Goal: Task Accomplishment & Management: Use online tool/utility

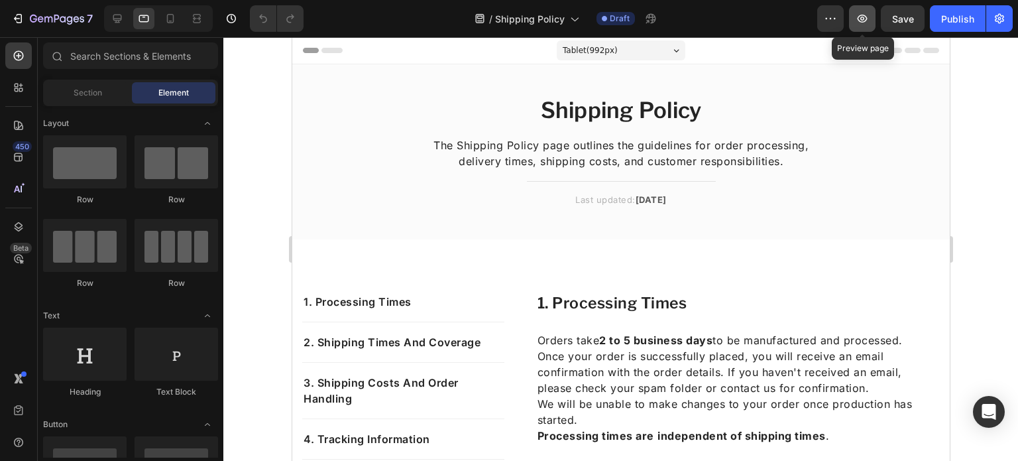
click at [851, 14] on button "button" at bounding box center [862, 18] width 27 height 27
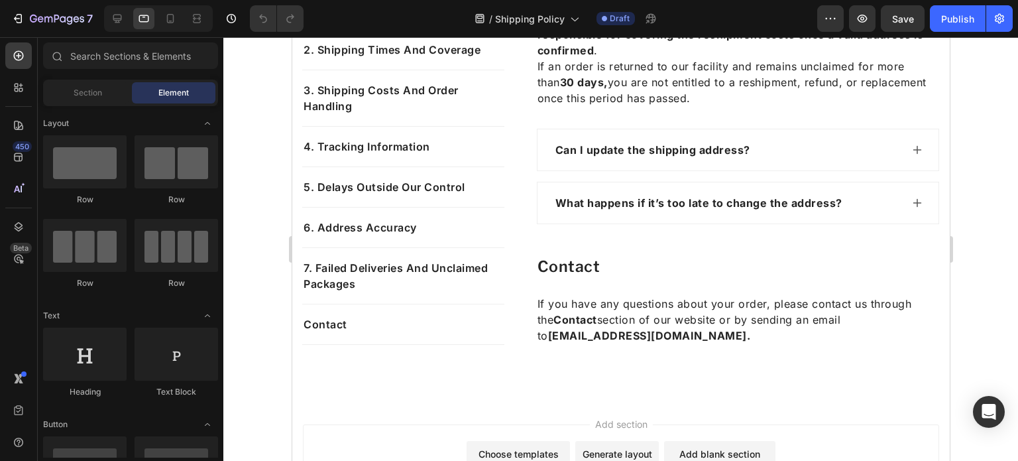
scroll to position [1346, 0]
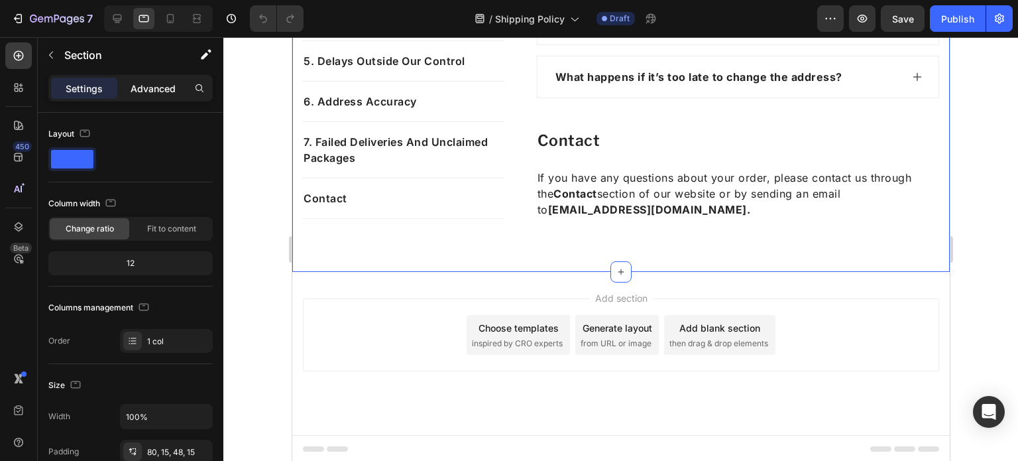
click at [125, 85] on div "Advanced" at bounding box center [153, 88] width 66 height 21
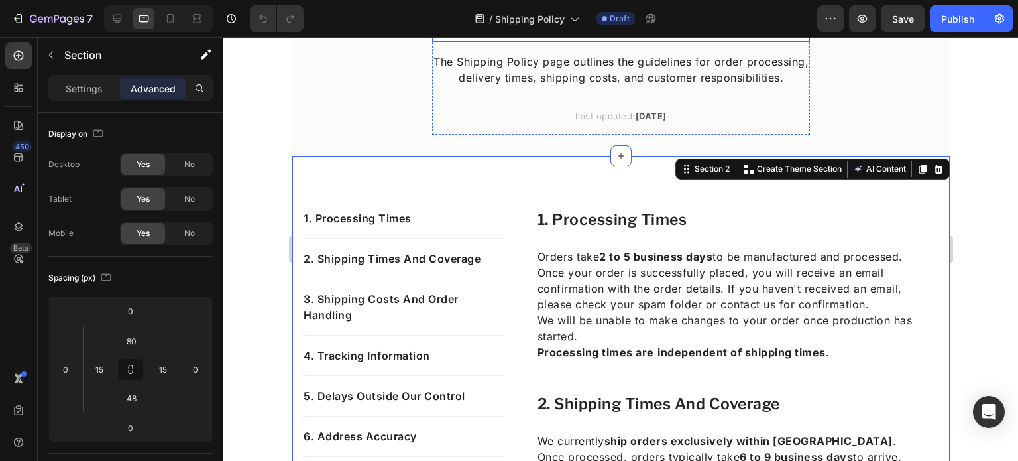
scroll to position [0, 0]
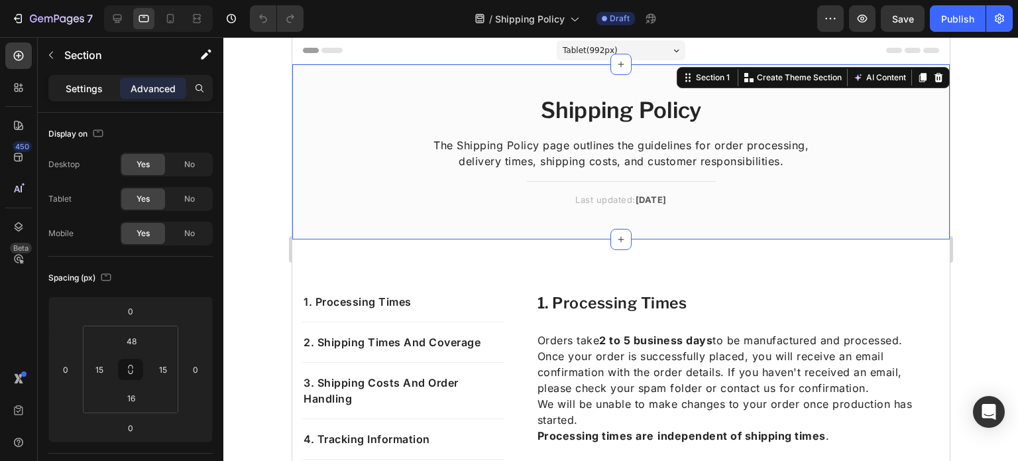
click at [79, 87] on p "Settings" at bounding box center [84, 89] width 37 height 14
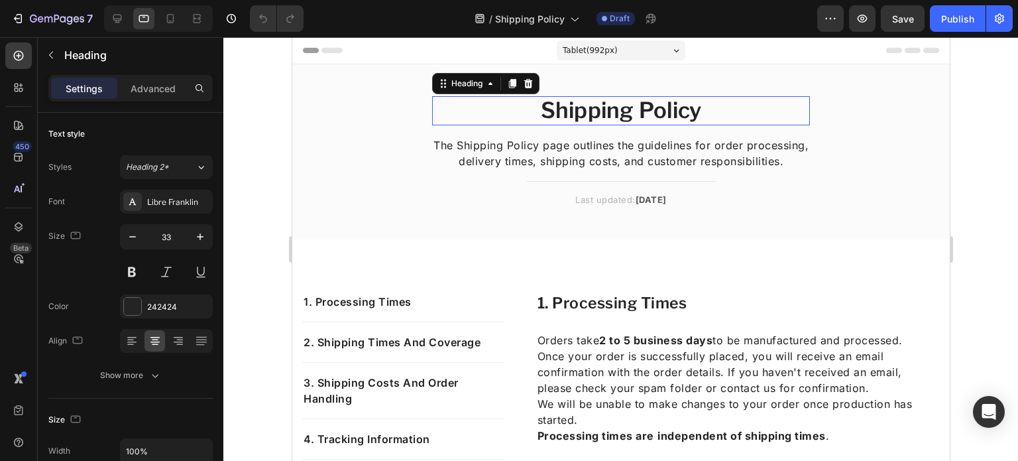
click at [609, 109] on h2 "Shipping Policy" at bounding box center [621, 110] width 378 height 29
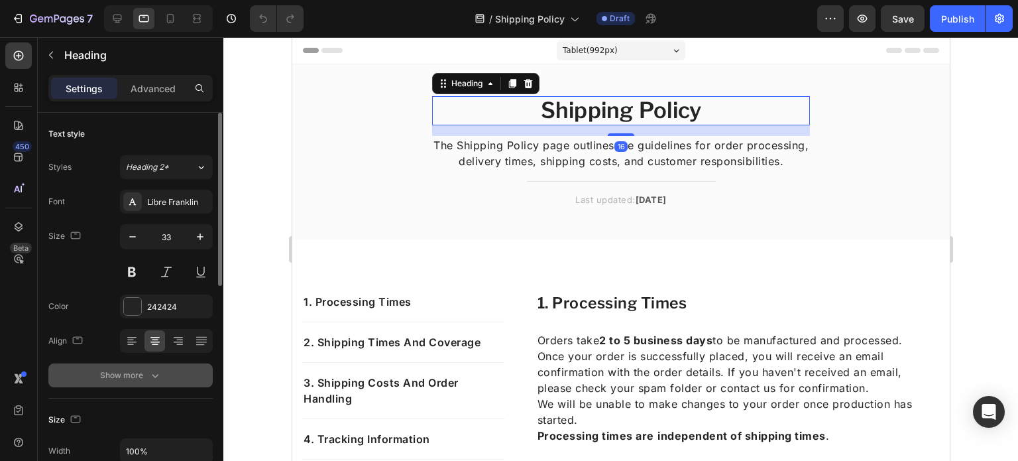
click at [137, 369] on div "Show more" at bounding box center [131, 375] width 62 height 13
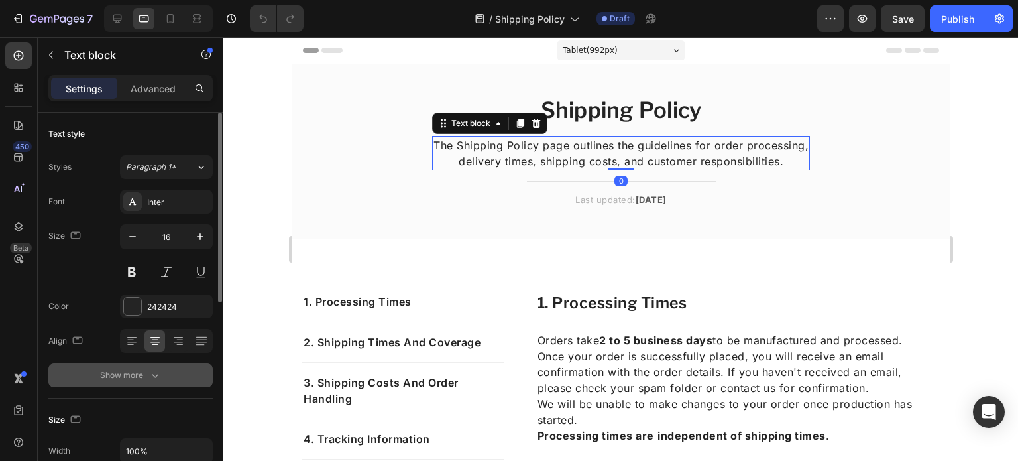
click at [150, 373] on icon "button" at bounding box center [155, 375] width 13 height 13
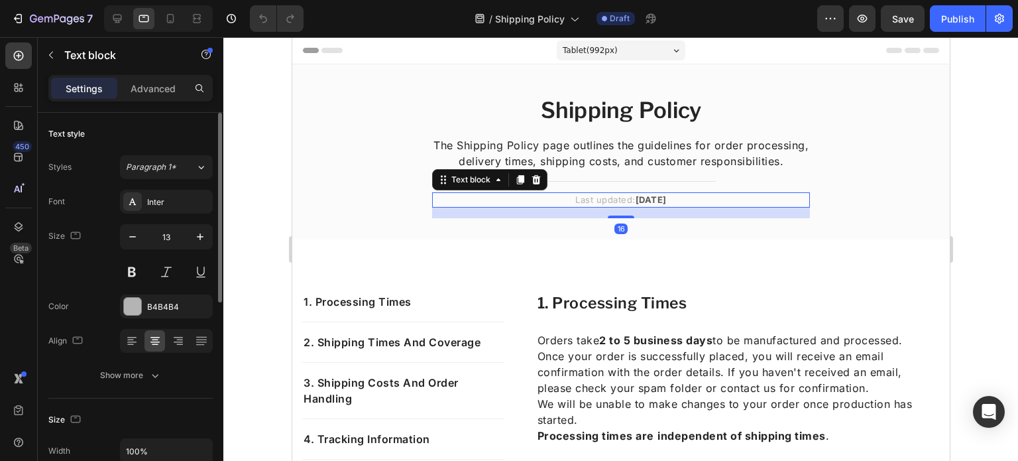
click at [544, 201] on p "Last updated: September 2025" at bounding box center [620, 200] width 375 height 13
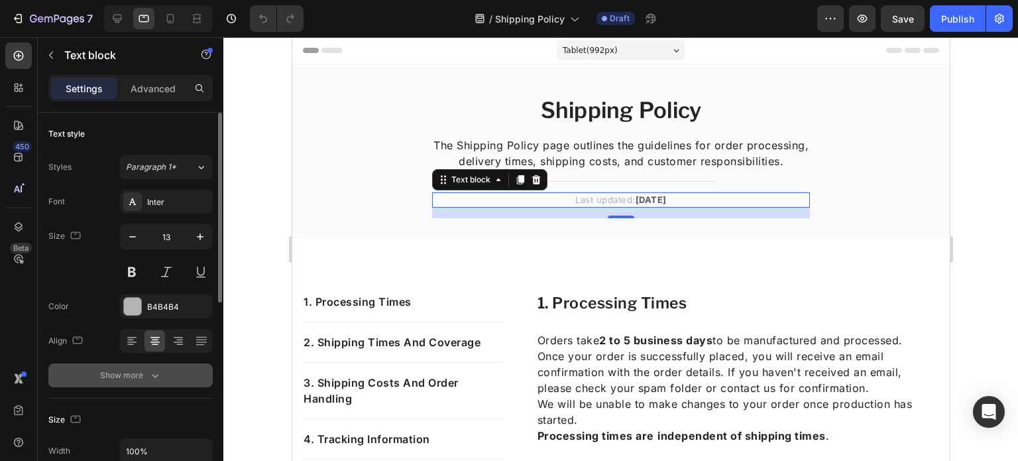
click at [162, 371] on button "Show more" at bounding box center [130, 375] width 164 height 24
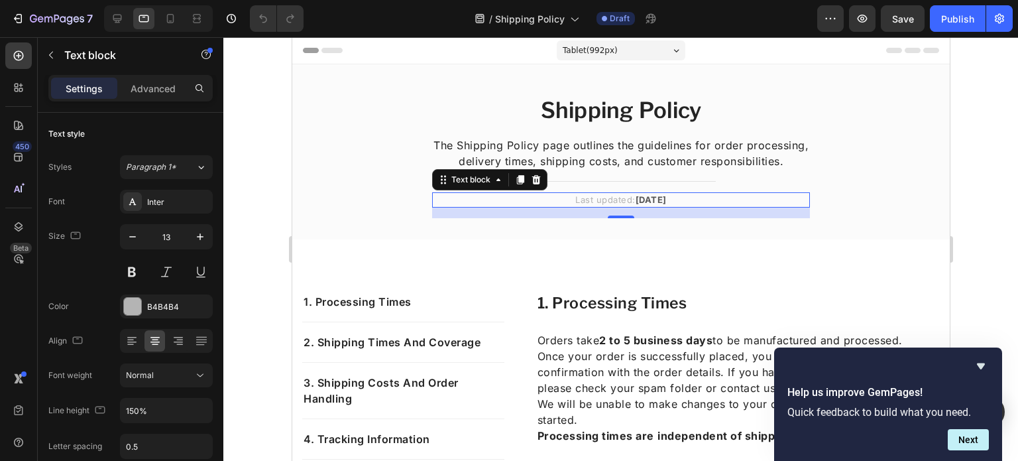
click at [387, 135] on div "Shipping Policy Heading The Shipping Policy page outlines the guidelines for or…" at bounding box center [621, 162] width 638 height 133
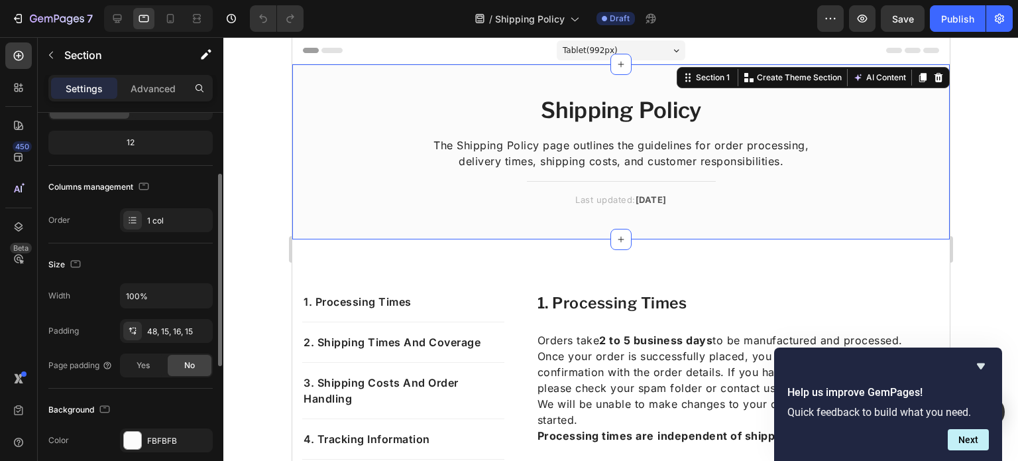
scroll to position [121, 0]
click at [576, 109] on h2 "Shipping Policy" at bounding box center [621, 110] width 378 height 29
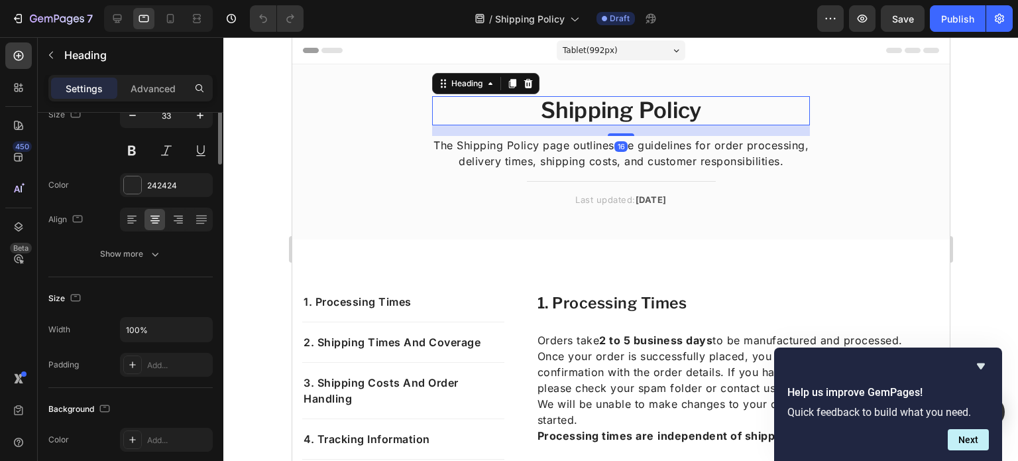
scroll to position [0, 0]
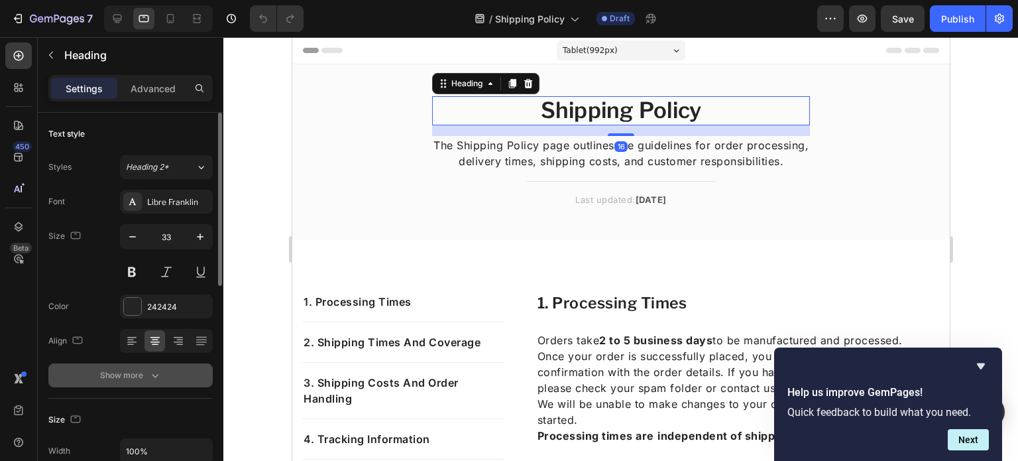
click at [135, 365] on button "Show more" at bounding box center [130, 375] width 164 height 24
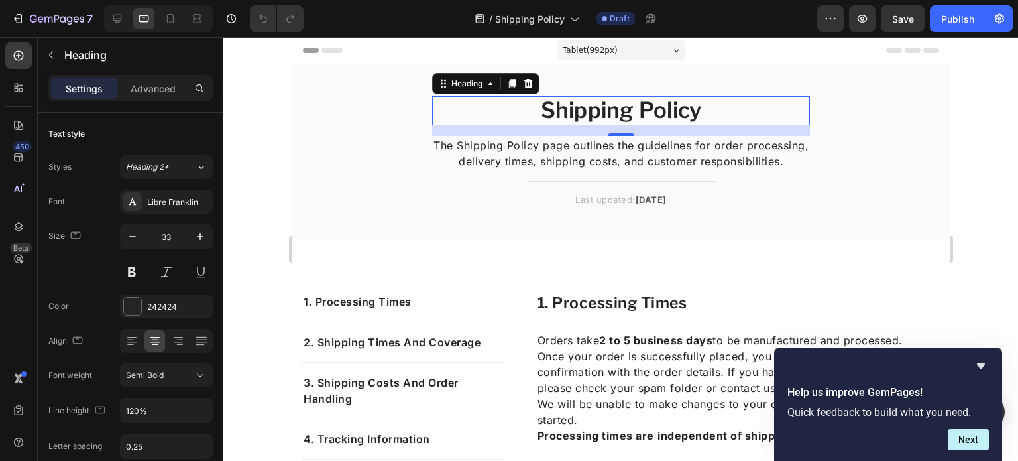
click at [512, 145] on p "The Shipping Policy page outlines the guidelines for order processing, delivery…" at bounding box center [620, 153] width 375 height 32
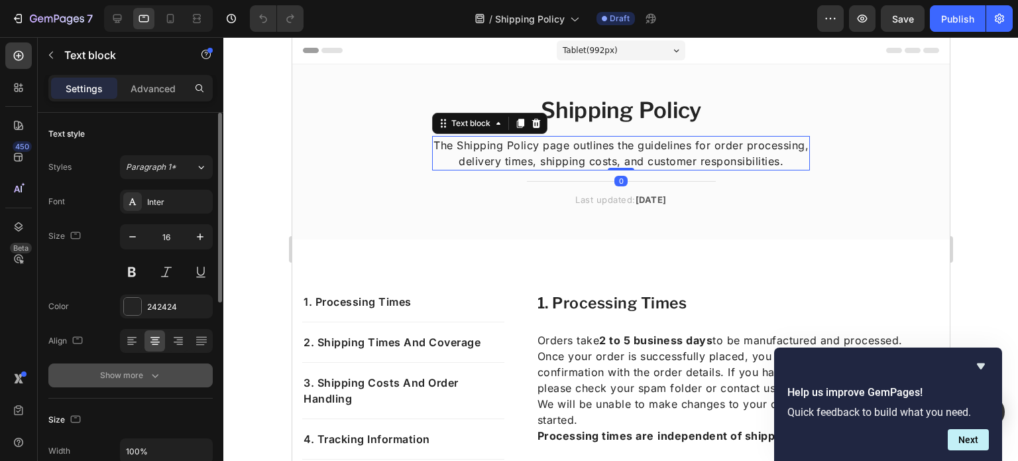
click at [153, 373] on icon "button" at bounding box center [155, 375] width 13 height 13
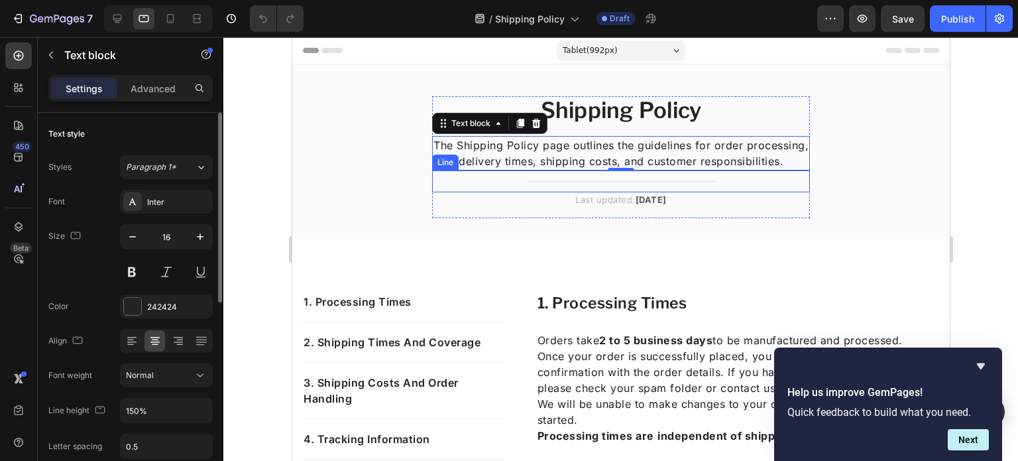
click at [550, 181] on div at bounding box center [620, 181] width 189 height 1
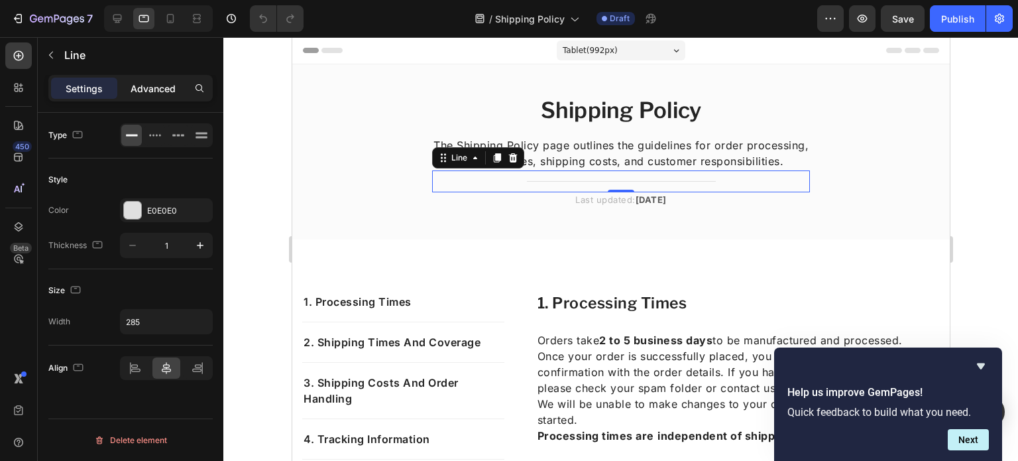
click at [164, 88] on p "Advanced" at bounding box center [153, 89] width 45 height 14
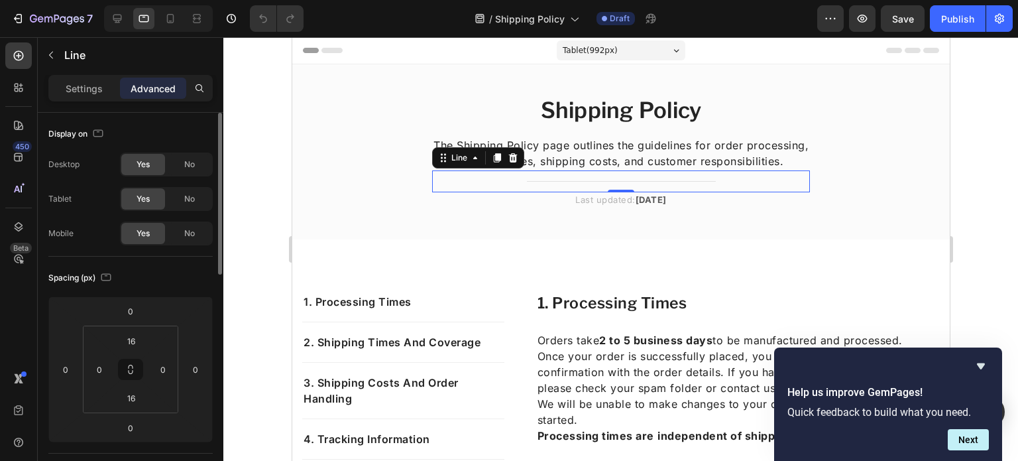
click at [96, 76] on div "Settings Advanced" at bounding box center [130, 88] width 164 height 27
click at [90, 92] on p "Settings" at bounding box center [84, 89] width 37 height 14
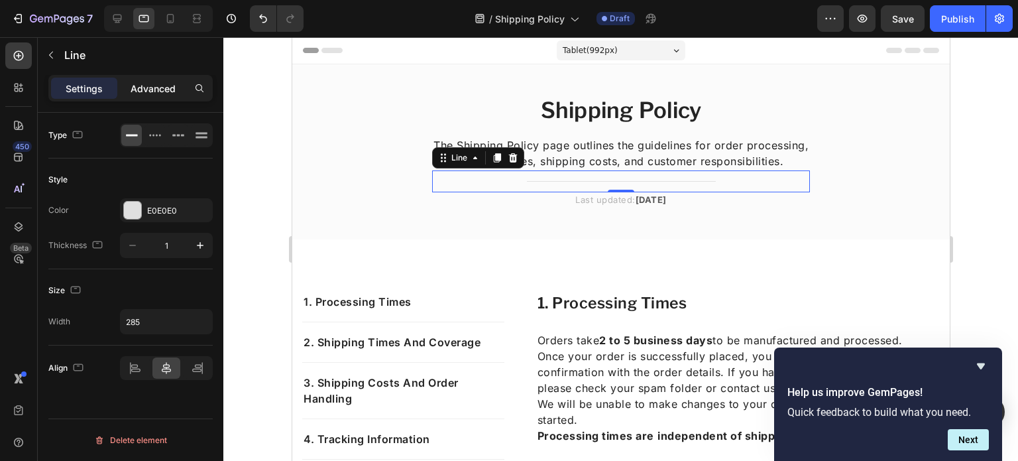
click at [152, 82] on p "Advanced" at bounding box center [153, 89] width 45 height 14
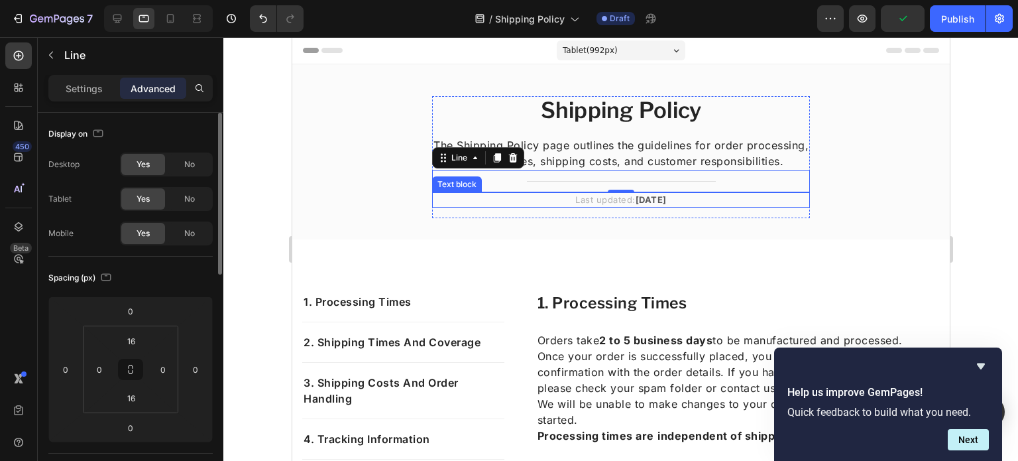
click at [583, 196] on p "Last updated: September 2025" at bounding box center [620, 200] width 375 height 13
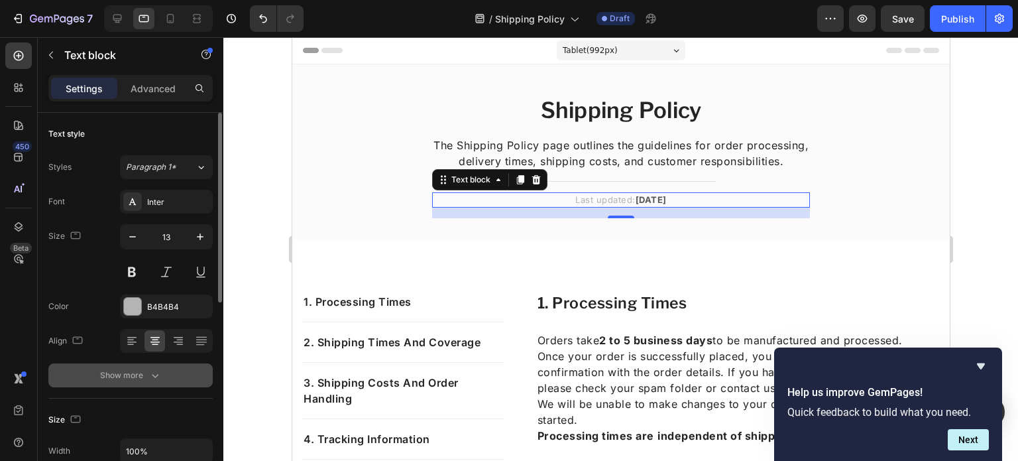
click at [131, 371] on div "Show more" at bounding box center [131, 375] width 62 height 13
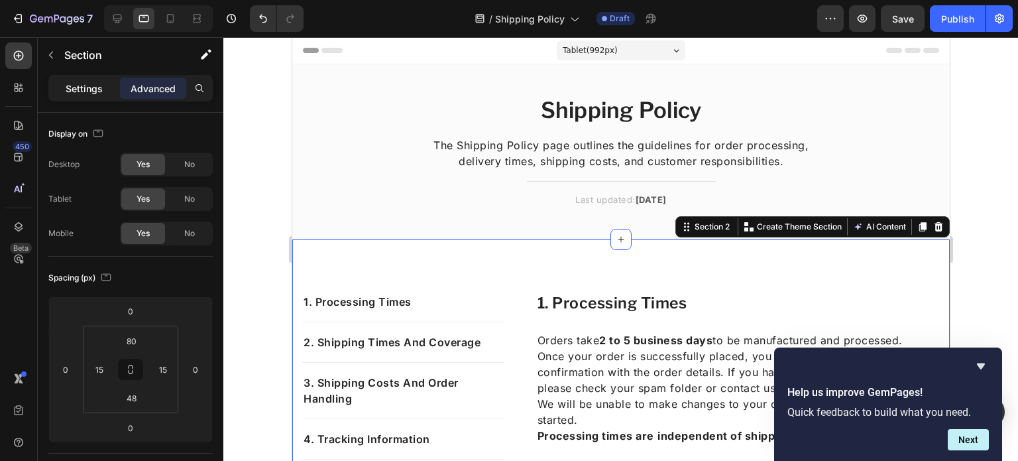
click at [107, 93] on div "Settings" at bounding box center [84, 88] width 66 height 21
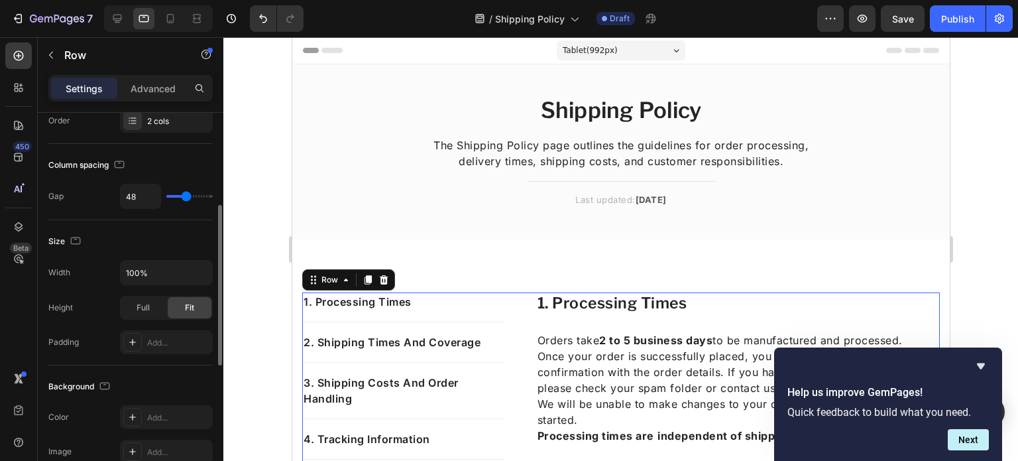
scroll to position [221, 0]
click at [154, 93] on p "Advanced" at bounding box center [153, 89] width 45 height 14
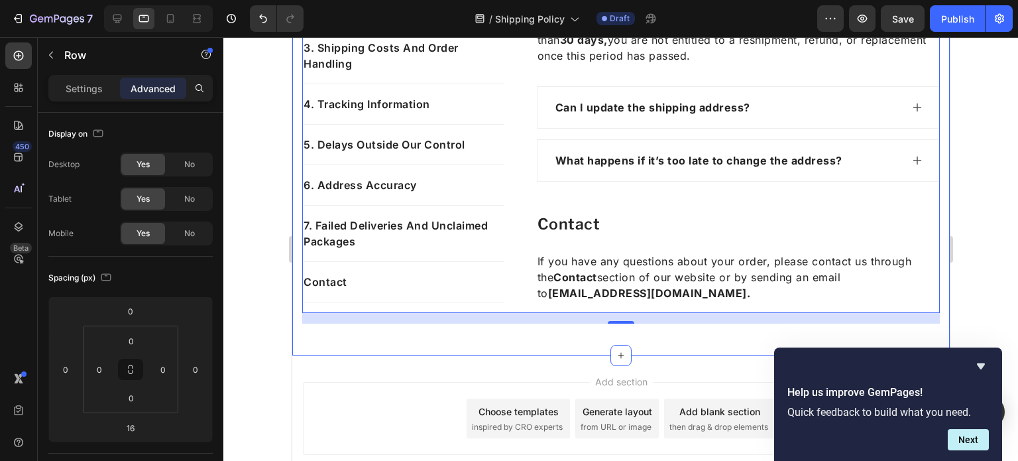
scroll to position [1264, 0]
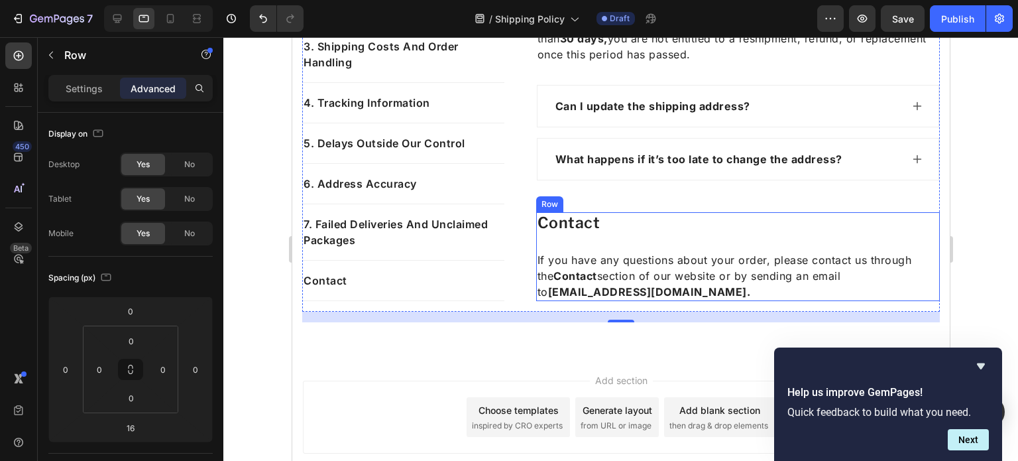
click at [605, 237] on div "contact Heading If you have any questions about your order, please contact us t…" at bounding box center [738, 256] width 404 height 89
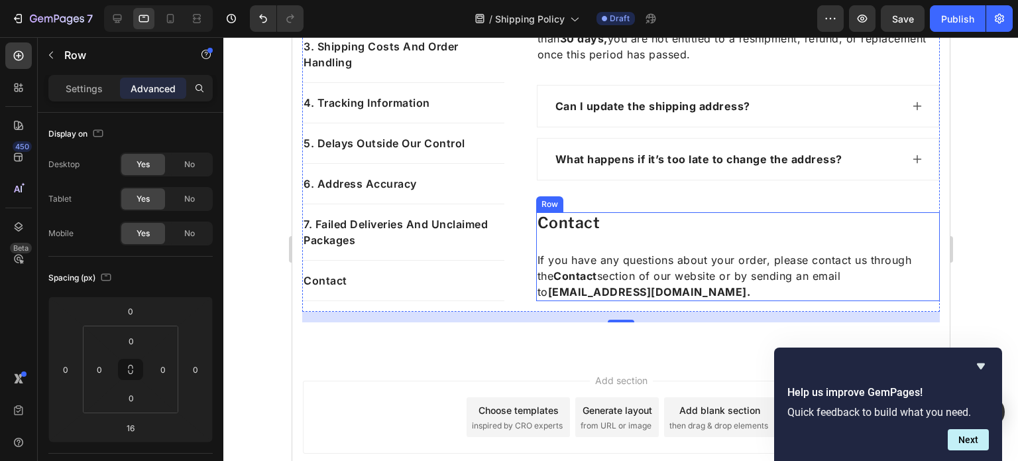
click at [636, 245] on div "contact Heading If you have any questions about your order, please contact us t…" at bounding box center [738, 256] width 404 height 89
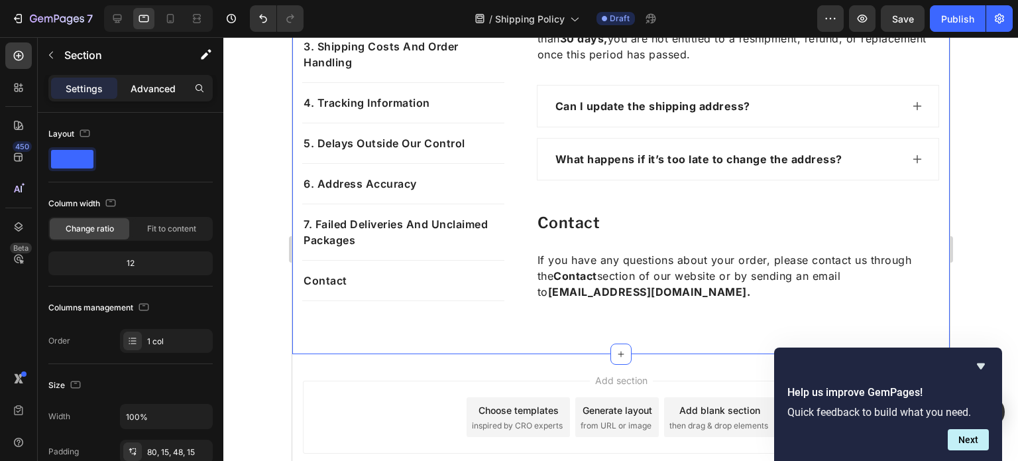
click at [140, 86] on p "Advanced" at bounding box center [153, 89] width 45 height 14
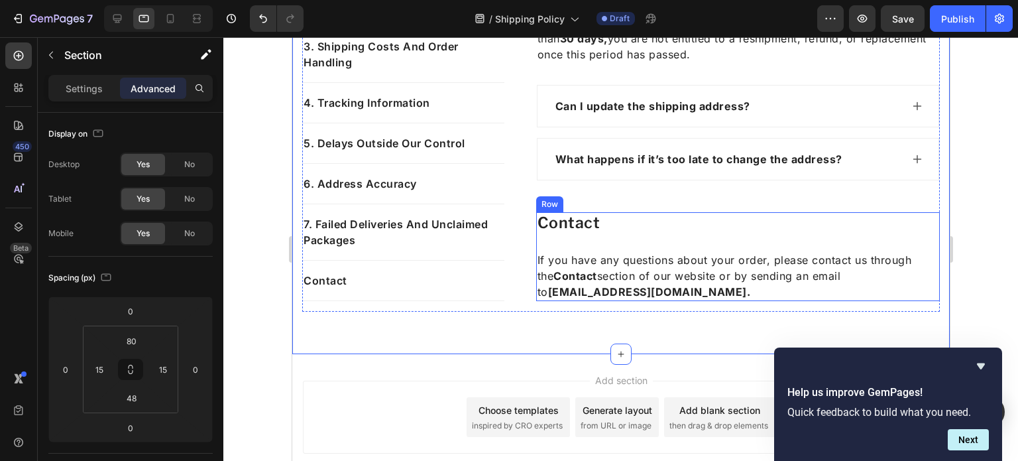
click at [594, 235] on div "contact Heading If you have any questions about your order, please contact us t…" at bounding box center [738, 256] width 404 height 89
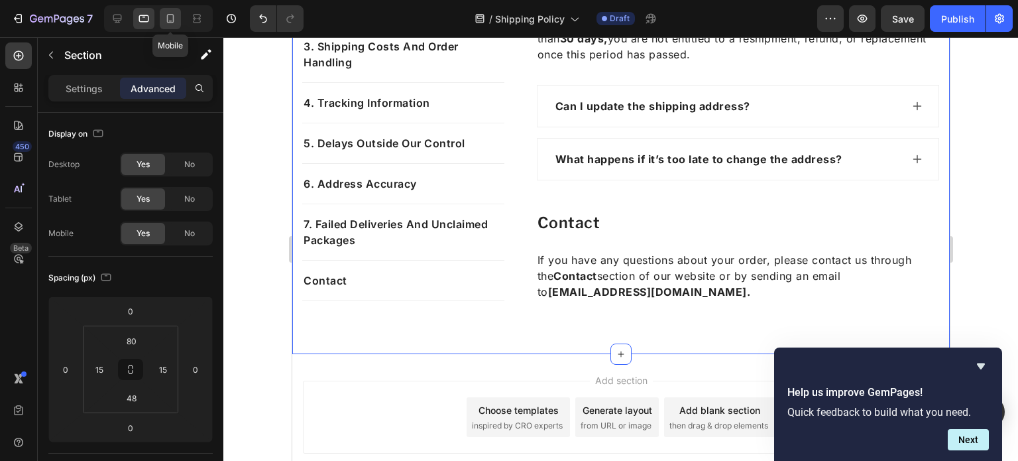
click at [162, 27] on div at bounding box center [170, 18] width 21 height 21
type input "48"
type input "0"
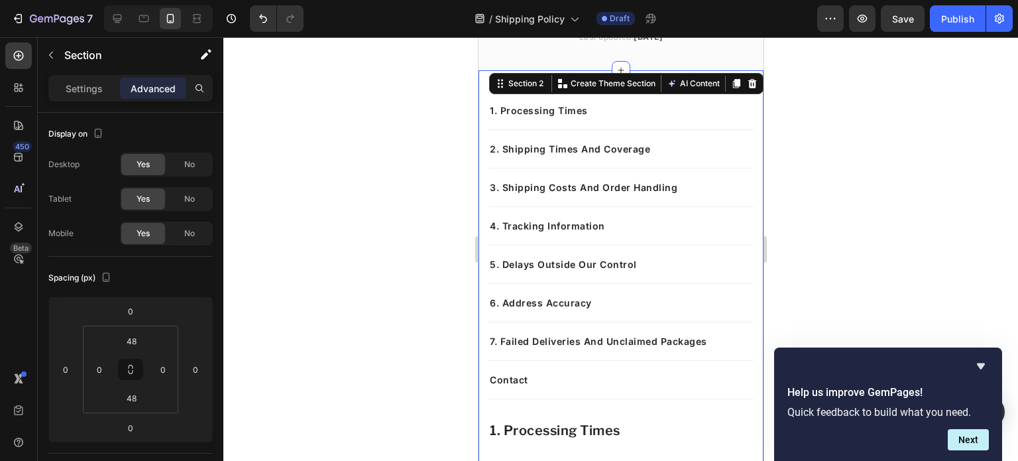
scroll to position [155, 0]
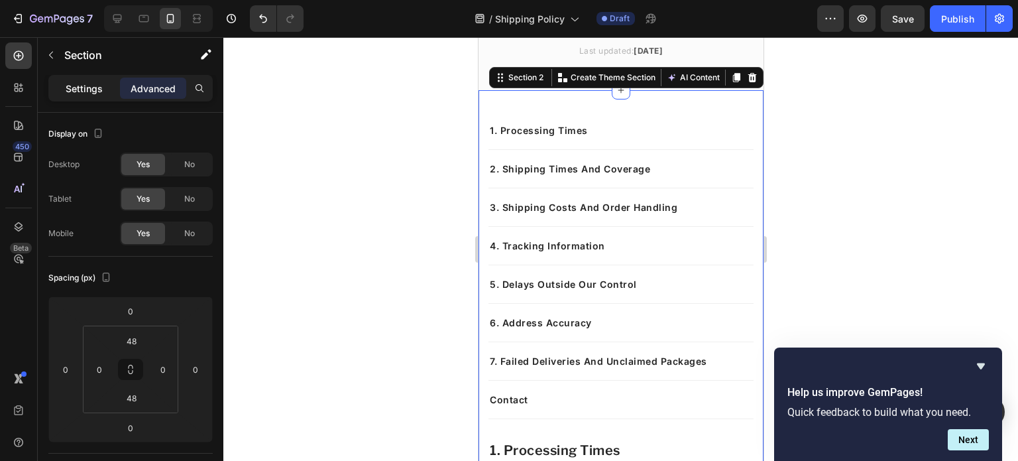
click at [93, 85] on p "Settings" at bounding box center [84, 89] width 37 height 14
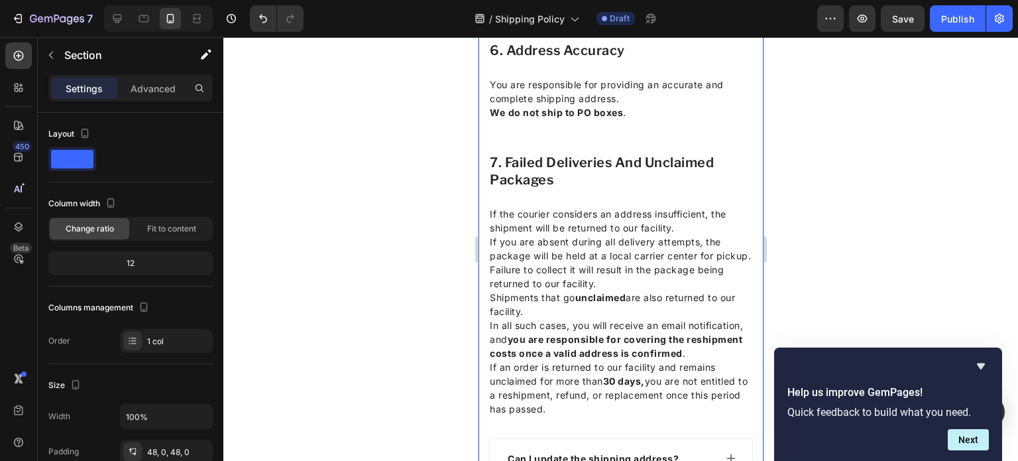
scroll to position [1281, 0]
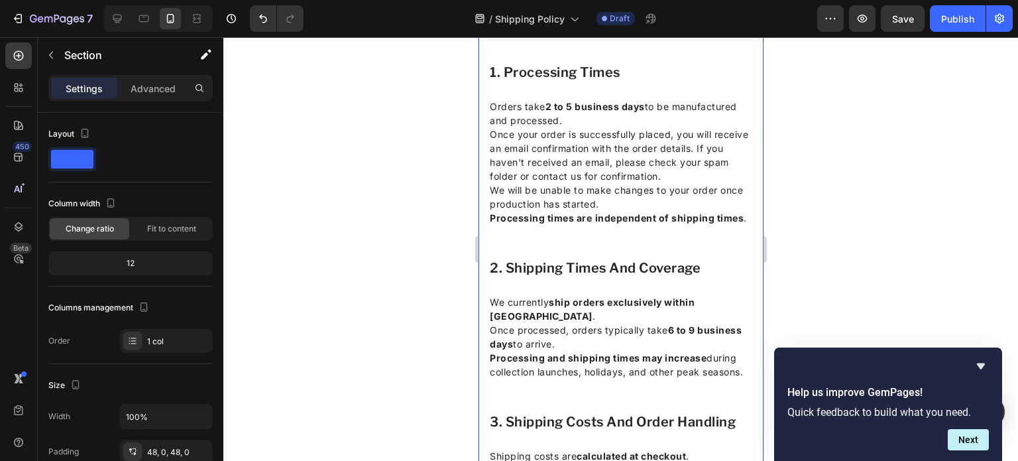
scroll to position [534, 0]
click at [159, 79] on div "Advanced" at bounding box center [153, 88] width 66 height 21
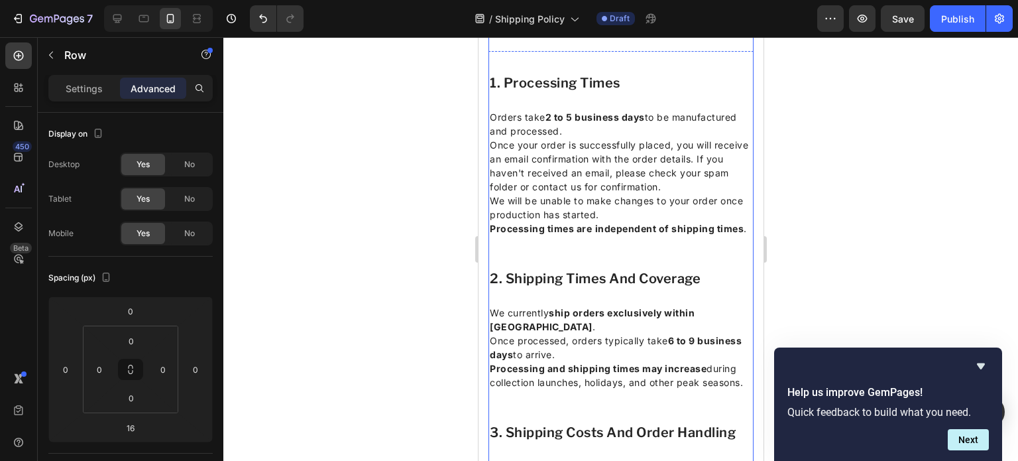
scroll to position [529, 0]
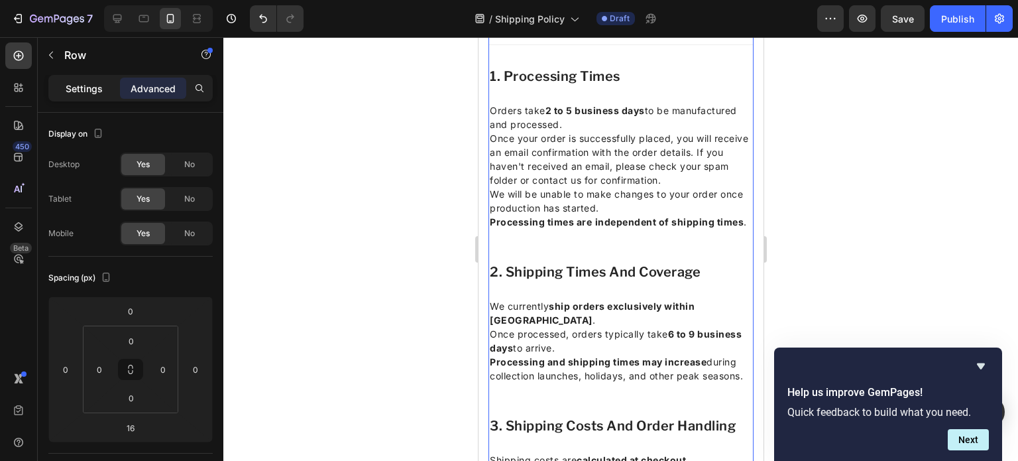
click at [93, 78] on div "Settings" at bounding box center [84, 88] width 66 height 21
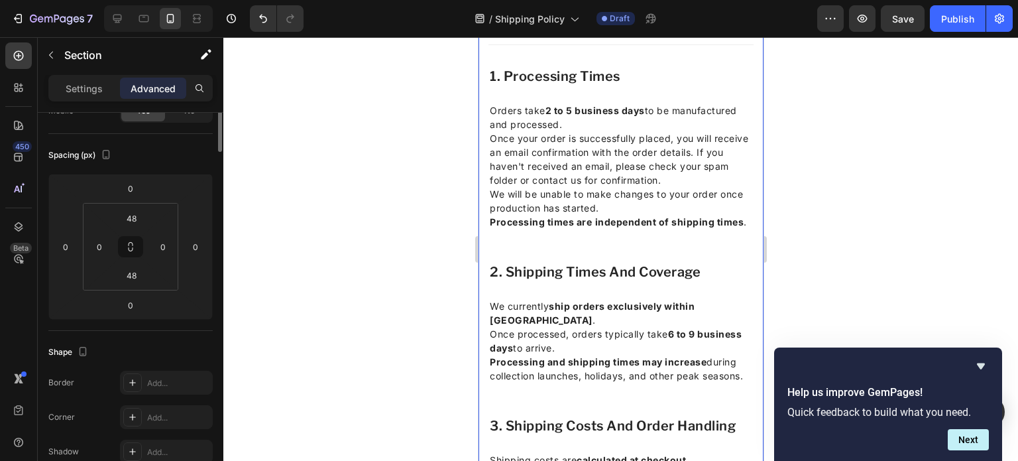
scroll to position [0, 0]
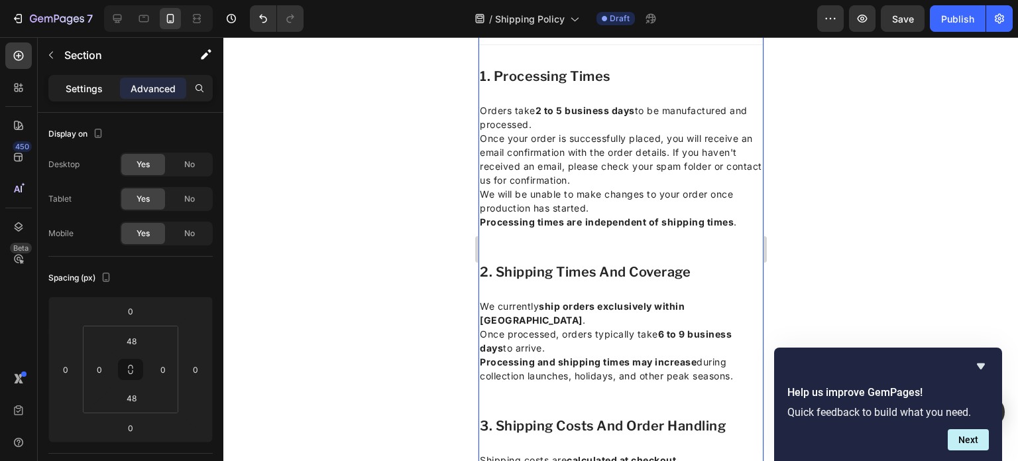
click at [111, 90] on div "Settings" at bounding box center [84, 88] width 66 height 21
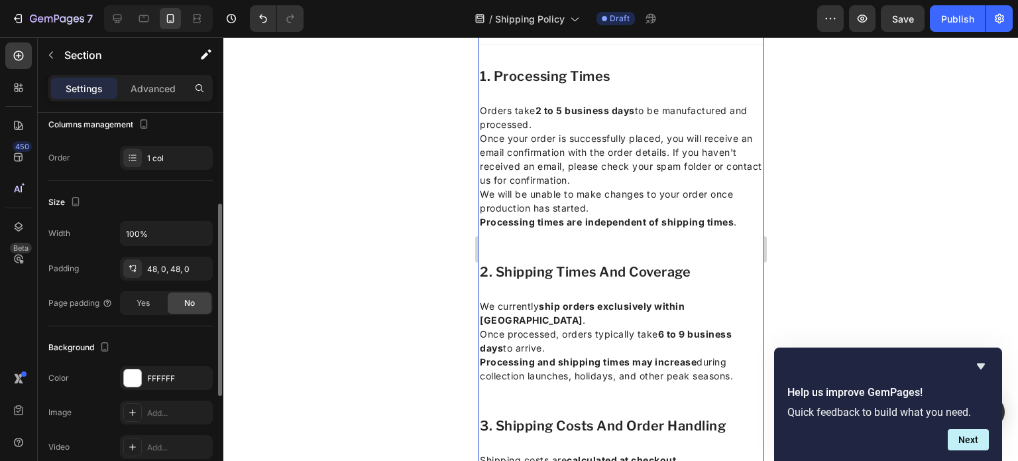
scroll to position [186, 0]
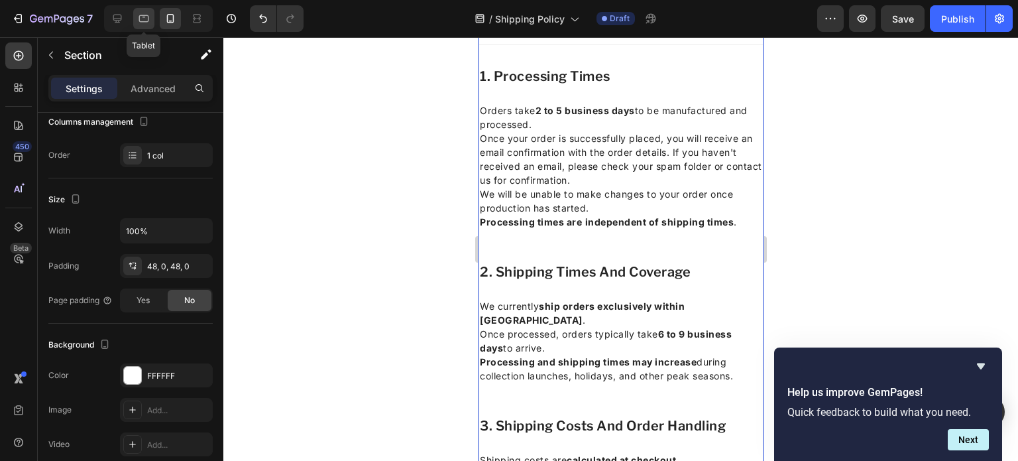
click at [147, 18] on icon at bounding box center [143, 18] width 13 height 13
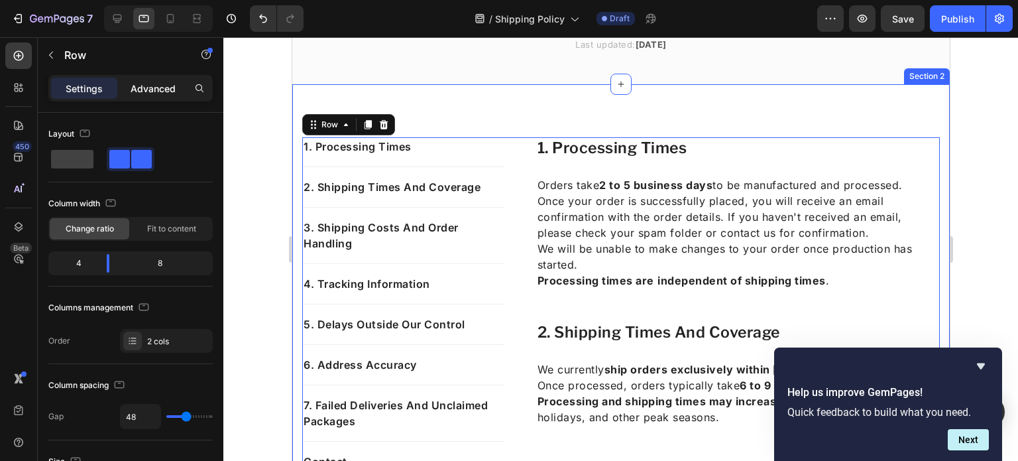
click at [170, 85] on p "Advanced" at bounding box center [153, 89] width 45 height 14
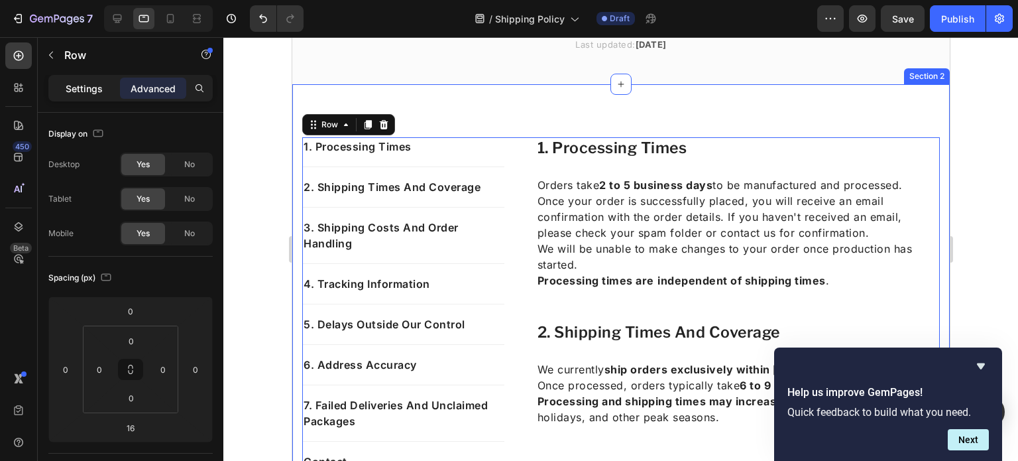
click at [70, 87] on p "Settings" at bounding box center [84, 89] width 37 height 14
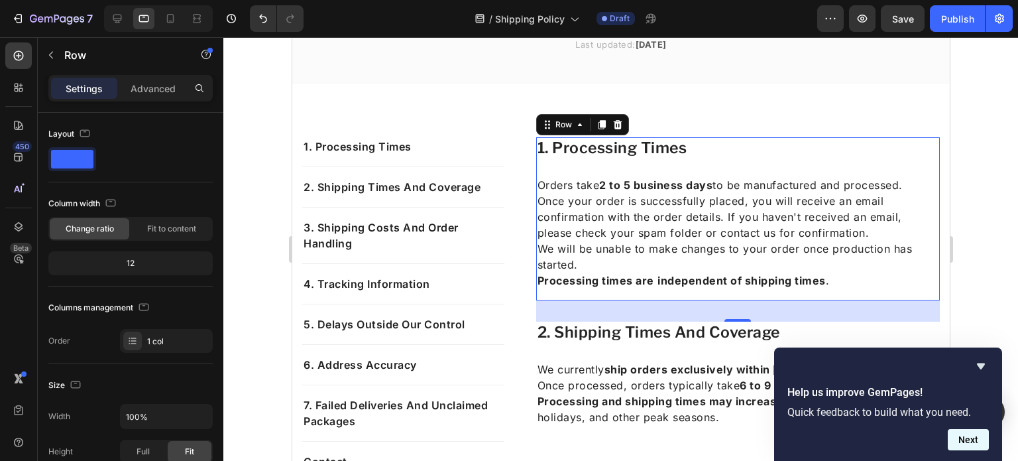
click at [958, 438] on button "Next" at bounding box center [968, 439] width 41 height 21
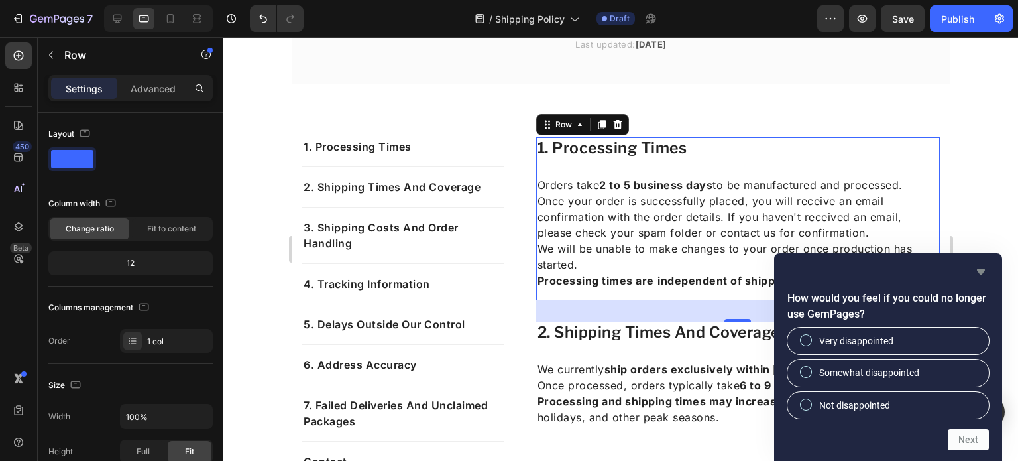
click at [977, 276] on icon "Hide survey" at bounding box center [981, 272] width 16 height 16
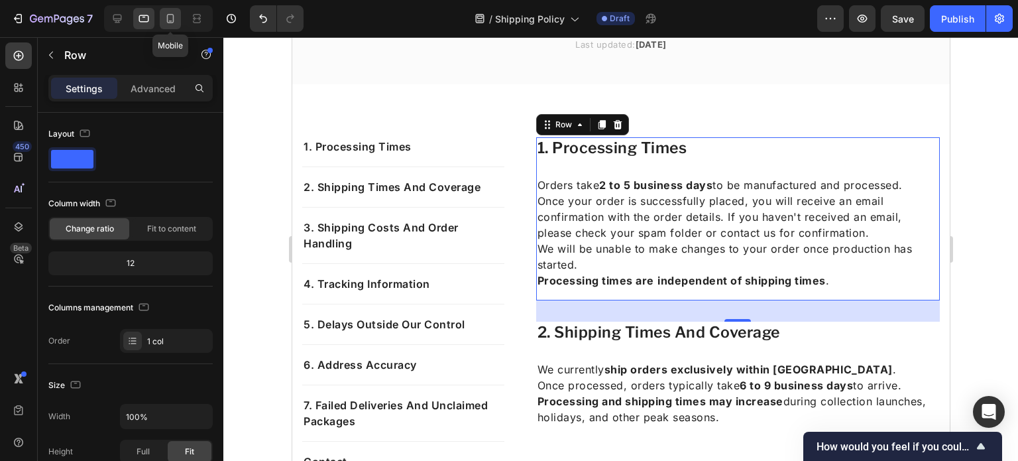
click at [174, 20] on icon at bounding box center [170, 18] width 13 height 13
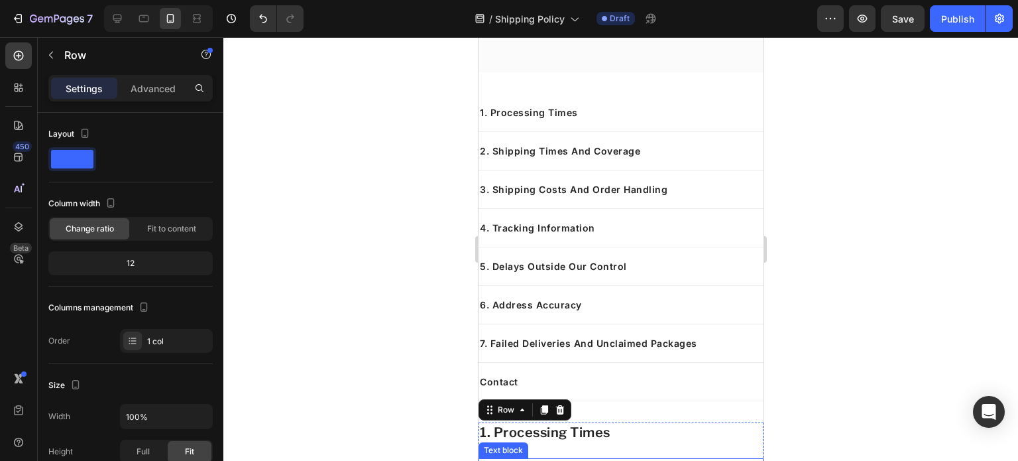
scroll to position [171, 0]
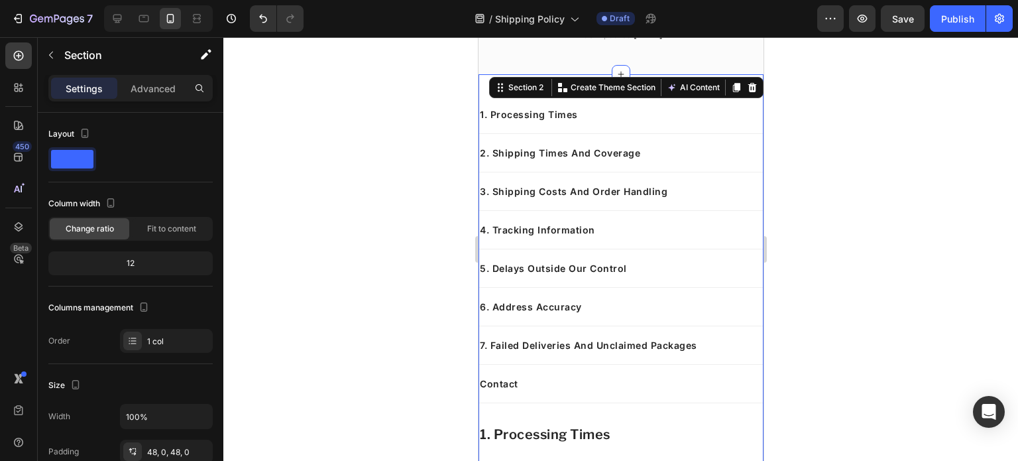
click at [95, 99] on div "Settings Advanced" at bounding box center [130, 88] width 164 height 27
click at [554, 150] on p "2. Shipping Times And Coverage" at bounding box center [620, 153] width 282 height 14
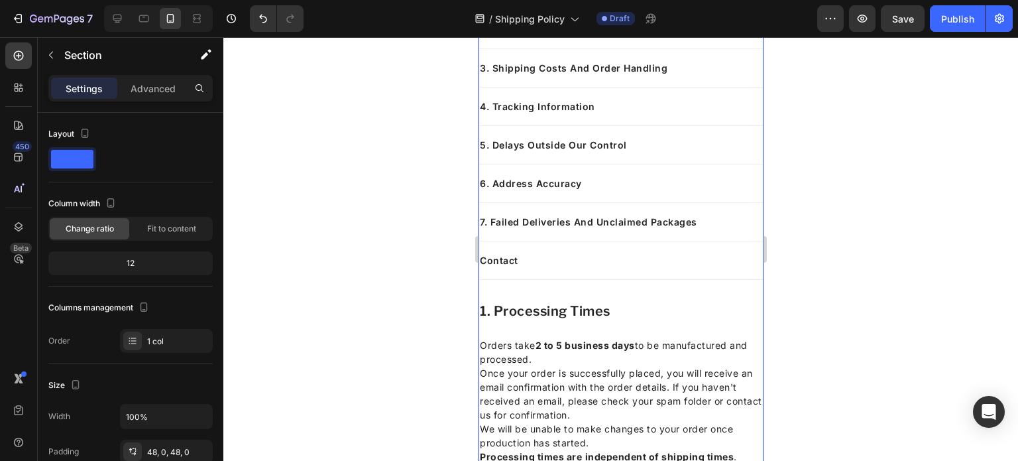
scroll to position [296, 0]
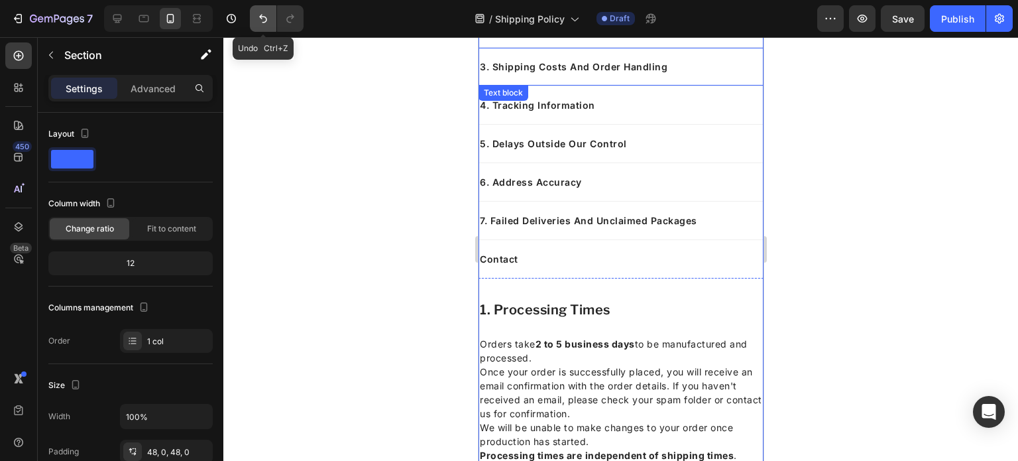
click at [264, 17] on icon "Undo/Redo" at bounding box center [263, 18] width 13 height 13
click at [284, 18] on icon "Undo/Redo" at bounding box center [290, 18] width 13 height 13
click at [270, 18] on button "Undo/Redo" at bounding box center [263, 18] width 27 height 27
click at [289, 18] on icon "Undo/Redo" at bounding box center [290, 18] width 13 height 13
click at [266, 15] on icon "Undo/Redo" at bounding box center [263, 18] width 13 height 13
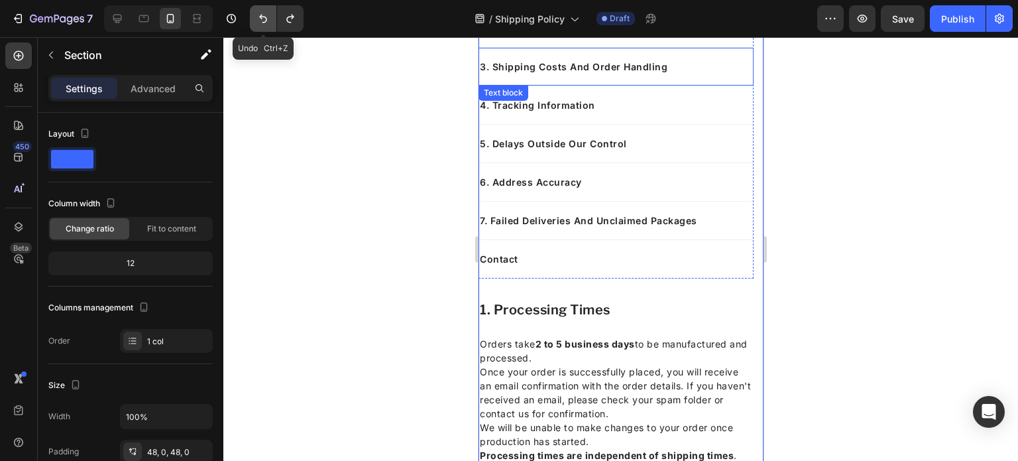
click at [266, 15] on icon "Undo/Redo" at bounding box center [263, 18] width 13 height 13
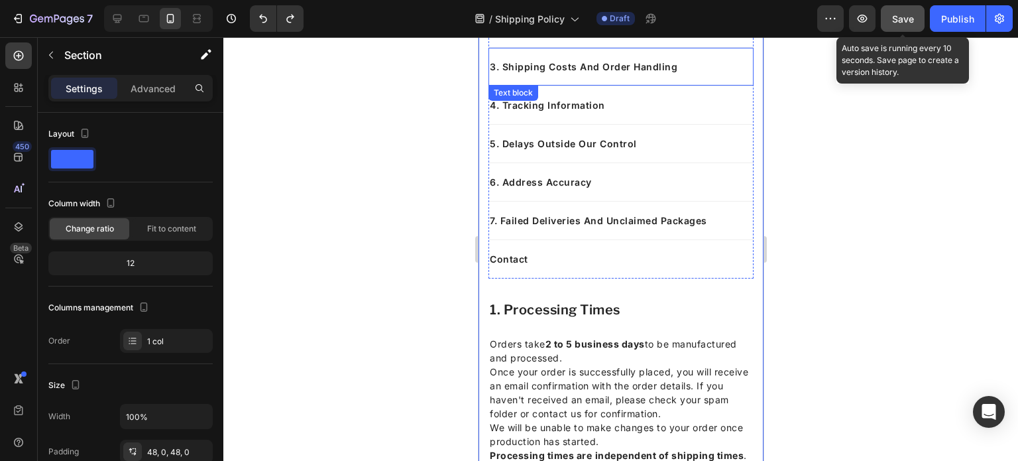
click at [890, 14] on button "Save" at bounding box center [903, 18] width 44 height 27
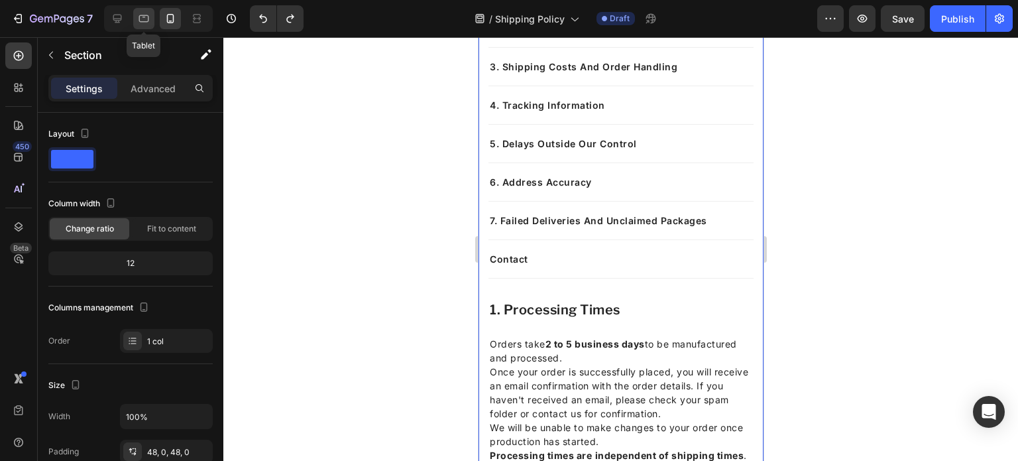
click at [143, 15] on icon at bounding box center [144, 18] width 10 height 7
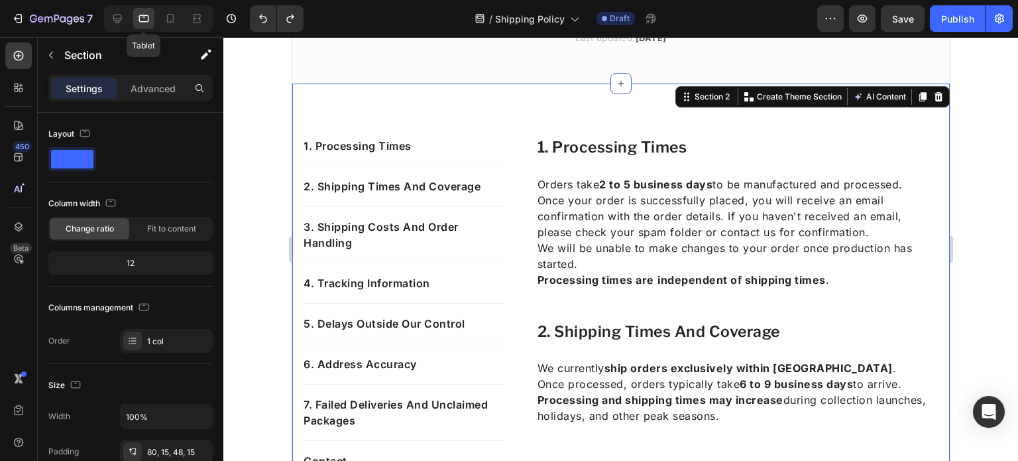
scroll to position [161, 0]
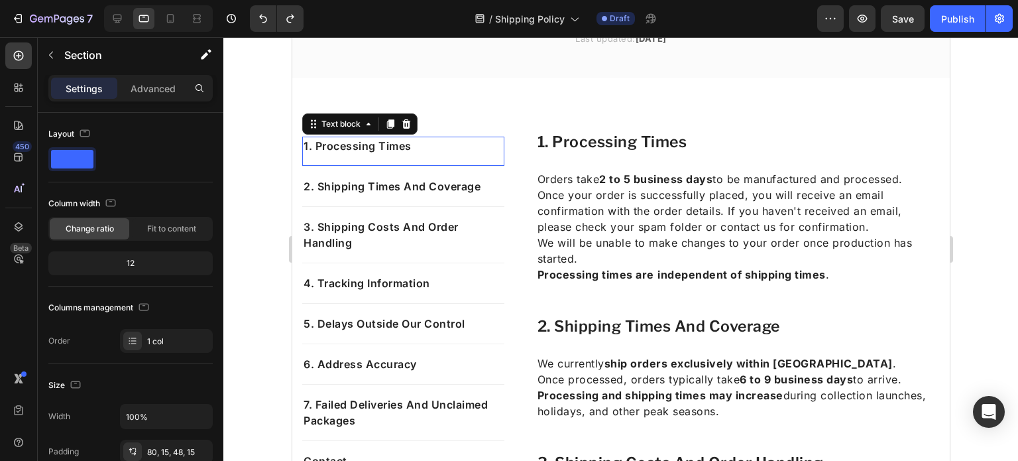
click at [441, 151] on p "1. Processing Times" at bounding box center [403, 146] width 200 height 16
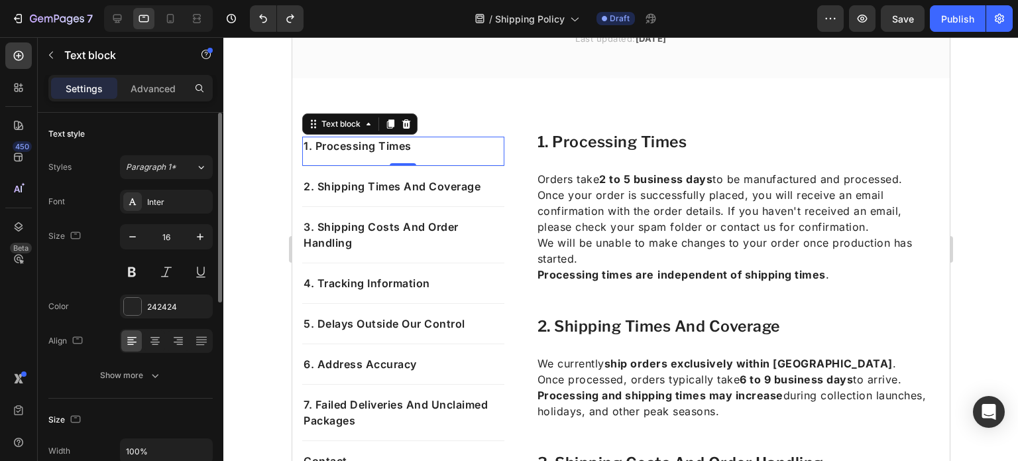
click at [147, 360] on div "Font Inter Size 16 Color 242424 Align Show more" at bounding box center [130, 289] width 164 height 198
click at [147, 374] on div "Show more" at bounding box center [131, 375] width 62 height 13
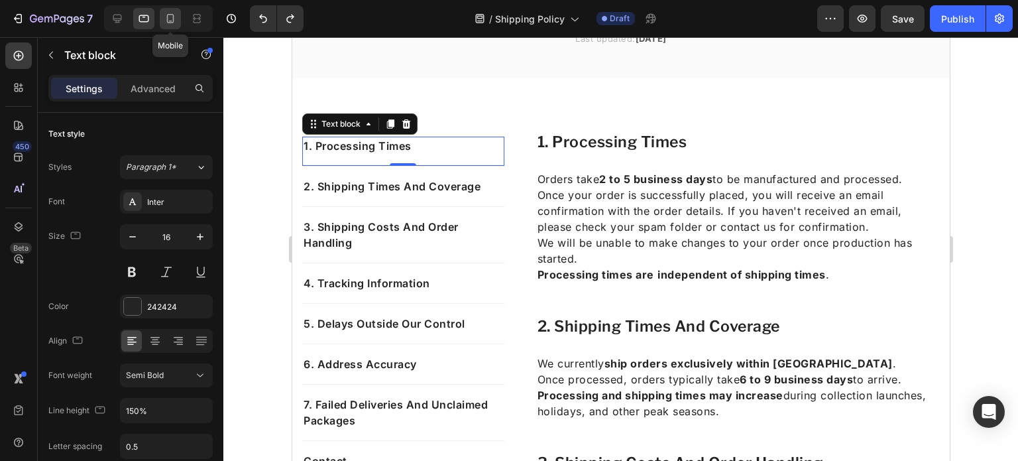
click at [176, 19] on icon at bounding box center [170, 18] width 13 height 13
type input "14"
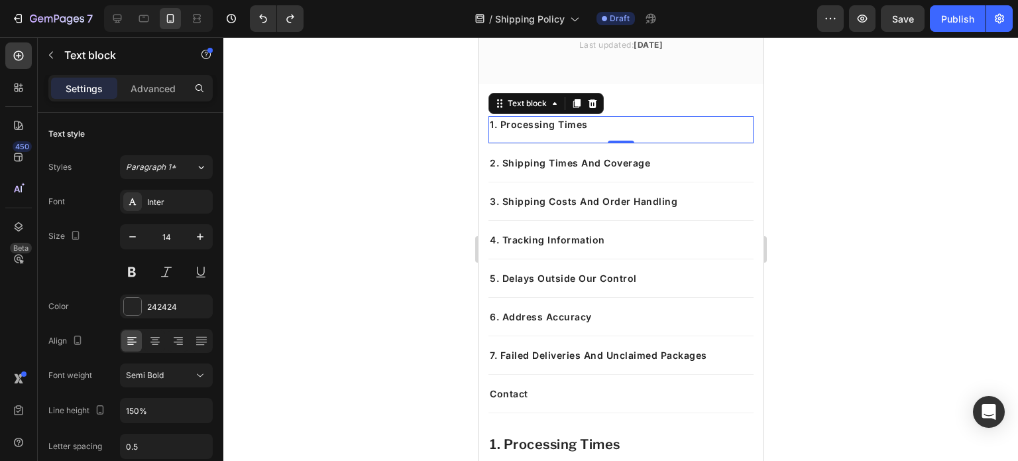
scroll to position [193, 0]
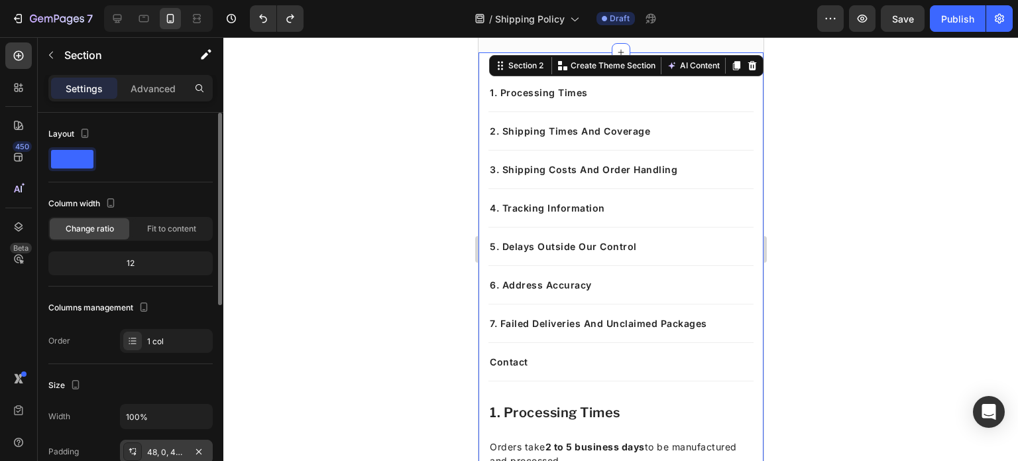
click at [169, 453] on div "48, 0, 48, 0" at bounding box center [166, 452] width 38 height 12
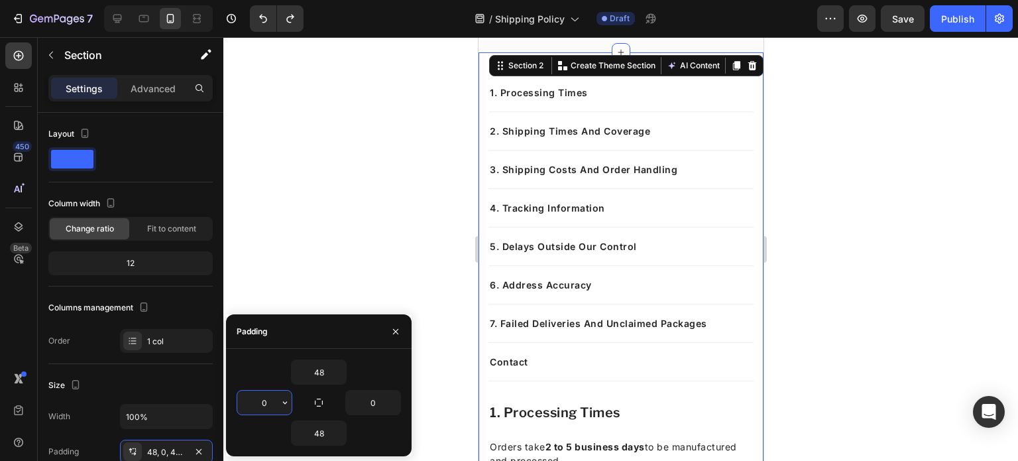
click at [270, 402] on input "0" at bounding box center [264, 402] width 54 height 24
type input "0"
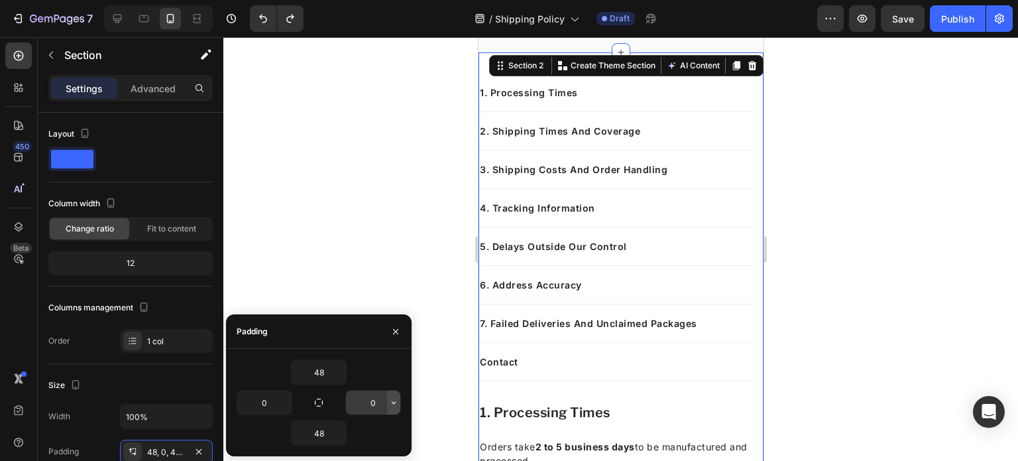
click at [392, 402] on icon "button" at bounding box center [394, 403] width 4 height 3
click at [260, 395] on input "0" at bounding box center [264, 402] width 54 height 24
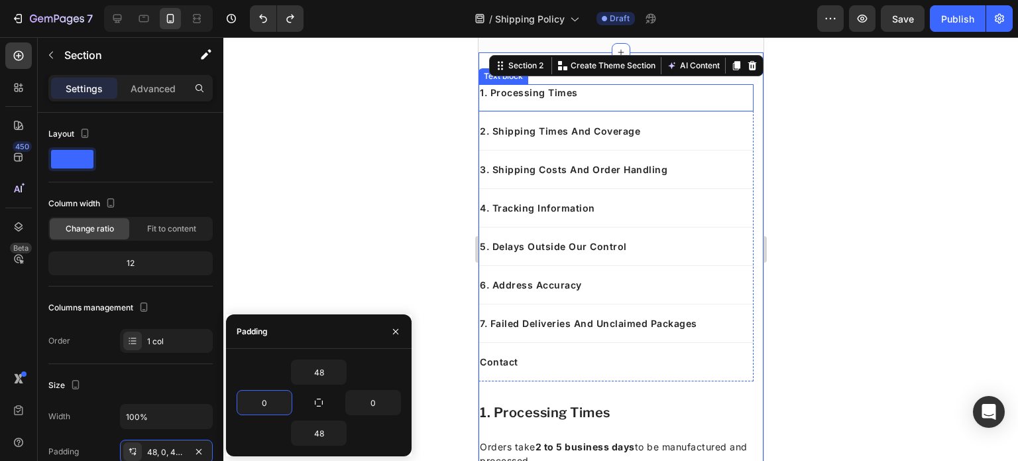
click at [442, 143] on div at bounding box center [620, 249] width 795 height 424
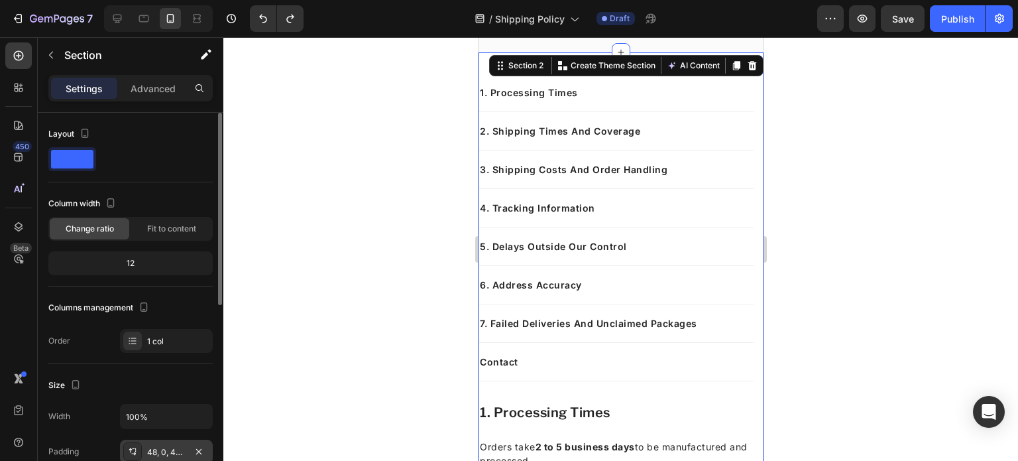
click at [175, 443] on div "48, 0, 48, 0" at bounding box center [166, 452] width 93 height 24
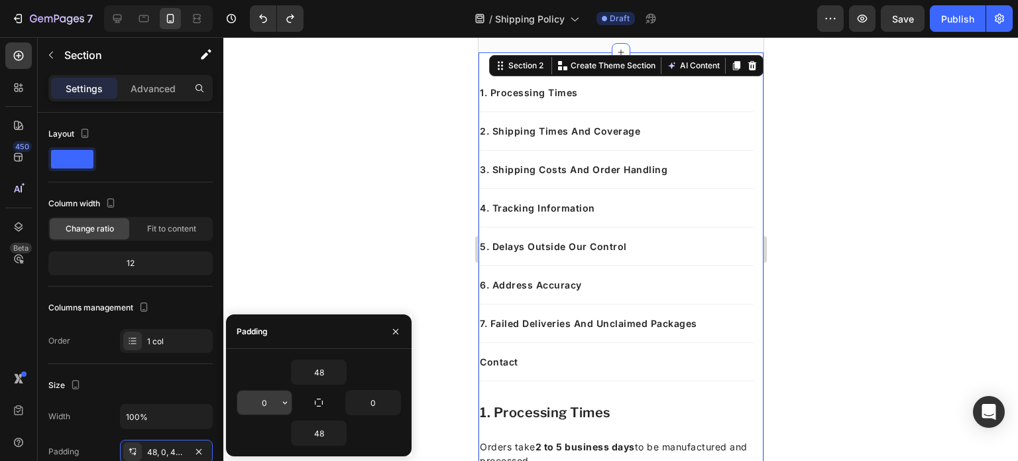
click at [269, 406] on input "0" at bounding box center [264, 402] width 54 height 24
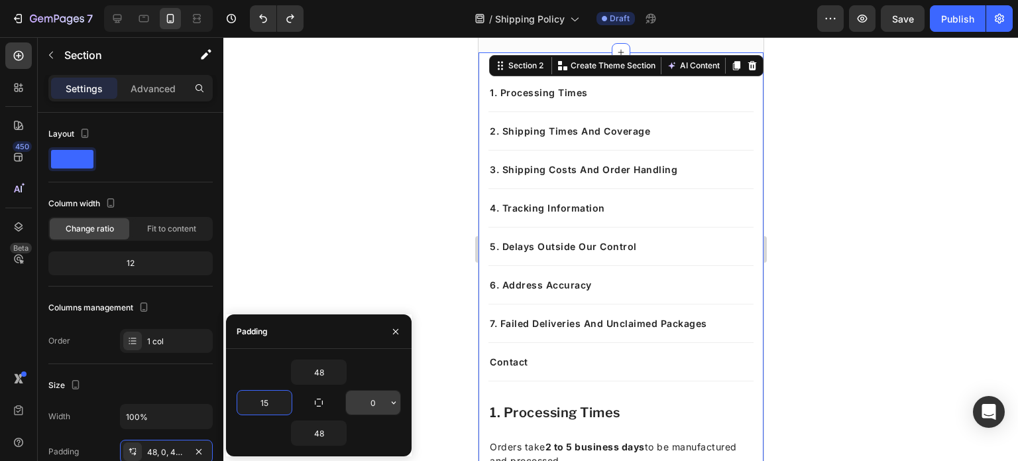
type input "15"
click at [375, 403] on input "0" at bounding box center [373, 402] width 54 height 24
type input "15"
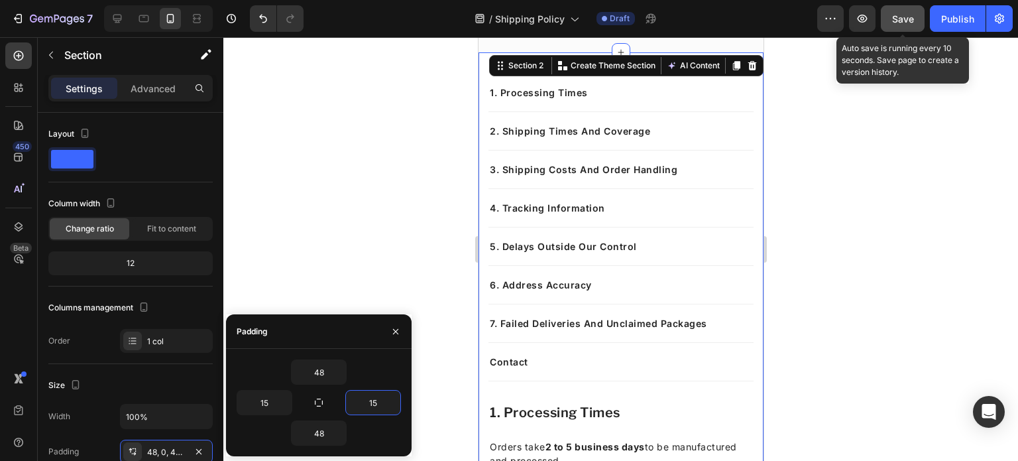
click at [907, 11] on button "Save" at bounding box center [903, 18] width 44 height 27
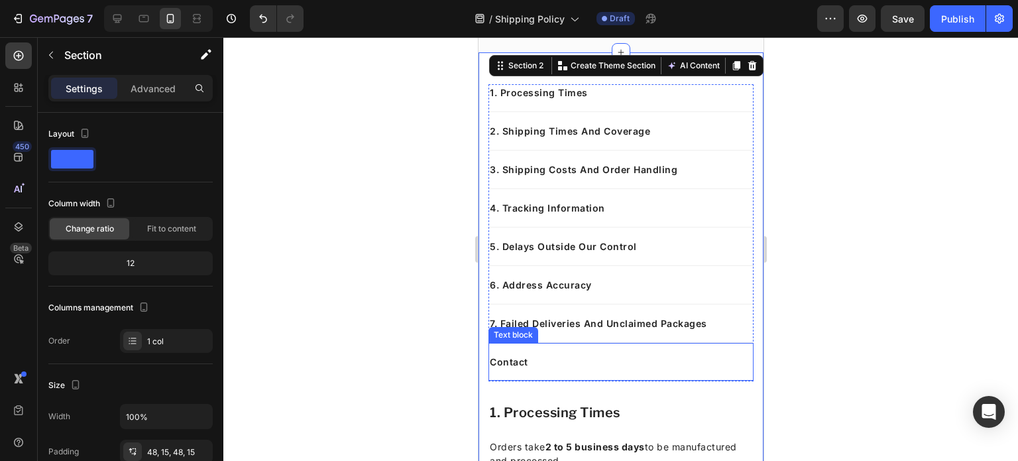
click at [592, 355] on p "Contact" at bounding box center [620, 362] width 263 height 14
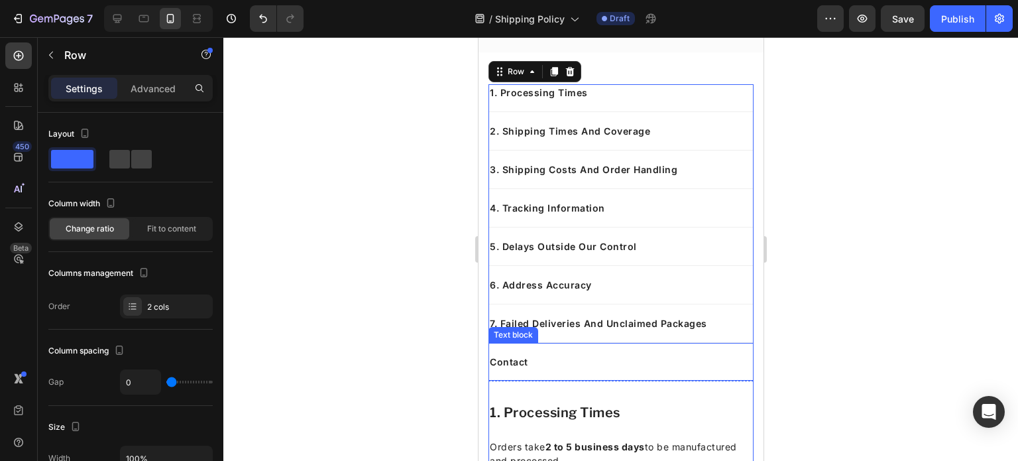
click at [592, 369] on div "Contact Text block" at bounding box center [620, 362] width 265 height 38
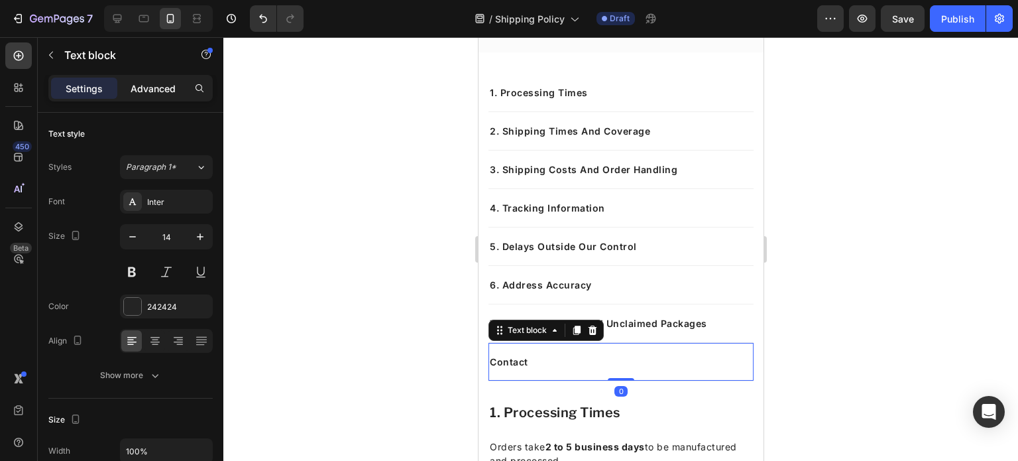
click at [153, 92] on p "Advanced" at bounding box center [153, 89] width 45 height 14
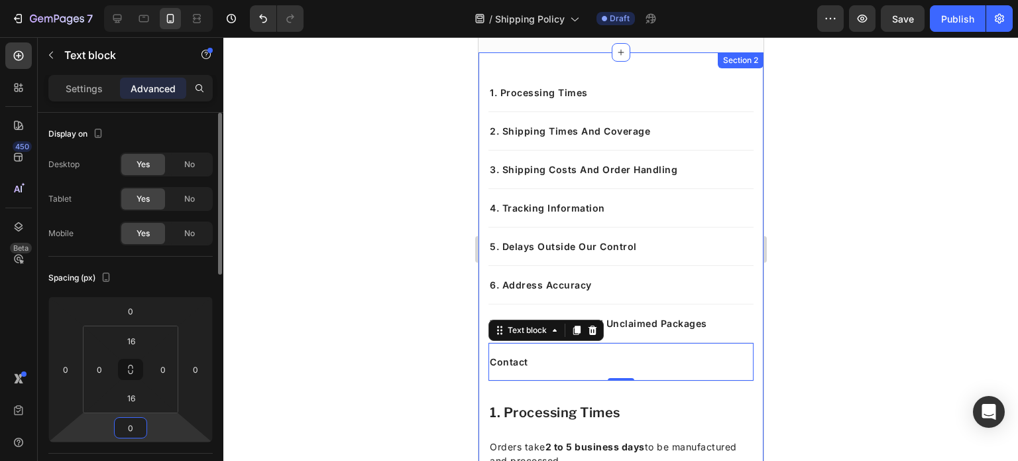
click at [142, 428] on input "0" at bounding box center [130, 428] width 27 height 20
type input "15"
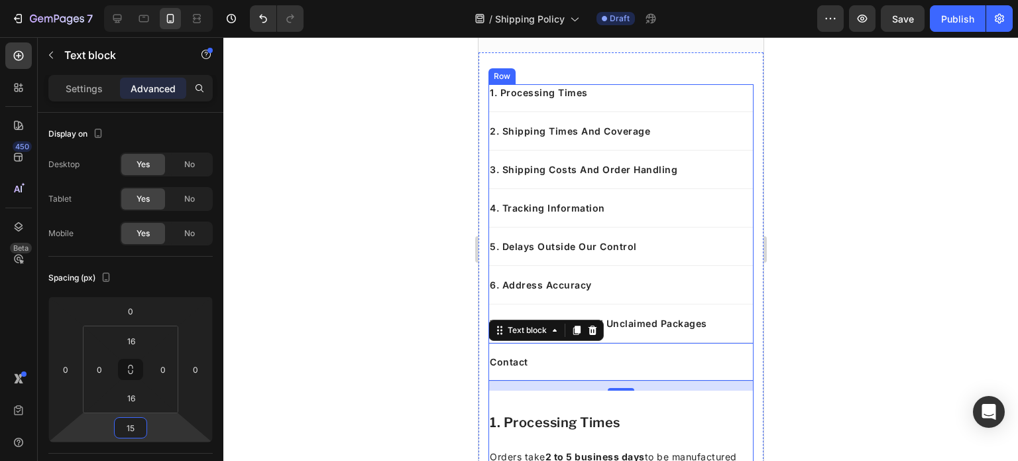
click at [692, 397] on div "1. Processing Times Text block 2. Shipping Times And Coverage Text block 3. Shi…" at bounding box center [620, 248] width 265 height 328
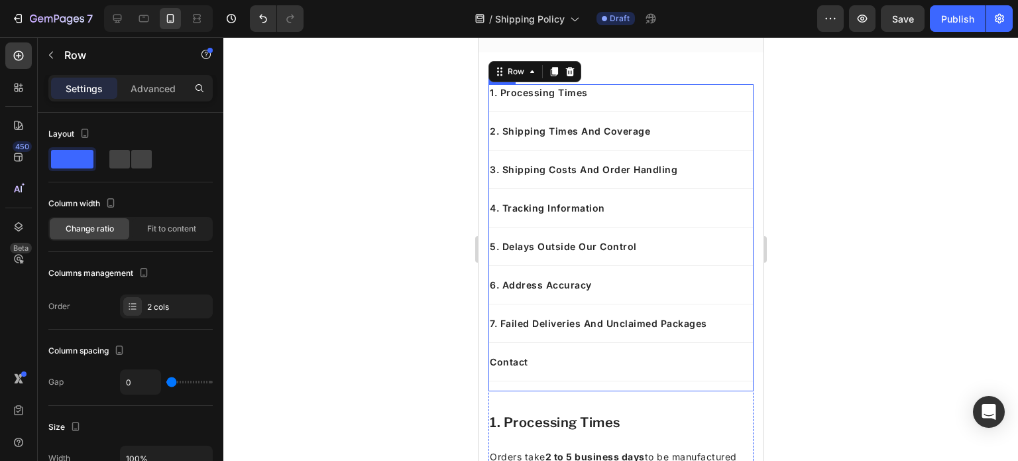
click at [681, 384] on div "1. Processing Times Text block 2. Shipping Times And Coverage Text block 3. Shi…" at bounding box center [620, 237] width 265 height 307
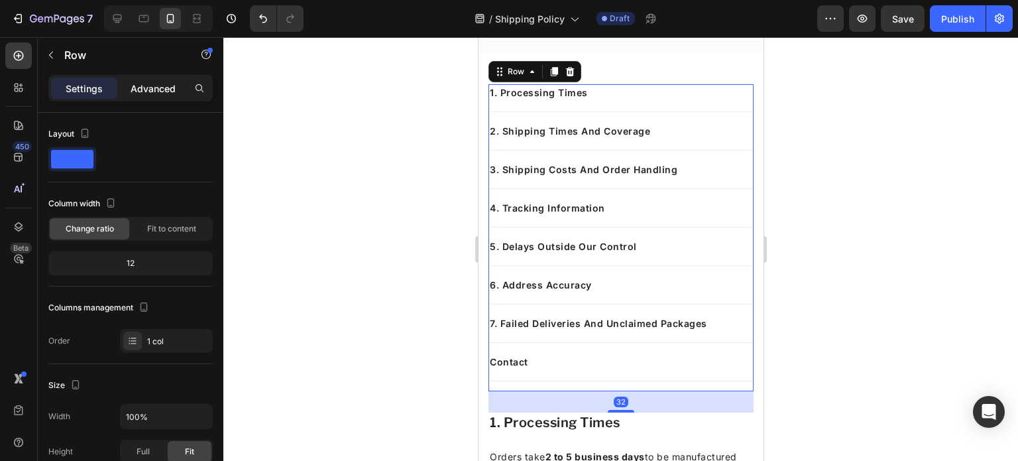
click at [145, 97] on div "Advanced" at bounding box center [153, 88] width 66 height 21
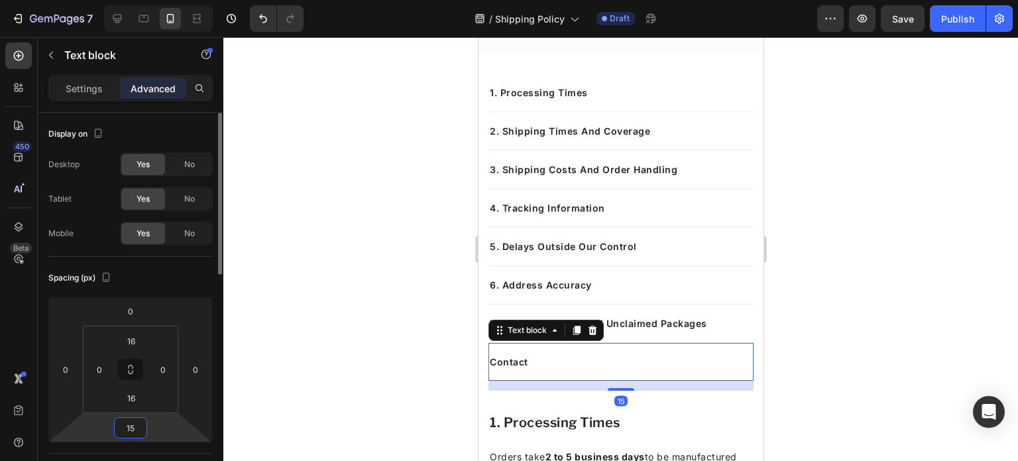
click at [134, 426] on input "15" at bounding box center [130, 428] width 27 height 20
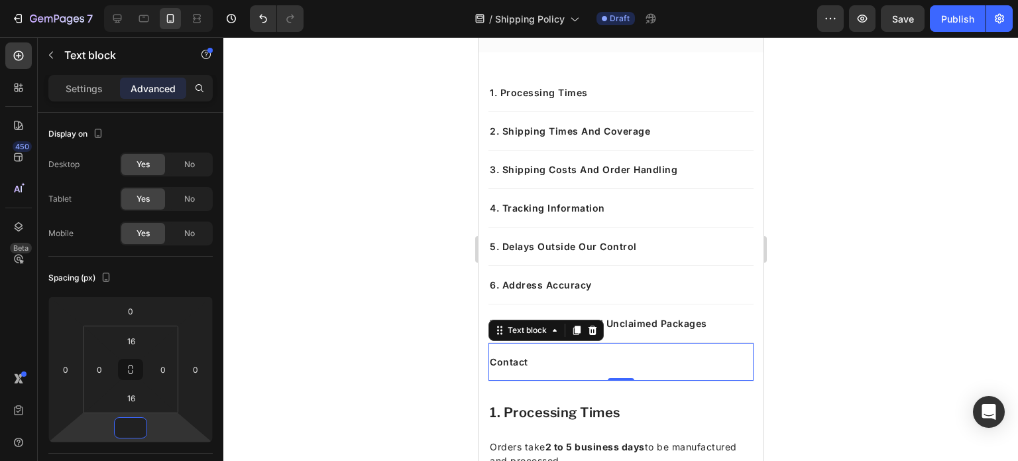
type input "0"
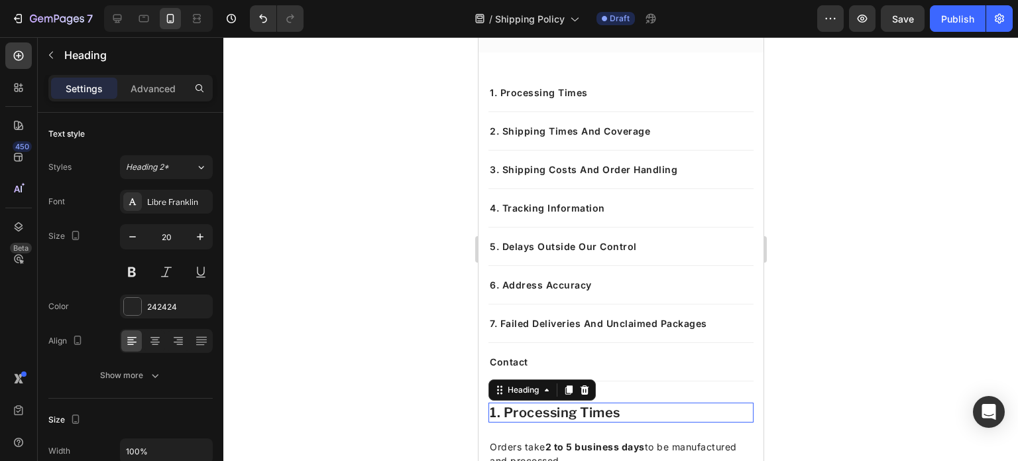
click at [549, 419] on h2 "1. processing times" at bounding box center [620, 412] width 265 height 20
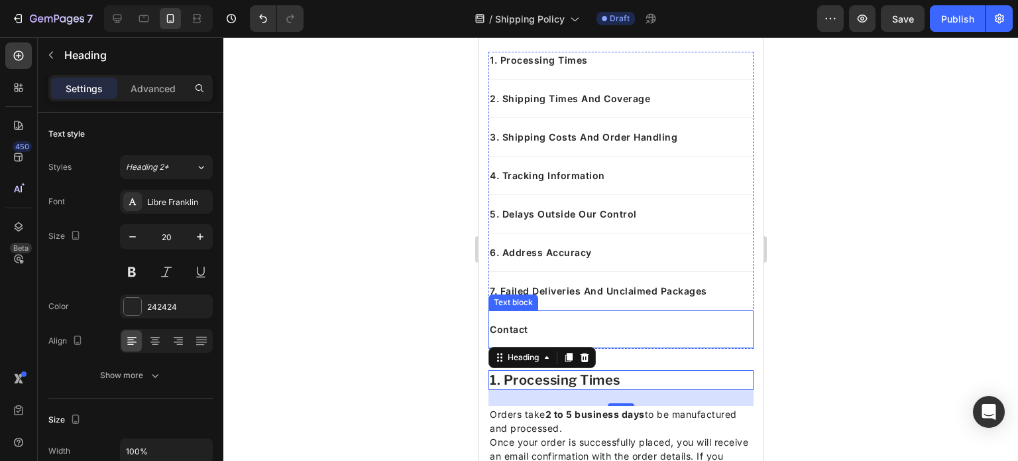
scroll to position [228, 0]
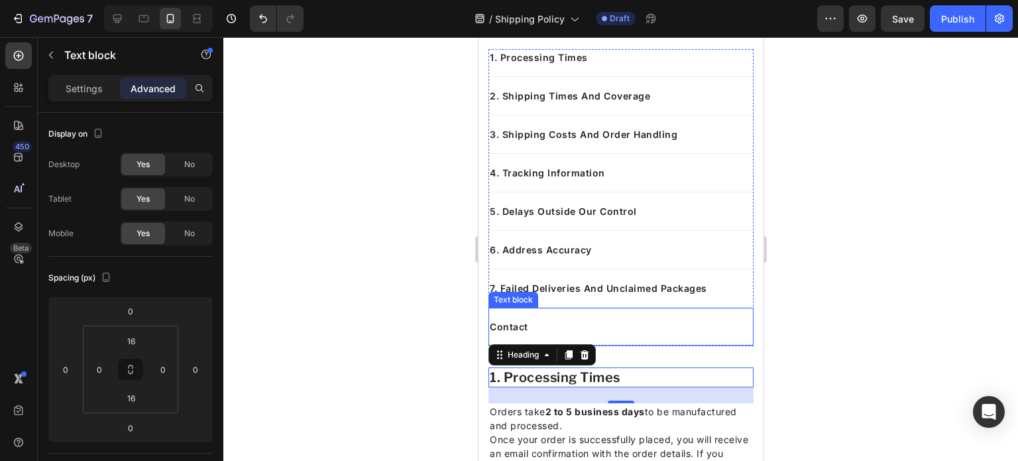
click at [642, 335] on div "Contact Text block" at bounding box center [620, 327] width 265 height 38
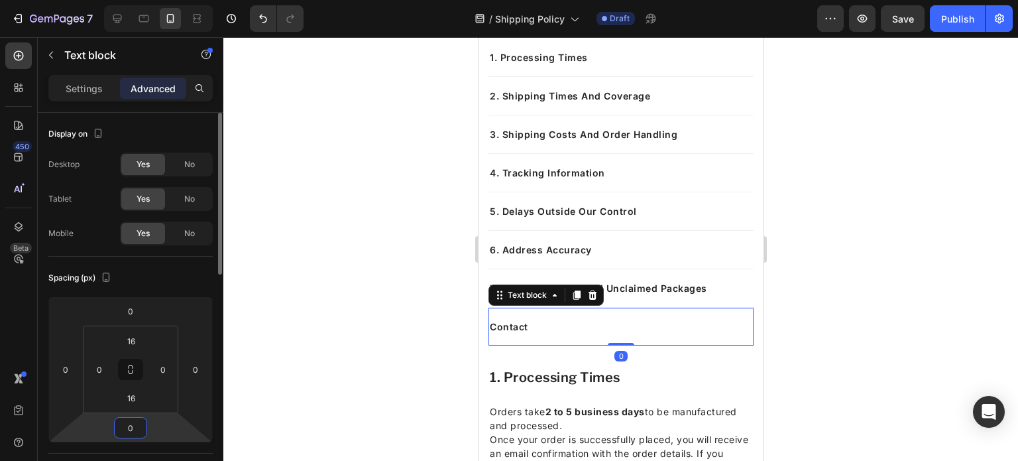
click at [121, 429] on input "0" at bounding box center [130, 428] width 27 height 20
type input "15"
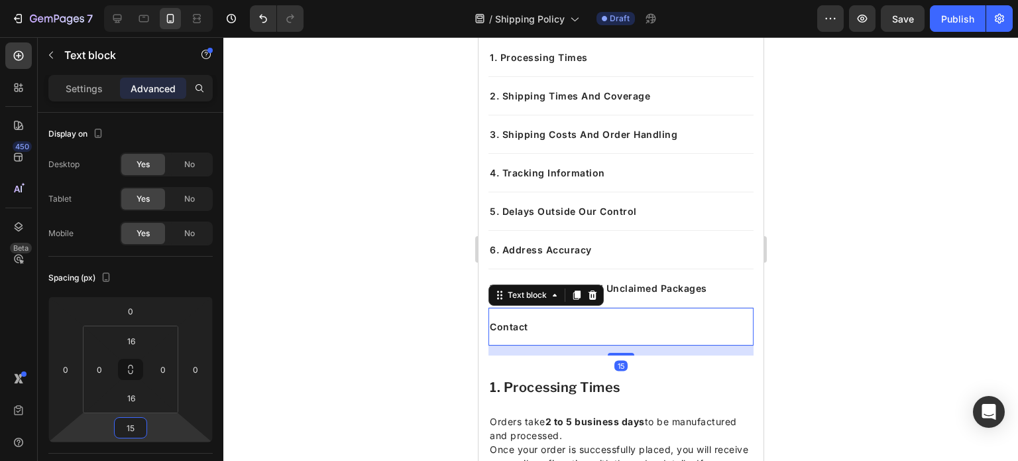
click at [680, 396] on div "1. processing times Heading Orders take 2 to 5 business days to be manufactured…" at bounding box center [620, 464] width 265 height 174
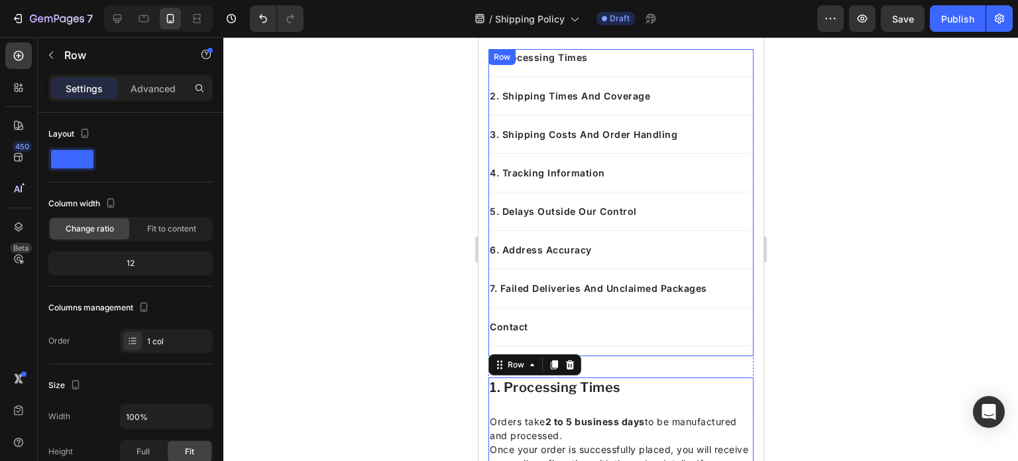
click at [686, 344] on div "1. Processing Times Text block 2. Shipping Times And Coverage Text block 3. Shi…" at bounding box center [620, 202] width 265 height 307
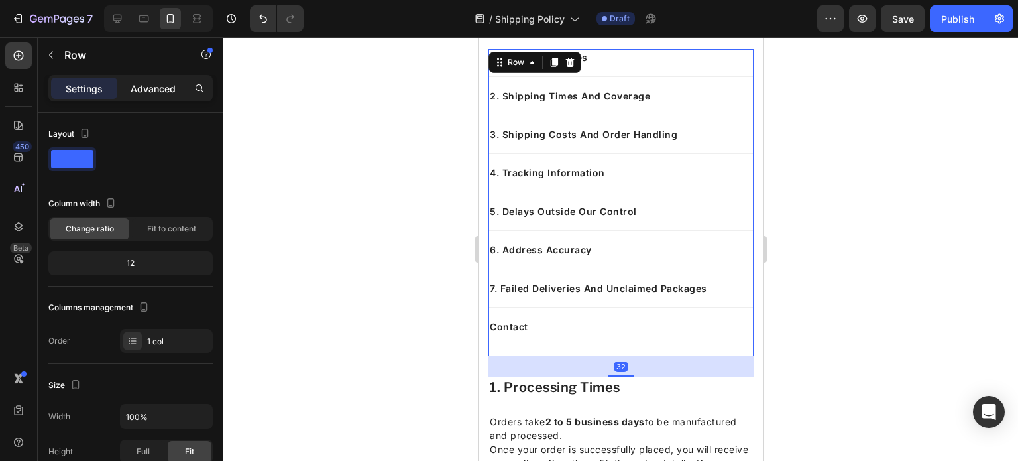
click at [150, 84] on p "Advanced" at bounding box center [153, 89] width 45 height 14
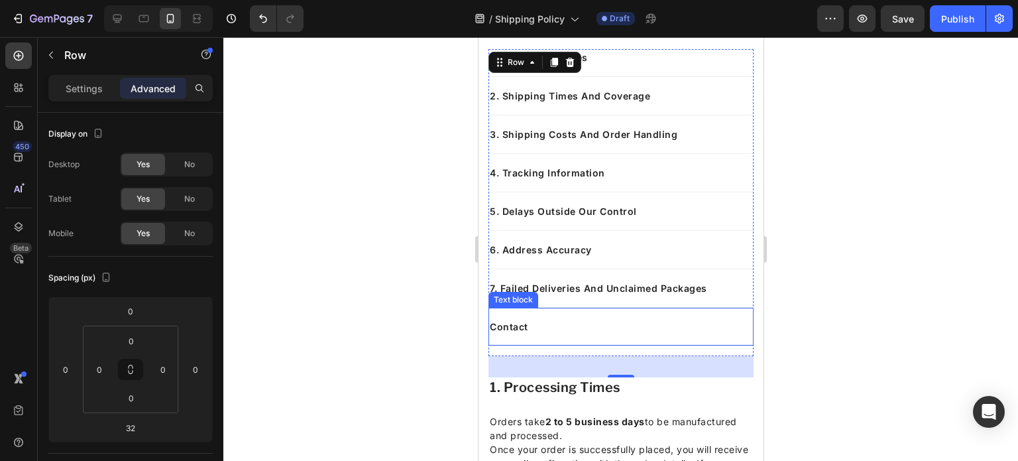
click at [582, 332] on div "Contact" at bounding box center [620, 326] width 265 height 17
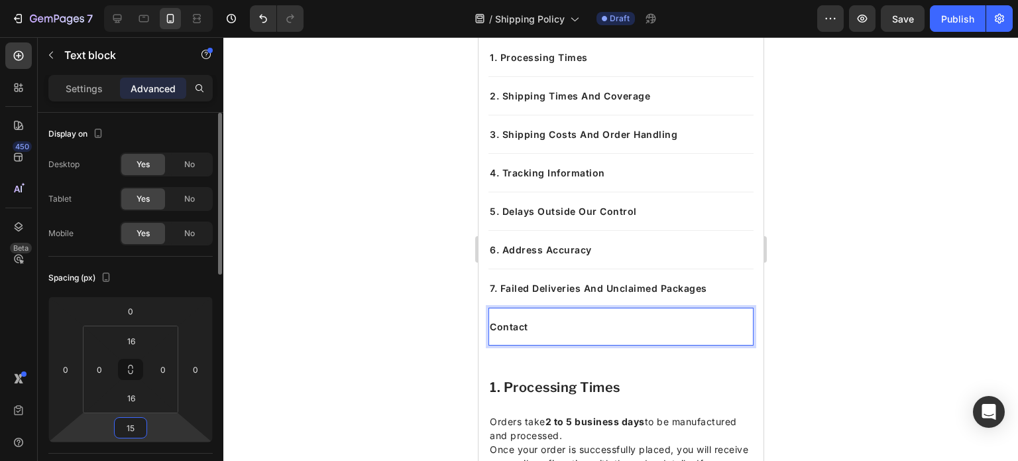
click at [136, 424] on input "15" at bounding box center [130, 428] width 27 height 20
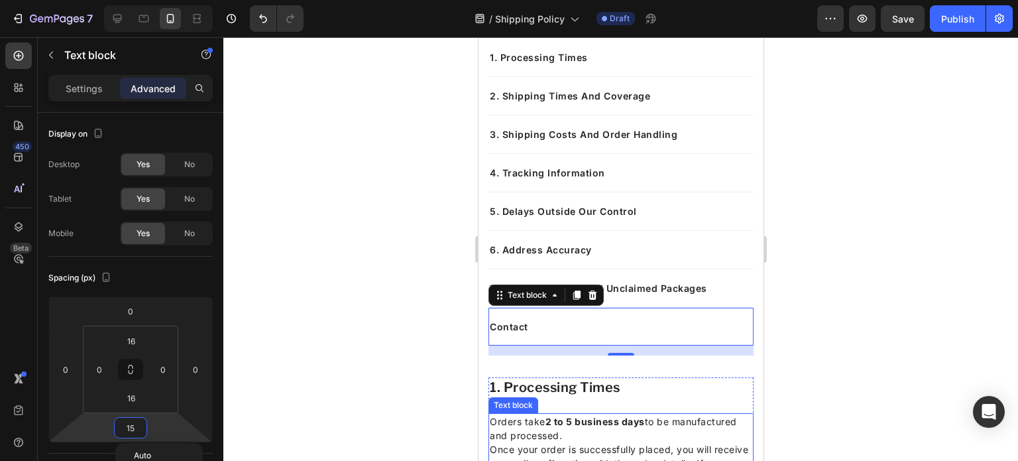
click at [556, 417] on strong "2 to 5 business days" at bounding box center [594, 421] width 99 height 11
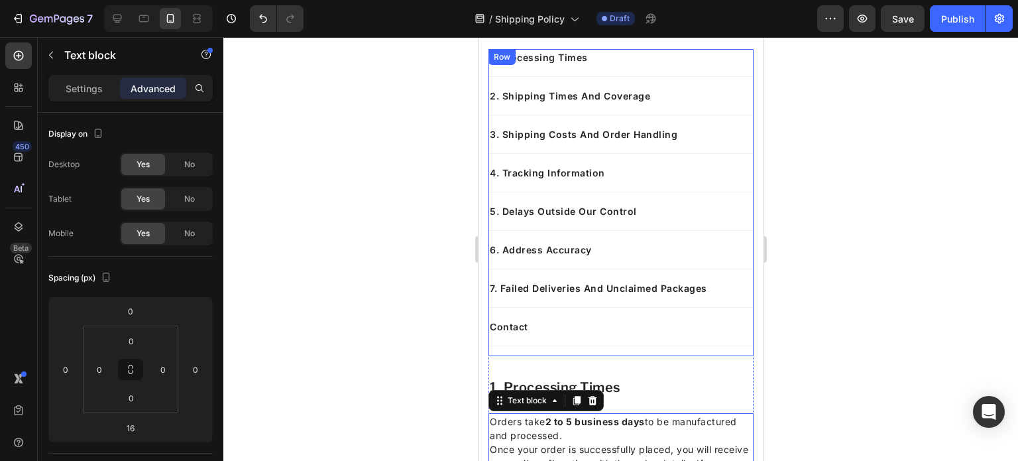
click at [612, 347] on div "1. Processing Times Text block 2. Shipping Times And Coverage Text block 3. Shi…" at bounding box center [620, 202] width 265 height 307
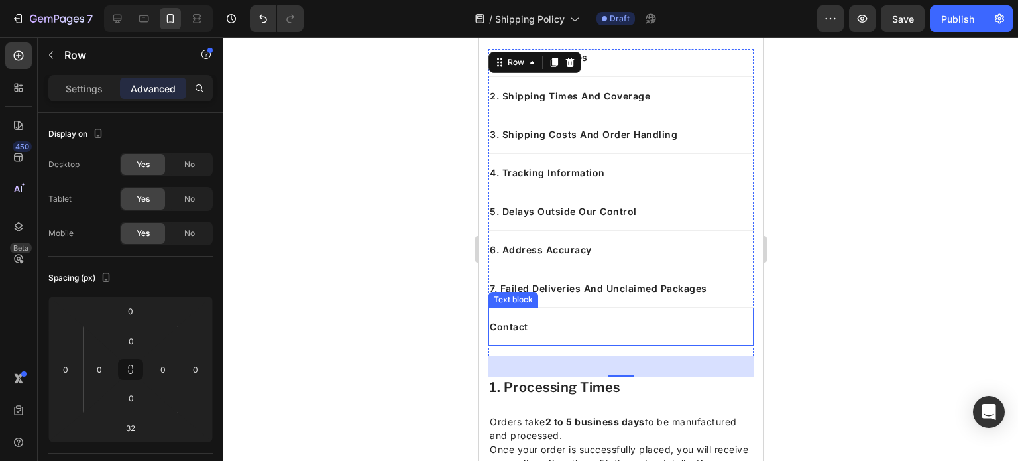
click at [556, 324] on p "Contact" at bounding box center [620, 327] width 263 height 14
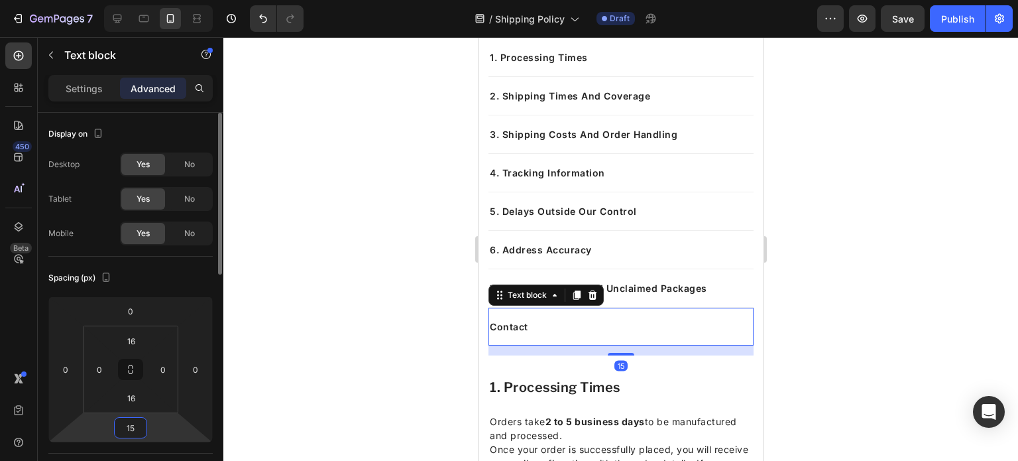
click at [138, 427] on input "15" at bounding box center [130, 428] width 27 height 20
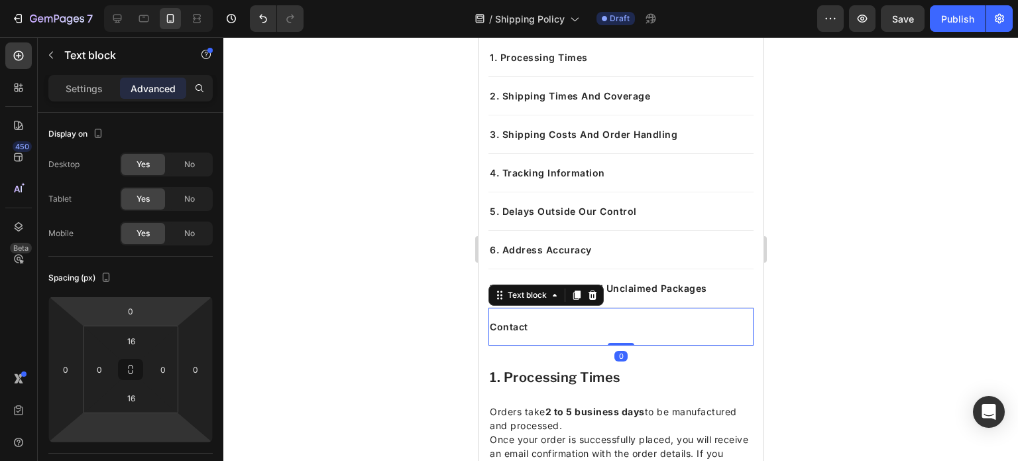
type input "0"
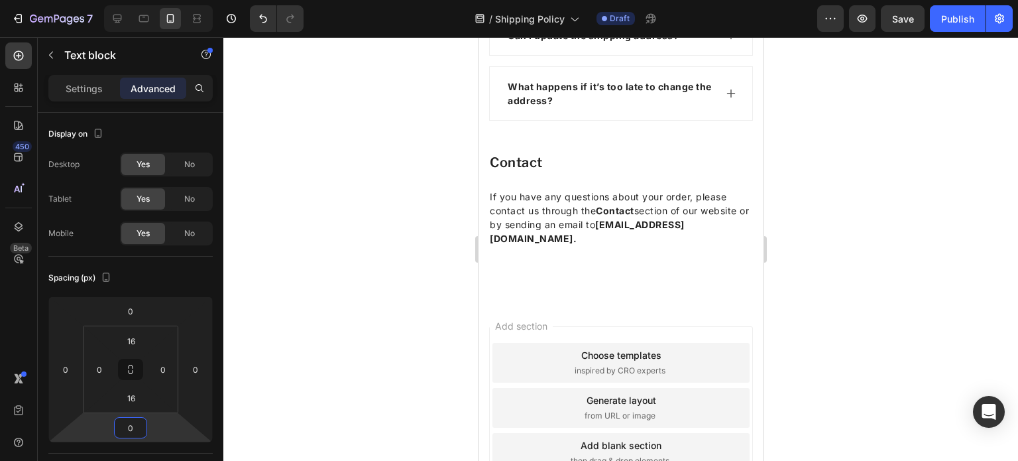
scroll to position [1702, 0]
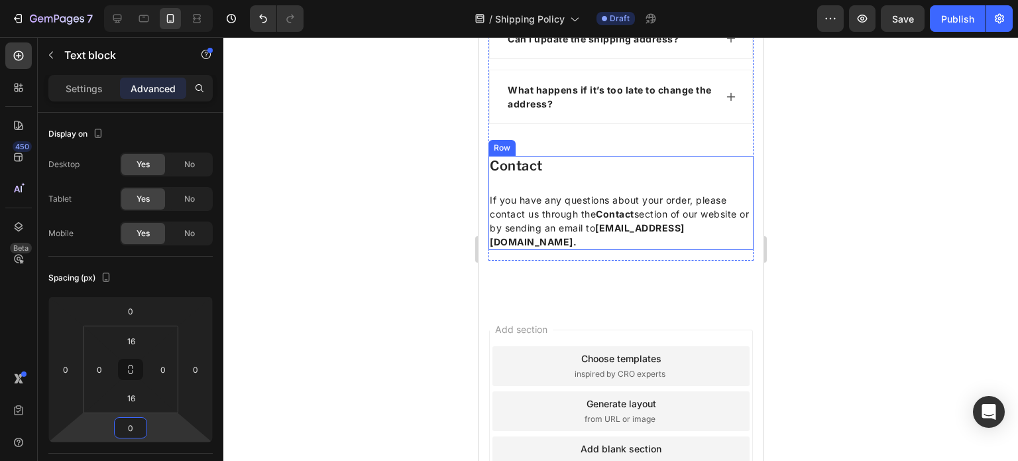
click at [582, 231] on div "contact Heading If you have any questions about your order, please contact us t…" at bounding box center [620, 203] width 265 height 94
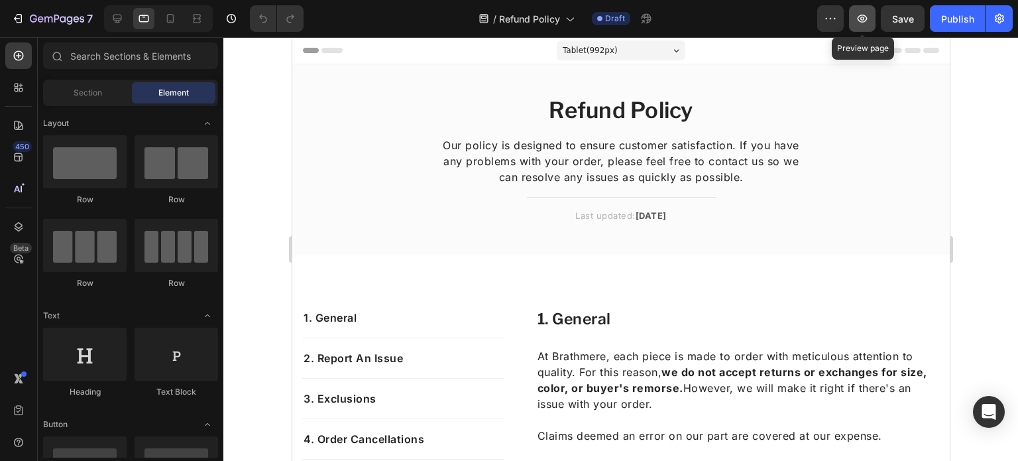
click at [867, 12] on icon "button" at bounding box center [862, 18] width 13 height 13
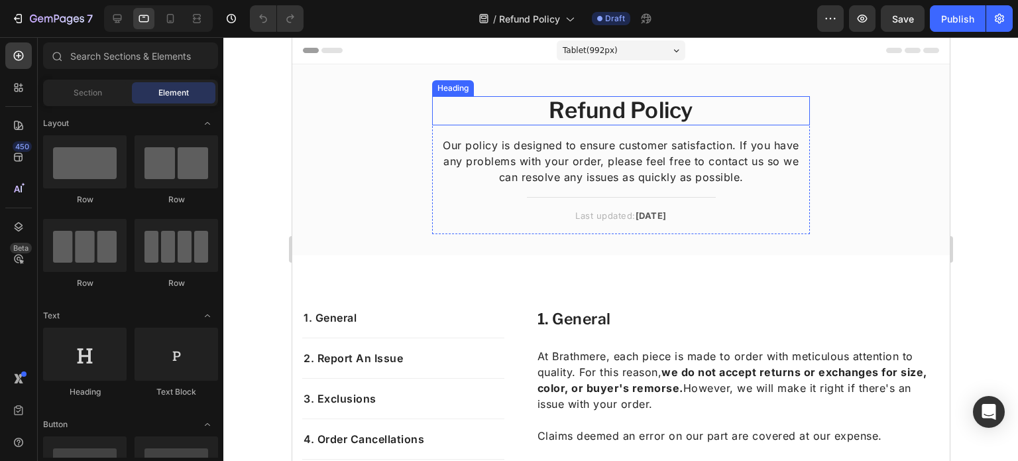
click at [627, 111] on h2 "Refund Policy" at bounding box center [621, 110] width 378 height 29
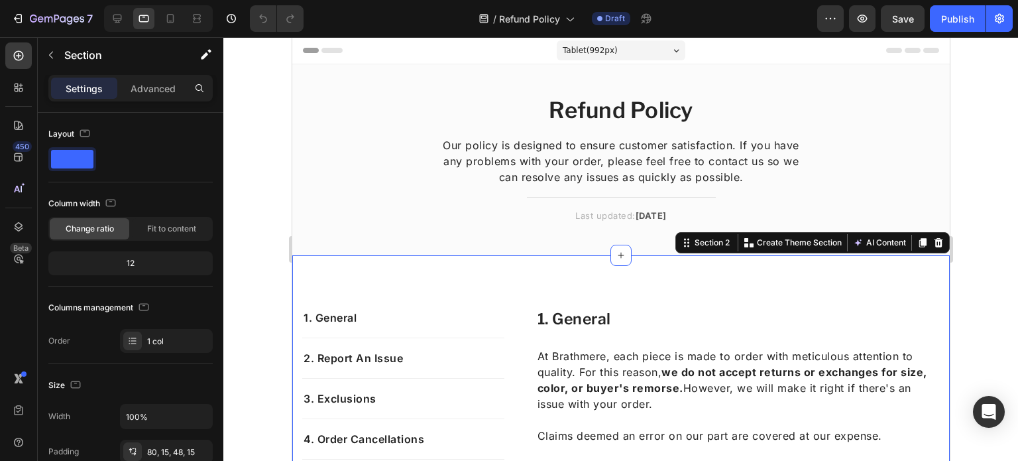
click at [164, 99] on div "Settings Advanced" at bounding box center [130, 88] width 164 height 27
click at [154, 88] on p "Advanced" at bounding box center [153, 89] width 45 height 14
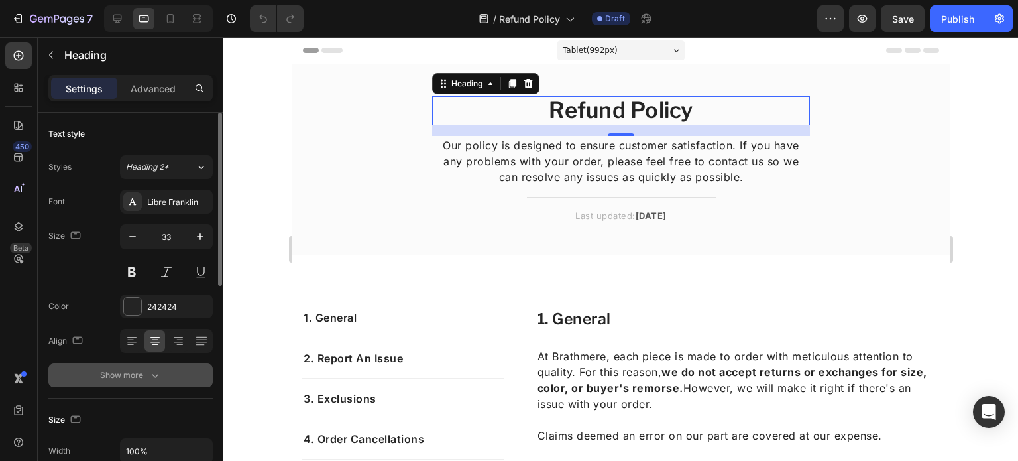
click at [140, 369] on div "Show more" at bounding box center [131, 375] width 62 height 13
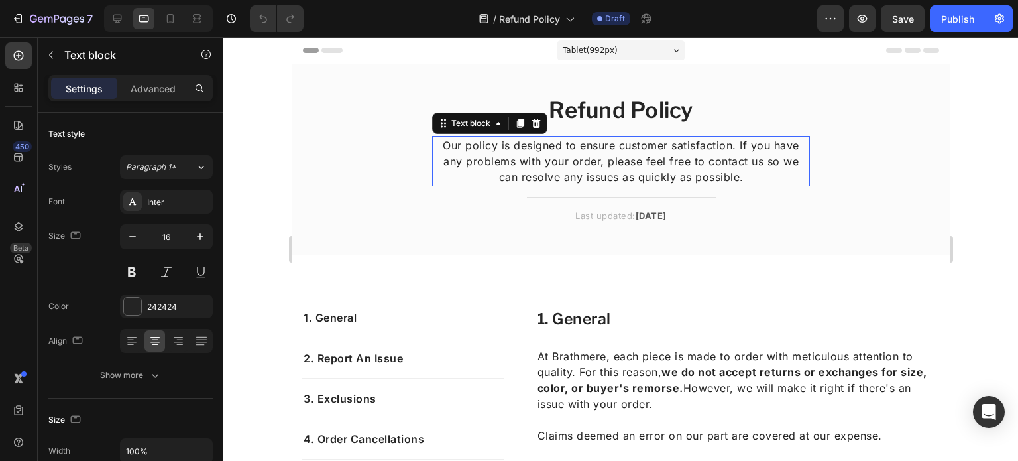
click at [512, 145] on p "Our policy is designed to ensure customer satisfaction. If you have any problem…" at bounding box center [620, 161] width 375 height 48
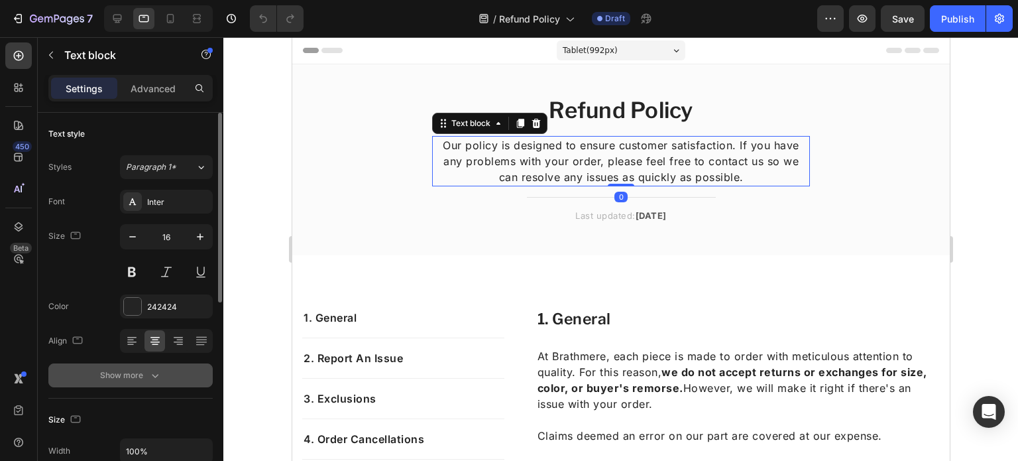
click at [119, 374] on div "Show more" at bounding box center [131, 375] width 62 height 13
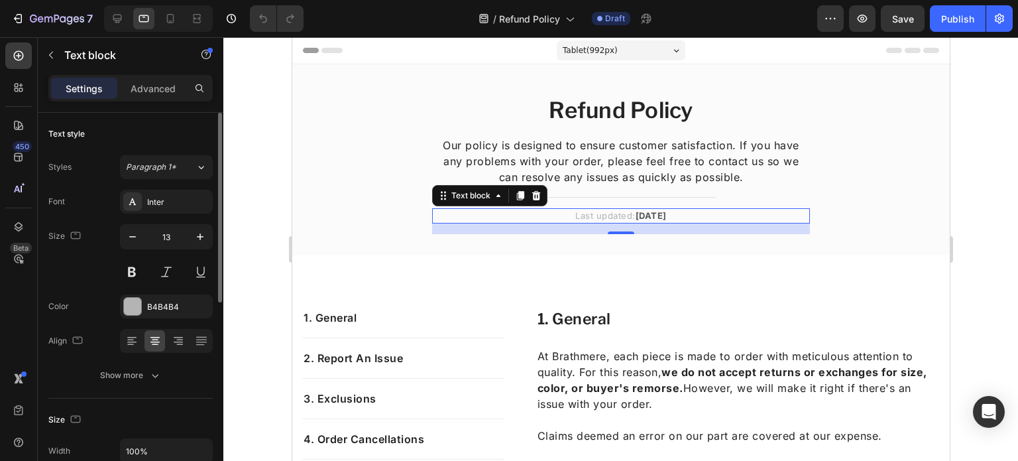
click at [134, 387] on div "Text style Styles Paragraph 1* Font Inter Size 13 Color B4B4B4 Align Show more" at bounding box center [130, 256] width 164 height 286
click at [127, 377] on div "Show more" at bounding box center [131, 375] width 62 height 13
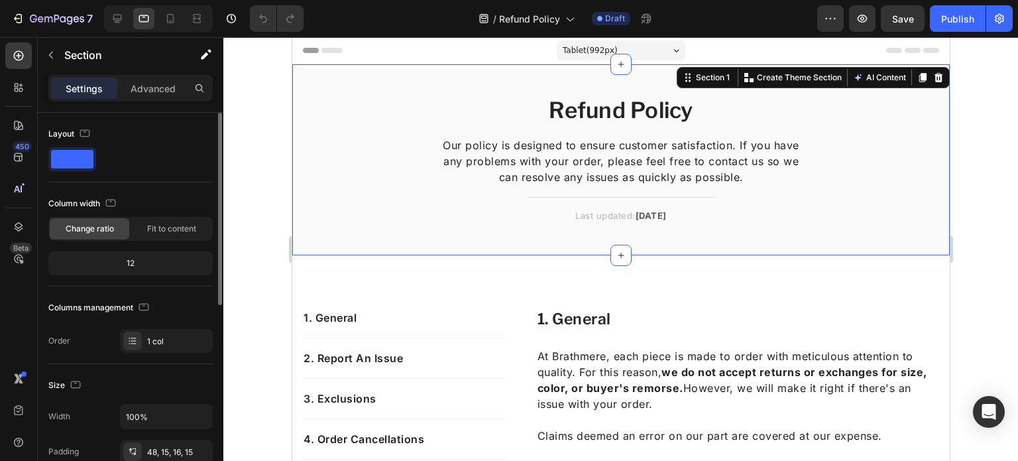
click at [147, 76] on div "Settings Advanced" at bounding box center [130, 88] width 164 height 27
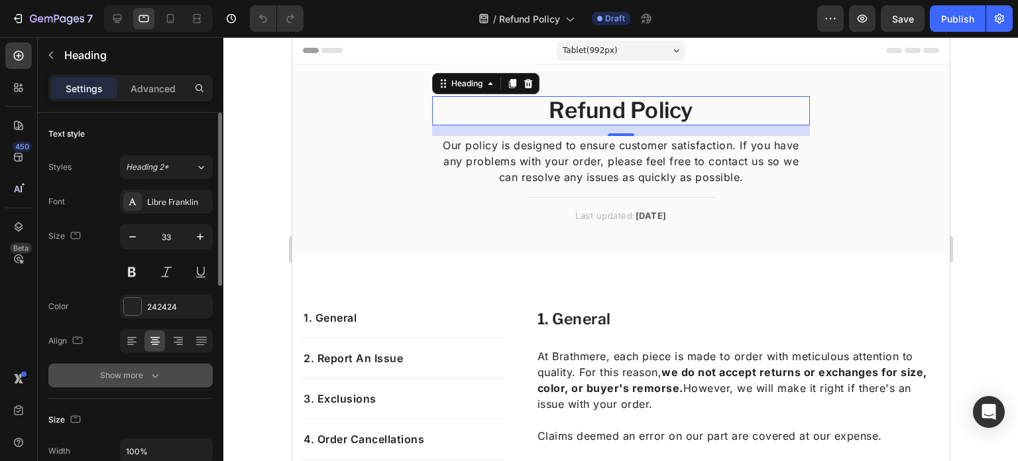
click at [130, 363] on button "Show more" at bounding box center [130, 375] width 164 height 24
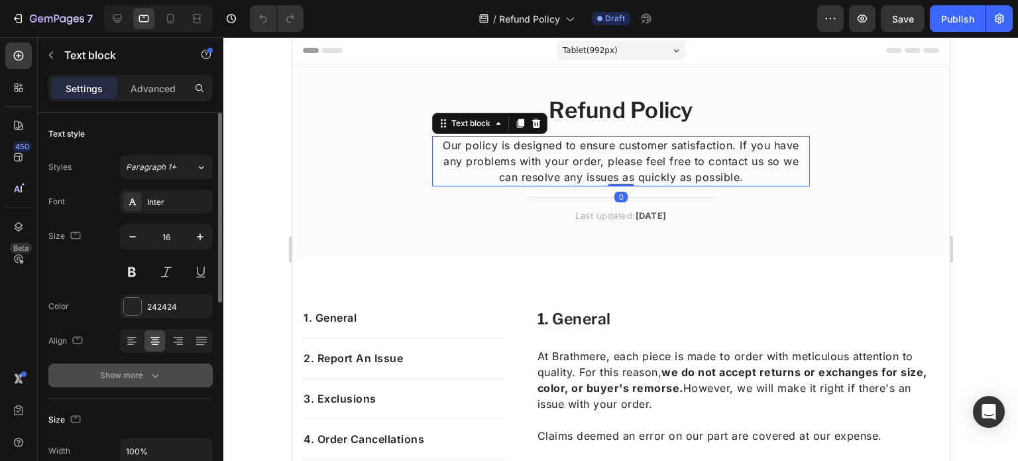
click at [125, 379] on div "Show more" at bounding box center [131, 375] width 62 height 13
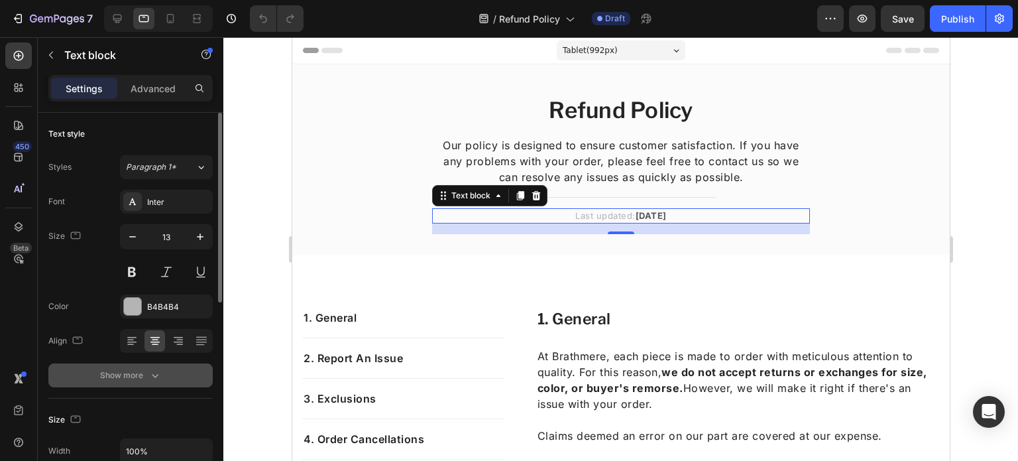
click at [136, 373] on div "Show more" at bounding box center [131, 375] width 62 height 13
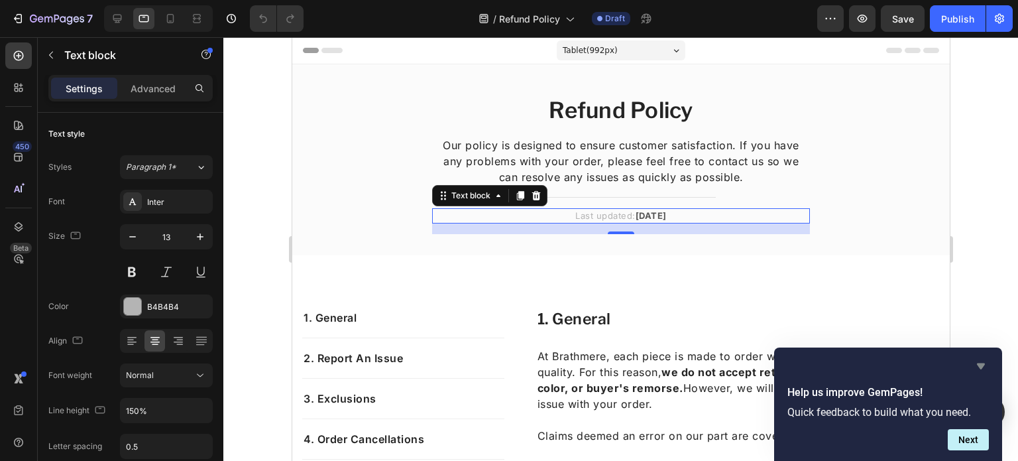
click at [987, 369] on icon "Hide survey" at bounding box center [981, 366] width 16 height 16
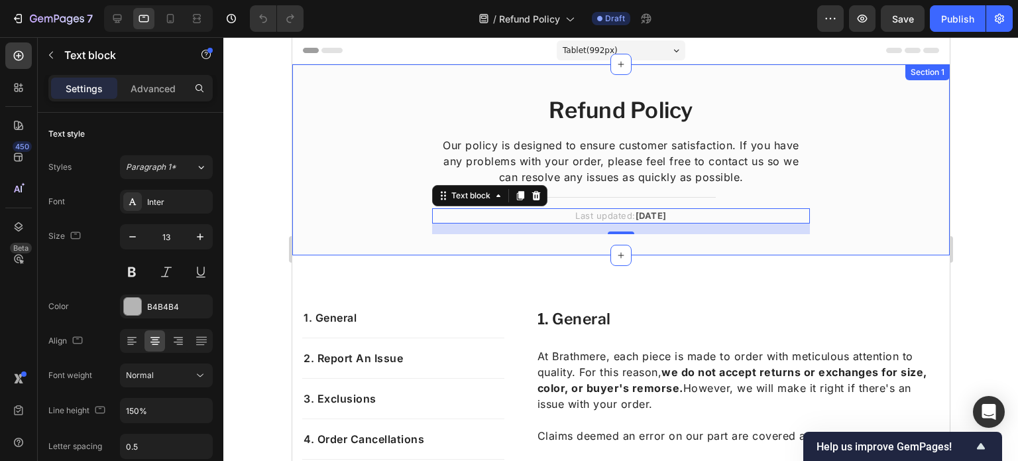
click at [377, 108] on div "Refund Policy Heading Our policy is designed to ensure customer satisfaction. I…" at bounding box center [621, 170] width 638 height 149
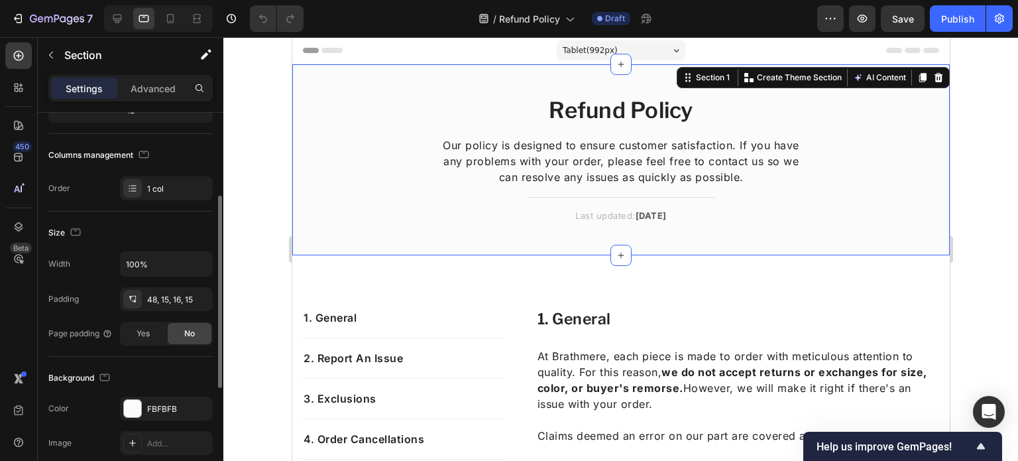
scroll to position [157, 0]
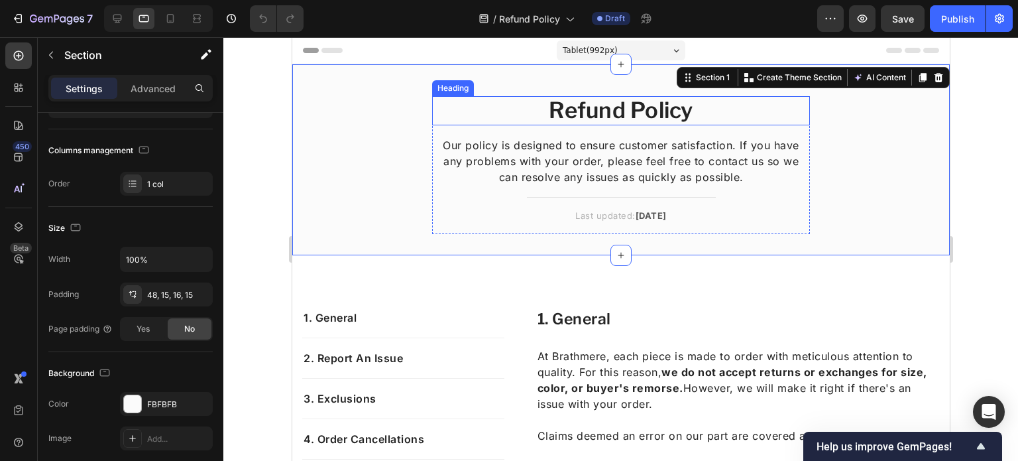
click at [568, 109] on h2 "Refund Policy" at bounding box center [621, 110] width 378 height 29
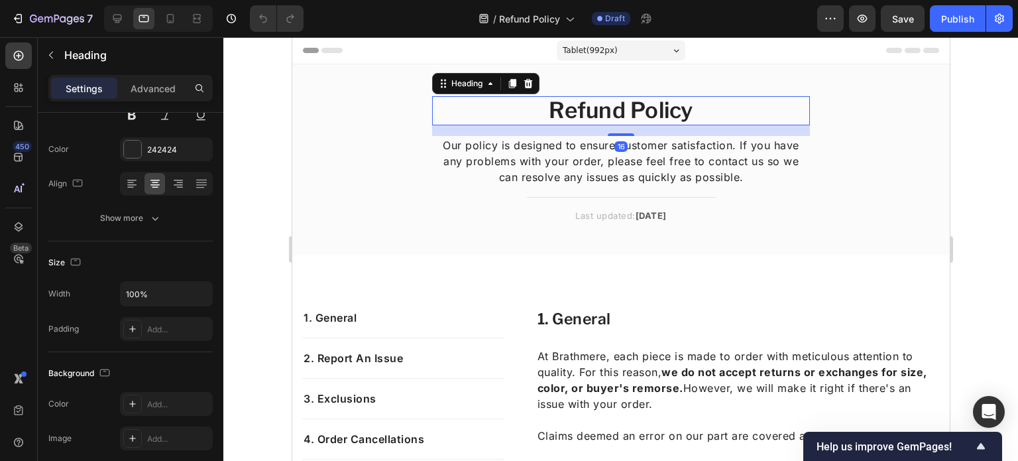
scroll to position [0, 0]
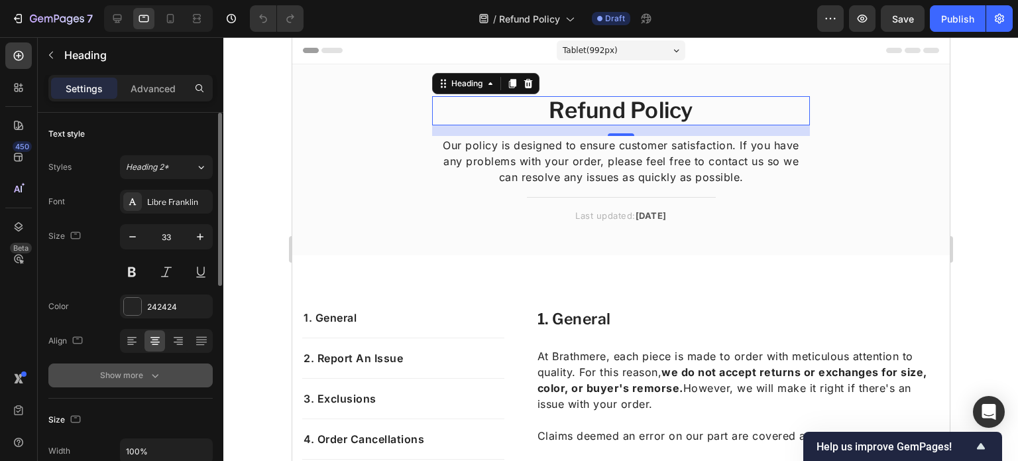
click at [134, 383] on button "Show more" at bounding box center [130, 375] width 164 height 24
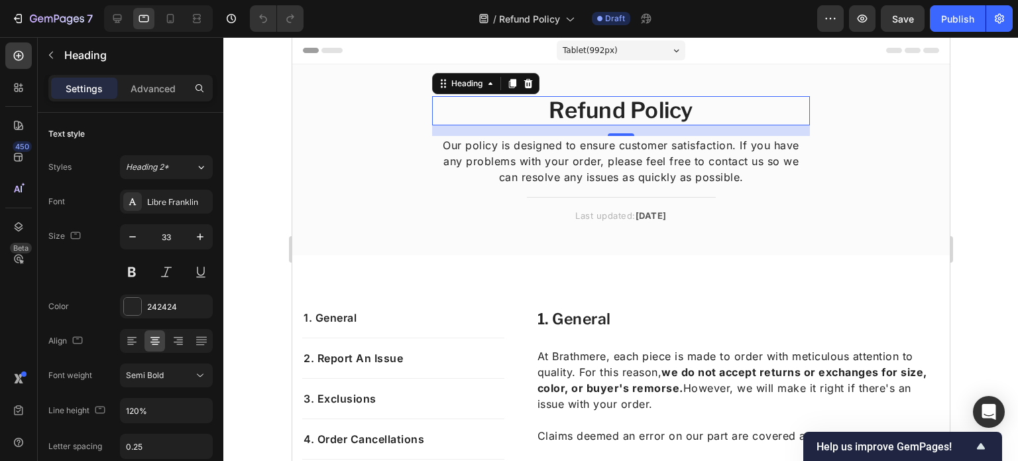
click at [542, 163] on p "Our policy is designed to ensure customer satisfaction. If you have any problem…" at bounding box center [620, 161] width 375 height 48
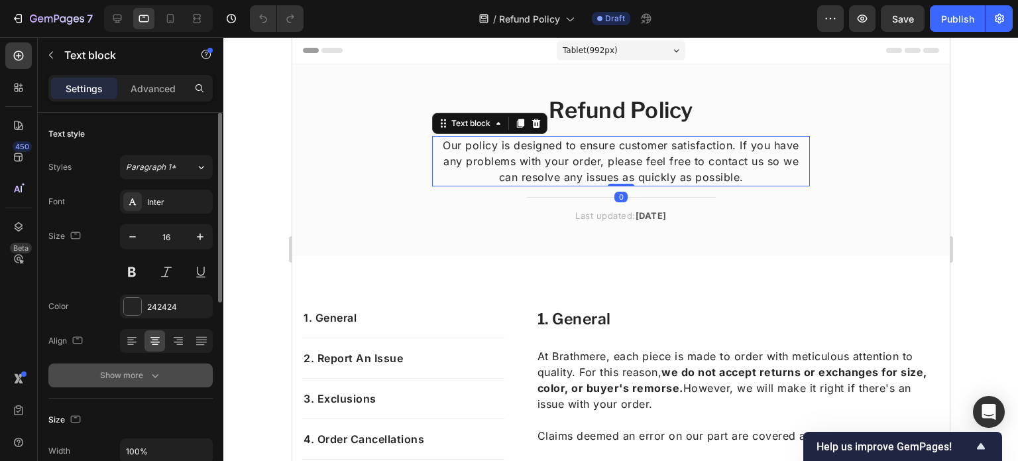
click at [149, 376] on icon "button" at bounding box center [155, 375] width 13 height 13
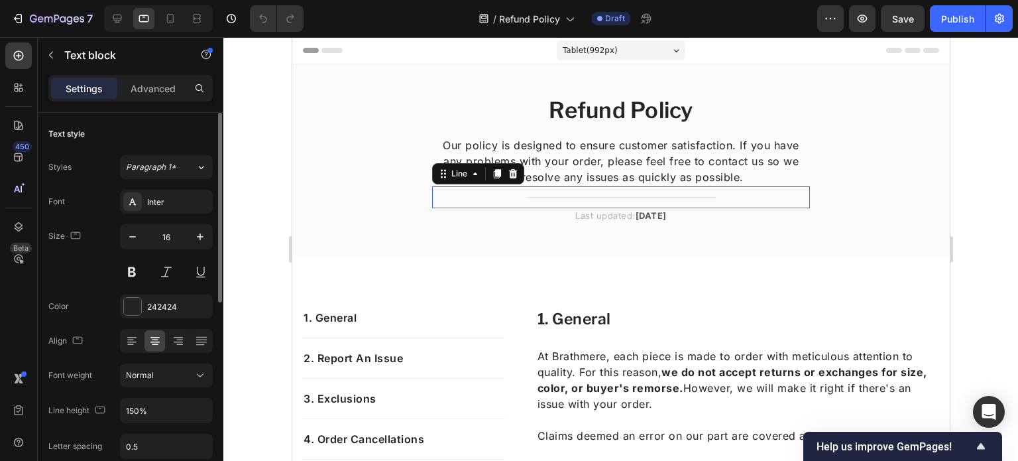
click at [514, 206] on div "Title Line 0" at bounding box center [621, 197] width 378 height 22
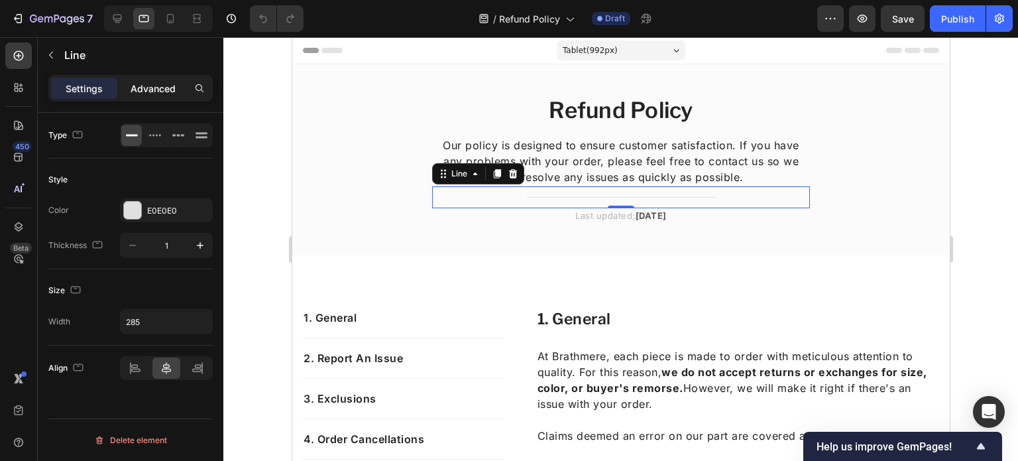
click at [152, 96] on div "Advanced" at bounding box center [153, 88] width 66 height 21
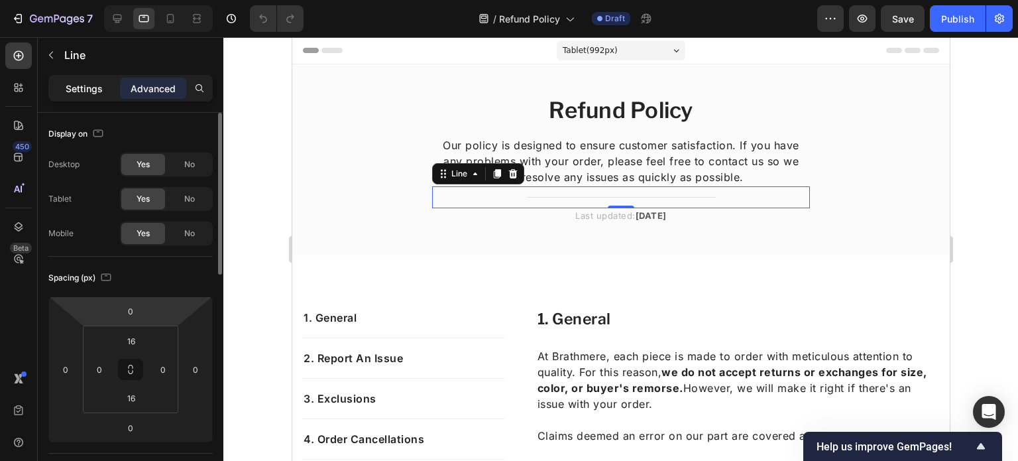
click at [95, 93] on p "Settings" at bounding box center [84, 89] width 37 height 14
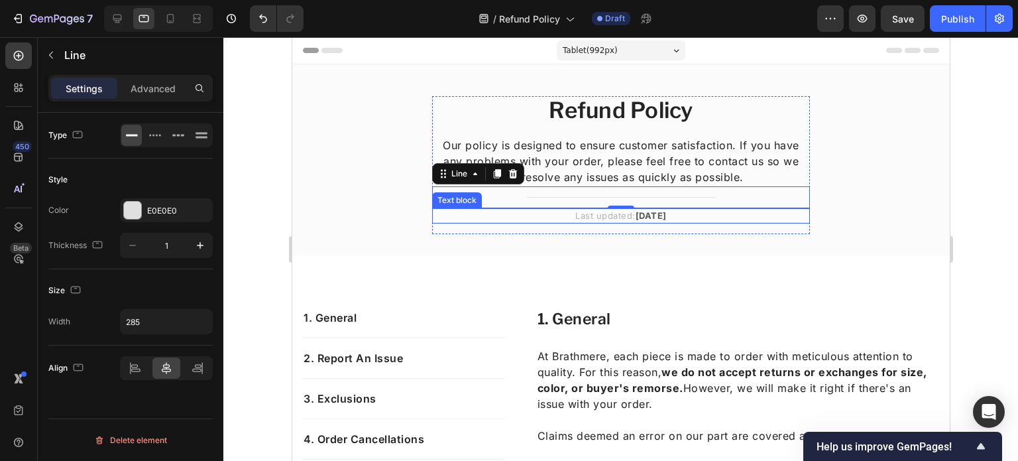
click at [554, 215] on p "Last updated: September 2025" at bounding box center [620, 216] width 375 height 13
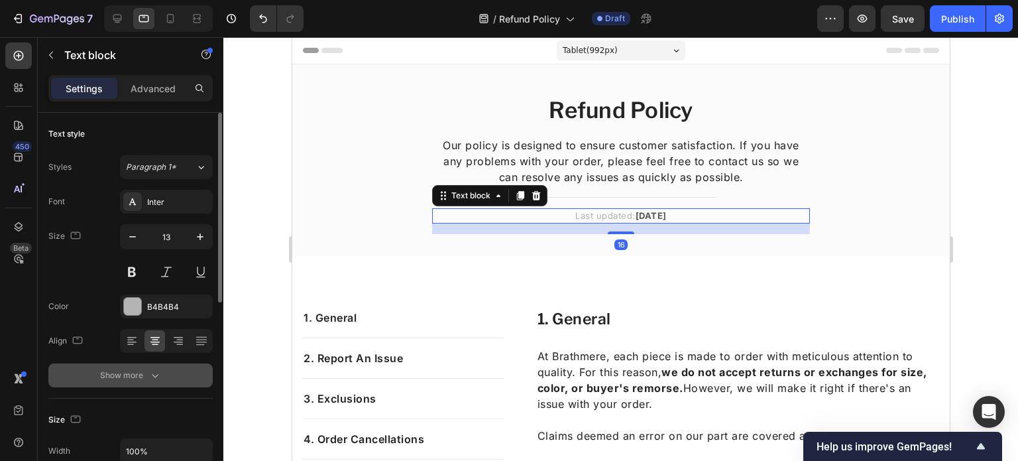
click at [121, 381] on div "Show more" at bounding box center [131, 375] width 62 height 13
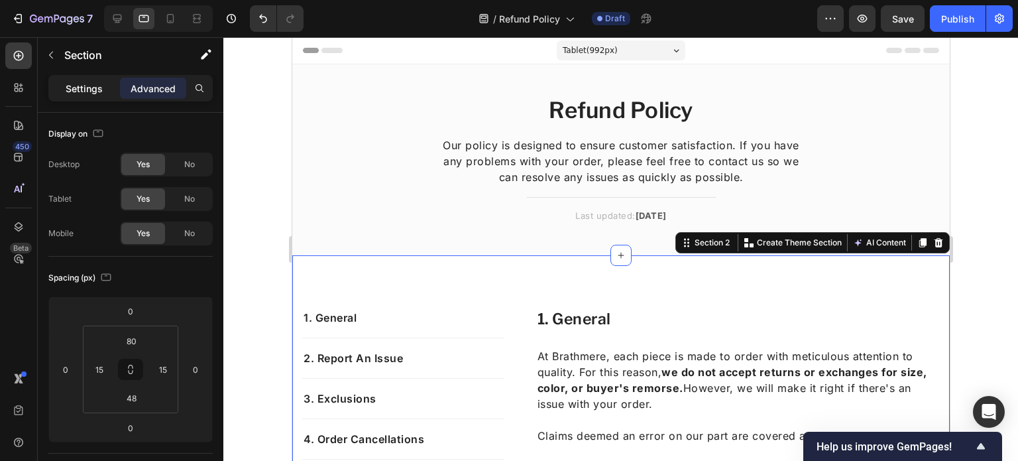
click at [98, 84] on p "Settings" at bounding box center [84, 89] width 37 height 14
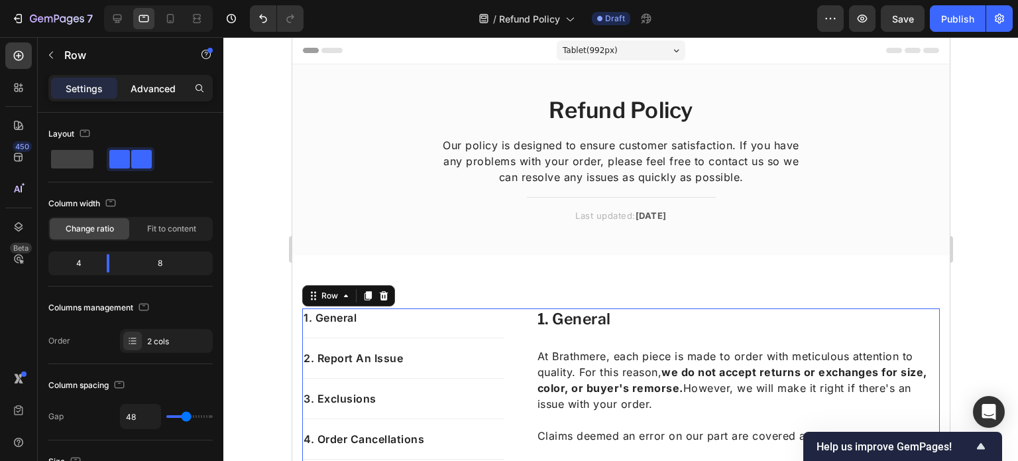
click at [158, 85] on p "Advanced" at bounding box center [153, 89] width 45 height 14
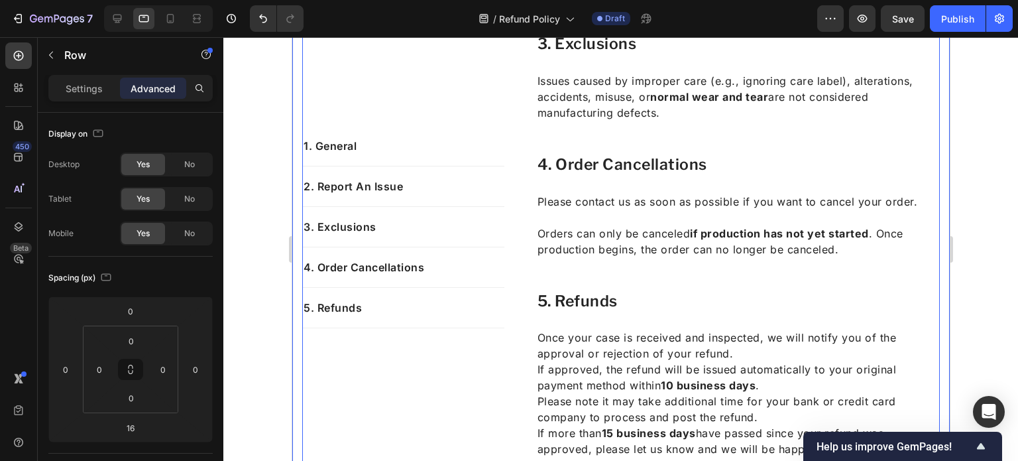
scroll to position [1075, 0]
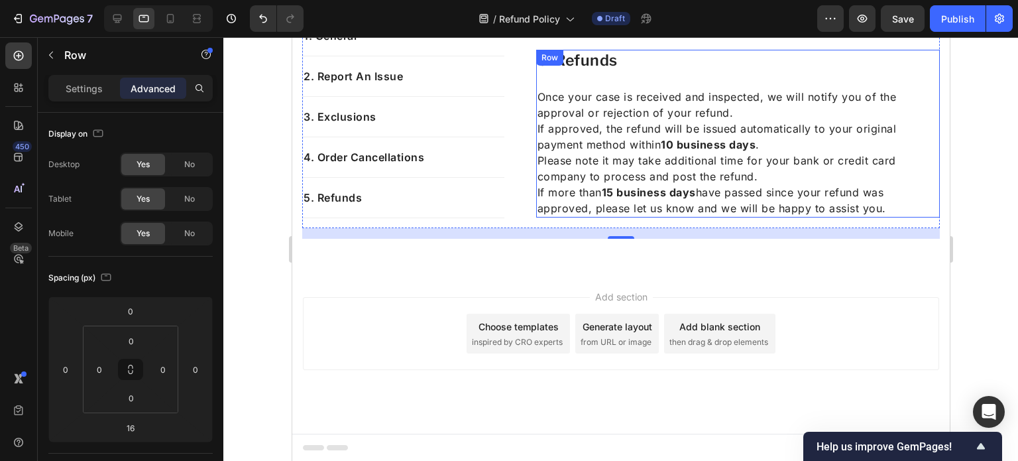
click at [616, 82] on div "5. refunds Heading Once your case is received and inspected, we will notify you…" at bounding box center [738, 134] width 404 height 168
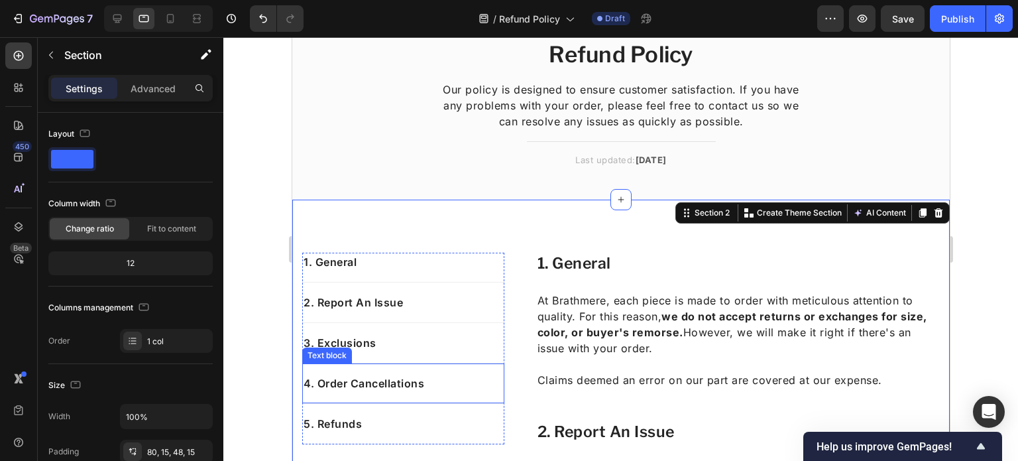
scroll to position [0, 0]
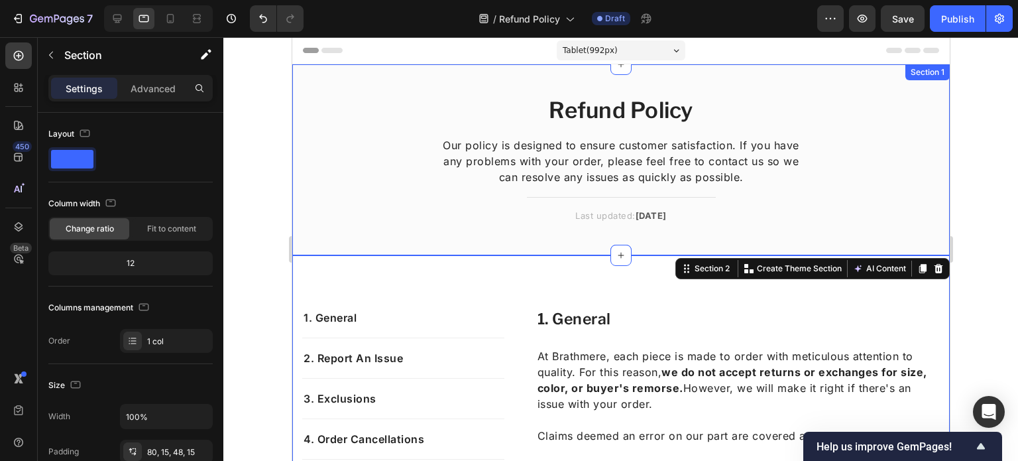
click at [406, 166] on div "Refund Policy Heading Our policy is designed to ensure customer satisfaction. I…" at bounding box center [621, 170] width 638 height 149
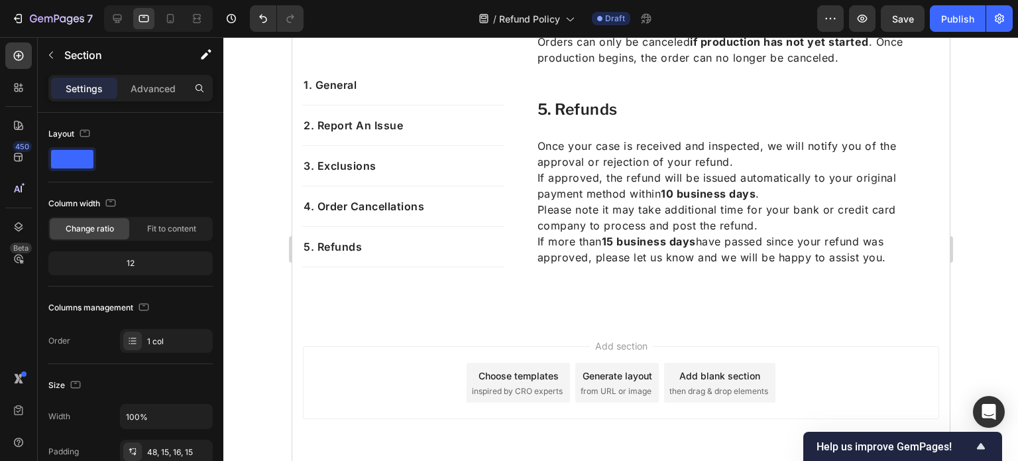
scroll to position [1075, 0]
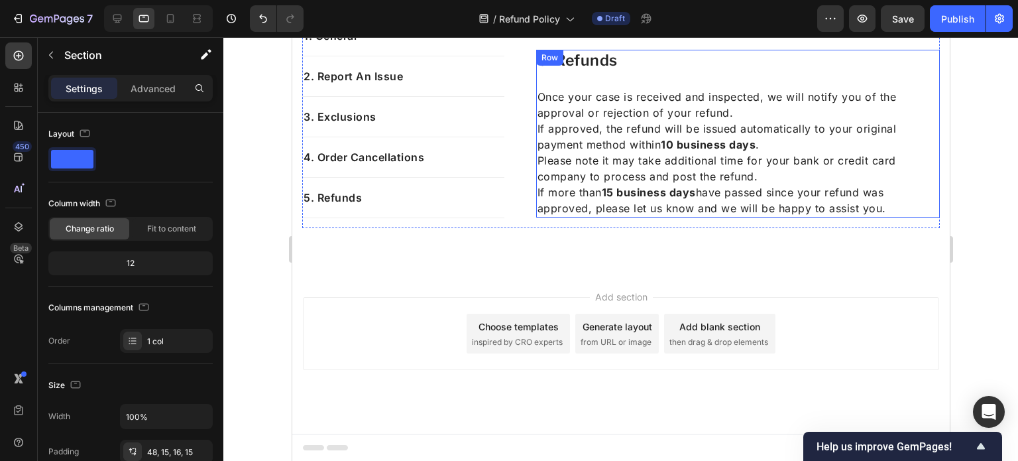
click at [655, 77] on div "5. refunds Heading Once your case is received and inspected, we will notify you…" at bounding box center [738, 134] width 404 height 168
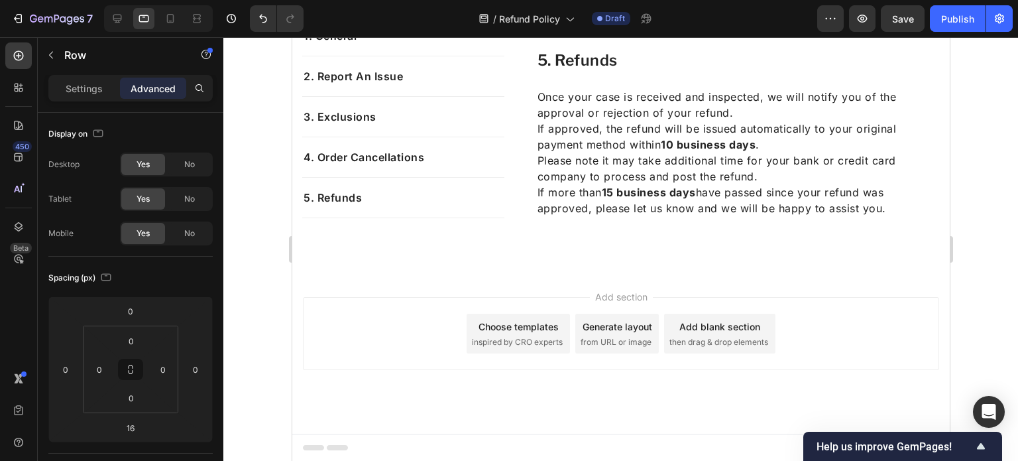
click at [485, 274] on div "Add section Choose templates inspired by CRO experts Generate layout from URL o…" at bounding box center [621, 351] width 658 height 163
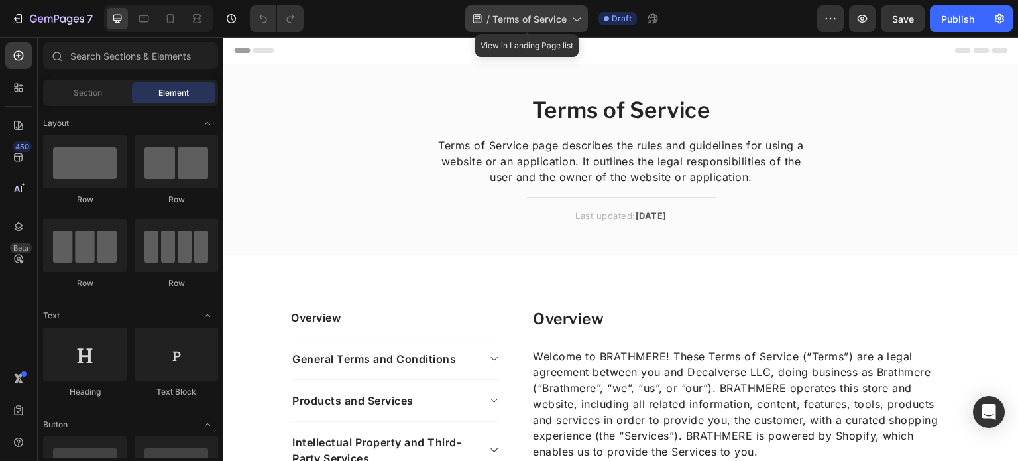
click at [548, 21] on span "Terms of Service" at bounding box center [530, 19] width 74 height 14
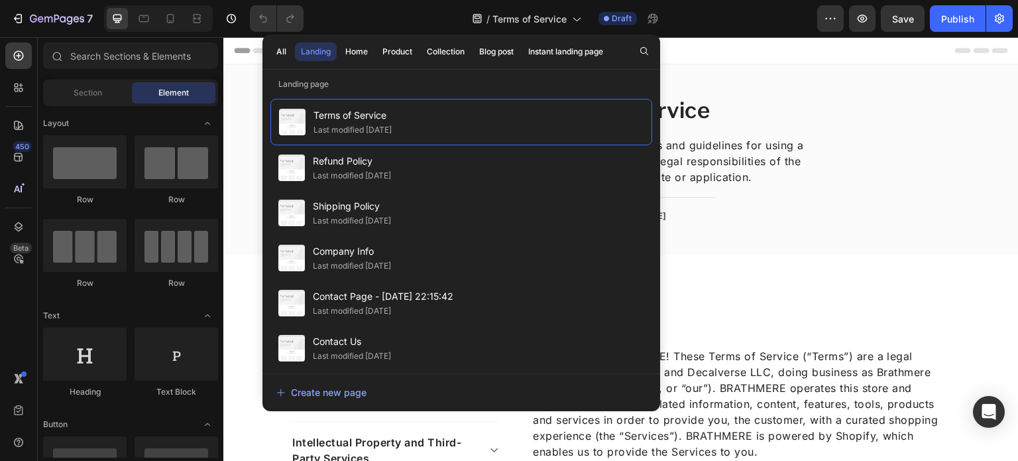
click at [370, 91] on div "Terms of Service Last modified 5 days ago Refund Policy Last modified 16 days a…" at bounding box center [462, 229] width 398 height 277
click at [477, 78] on p "Landing page" at bounding box center [462, 84] width 398 height 13
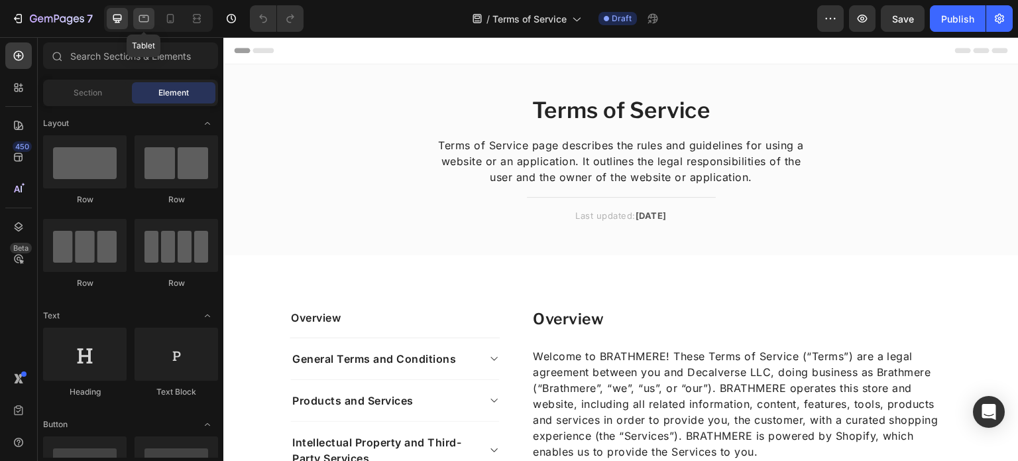
click at [144, 23] on icon at bounding box center [143, 18] width 13 height 13
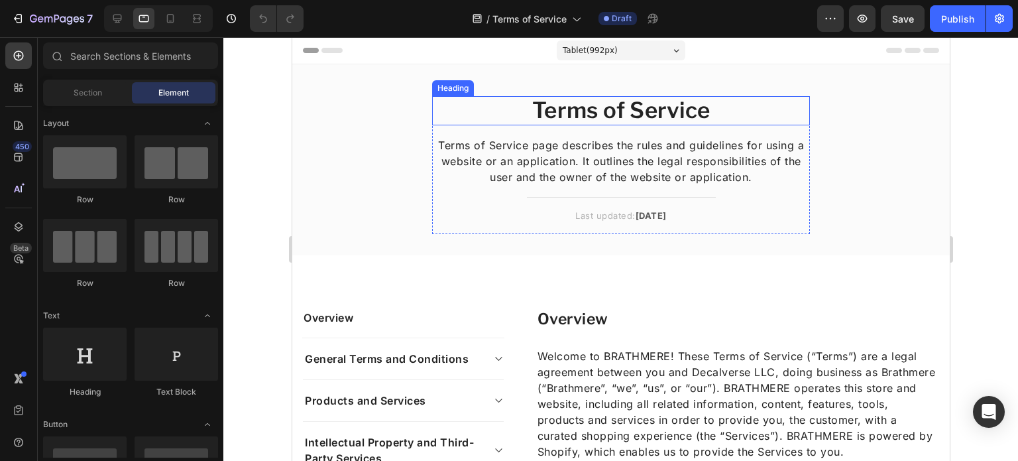
click at [587, 102] on h2 "Terms of Service" at bounding box center [621, 110] width 378 height 29
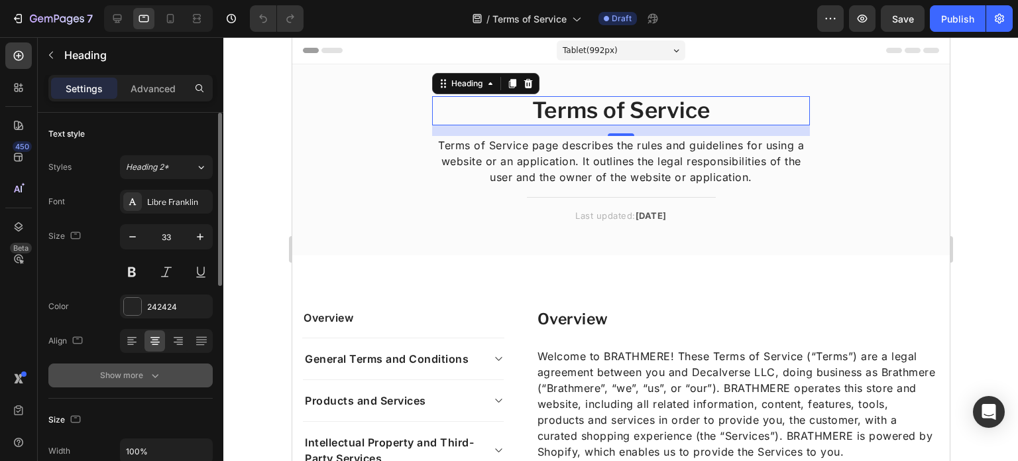
click at [149, 369] on icon "button" at bounding box center [155, 375] width 13 height 13
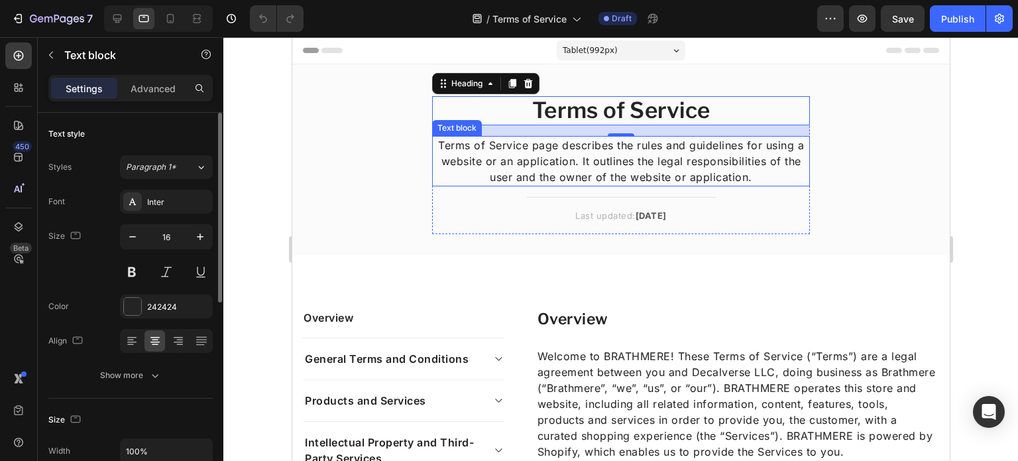
click at [479, 169] on p "Terms of Service page describes the rules and guidelines for using a website or…" at bounding box center [620, 161] width 375 height 48
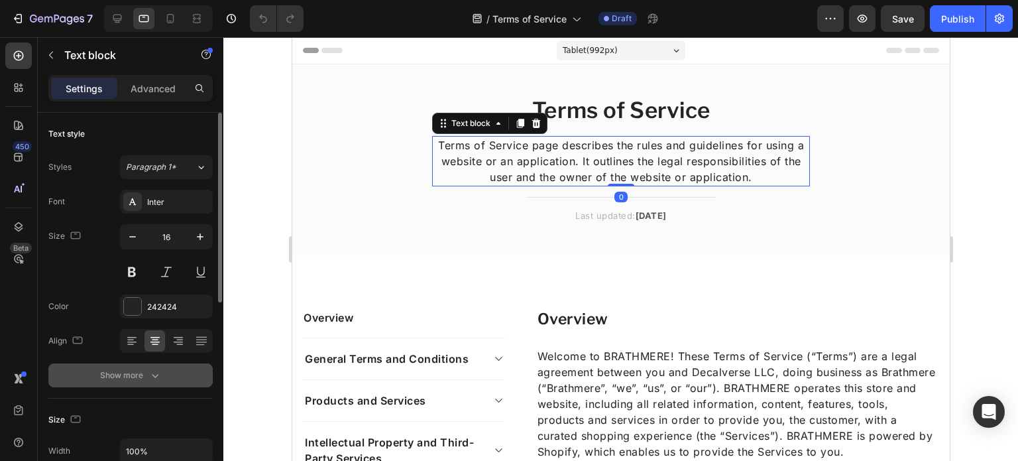
click at [104, 369] on div "Show more" at bounding box center [131, 375] width 62 height 13
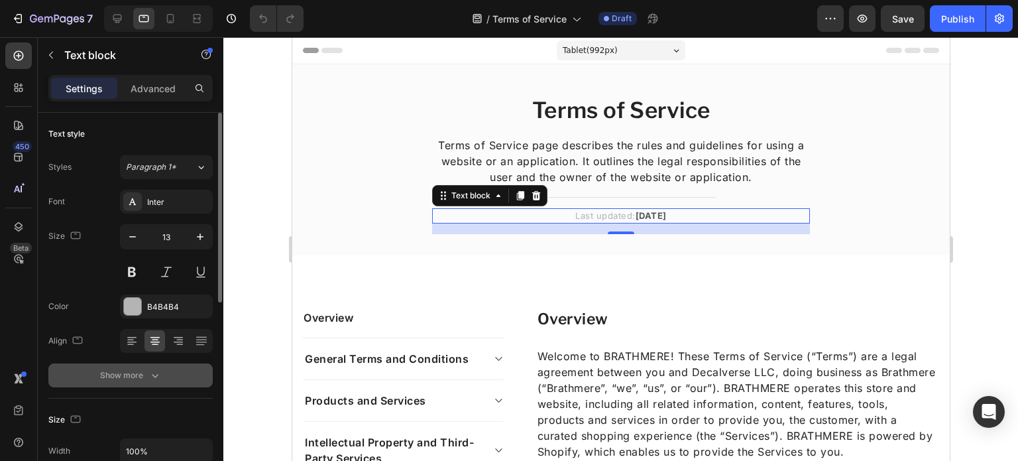
click at [127, 379] on div "Show more" at bounding box center [131, 375] width 62 height 13
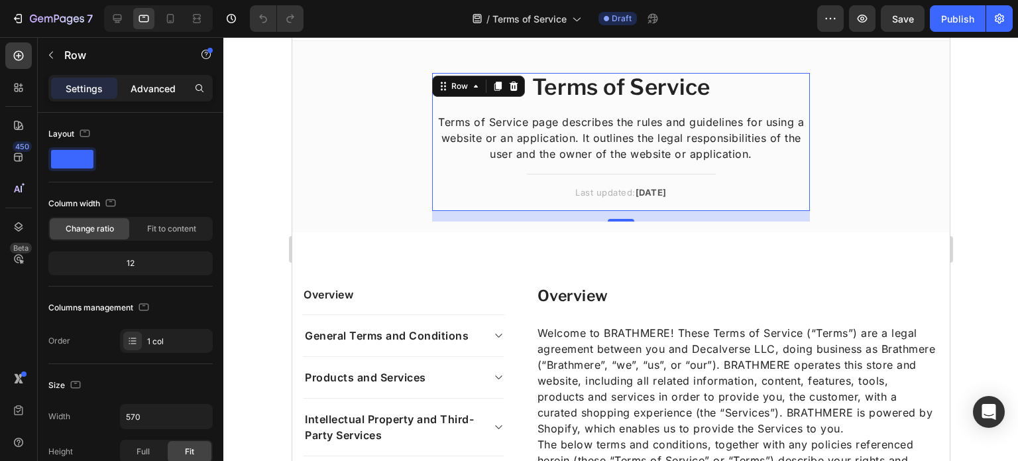
click at [150, 88] on p "Advanced" at bounding box center [153, 89] width 45 height 14
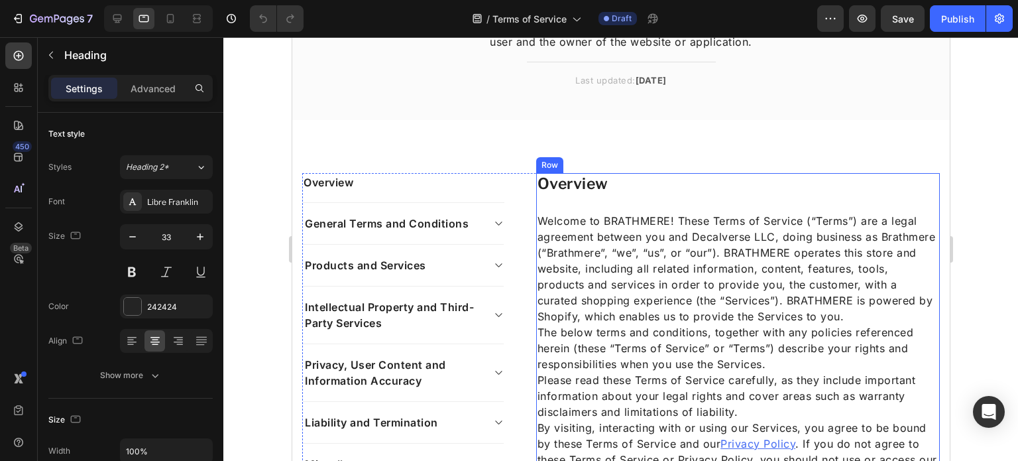
scroll to position [135, 0]
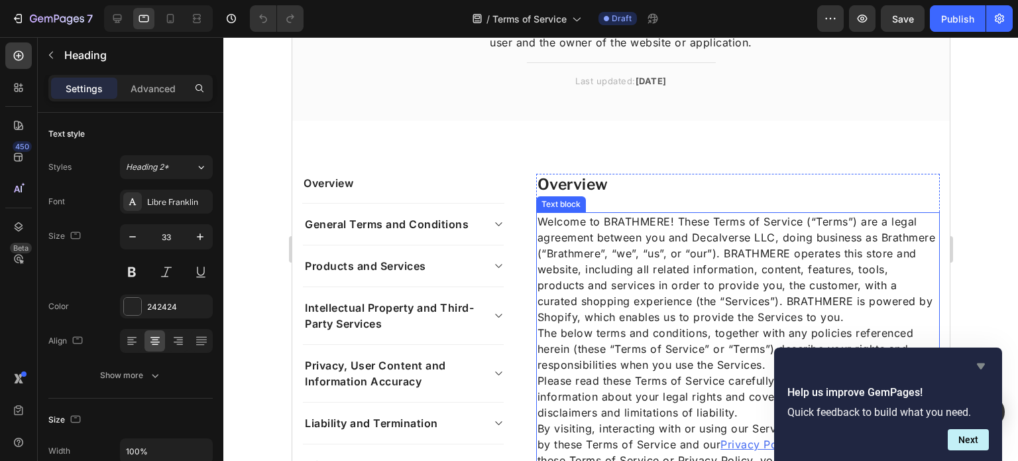
click at [983, 369] on icon "Hide survey" at bounding box center [981, 366] width 16 height 16
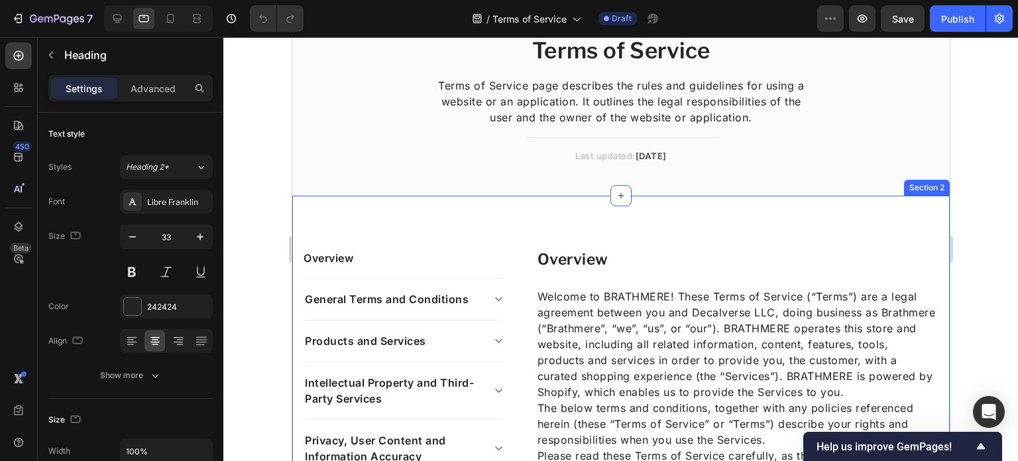
scroll to position [60, 0]
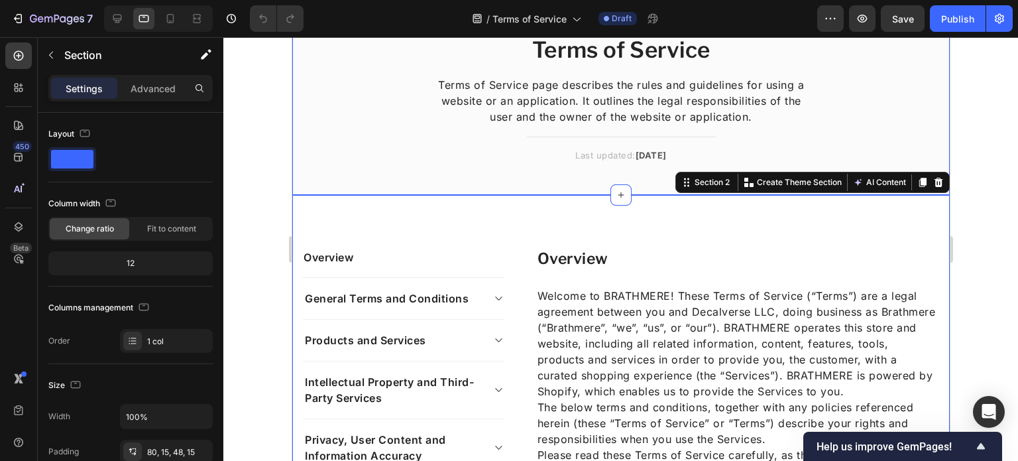
scroll to position [0, 0]
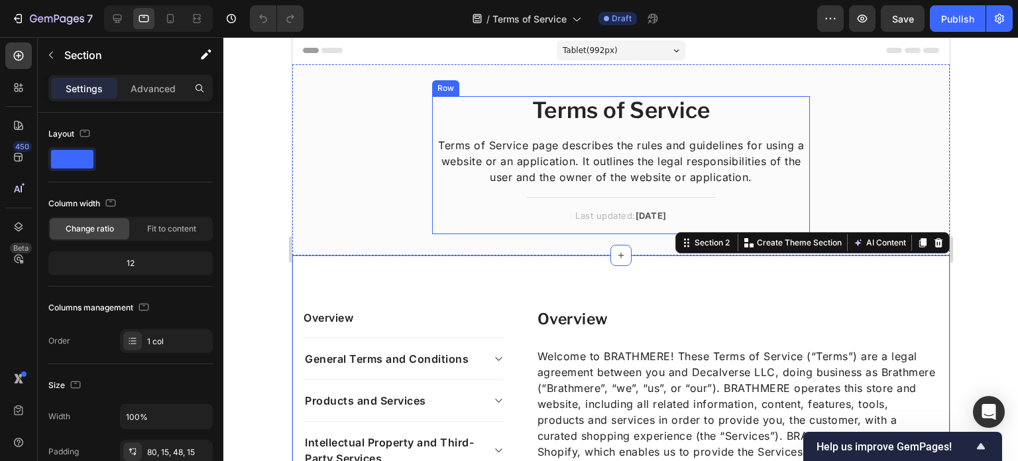
click at [564, 134] on div "Terms of Service Heading Terms of Service page describes the rules and guidelin…" at bounding box center [621, 165] width 378 height 138
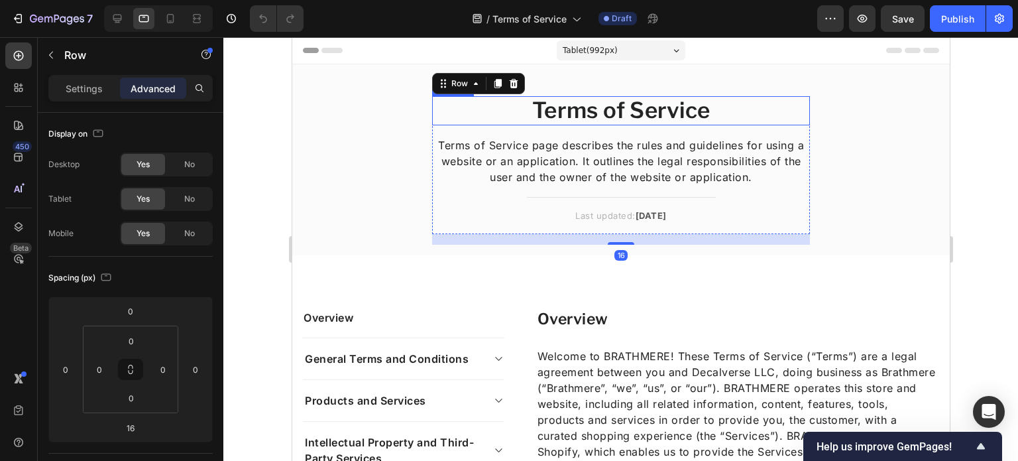
click at [588, 116] on h2 "Terms of Service" at bounding box center [621, 110] width 378 height 29
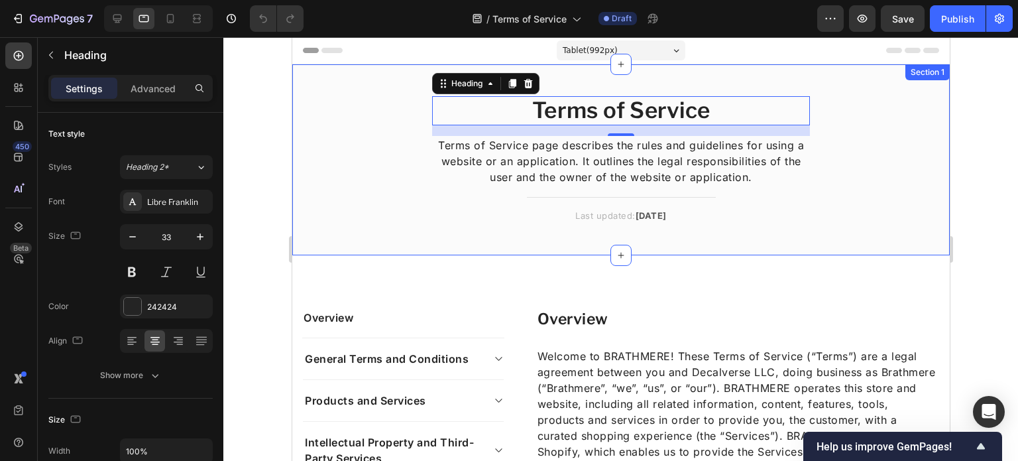
click at [388, 119] on div "Terms of Service Heading 16 Terms of Service page describes the rules and guide…" at bounding box center [621, 170] width 638 height 149
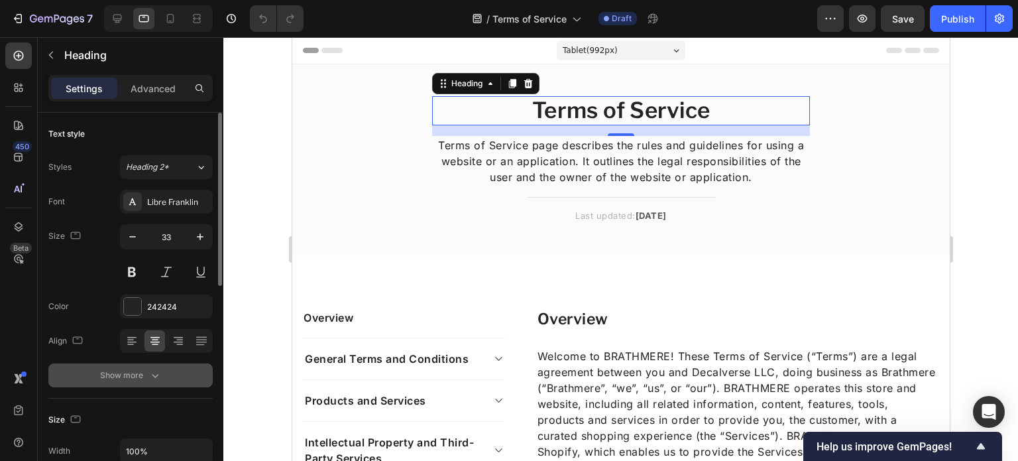
click at [121, 376] on div "Show more" at bounding box center [131, 375] width 62 height 13
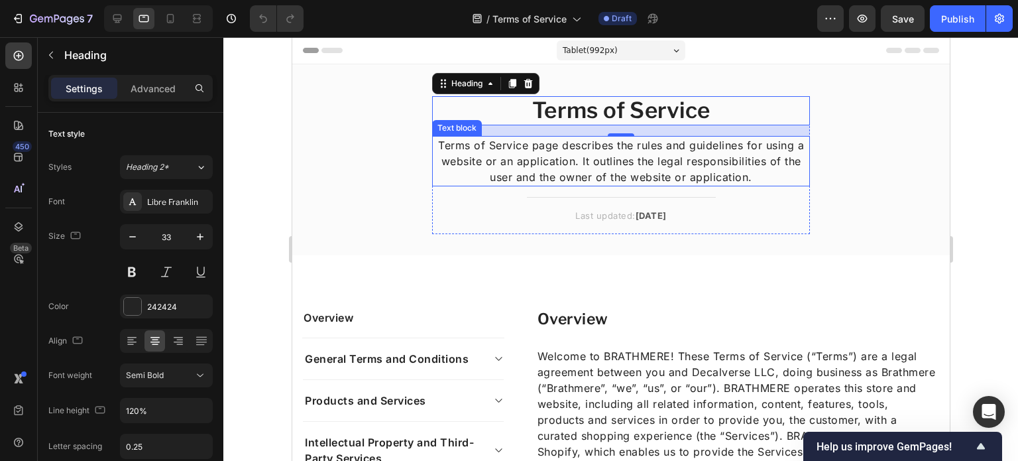
click at [524, 174] on p "Terms of Service page describes the rules and guidelines for using a website or…" at bounding box center [620, 161] width 375 height 48
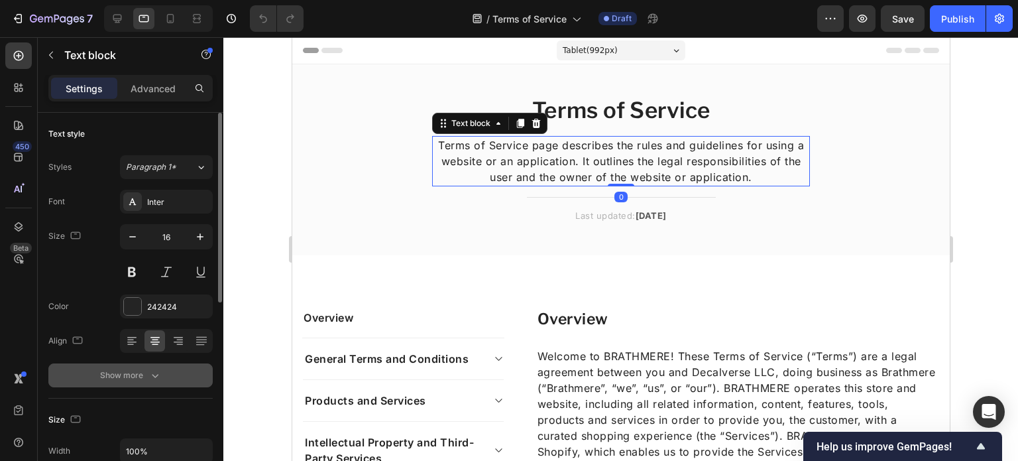
click at [125, 379] on div "Show more" at bounding box center [131, 375] width 62 height 13
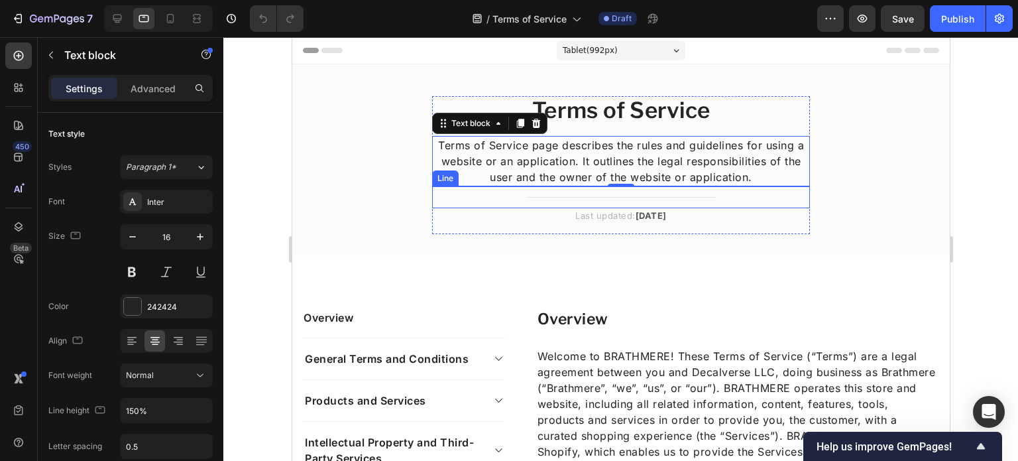
click at [542, 198] on div "Title Line" at bounding box center [621, 197] width 378 height 22
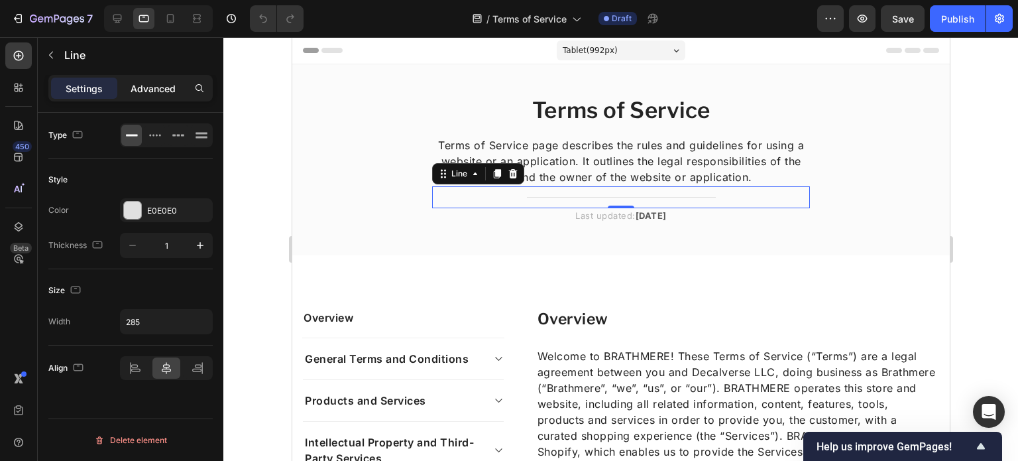
click at [154, 83] on p "Advanced" at bounding box center [153, 89] width 45 height 14
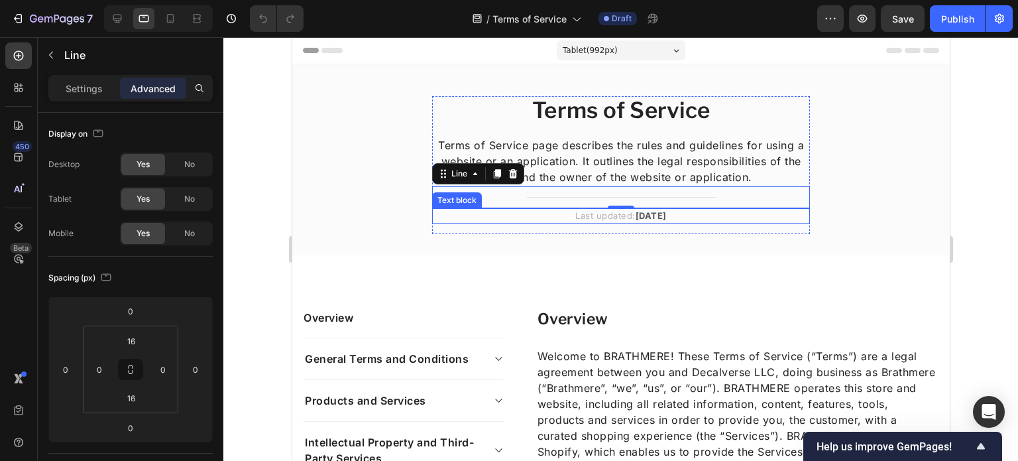
click at [594, 219] on p "Last updated: September 2025" at bounding box center [620, 216] width 375 height 13
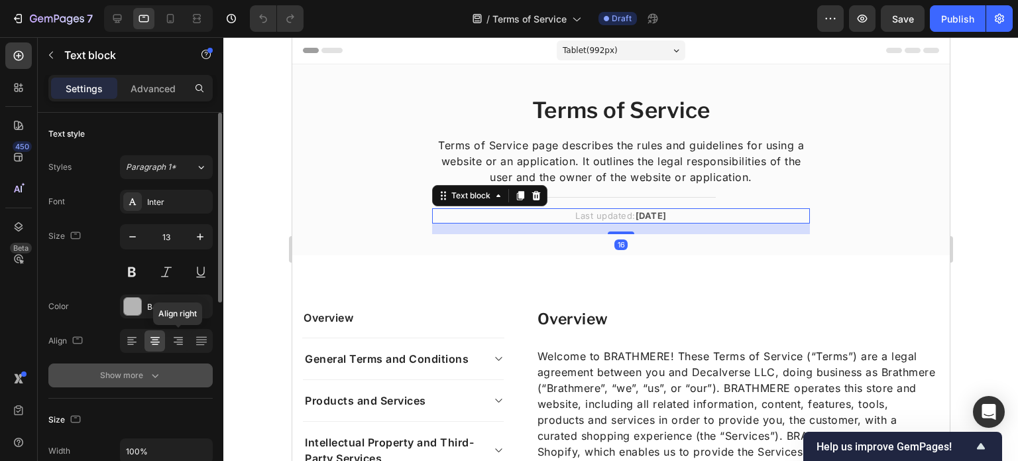
click at [113, 367] on button "Show more" at bounding box center [130, 375] width 164 height 24
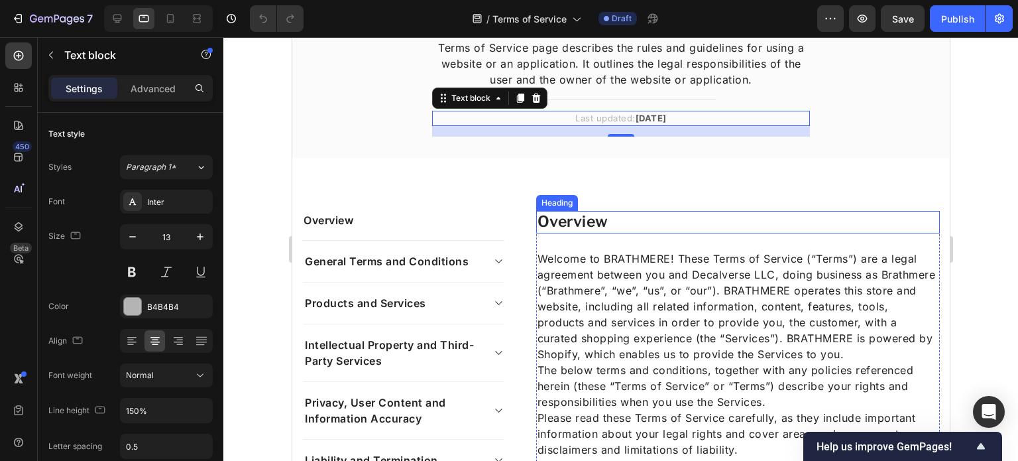
scroll to position [98, 0]
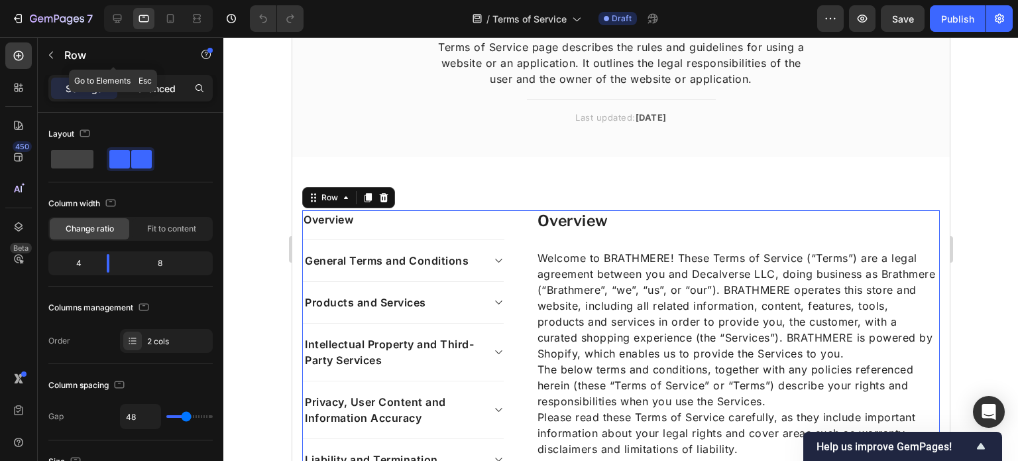
click at [149, 87] on p "Advanced" at bounding box center [153, 89] width 45 height 14
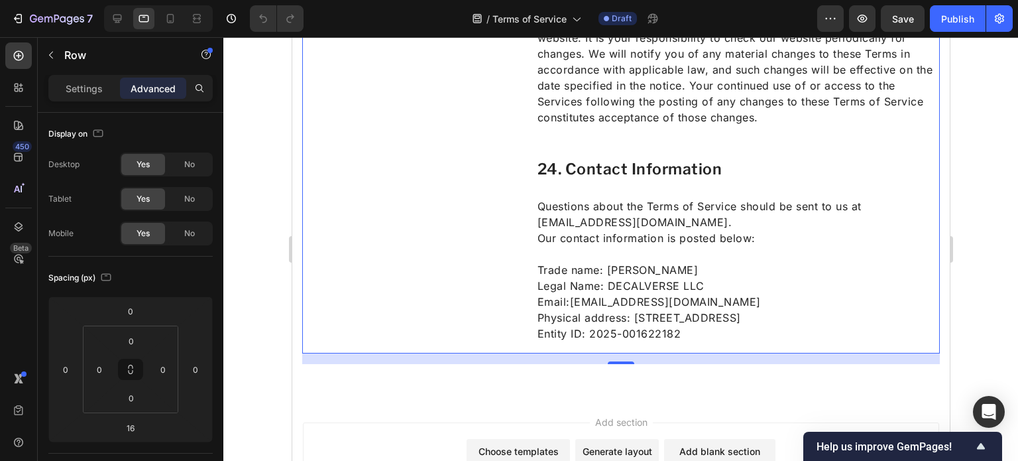
scroll to position [7223, 0]
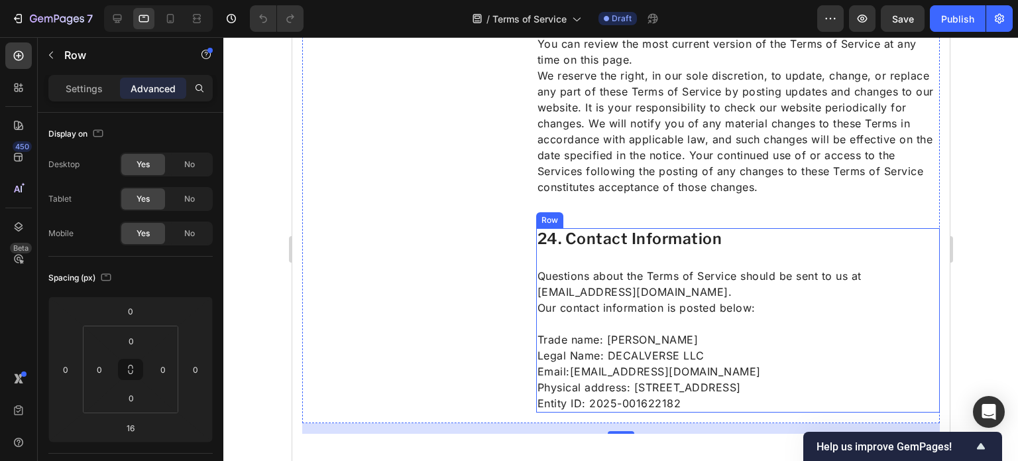
click at [597, 269] on div "24. Contact Information Heading Questions about the Terms of Service should be …" at bounding box center [738, 320] width 404 height 184
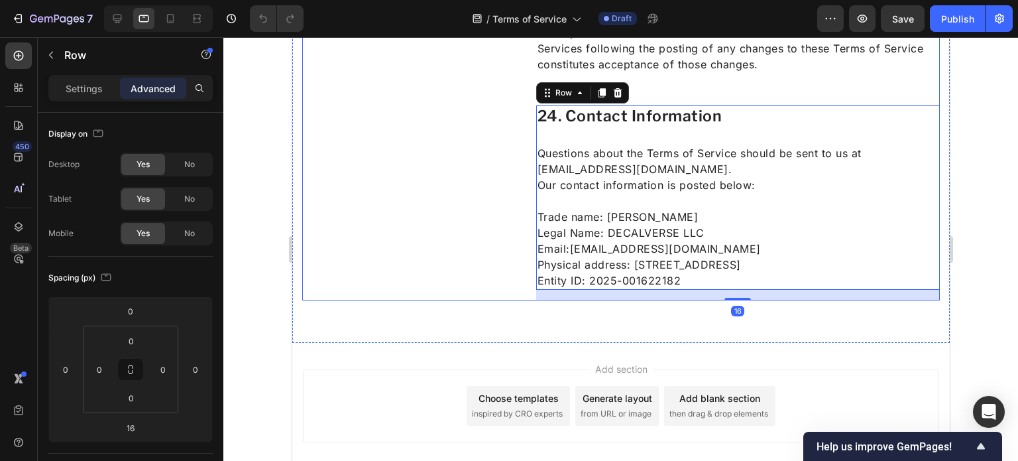
scroll to position [7348, 0]
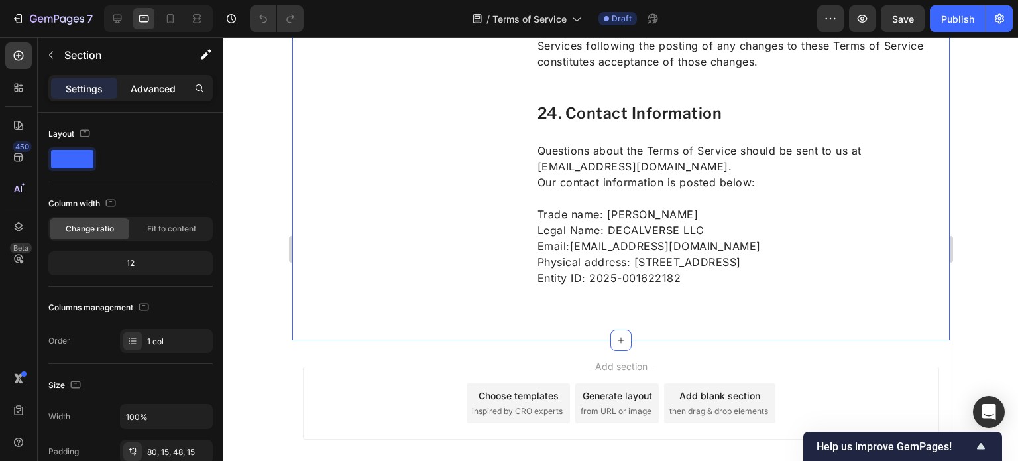
click at [151, 83] on p "Advanced" at bounding box center [153, 89] width 45 height 14
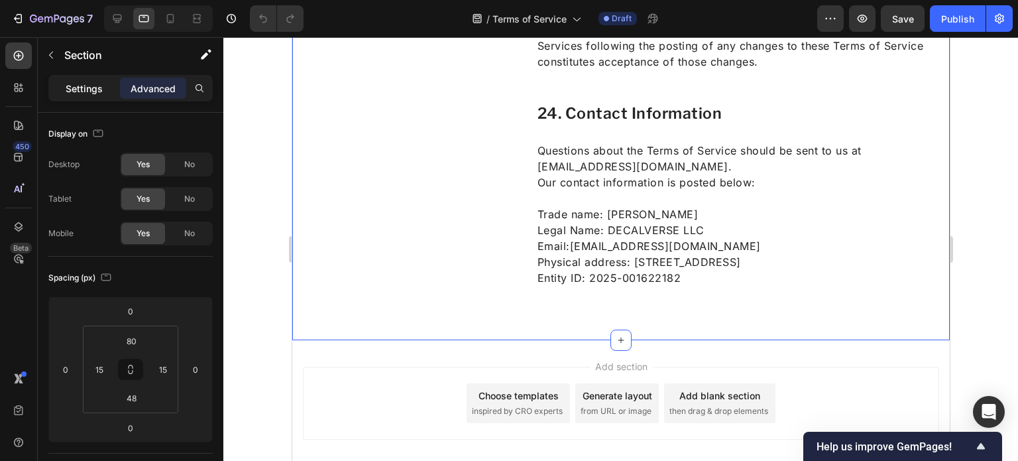
click at [107, 79] on div "Settings" at bounding box center [84, 88] width 66 height 21
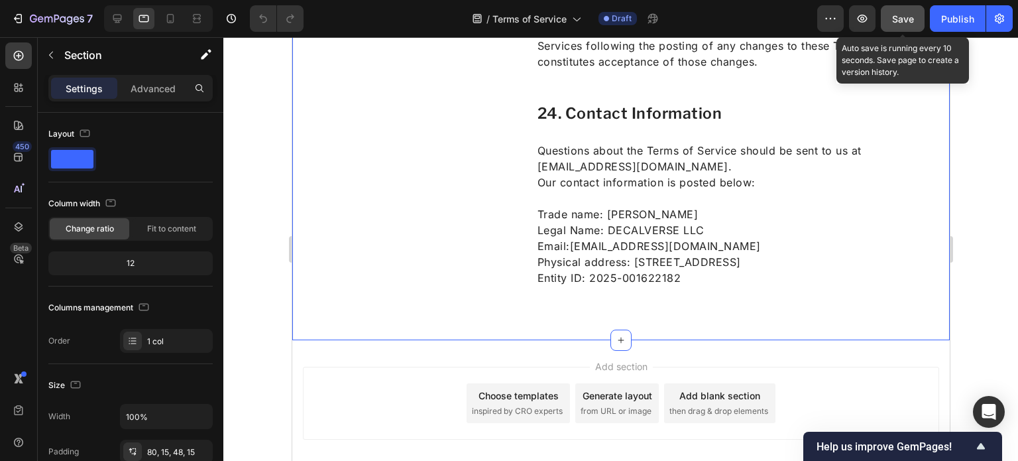
click at [908, 13] on span "Save" at bounding box center [903, 18] width 22 height 11
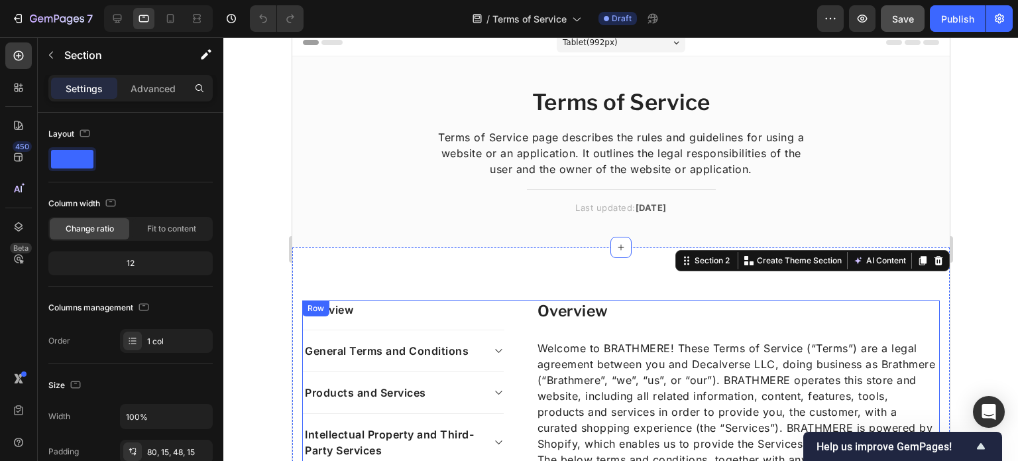
scroll to position [0, 0]
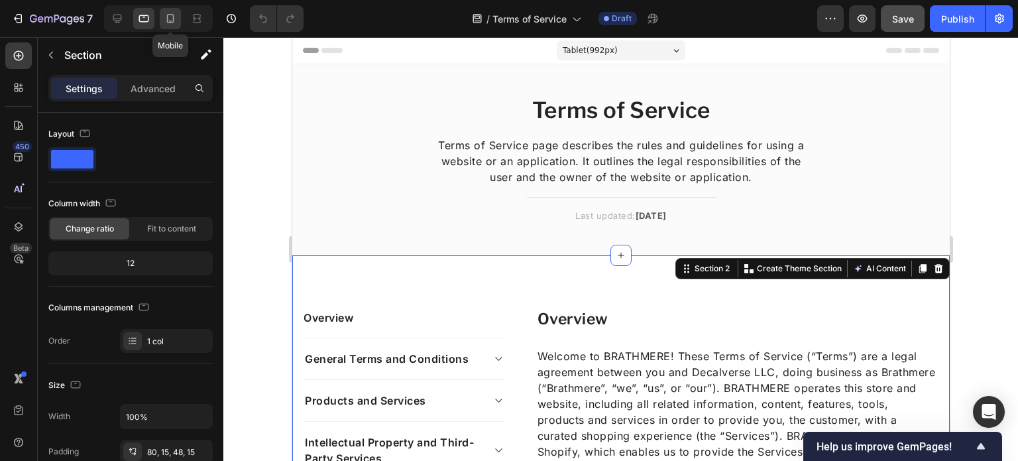
click at [178, 17] on div at bounding box center [170, 18] width 21 height 21
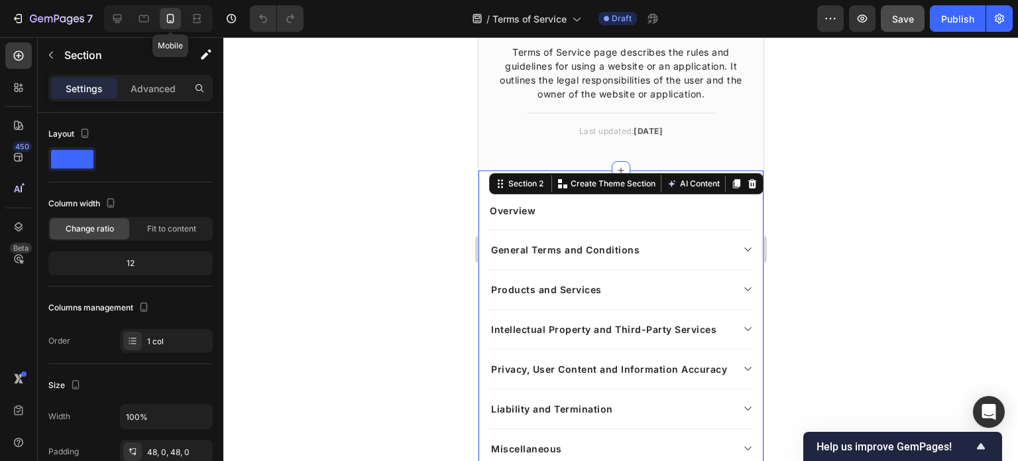
scroll to position [175, 0]
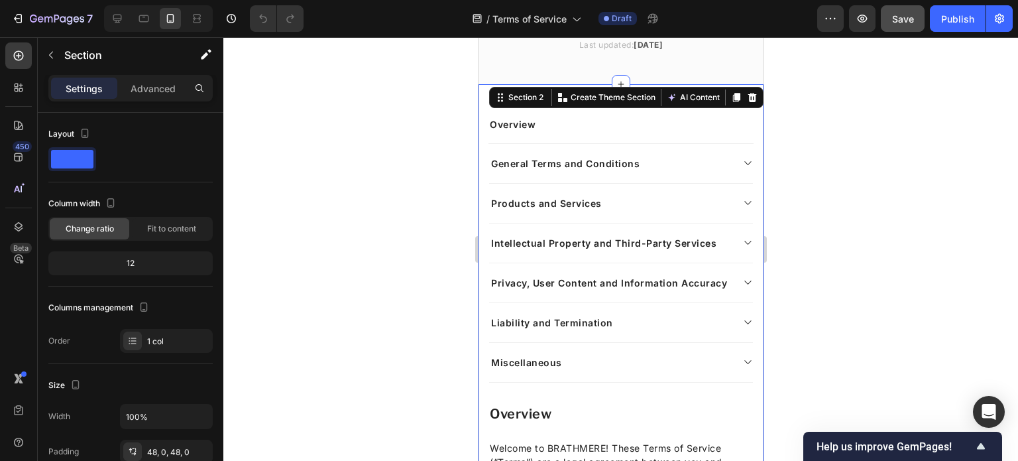
click at [358, 113] on div at bounding box center [620, 249] width 795 height 424
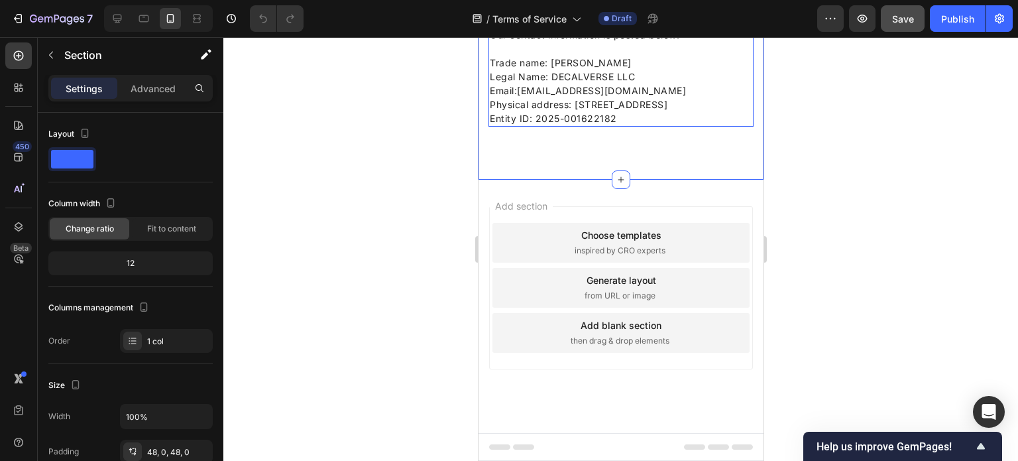
scroll to position [8662, 0]
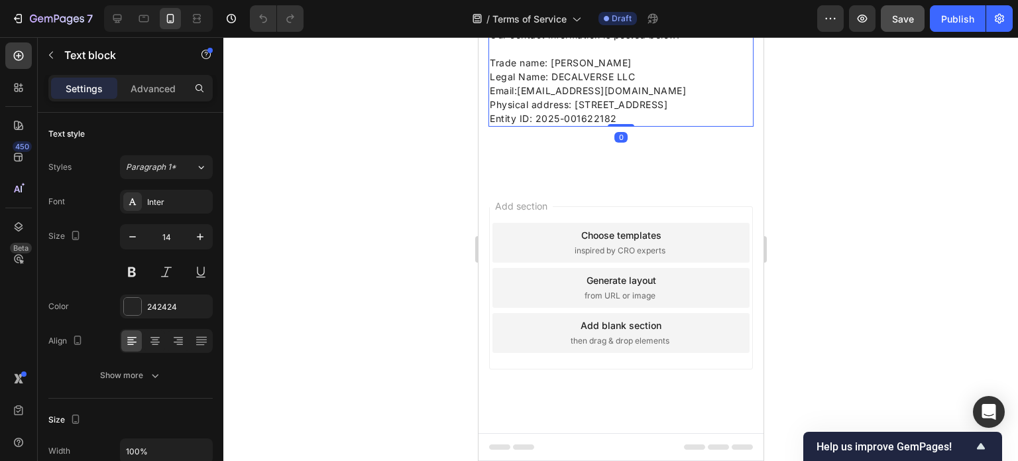
click at [619, 96] on link "[EMAIL_ADDRESS][DOMAIN_NAME]" at bounding box center [600, 90] width 169 height 11
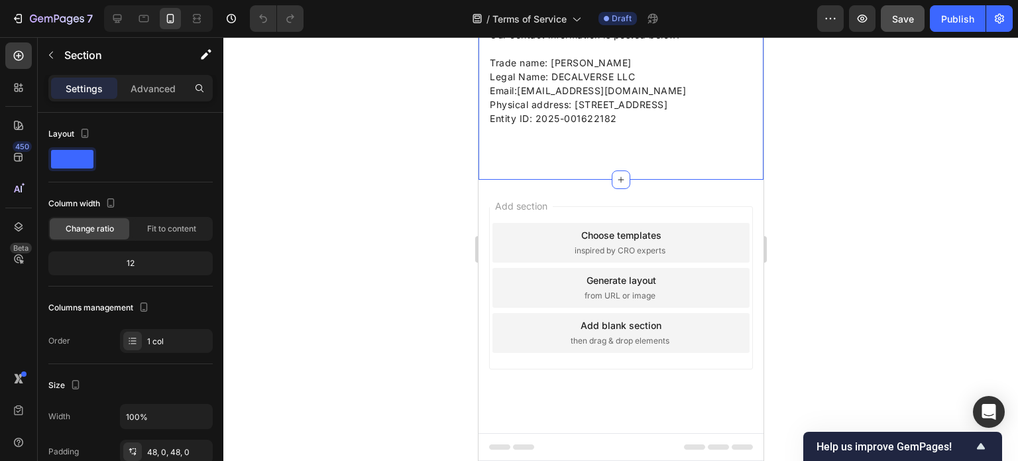
scroll to position [8588, 0]
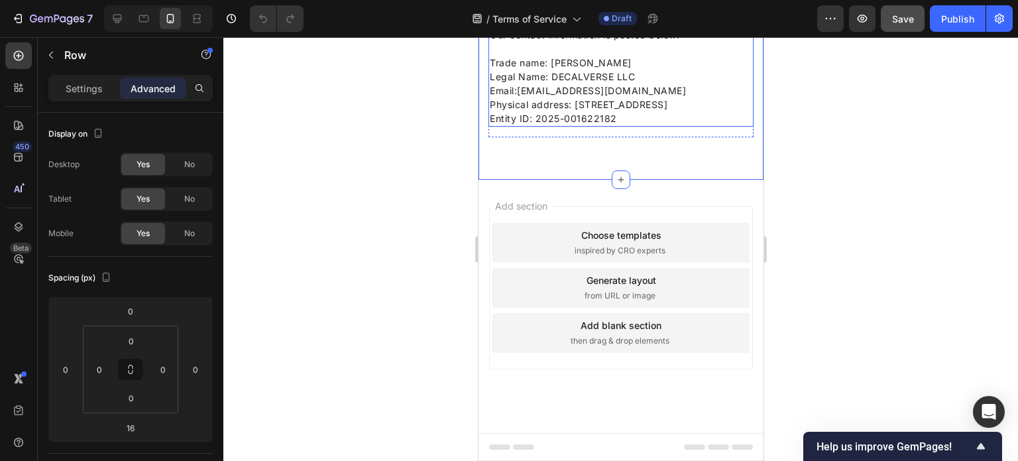
click at [613, 127] on div "24. Contact Information Heading Questions about the Terms of Service should be …" at bounding box center [620, 45] width 265 height 164
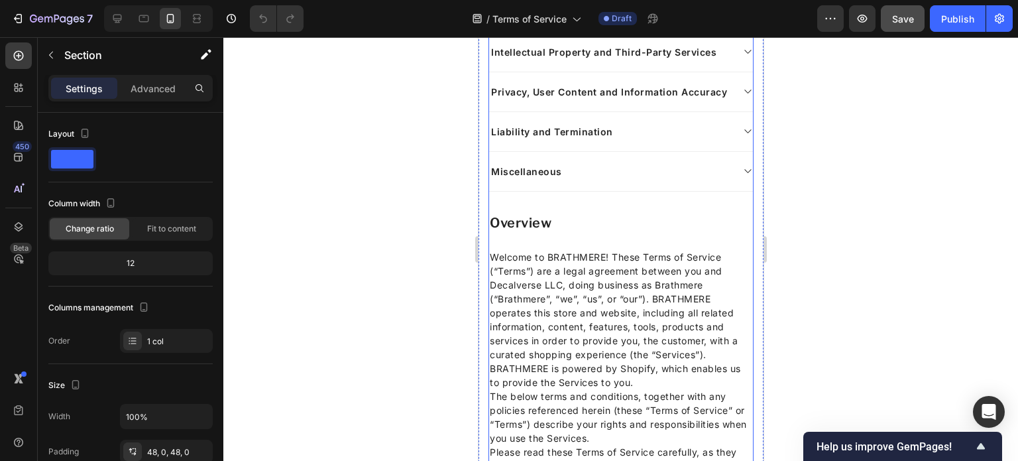
scroll to position [344, 0]
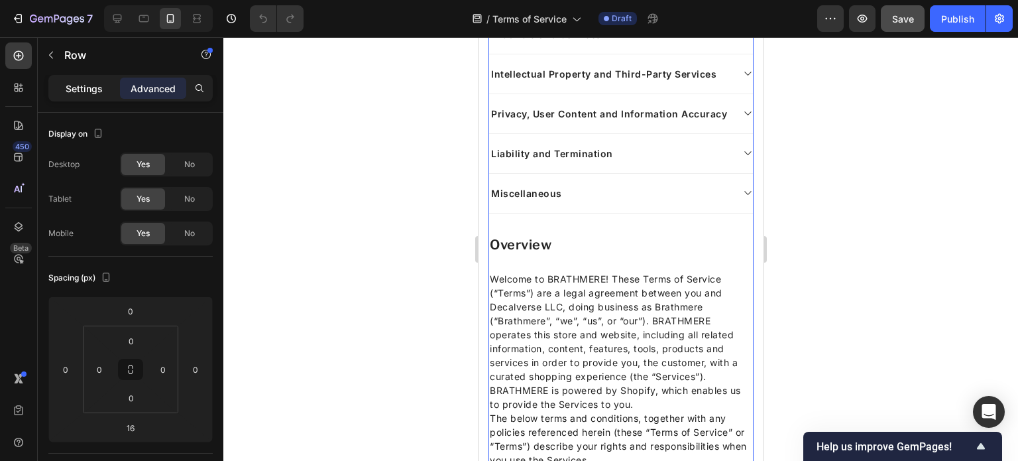
click at [106, 91] on div "Settings" at bounding box center [84, 88] width 66 height 21
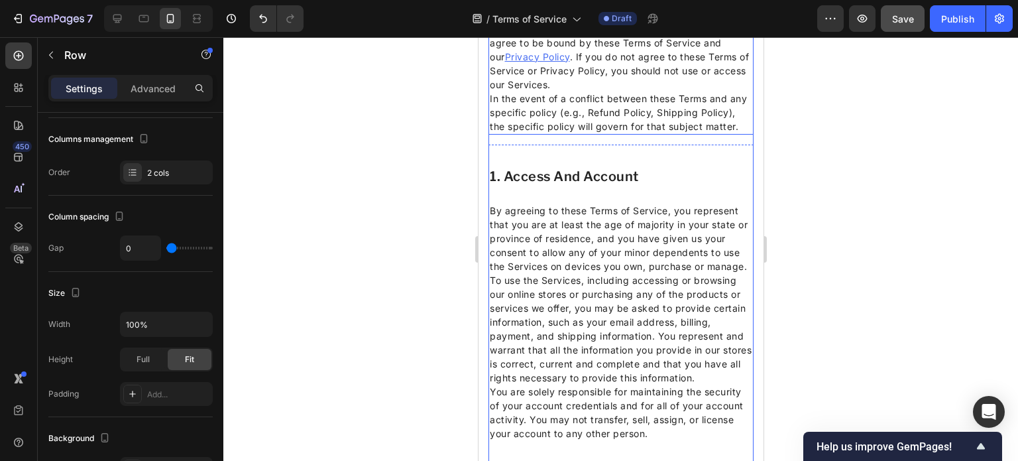
scroll to position [663, 0]
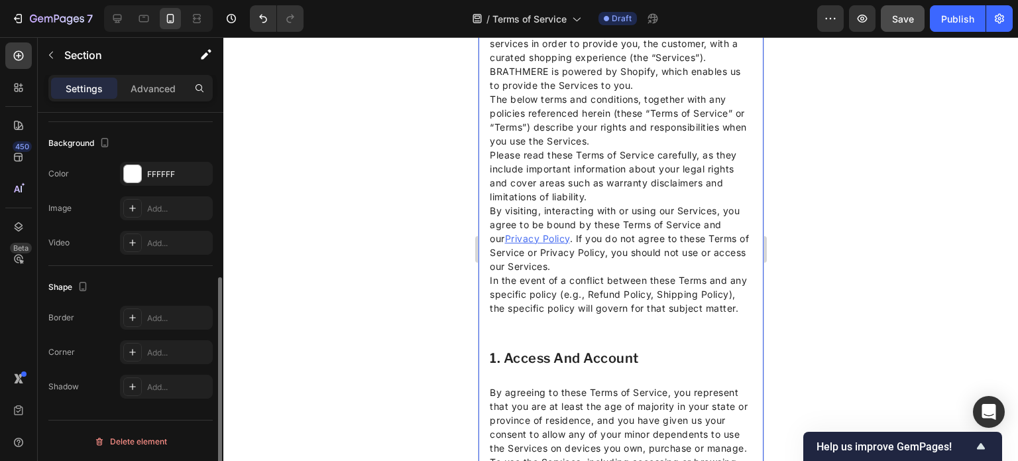
scroll to position [0, 0]
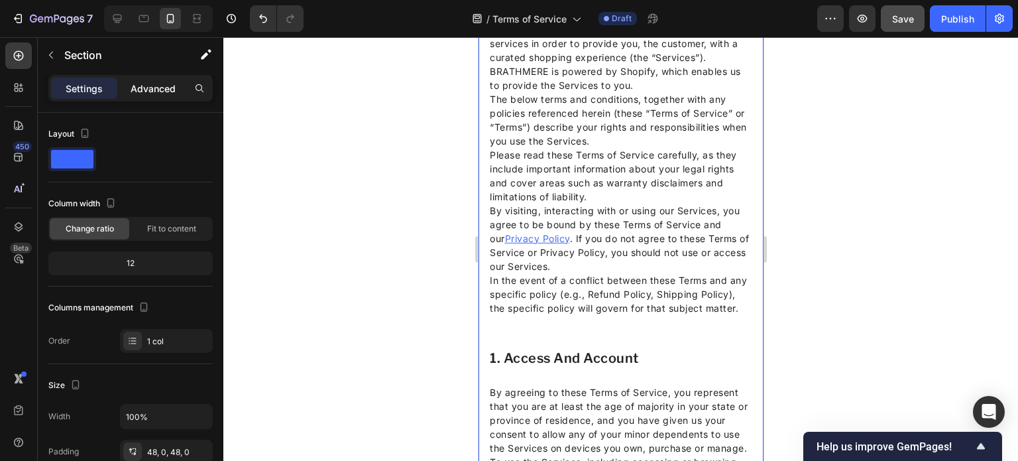
click at [139, 93] on p "Advanced" at bounding box center [153, 89] width 45 height 14
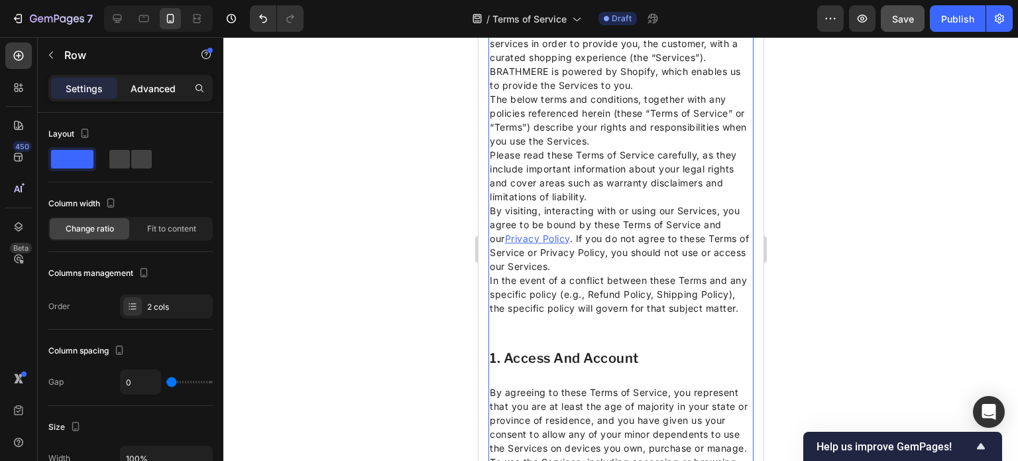
click at [154, 85] on p "Advanced" at bounding box center [153, 89] width 45 height 14
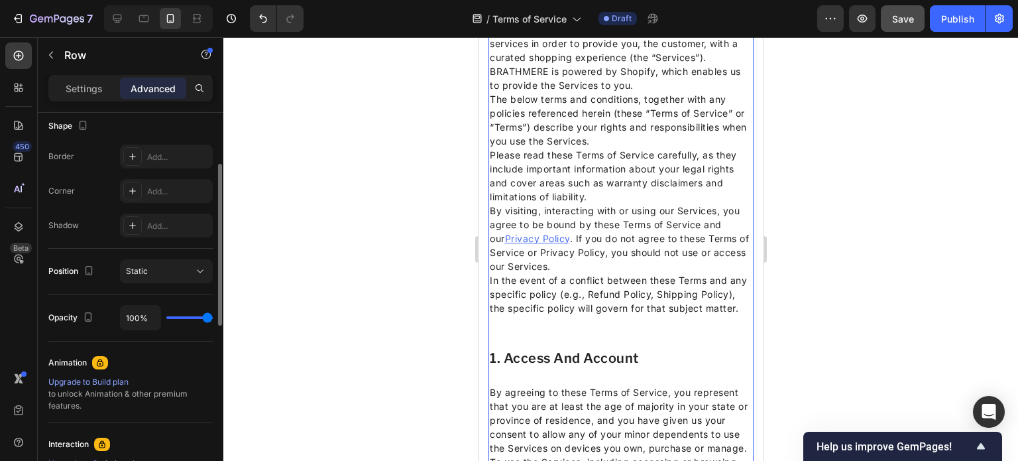
scroll to position [281, 0]
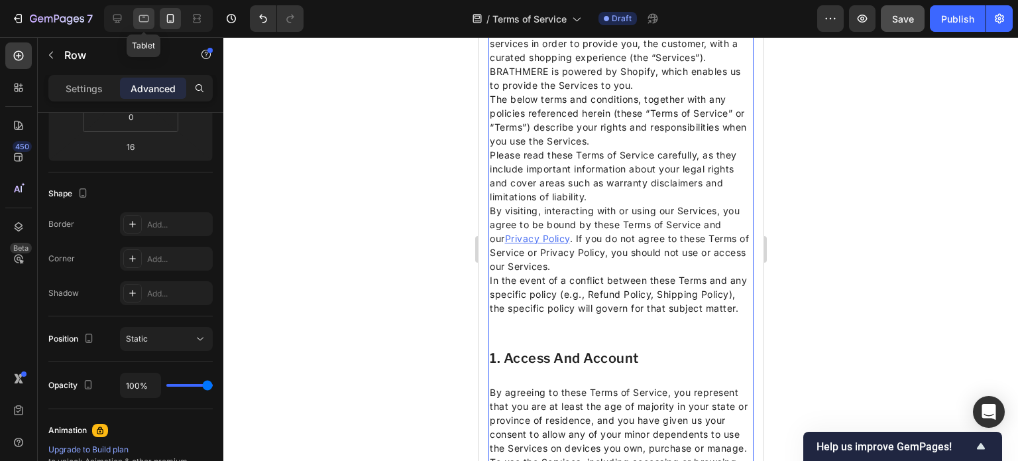
click at [144, 21] on icon at bounding box center [143, 18] width 13 height 13
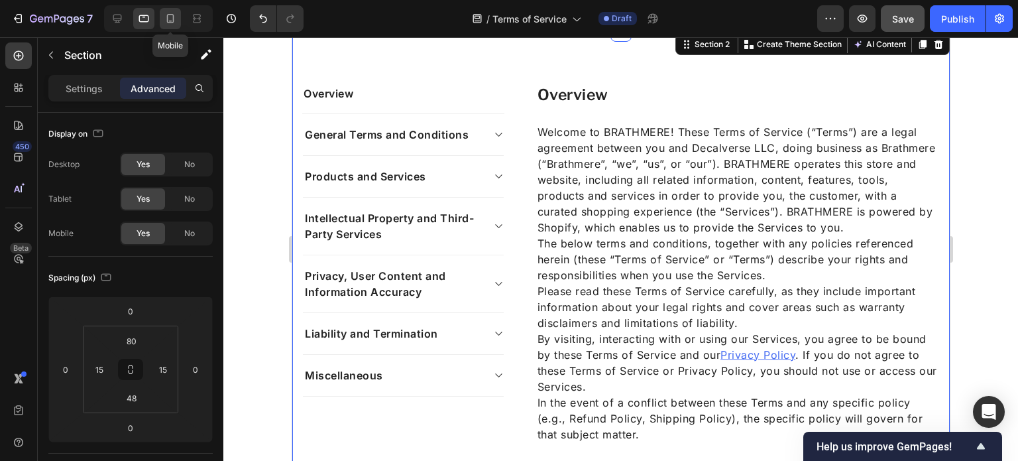
click at [176, 14] on icon at bounding box center [170, 18] width 13 height 13
type input "48"
type input "0"
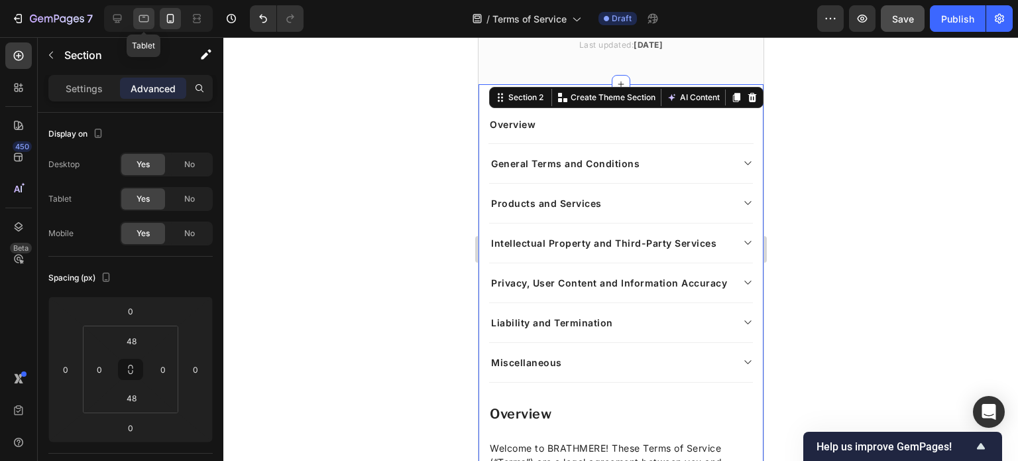
click at [144, 16] on icon at bounding box center [143, 18] width 13 height 13
type input "80"
type input "15"
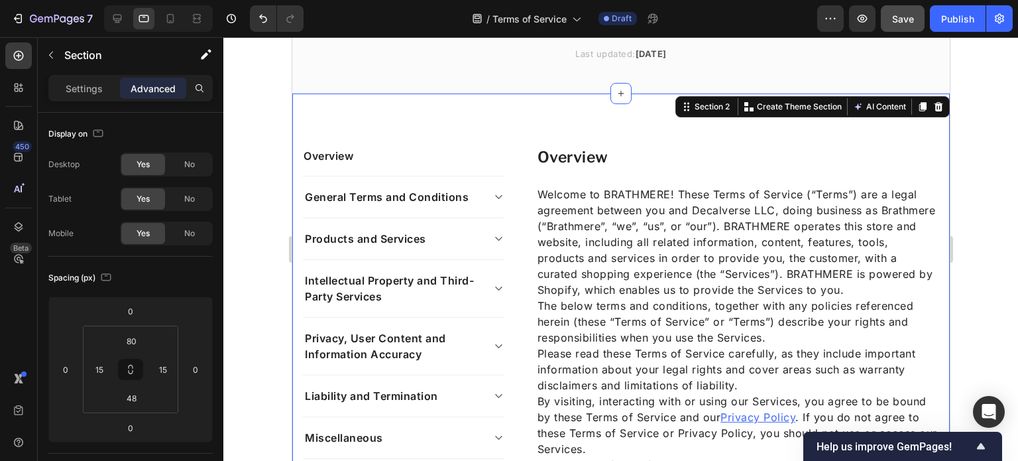
scroll to position [175, 0]
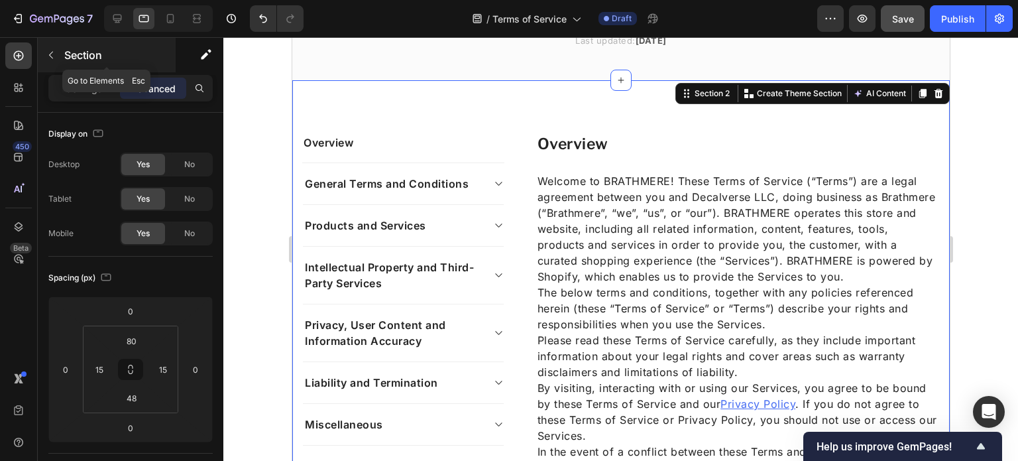
click at [82, 68] on div "Section" at bounding box center [107, 55] width 138 height 34
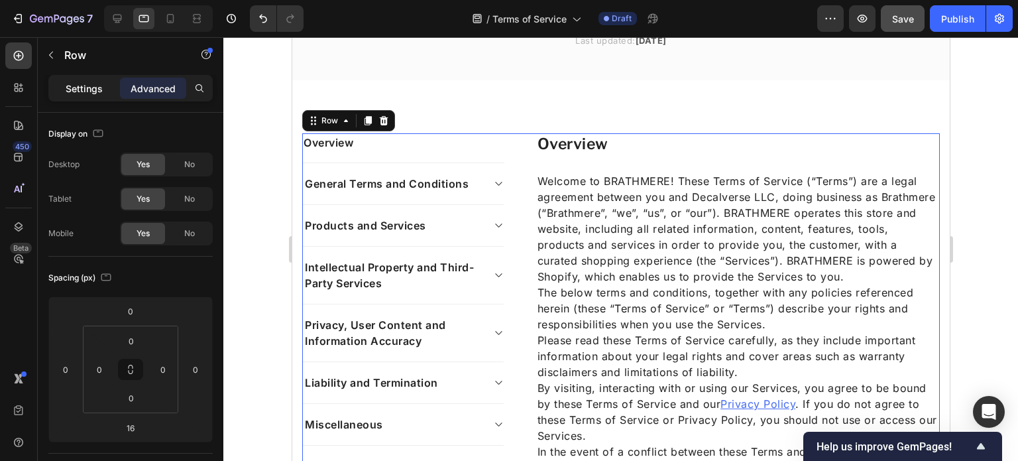
click at [76, 94] on p "Settings" at bounding box center [84, 89] width 37 height 14
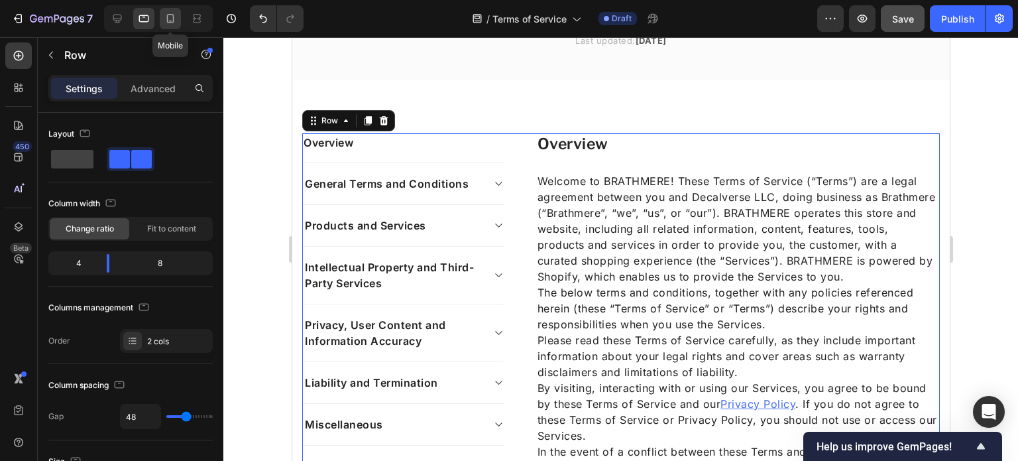
click at [169, 24] on icon at bounding box center [170, 18] width 13 height 13
type input "0"
type input "100%"
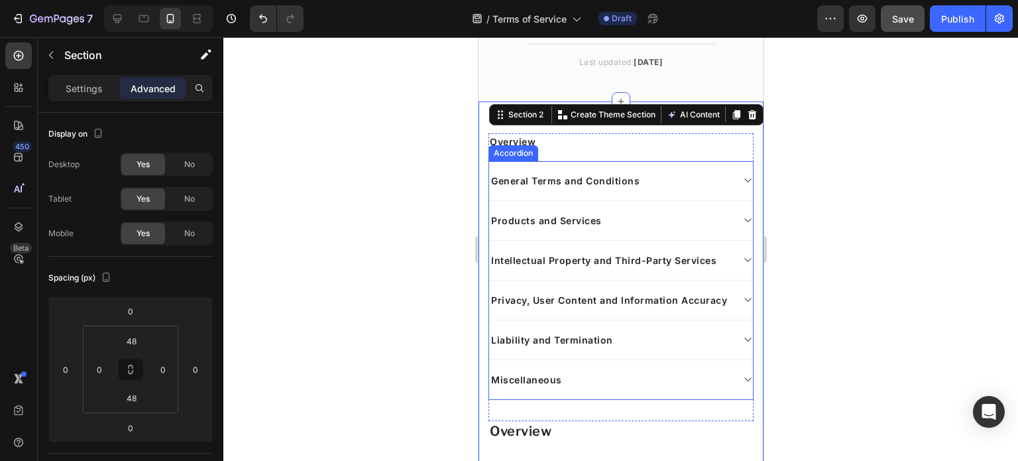
scroll to position [154, 0]
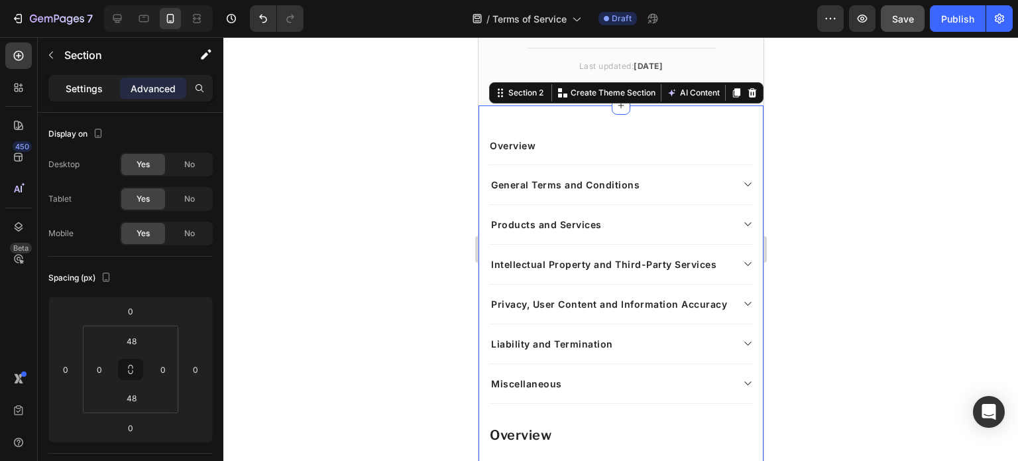
click at [84, 90] on p "Settings" at bounding box center [84, 89] width 37 height 14
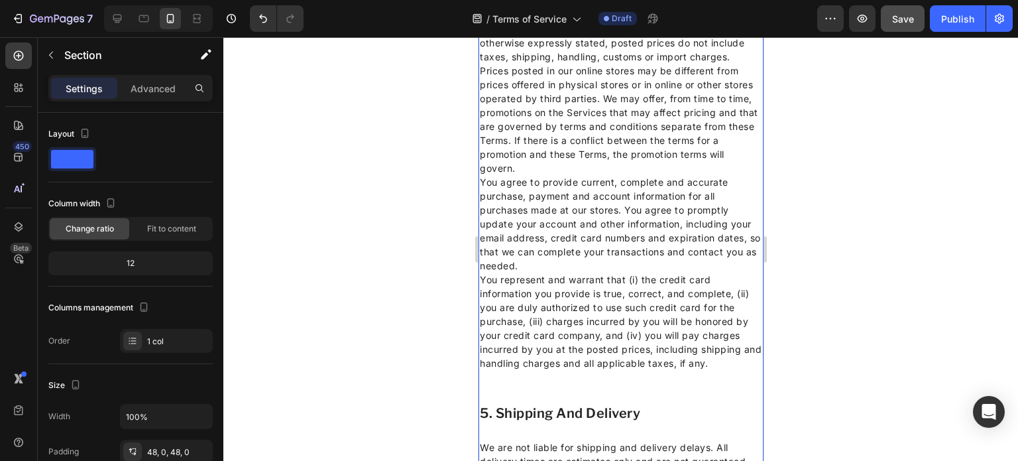
scroll to position [2031, 0]
click at [301, 149] on div at bounding box center [620, 249] width 795 height 424
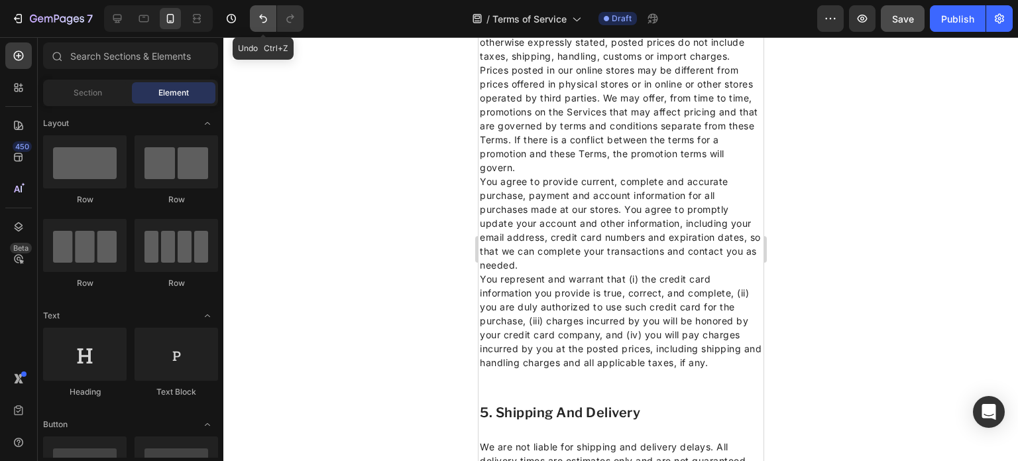
click at [268, 15] on icon "Undo/Redo" at bounding box center [263, 18] width 13 height 13
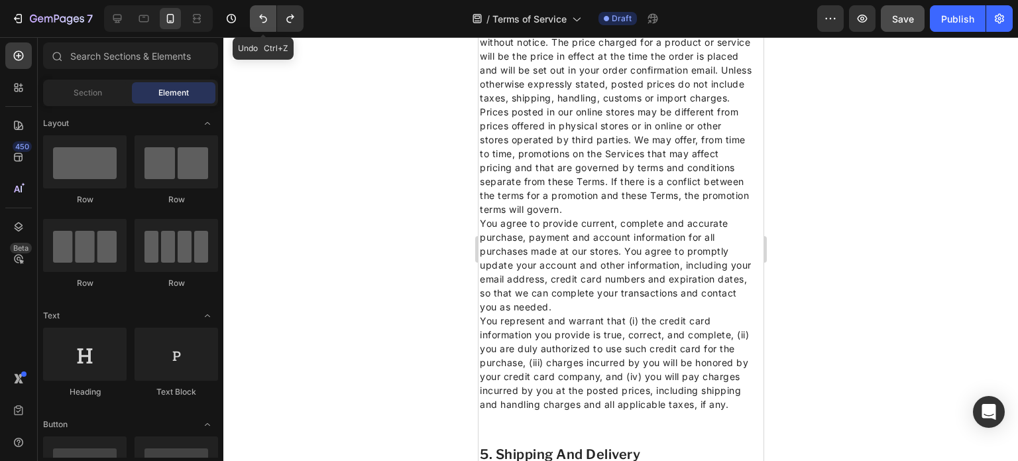
click at [268, 15] on icon "Undo/Redo" at bounding box center [263, 18] width 13 height 13
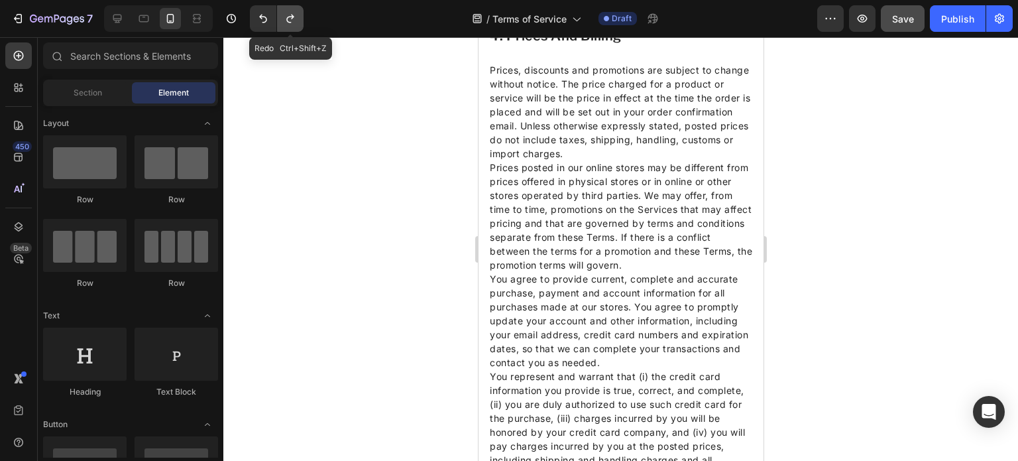
click at [284, 15] on icon "Undo/Redo" at bounding box center [290, 18] width 13 height 13
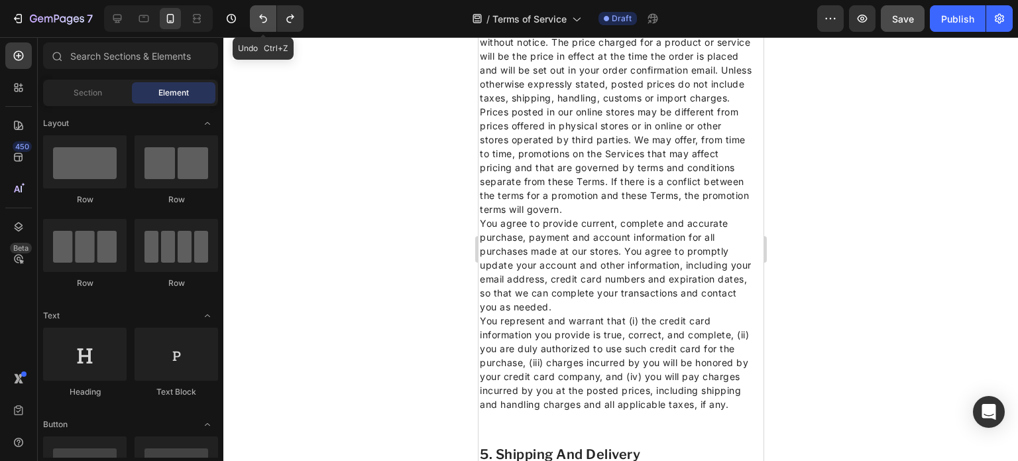
click at [261, 15] on icon "Undo/Redo" at bounding box center [263, 19] width 8 height 9
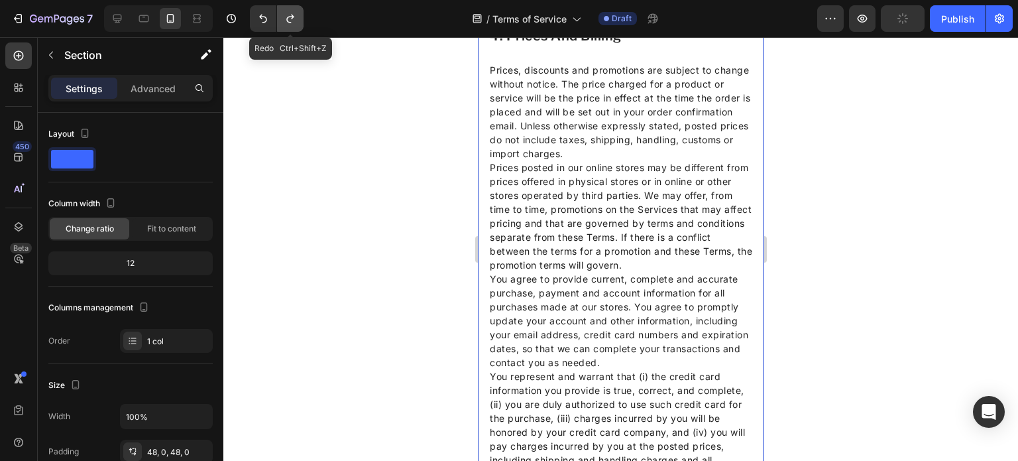
click at [294, 23] on icon "Undo/Redo" at bounding box center [290, 18] width 13 height 13
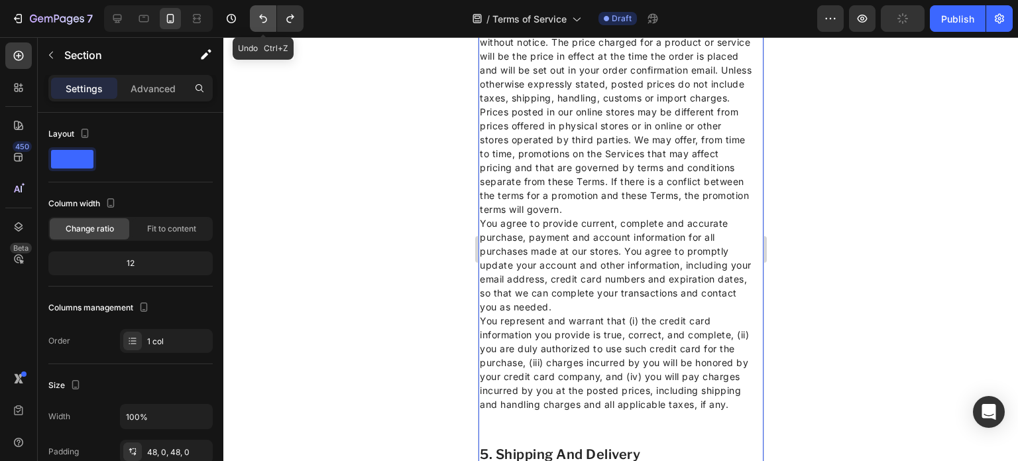
click at [269, 18] on icon "Undo/Redo" at bounding box center [263, 18] width 13 height 13
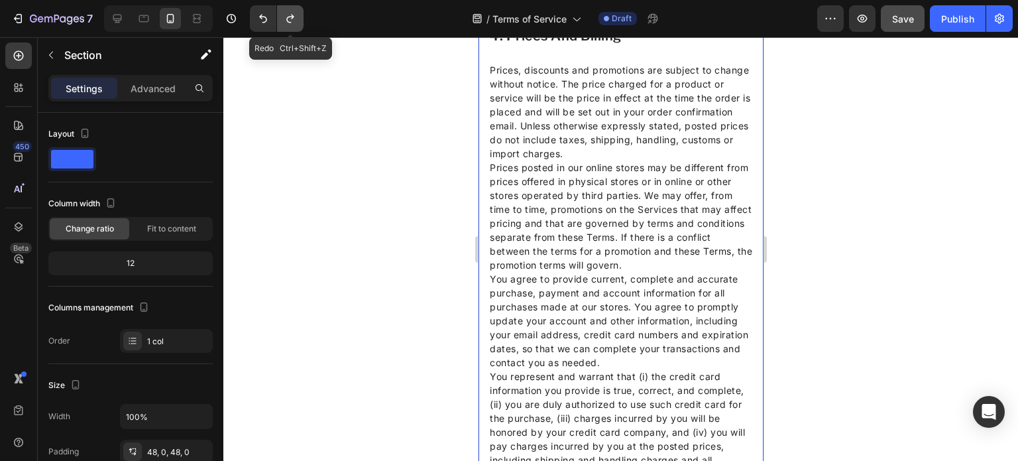
click at [288, 18] on icon "Undo/Redo" at bounding box center [290, 18] width 13 height 13
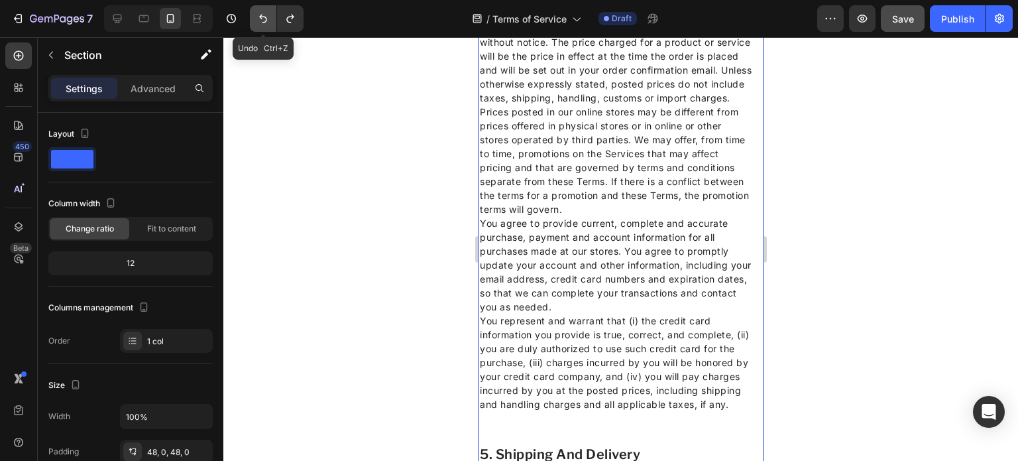
click at [264, 14] on icon "Undo/Redo" at bounding box center [263, 18] width 13 height 13
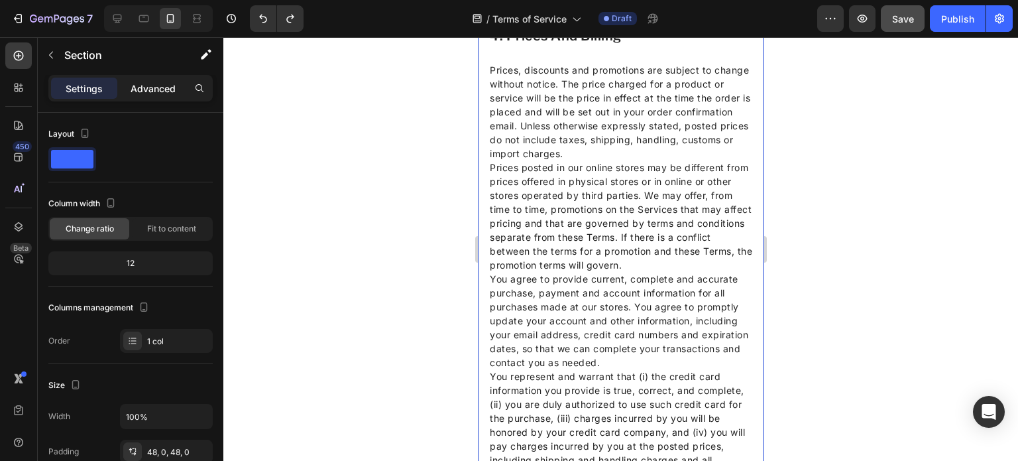
click at [168, 83] on p "Advanced" at bounding box center [153, 89] width 45 height 14
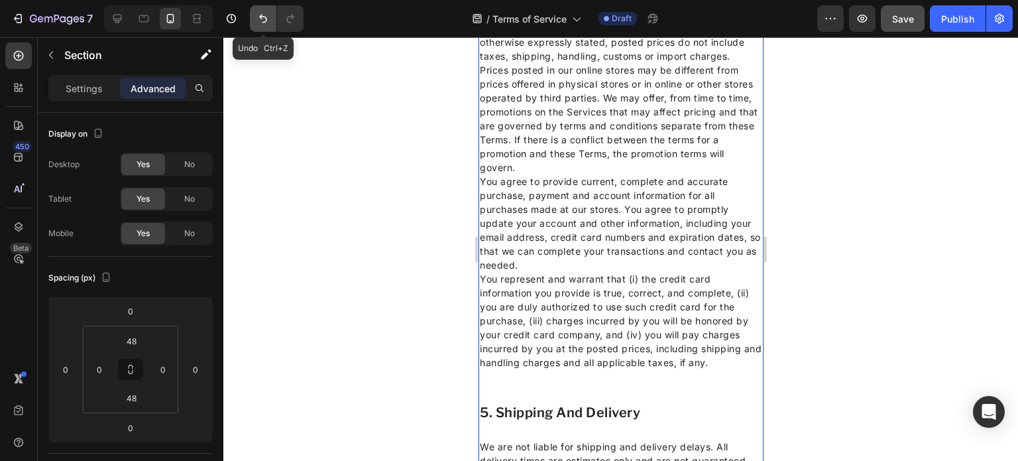
click at [264, 20] on icon "Undo/Redo" at bounding box center [263, 18] width 13 height 13
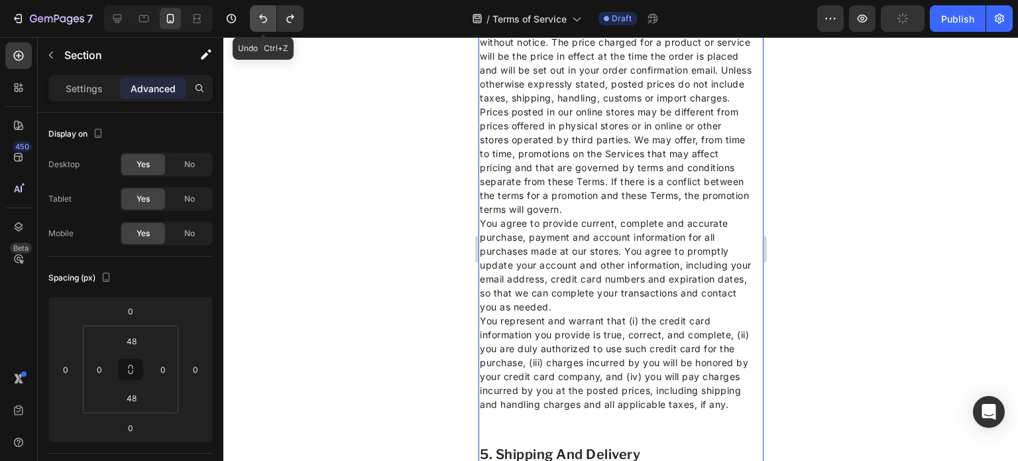
click at [259, 19] on icon "Undo/Redo" at bounding box center [263, 18] width 13 height 13
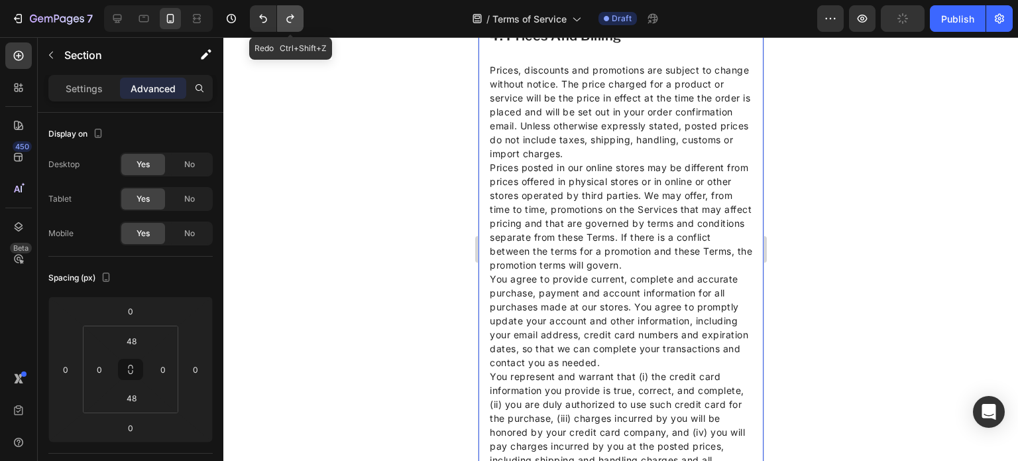
click at [292, 20] on icon "Undo/Redo" at bounding box center [290, 18] width 13 height 13
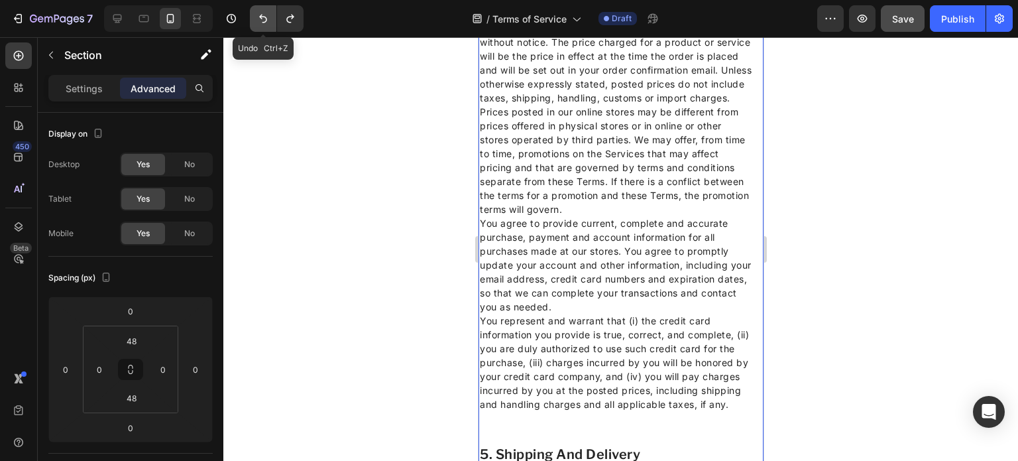
click at [270, 16] on button "Undo/Redo" at bounding box center [263, 18] width 27 height 27
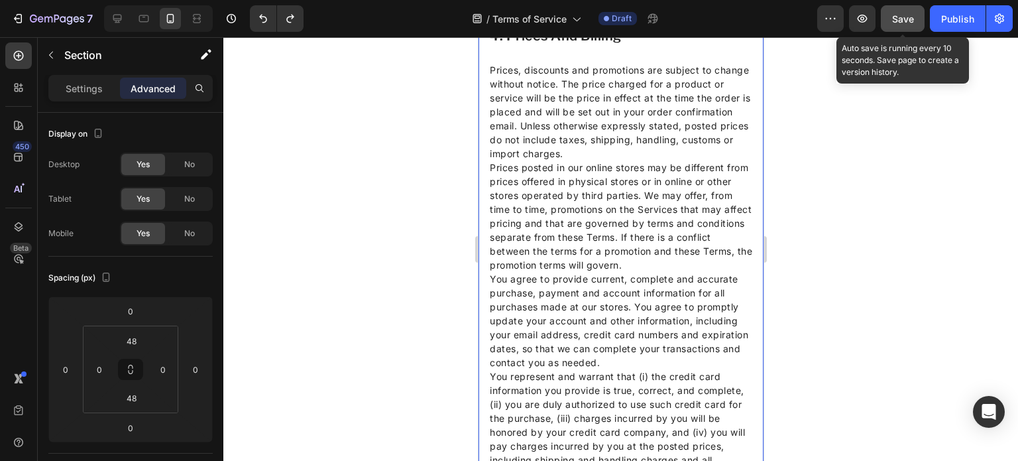
click at [890, 19] on button "Save" at bounding box center [903, 18] width 44 height 27
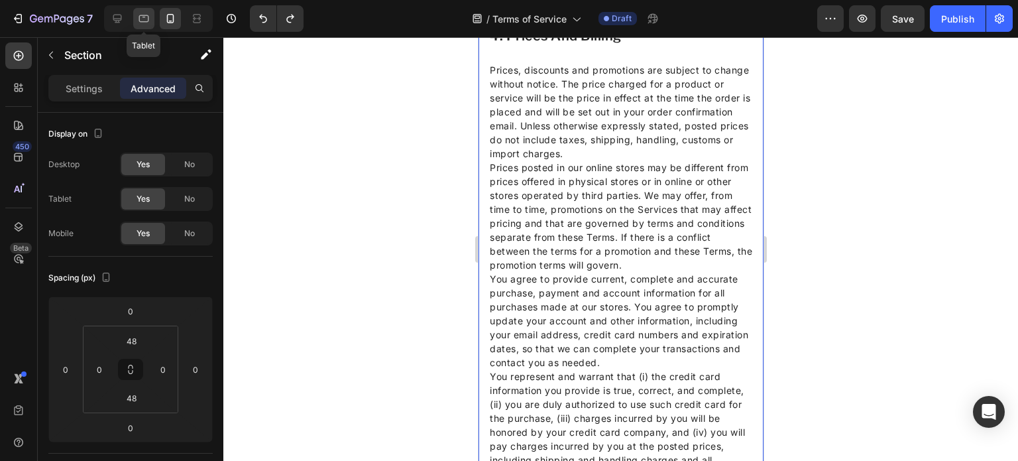
click at [146, 13] on icon at bounding box center [143, 18] width 13 height 13
type input "80"
type input "15"
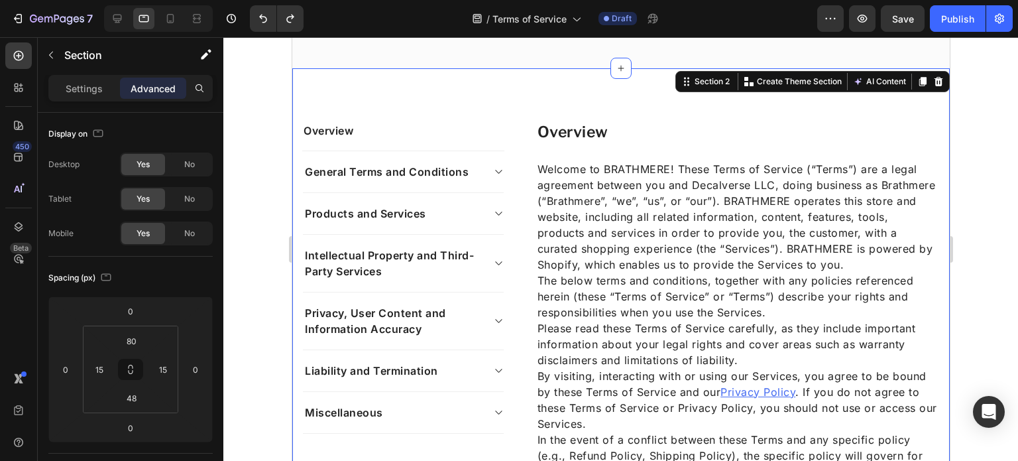
click at [86, 76] on div "Settings Advanced" at bounding box center [130, 88] width 164 height 27
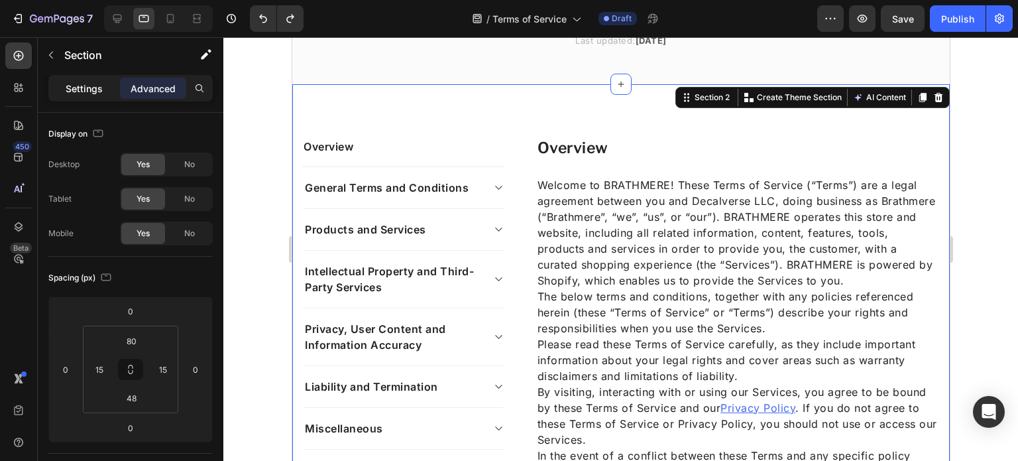
click at [85, 84] on p "Settings" at bounding box center [84, 89] width 37 height 14
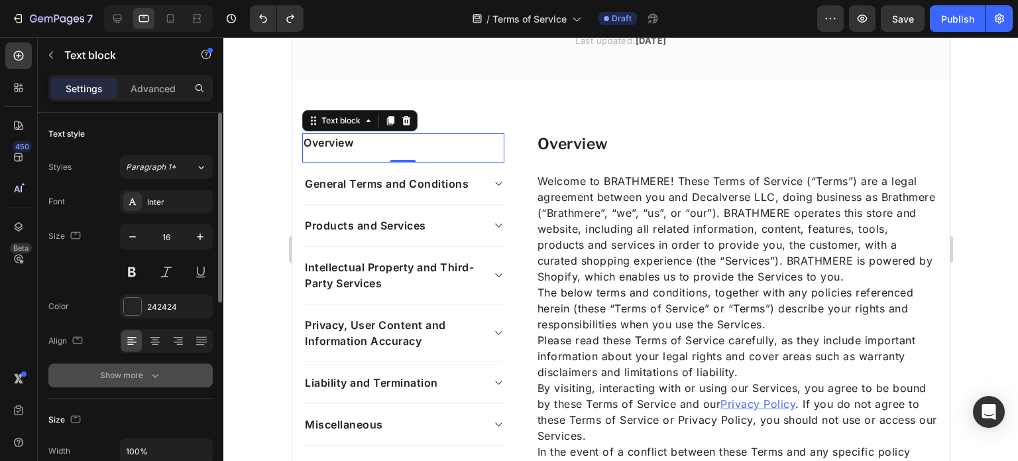
click at [141, 365] on button "Show more" at bounding box center [130, 375] width 164 height 24
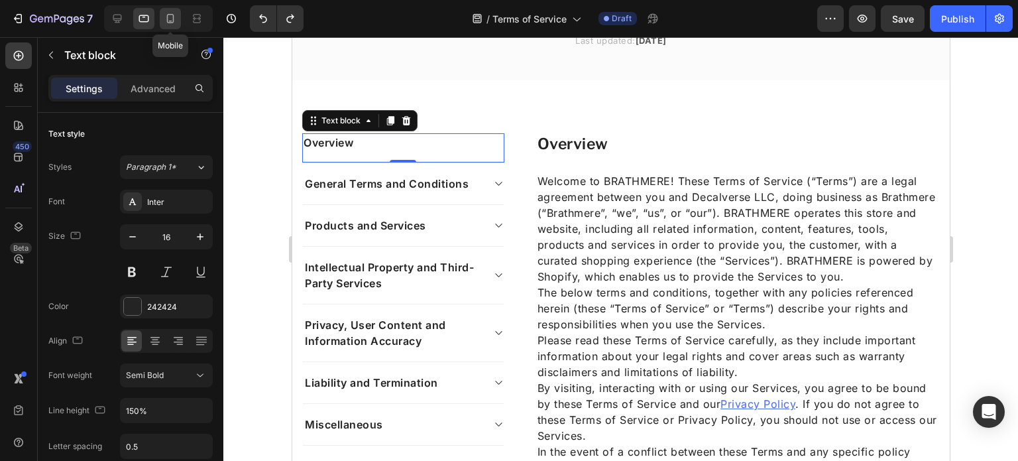
click at [172, 18] on icon at bounding box center [170, 18] width 7 height 9
type input "14"
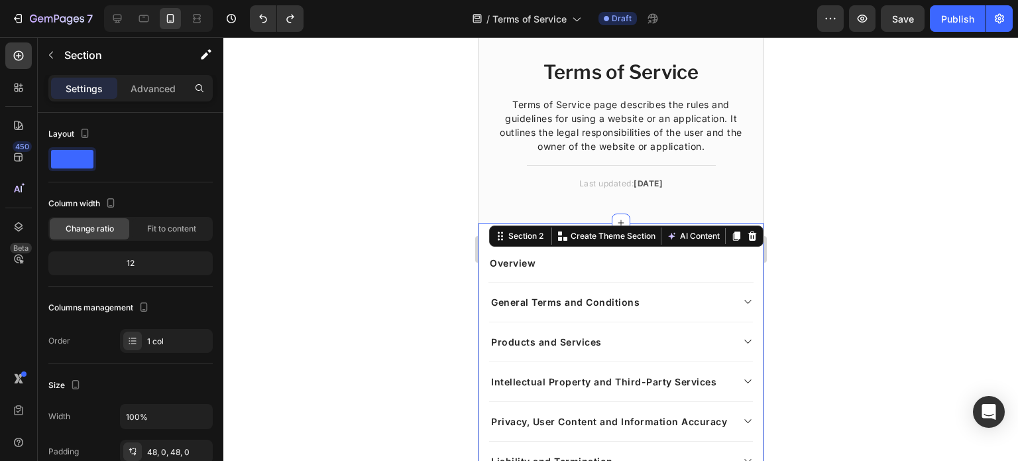
scroll to position [35, 0]
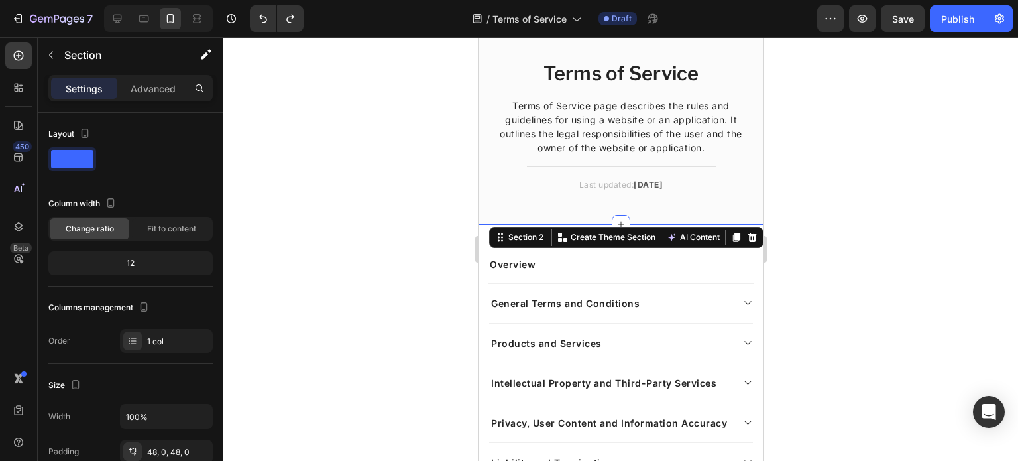
click at [153, 76] on div "Settings Advanced" at bounding box center [130, 88] width 164 height 27
click at [151, 90] on p "Advanced" at bounding box center [153, 89] width 45 height 14
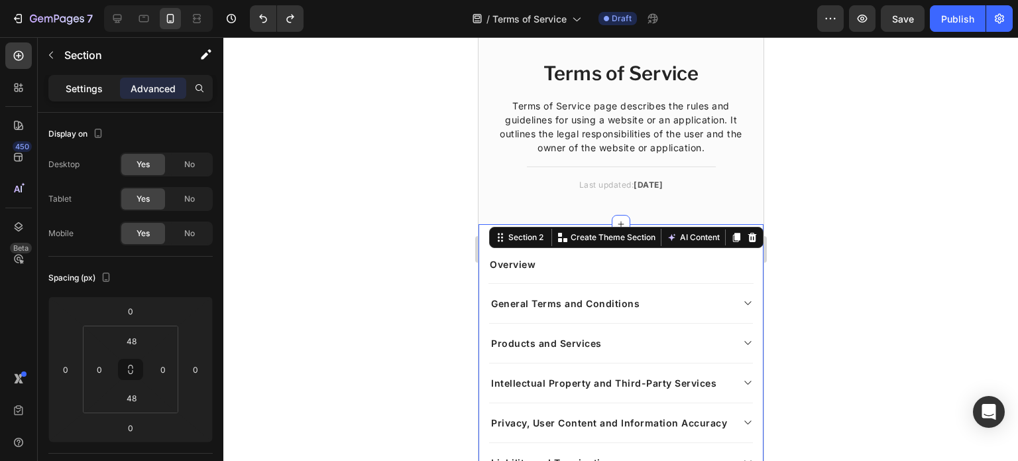
click at [79, 91] on p "Settings" at bounding box center [84, 89] width 37 height 14
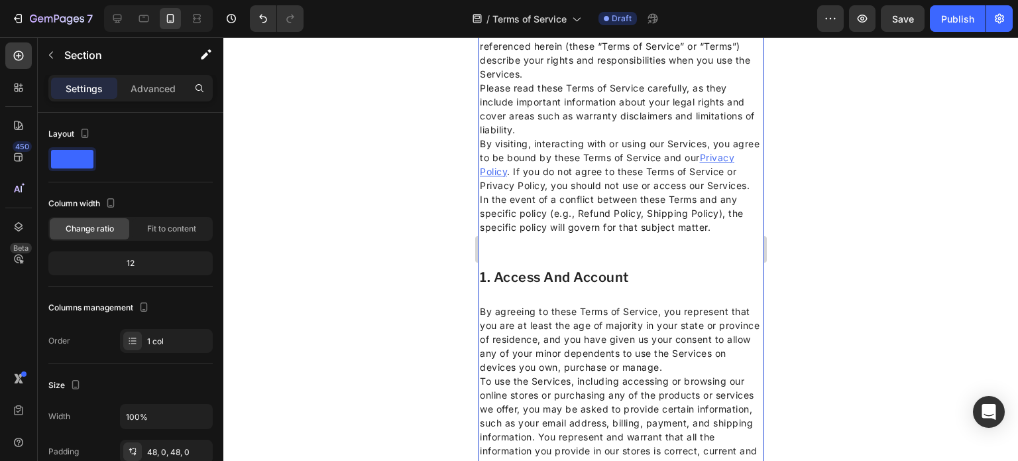
scroll to position [0, 0]
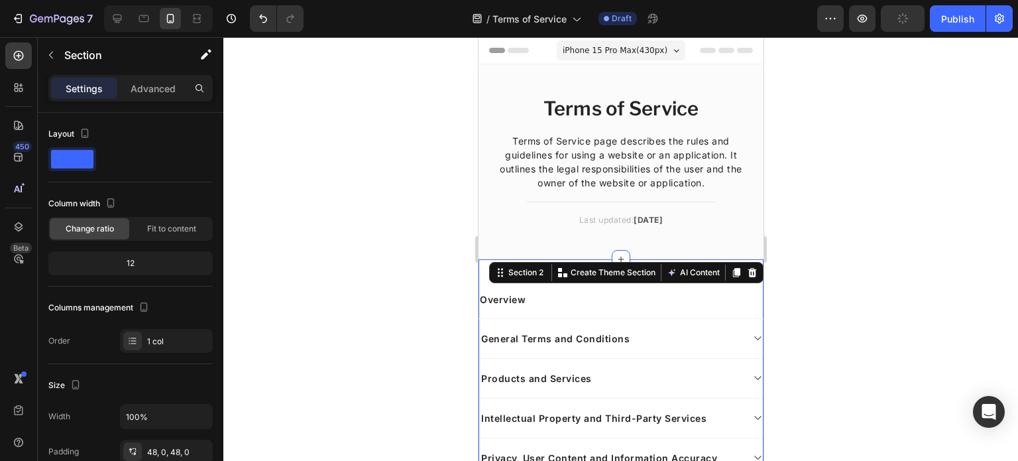
click at [335, 109] on div at bounding box center [620, 249] width 795 height 424
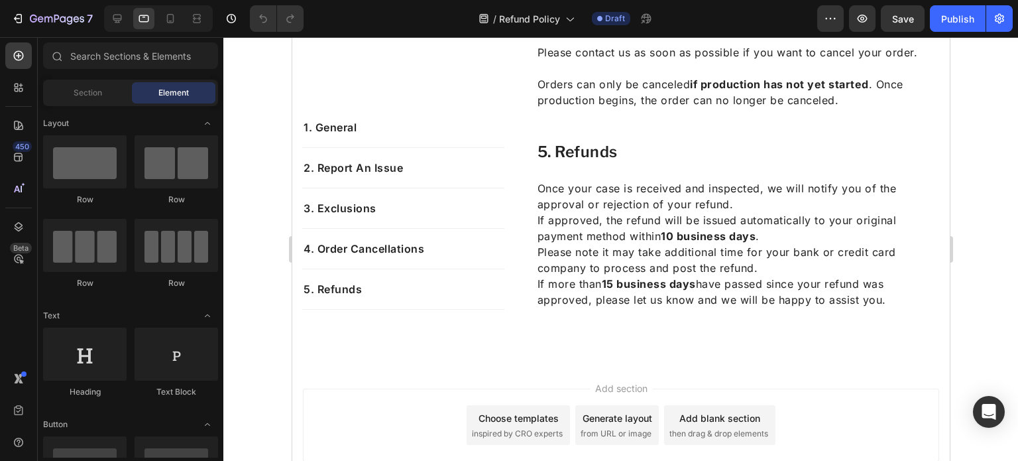
scroll to position [1075, 0]
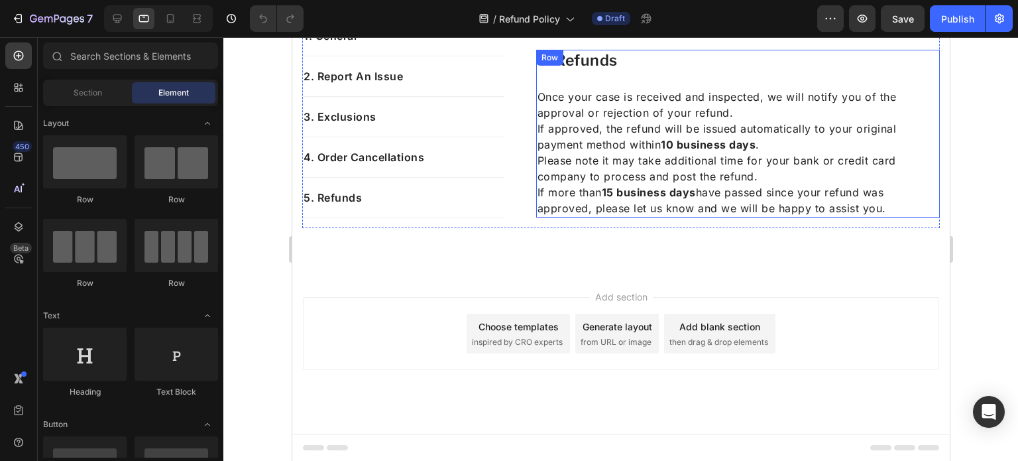
click at [600, 85] on div "5. refunds Heading Once your case is received and inspected, we will notify you…" at bounding box center [738, 134] width 404 height 168
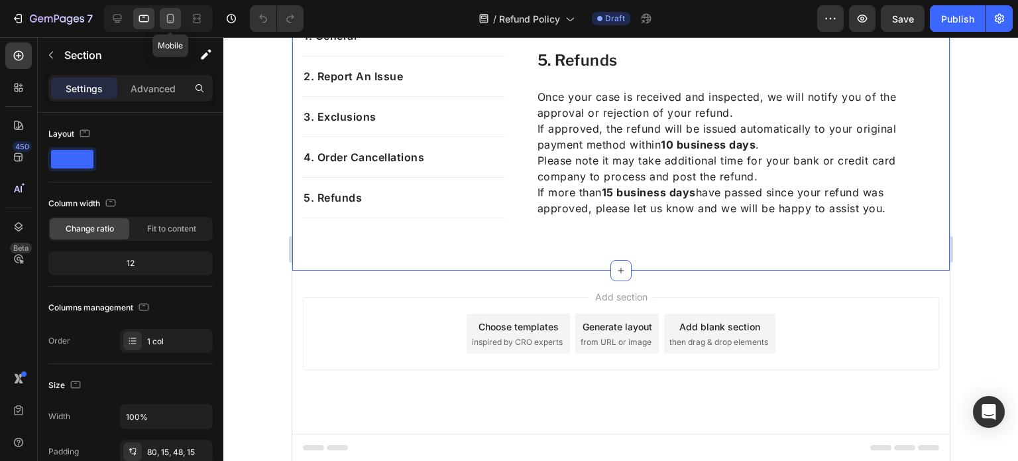
click at [172, 18] on icon at bounding box center [170, 18] width 13 height 13
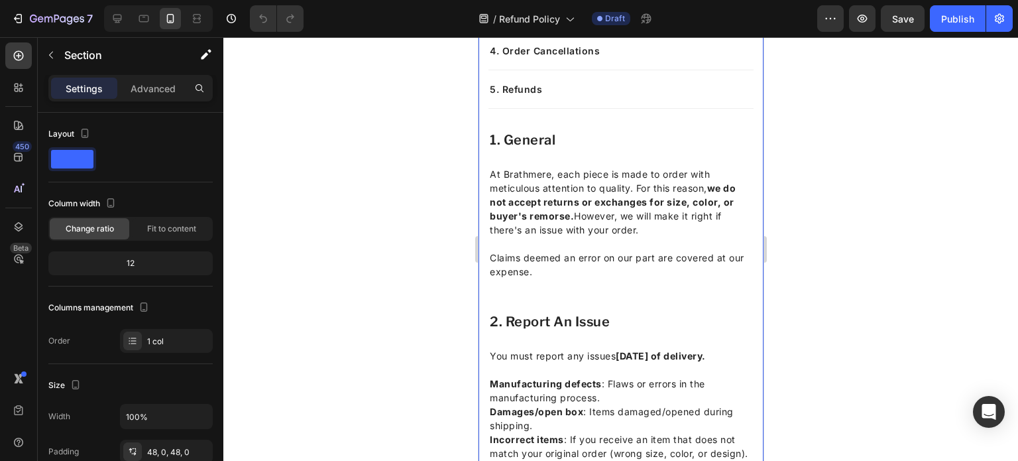
scroll to position [171, 0]
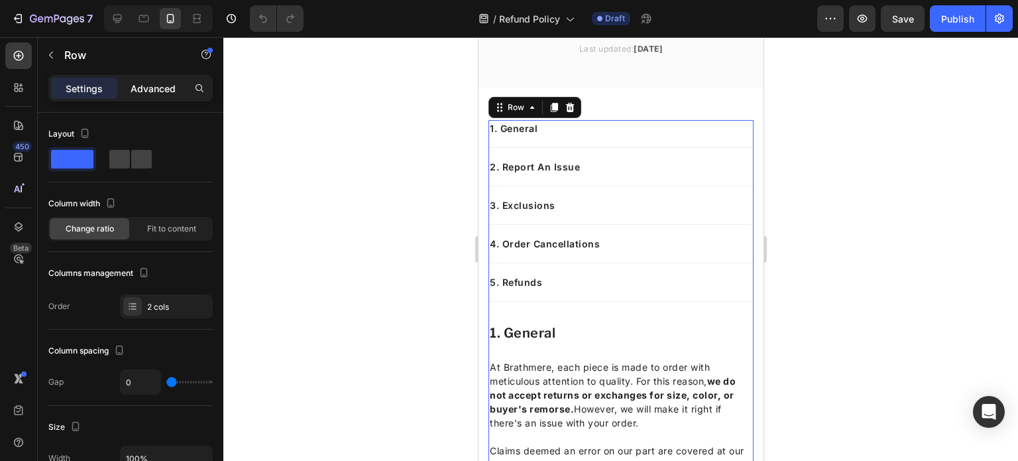
click at [154, 78] on div "Advanced" at bounding box center [153, 88] width 66 height 21
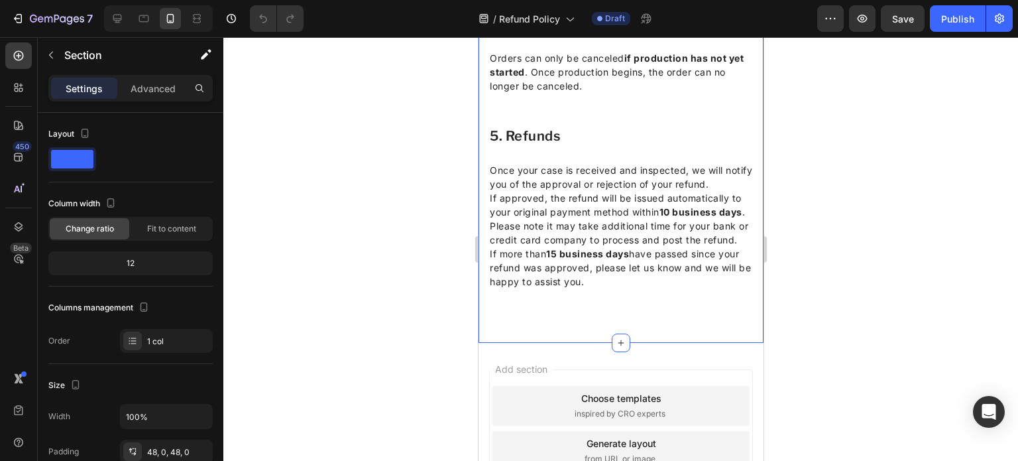
scroll to position [1201, 0]
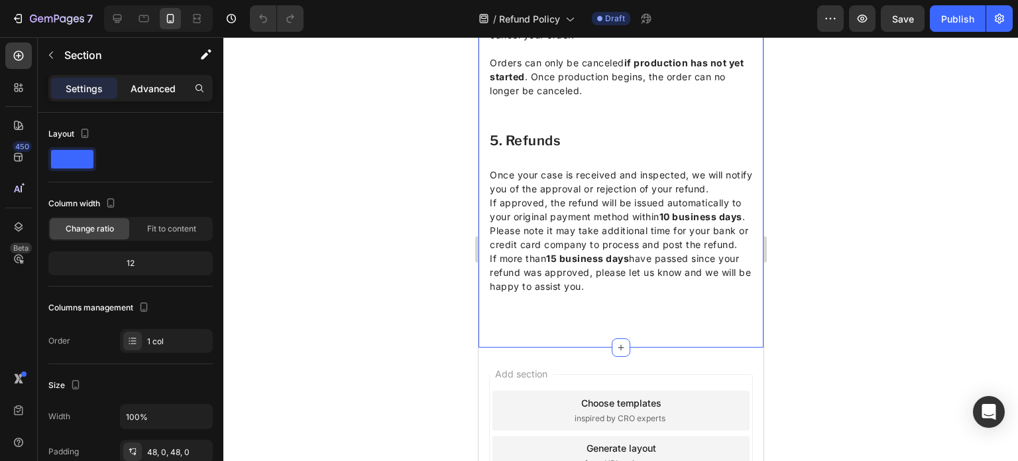
click at [156, 90] on p "Advanced" at bounding box center [153, 89] width 45 height 14
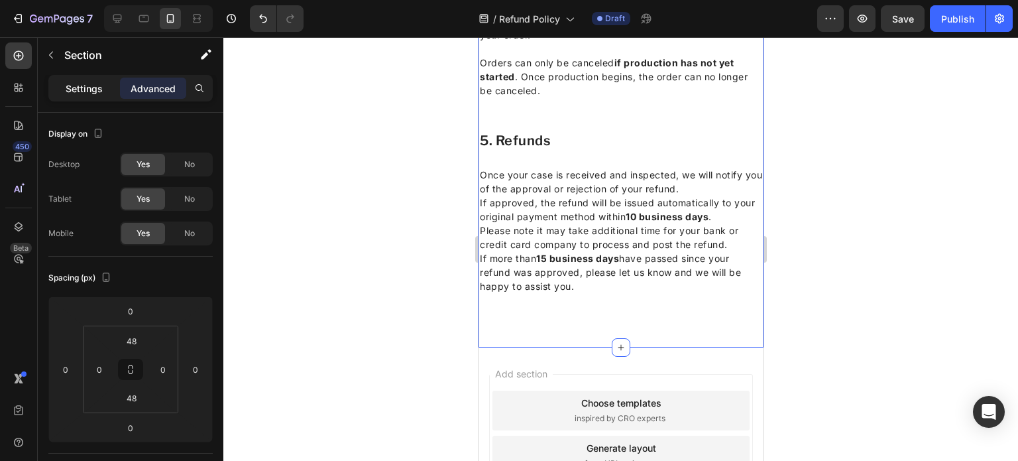
click at [101, 95] on div "Settings" at bounding box center [84, 88] width 66 height 21
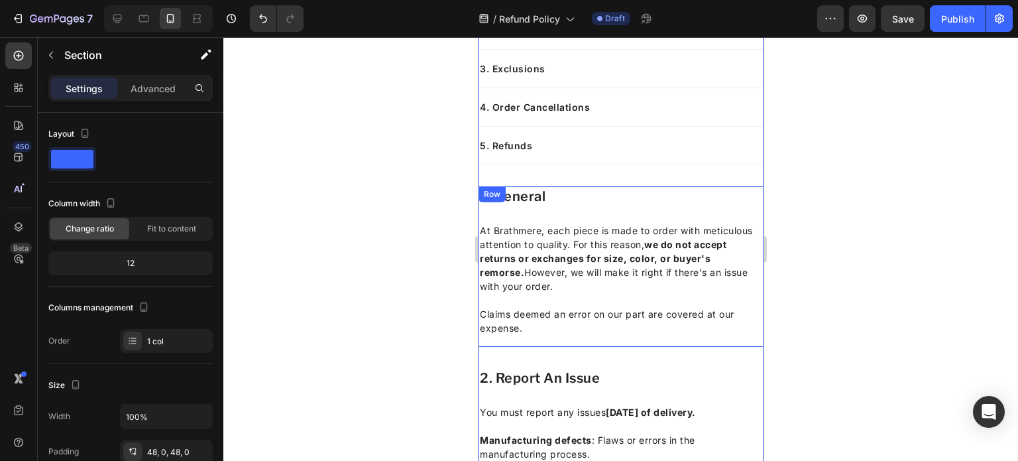
scroll to position [302, 0]
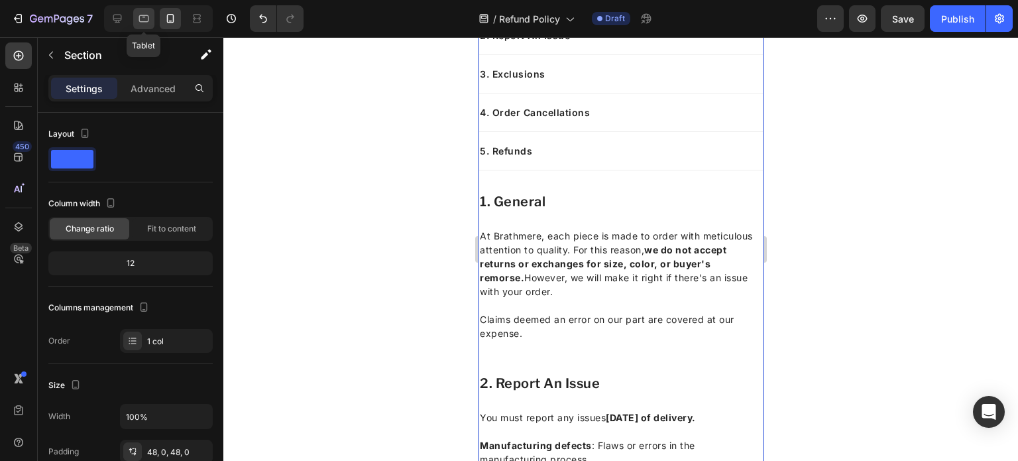
click at [143, 20] on icon at bounding box center [143, 18] width 13 height 13
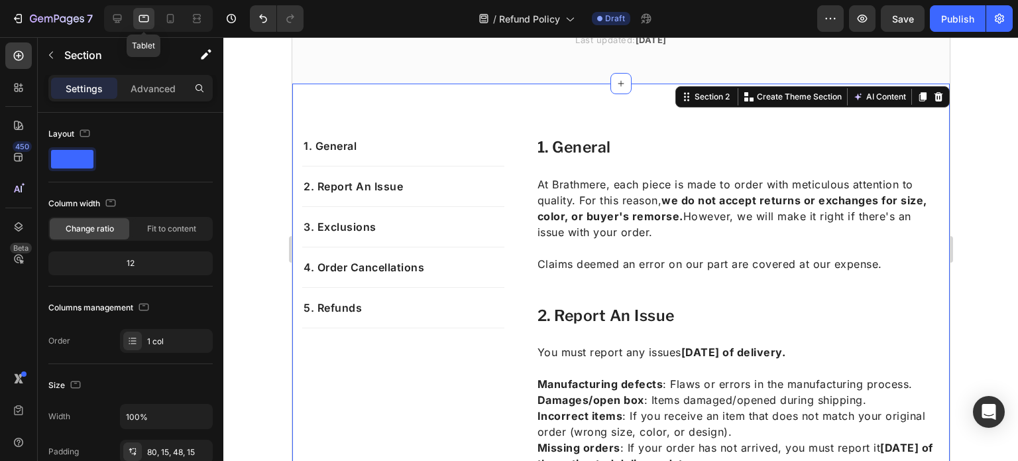
scroll to position [175, 0]
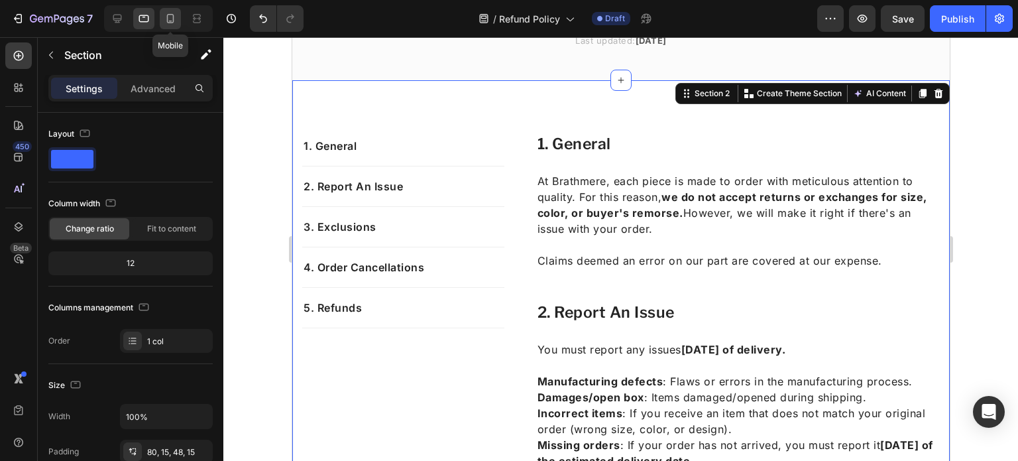
click at [162, 17] on div at bounding box center [170, 18] width 21 height 21
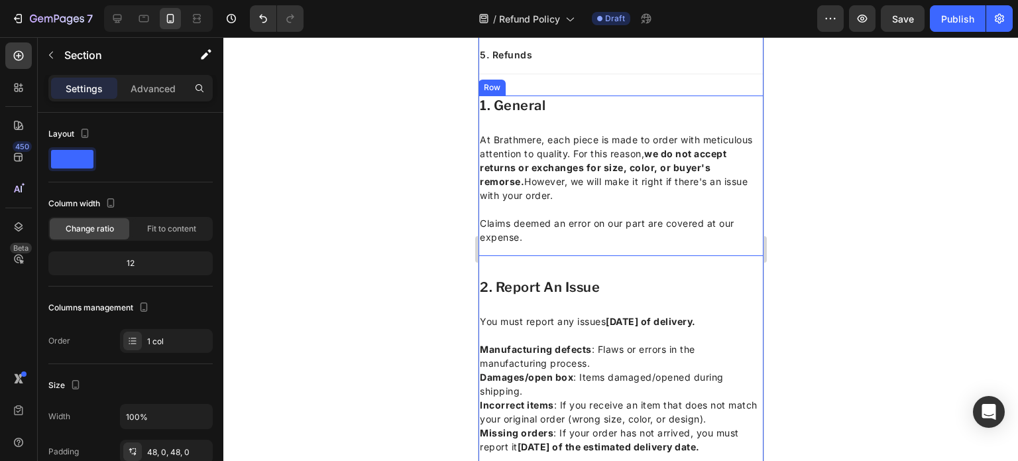
scroll to position [392, 0]
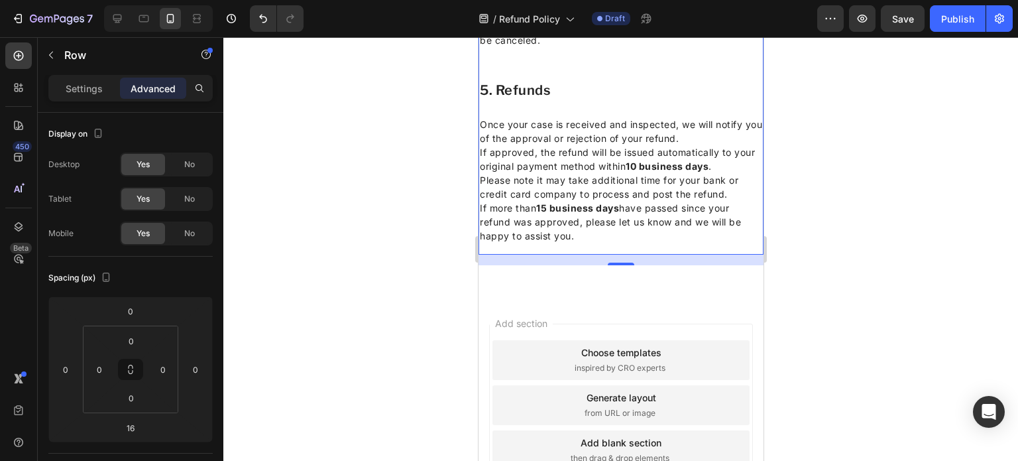
scroll to position [1252, 0]
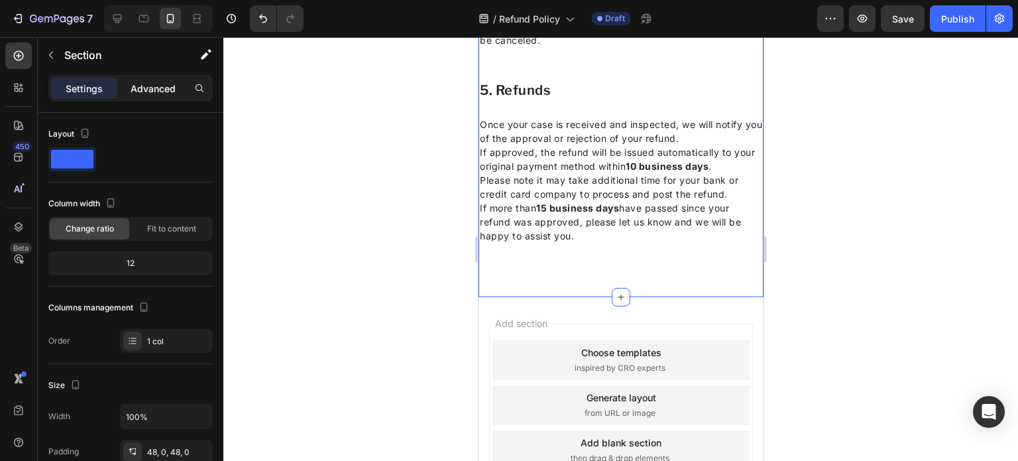
click at [179, 91] on div "Advanced" at bounding box center [153, 88] width 66 height 21
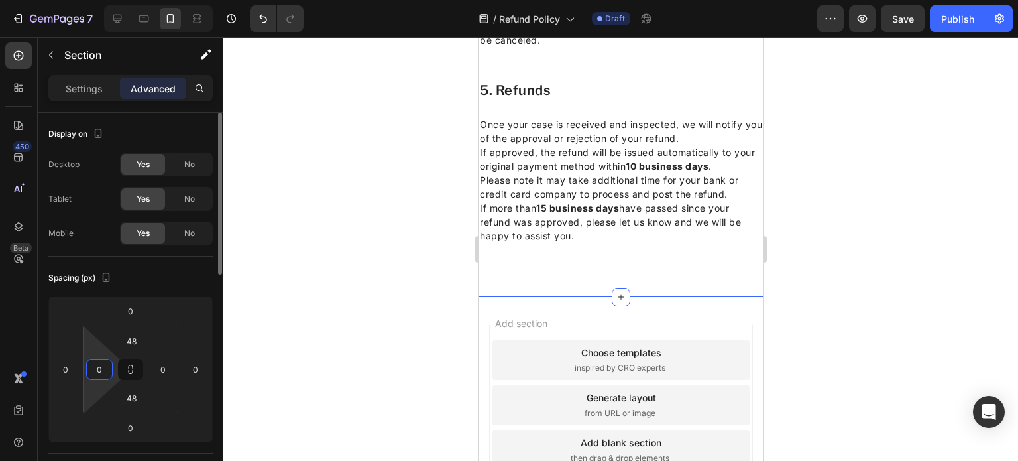
click at [93, 367] on input "0" at bounding box center [100, 369] width 20 height 20
type input "1"
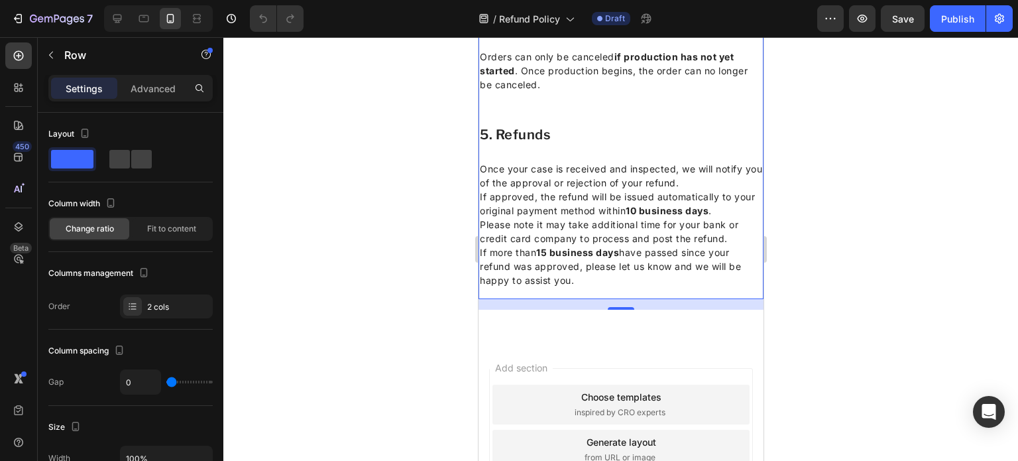
scroll to position [1208, 0]
click at [148, 86] on p "Advanced" at bounding box center [153, 89] width 45 height 14
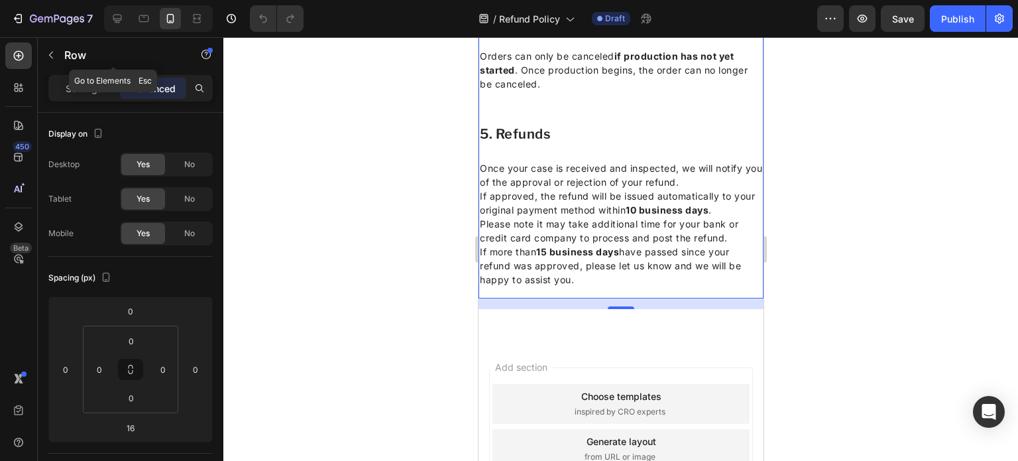
click at [99, 73] on div "Row" at bounding box center [113, 56] width 151 height 38
click at [66, 90] on p "Settings" at bounding box center [84, 89] width 37 height 14
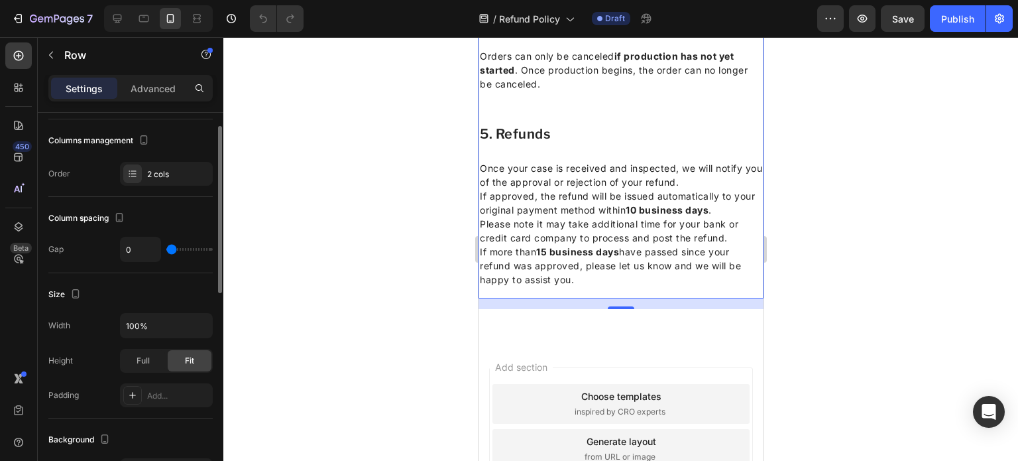
scroll to position [137, 0]
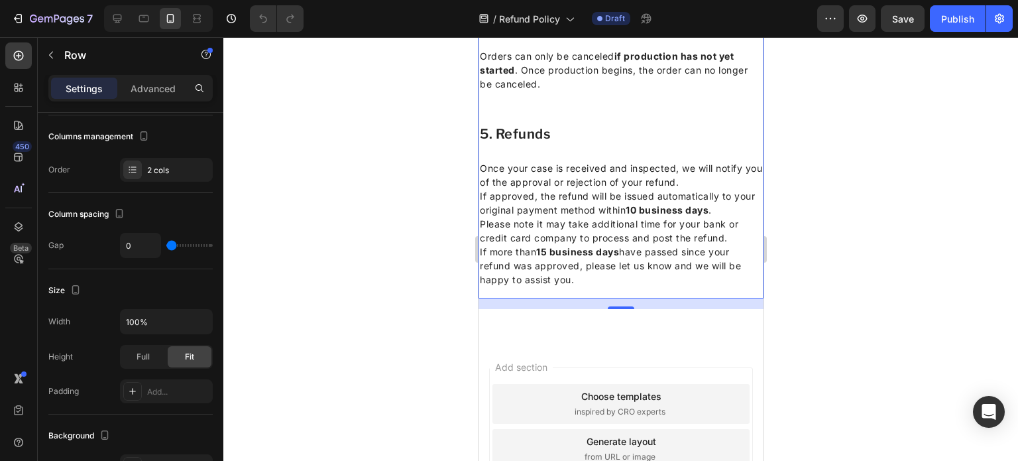
click at [85, 87] on p "Settings" at bounding box center [84, 89] width 37 height 14
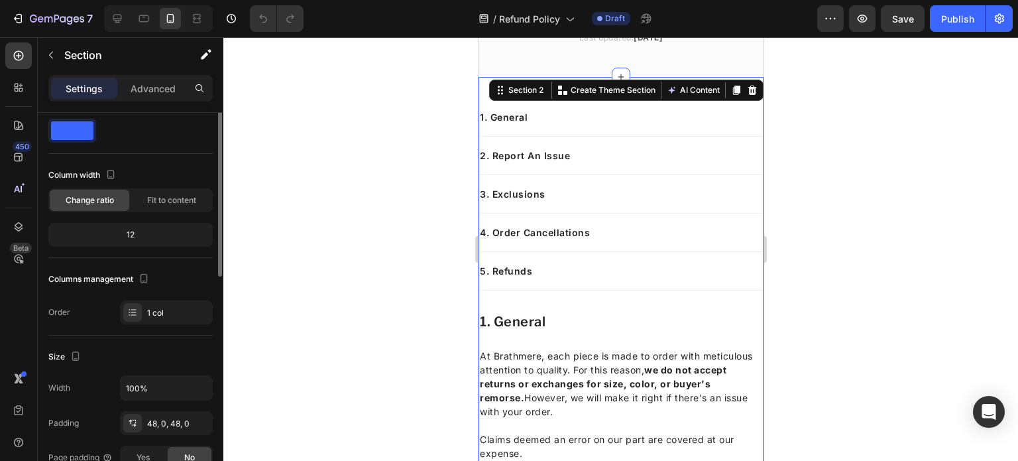
scroll to position [0, 0]
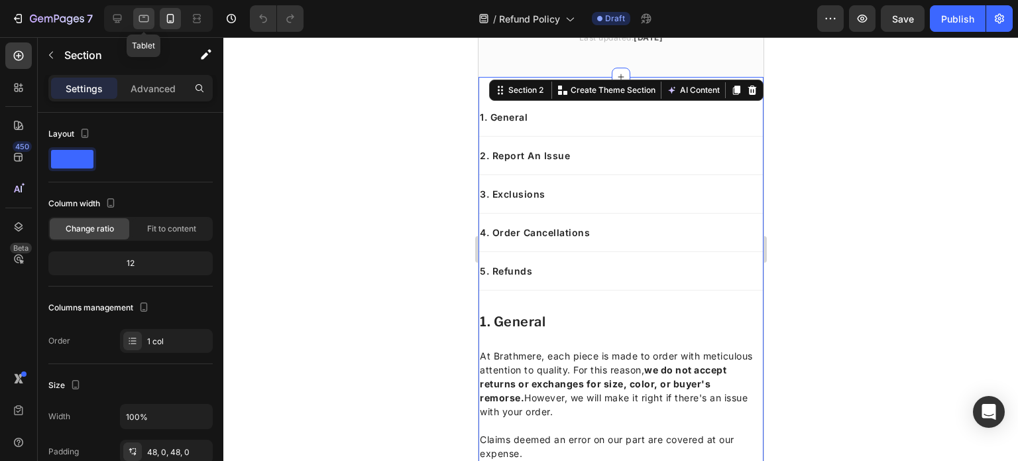
click at [133, 17] on div at bounding box center [143, 18] width 21 height 21
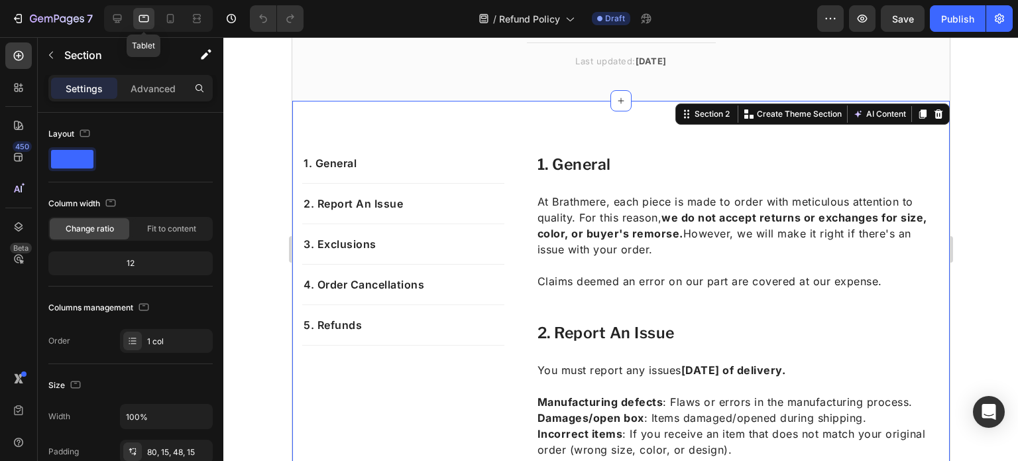
scroll to position [171, 0]
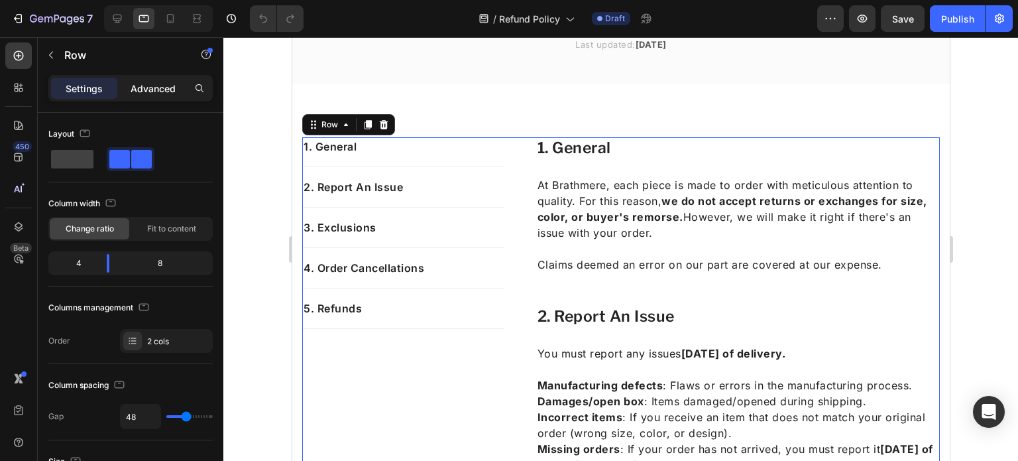
click at [166, 95] on p "Advanced" at bounding box center [153, 89] width 45 height 14
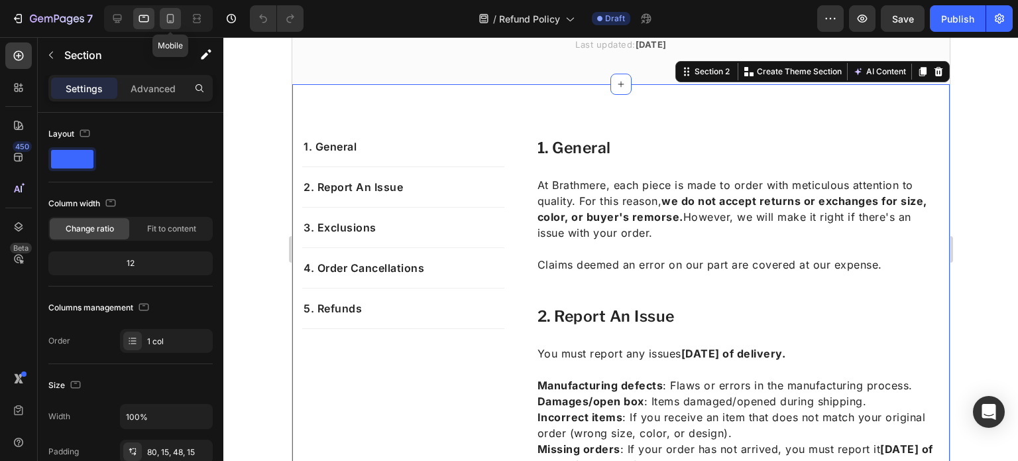
click at [176, 18] on icon at bounding box center [170, 18] width 13 height 13
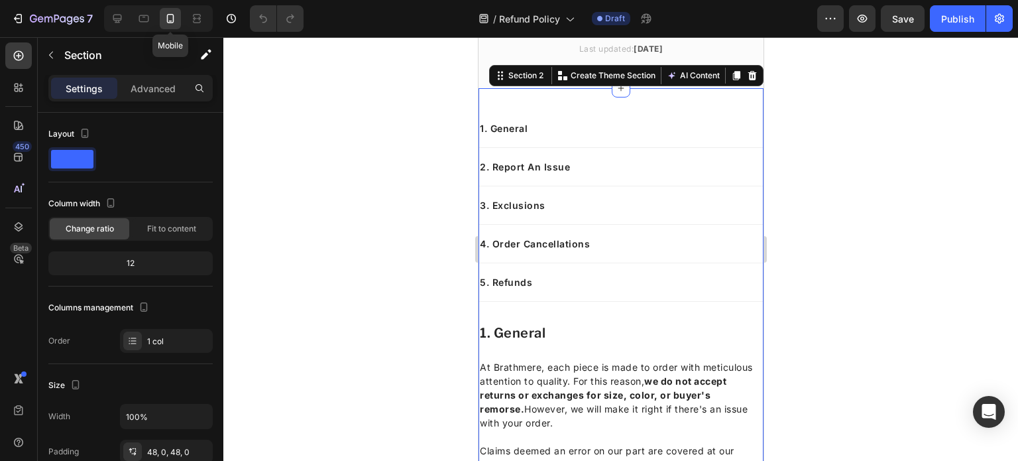
scroll to position [175, 0]
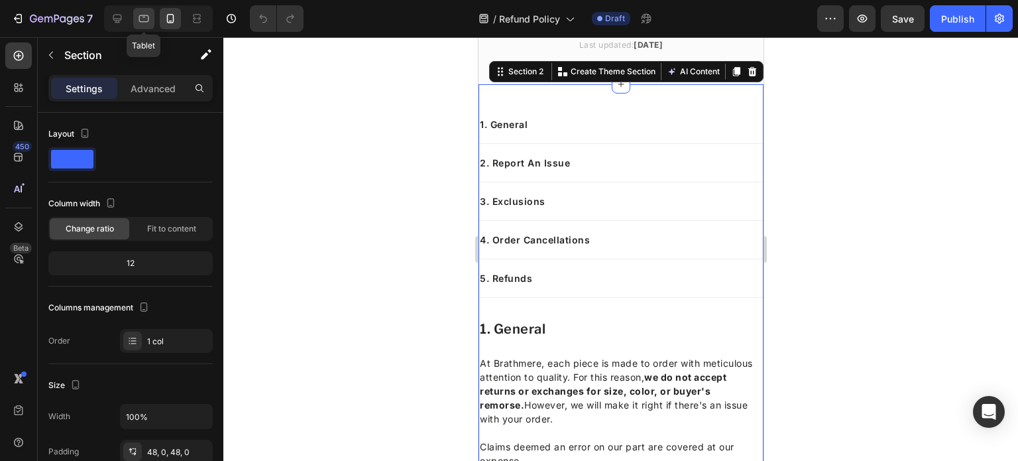
click at [146, 29] on div at bounding box center [143, 18] width 21 height 21
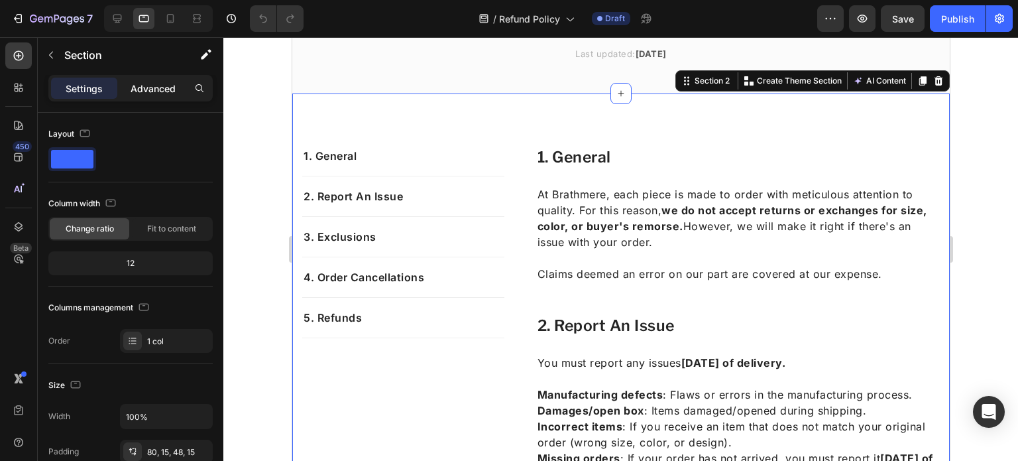
scroll to position [171, 0]
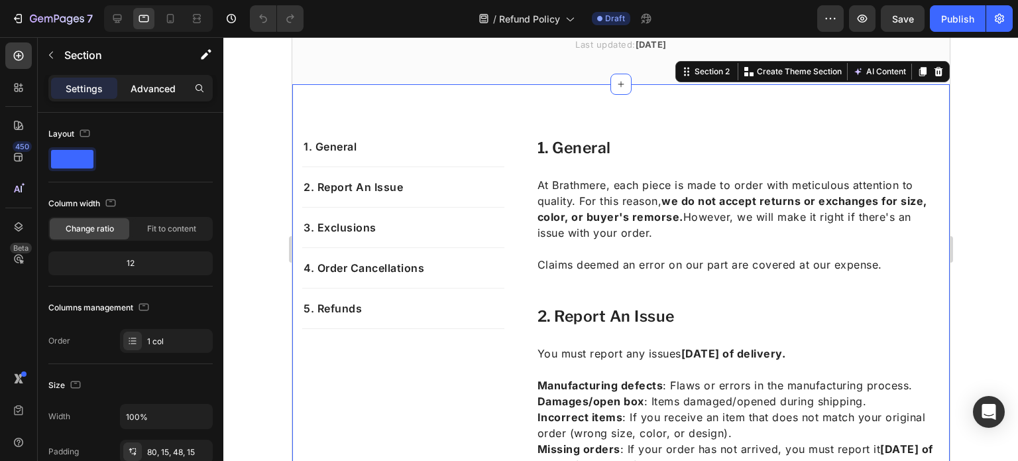
click at [151, 86] on p "Advanced" at bounding box center [153, 89] width 45 height 14
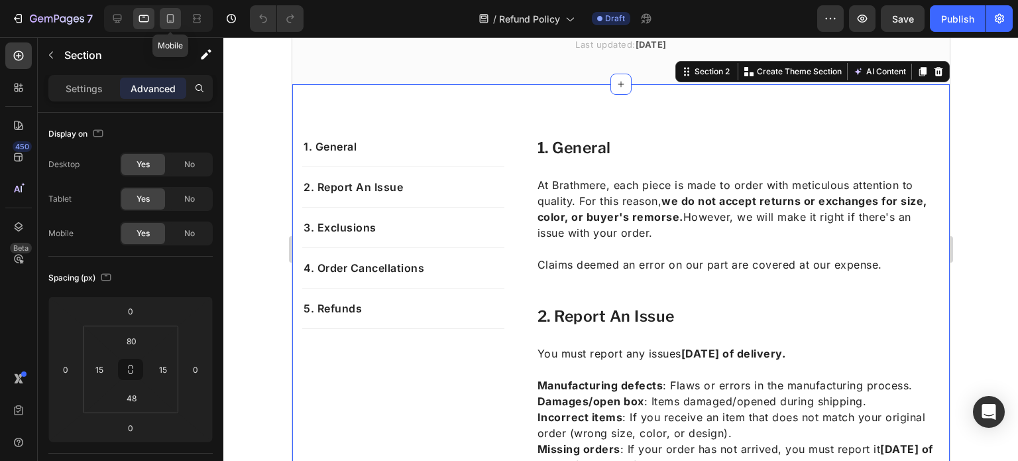
click at [167, 15] on icon at bounding box center [170, 18] width 7 height 9
type input "48"
type input "0"
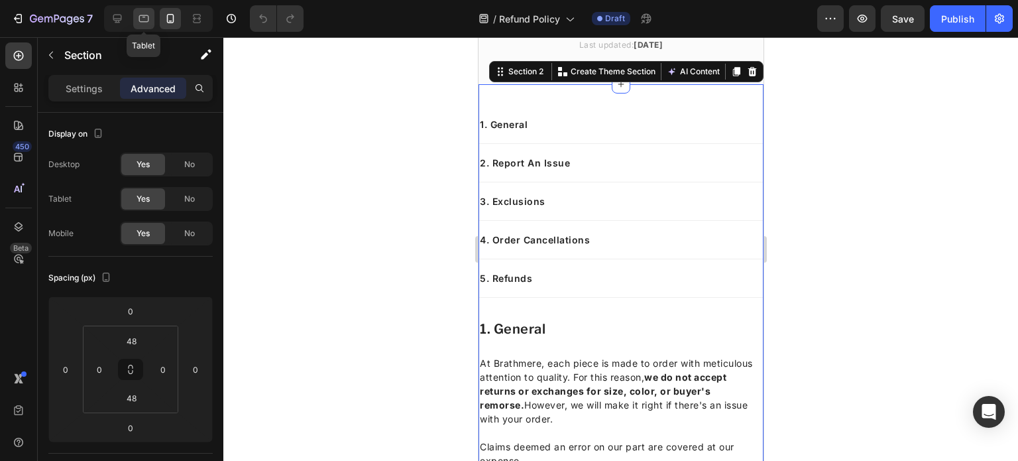
click at [149, 15] on icon at bounding box center [143, 18] width 13 height 13
type input "80"
type input "15"
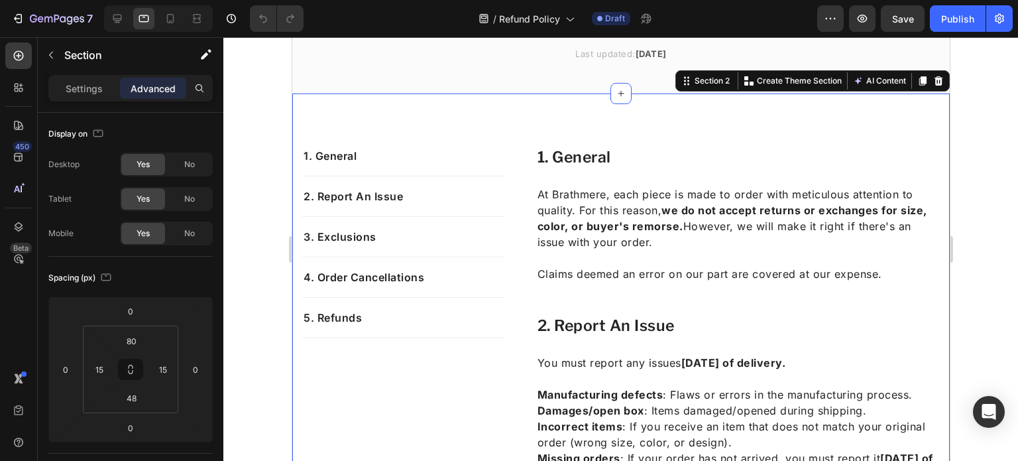
scroll to position [171, 0]
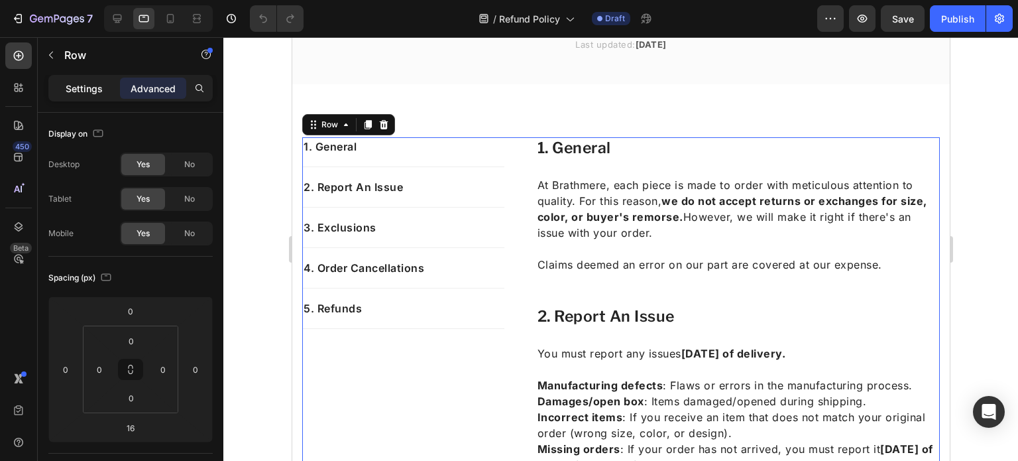
click at [115, 91] on div "Settings" at bounding box center [84, 88] width 66 height 21
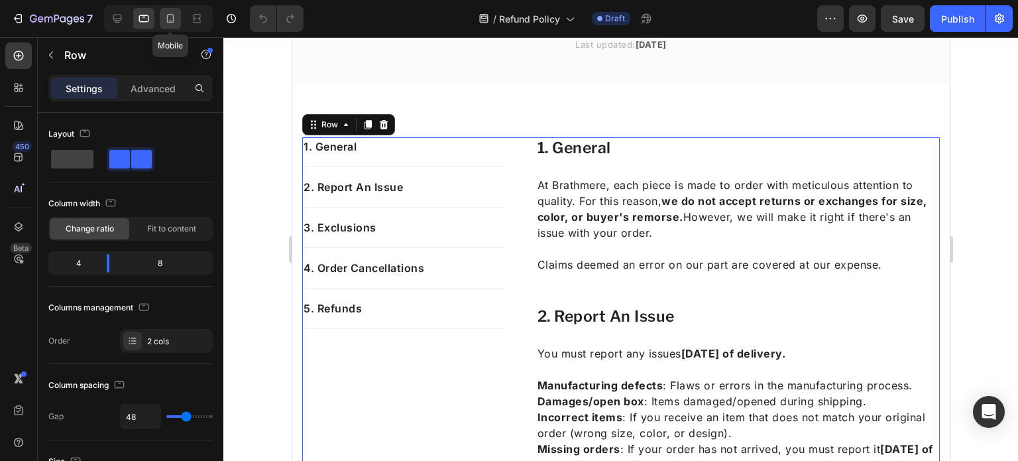
click at [167, 16] on icon at bounding box center [170, 18] width 7 height 9
type input "0"
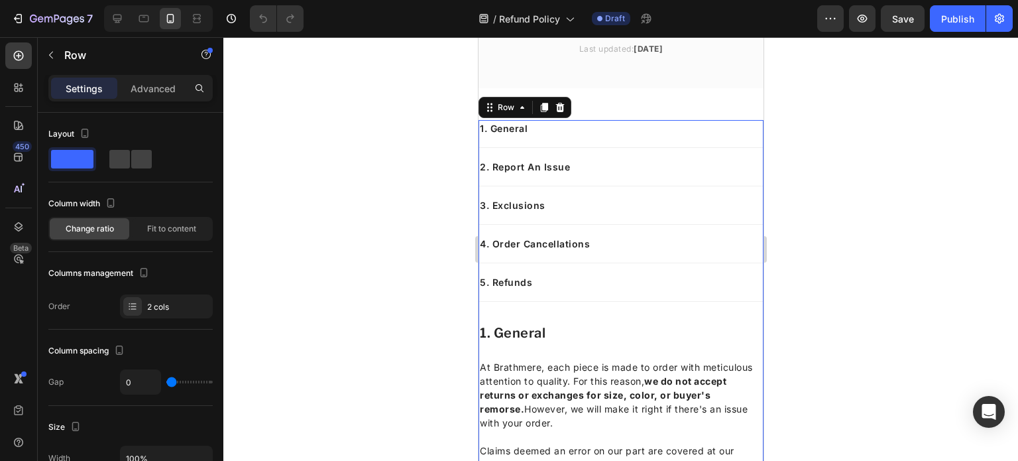
scroll to position [207, 0]
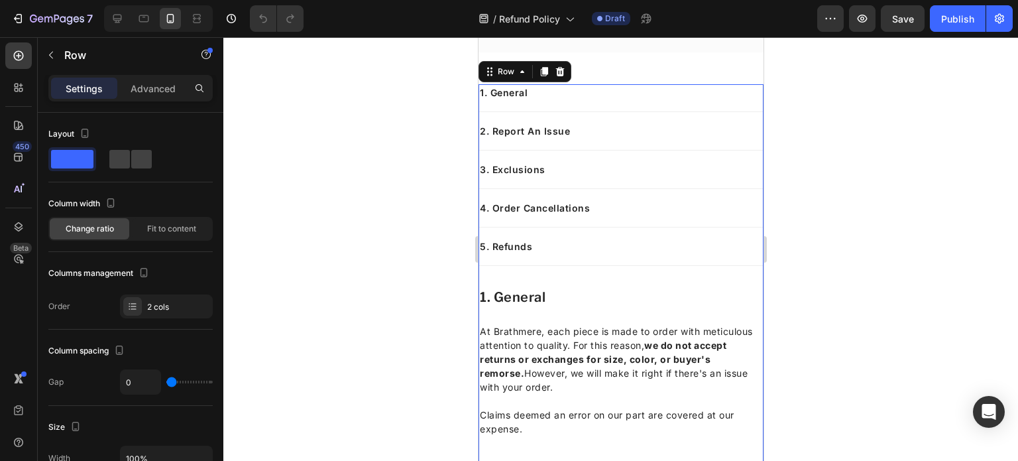
click at [56, 91] on div "Settings" at bounding box center [84, 88] width 66 height 21
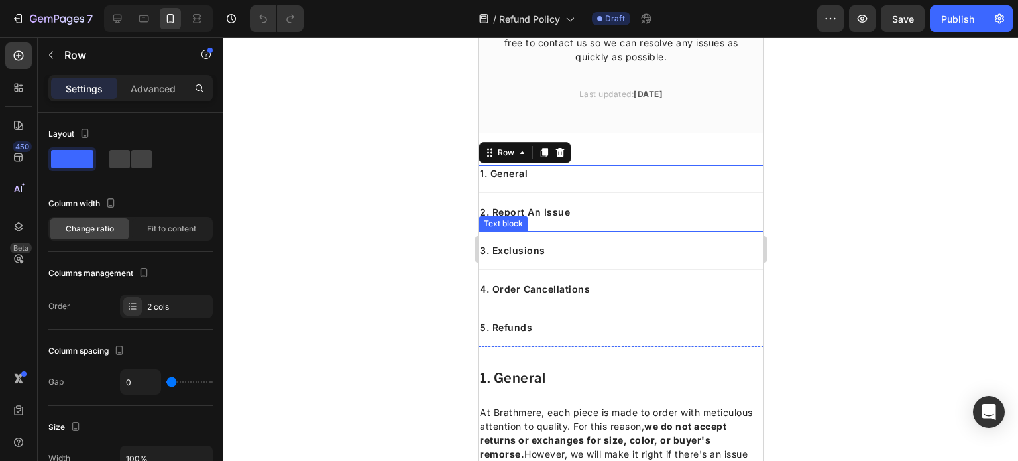
scroll to position [125, 0]
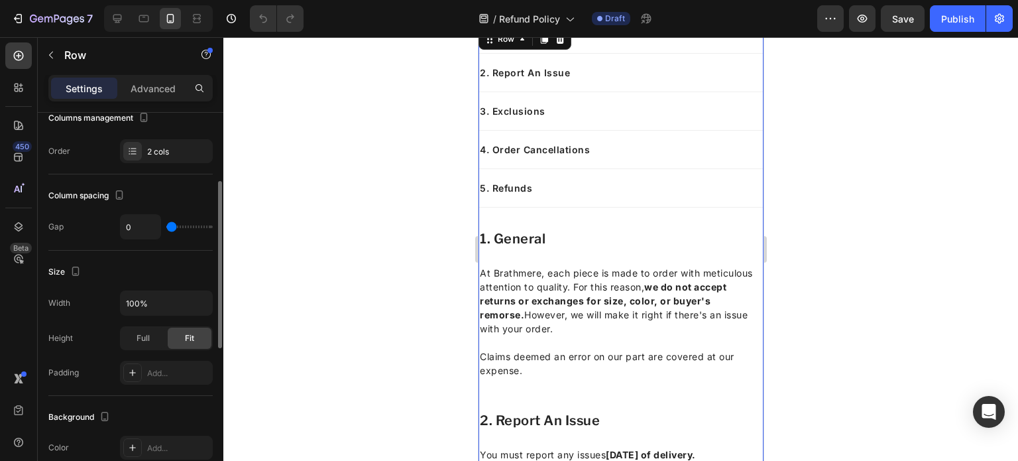
scroll to position [156, 0]
click at [141, 79] on div "Advanced" at bounding box center [153, 88] width 66 height 21
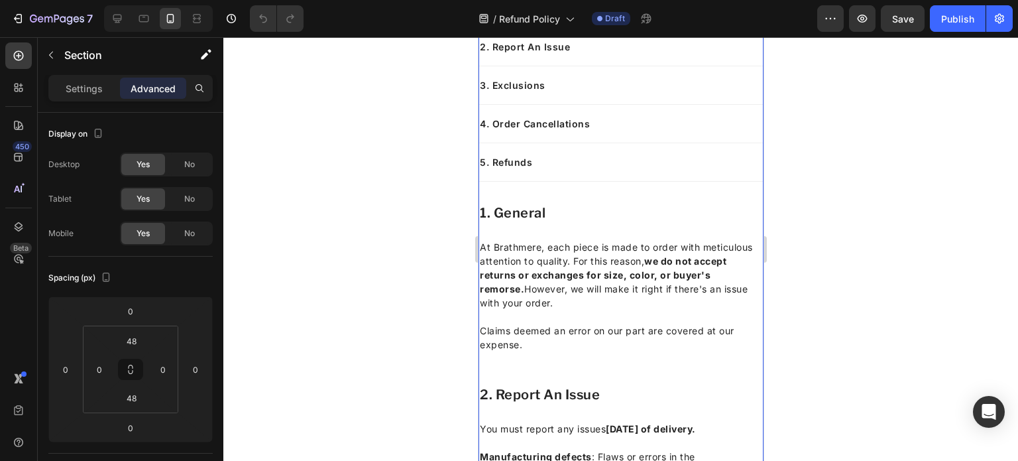
scroll to position [0, 0]
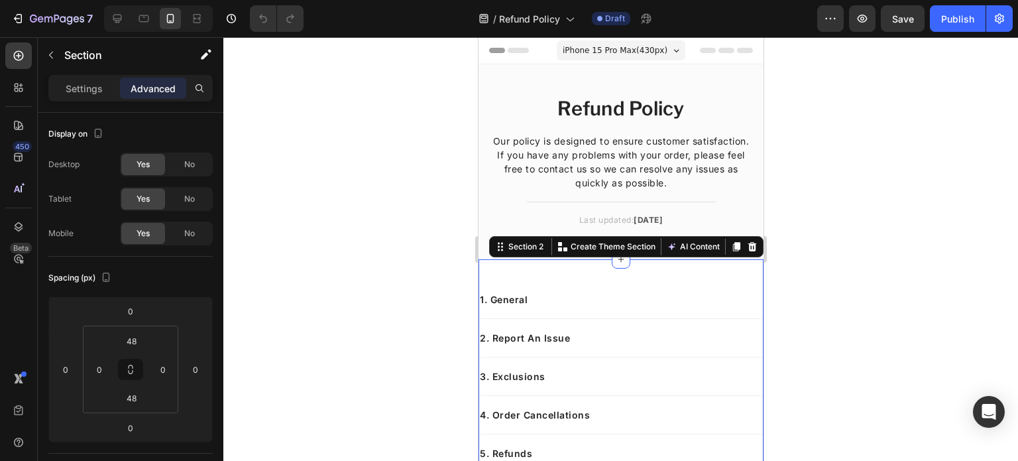
click at [637, 52] on span "iPhone 15 Pro Max ( 430 px)" at bounding box center [614, 50] width 105 height 13
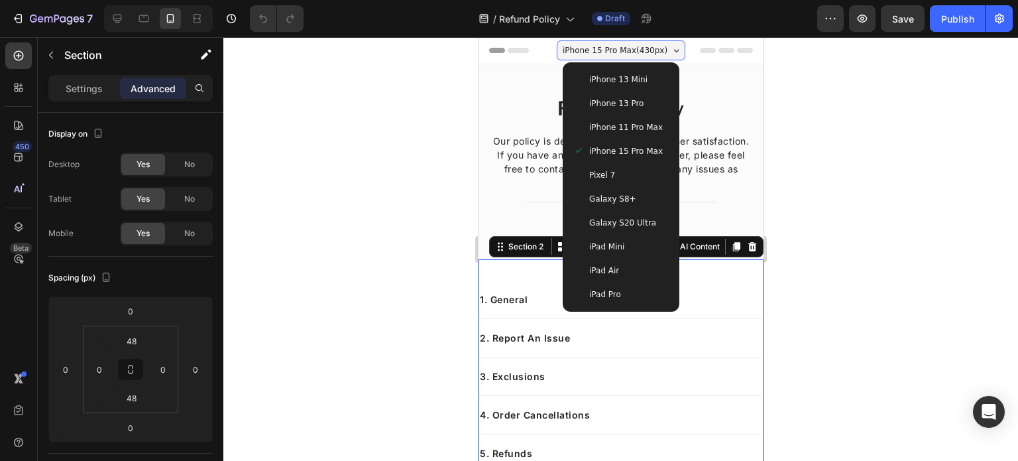
click at [637, 52] on span "iPhone 15 Pro Max ( 430 px)" at bounding box center [614, 50] width 105 height 13
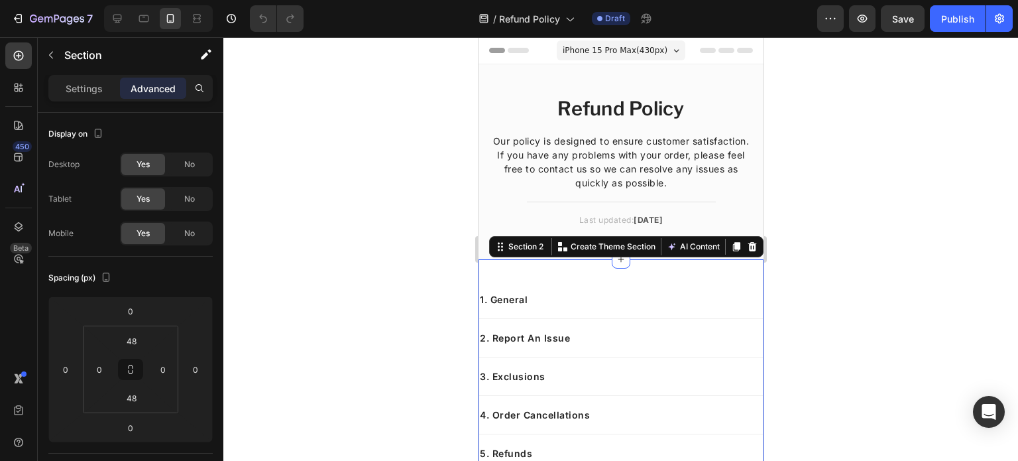
click at [637, 52] on span "iPhone 15 Pro Max ( 430 px)" at bounding box center [614, 50] width 105 height 13
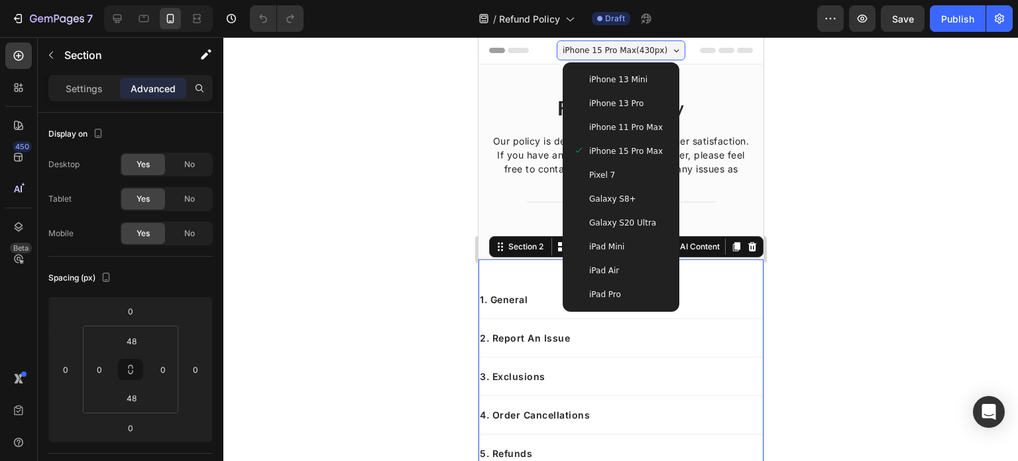
click at [652, 121] on div "iPhone 11 Pro Max" at bounding box center [620, 127] width 95 height 13
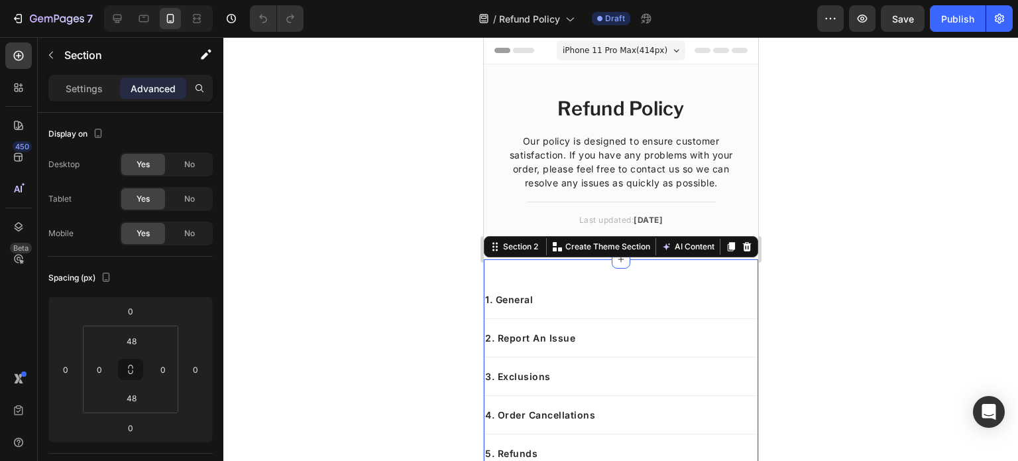
click at [630, 45] on span "iPhone 11 Pro Max ( 414 px)" at bounding box center [614, 50] width 105 height 13
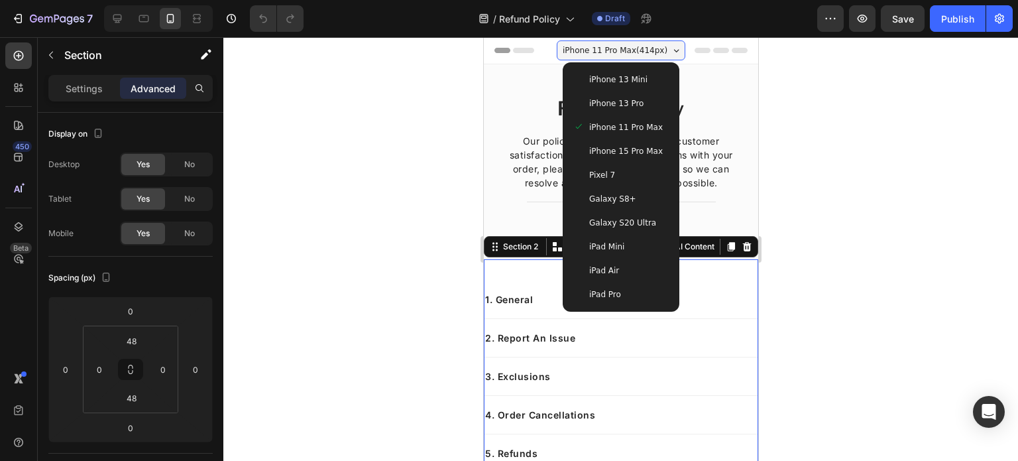
click at [608, 149] on span "iPhone 15 Pro Max" at bounding box center [626, 151] width 74 height 13
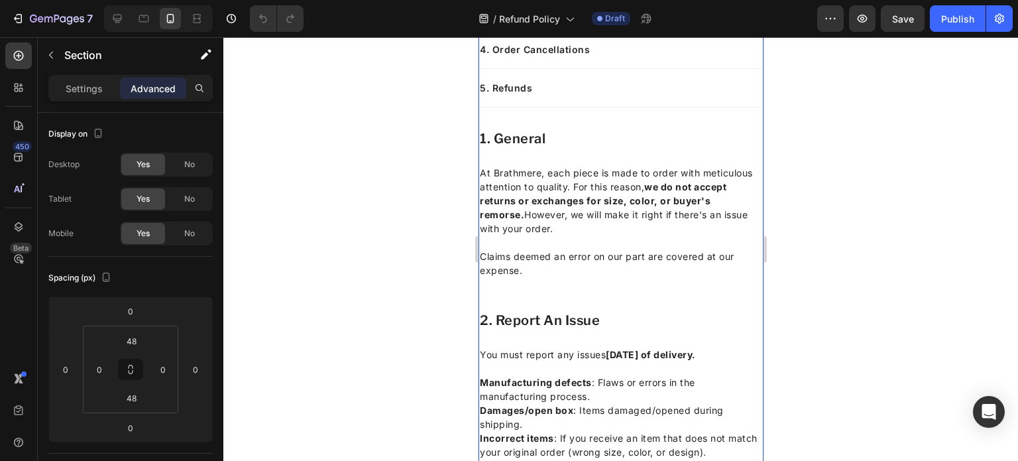
scroll to position [371, 0]
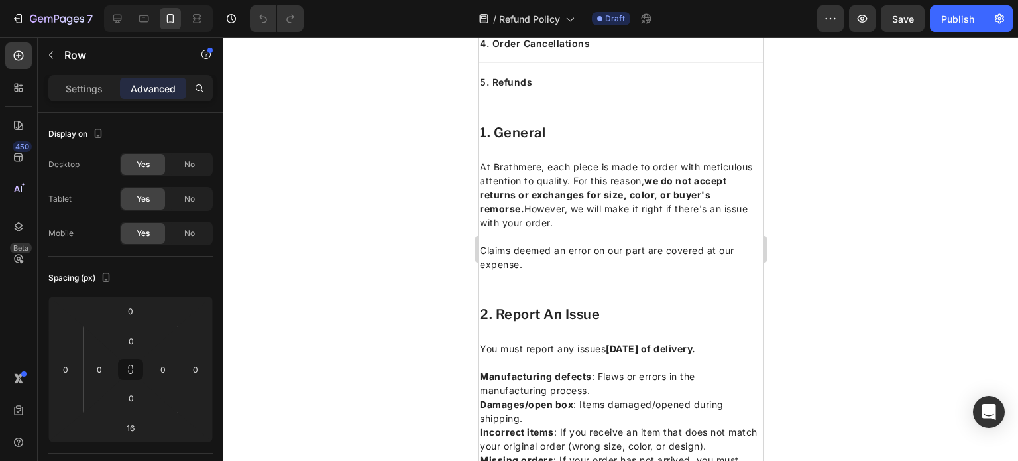
click at [292, 264] on div at bounding box center [620, 249] width 795 height 424
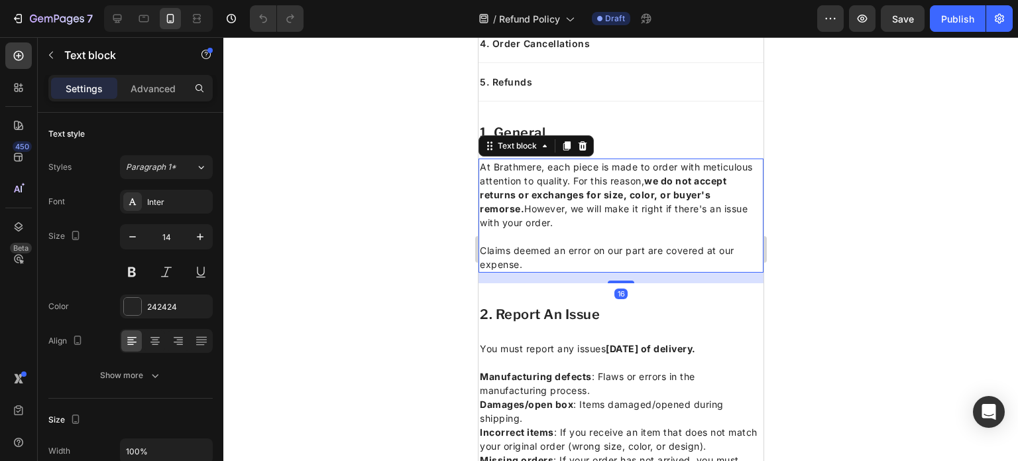
click at [369, 288] on div at bounding box center [620, 249] width 795 height 424
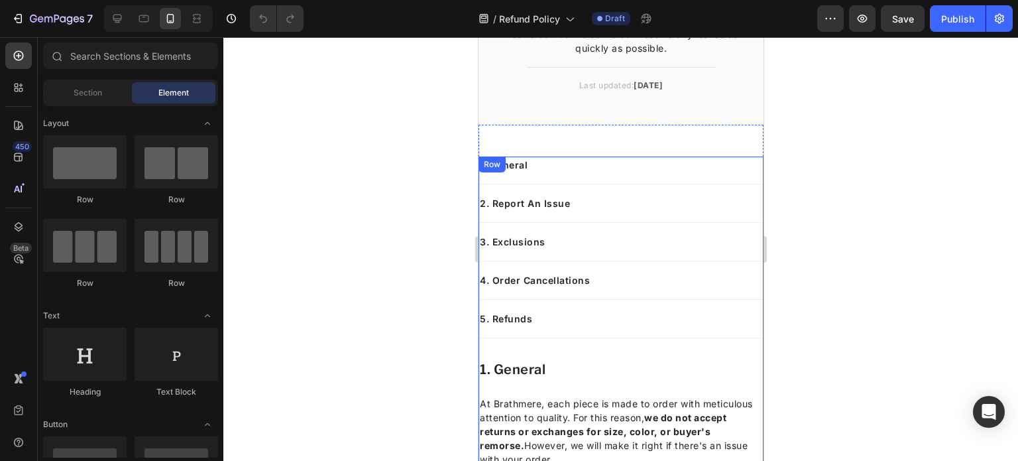
scroll to position [95, 0]
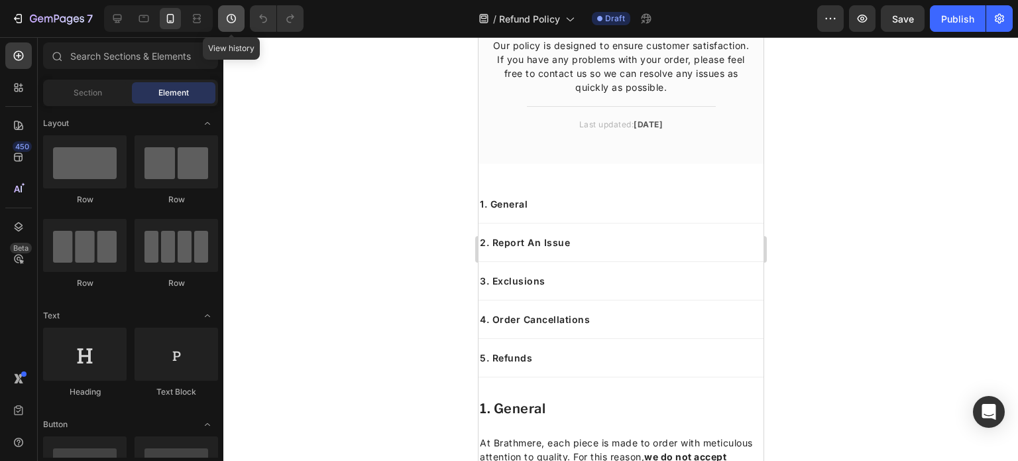
click at [238, 13] on button "button" at bounding box center [231, 18] width 27 height 27
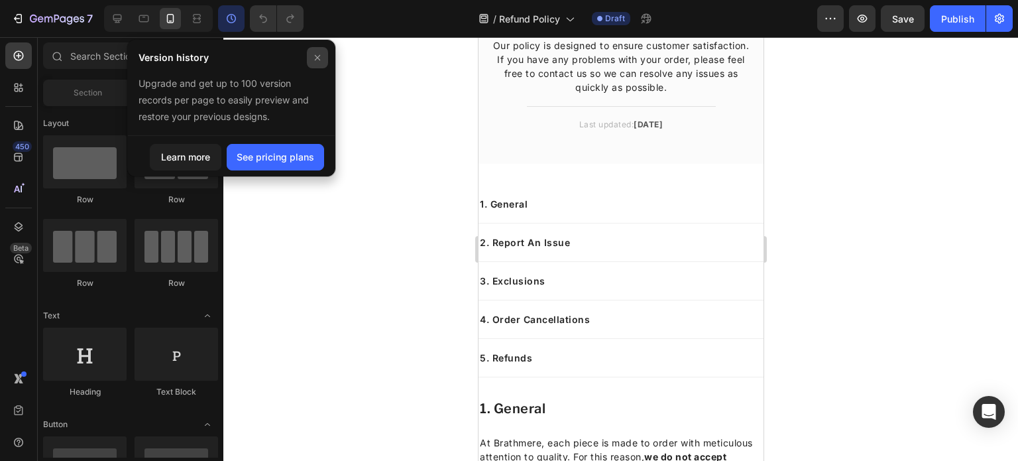
click at [315, 58] on icon at bounding box center [317, 57] width 11 height 11
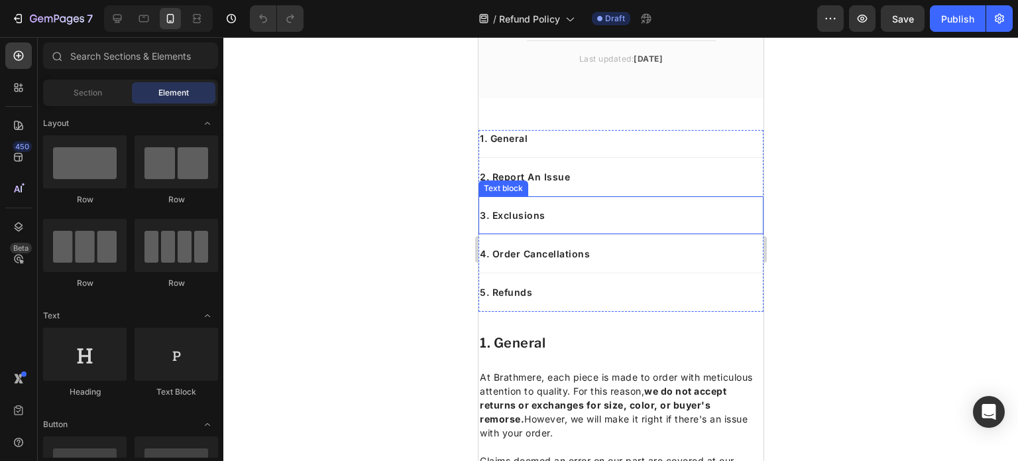
scroll to position [162, 0]
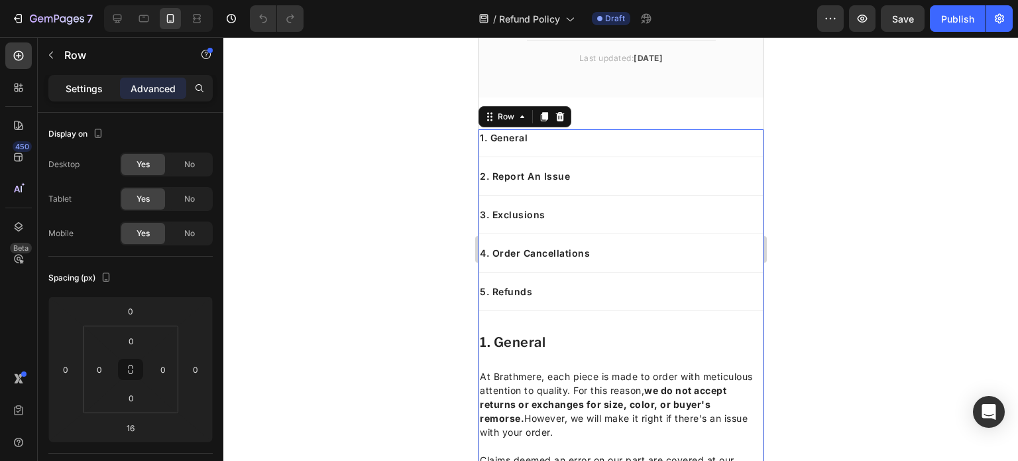
click at [97, 91] on p "Settings" at bounding box center [84, 89] width 37 height 14
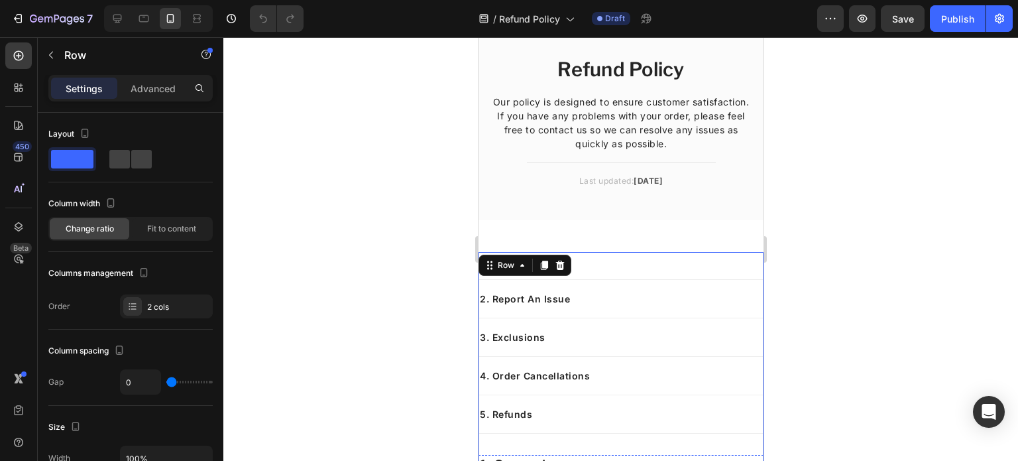
scroll to position [19, 0]
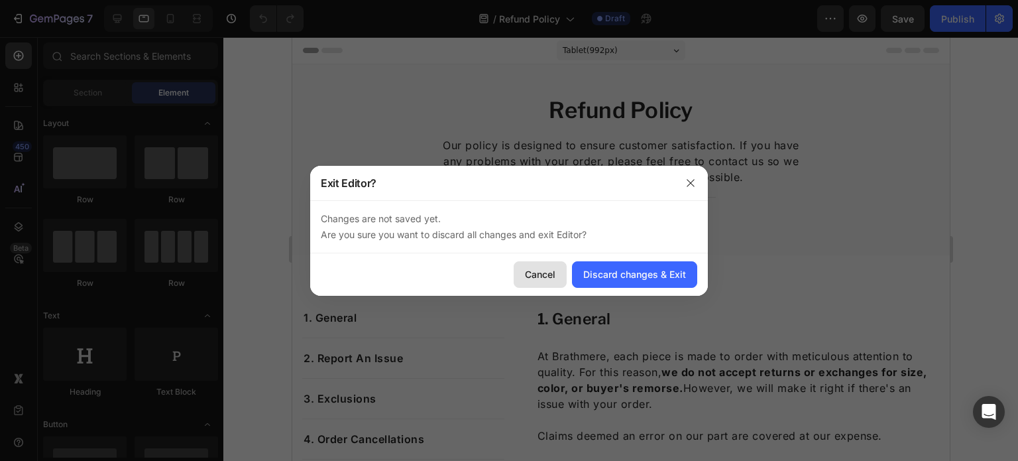
click at [556, 267] on div "Cancel" at bounding box center [540, 274] width 30 height 14
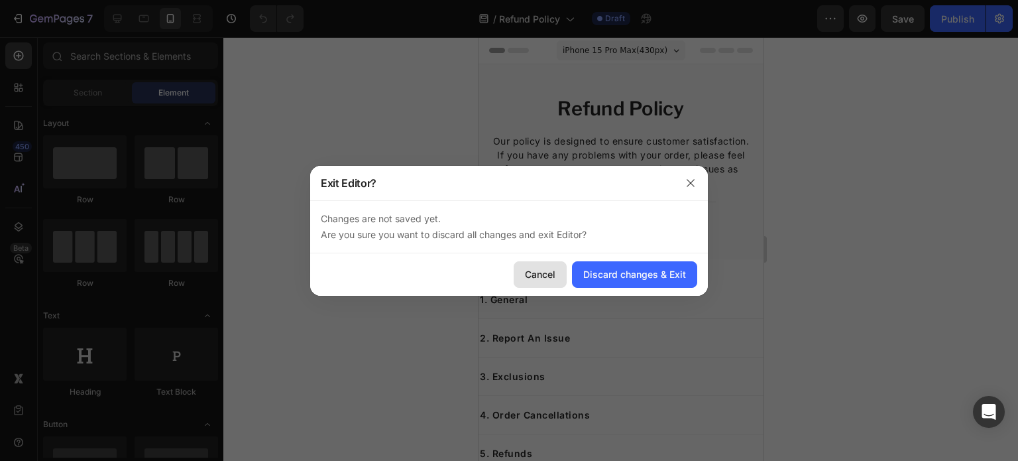
click at [535, 270] on div "Cancel" at bounding box center [540, 274] width 30 height 14
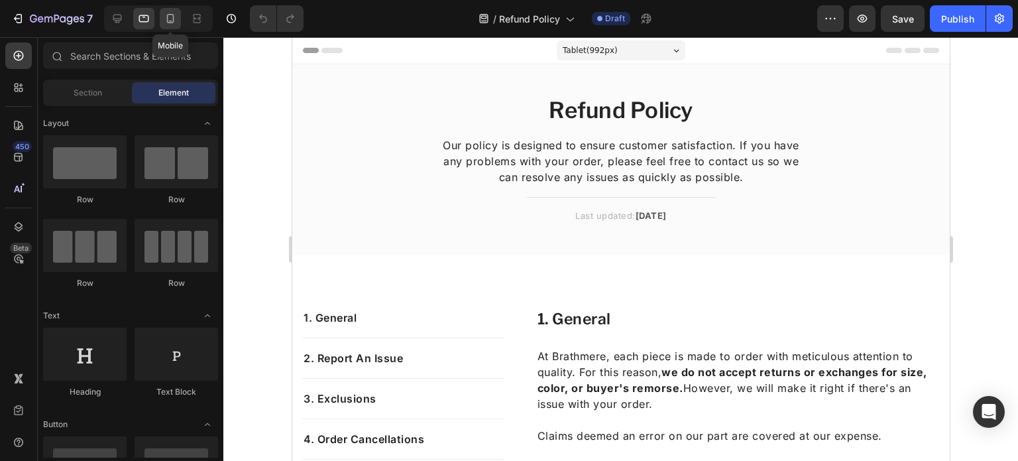
click at [170, 19] on icon at bounding box center [170, 18] width 13 height 13
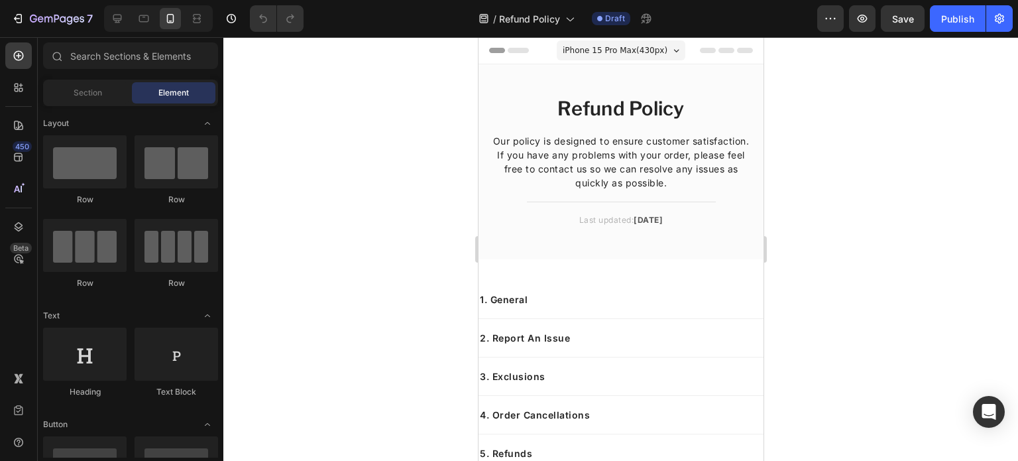
click at [394, 135] on div at bounding box center [620, 249] width 795 height 424
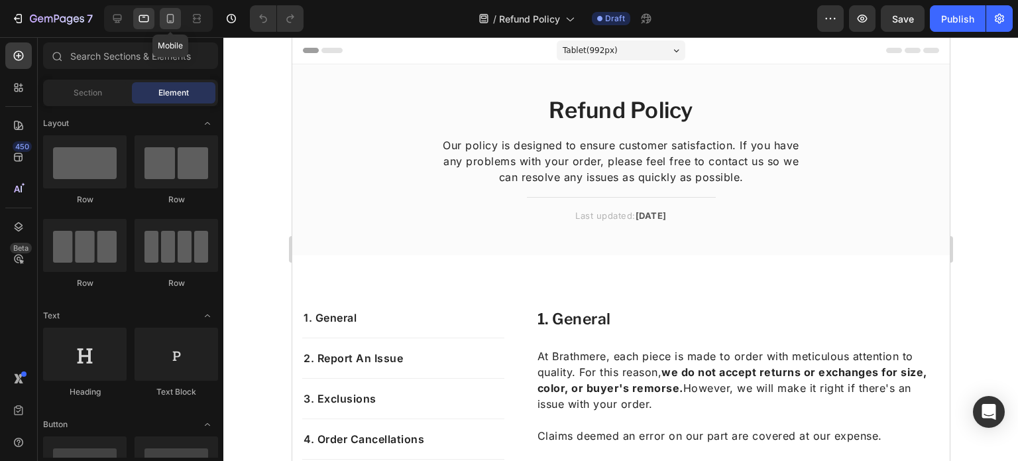
click at [170, 27] on div at bounding box center [170, 18] width 21 height 21
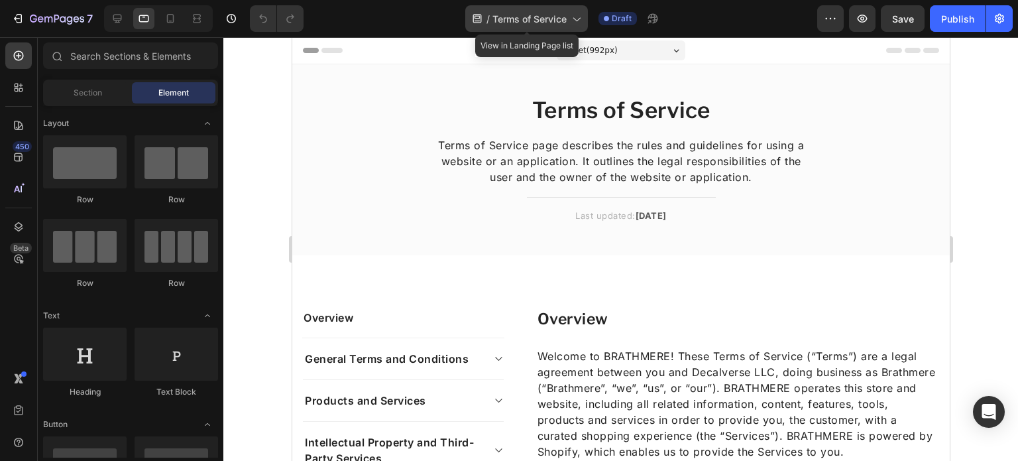
click at [528, 7] on div "/ Terms of Service" at bounding box center [526, 18] width 123 height 27
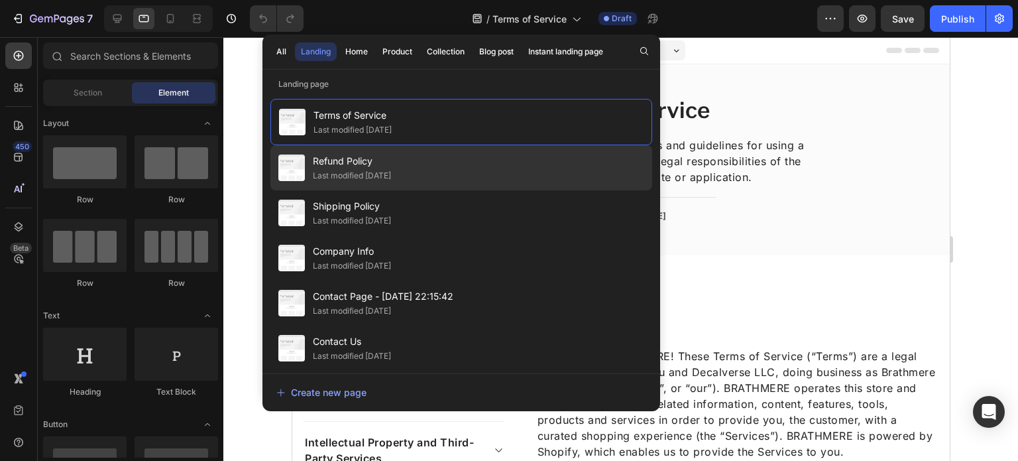
click at [415, 175] on div "Refund Policy Last modified [DATE]" at bounding box center [461, 167] width 382 height 45
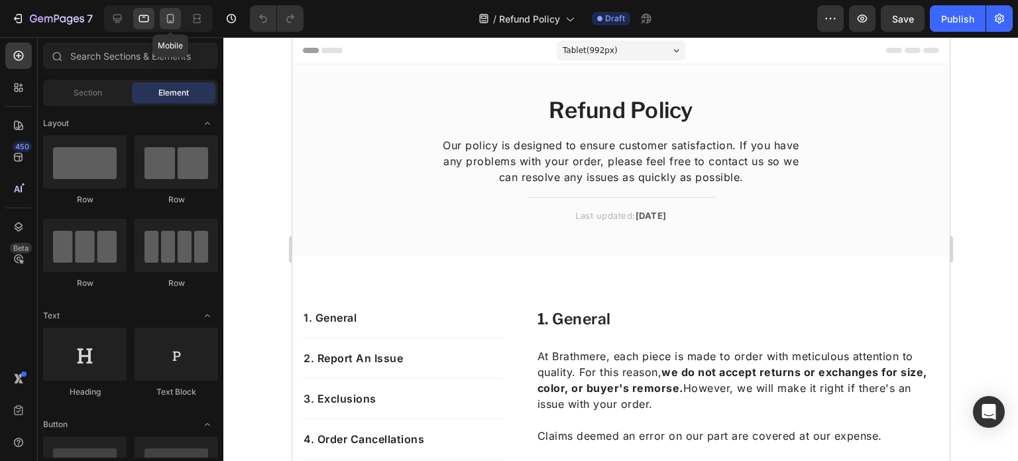
click at [173, 24] on icon at bounding box center [170, 18] width 13 height 13
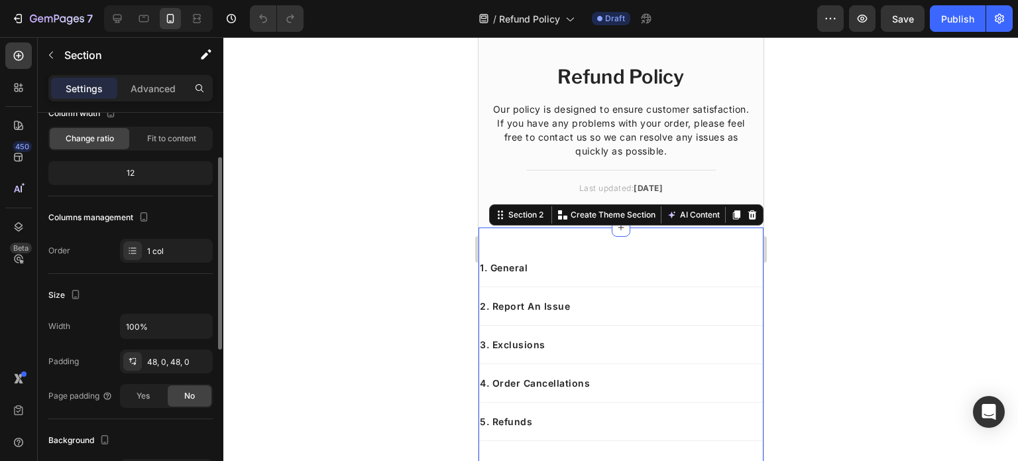
scroll to position [98, 0]
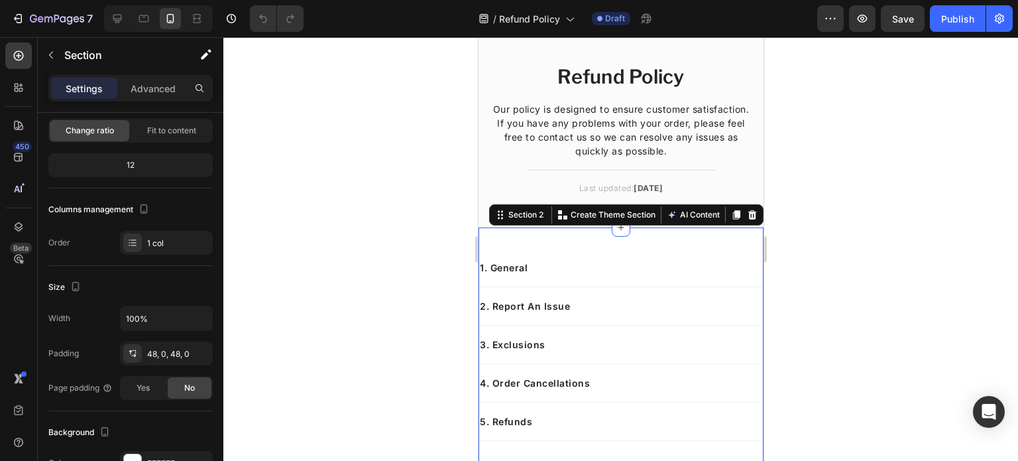
click at [166, 352] on div "48, 0, 48, 0" at bounding box center [166, 354] width 38 height 12
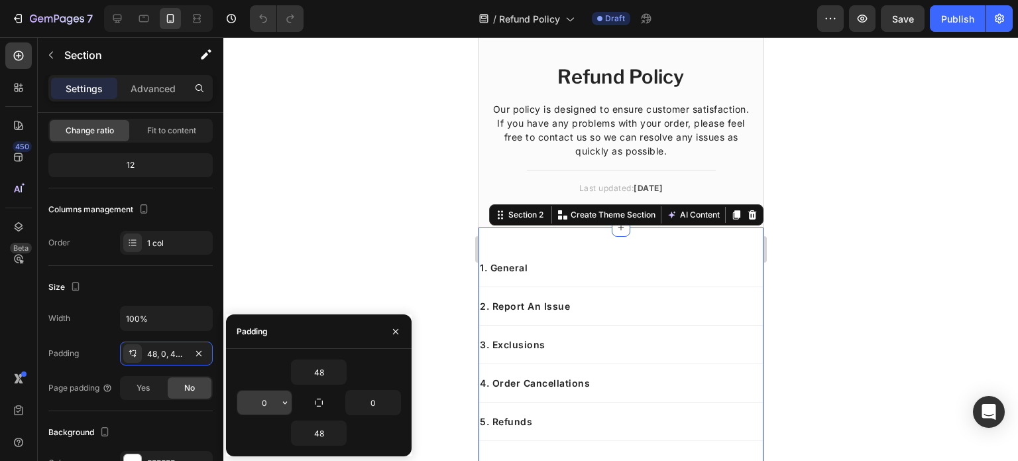
click at [270, 402] on input "0" at bounding box center [264, 402] width 54 height 24
type input "15"
click at [379, 399] on input "0" at bounding box center [373, 402] width 54 height 24
type input "15"
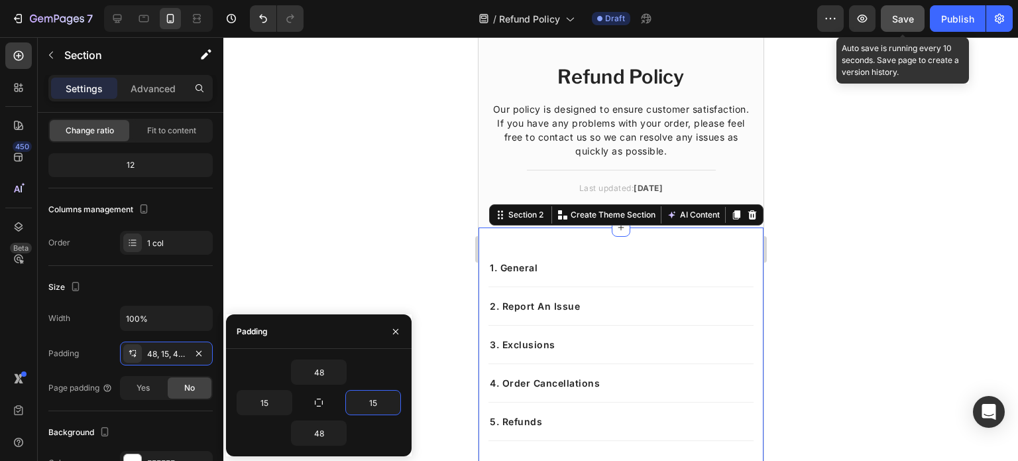
click at [910, 27] on button "Save" at bounding box center [903, 18] width 44 height 27
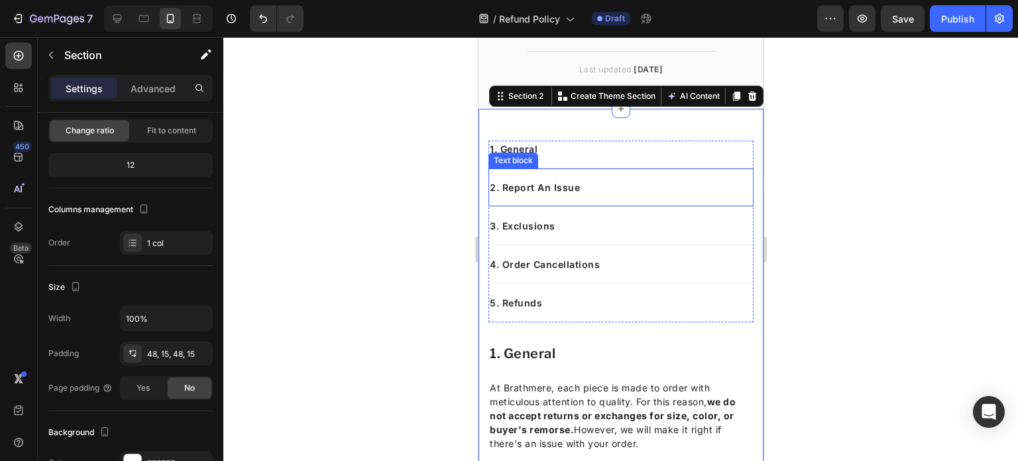
scroll to position [158, 0]
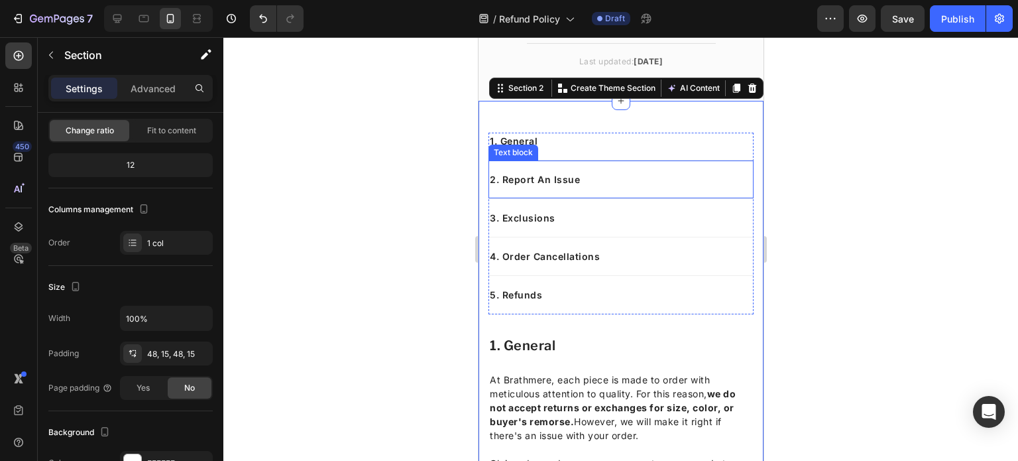
click at [591, 175] on p "2. Report An Issue" at bounding box center [620, 179] width 263 height 14
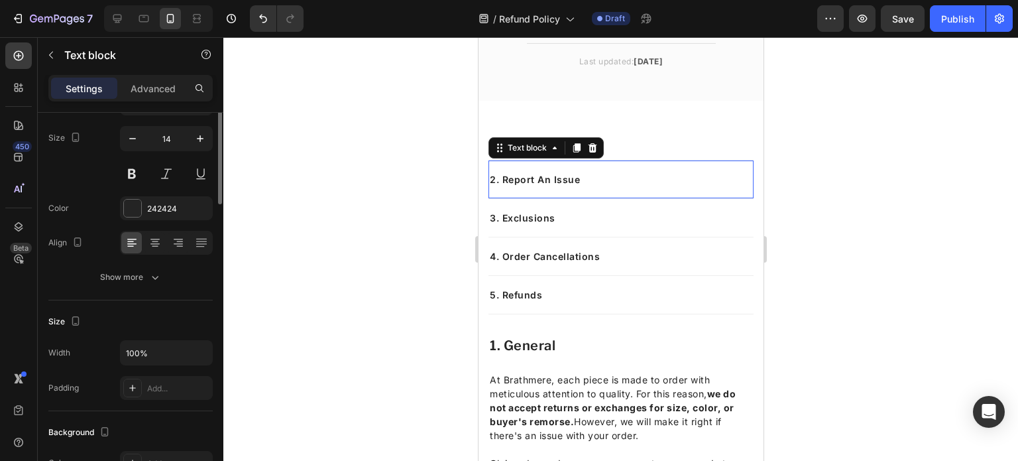
scroll to position [0, 0]
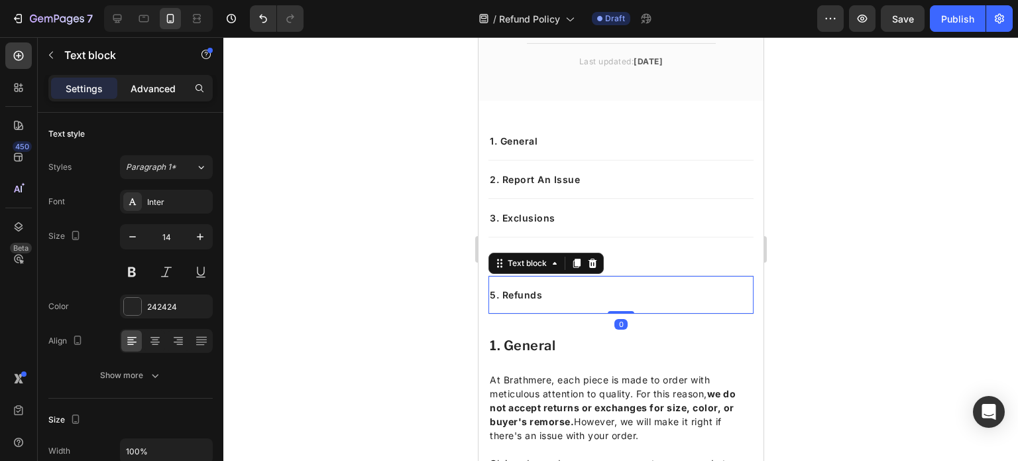
click at [142, 82] on p "Advanced" at bounding box center [153, 89] width 45 height 14
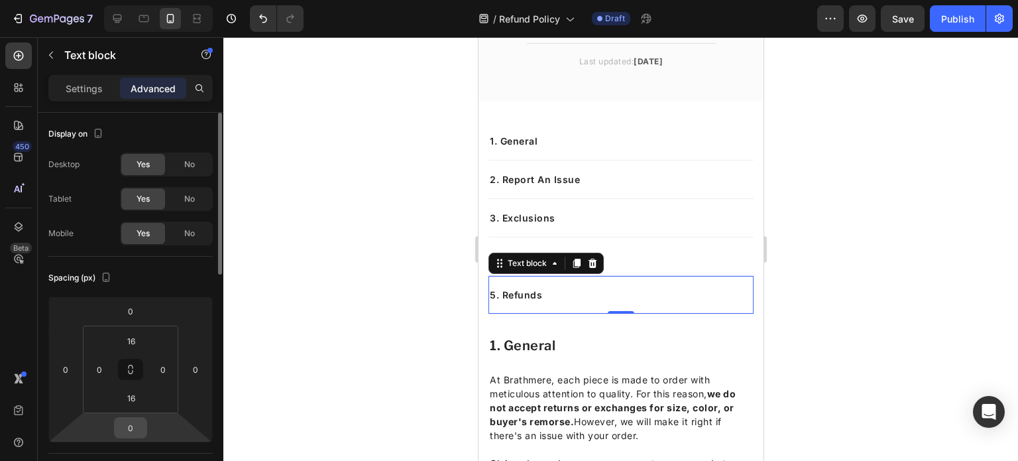
click at [138, 426] on input "0" at bounding box center [130, 428] width 27 height 20
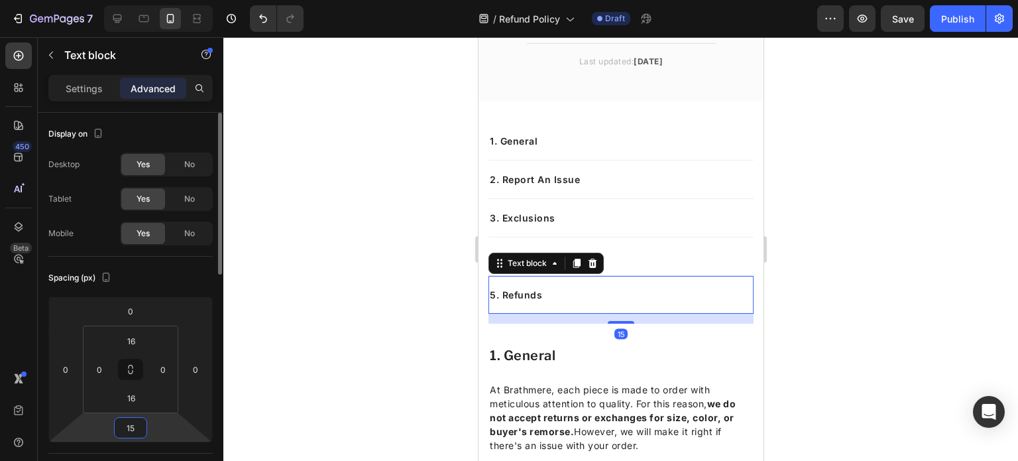
type input "15"
click at [576, 397] on p "At Brathmere, each piece is made to order with meticulous attention to quality.…" at bounding box center [620, 418] width 263 height 70
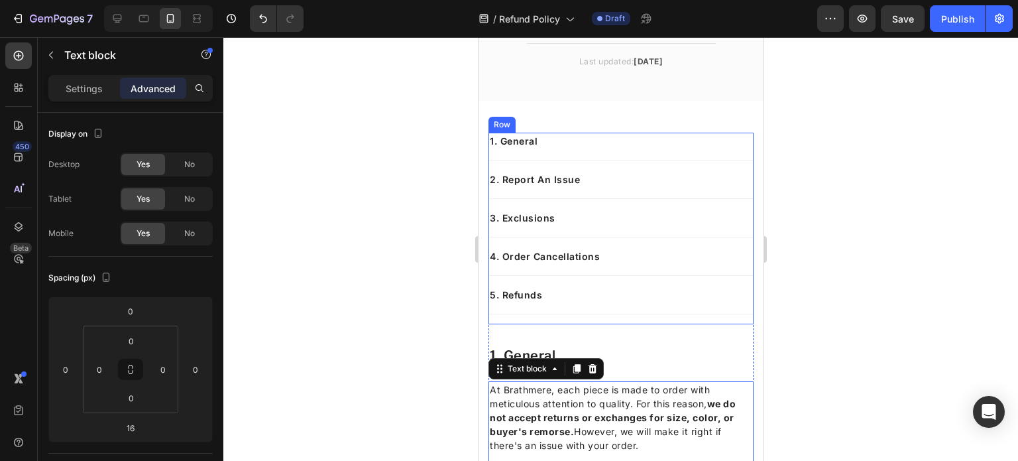
click at [616, 316] on div "1. General Text block 2. Report An Issue Text block 3. Exclusions Text block 4.…" at bounding box center [620, 229] width 265 height 192
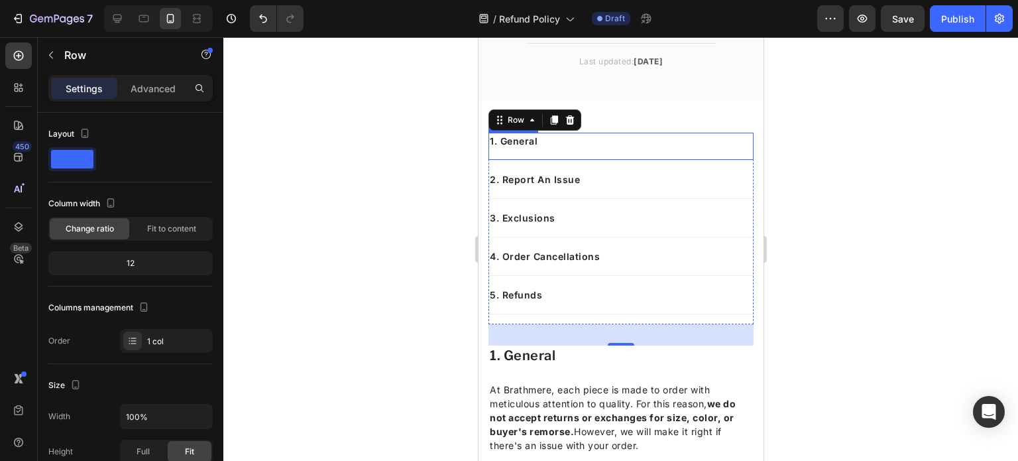
click at [587, 150] on div "1. General Text block" at bounding box center [620, 147] width 265 height 28
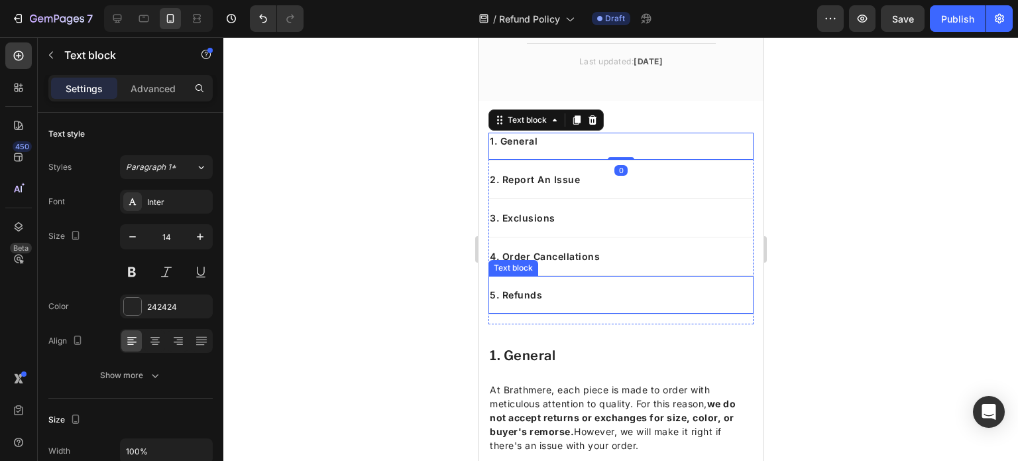
click at [608, 299] on p "5. Refunds" at bounding box center [620, 295] width 263 height 14
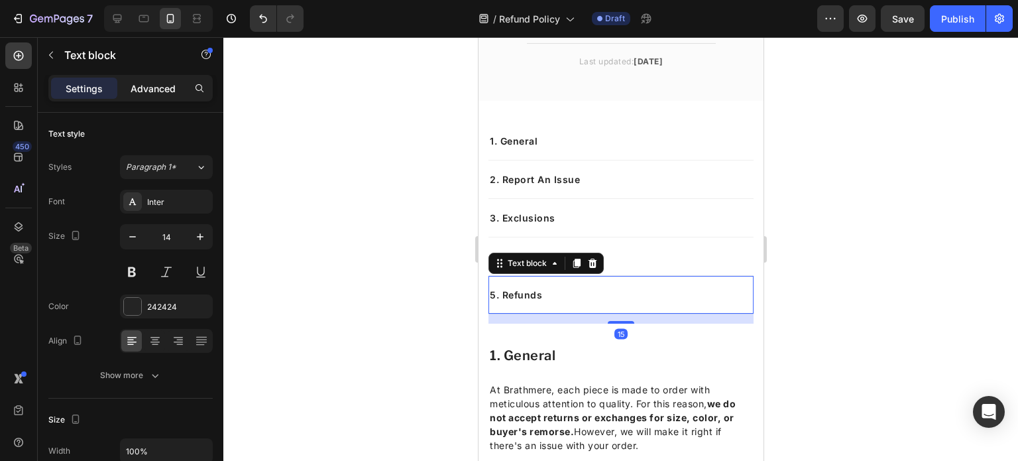
click at [168, 88] on p "Advanced" at bounding box center [153, 89] width 45 height 14
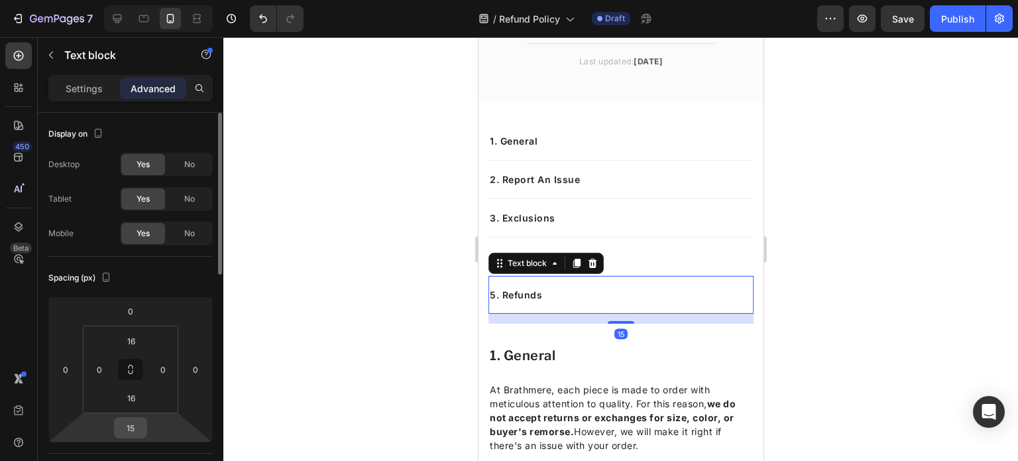
click at [133, 431] on input "15" at bounding box center [130, 428] width 27 height 20
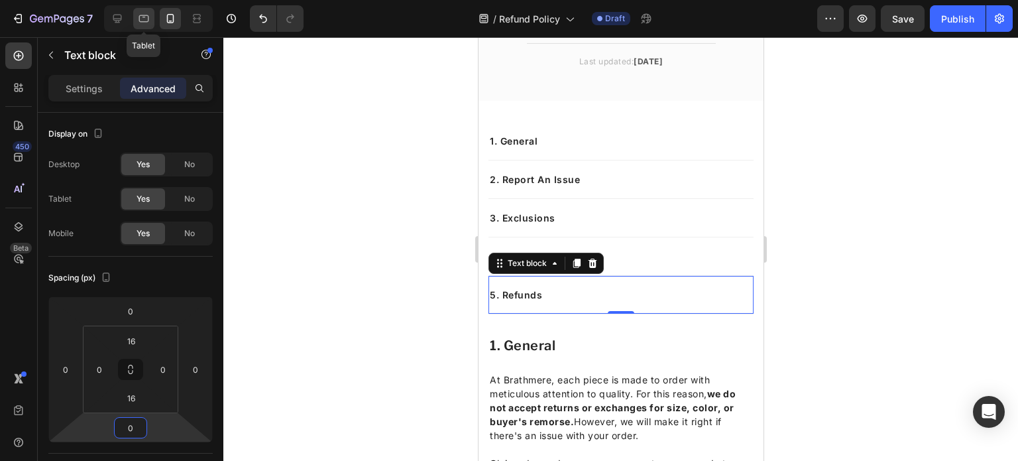
click at [143, 13] on icon at bounding box center [143, 18] width 13 height 13
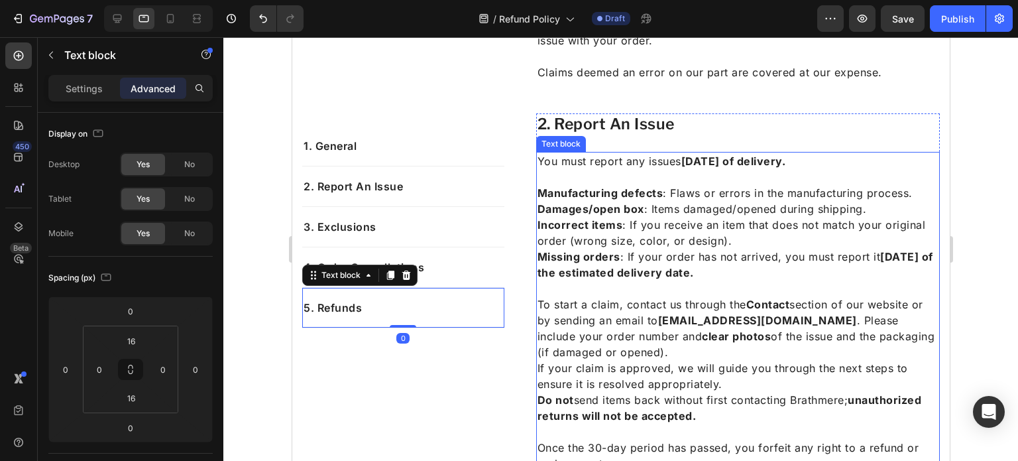
scroll to position [375, 0]
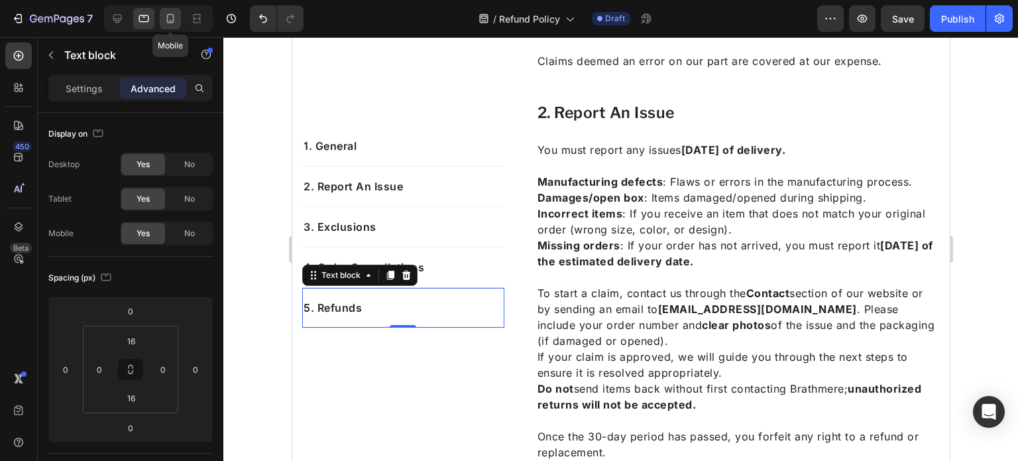
click at [177, 17] on div at bounding box center [170, 18] width 21 height 21
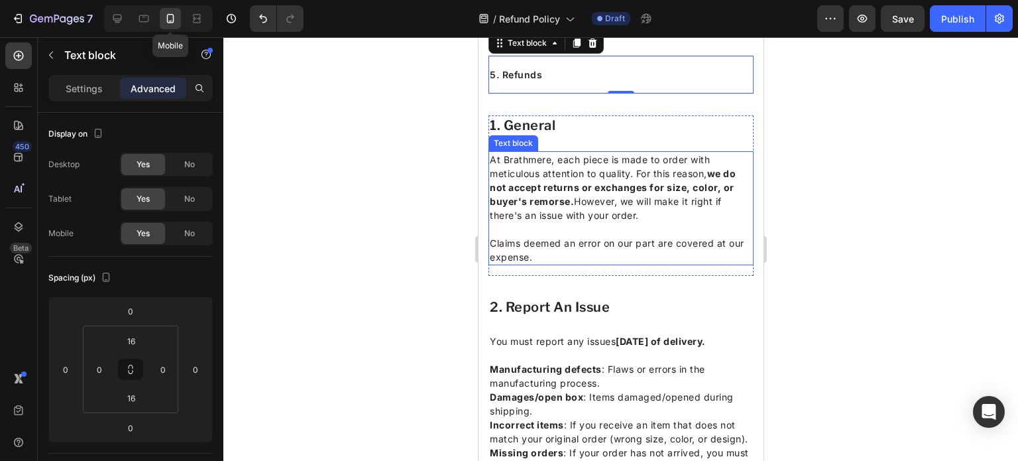
scroll to position [345, 0]
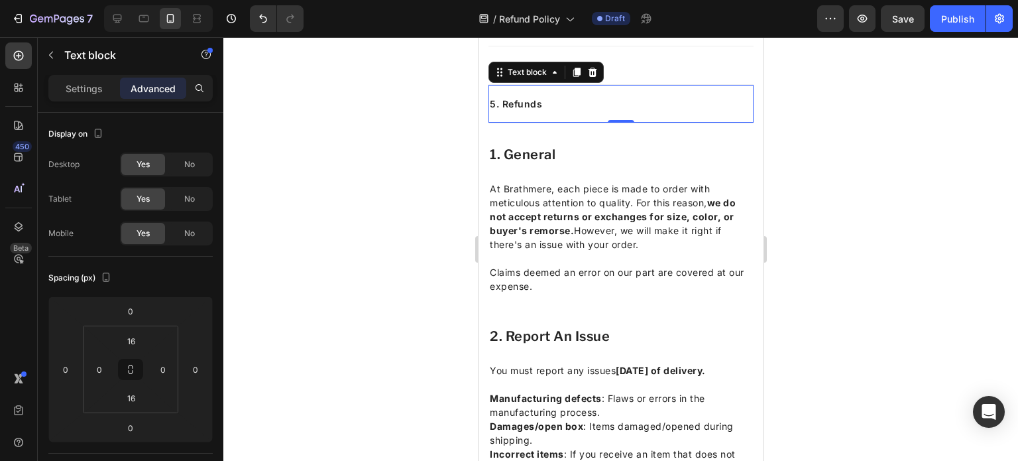
click at [620, 101] on p "5. Refunds" at bounding box center [620, 104] width 263 height 14
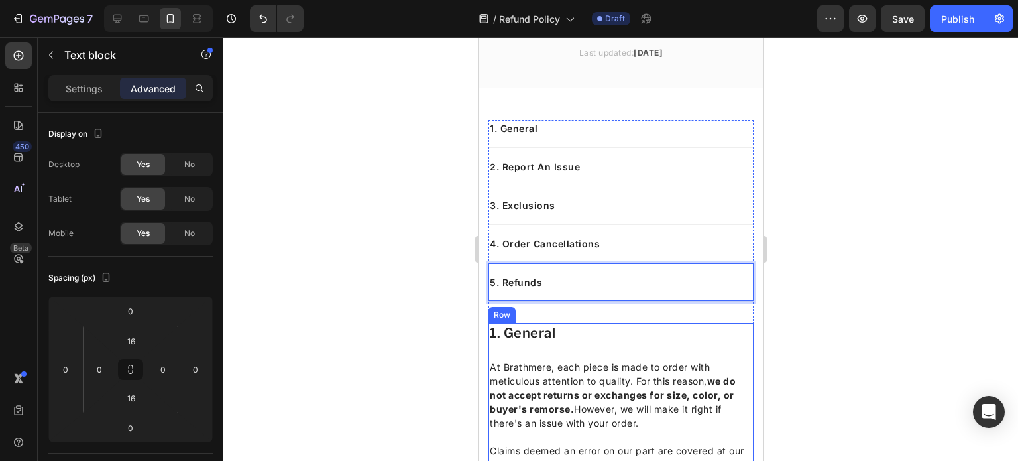
scroll to position [190, 0]
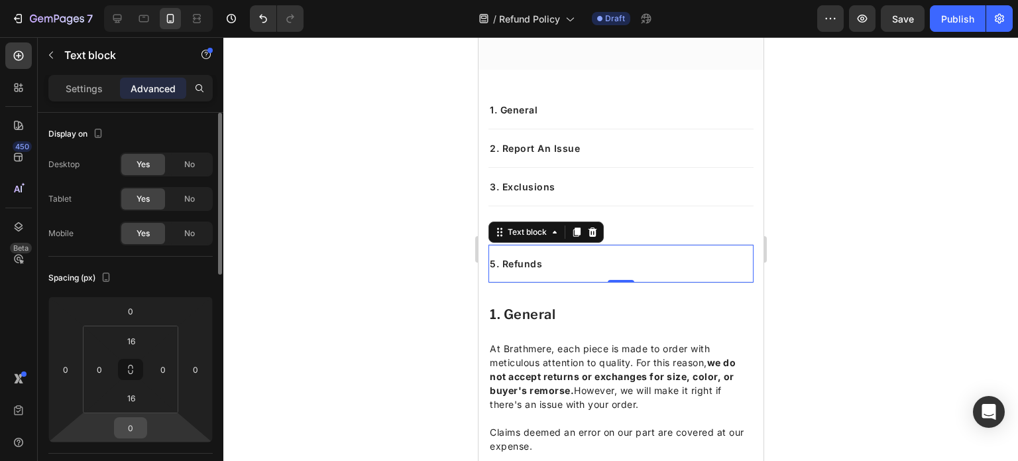
click at [133, 418] on input "0" at bounding box center [130, 428] width 27 height 20
click at [132, 424] on input "0" at bounding box center [130, 428] width 27 height 20
type input "015"
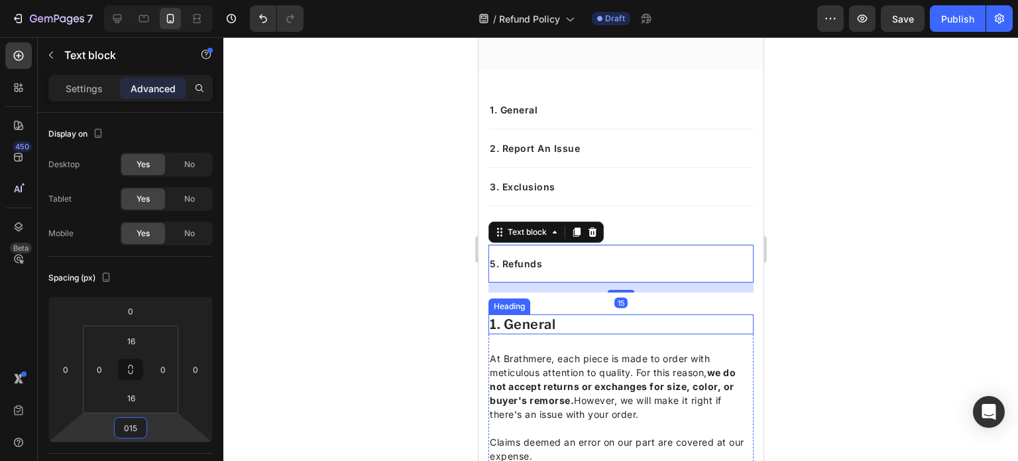
click at [546, 326] on h2 "1. general" at bounding box center [620, 324] width 265 height 20
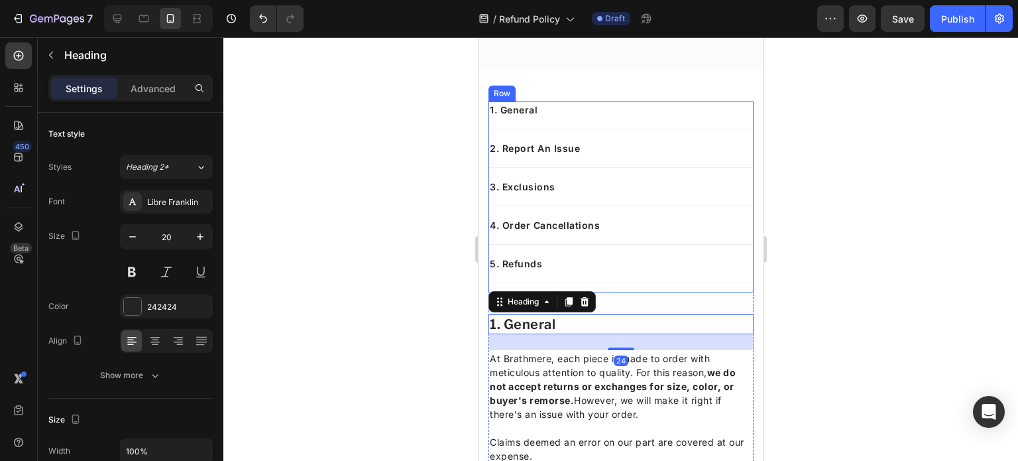
click at [625, 286] on div "1. General Text block 2. Report An Issue Text block 3. Exclusions Text block 4.…" at bounding box center [620, 197] width 265 height 192
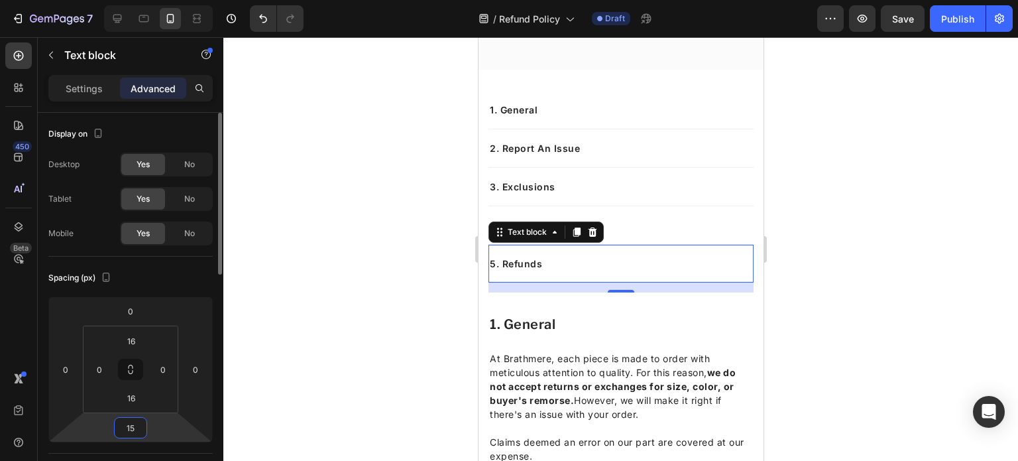
click at [141, 426] on input "15" at bounding box center [130, 428] width 27 height 20
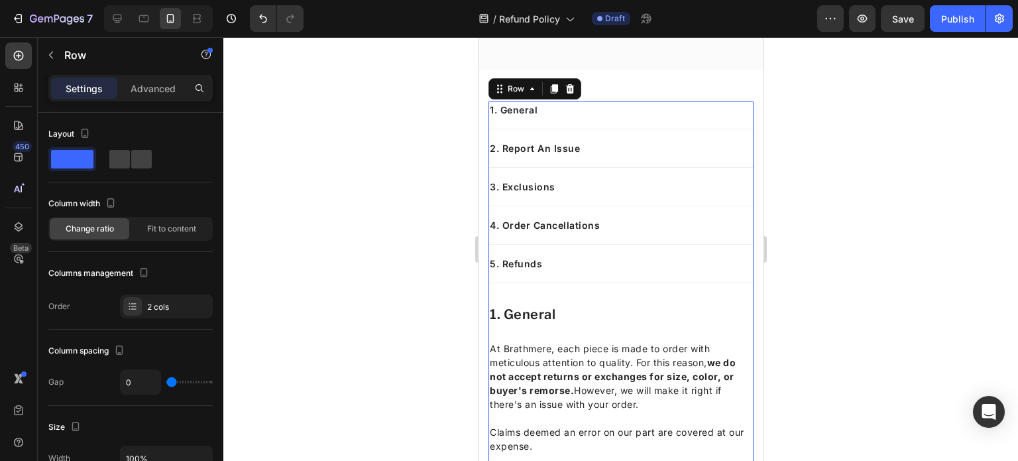
click at [566, 289] on div "1. General Text block 2. Report An Issue Text block 3. Exclusions Text block 4.…" at bounding box center [620, 202] width 265 height 203
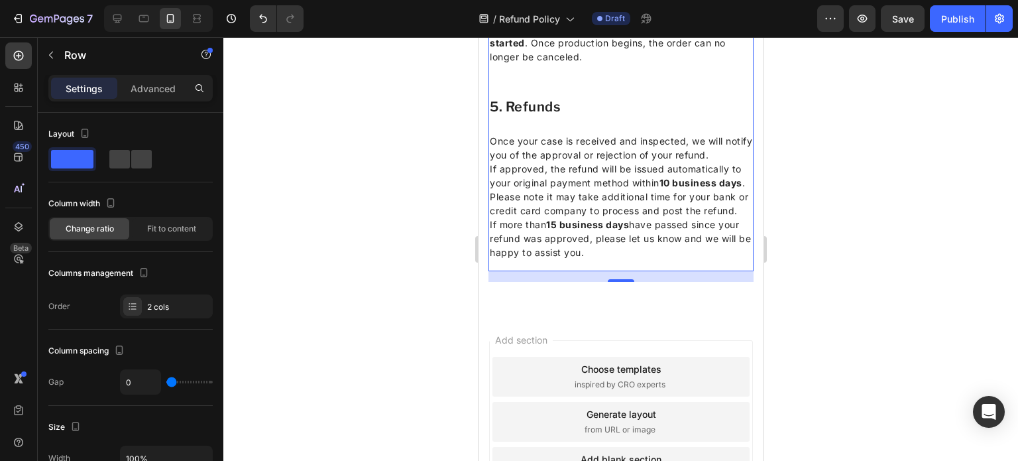
scroll to position [1206, 0]
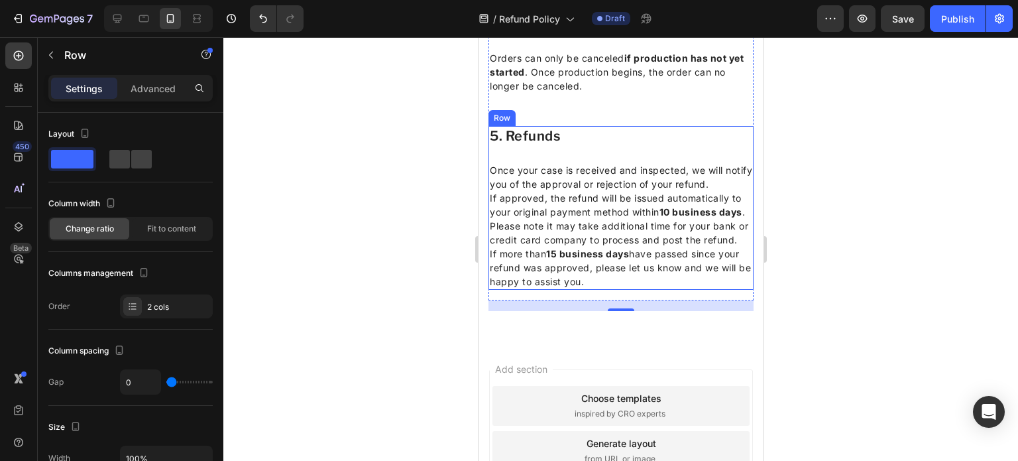
click at [547, 206] on div "5. refunds Heading Once your case is received and inspected, we will notify you…" at bounding box center [620, 208] width 265 height 164
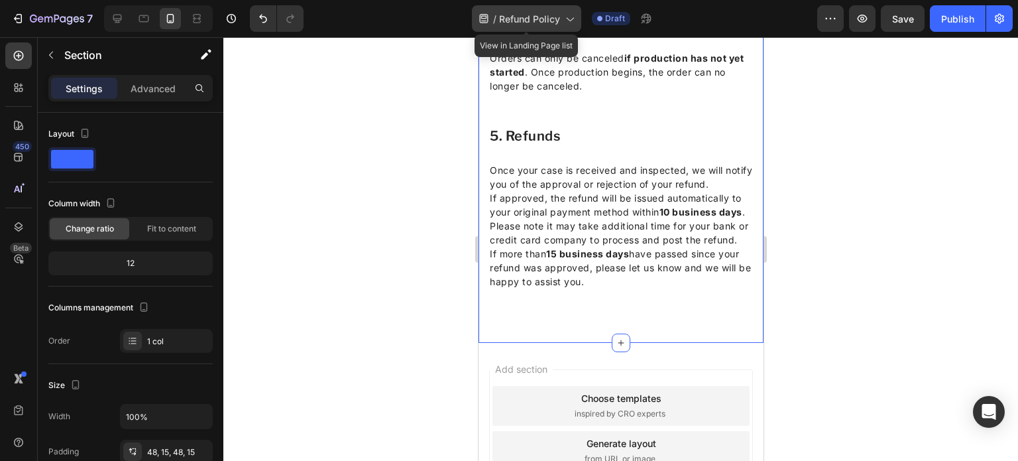
click at [520, 17] on span "Refund Policy" at bounding box center [529, 19] width 61 height 14
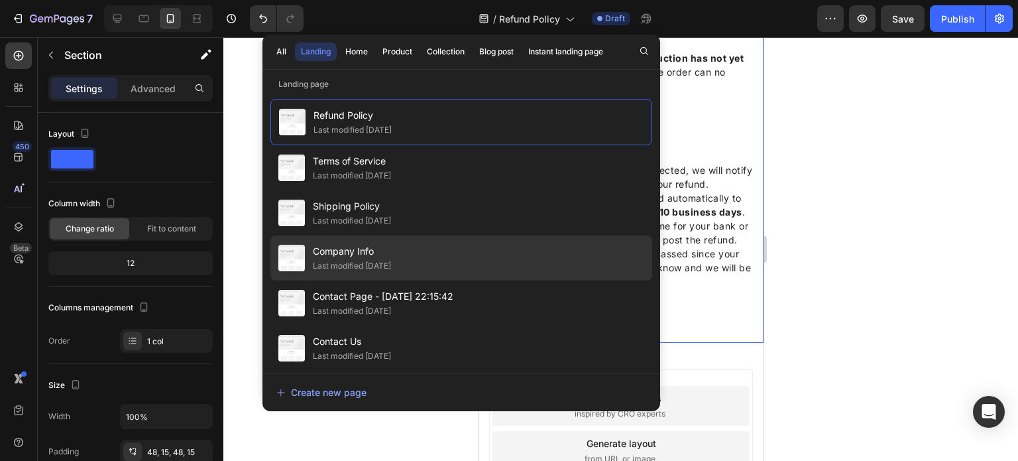
click at [391, 249] on span "Company Info" at bounding box center [352, 251] width 78 height 16
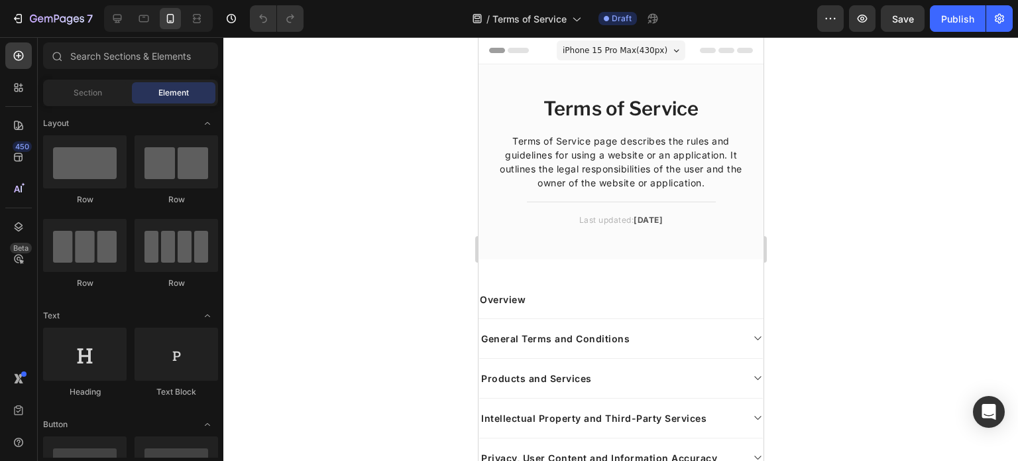
click at [318, 148] on div at bounding box center [620, 249] width 795 height 424
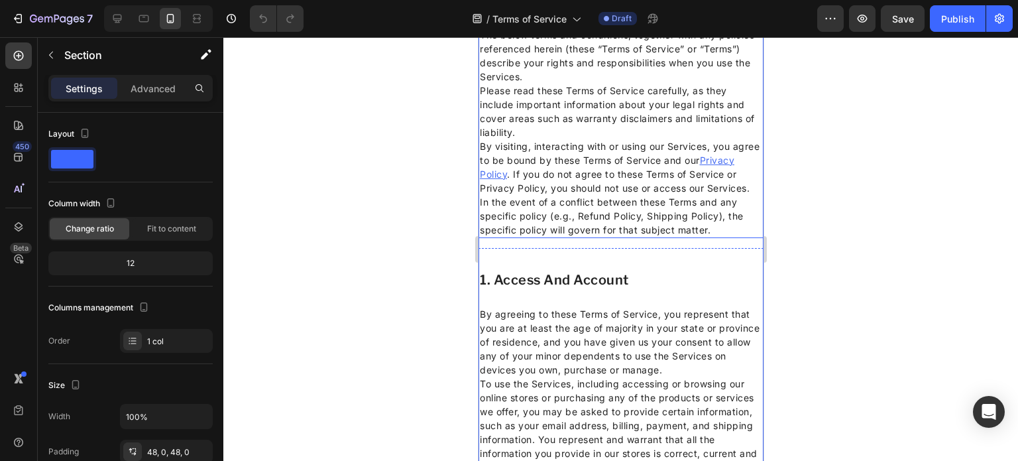
scroll to position [717, 0]
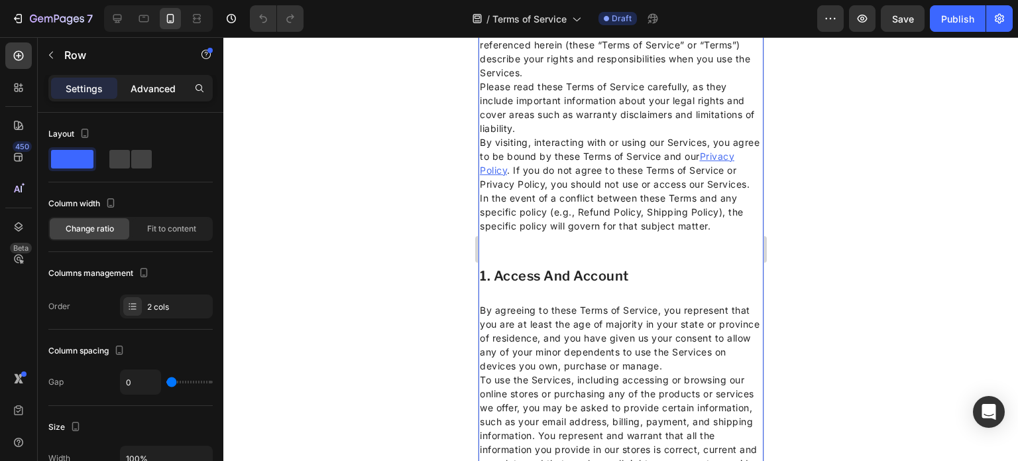
click at [135, 82] on p "Advanced" at bounding box center [153, 89] width 45 height 14
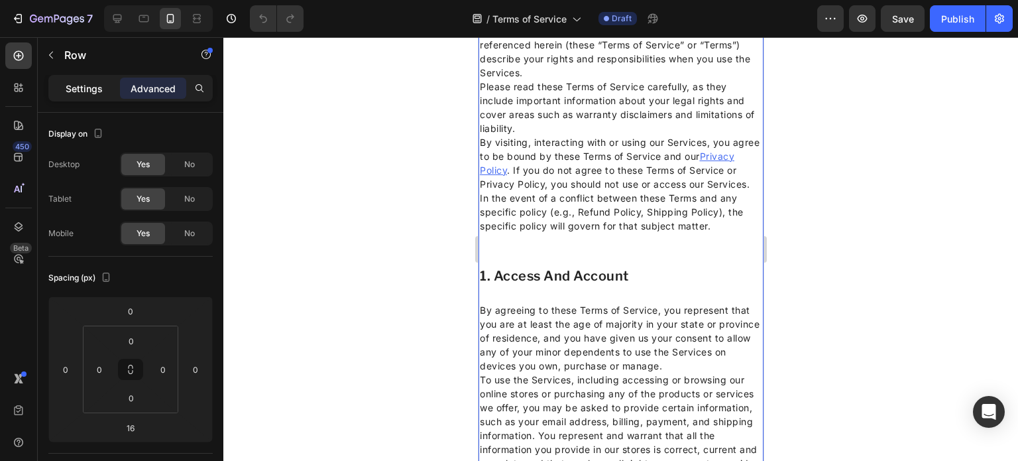
click at [91, 90] on p "Settings" at bounding box center [84, 89] width 37 height 14
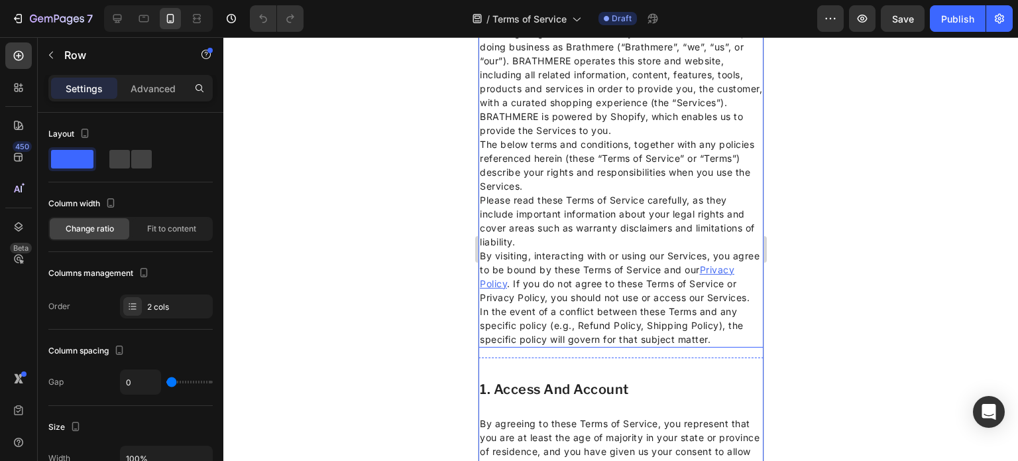
scroll to position [602, 0]
click at [147, 92] on p "Advanced" at bounding box center [153, 89] width 45 height 14
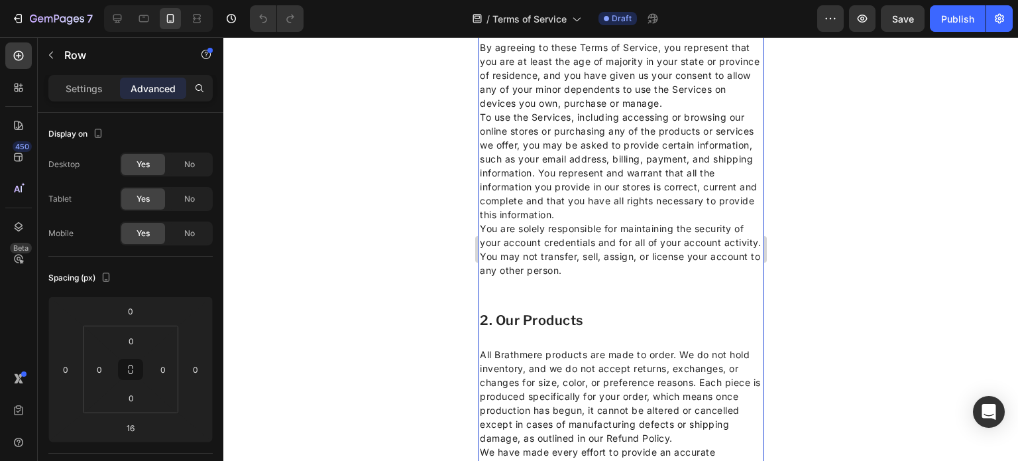
scroll to position [979, 0]
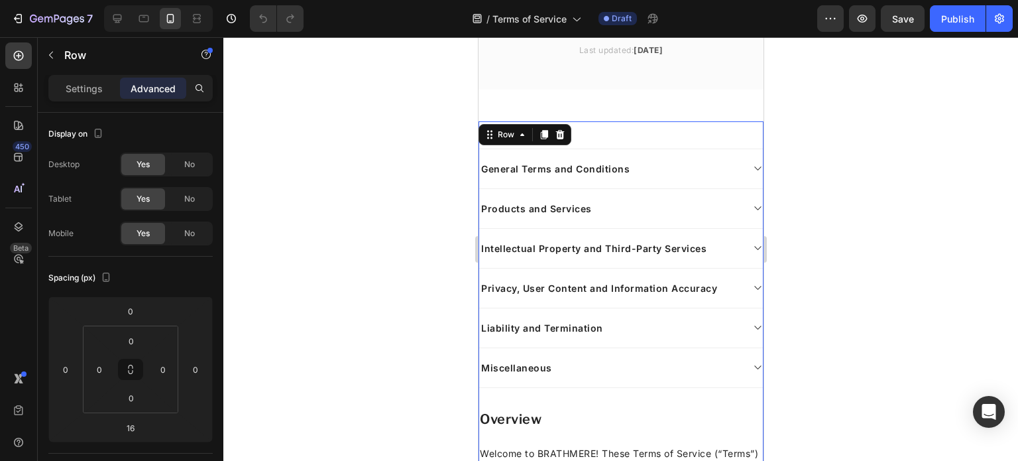
scroll to position [100, 0]
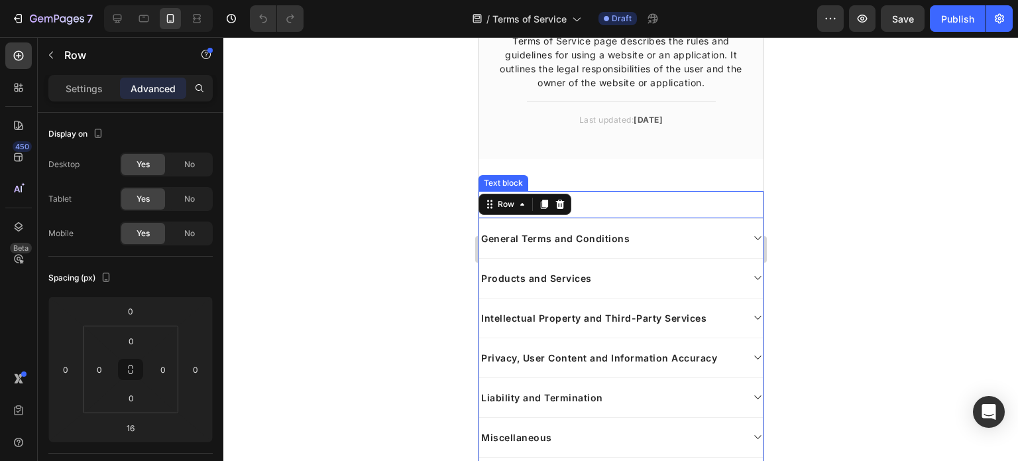
click at [605, 203] on p "Overview" at bounding box center [620, 199] width 282 height 14
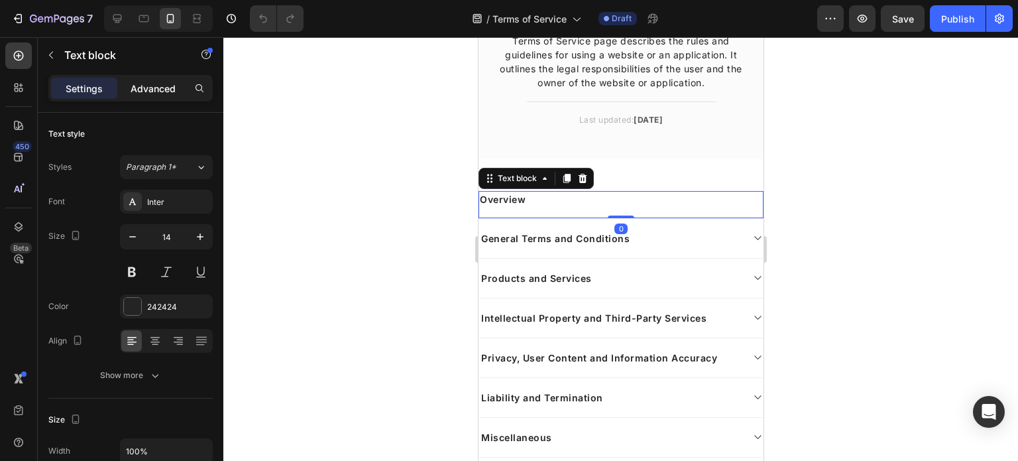
click at [125, 91] on div "Advanced" at bounding box center [153, 88] width 66 height 21
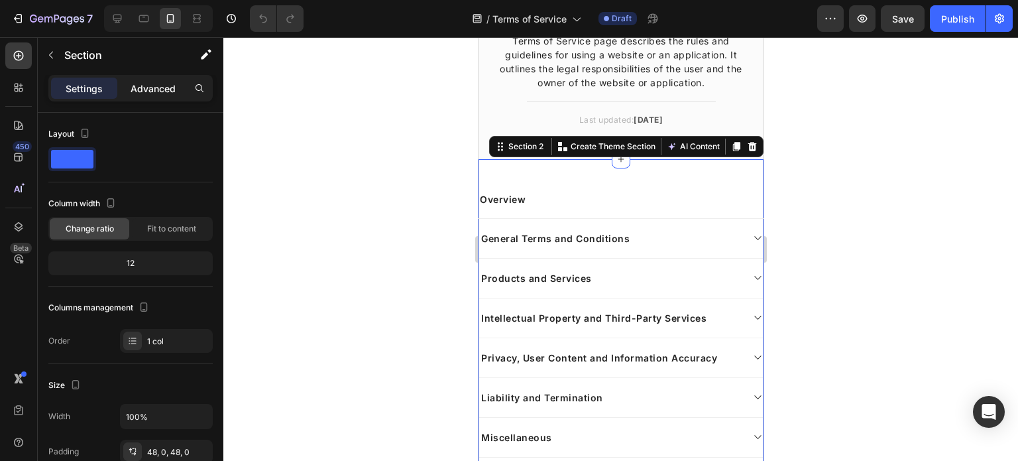
click at [159, 86] on p "Advanced" at bounding box center [153, 89] width 45 height 14
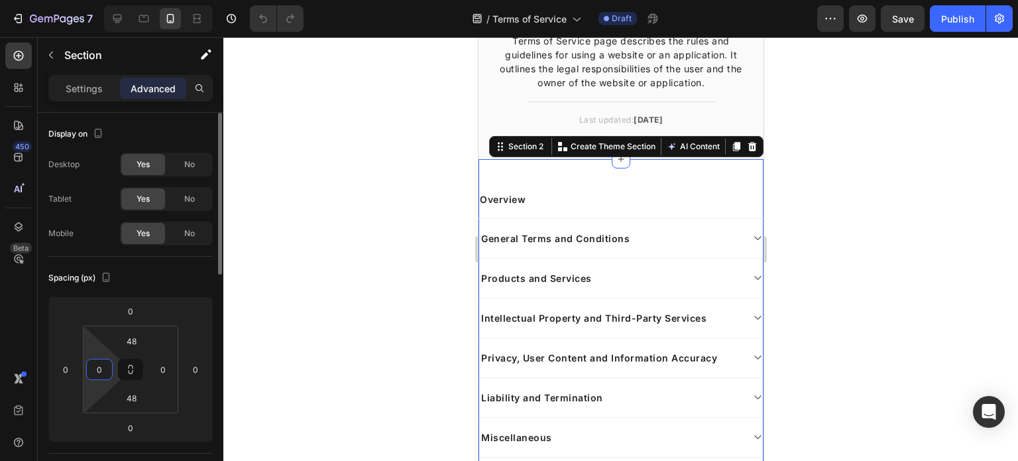
click at [93, 375] on input "0" at bounding box center [100, 369] width 20 height 20
type input "15"
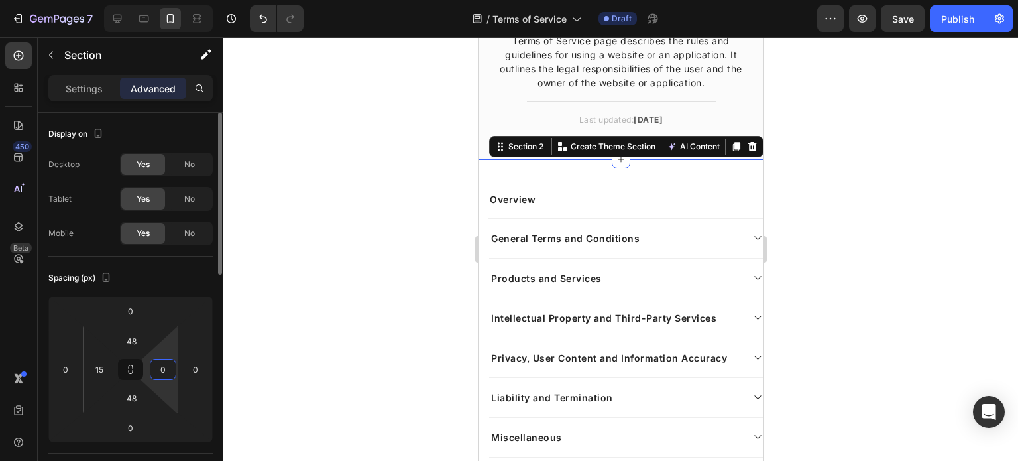
click at [160, 369] on input "0" at bounding box center [163, 369] width 20 height 20
type input "15"
click at [886, 17] on button "Save" at bounding box center [903, 18] width 44 height 27
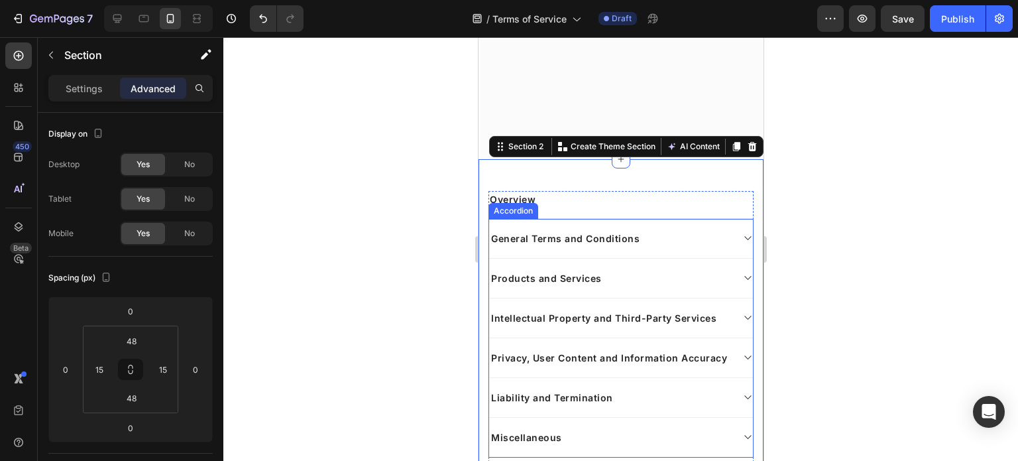
scroll to position [347, 0]
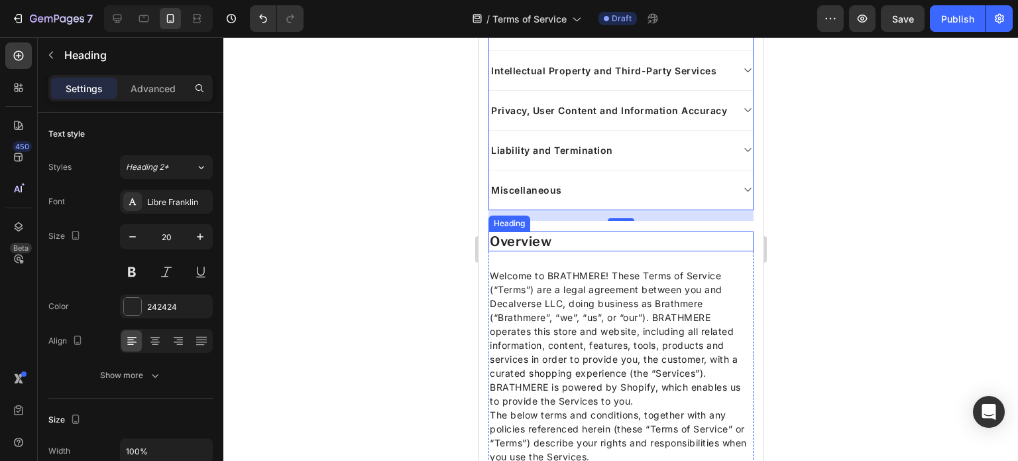
click at [620, 250] on p "Overview" at bounding box center [620, 241] width 263 height 17
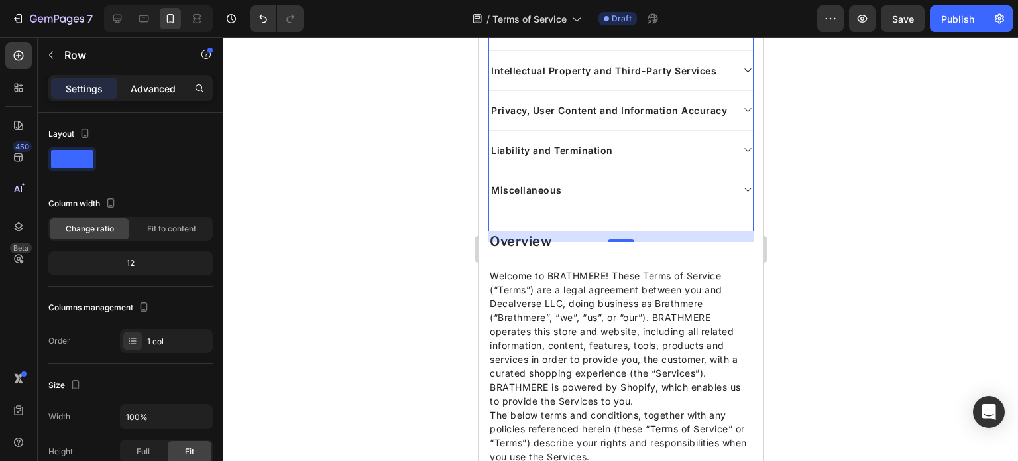
click at [147, 91] on p "Advanced" at bounding box center [153, 89] width 45 height 14
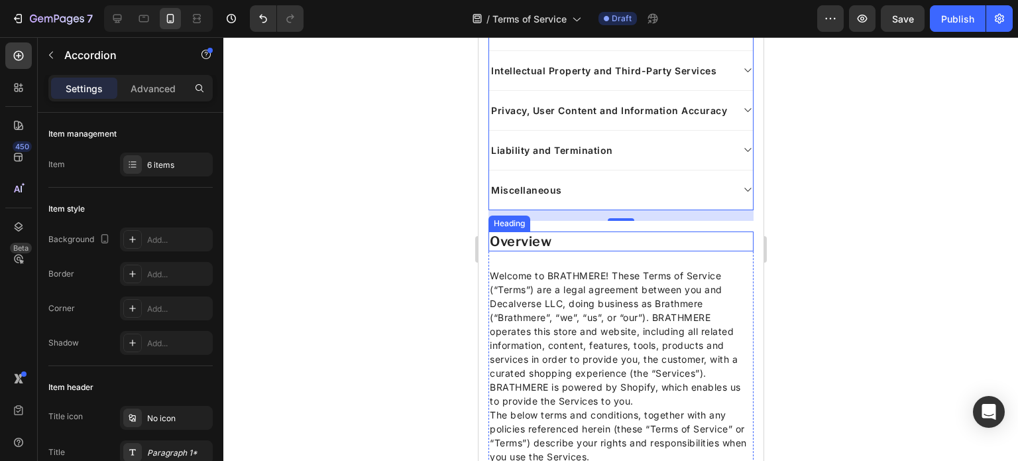
click at [569, 278] on div "Welcome to BRATHMERE! These Terms of Service (“Terms”) are a legal agreement be…" at bounding box center [620, 449] width 265 height 365
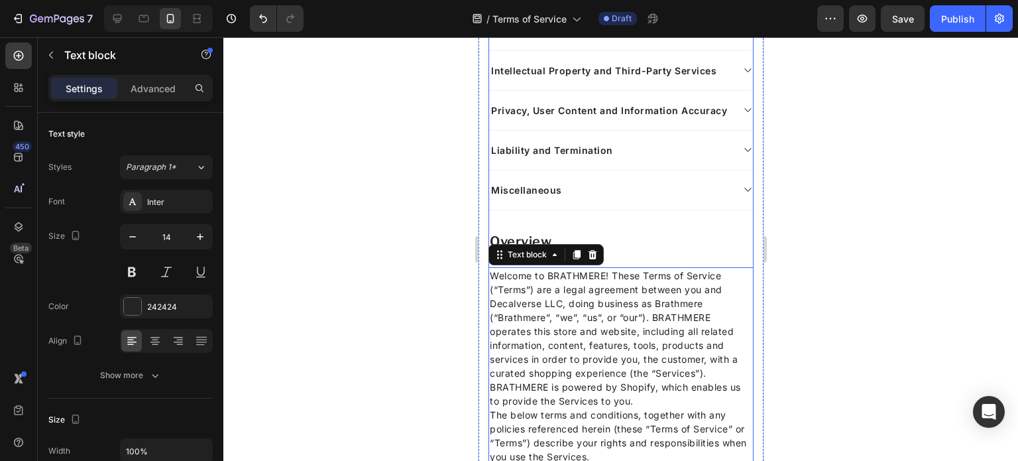
click at [602, 231] on div "Overview Text block General Terms and Conditions Products and Services Intellec…" at bounding box center [620, 88] width 265 height 288
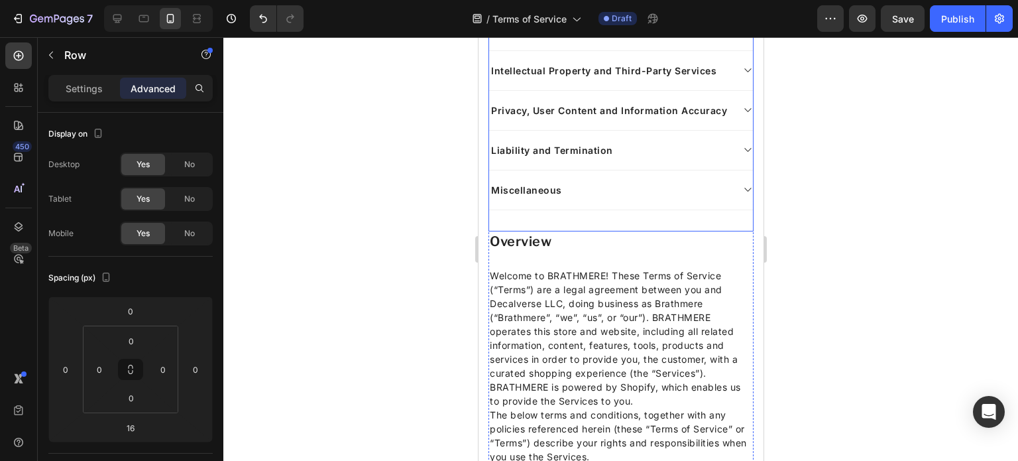
click at [514, 221] on div "Overview Text block General Terms and Conditions Products and Services Intellec…" at bounding box center [620, 82] width 265 height 277
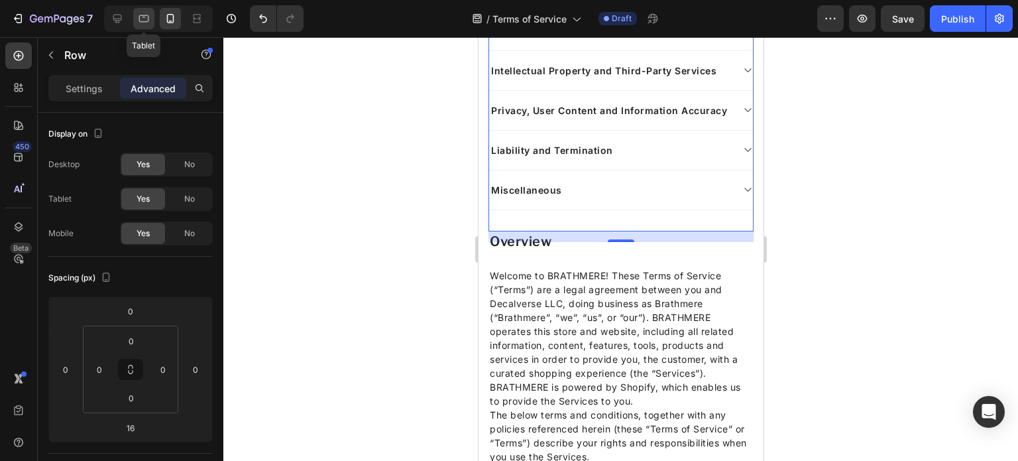
click at [149, 8] on div at bounding box center [143, 18] width 21 height 21
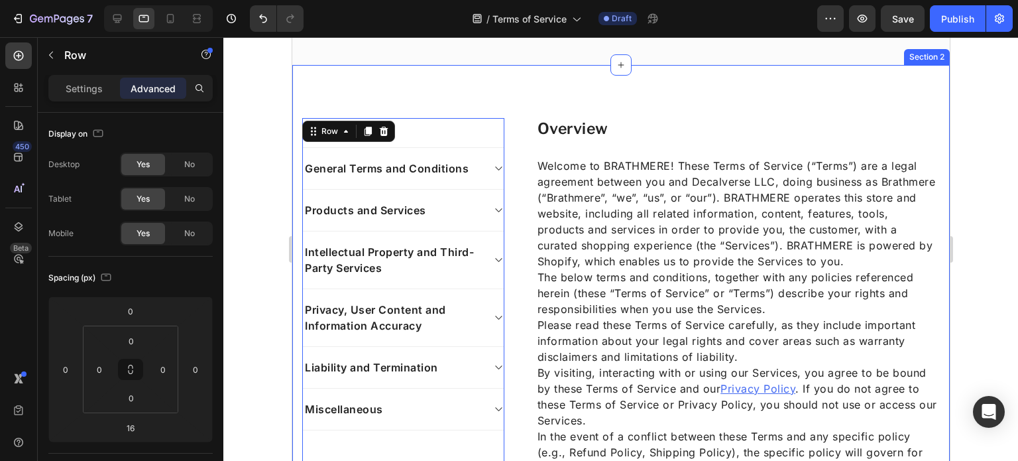
scroll to position [229, 0]
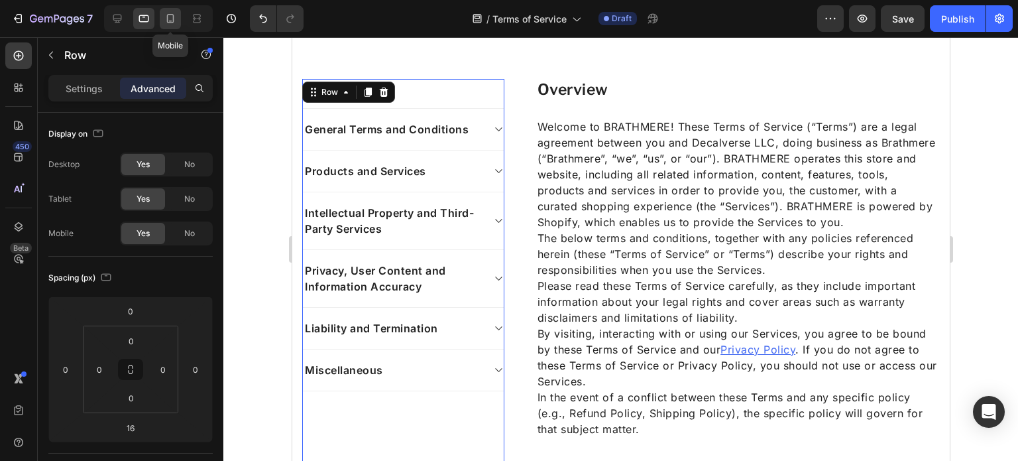
click at [165, 11] on div at bounding box center [170, 18] width 21 height 21
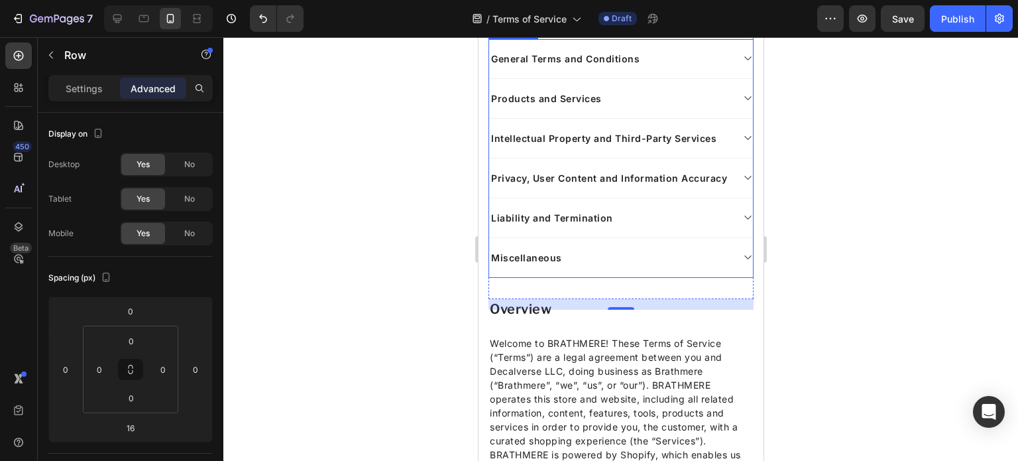
scroll to position [277, 0]
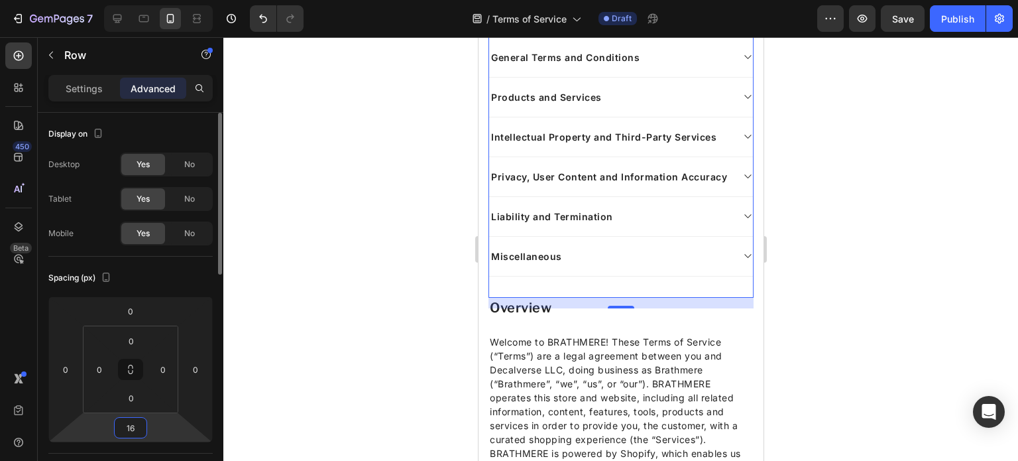
click at [143, 427] on input "16" at bounding box center [130, 428] width 27 height 20
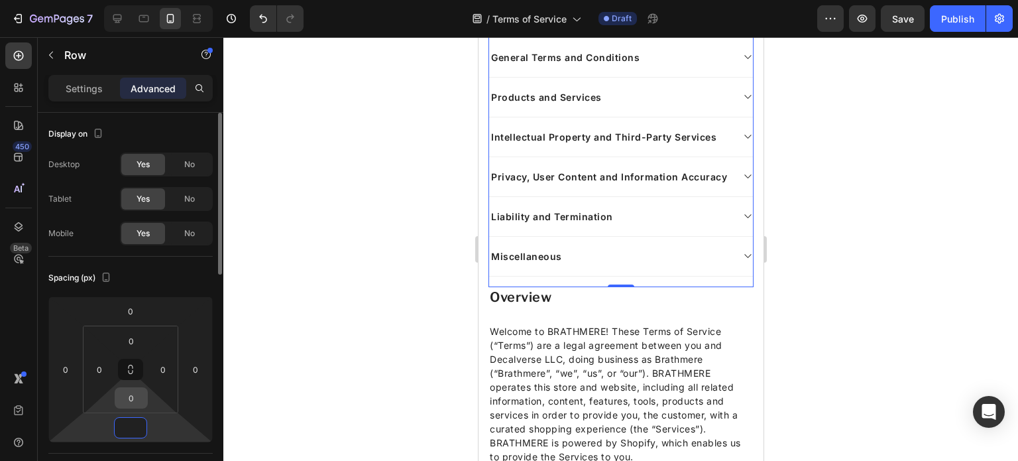
type input "0"
click at [136, 398] on input "0" at bounding box center [131, 398] width 27 height 20
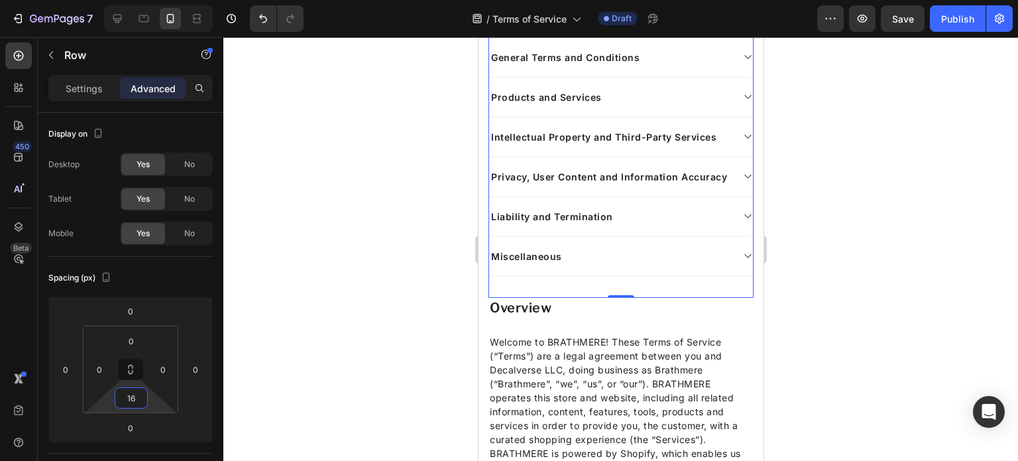
type input "16"
click at [593, 298] on div "Overview Text block General Terms and Conditions Products and Services Intellec…" at bounding box center [620, 154] width 265 height 288
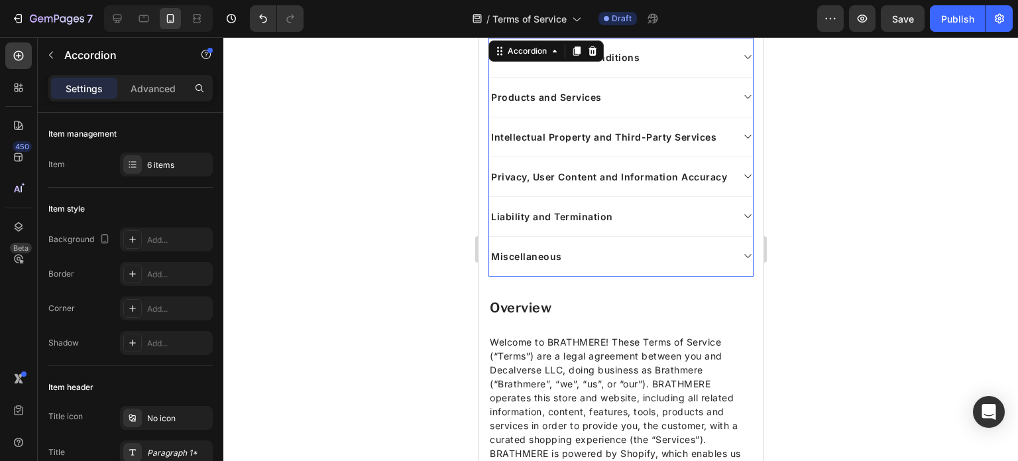
click at [550, 265] on div "Miscellaneous" at bounding box center [526, 256] width 75 height 18
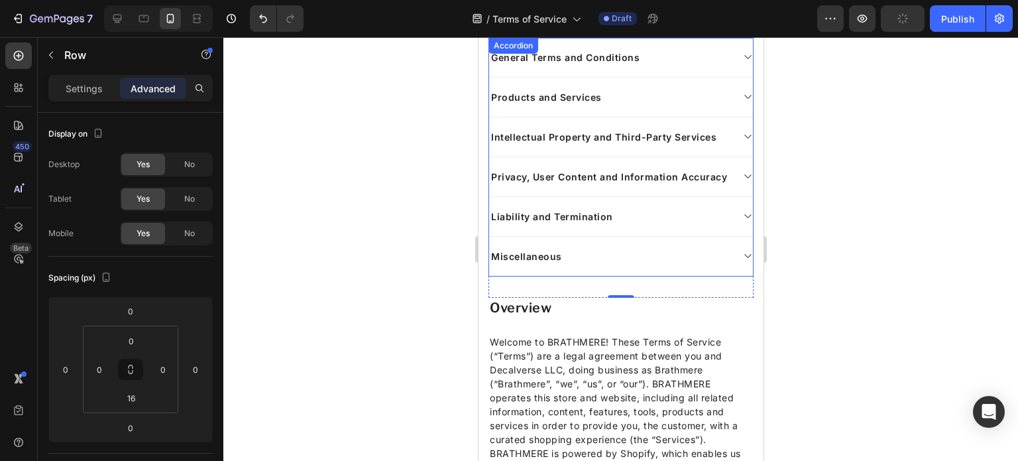
click at [595, 265] on div "Miscellaneous" at bounding box center [610, 256] width 243 height 18
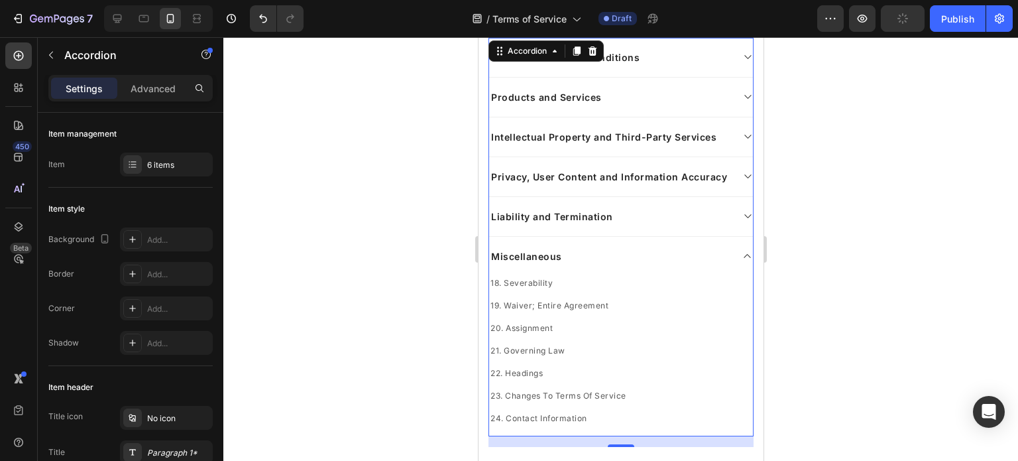
click at [590, 265] on div "Miscellaneous" at bounding box center [610, 256] width 243 height 18
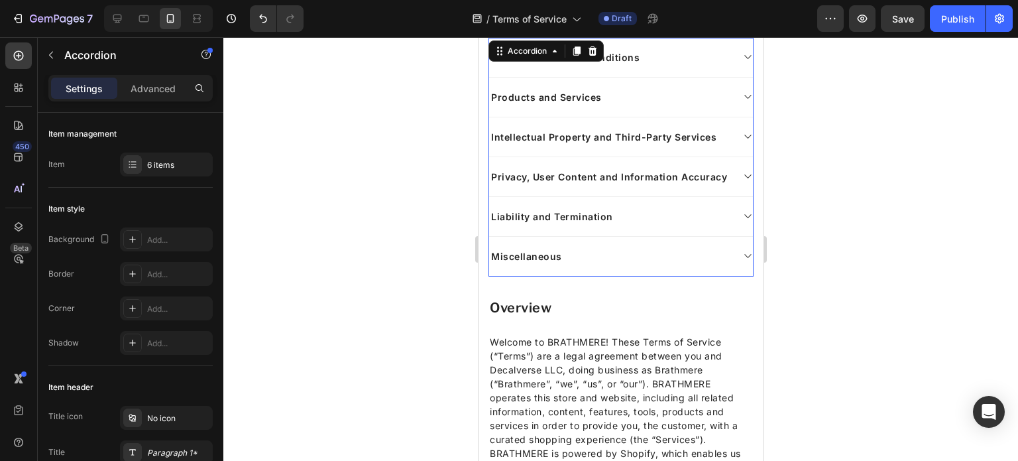
click at [591, 256] on div "Miscellaneous" at bounding box center [621, 257] width 264 height 40
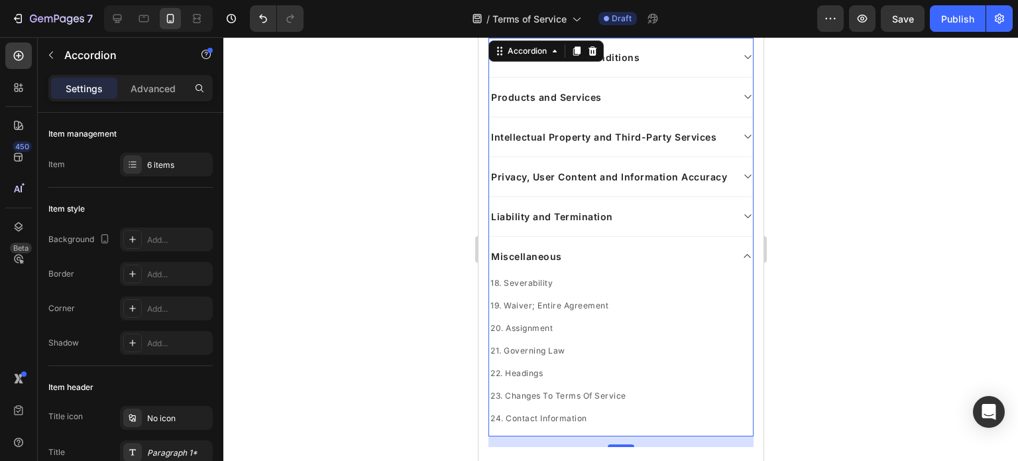
click at [591, 256] on div "Miscellaneous" at bounding box center [621, 256] width 264 height 39
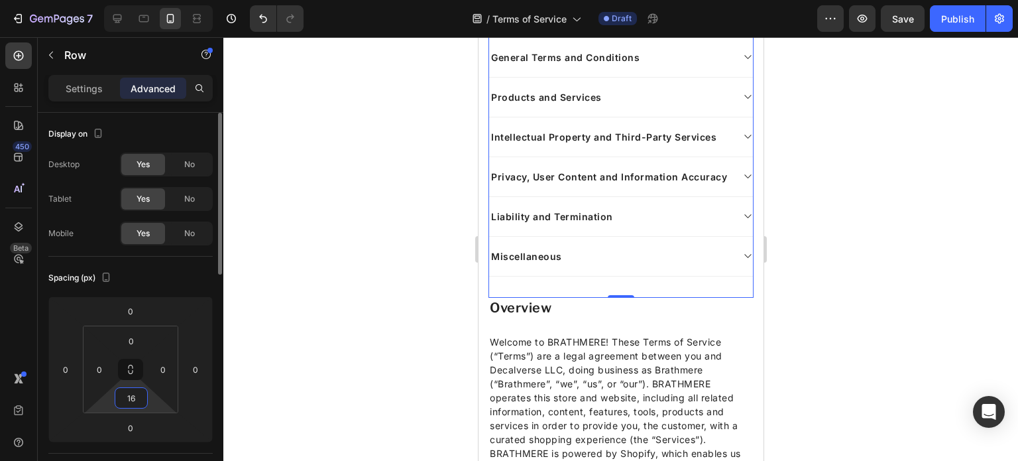
click at [135, 406] on input "16" at bounding box center [131, 398] width 27 height 20
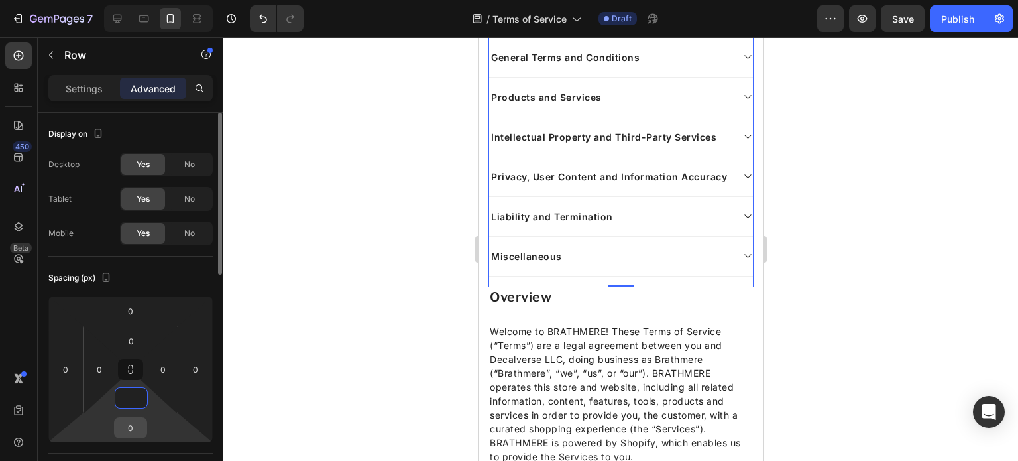
type input "0"
click at [135, 426] on input "0" at bounding box center [130, 428] width 27 height 20
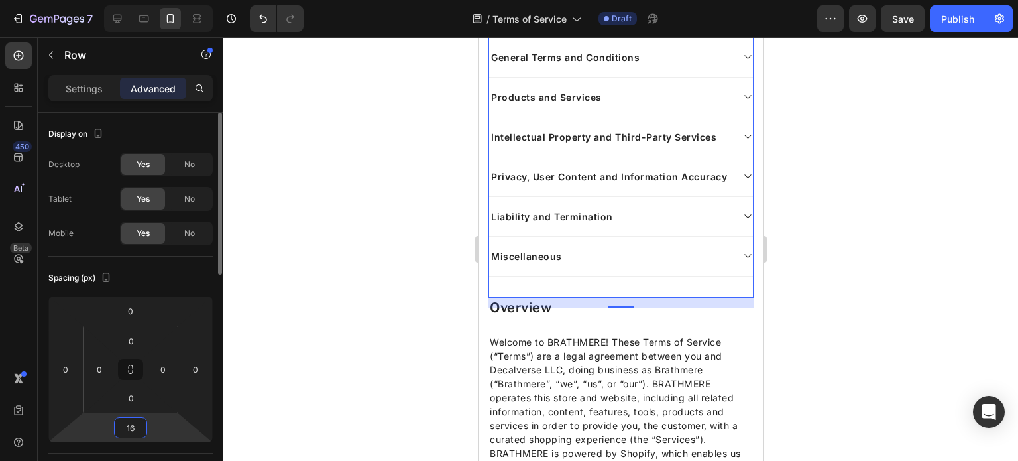
type input "1"
type input "16"
click at [564, 287] on div "Overview Text block General Terms and Conditions Products and Services Intellec…" at bounding box center [620, 148] width 265 height 277
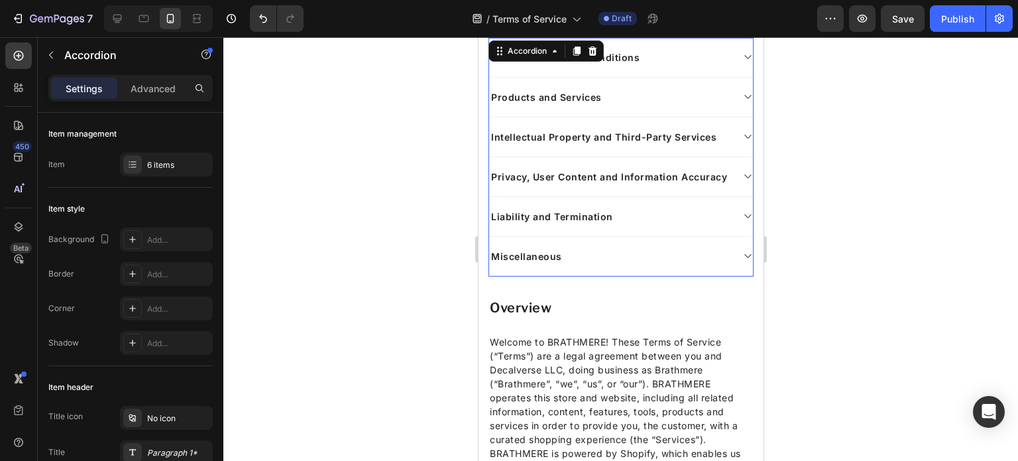
click at [551, 276] on div "Miscellaneous" at bounding box center [621, 257] width 264 height 40
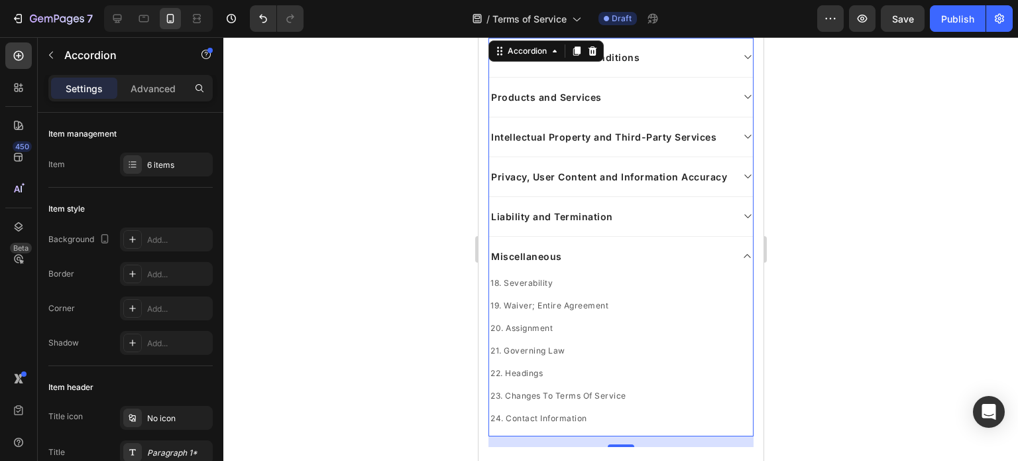
click at [673, 265] on div "Miscellaneous" at bounding box center [610, 256] width 243 height 18
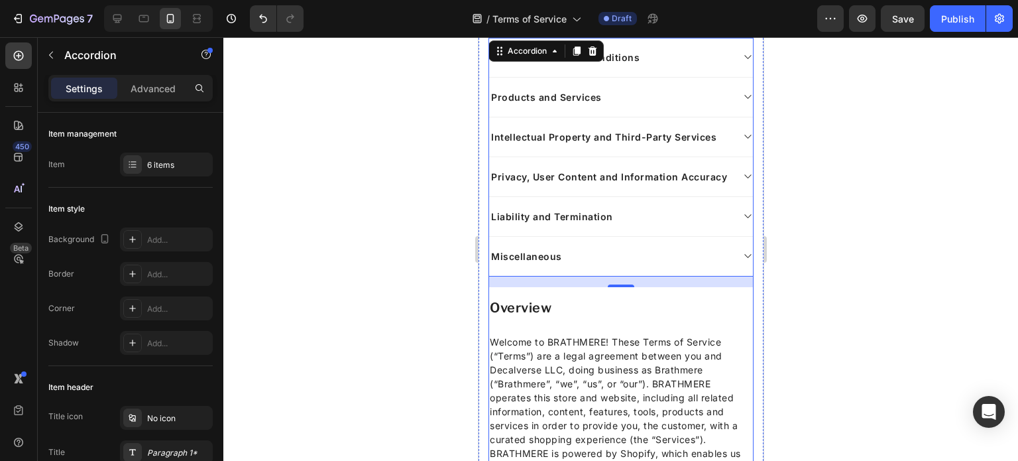
click at [568, 298] on div "Overview Text block General Terms and Conditions Products and Services Intellec…" at bounding box center [620, 154] width 265 height 288
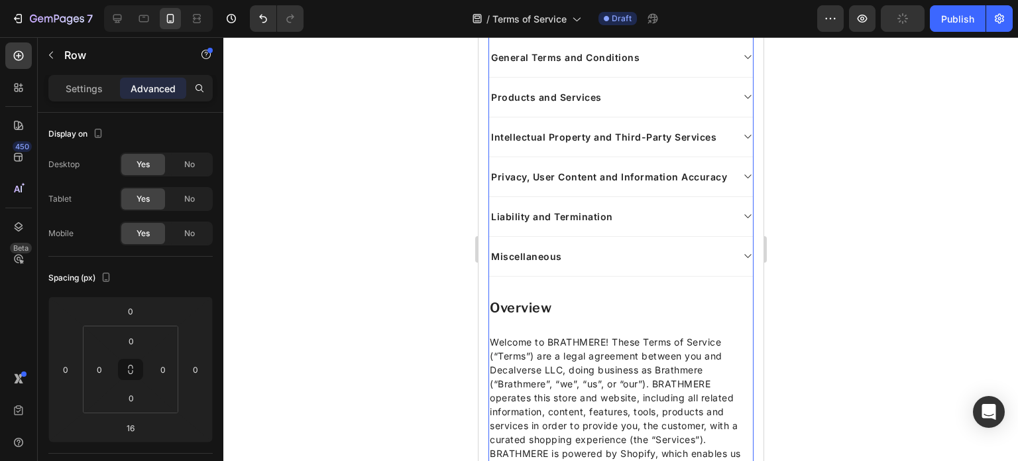
click at [574, 298] on div "Overview Text block General Terms and Conditions Products and Services Intellec…" at bounding box center [620, 154] width 265 height 288
click at [571, 287] on div "Overview Text block General Terms and Conditions Products and Services Intellec…" at bounding box center [620, 148] width 265 height 277
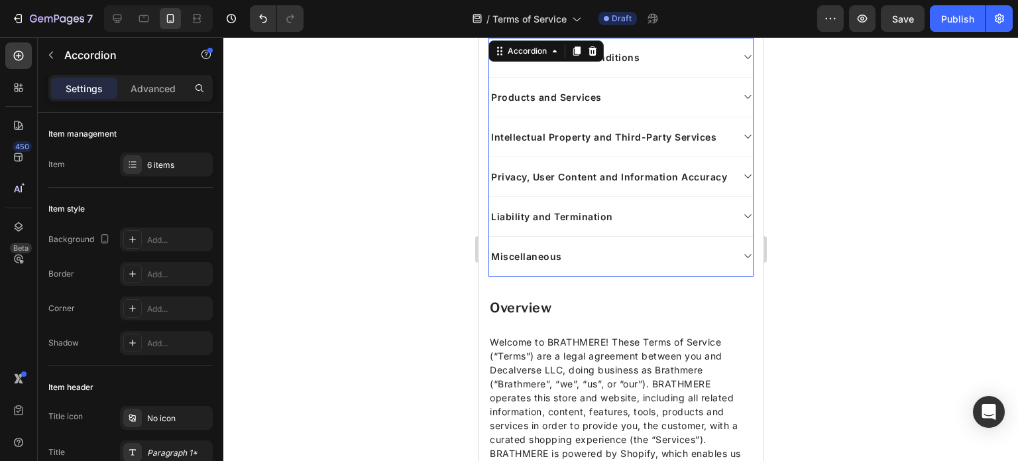
click at [568, 276] on div "Miscellaneous" at bounding box center [621, 257] width 264 height 40
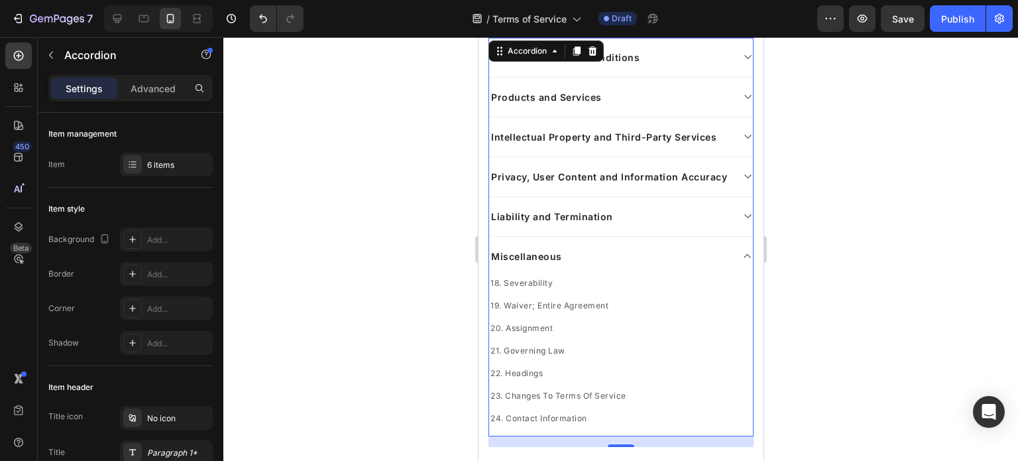
click at [634, 265] on div "Miscellaneous" at bounding box center [610, 256] width 243 height 18
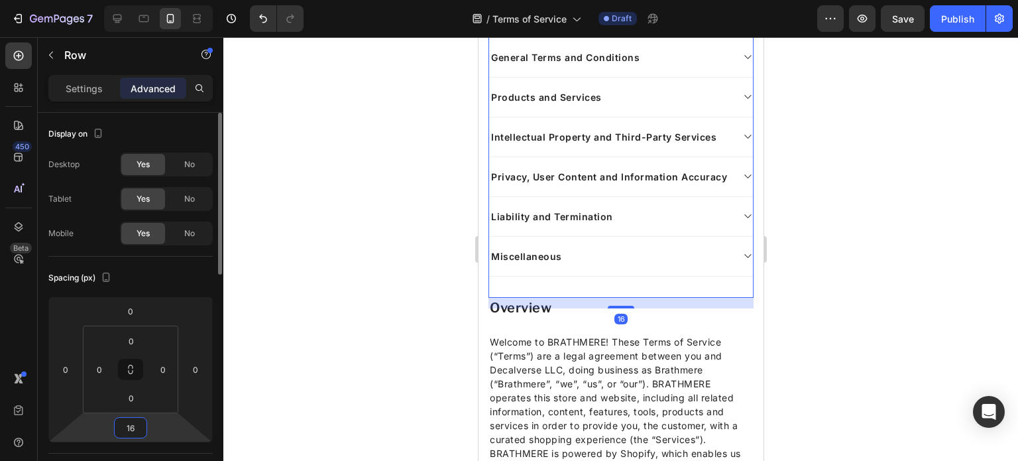
click at [137, 420] on input "16" at bounding box center [130, 428] width 27 height 20
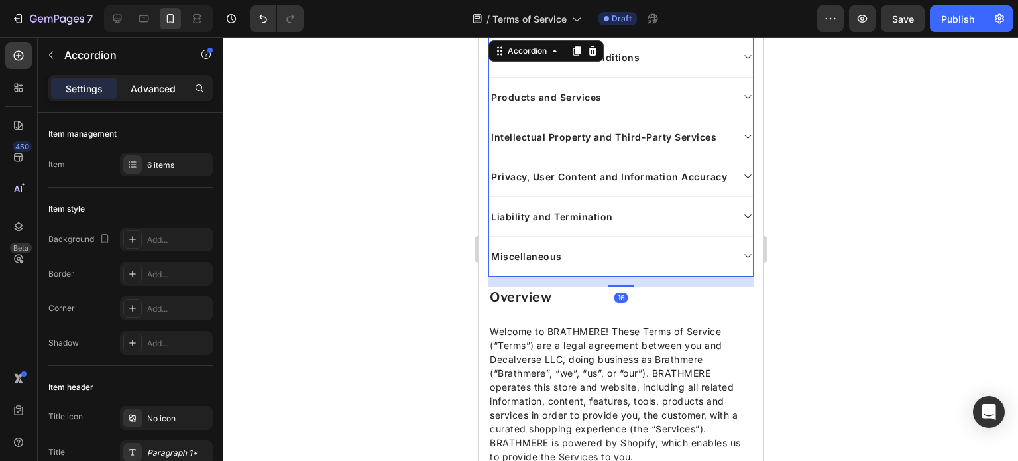
click at [131, 78] on div "Advanced" at bounding box center [153, 88] width 66 height 21
type input "100%"
type input "100"
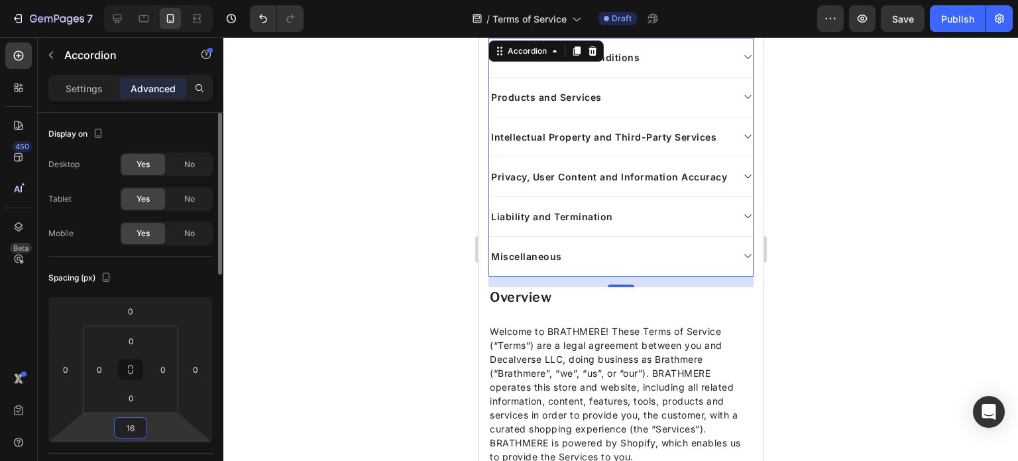
click at [134, 432] on input "16" at bounding box center [130, 428] width 27 height 20
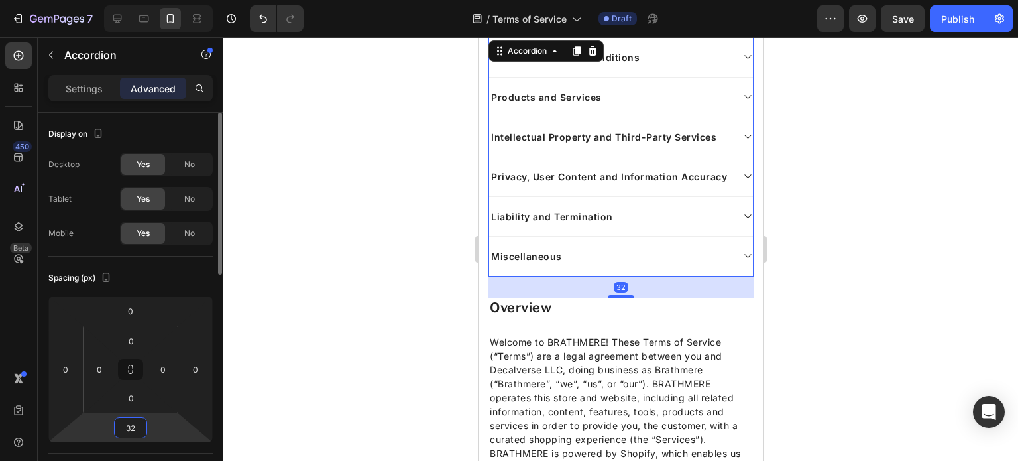
type input "32"
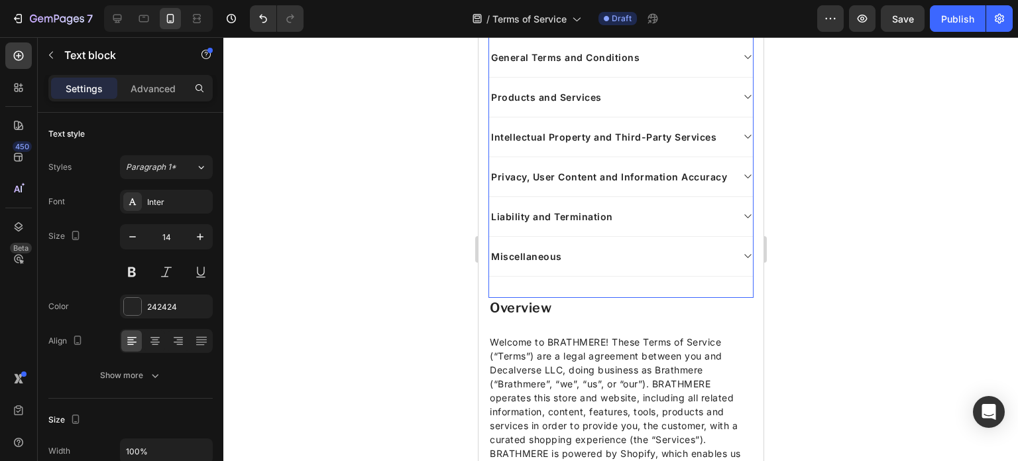
click at [575, 298] on div "Overview Text block General Terms and Conditions Products and Services Intellec…" at bounding box center [620, 154] width 265 height 288
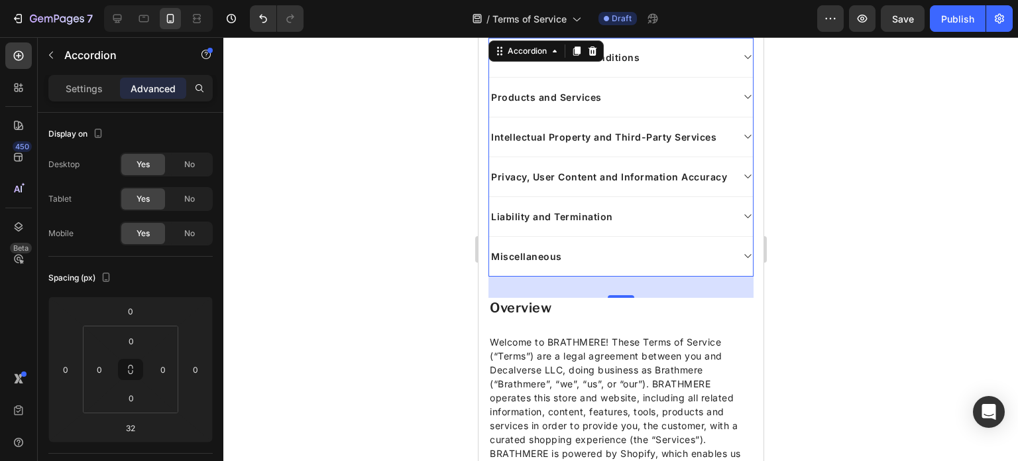
click at [565, 298] on div "32" at bounding box center [620, 286] width 265 height 21
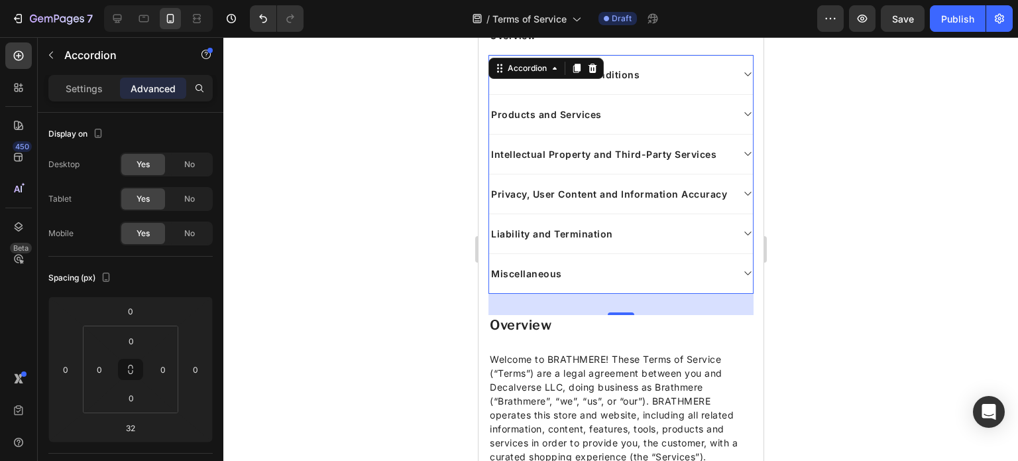
scroll to position [263, 0]
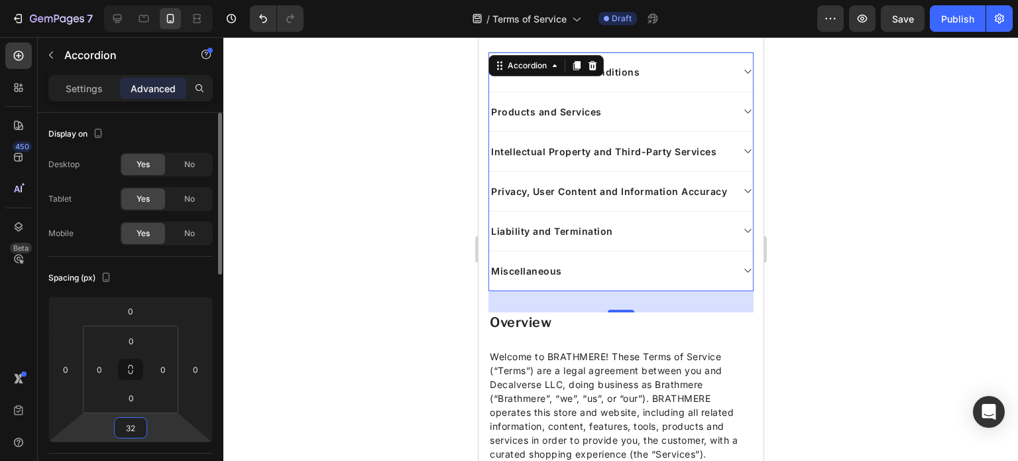
click at [141, 429] on input "32" at bounding box center [130, 428] width 27 height 20
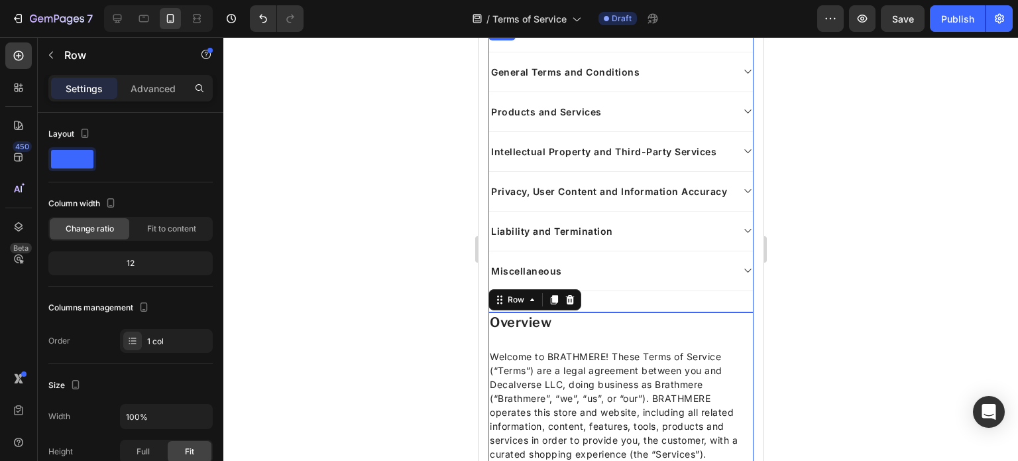
click at [621, 312] on div "Overview Text block General Terms and Conditions Products and Services Intellec…" at bounding box center [620, 169] width 265 height 288
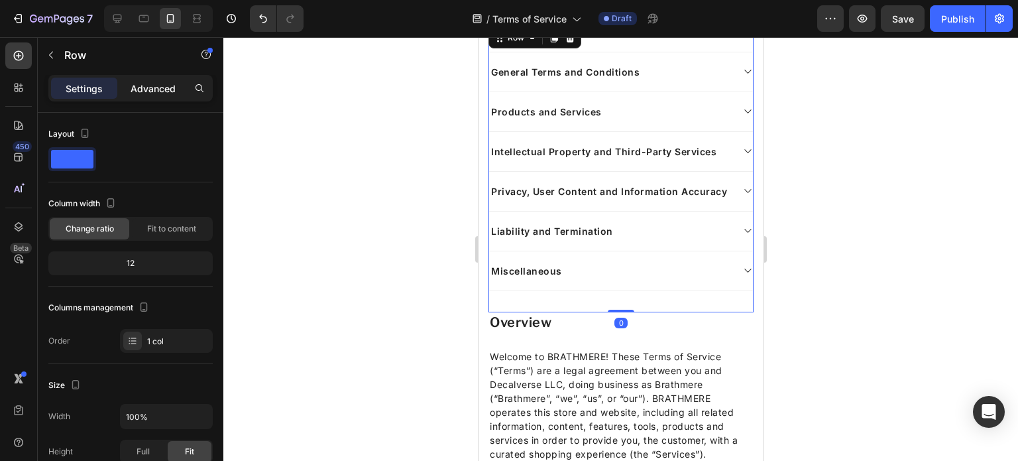
click at [146, 82] on p "Advanced" at bounding box center [153, 89] width 45 height 14
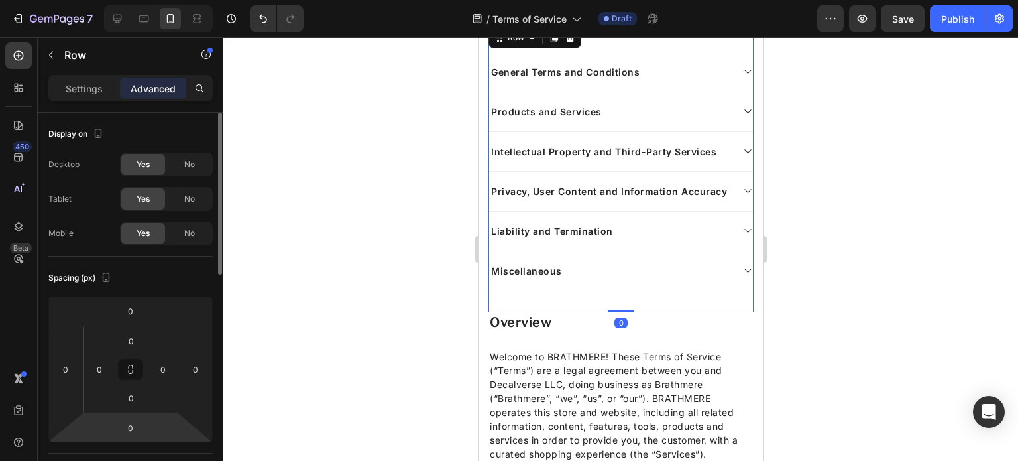
click at [135, 0] on html "7 / Terms of Service Draft Preview Save Publish 450 Beta Sections(18) Elements(…" at bounding box center [509, 0] width 1018 height 0
click at [137, 428] on input "0" at bounding box center [130, 428] width 27 height 20
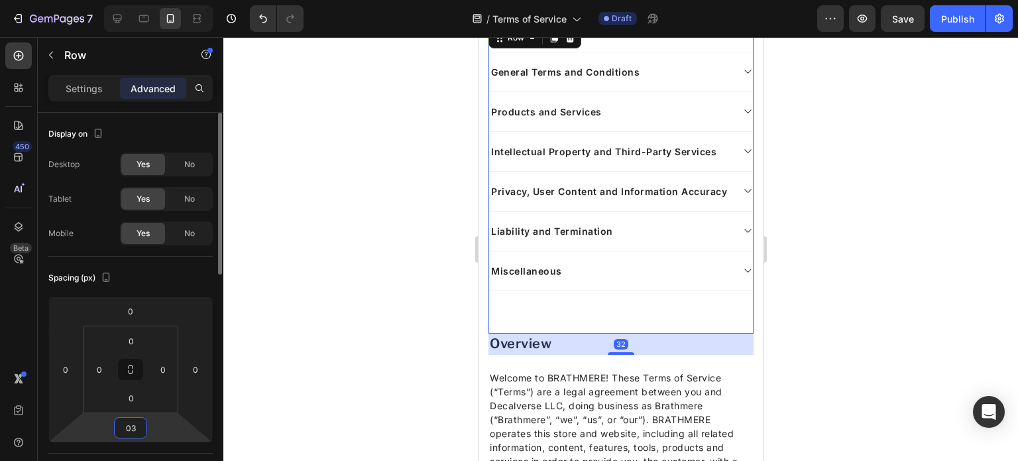
type input "0"
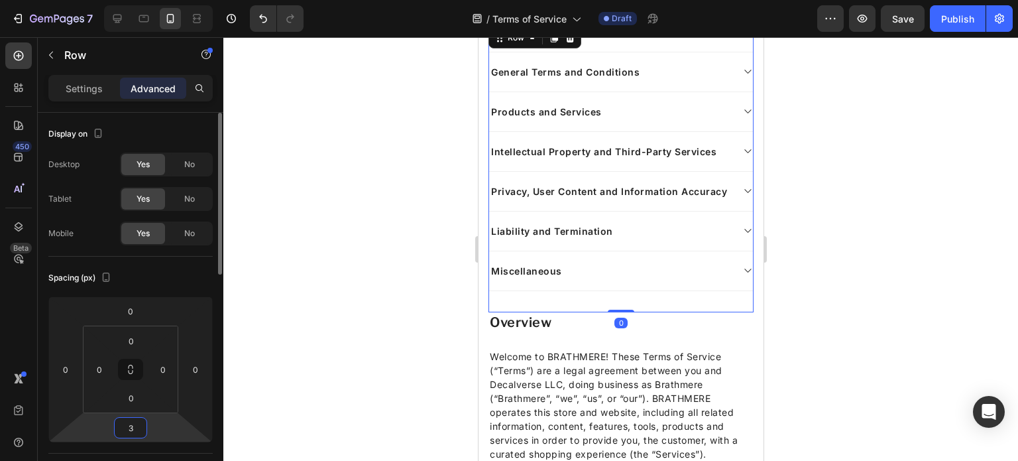
type input "32"
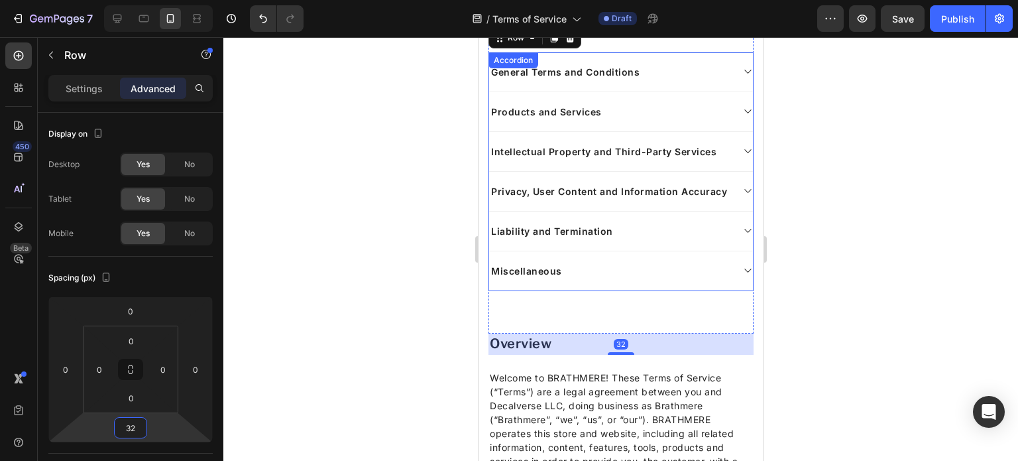
click at [553, 271] on div "Miscellaneous" at bounding box center [621, 271] width 264 height 40
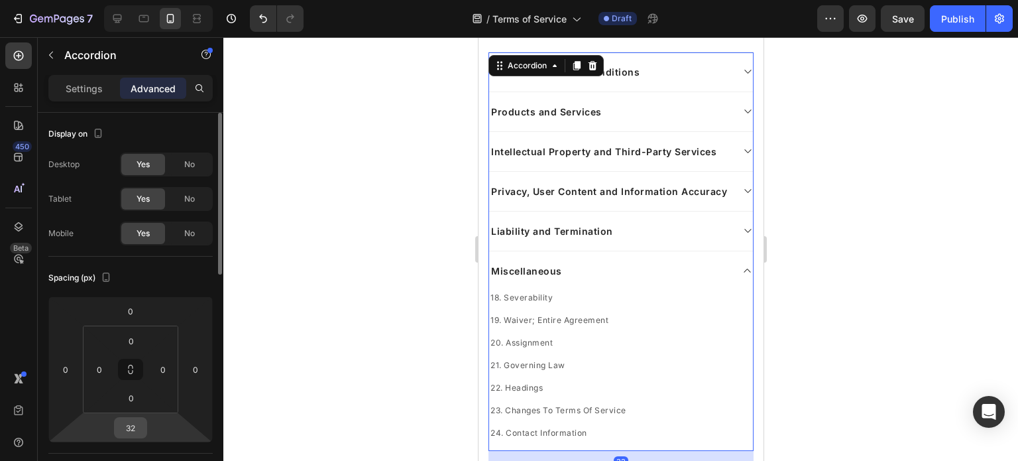
click at [137, 425] on input "32" at bounding box center [130, 428] width 27 height 20
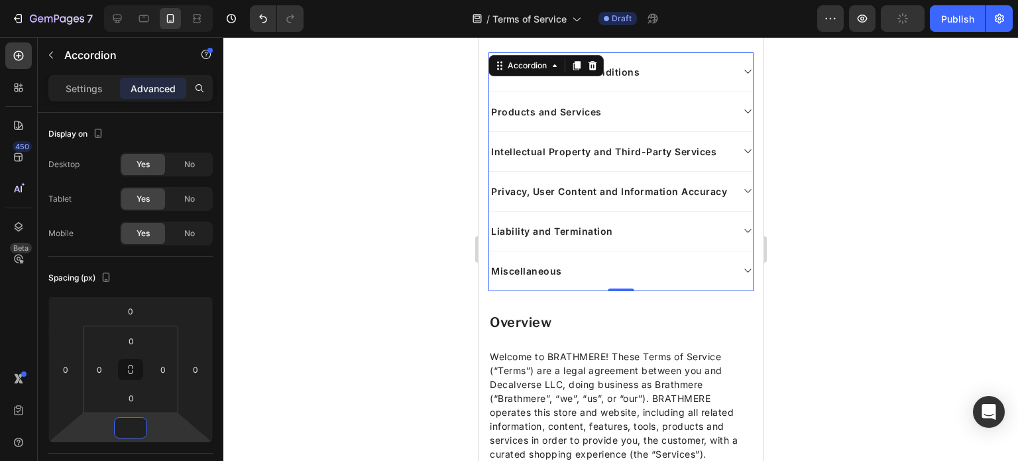
click at [640, 278] on div "Miscellaneous" at bounding box center [610, 271] width 243 height 18
type input "0"
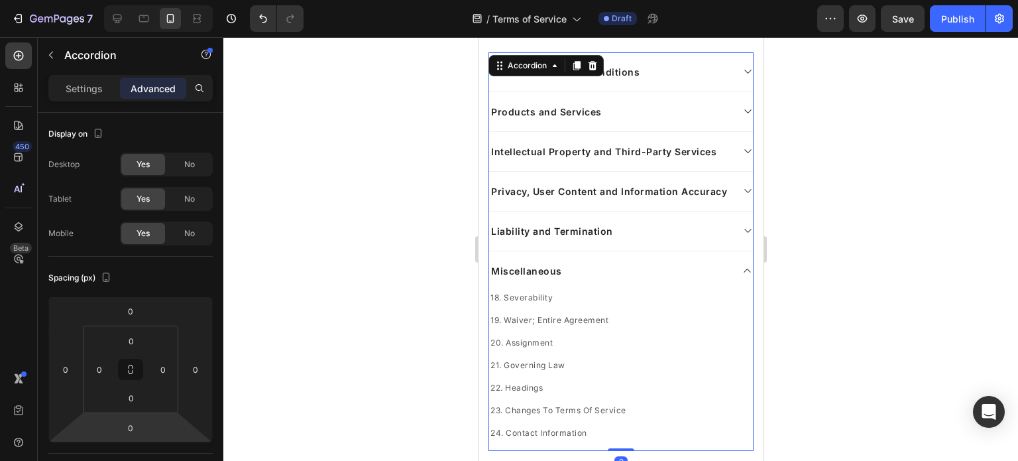
click at [640, 278] on div "Miscellaneous" at bounding box center [610, 271] width 243 height 18
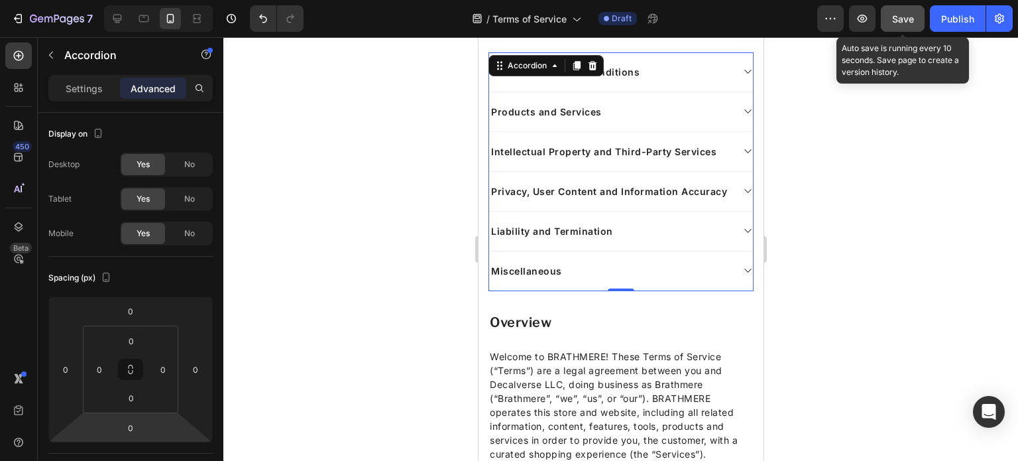
click at [902, 15] on span "Save" at bounding box center [903, 18] width 22 height 11
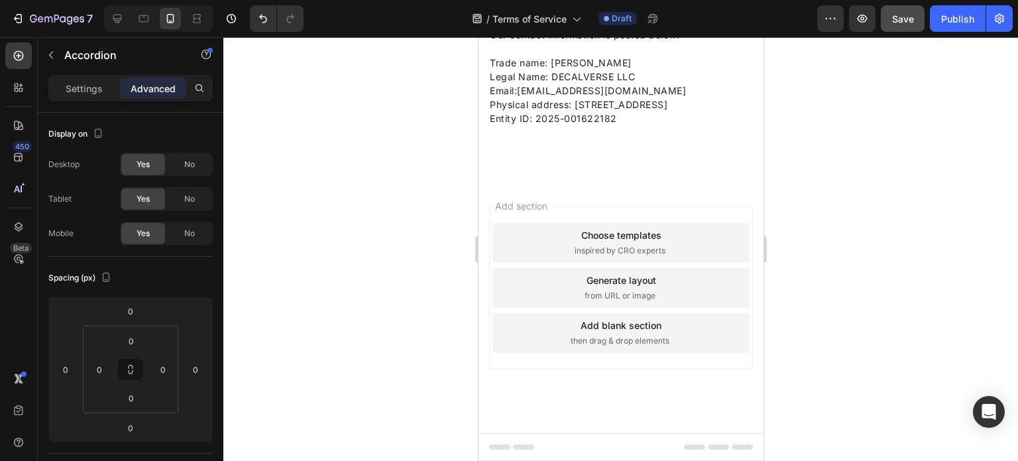
scroll to position [8598, 0]
click at [619, 127] on div "24. Contact Information Heading Questions about the Terms of Service should be …" at bounding box center [620, 45] width 265 height 164
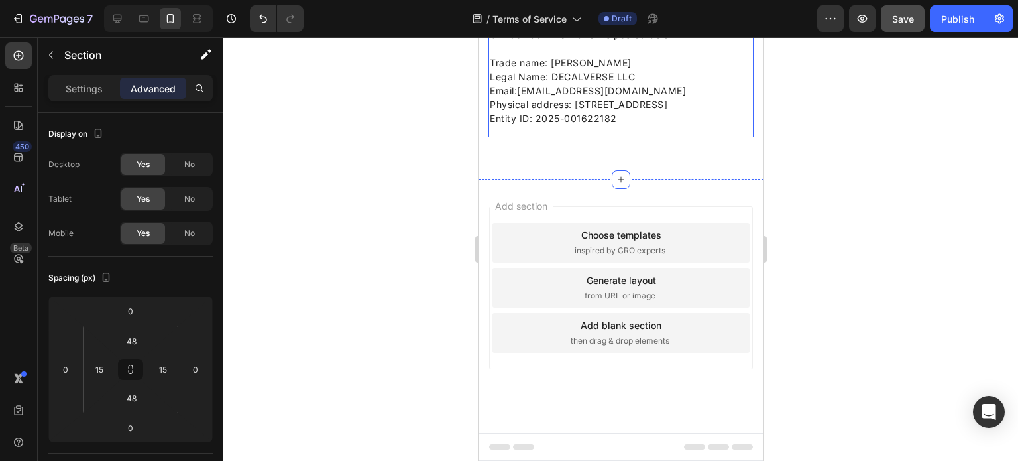
scroll to position [8828, 0]
click at [341, 124] on div at bounding box center [620, 249] width 795 height 424
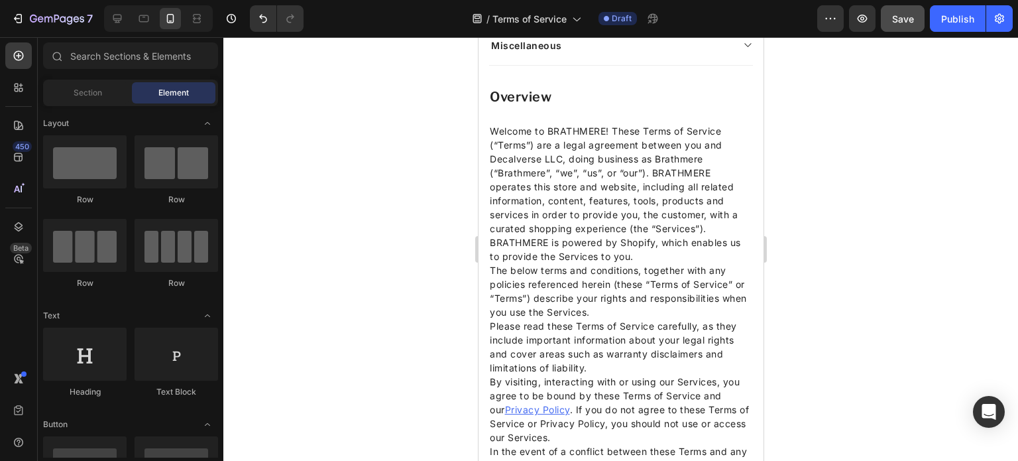
scroll to position [0, 0]
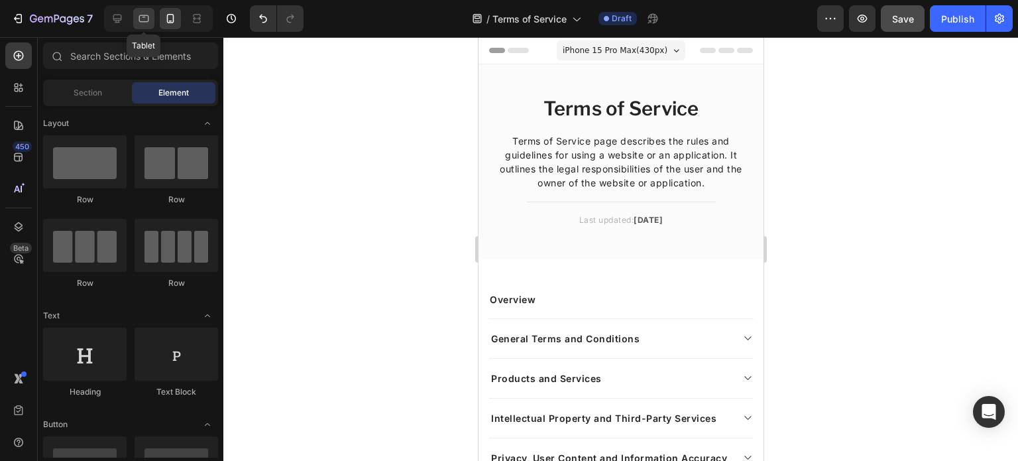
click at [138, 13] on icon at bounding box center [143, 18] width 13 height 13
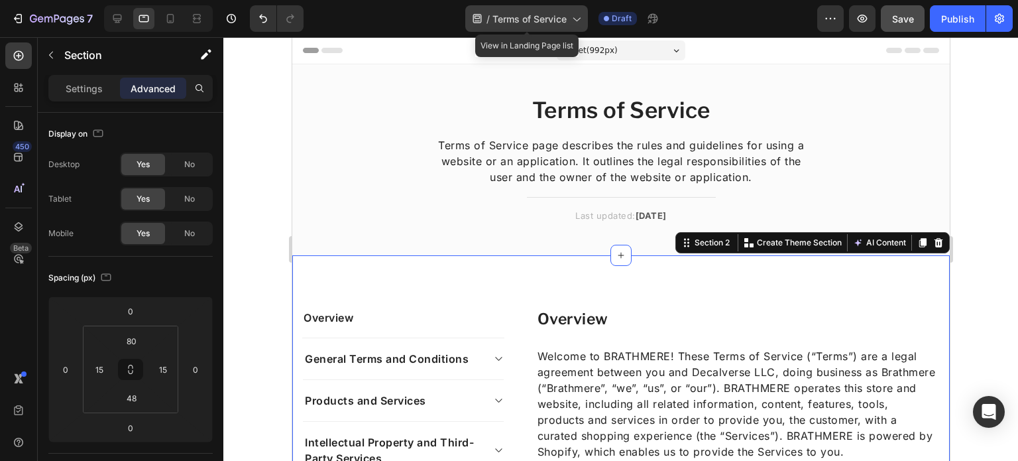
click at [547, 29] on div "/ Terms of Service" at bounding box center [526, 18] width 123 height 27
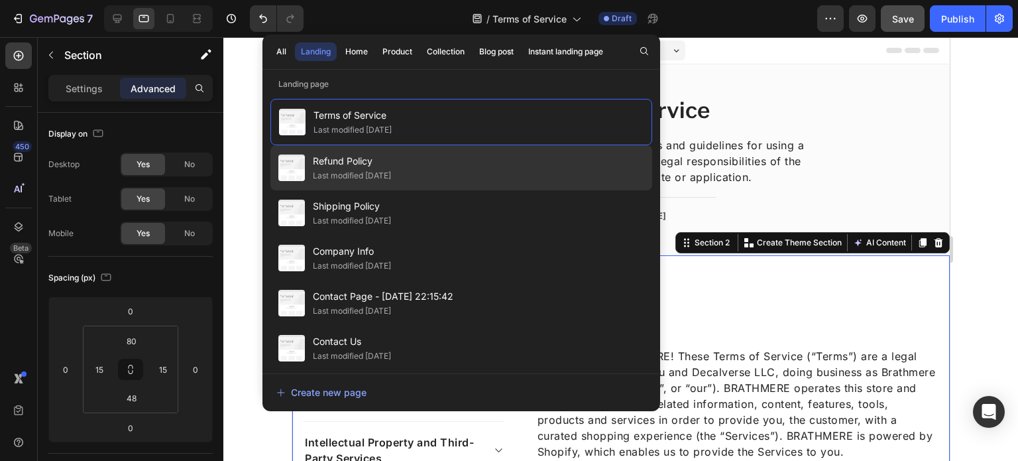
click at [459, 155] on div "Refund Policy Last modified 16 days ago" at bounding box center [461, 167] width 382 height 45
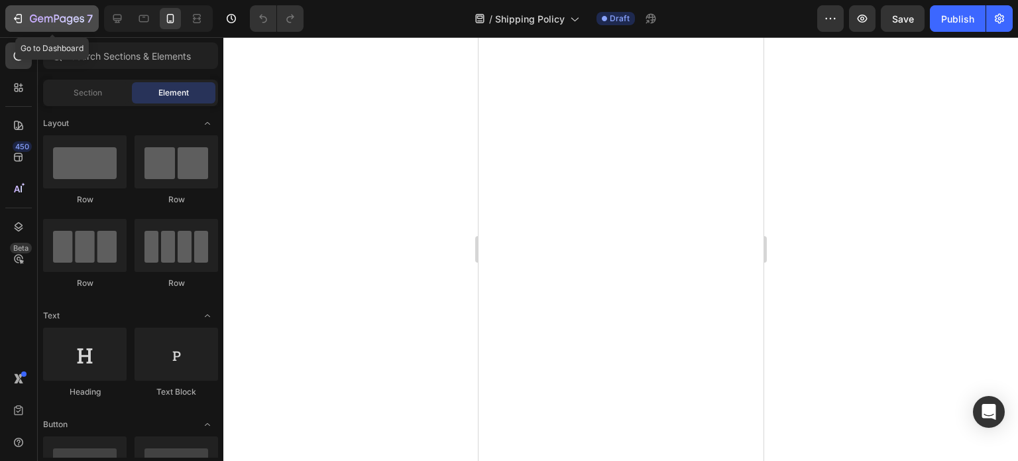
click at [27, 19] on div "7" at bounding box center [52, 19] width 82 height 16
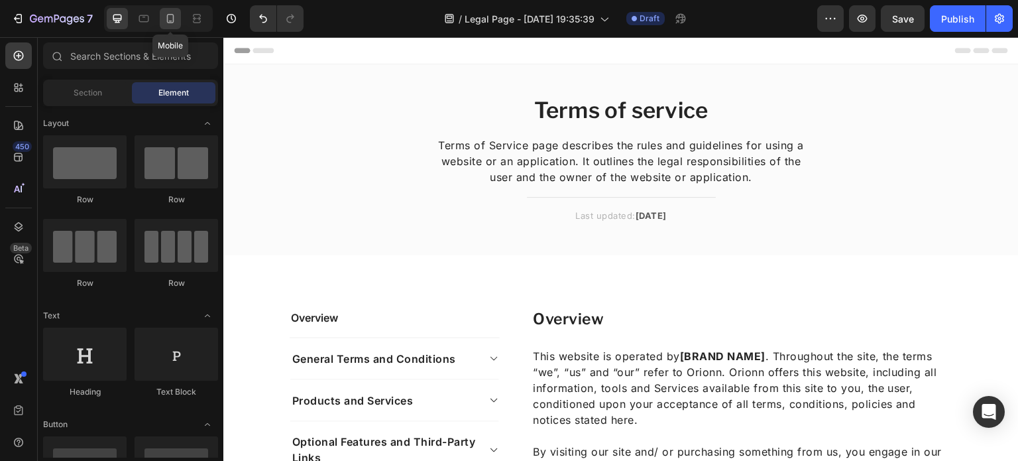
click at [166, 23] on icon at bounding box center [170, 18] width 13 height 13
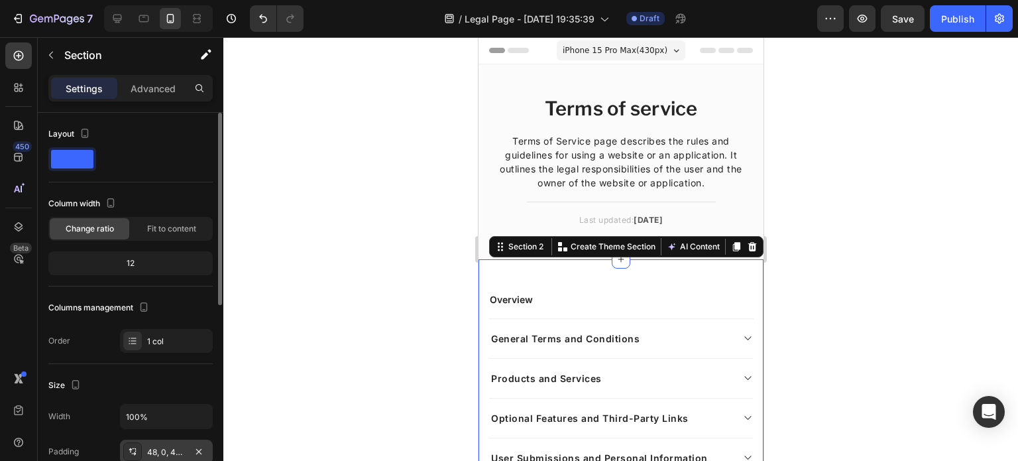
click at [164, 446] on div "48, 0, 48, 0" at bounding box center [166, 452] width 38 height 12
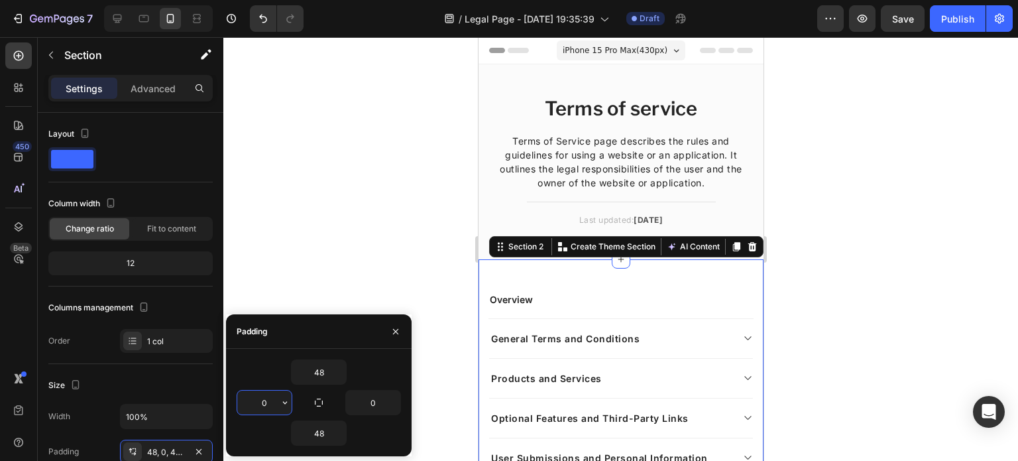
click at [276, 403] on input "0" at bounding box center [264, 402] width 54 height 24
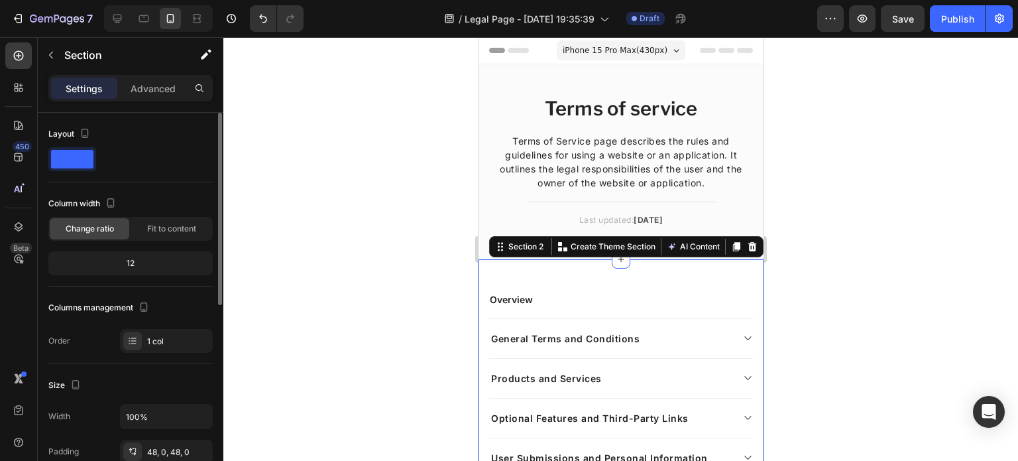
click at [122, 377] on div "Size" at bounding box center [130, 385] width 164 height 21
click at [166, 448] on div "48, 0, 48, 0" at bounding box center [166, 452] width 38 height 12
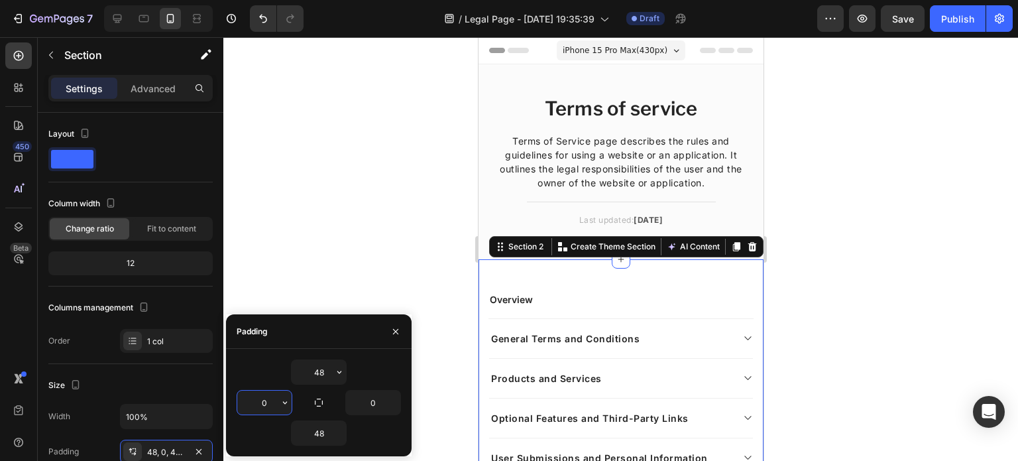
click at [268, 397] on input "0" at bounding box center [264, 402] width 54 height 24
type input "0"
click at [264, 13] on icon "Undo/Redo" at bounding box center [263, 18] width 13 height 13
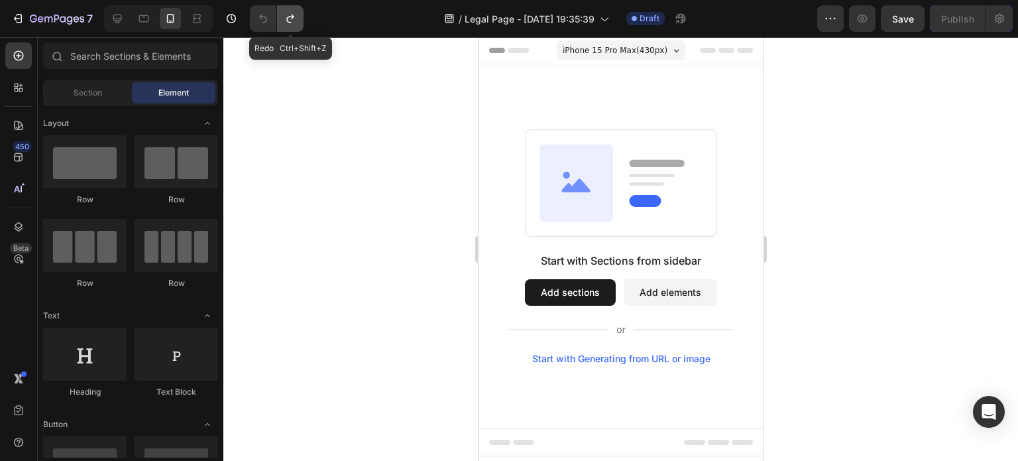
click at [296, 26] on button "Undo/Redo" at bounding box center [290, 18] width 27 height 27
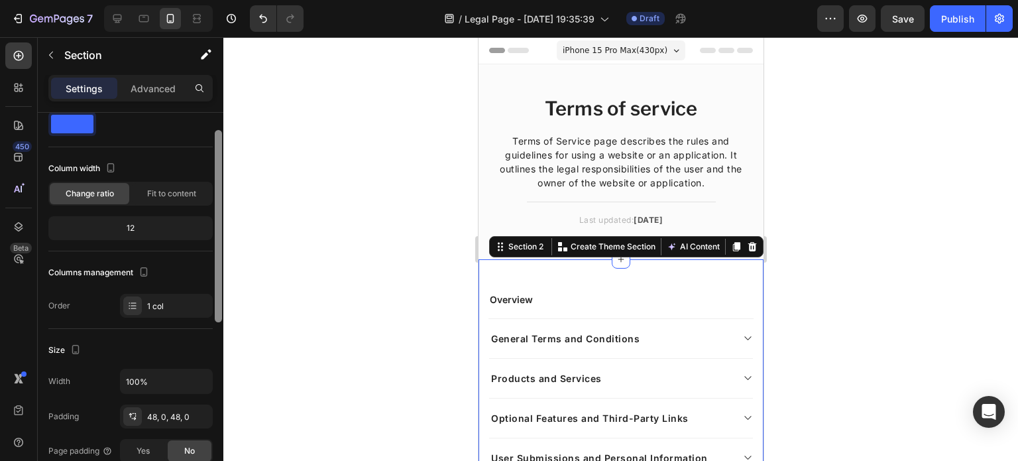
scroll to position [36, 0]
click at [172, 418] on div "48, 0, 48, 0" at bounding box center [166, 416] width 38 height 12
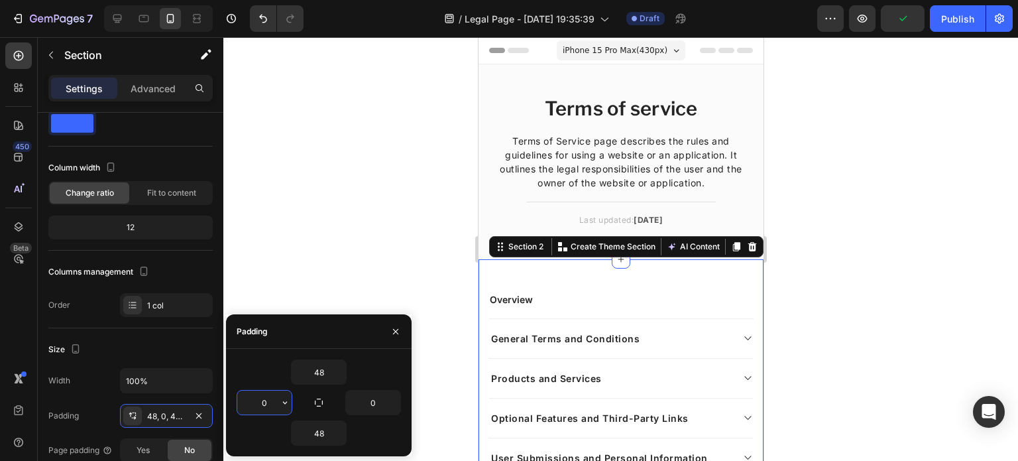
click at [269, 404] on input "0" at bounding box center [264, 402] width 54 height 24
type input "15"
click at [269, 25] on icon "Undo/Redo" at bounding box center [263, 18] width 13 height 13
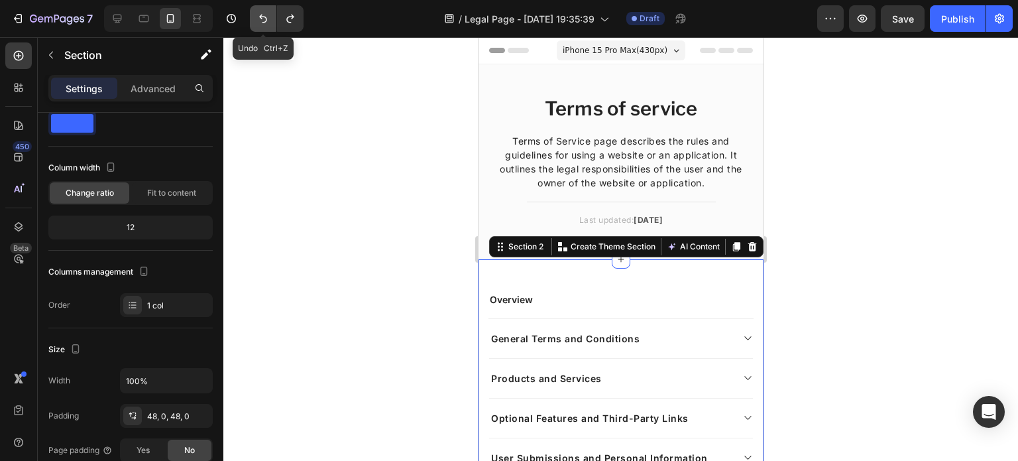
click at [269, 25] on icon "Undo/Redo" at bounding box center [263, 18] width 13 height 13
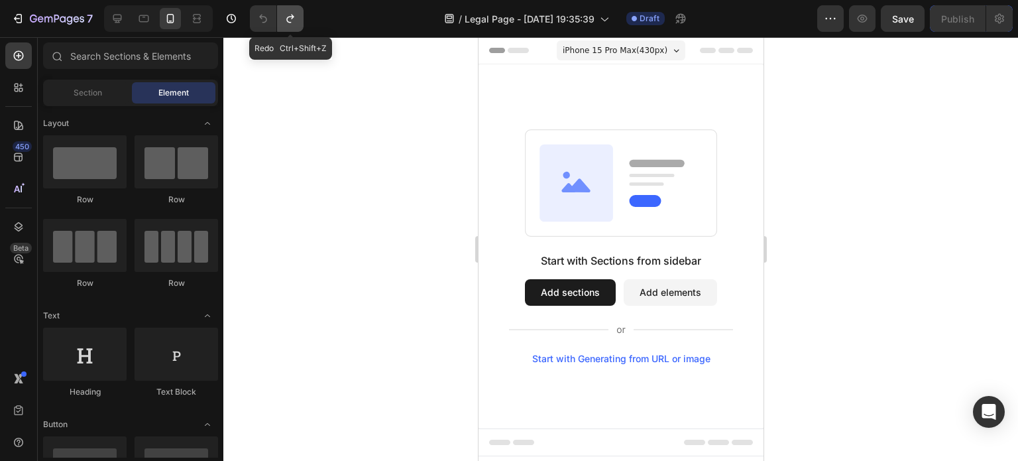
click at [288, 19] on icon "Undo/Redo" at bounding box center [290, 18] width 13 height 13
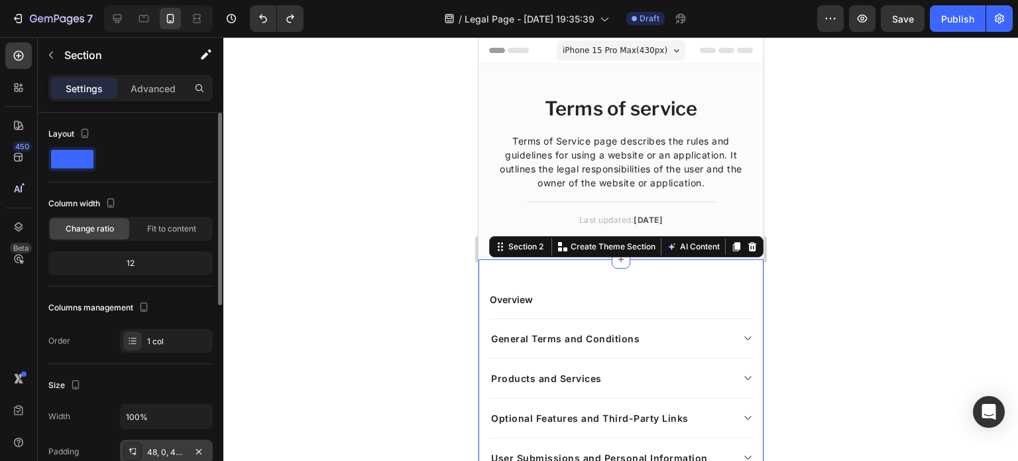
click at [164, 453] on div "48, 0, 48, 0" at bounding box center [166, 452] width 38 height 12
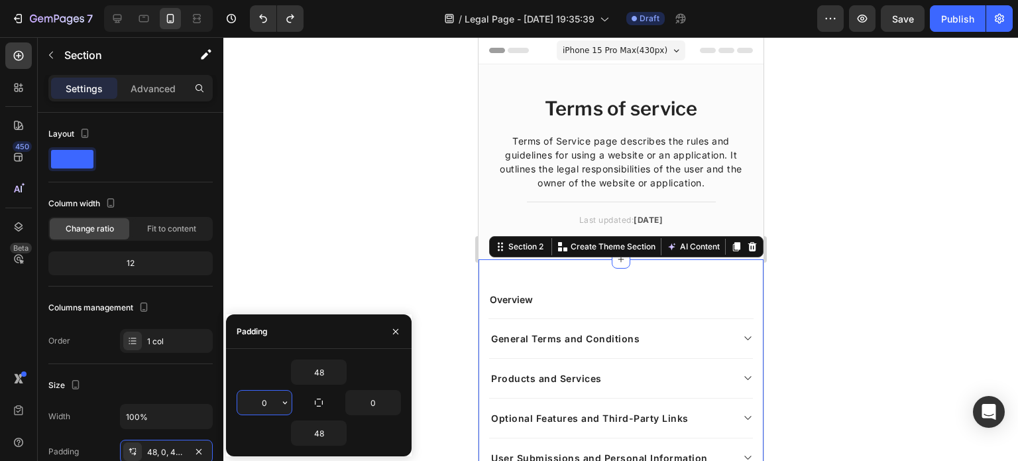
click at [269, 408] on input "0" at bounding box center [264, 402] width 54 height 24
type input "15"
click at [345, 107] on div at bounding box center [620, 249] width 795 height 424
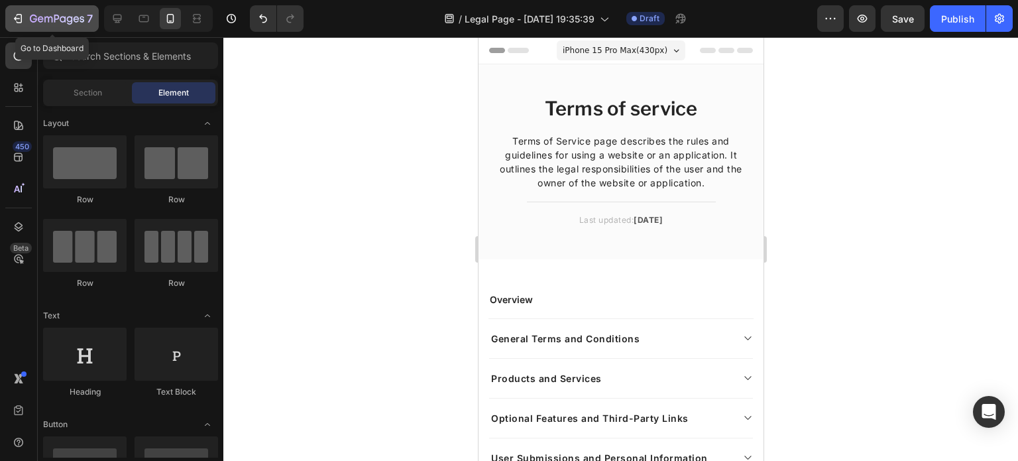
click at [60, 11] on div "7" at bounding box center [61, 19] width 63 height 16
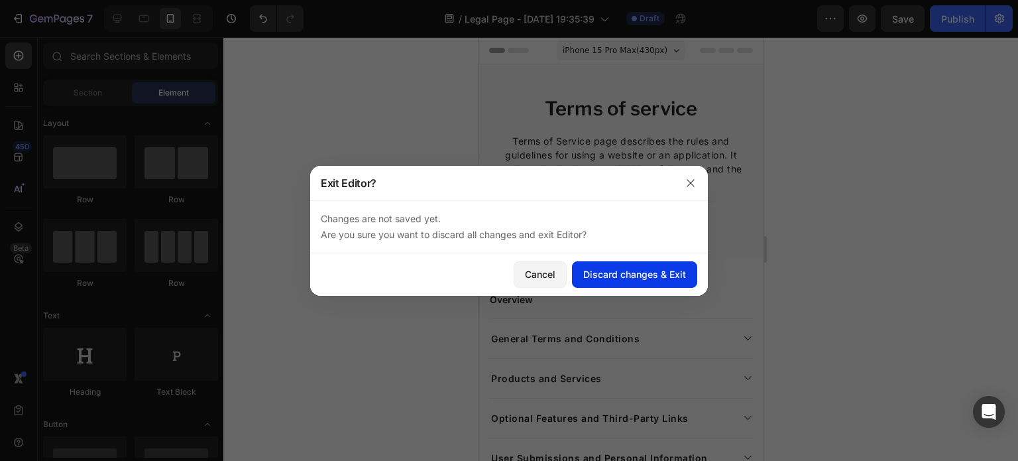
click at [644, 274] on div "Discard changes & Exit" at bounding box center [634, 274] width 103 height 14
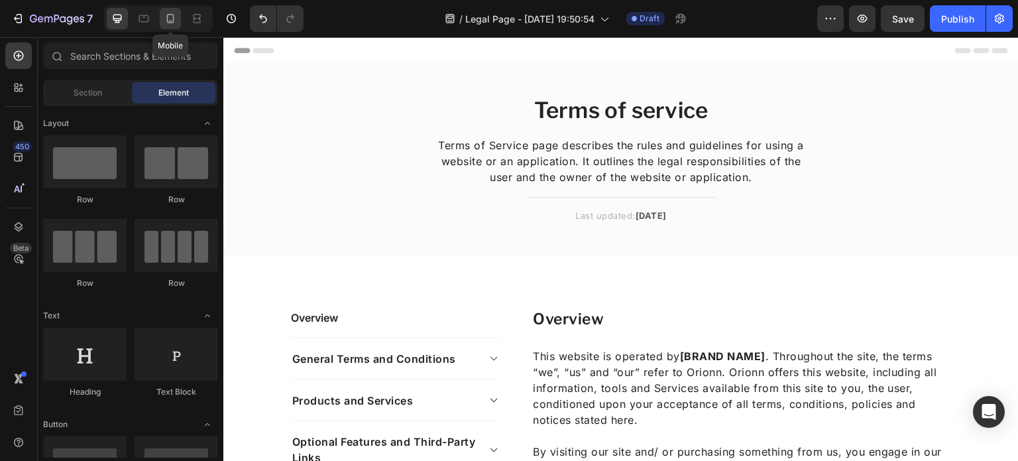
click at [176, 15] on icon at bounding box center [170, 18] width 13 height 13
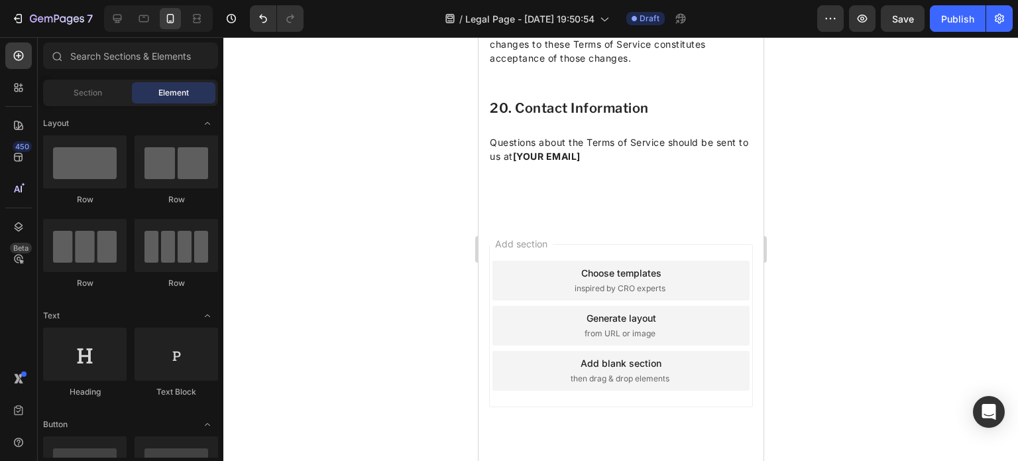
scroll to position [6941, 0]
click at [553, 166] on div "20. Contact Information Heading Questions about the Terms of Service should be …" at bounding box center [620, 132] width 265 height 66
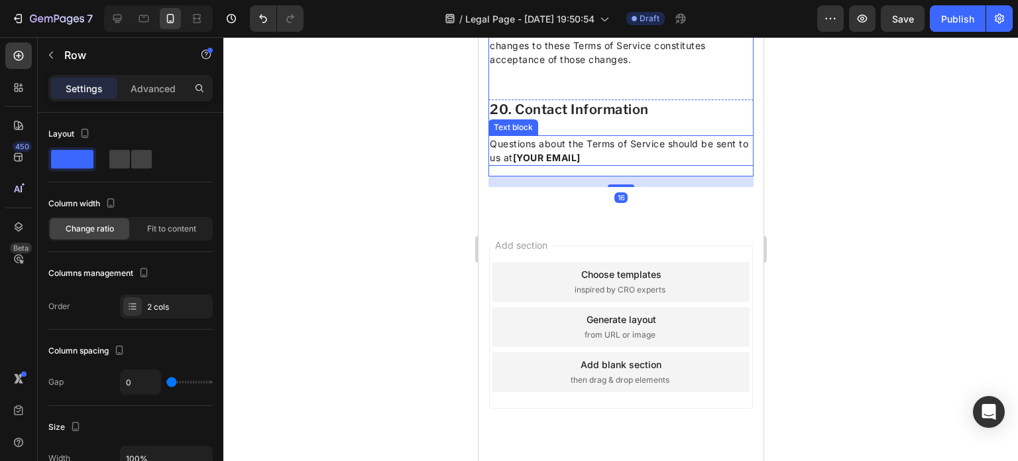
click at [592, 119] on h2 "20. Contact Information" at bounding box center [620, 109] width 265 height 20
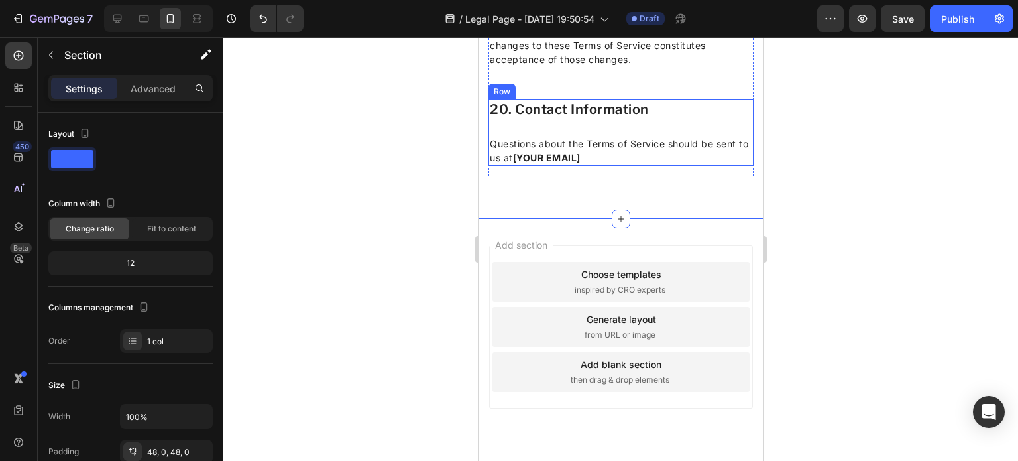
click at [629, 166] on div "20. Contact Information Heading Questions about the Terms of Service should be …" at bounding box center [620, 132] width 265 height 66
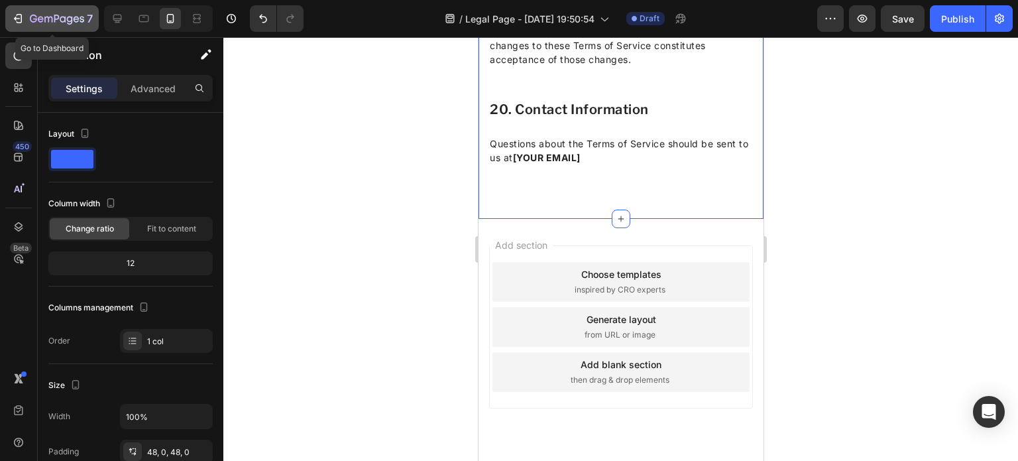
click at [19, 22] on icon "button" at bounding box center [17, 18] width 13 height 13
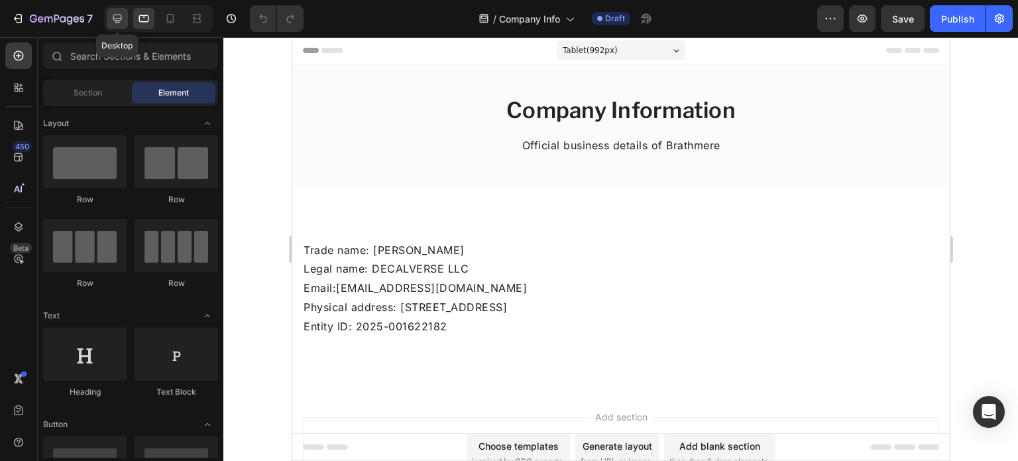
click at [121, 17] on icon at bounding box center [117, 19] width 9 height 9
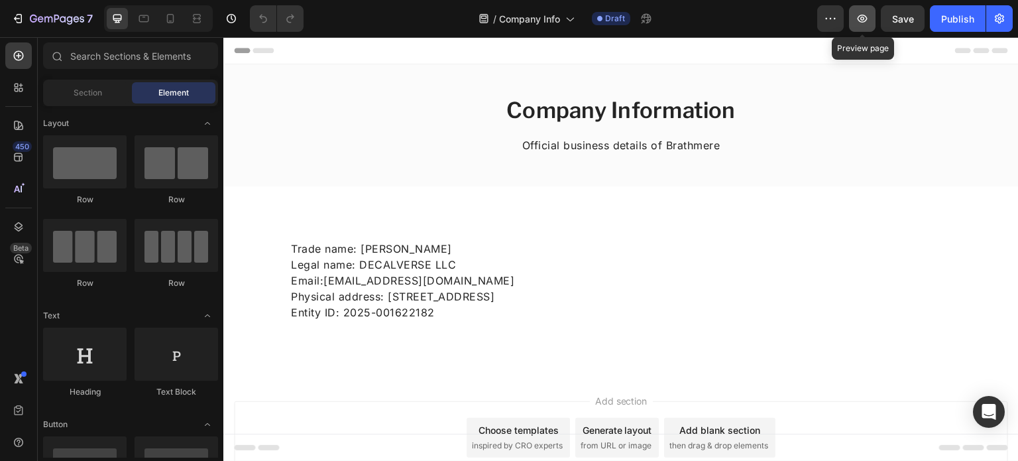
click at [870, 29] on button "button" at bounding box center [862, 18] width 27 height 27
click at [151, 17] on div at bounding box center [143, 18] width 21 height 21
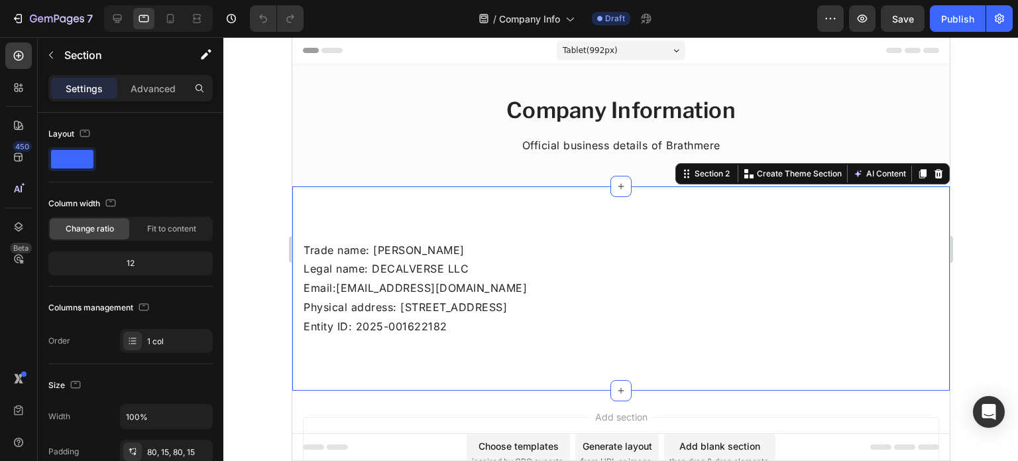
click at [375, 200] on div "Trade name: BRATHMERE Legal name: DECALVERSE LLC Email: [EMAIL_ADDRESS][DOMAIN_…" at bounding box center [621, 288] width 658 height 204
click at [166, 15] on icon at bounding box center [170, 18] width 13 height 13
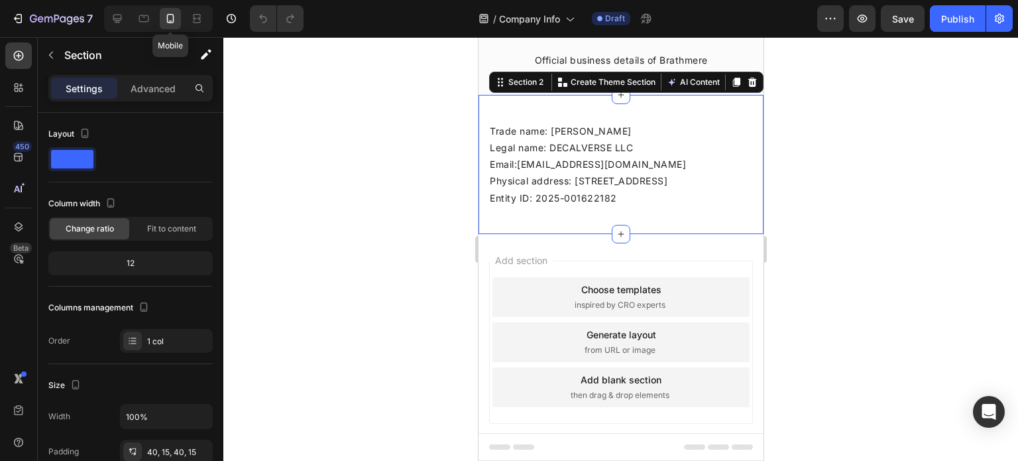
scroll to position [91, 0]
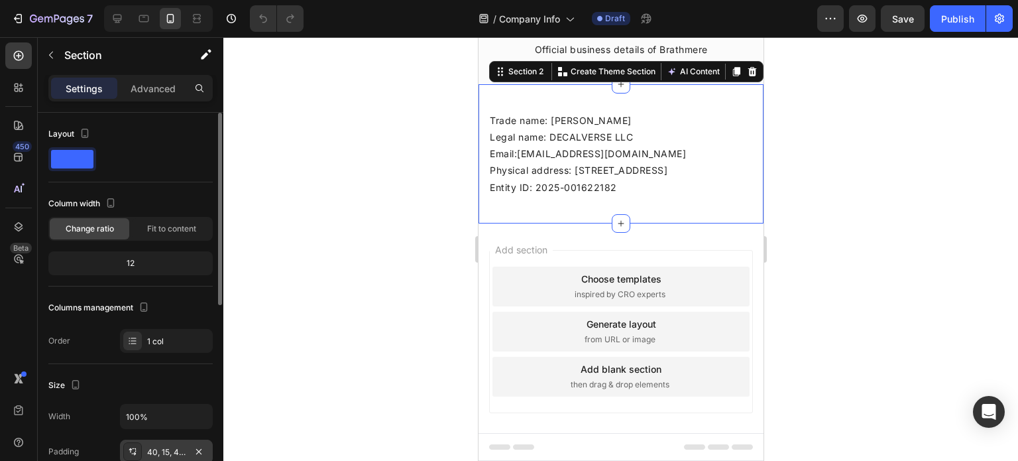
click at [172, 449] on div "40, 15, 40, 15" at bounding box center [166, 452] width 38 height 12
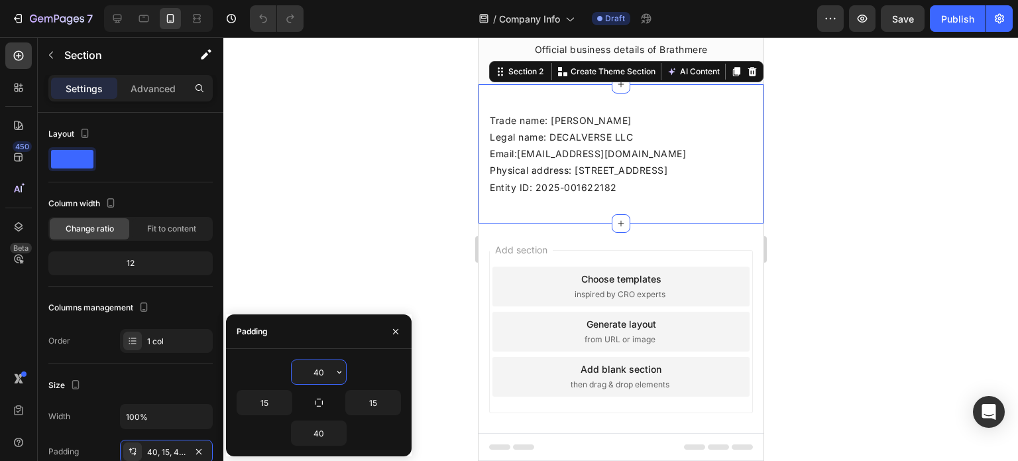
click at [322, 379] on input "40" at bounding box center [319, 372] width 54 height 24
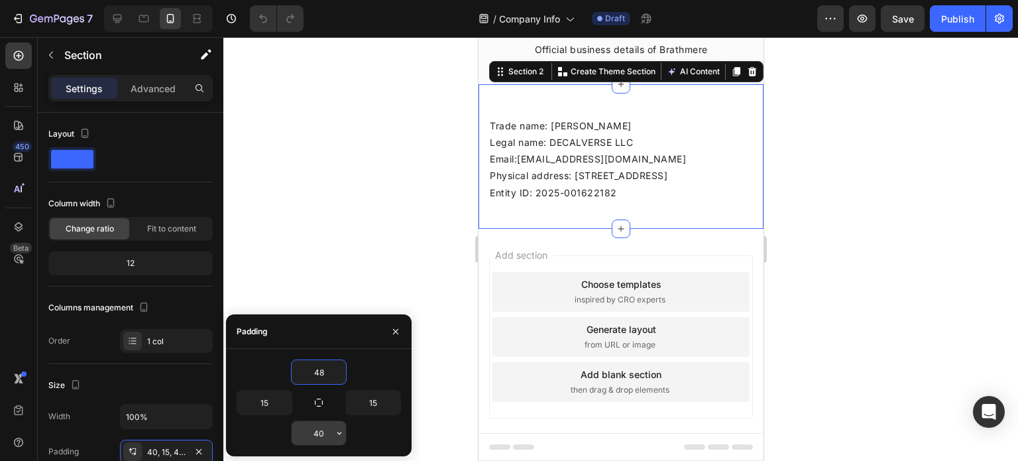
type input "48"
click at [330, 429] on input "40" at bounding box center [319, 433] width 54 height 24
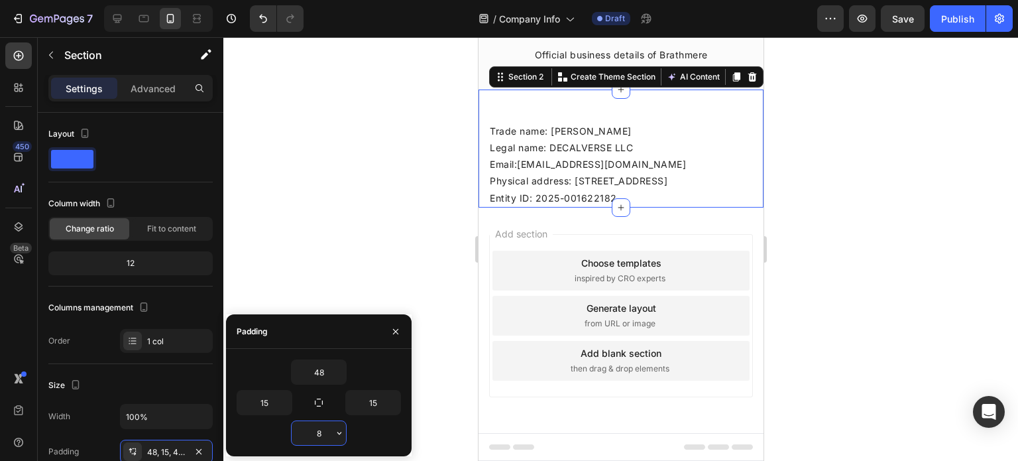
type input "80"
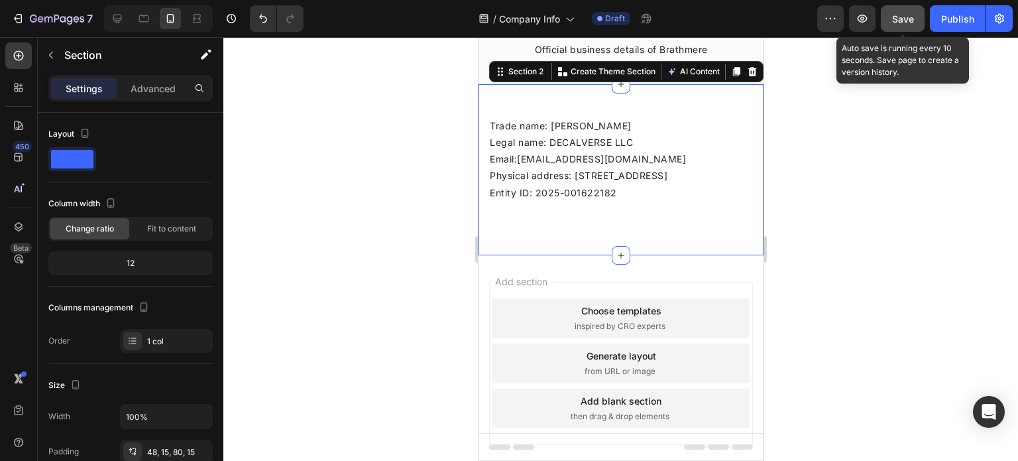
click at [892, 9] on button "Save" at bounding box center [903, 18] width 44 height 27
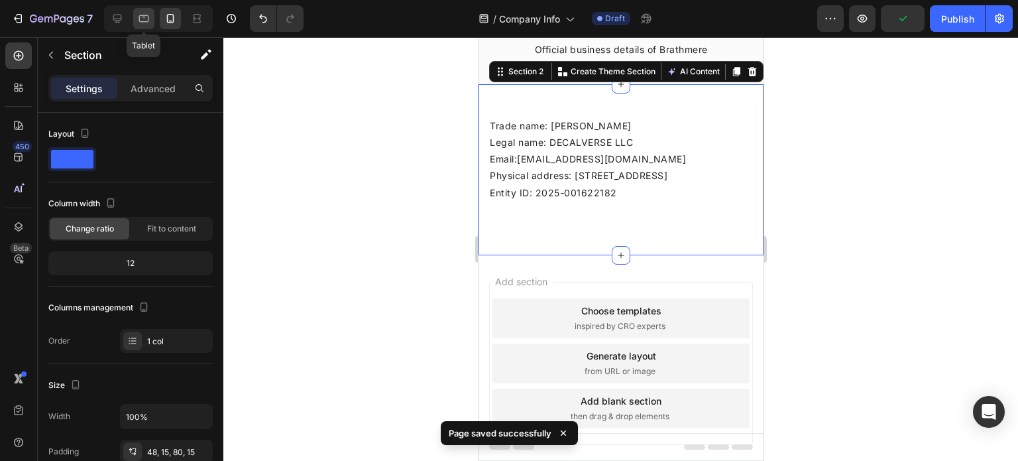
click at [141, 18] on icon at bounding box center [143, 18] width 13 height 13
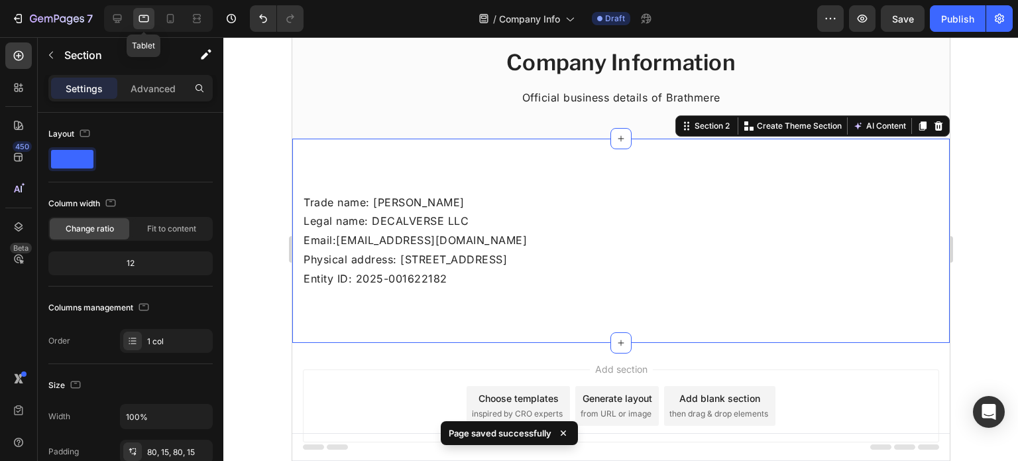
scroll to position [92, 0]
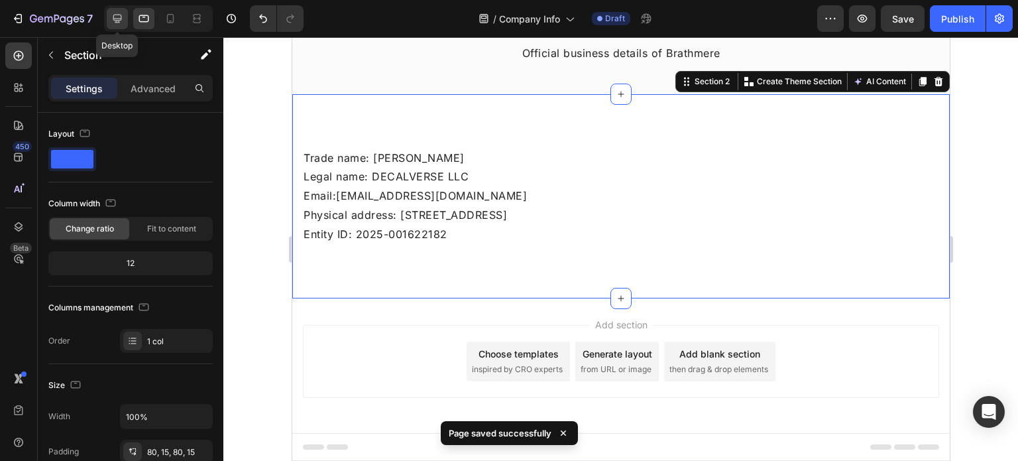
click at [121, 15] on icon at bounding box center [117, 19] width 9 height 9
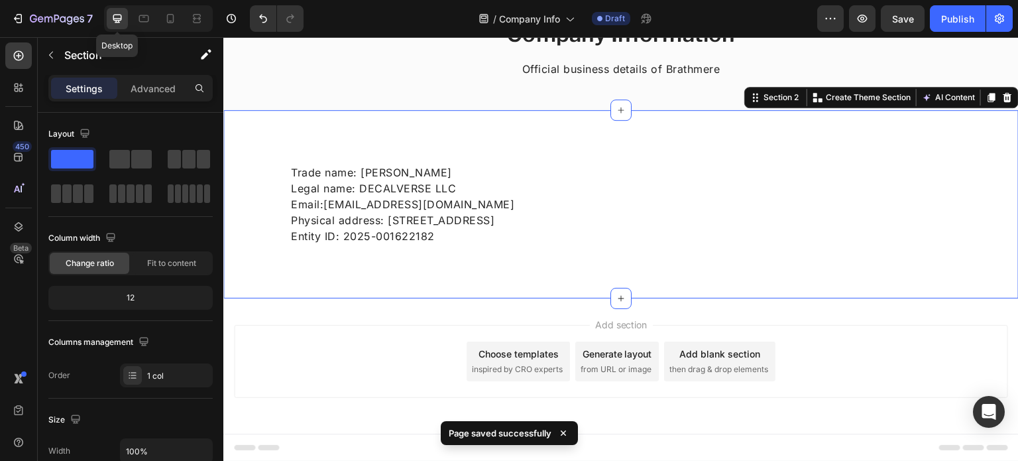
scroll to position [76, 0]
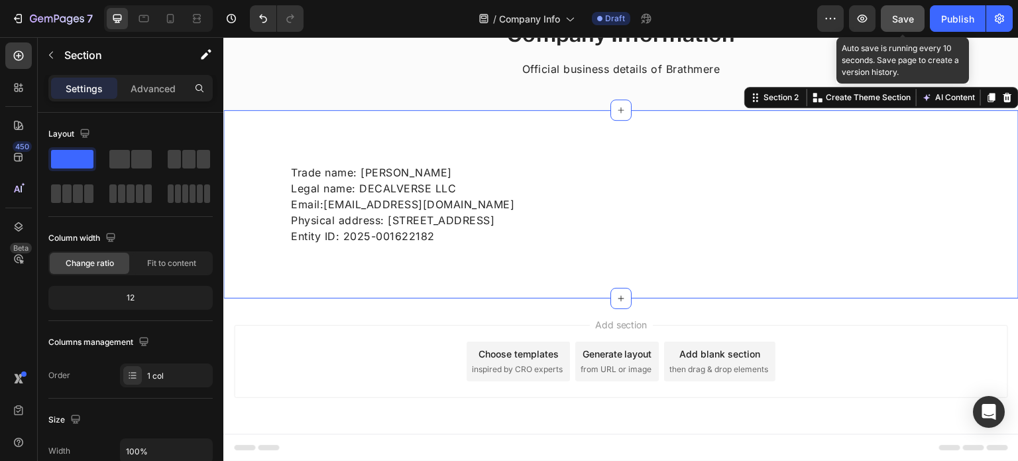
click at [910, 25] on div "Save" at bounding box center [903, 19] width 22 height 14
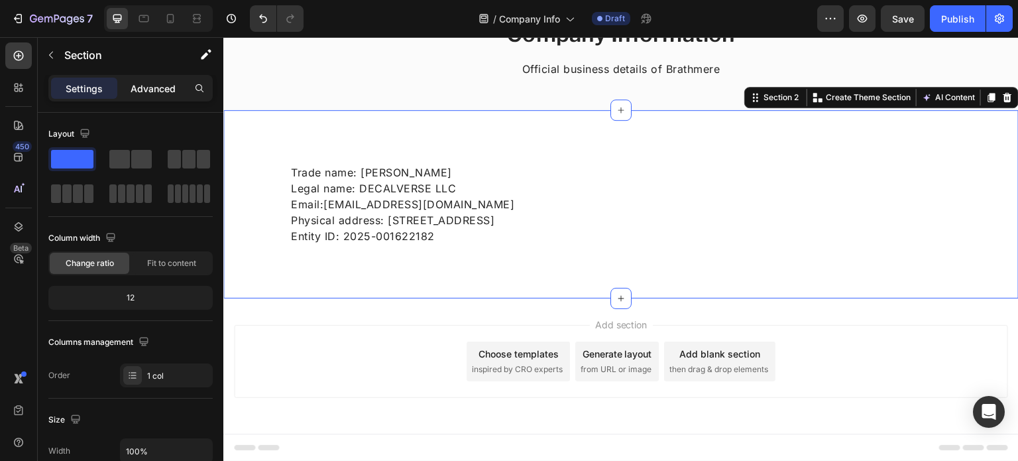
click at [159, 98] on div "Advanced" at bounding box center [153, 88] width 66 height 21
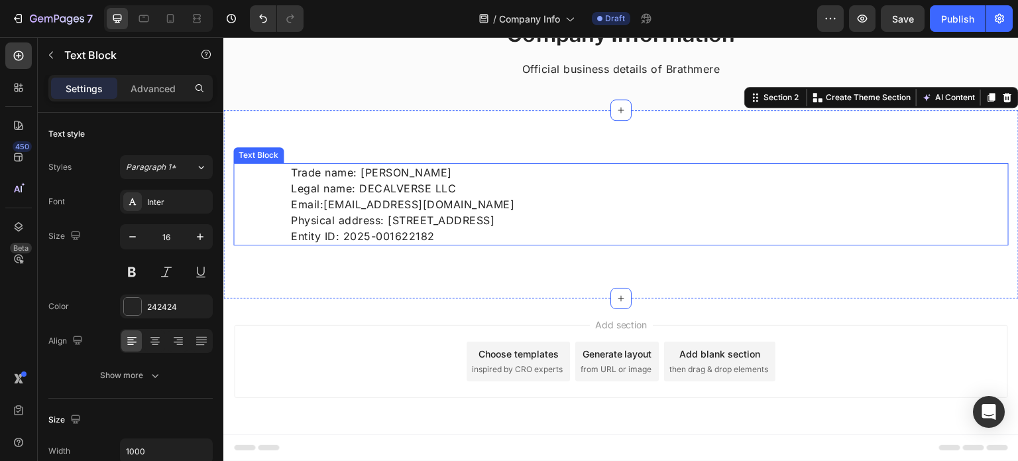
click at [483, 188] on p "Legal name: DECALVERSE LLC" at bounding box center [621, 188] width 660 height 16
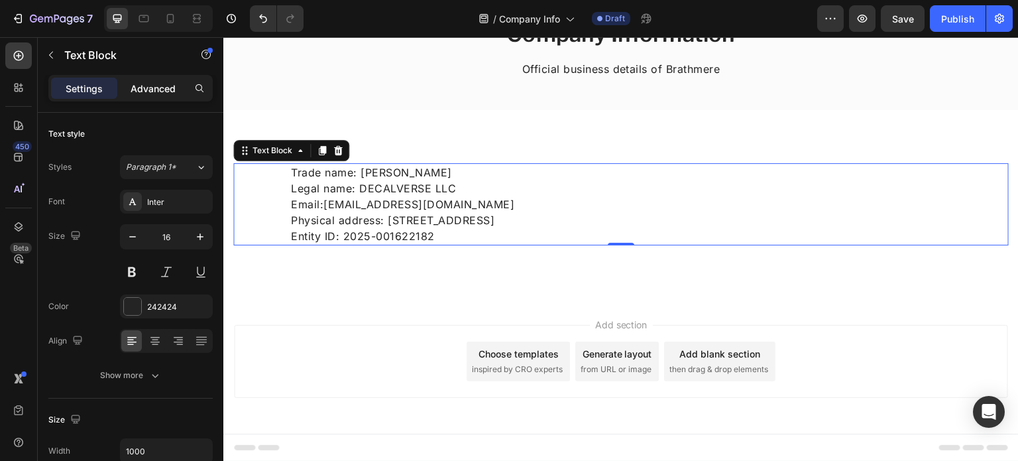
click at [137, 78] on div "Advanced" at bounding box center [153, 88] width 66 height 21
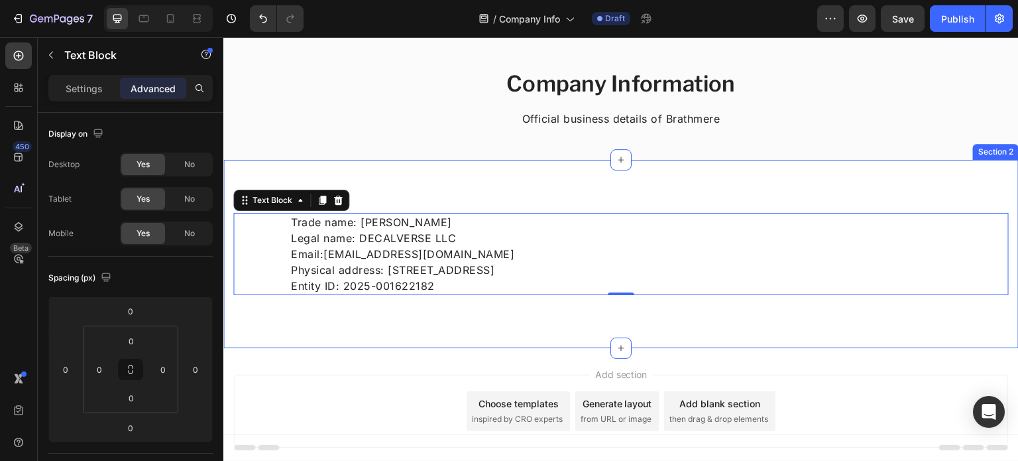
scroll to position [28, 0]
click at [505, 310] on div "Trade name: BRATHMERE Legal name: DECALVERSE LLC Email: shop@brathmere.com Phys…" at bounding box center [621, 252] width 796 height 188
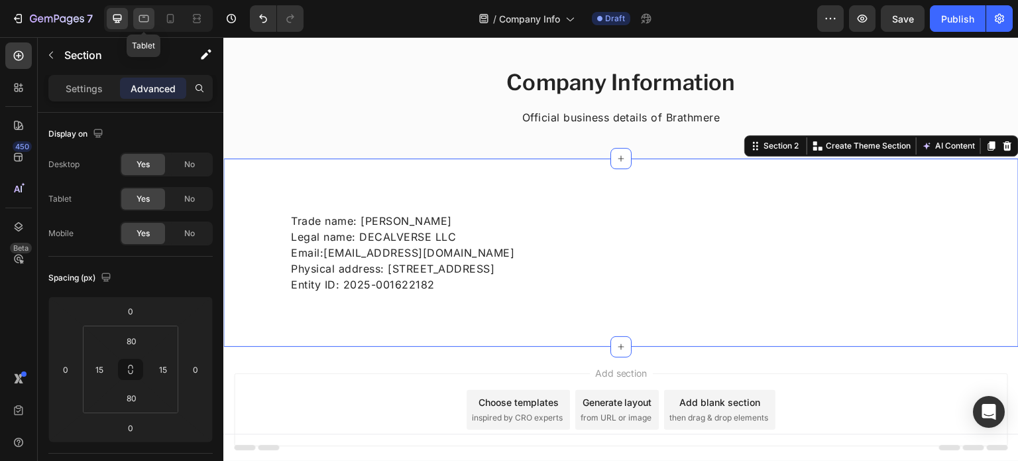
click at [145, 15] on icon at bounding box center [144, 18] width 10 height 7
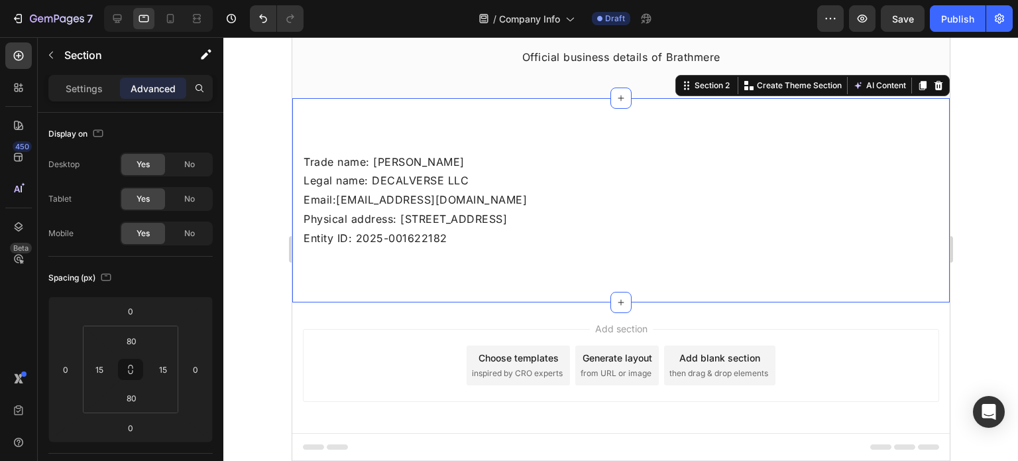
scroll to position [92, 0]
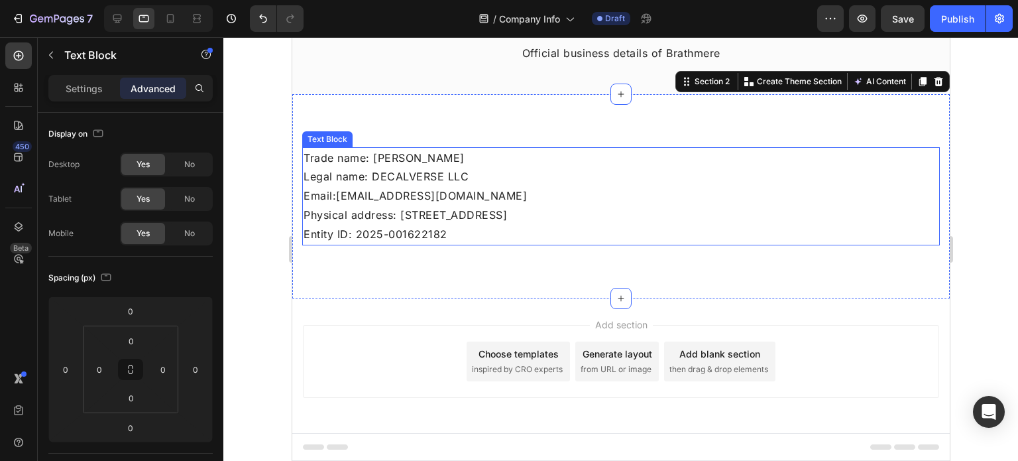
click at [562, 190] on p "Email: shop@brathmere.com" at bounding box center [620, 195] width 635 height 19
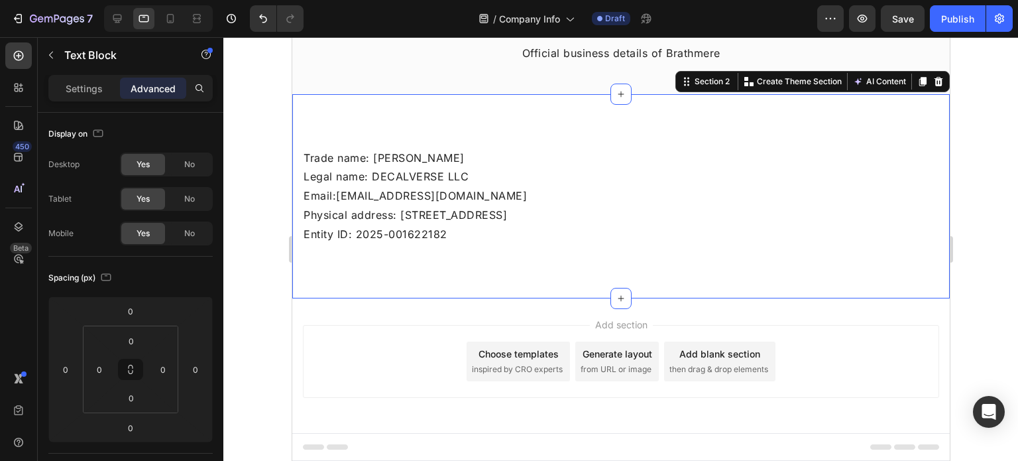
click at [528, 133] on div "Trade name: BRATHMERE Legal name: DECALVERSE LLC Email: shop@brathmere.com Phys…" at bounding box center [621, 196] width 658 height 204
click at [172, 19] on icon at bounding box center [170, 18] width 7 height 9
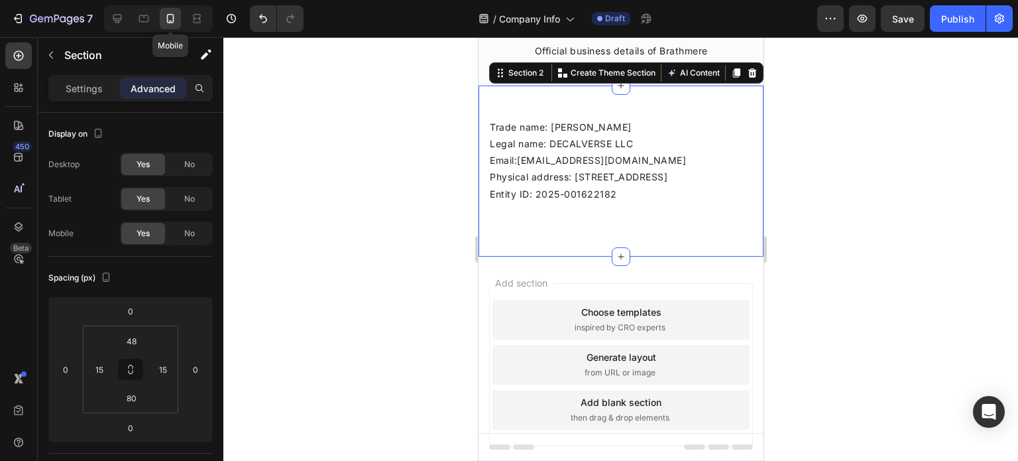
scroll to position [91, 0]
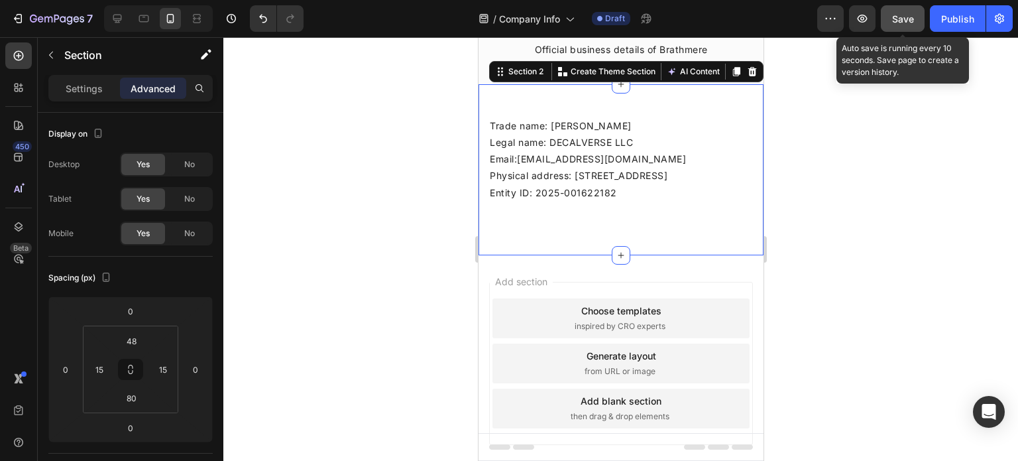
click at [914, 23] on span "Save" at bounding box center [903, 18] width 22 height 11
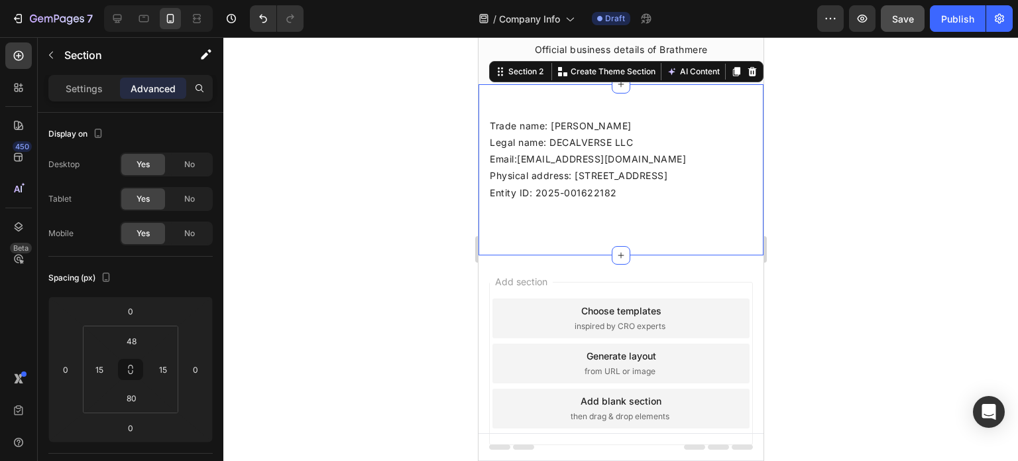
scroll to position [64, 0]
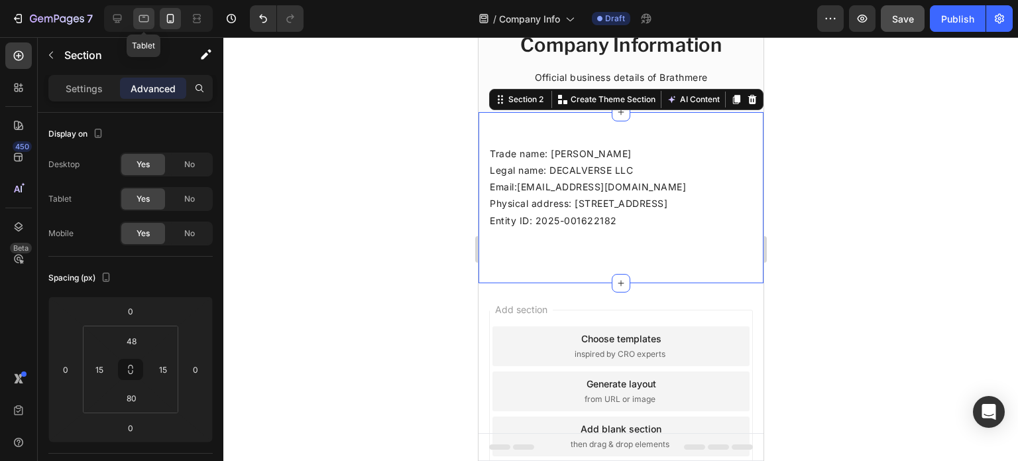
click at [144, 9] on div at bounding box center [143, 18] width 21 height 21
type input "80"
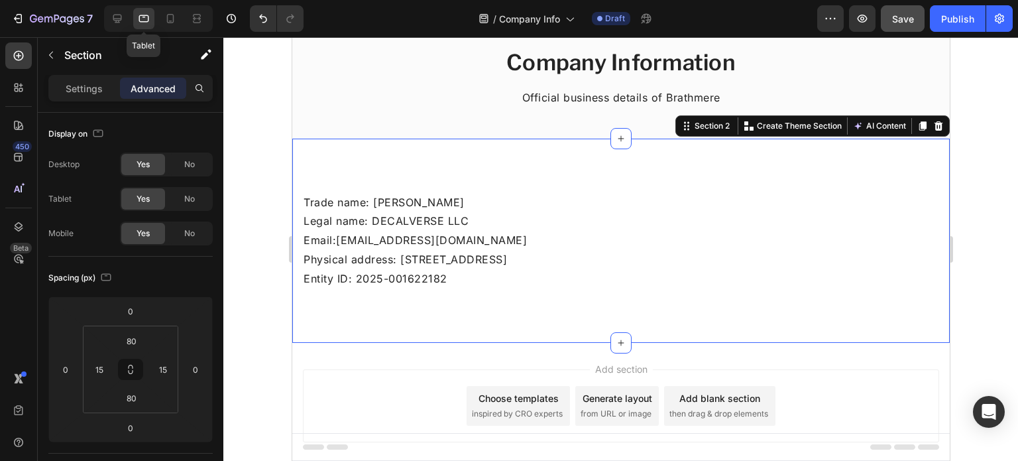
scroll to position [92, 0]
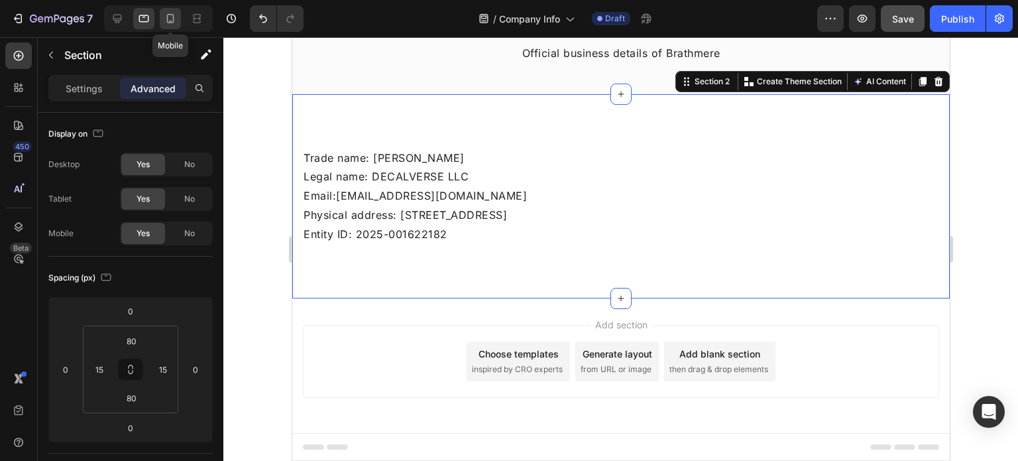
click at [162, 20] on div at bounding box center [170, 18] width 21 height 21
type input "48"
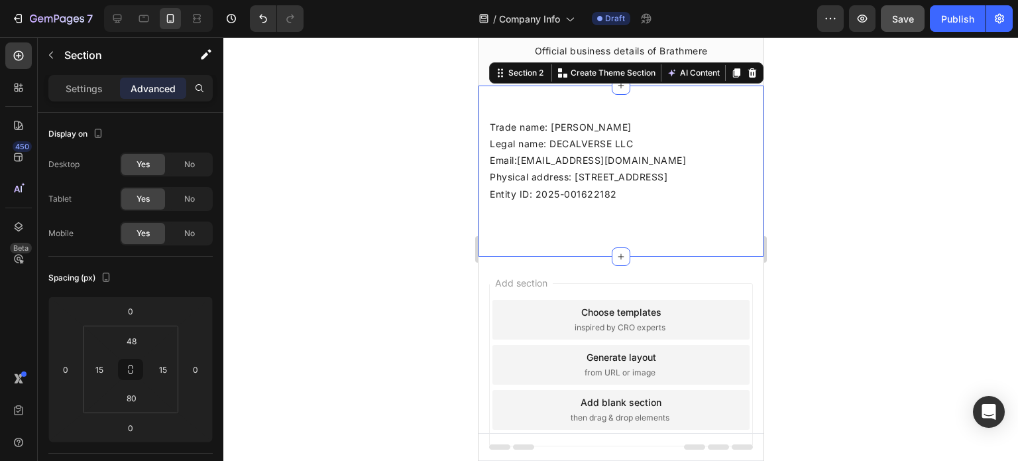
scroll to position [91, 0]
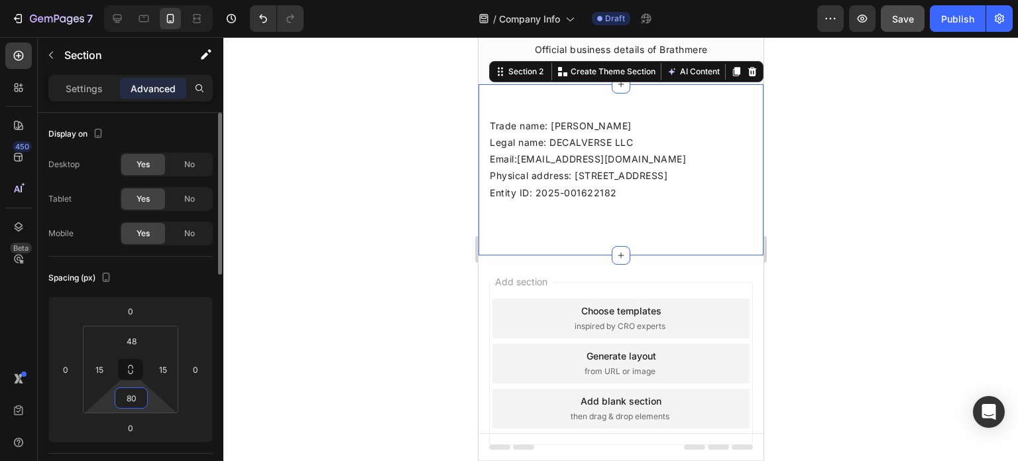
click at [140, 396] on input "80" at bounding box center [131, 398] width 27 height 20
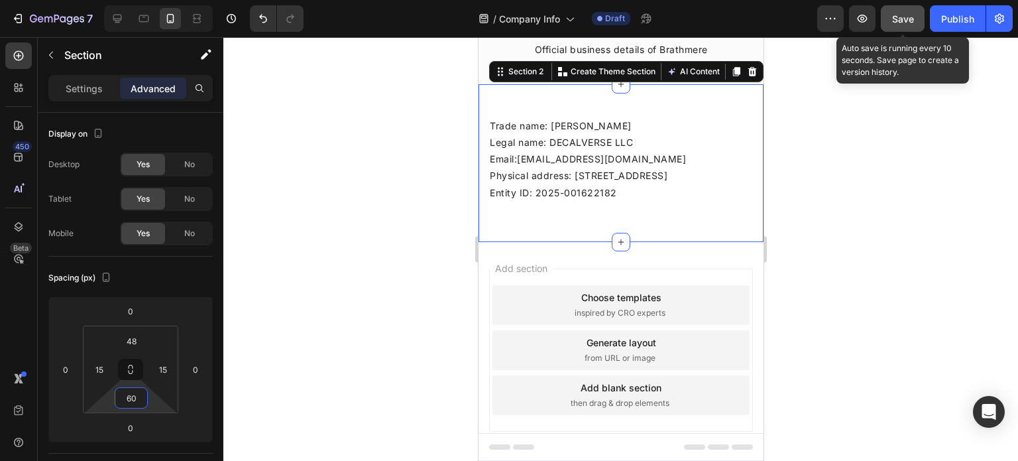
type input "60"
click at [903, 17] on span "Save" at bounding box center [903, 18] width 22 height 11
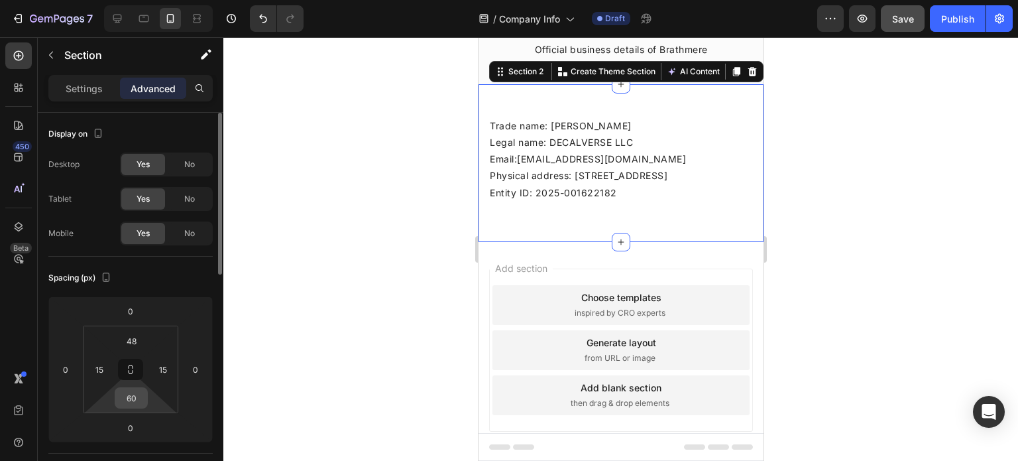
click at [141, 388] on input "60" at bounding box center [131, 398] width 27 height 20
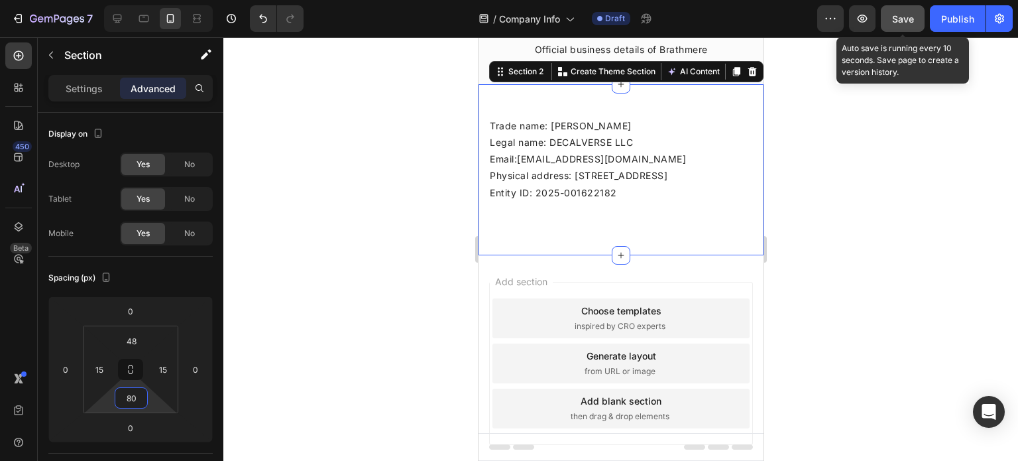
type input "80"
click at [904, 18] on span "Save" at bounding box center [903, 18] width 22 height 11
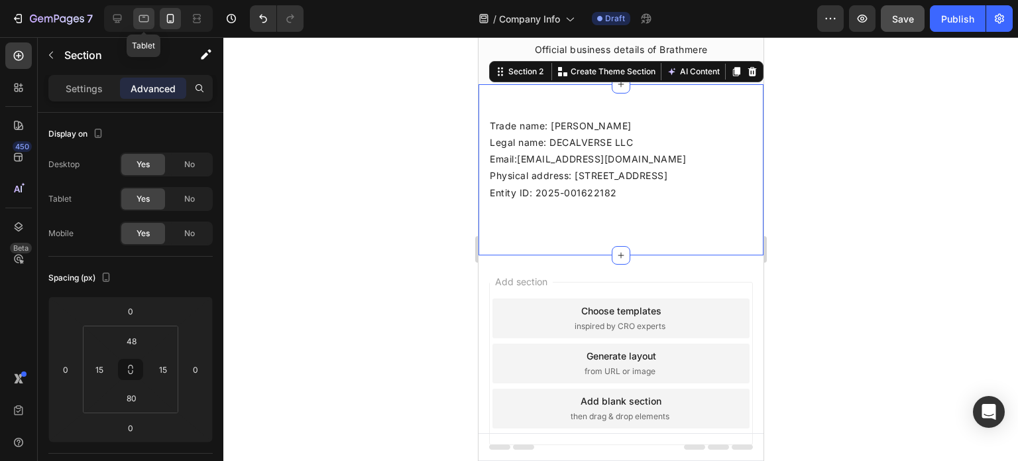
click at [143, 27] on div at bounding box center [143, 18] width 21 height 21
type input "80"
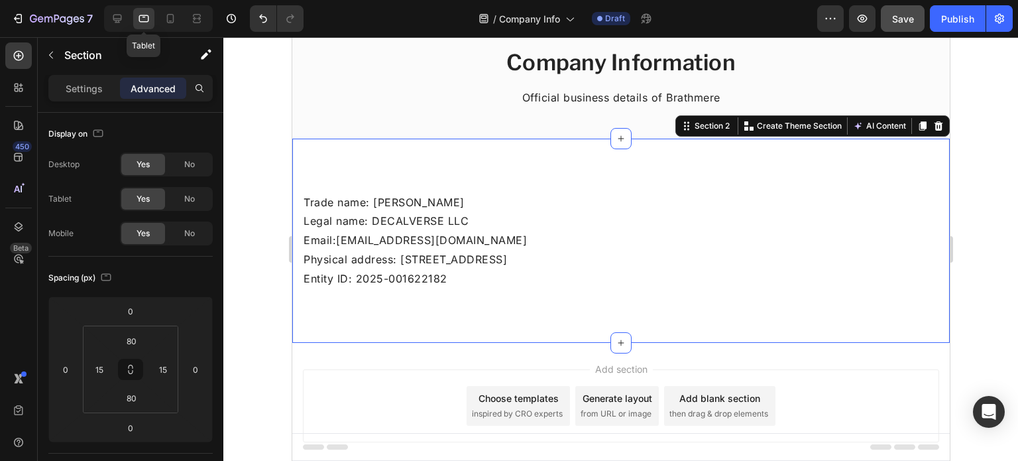
scroll to position [92, 0]
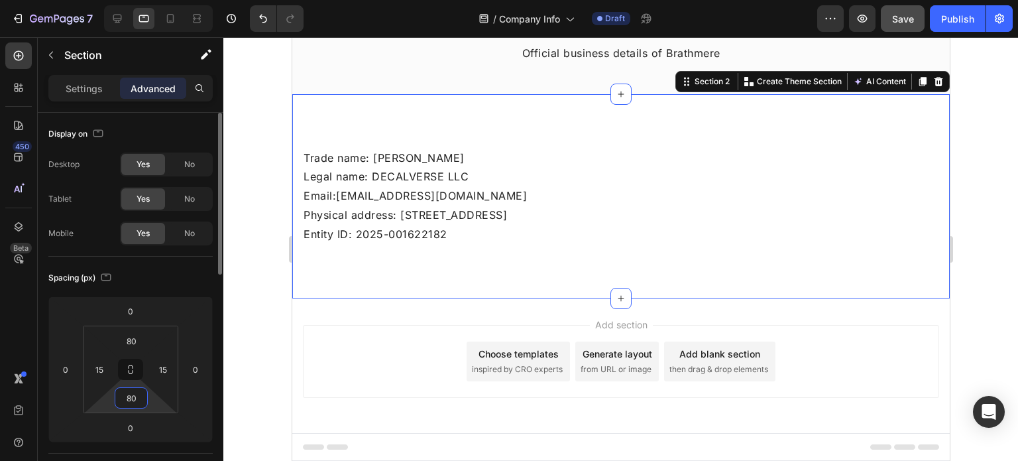
click at [141, 400] on input "80" at bounding box center [131, 398] width 27 height 20
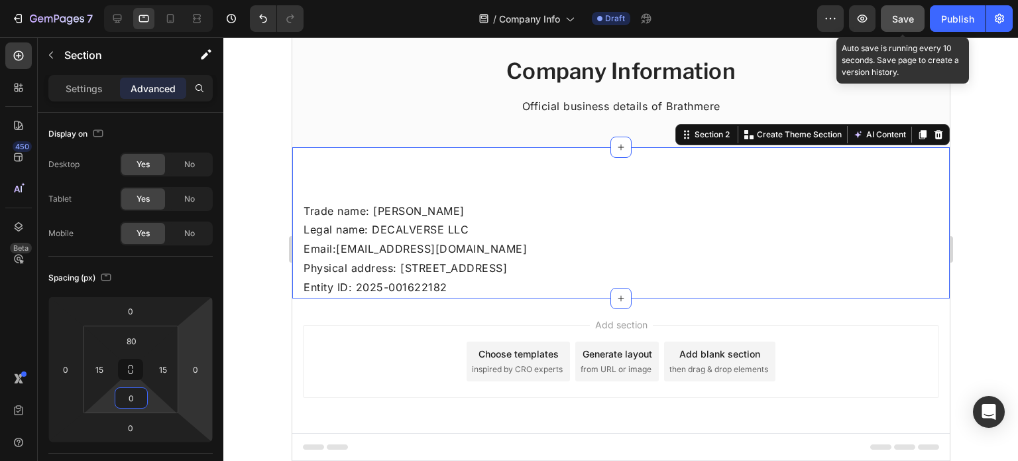
click at [916, 7] on button "Save" at bounding box center [903, 18] width 44 height 27
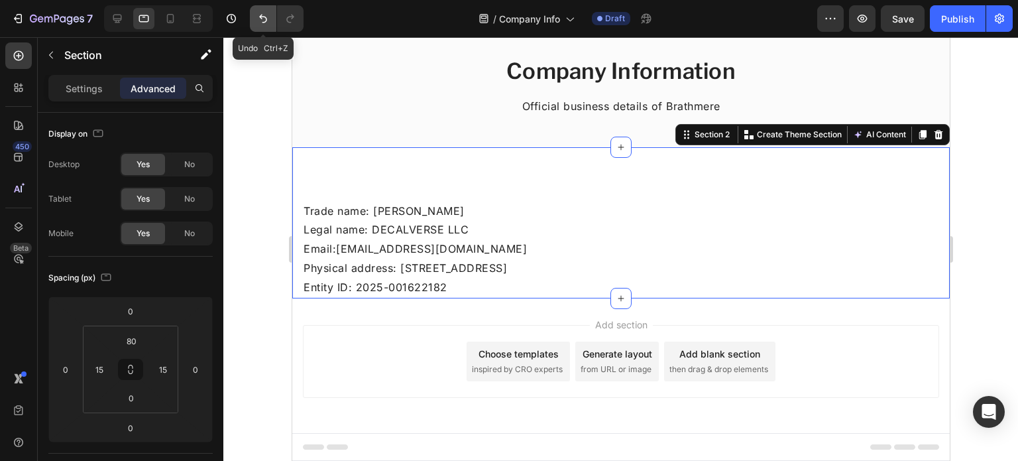
click at [260, 15] on icon "Undo/Redo" at bounding box center [263, 18] width 13 height 13
type input "80"
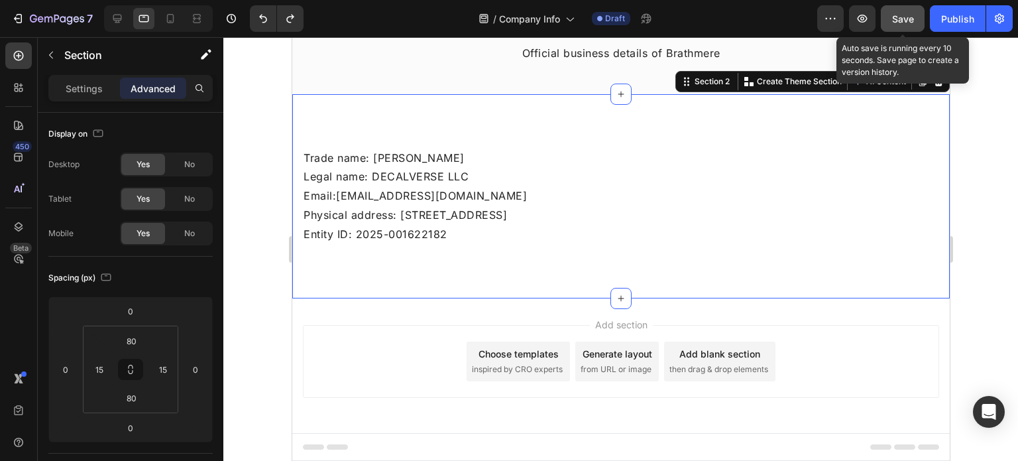
click at [921, 23] on button "Save" at bounding box center [903, 18] width 44 height 27
click at [901, 13] on span "Save" at bounding box center [903, 18] width 22 height 11
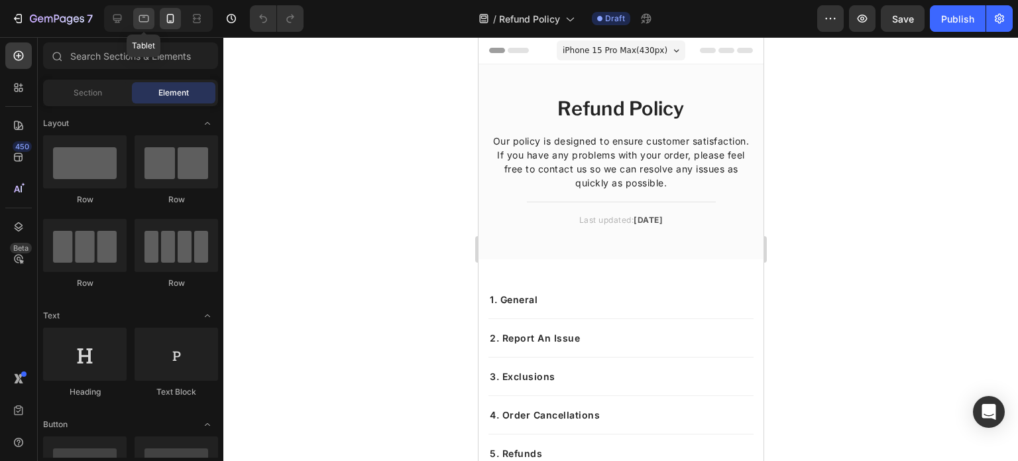
click at [139, 23] on icon at bounding box center [143, 18] width 13 height 13
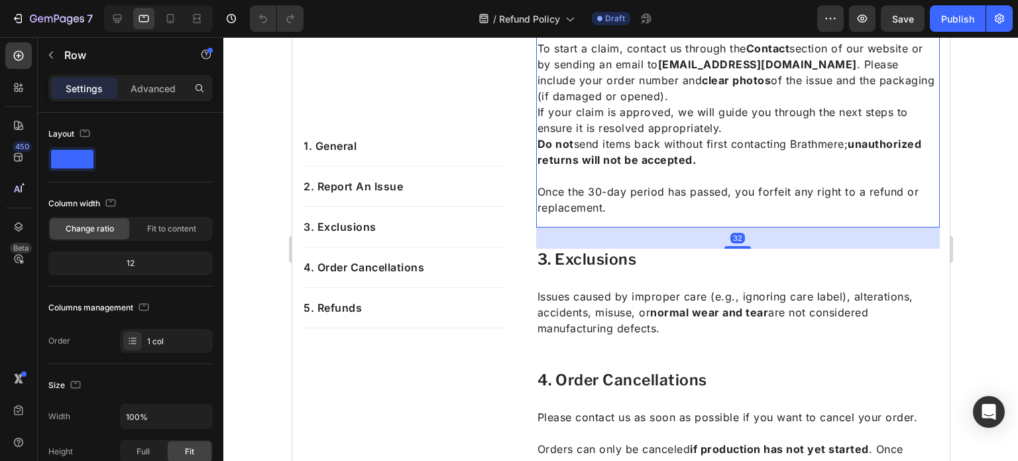
scroll to position [618, 0]
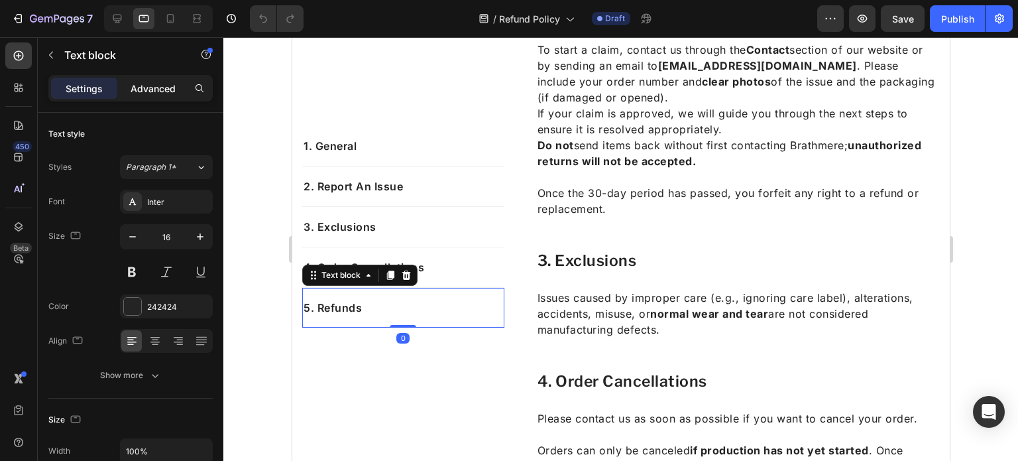
click at [147, 93] on p "Advanced" at bounding box center [153, 89] width 45 height 14
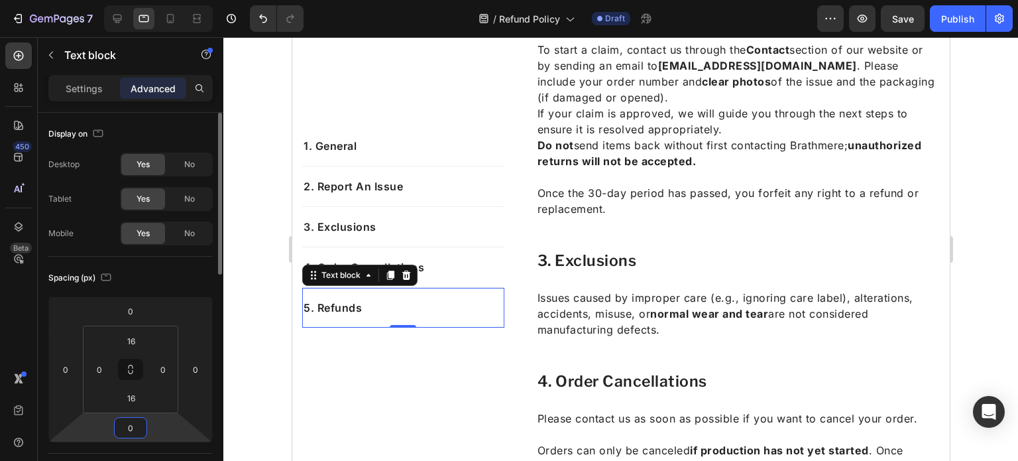
click at [141, 421] on input "0" at bounding box center [130, 428] width 27 height 20
type input "15"
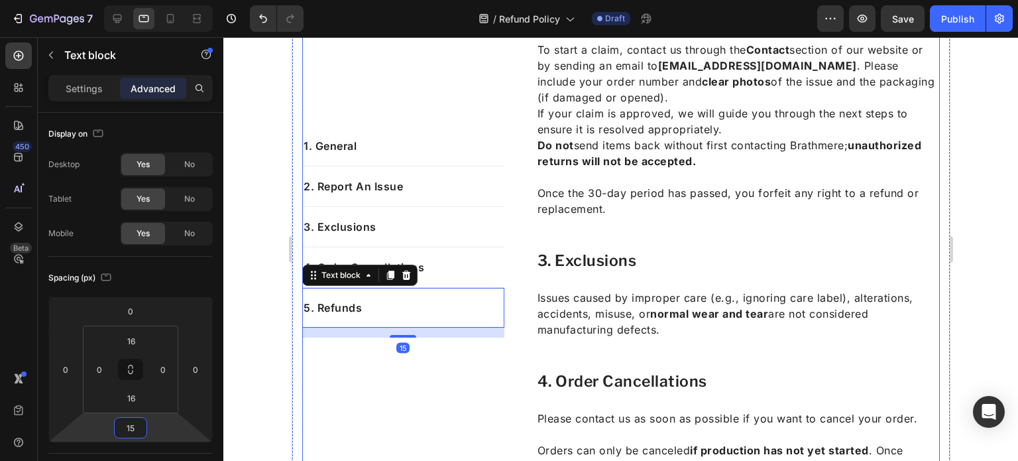
click at [320, 387] on div "1. General Text block 2. Report An Issue Text block 3. Exclusions Text block 4.…" at bounding box center [403, 188] width 202 height 996
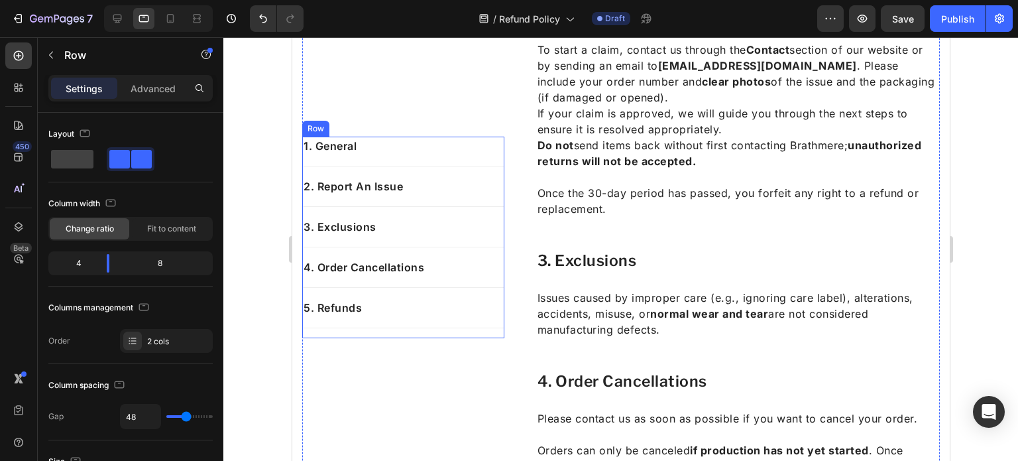
click at [373, 333] on div "1. General Text block 2. Report An Issue Text block 3. Exclusions Text block 4.…" at bounding box center [403, 238] width 202 height 202
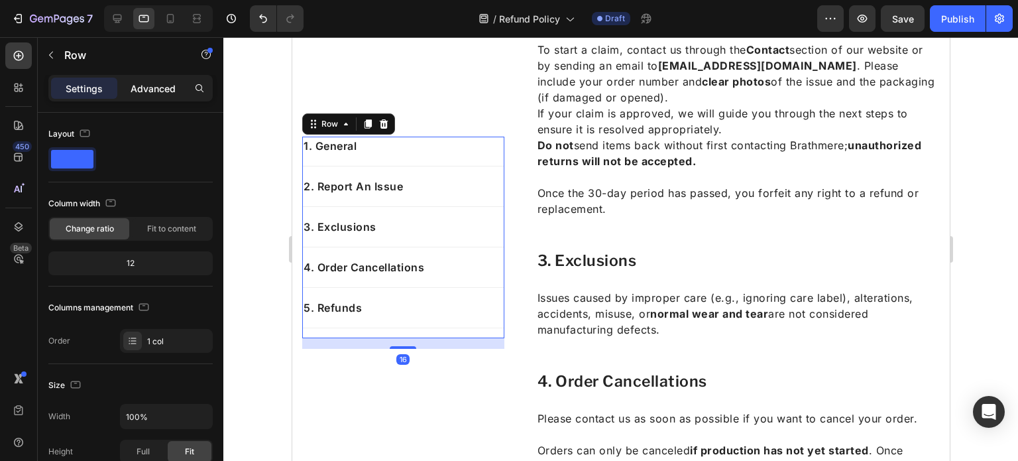
click at [161, 95] on div "Advanced" at bounding box center [153, 88] width 66 height 21
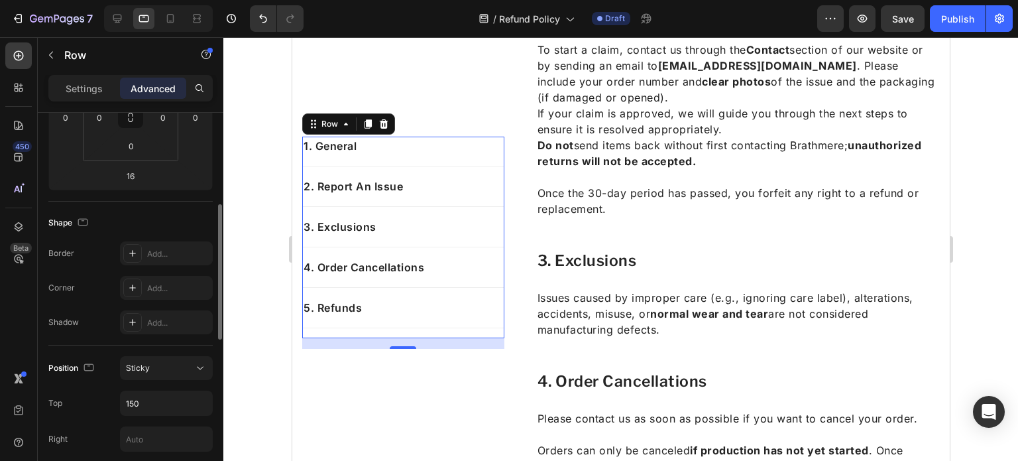
scroll to position [254, 0]
click at [204, 365] on icon at bounding box center [200, 365] width 13 height 13
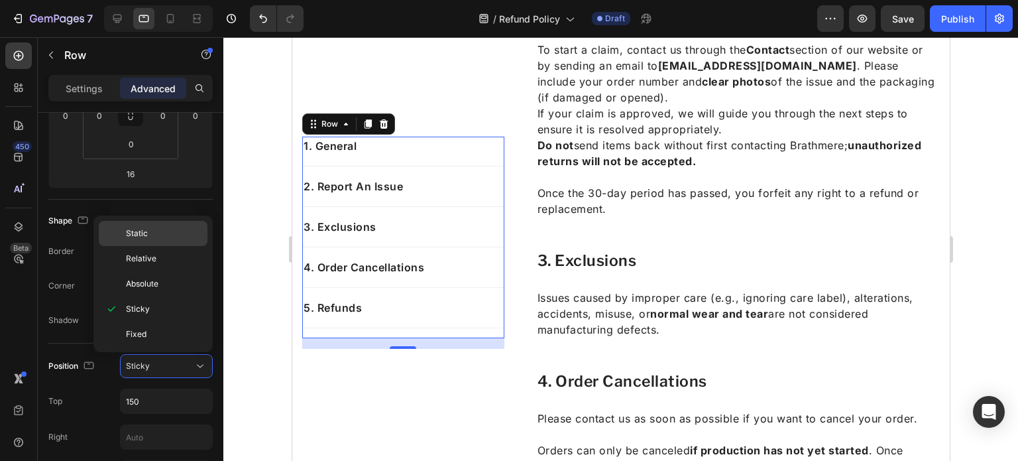
click at [144, 239] on div "Static" at bounding box center [153, 233] width 109 height 25
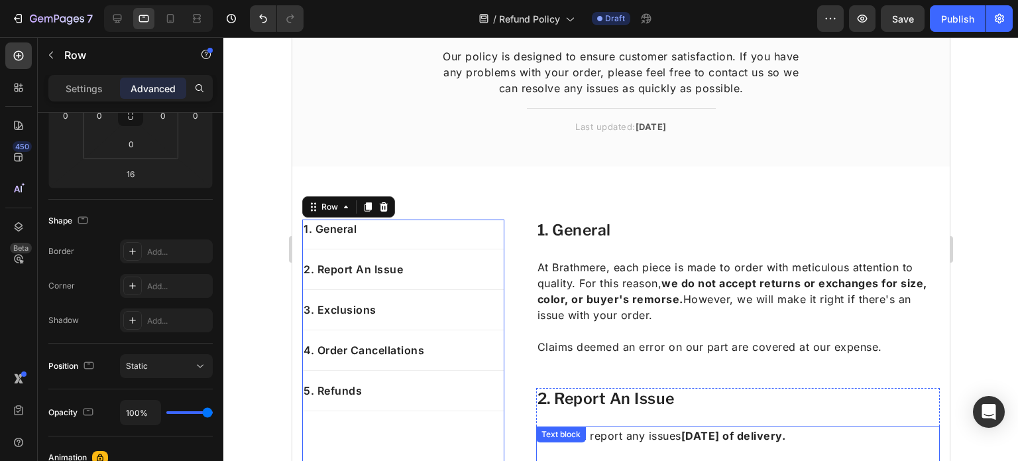
scroll to position [86, 0]
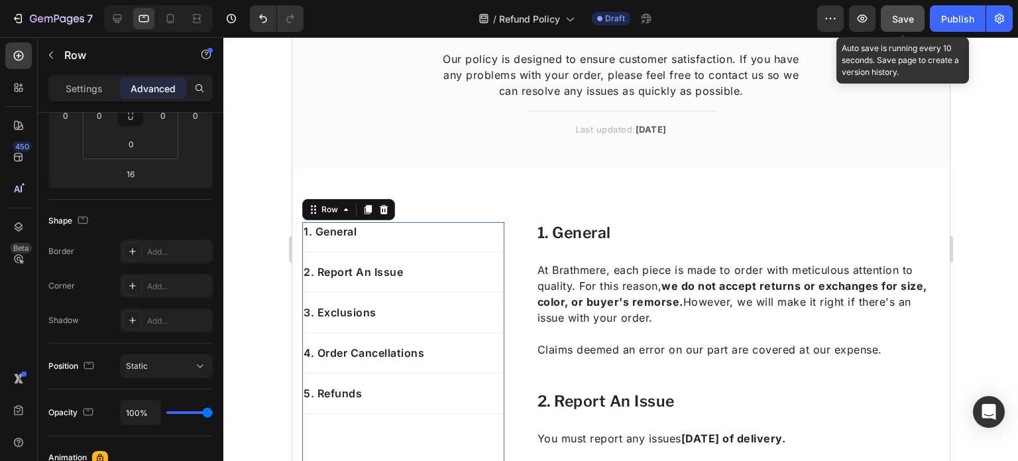
click at [900, 17] on span "Save" at bounding box center [903, 18] width 22 height 11
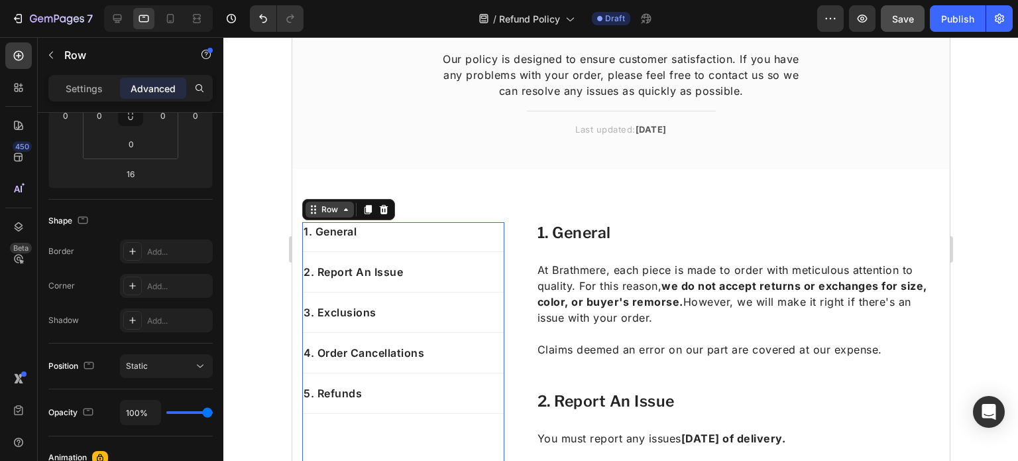
scroll to position [143, 0]
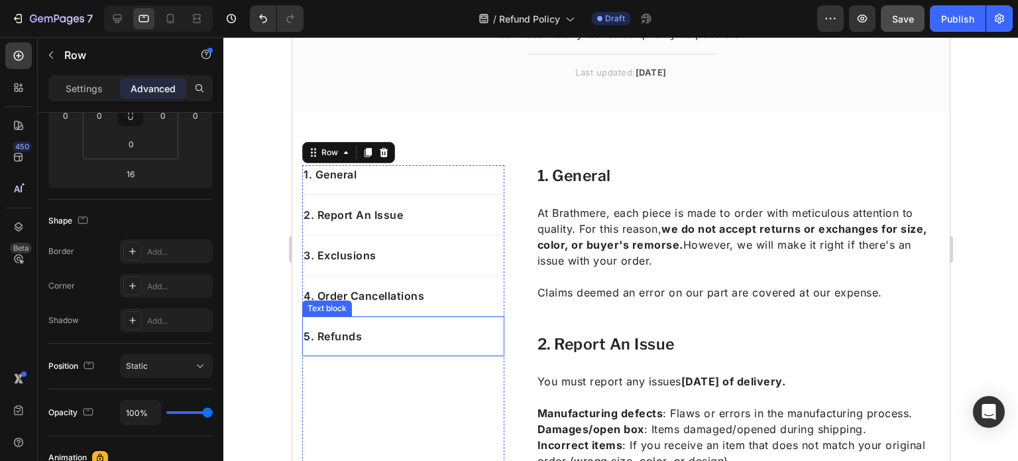
click at [371, 329] on p "5. Refunds" at bounding box center [403, 336] width 200 height 16
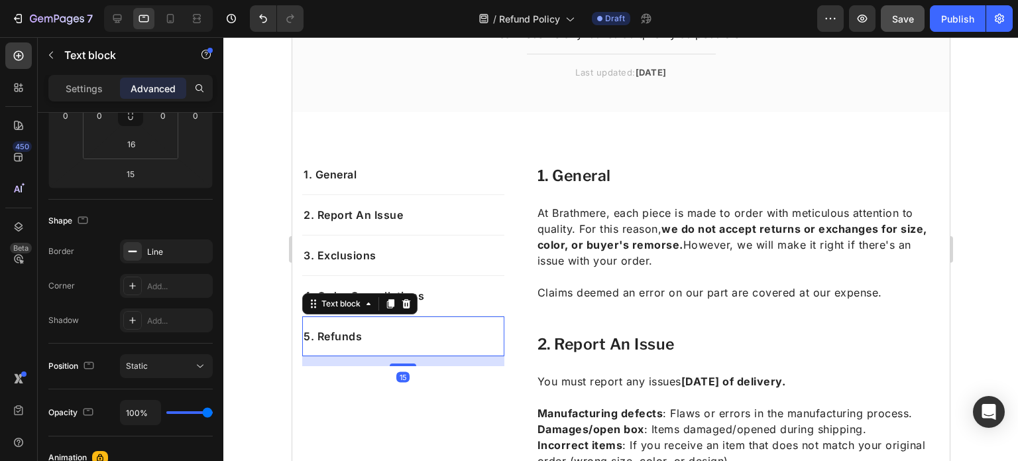
scroll to position [0, 0]
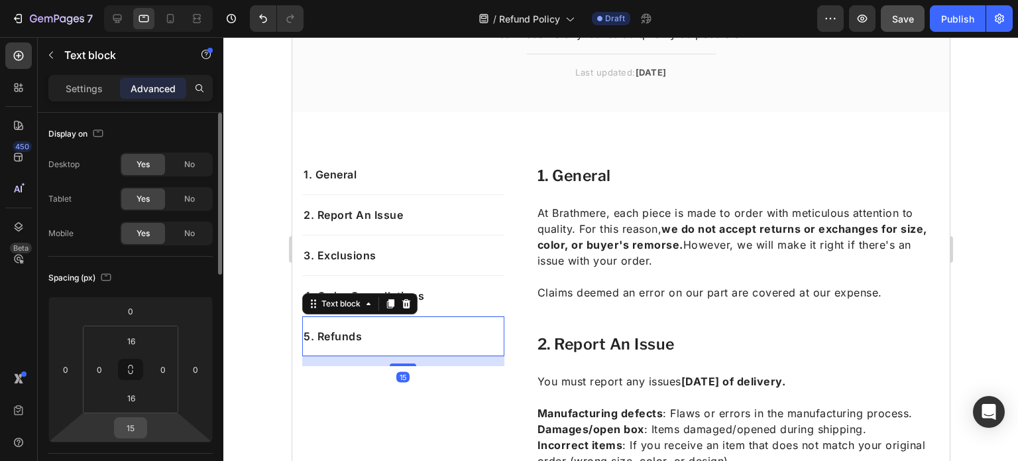
click at [139, 426] on input "15" at bounding box center [130, 428] width 27 height 20
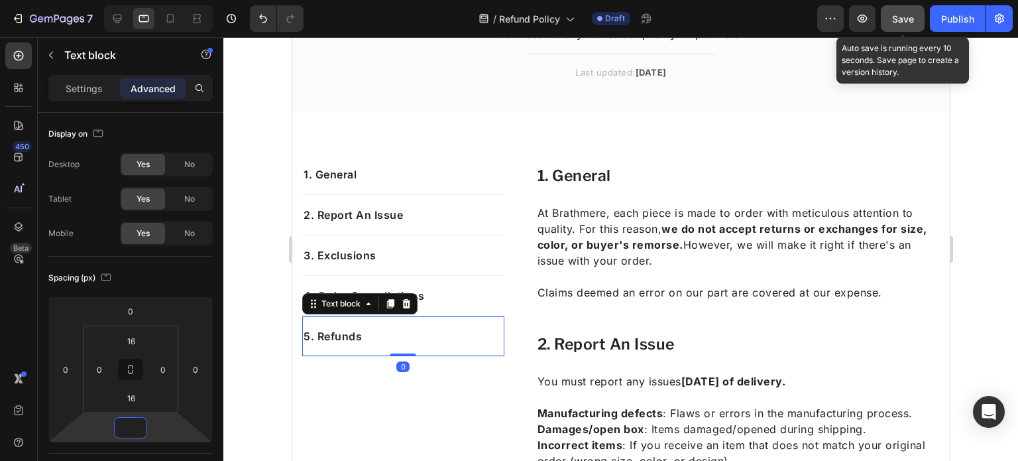
type input "0"
click at [889, 17] on button "Save" at bounding box center [903, 18] width 44 height 27
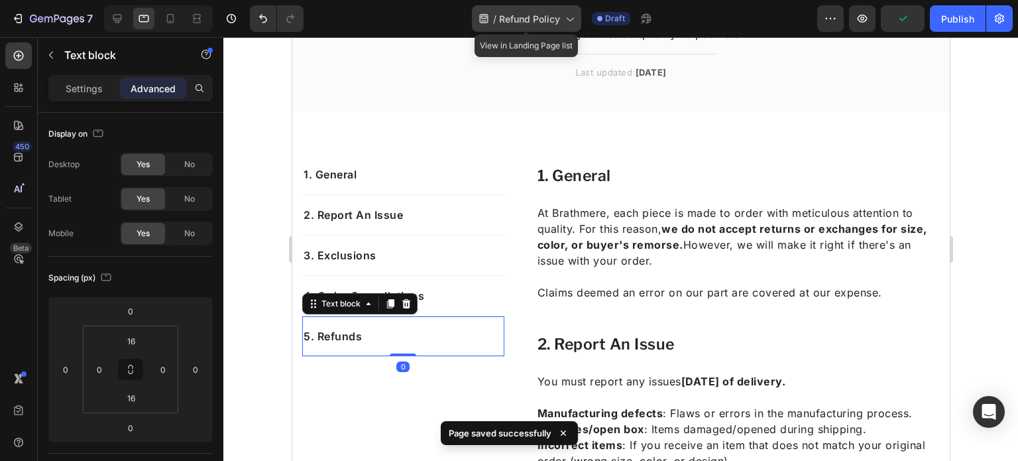
click at [533, 10] on div "/ Refund Policy" at bounding box center [526, 18] width 109 height 27
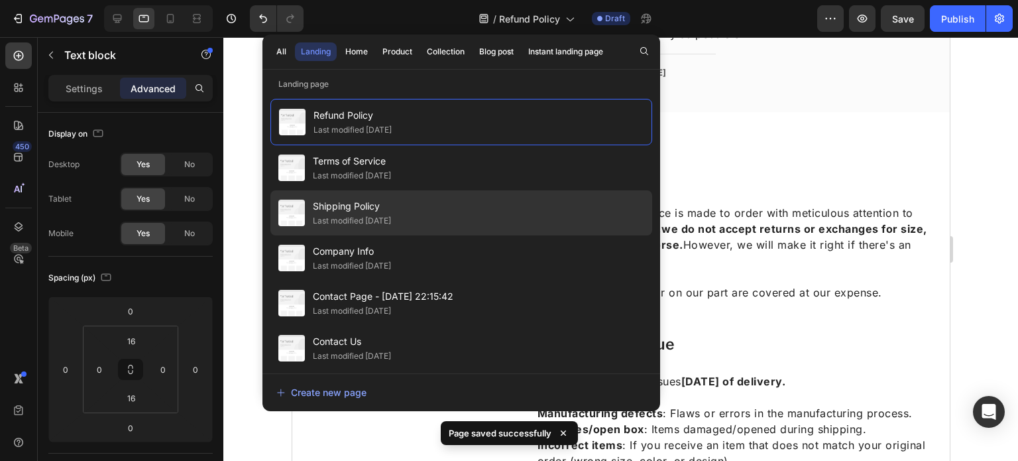
click at [424, 204] on div "Shipping Policy Last modified 16 days ago" at bounding box center [461, 212] width 382 height 45
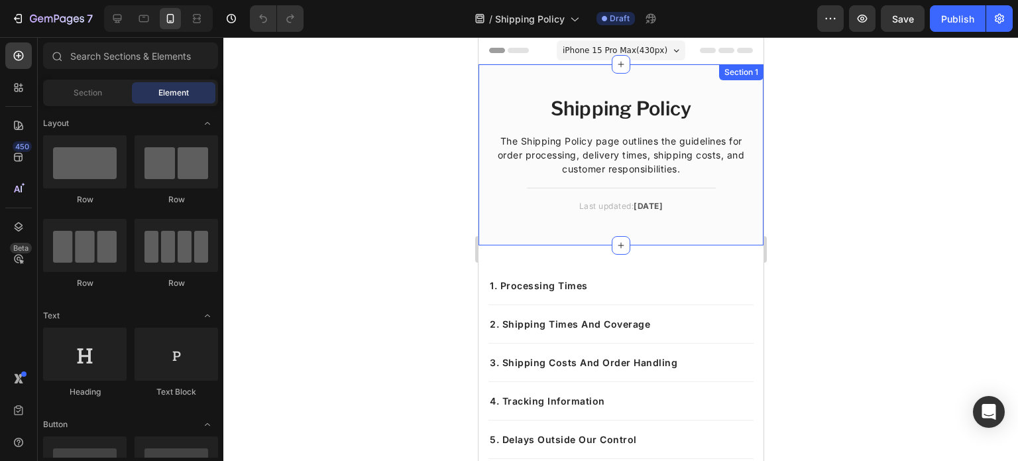
scroll to position [16, 0]
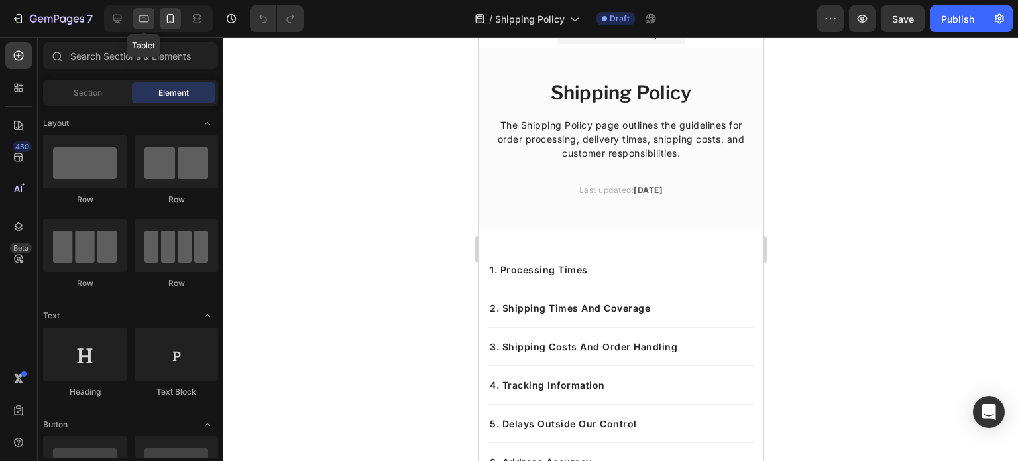
click at [133, 23] on div "Tablet" at bounding box center [158, 18] width 109 height 27
click at [125, 22] on div at bounding box center [117, 18] width 21 height 21
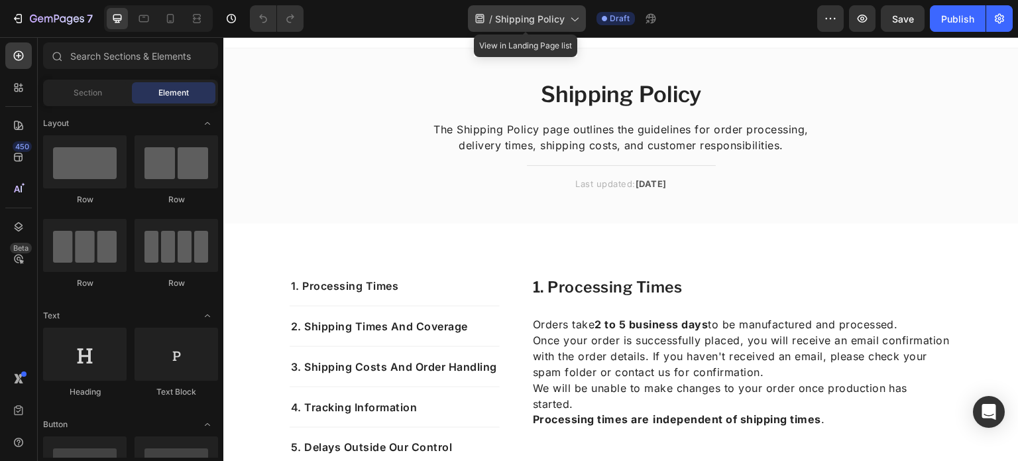
click at [505, 15] on span "Shipping Policy" at bounding box center [530, 19] width 70 height 14
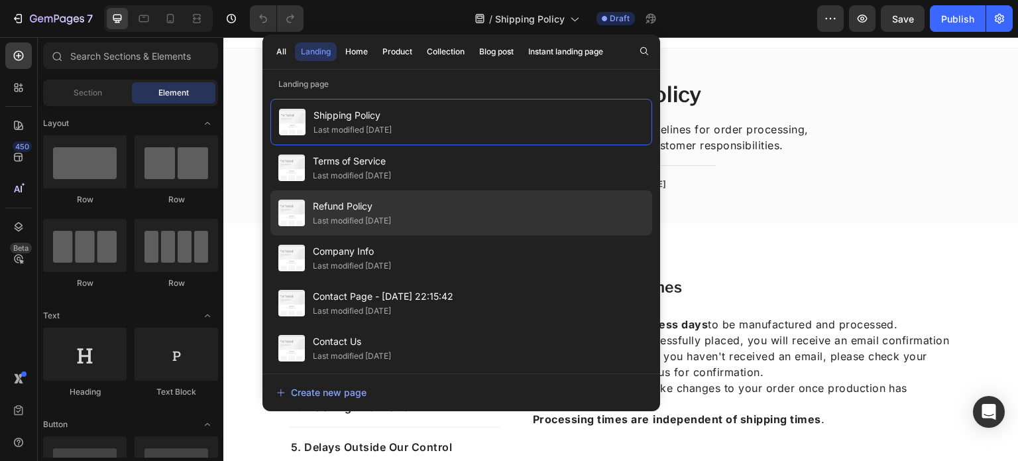
click at [419, 214] on div "Refund Policy Last modified [DATE]" at bounding box center [461, 212] width 382 height 45
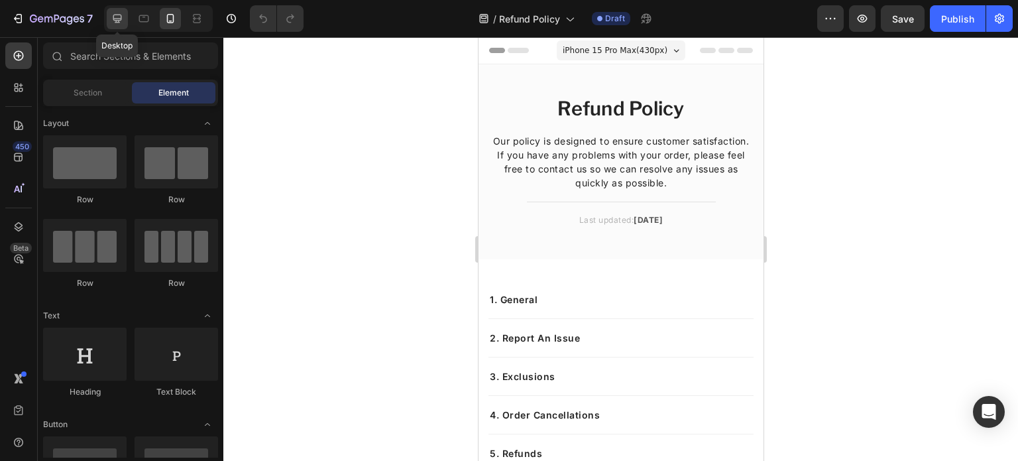
click at [125, 21] on div at bounding box center [117, 18] width 21 height 21
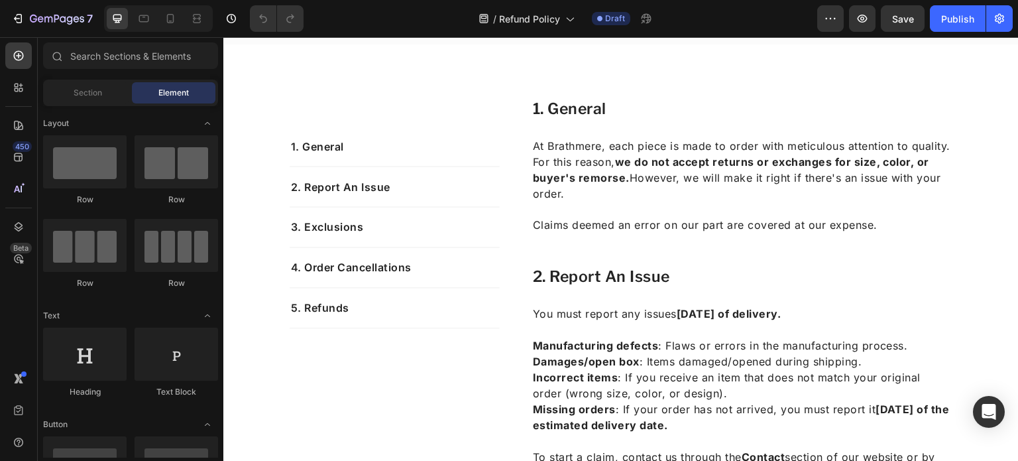
scroll to position [223, 0]
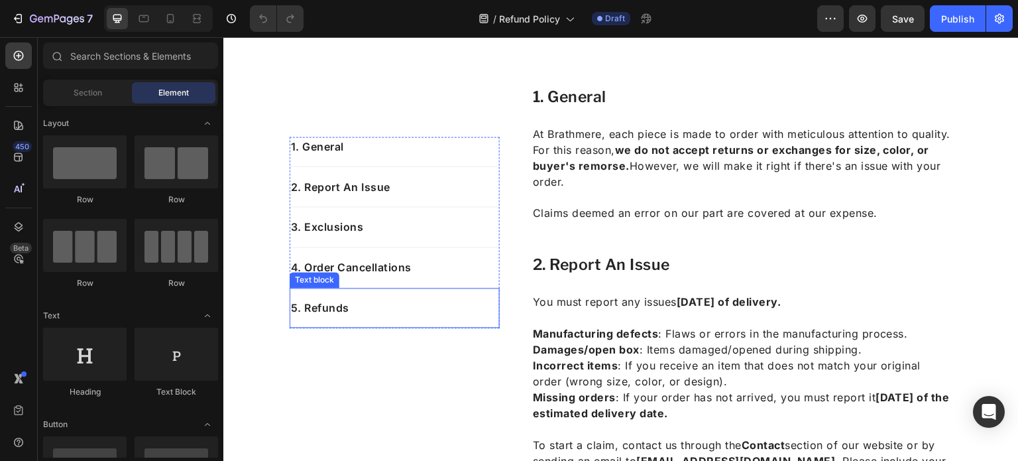
click at [351, 302] on p "5. Refunds" at bounding box center [395, 308] width 208 height 16
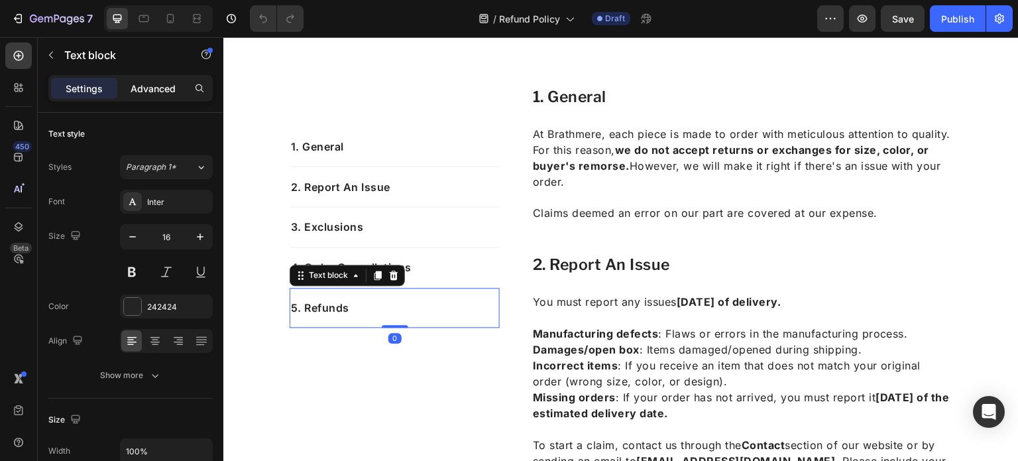
click at [146, 89] on p "Advanced" at bounding box center [153, 89] width 45 height 14
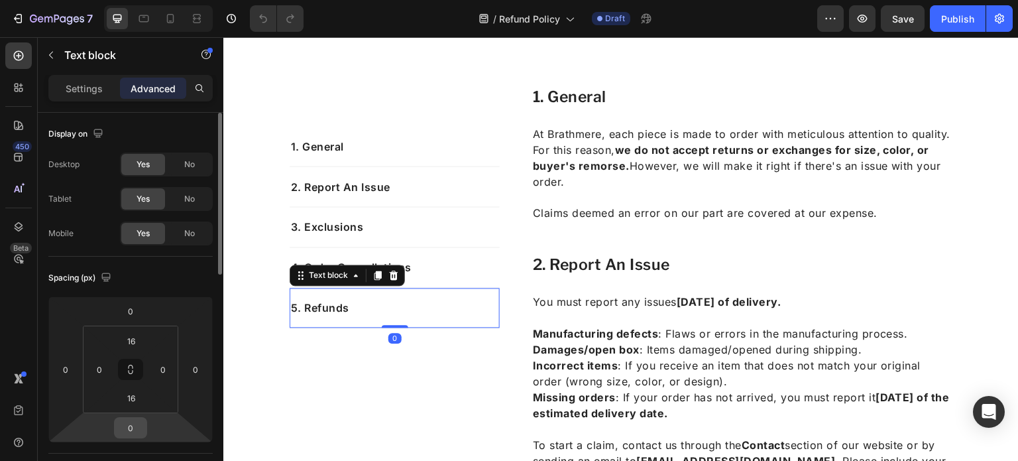
click at [133, 432] on input "0" at bounding box center [130, 428] width 27 height 20
type input "15"
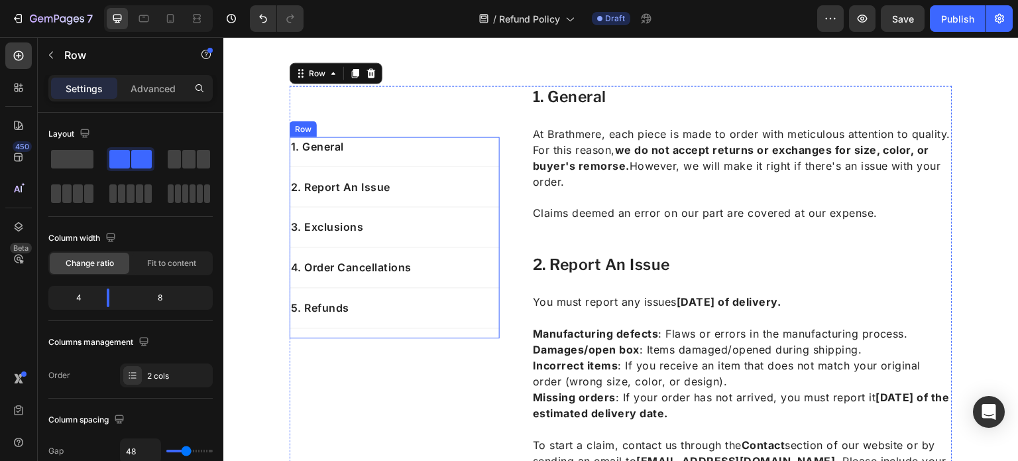
click at [379, 334] on div "1. General Text block 2. Report An Issue Text block 3. Exclusions Text block 4.…" at bounding box center [395, 238] width 210 height 202
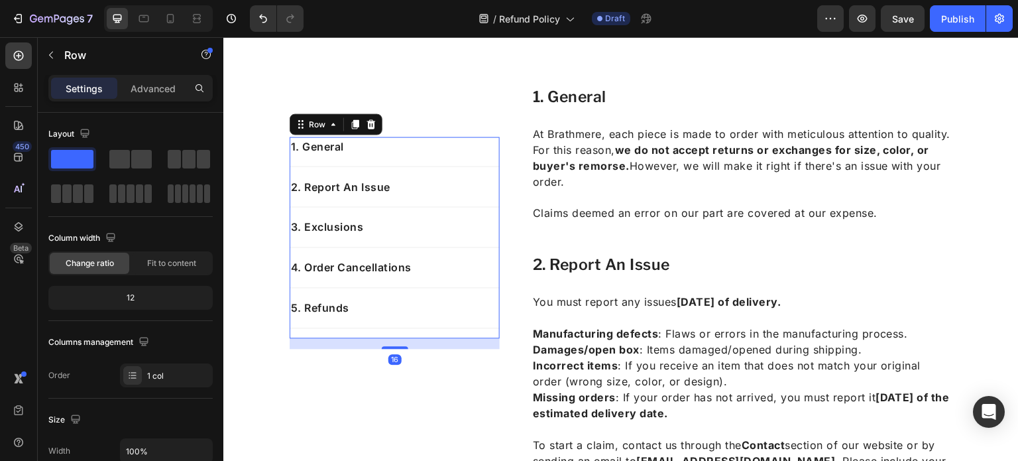
click at [146, 72] on div "Row" at bounding box center [113, 56] width 151 height 38
click at [156, 78] on div "Advanced" at bounding box center [153, 88] width 66 height 21
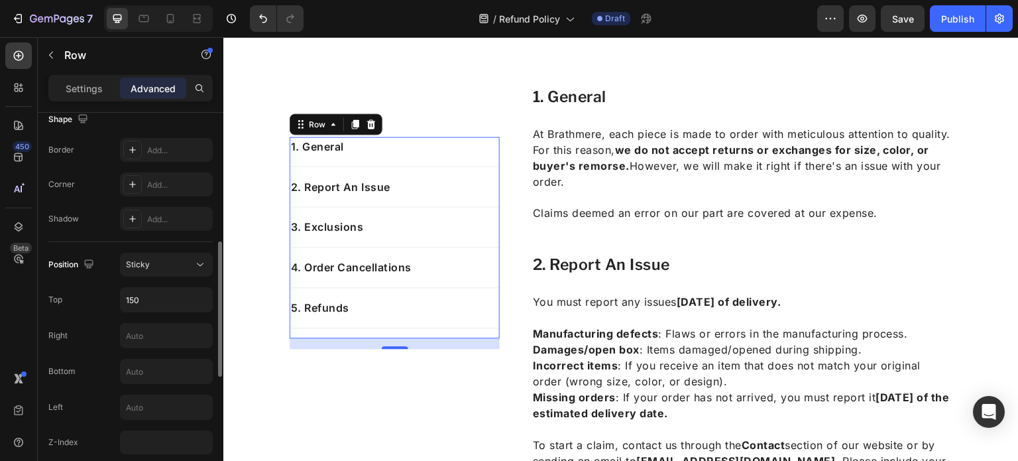
scroll to position [362, 0]
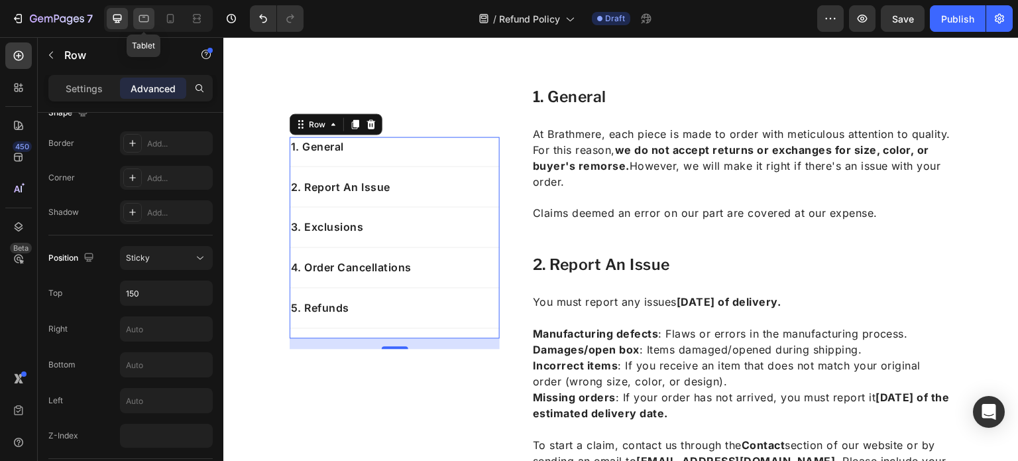
click at [143, 15] on icon at bounding box center [143, 18] width 13 height 13
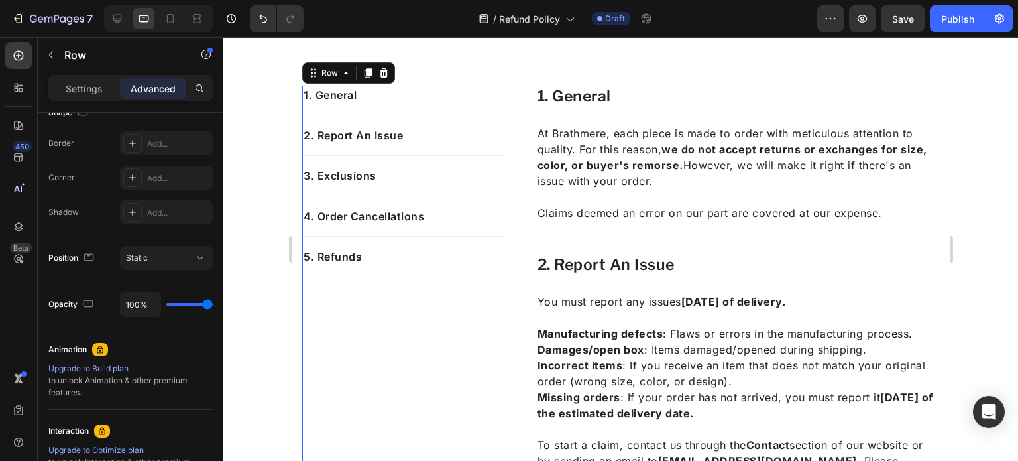
scroll to position [224, 0]
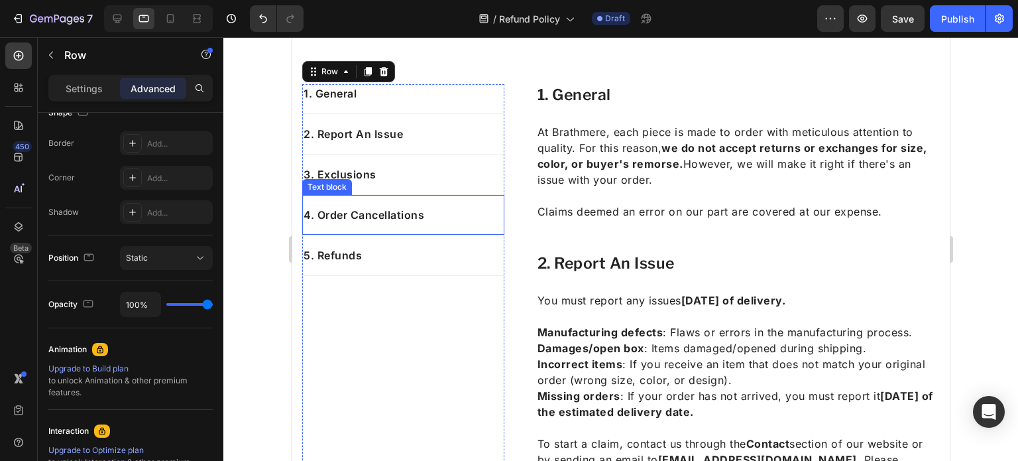
click at [351, 231] on div "4. Order Cancellations Text block" at bounding box center [403, 215] width 202 height 40
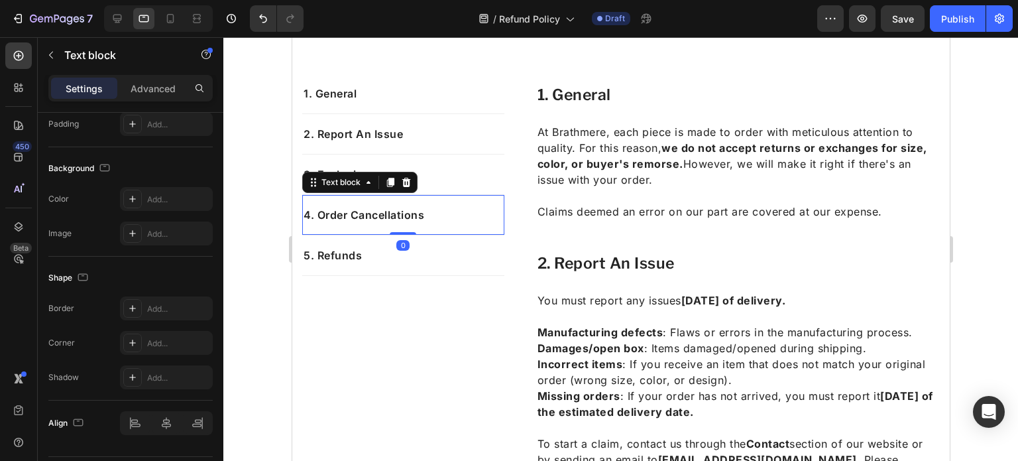
scroll to position [0, 0]
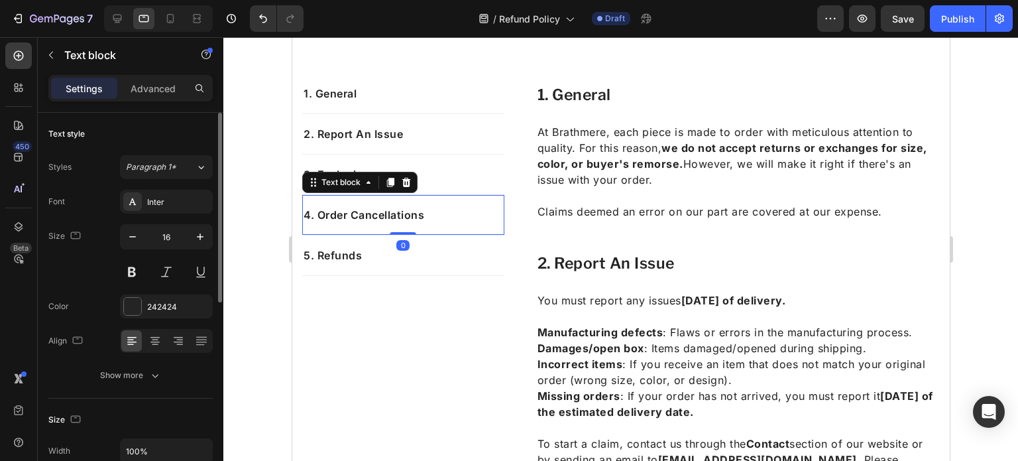
click at [357, 243] on div "5. Refunds Text block" at bounding box center [403, 255] width 202 height 40
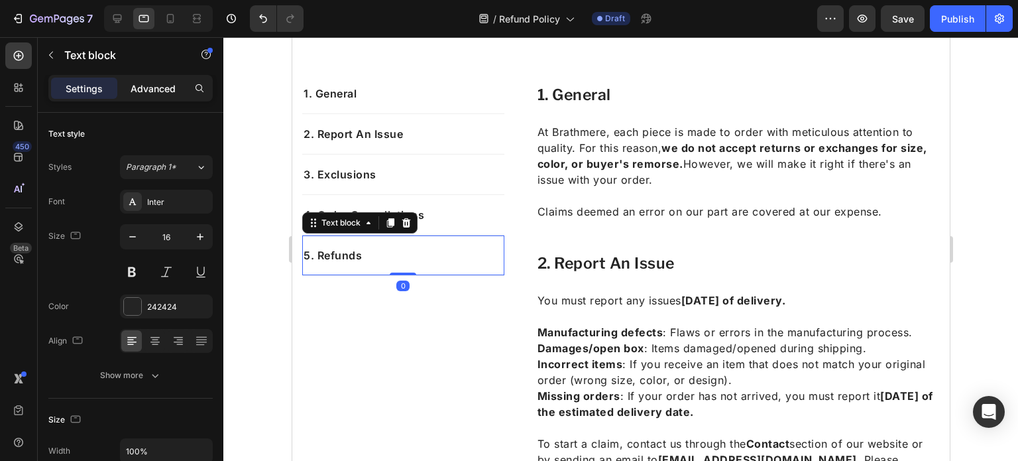
click at [131, 82] on p "Advanced" at bounding box center [153, 89] width 45 height 14
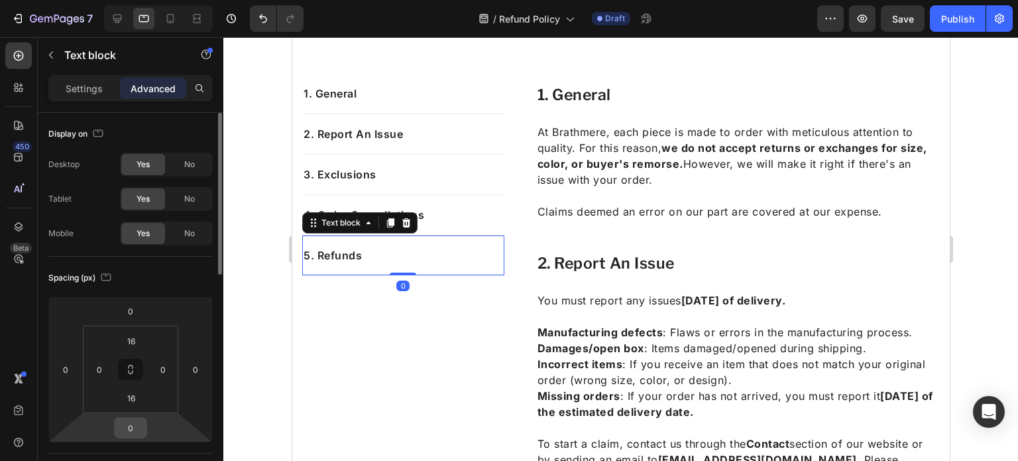
click at [127, 427] on input "0" at bounding box center [130, 428] width 27 height 20
type input "15"
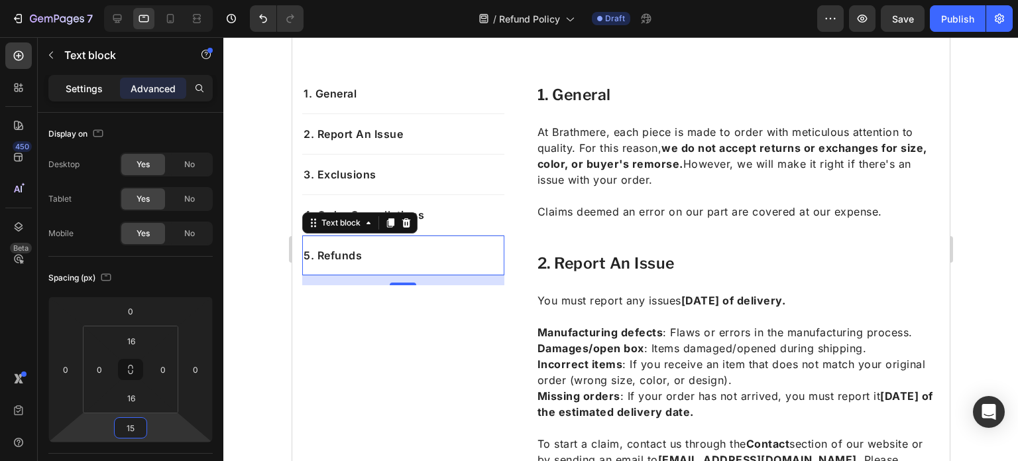
click at [91, 84] on p "Settings" at bounding box center [84, 89] width 37 height 14
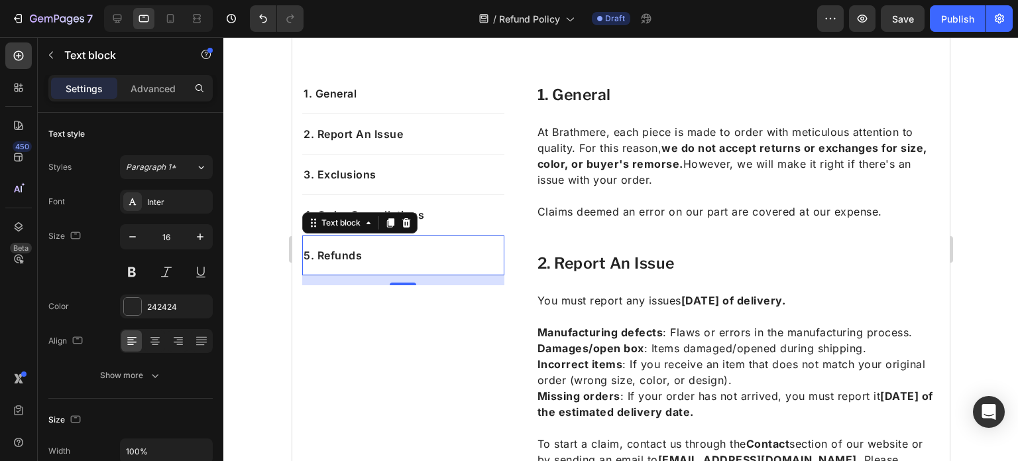
click at [115, 84] on div "Settings" at bounding box center [84, 88] width 66 height 21
click at [143, 82] on p "Advanced" at bounding box center [153, 89] width 45 height 14
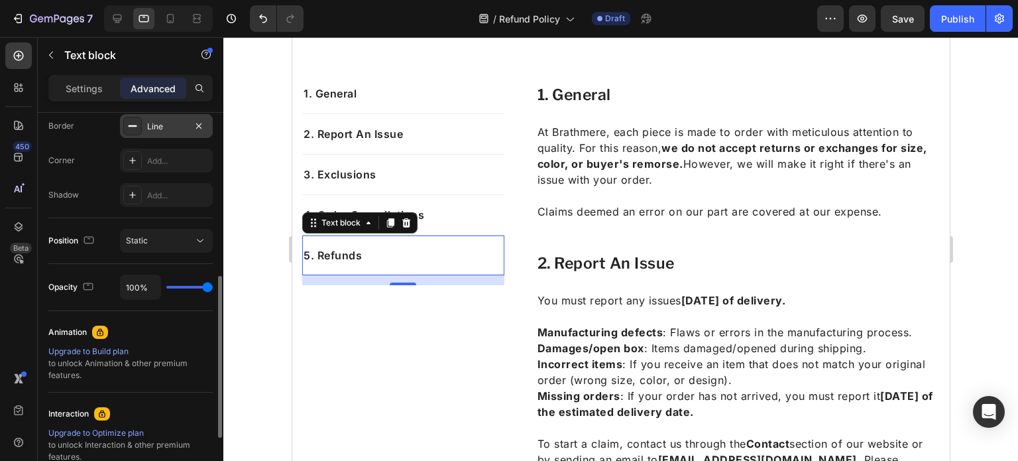
scroll to position [382, 0]
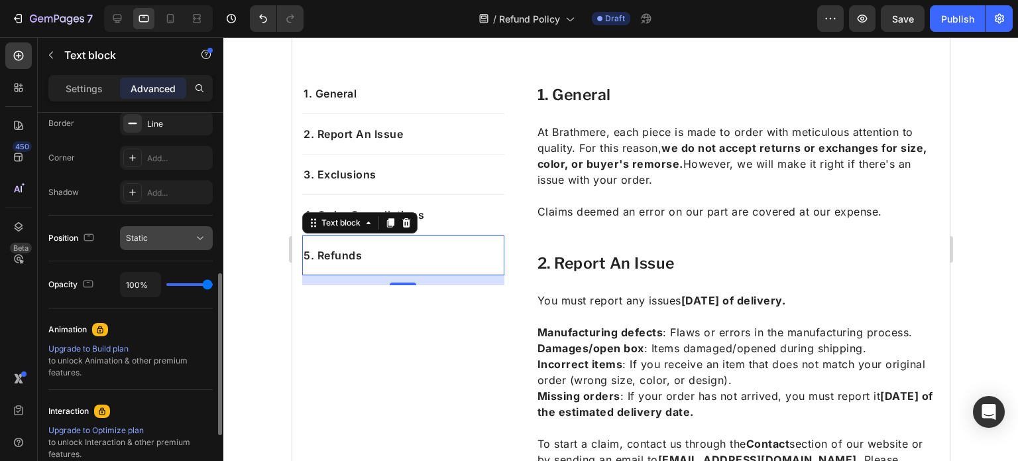
click at [180, 237] on div "Static" at bounding box center [160, 238] width 68 height 12
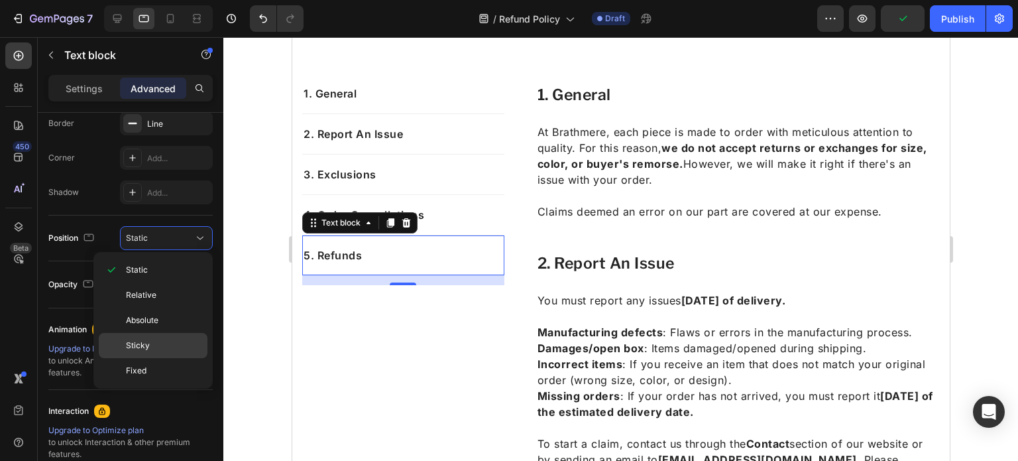
click at [169, 337] on div "Sticky" at bounding box center [153, 345] width 109 height 25
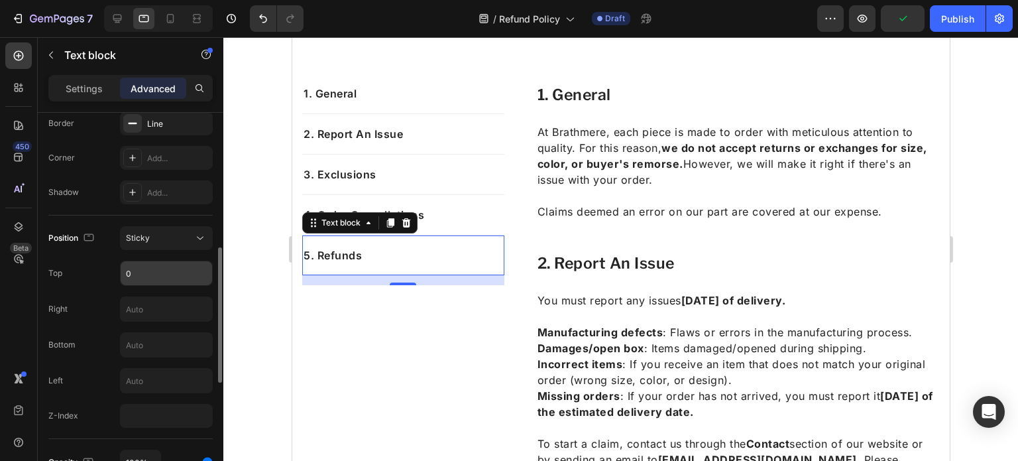
click at [168, 272] on input "0" at bounding box center [166, 273] width 91 height 24
type input "150"
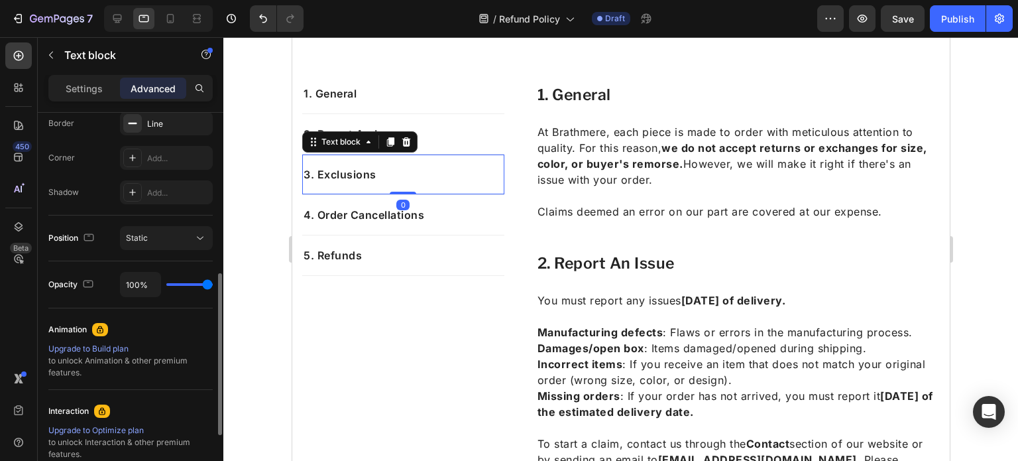
click at [360, 158] on div "3. Exclusions Text block 0" at bounding box center [403, 174] width 202 height 40
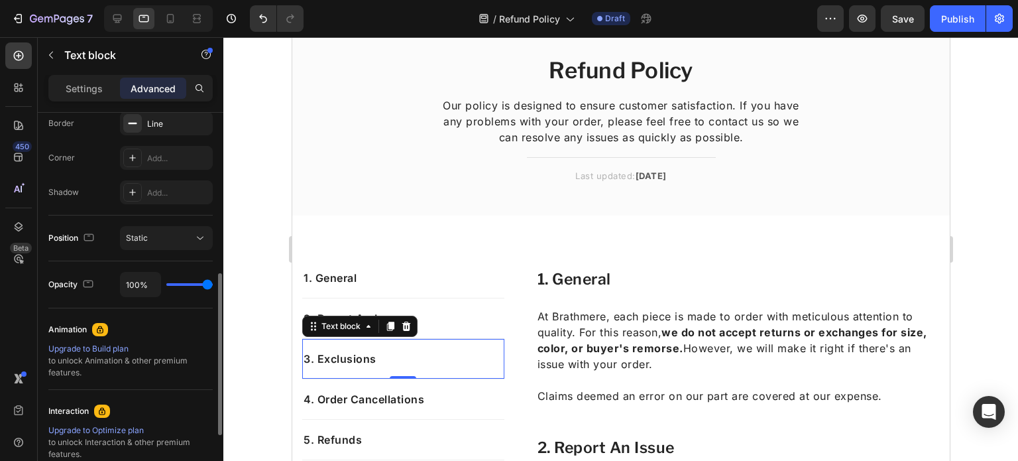
scroll to position [40, 0]
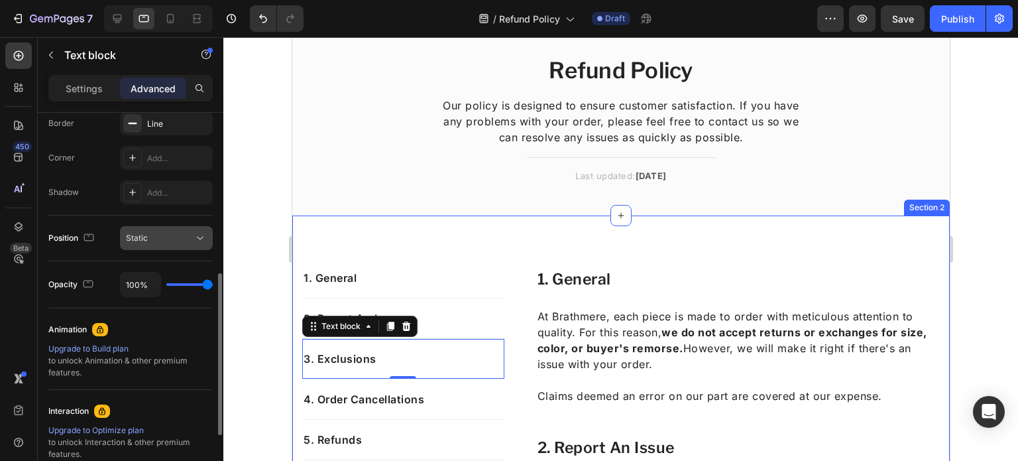
click at [194, 244] on button "Static" at bounding box center [166, 238] width 93 height 24
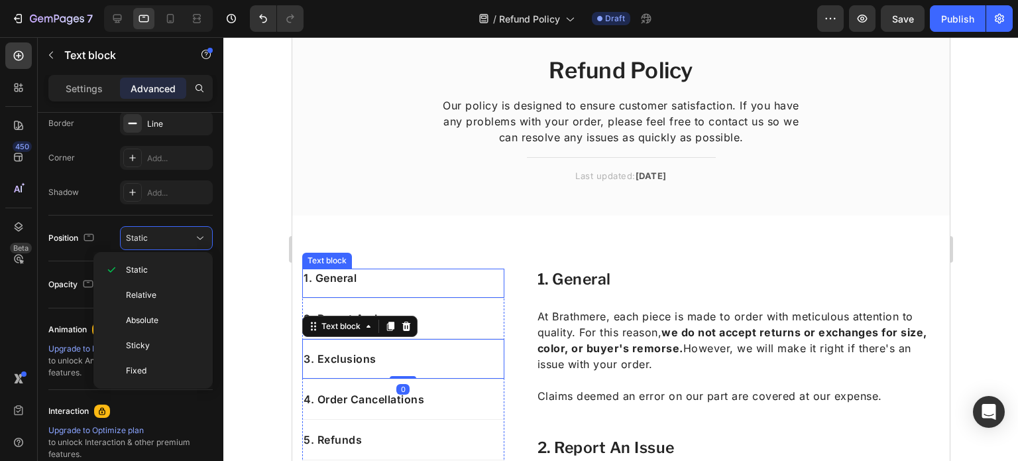
click at [499, 284] on p "1. General" at bounding box center [403, 278] width 200 height 16
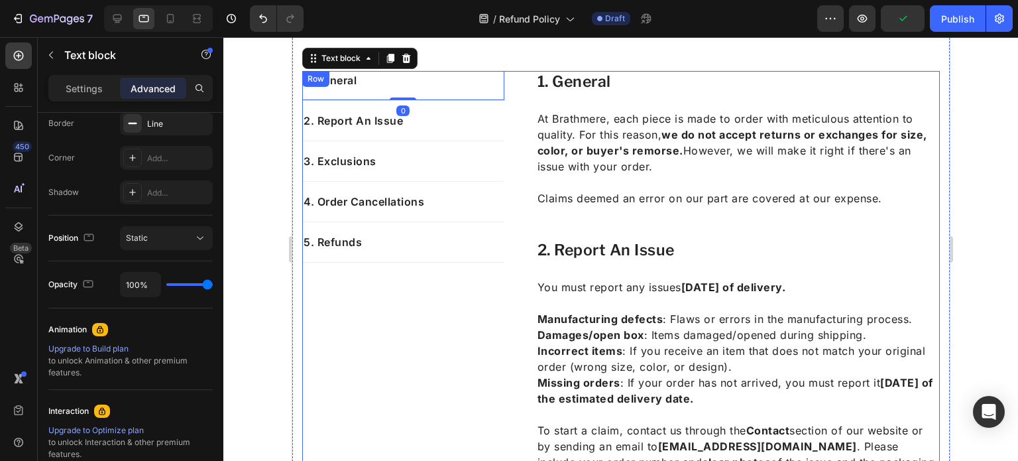
scroll to position [238, 0]
click at [365, 263] on div "1. General Text block 0 2. Report An Issue Text block 3. Exclusions Text block …" at bounding box center [403, 171] width 202 height 202
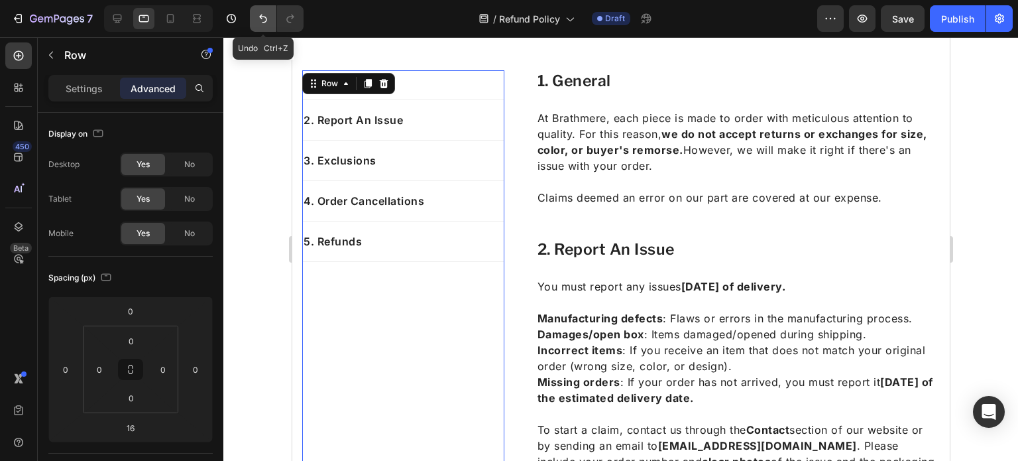
click at [257, 13] on icon "Undo/Redo" at bounding box center [263, 18] width 13 height 13
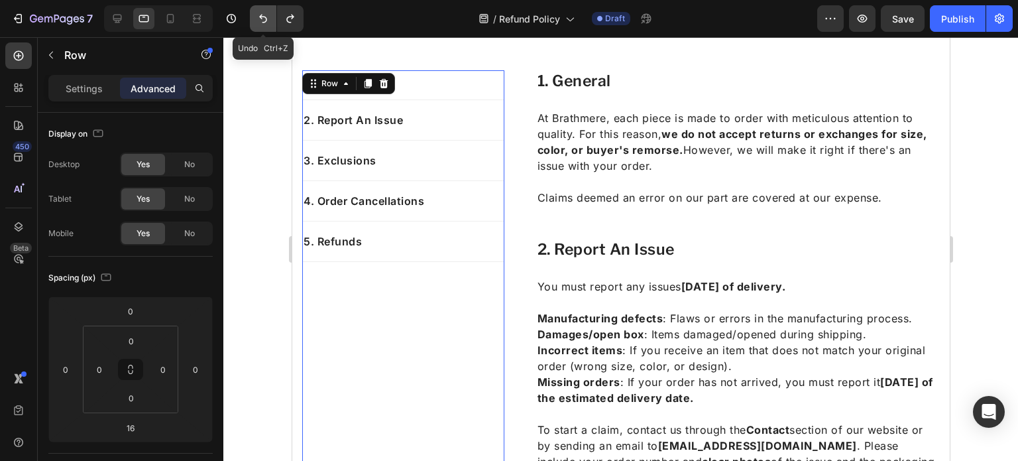
click at [257, 13] on icon "Undo/Redo" at bounding box center [263, 18] width 13 height 13
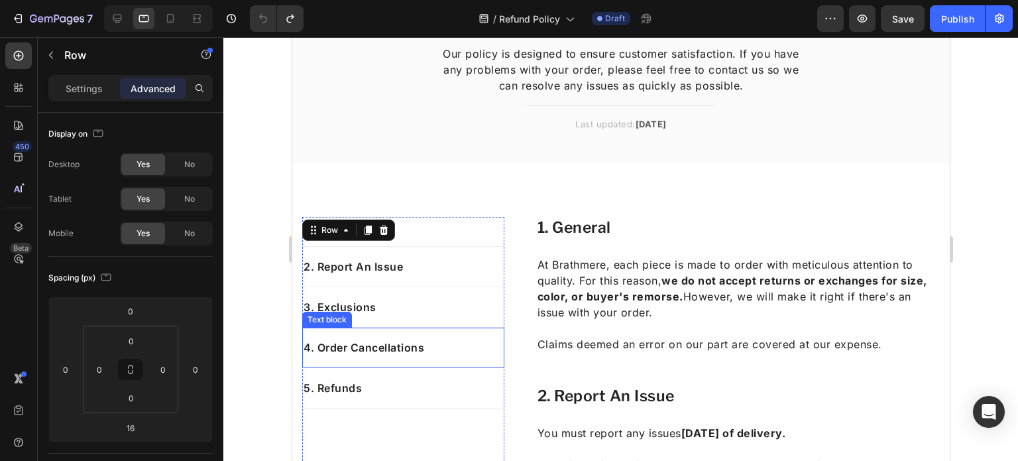
scroll to position [87, 0]
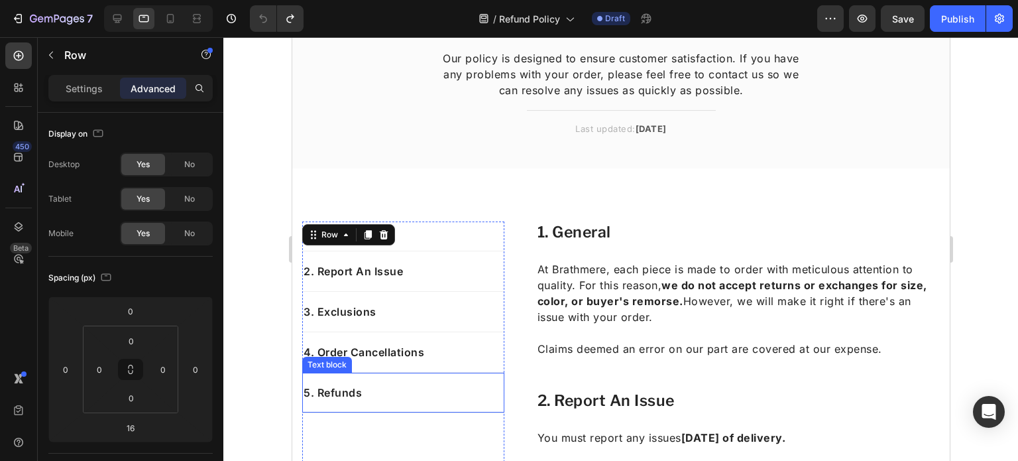
click at [363, 390] on p "5. Refunds" at bounding box center [403, 393] width 200 height 16
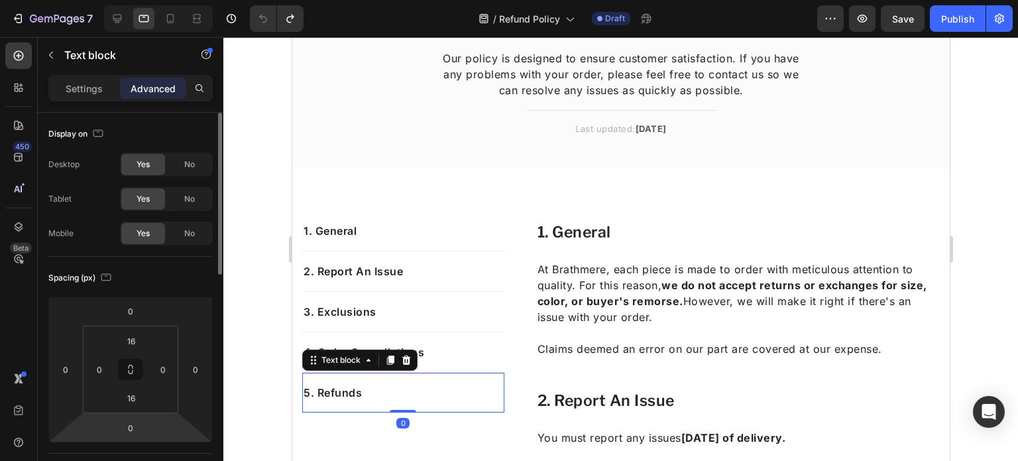
click at [149, 0] on html "7 / Refund Policy Draft Preview Save Publish 450 Beta Sections(18) Elements(83)…" at bounding box center [509, 0] width 1018 height 0
type input "15"
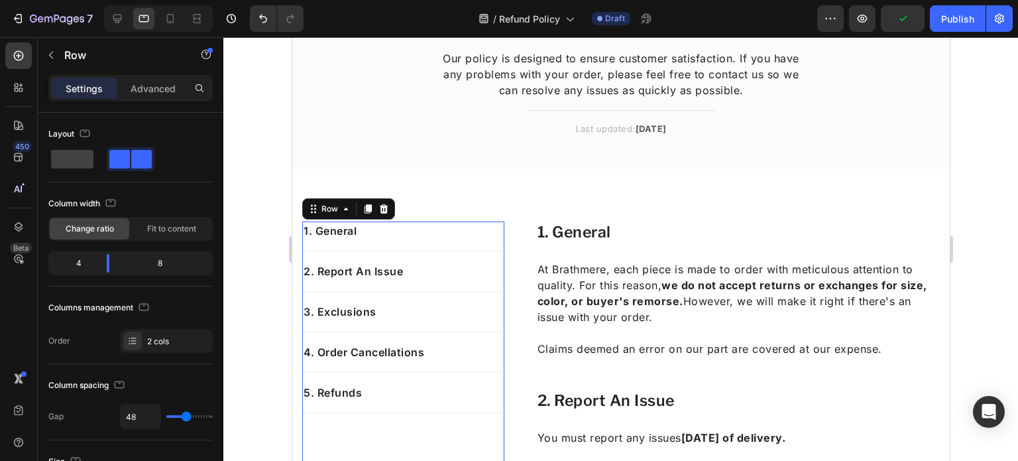
click at [436, 417] on div "1. General Text block 2. Report An Issue Text block 3. Exclusions Text block 4.…" at bounding box center [403, 322] width 202 height 202
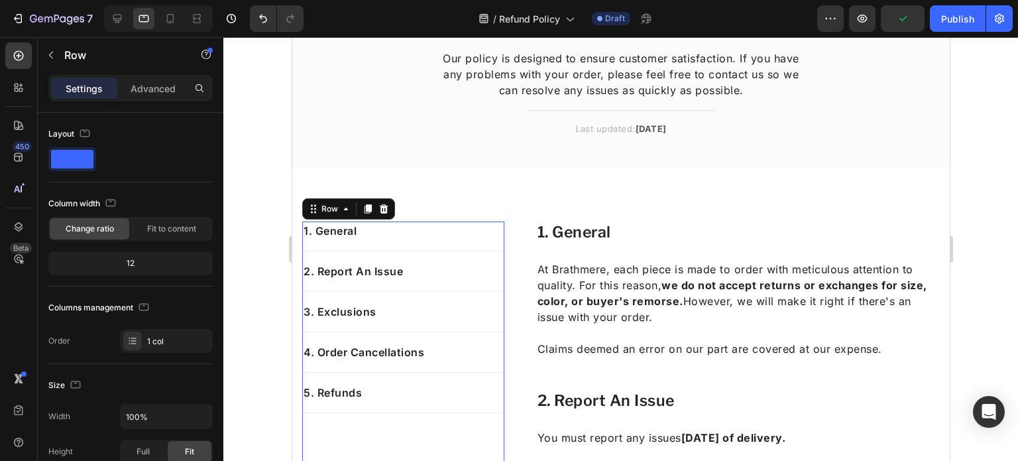
click at [424, 398] on p "5. Refunds" at bounding box center [403, 393] width 200 height 16
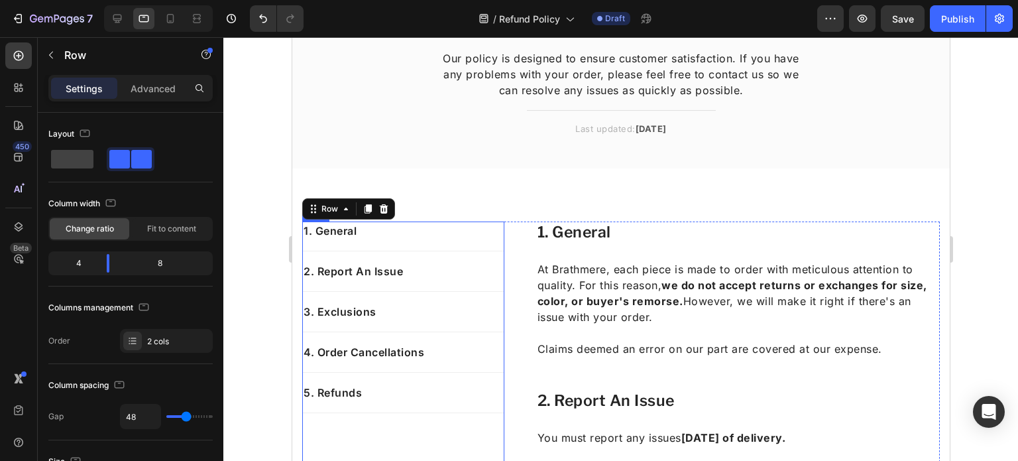
click at [434, 418] on div "1. General Text block 2. Report An Issue Text block 3. Exclusions Text block 4.…" at bounding box center [403, 322] width 202 height 202
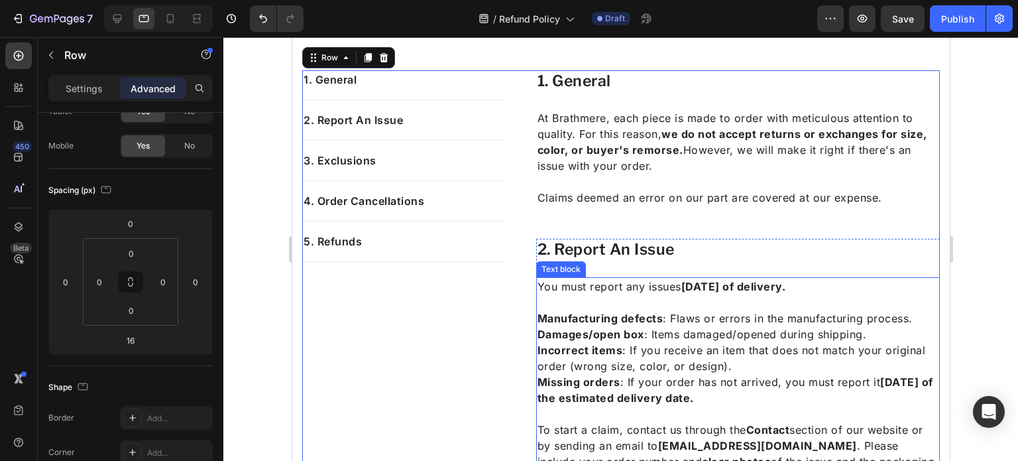
scroll to position [233, 0]
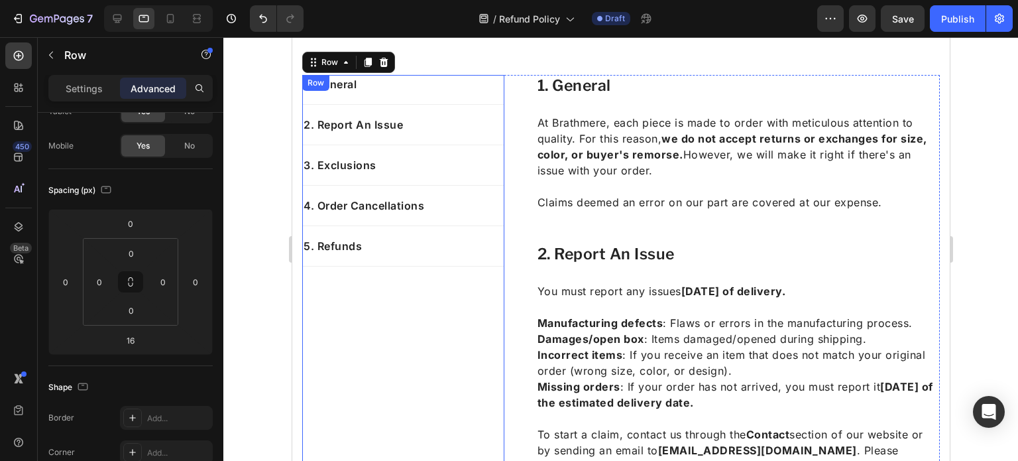
click at [425, 269] on div "1. General Text block 2. Report An Issue Text block 3. Exclusions Text block 4.…" at bounding box center [403, 176] width 202 height 202
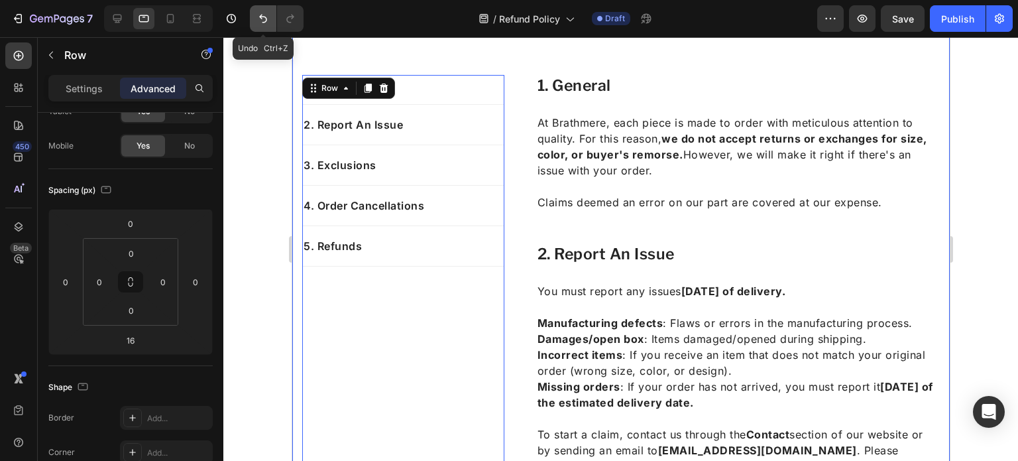
click at [260, 19] on icon "Undo/Redo" at bounding box center [263, 18] width 13 height 13
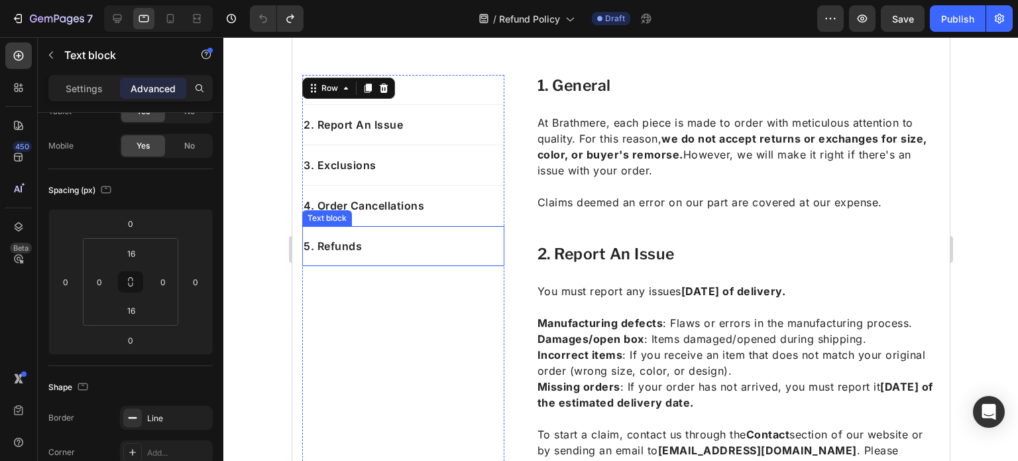
click at [393, 233] on div "5. Refunds Text block" at bounding box center [403, 246] width 202 height 40
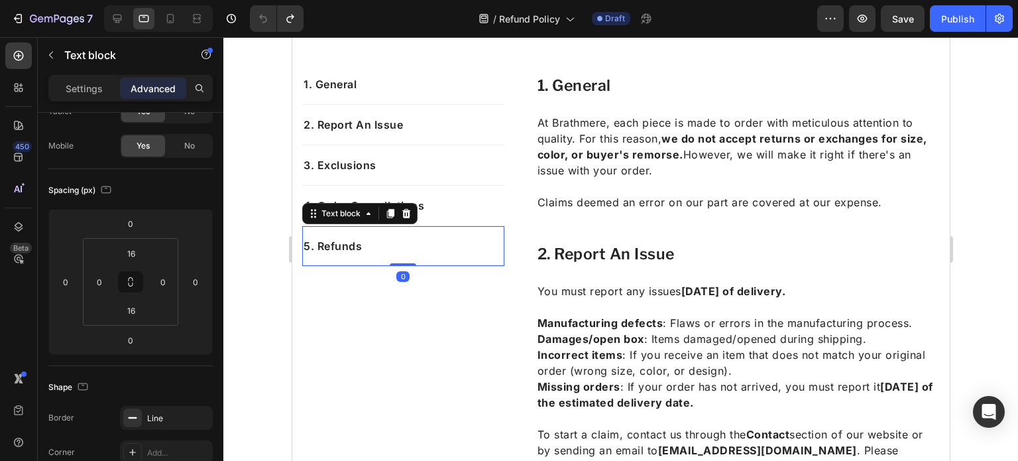
scroll to position [0, 0]
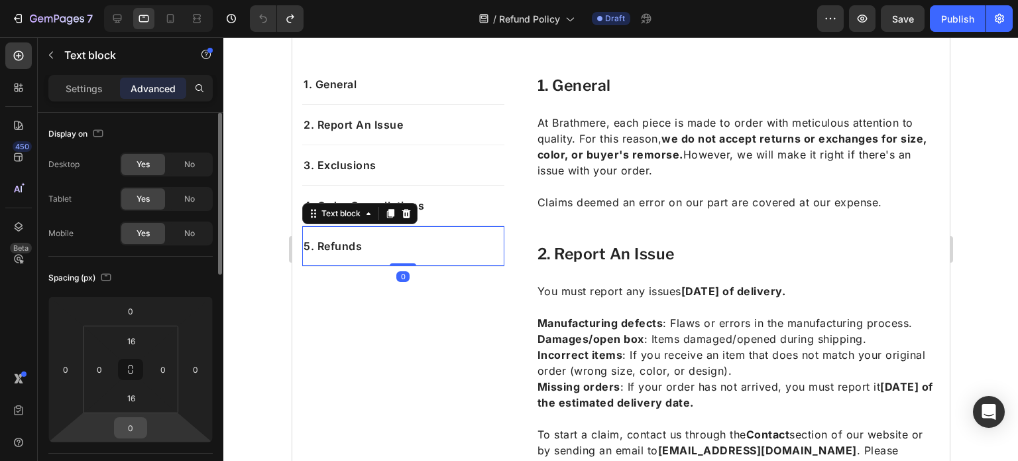
click at [142, 434] on input "0" at bounding box center [130, 428] width 27 height 20
type input "15"
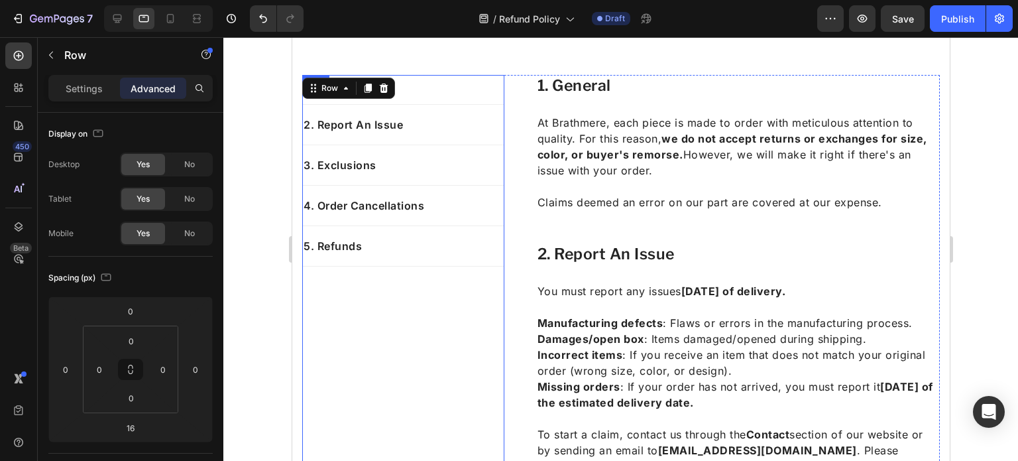
click at [451, 269] on div "1. General Text block 2. Report An Issue Text block 3. Exclusions Text block 4.…" at bounding box center [403, 176] width 202 height 202
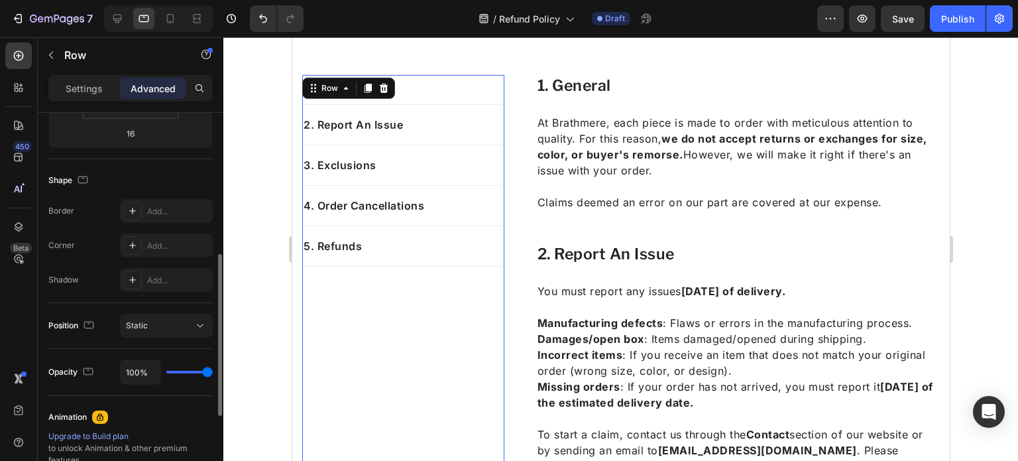
scroll to position [308, 0]
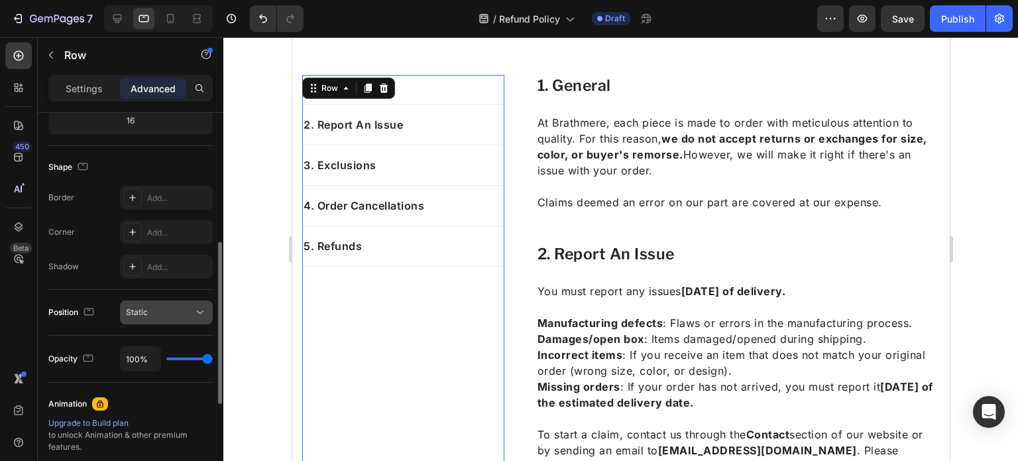
click at [175, 310] on div "Static" at bounding box center [160, 312] width 68 height 12
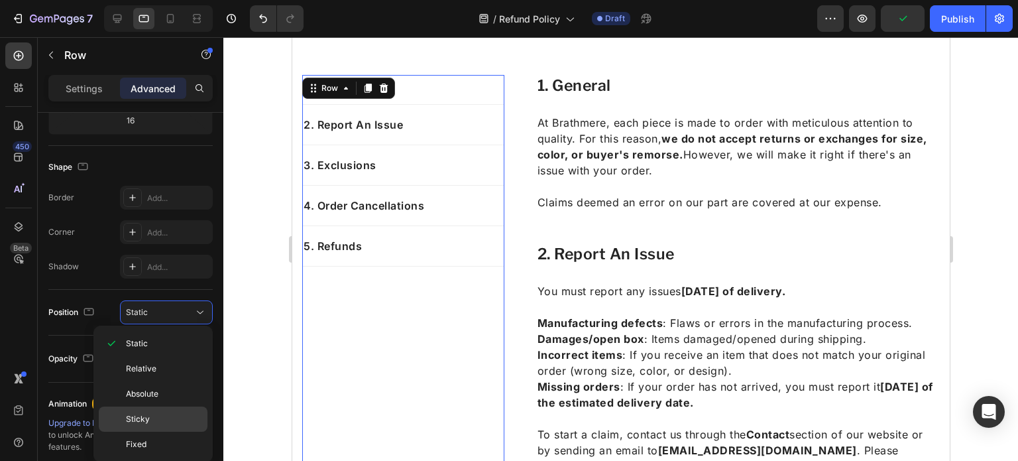
click at [174, 411] on div "Sticky" at bounding box center [153, 418] width 109 height 25
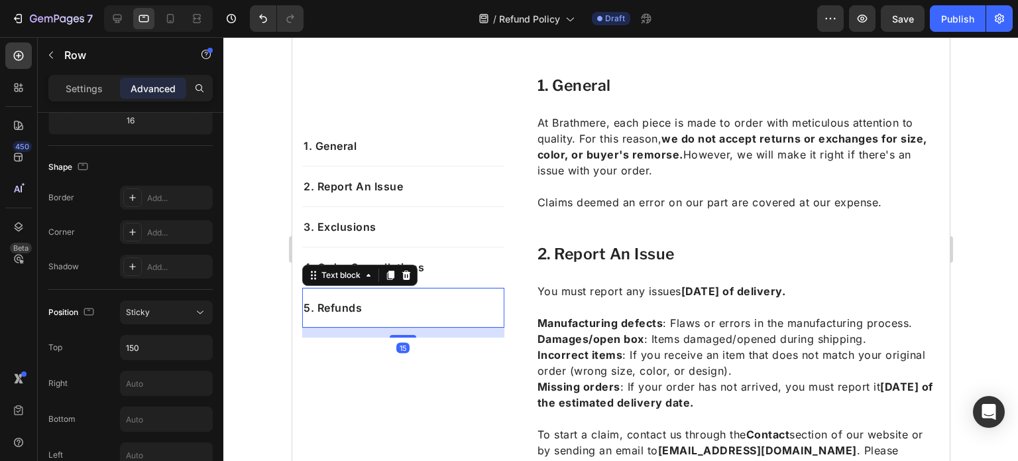
click at [355, 308] on p "5. Refunds" at bounding box center [403, 308] width 200 height 16
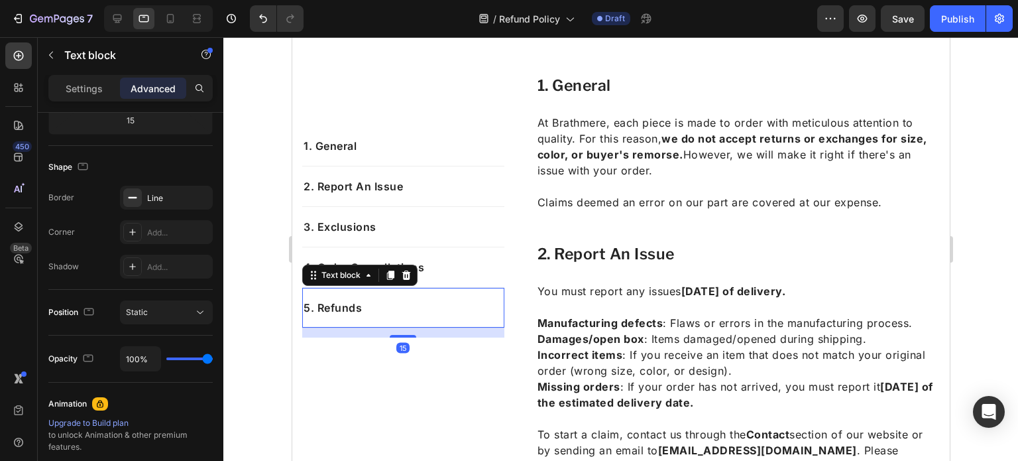
scroll to position [0, 0]
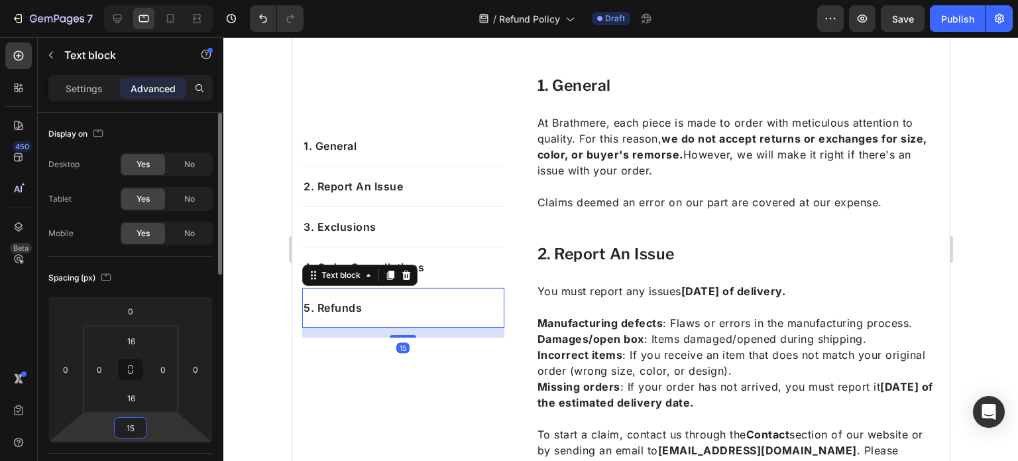
click at [138, 429] on input "15" at bounding box center [130, 428] width 27 height 20
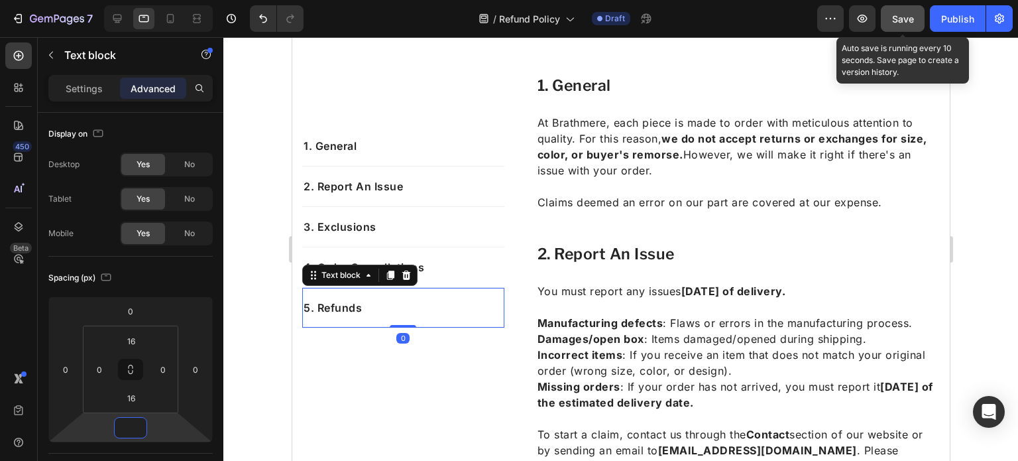
type input "0"
click at [910, 15] on span "Save" at bounding box center [903, 18] width 22 height 11
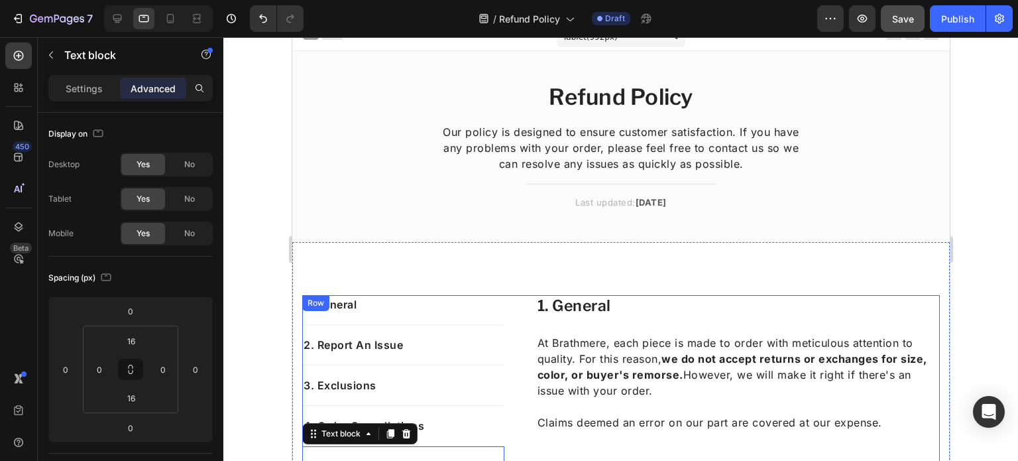
scroll to position [13, 0]
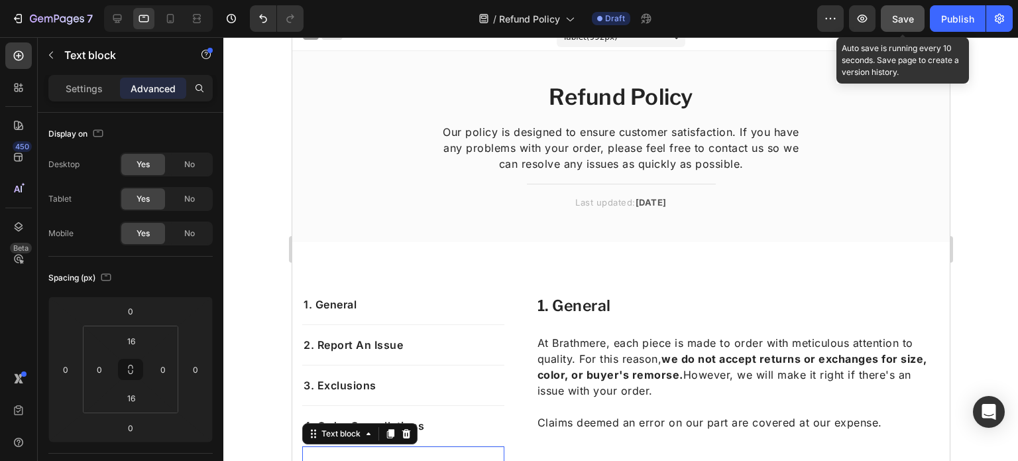
click at [906, 15] on span "Save" at bounding box center [903, 18] width 22 height 11
click at [909, 19] on span "Save" at bounding box center [903, 18] width 22 height 11
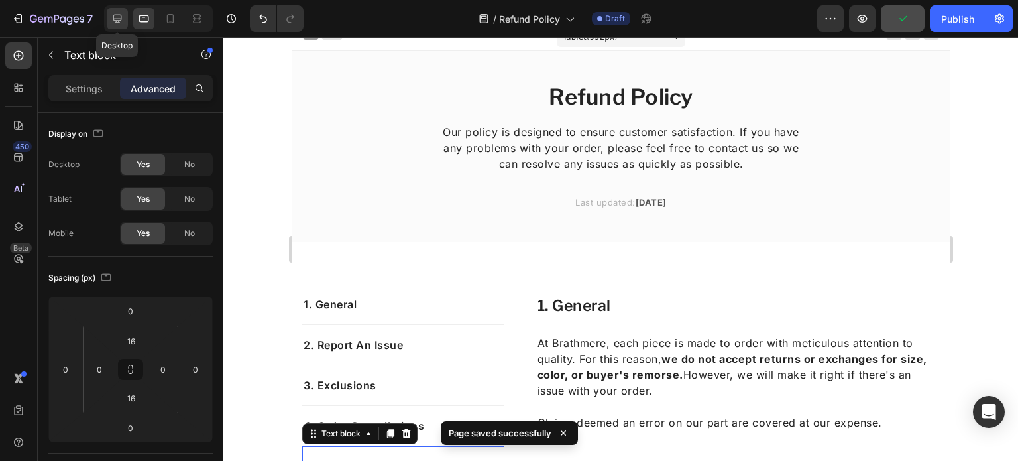
click at [121, 15] on icon at bounding box center [117, 19] width 9 height 9
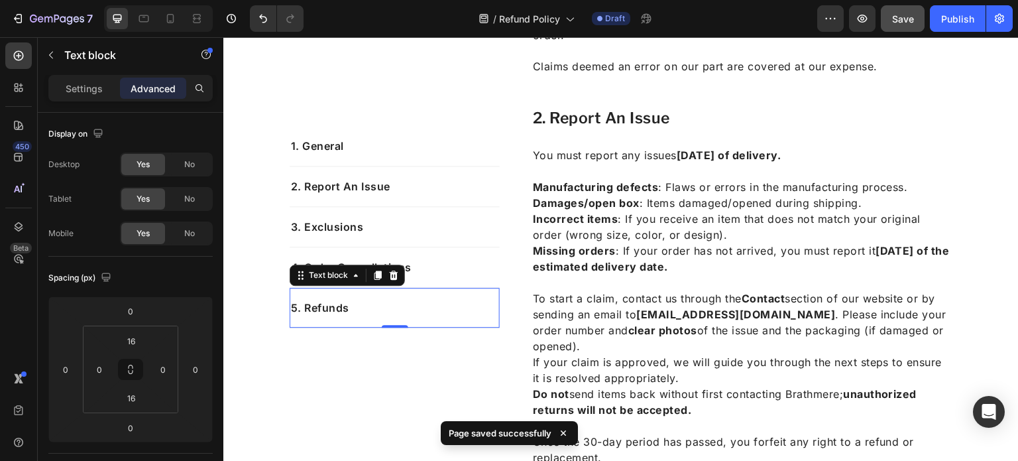
scroll to position [375, 0]
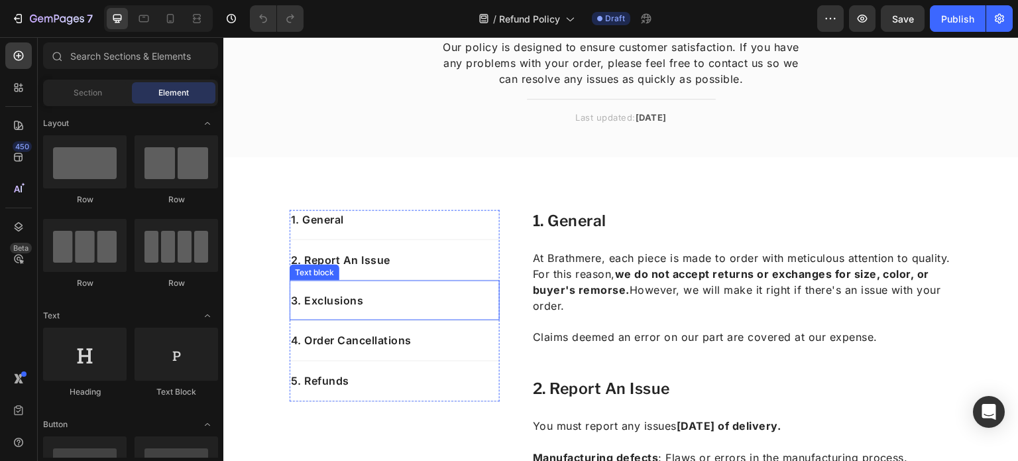
scroll to position [101, 0]
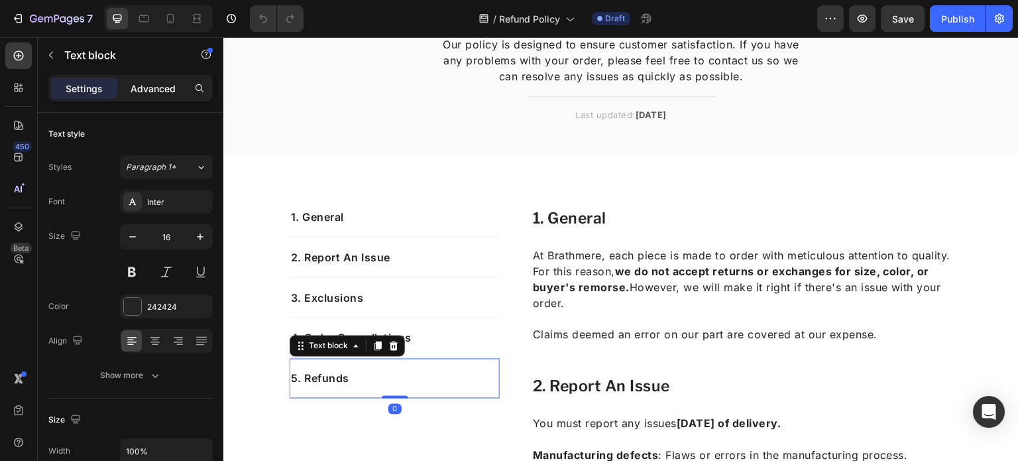
click at [151, 90] on p "Advanced" at bounding box center [153, 89] width 45 height 14
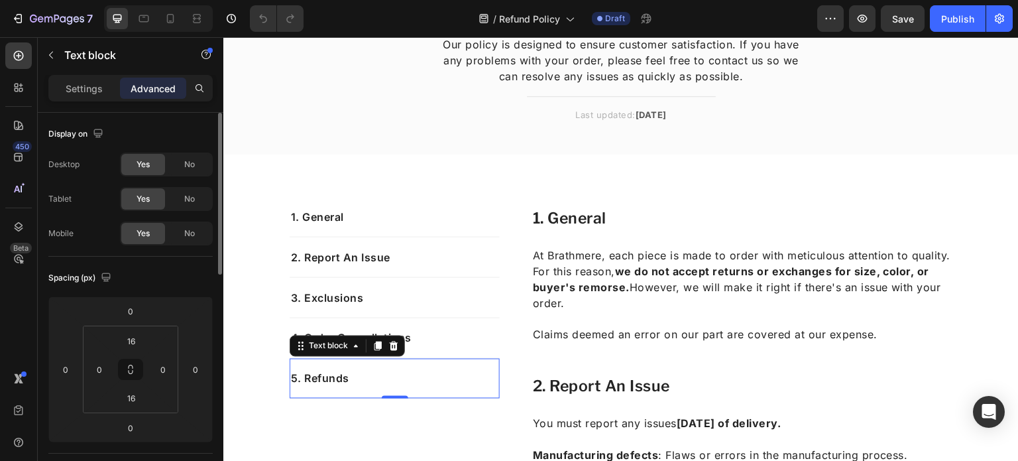
scroll to position [62, 0]
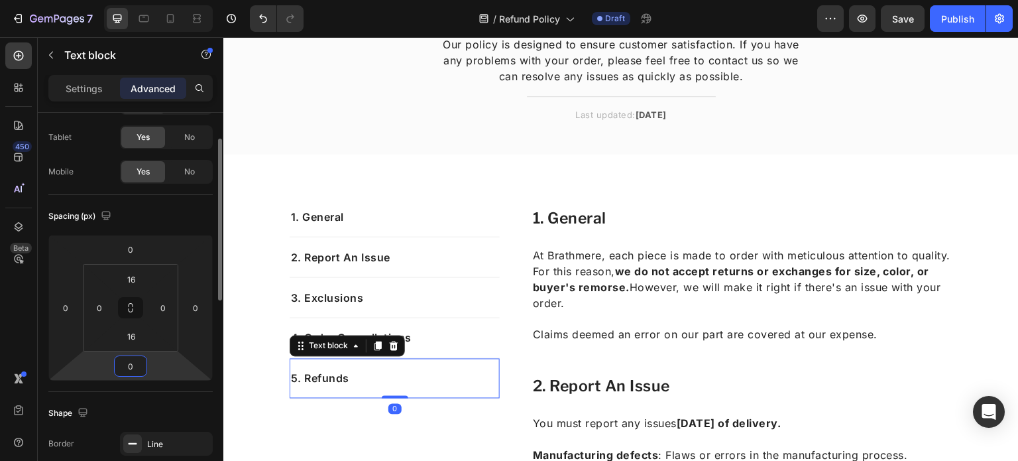
click at [137, 366] on input "0" at bounding box center [130, 366] width 27 height 20
type input "15"
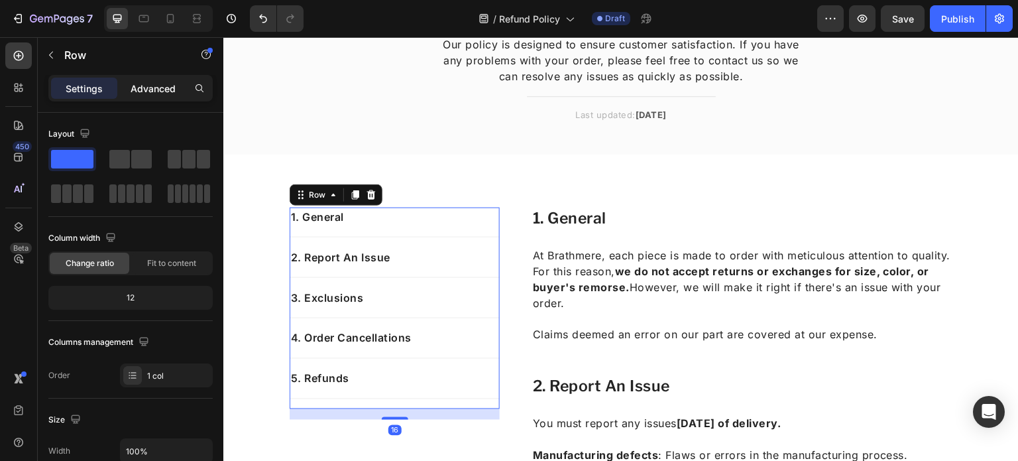
click at [150, 90] on p "Advanced" at bounding box center [153, 89] width 45 height 14
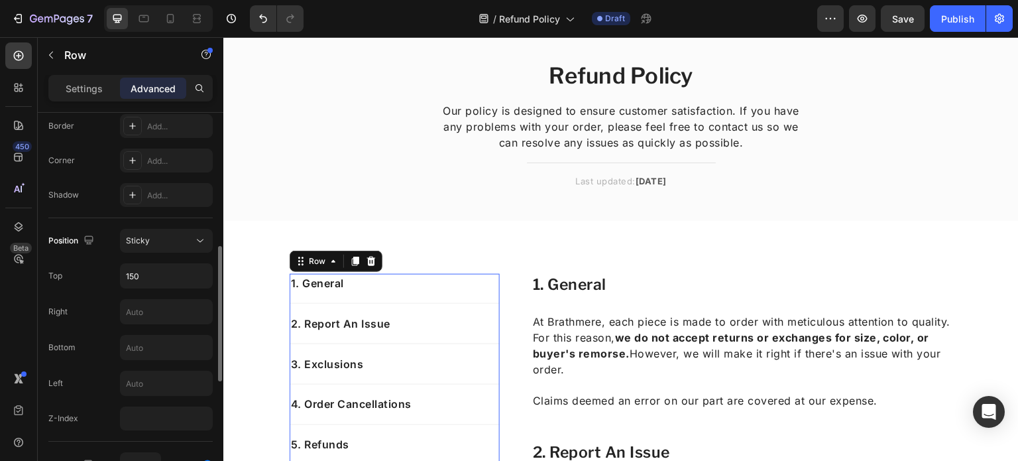
scroll to position [379, 0]
click at [164, 247] on button "Sticky" at bounding box center [166, 241] width 93 height 24
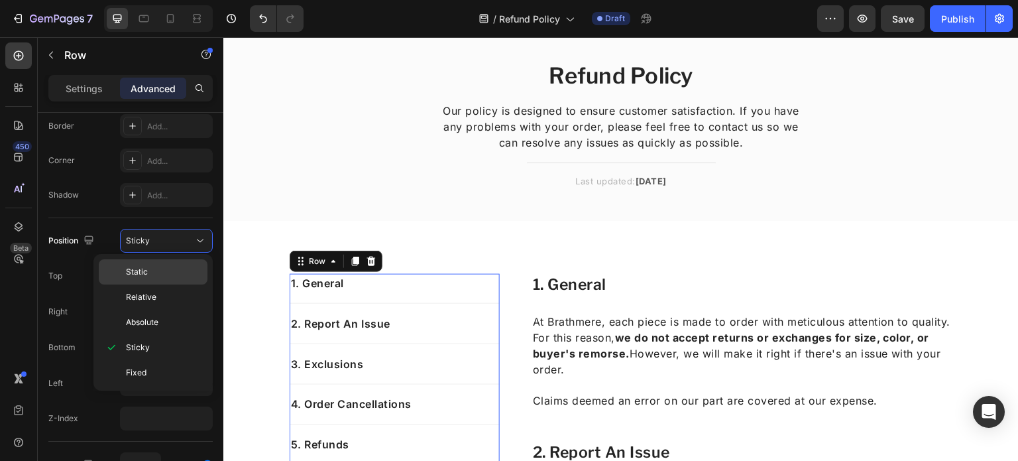
click at [149, 279] on div "Static" at bounding box center [153, 271] width 109 height 25
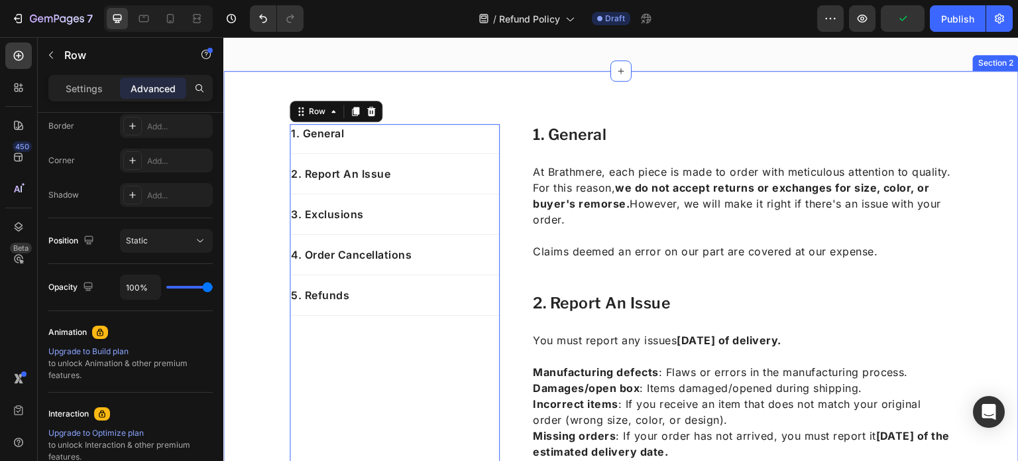
scroll to position [182, 0]
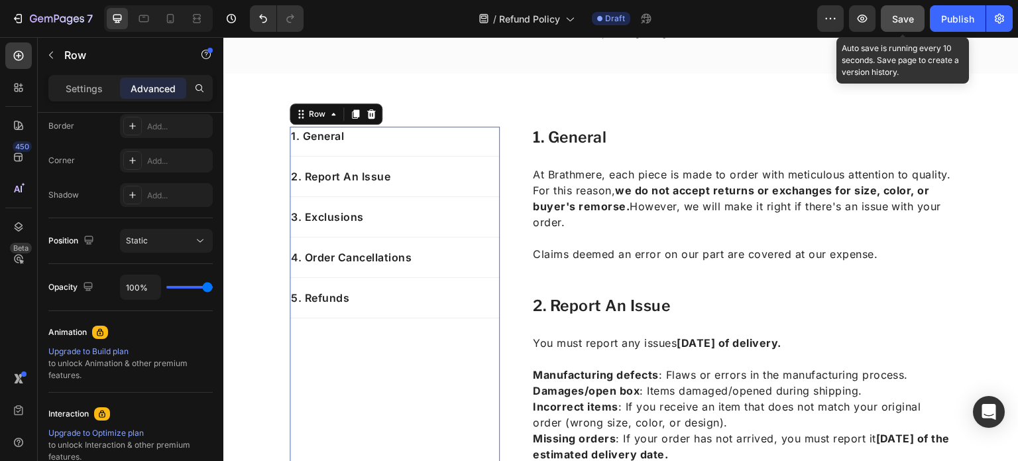
click at [908, 17] on span "Save" at bounding box center [903, 18] width 22 height 11
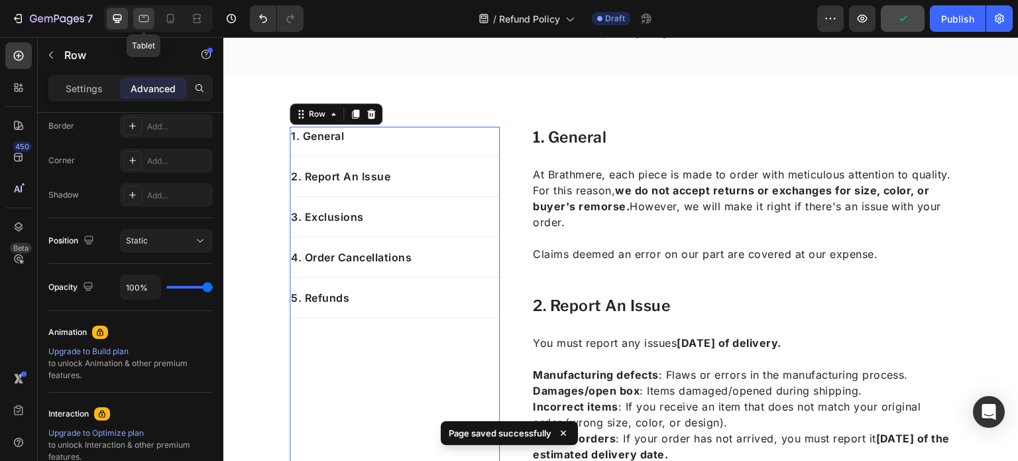
click at [143, 21] on icon at bounding box center [144, 18] width 10 height 7
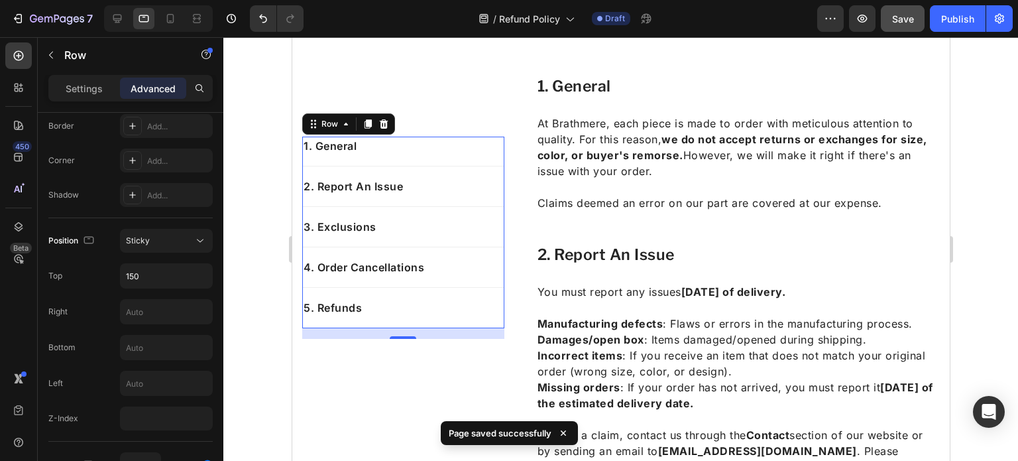
scroll to position [235, 0]
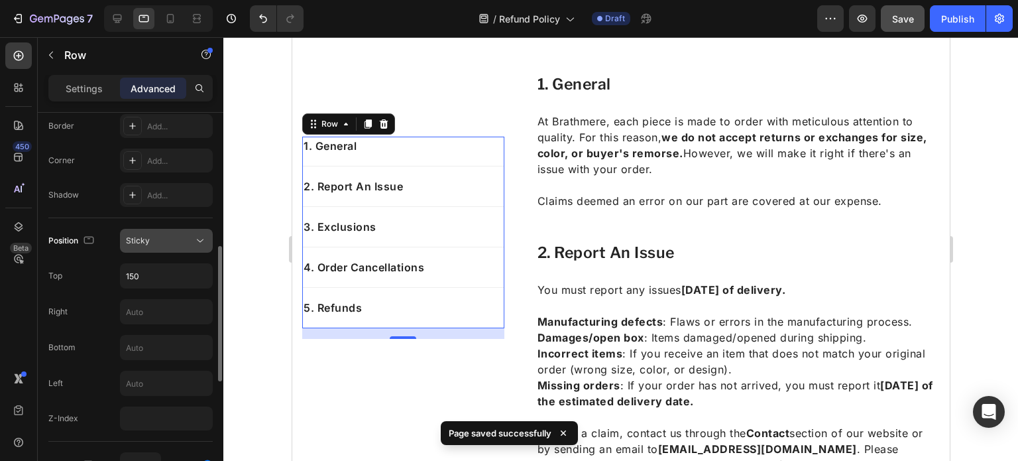
click at [187, 241] on div "Sticky" at bounding box center [160, 241] width 68 height 12
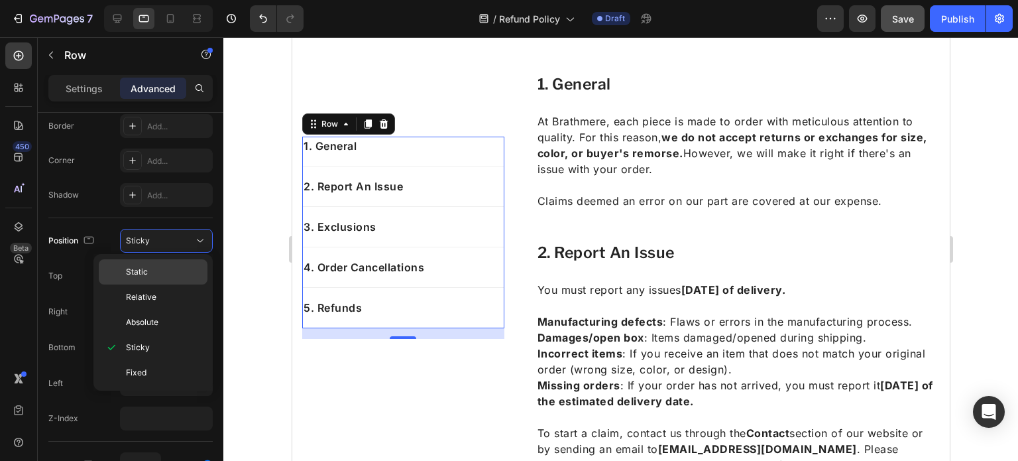
click at [158, 277] on p "Static" at bounding box center [164, 272] width 76 height 12
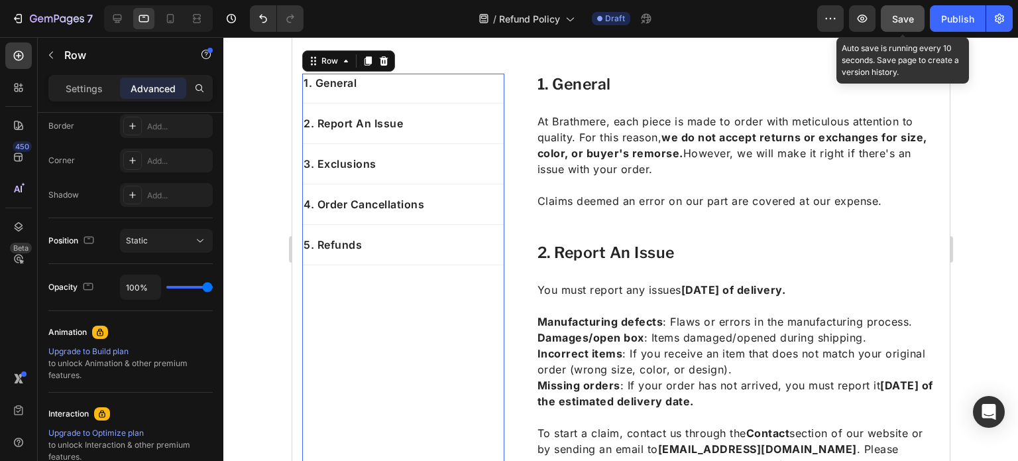
click at [891, 15] on button "Save" at bounding box center [903, 18] width 44 height 27
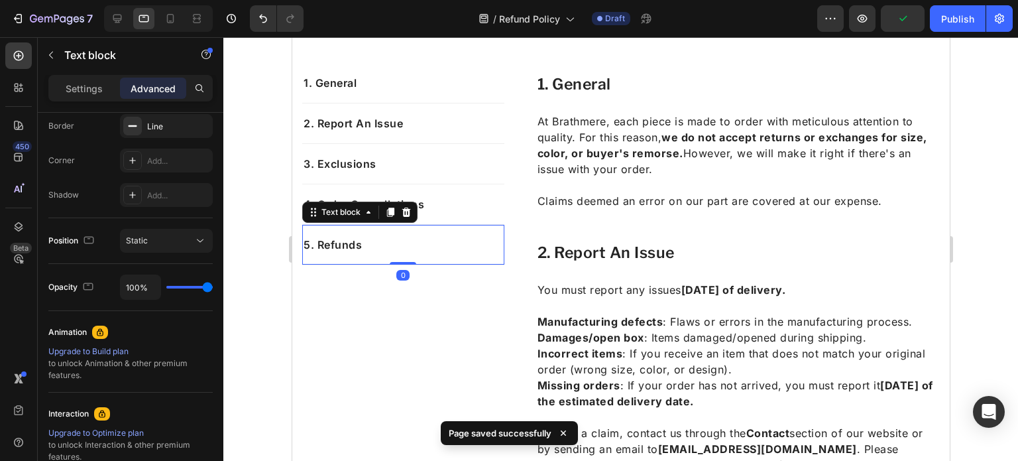
scroll to position [0, 0]
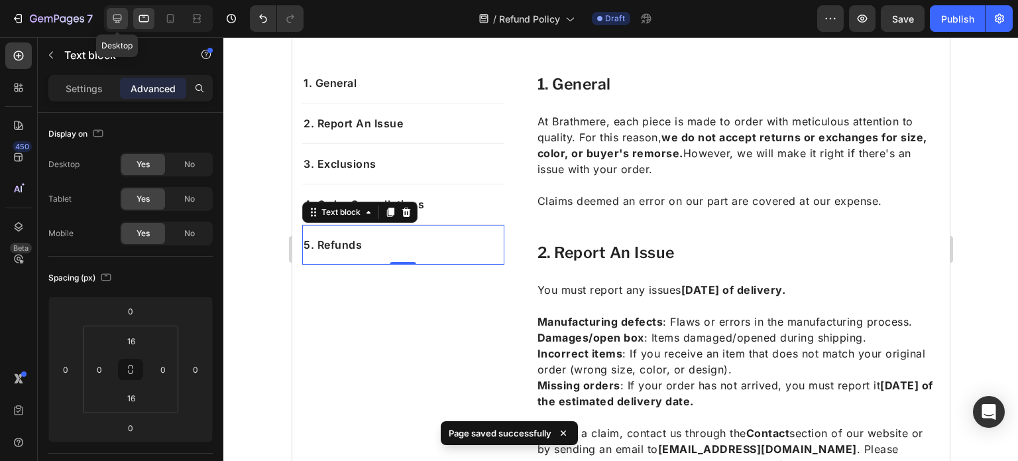
click at [119, 17] on icon at bounding box center [117, 18] width 13 height 13
type input "15"
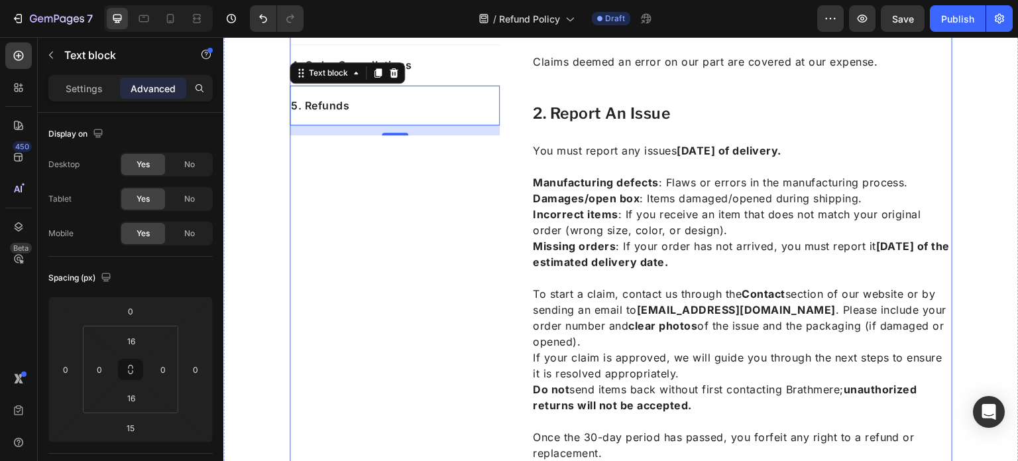
scroll to position [375, 0]
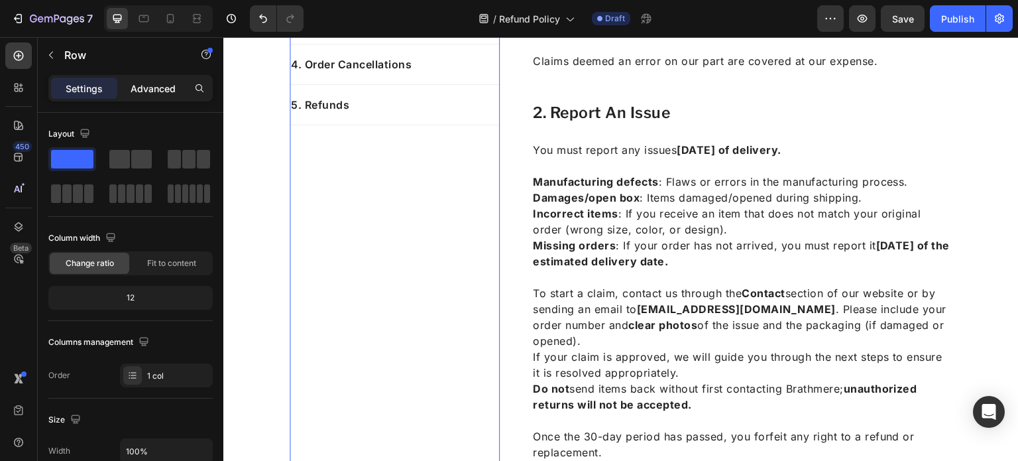
click at [143, 79] on div "Advanced" at bounding box center [153, 88] width 66 height 21
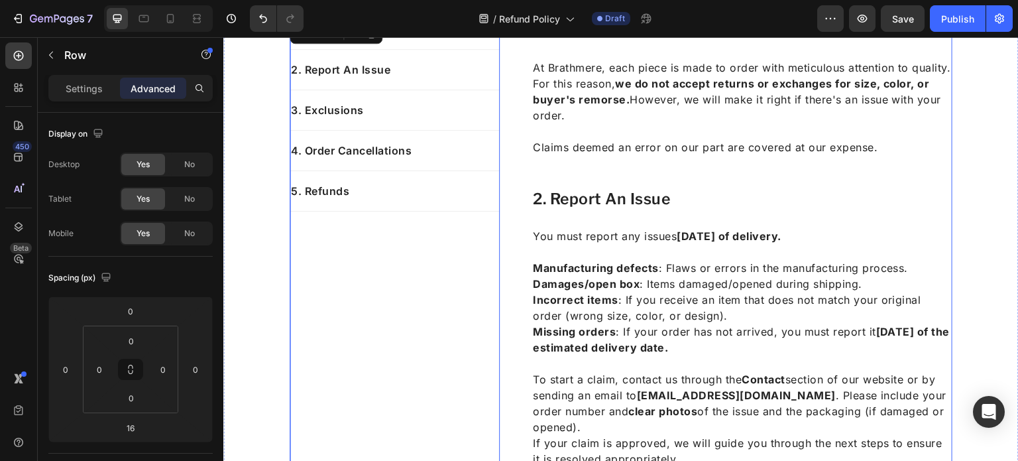
scroll to position [287, 0]
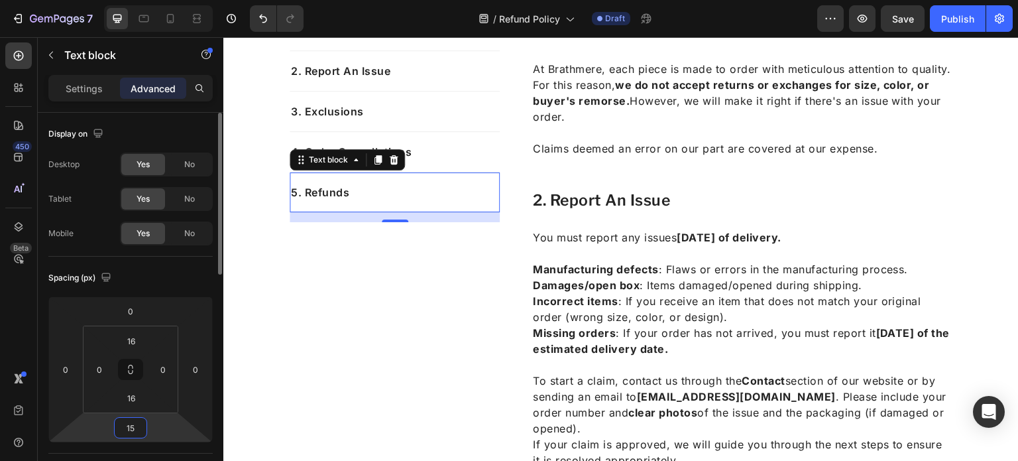
click at [132, 421] on input "15" at bounding box center [130, 428] width 27 height 20
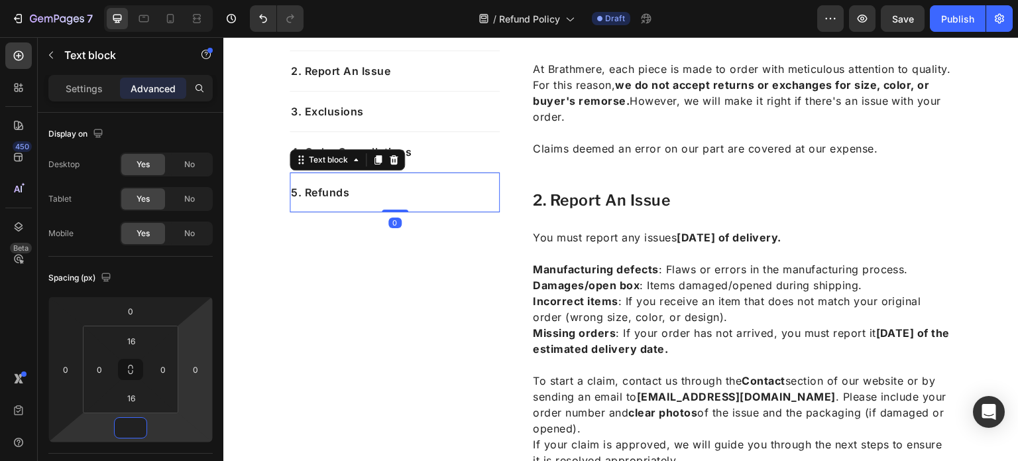
type input "0"
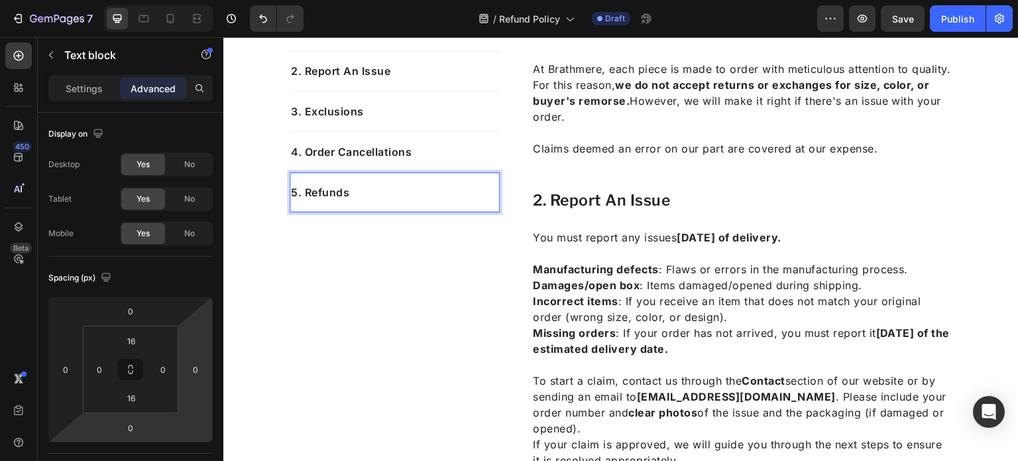
click at [457, 186] on p "5. Refunds" at bounding box center [395, 192] width 208 height 16
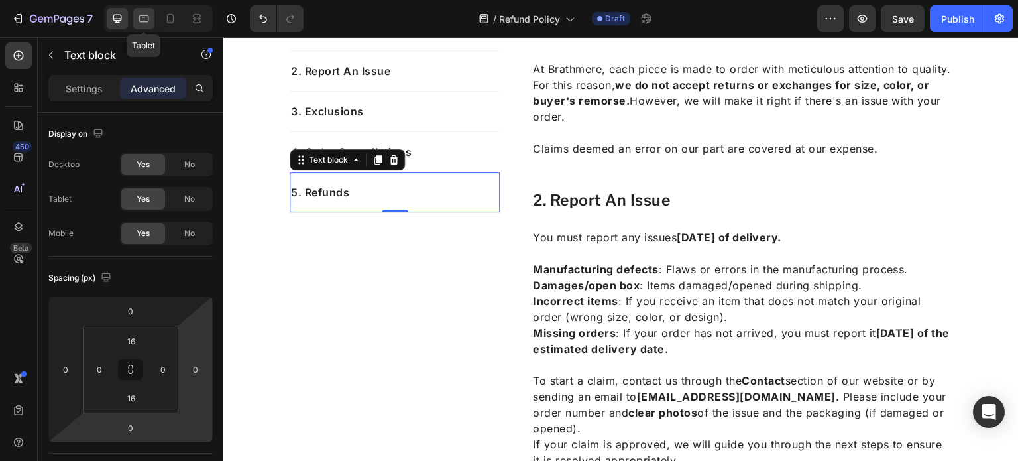
click at [143, 15] on icon at bounding box center [144, 18] width 10 height 7
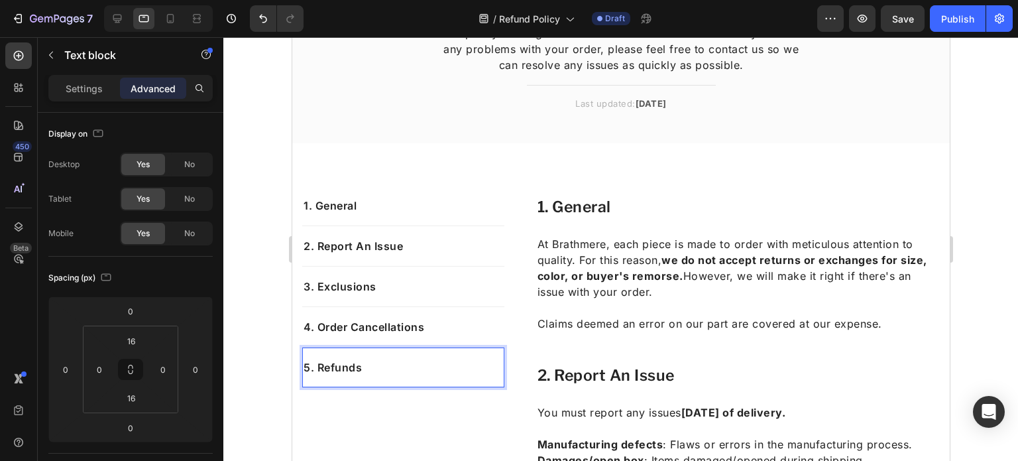
scroll to position [107, 0]
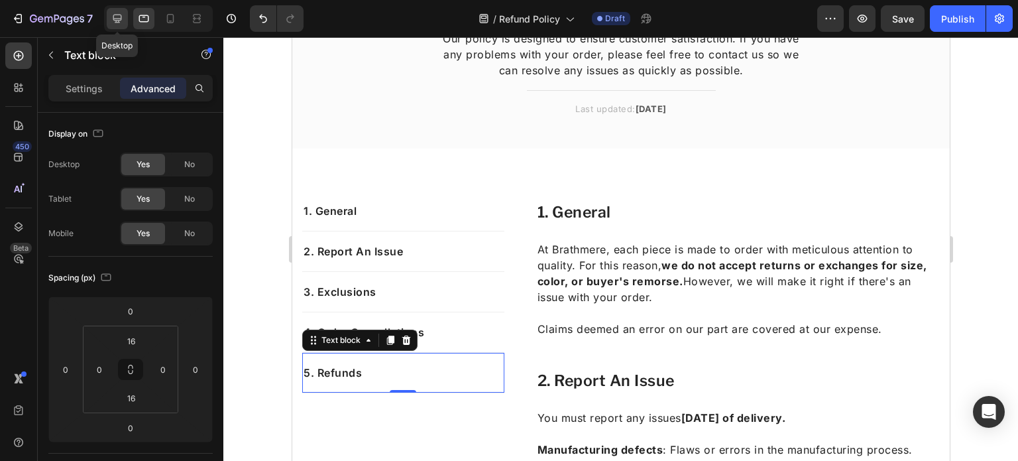
click at [122, 10] on div at bounding box center [117, 18] width 21 height 21
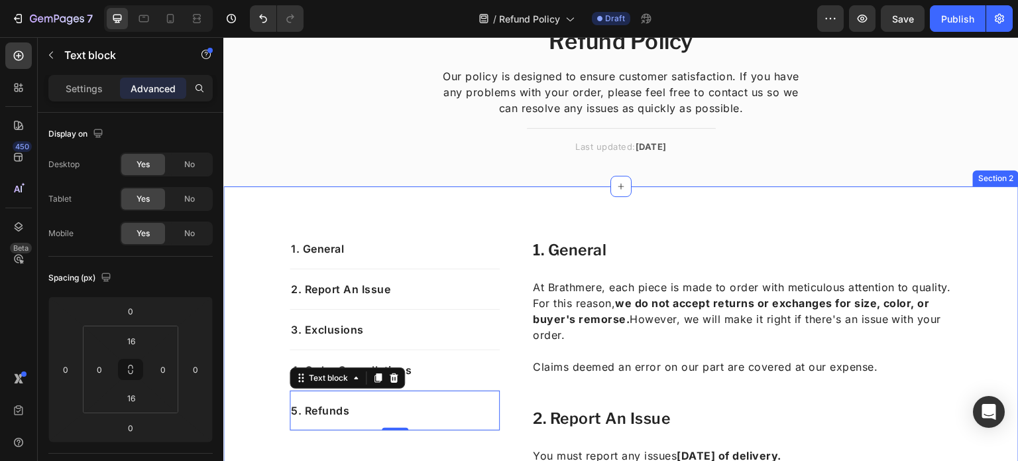
scroll to position [64, 0]
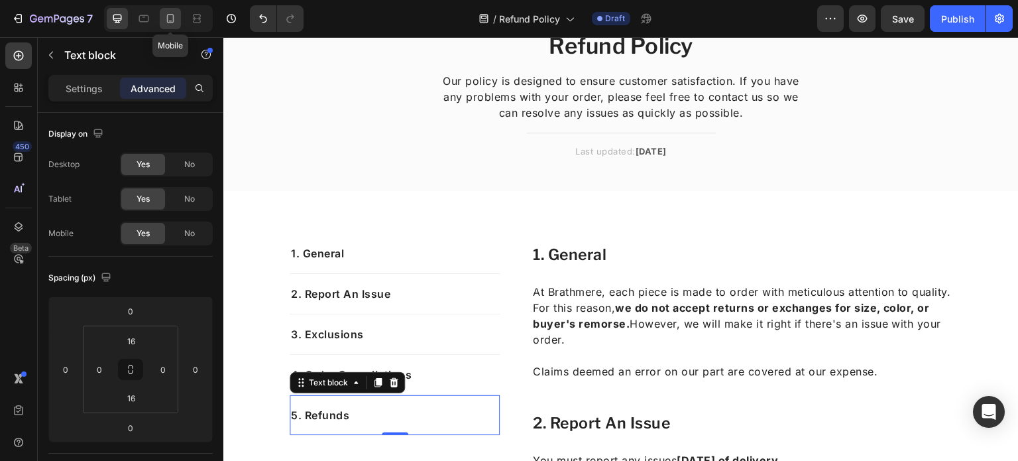
click at [175, 23] on icon at bounding box center [170, 18] width 13 height 13
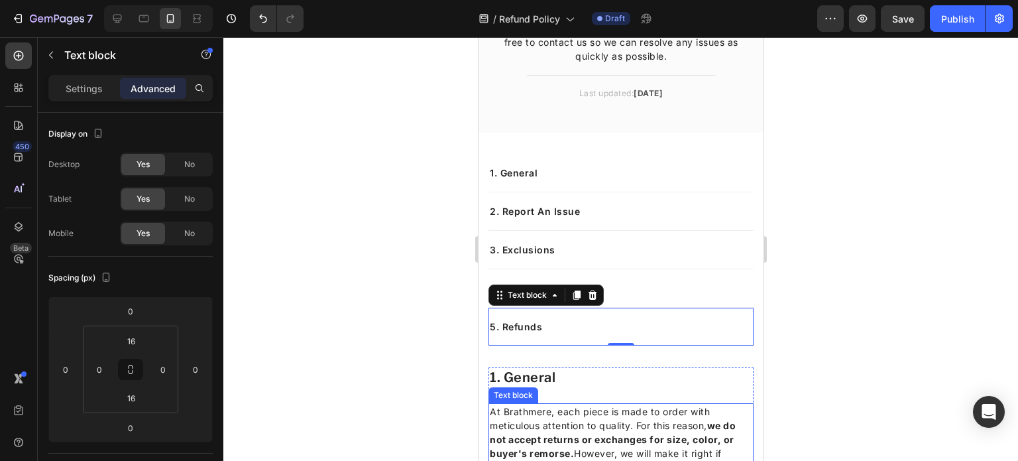
scroll to position [126, 0]
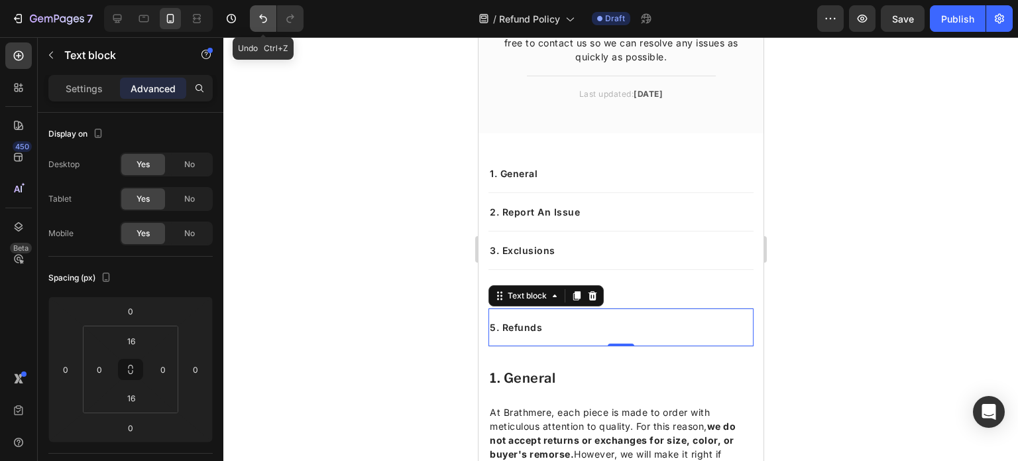
click at [270, 19] on button "Undo/Redo" at bounding box center [263, 18] width 27 height 27
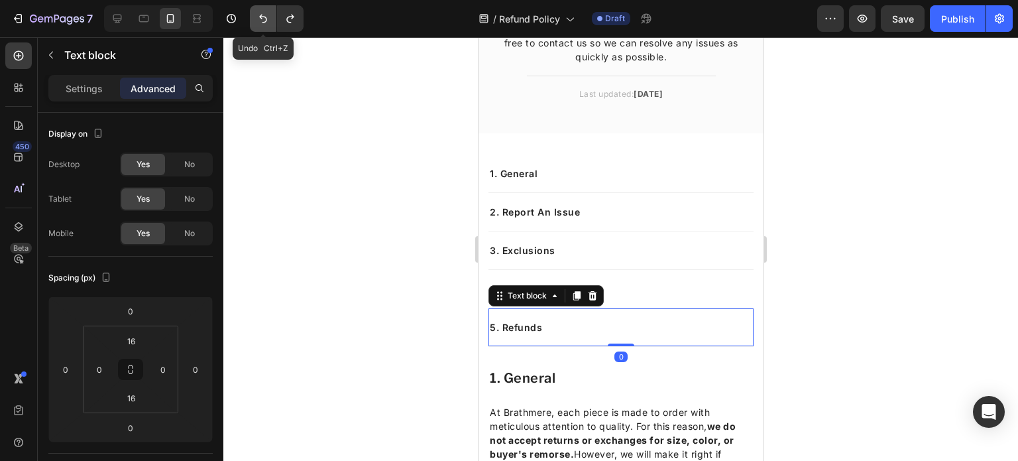
click at [270, 19] on button "Undo/Redo" at bounding box center [263, 18] width 27 height 27
click at [133, 24] on div at bounding box center [143, 18] width 21 height 21
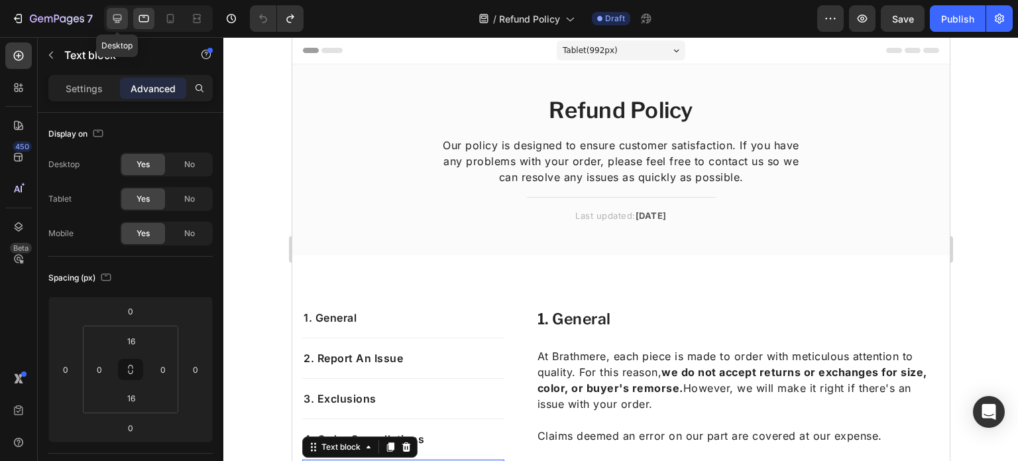
click at [121, 9] on div at bounding box center [117, 18] width 21 height 21
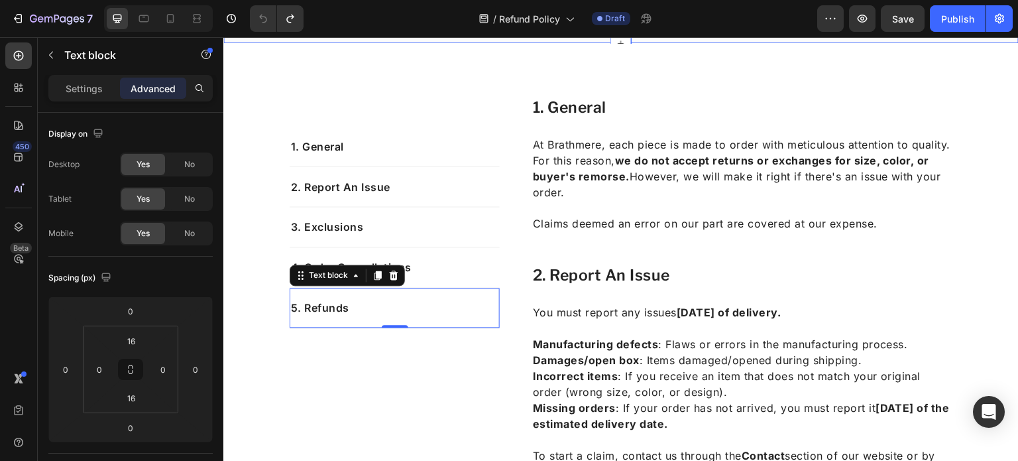
scroll to position [212, 0]
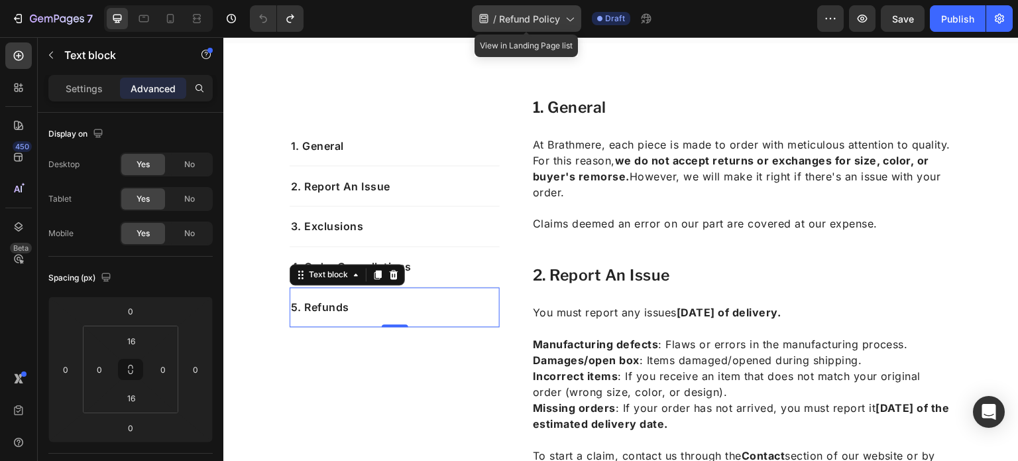
click at [546, 17] on span "Refund Policy" at bounding box center [529, 19] width 61 height 14
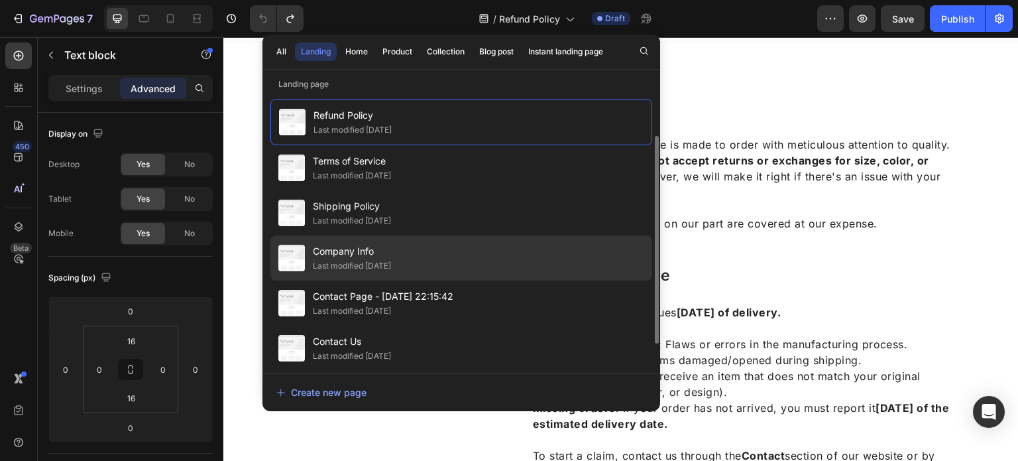
scroll to position [93, 0]
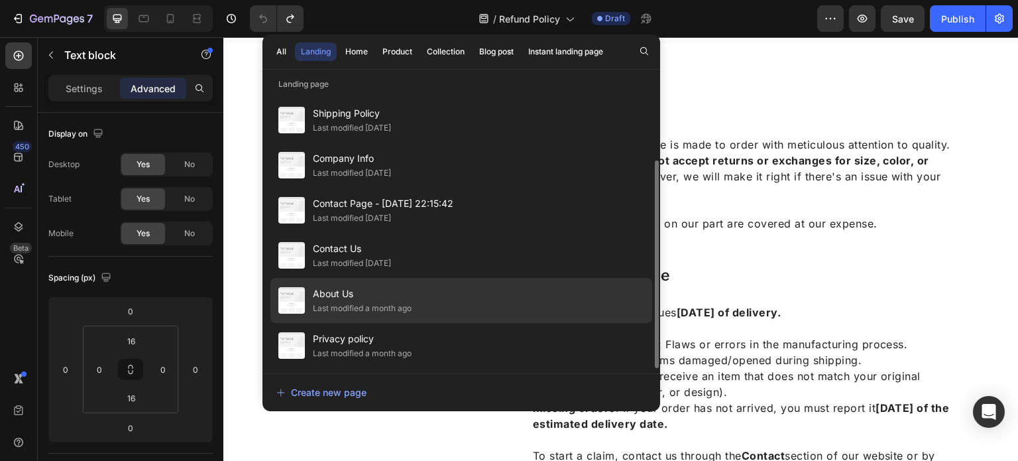
click at [379, 280] on div "About Us Last modified a month ago" at bounding box center [461, 300] width 382 height 45
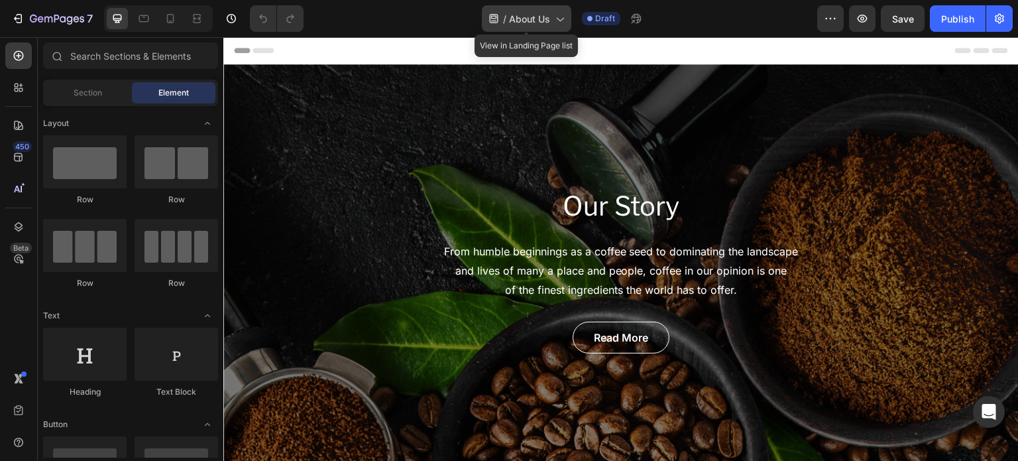
click at [521, 21] on span "About Us" at bounding box center [529, 19] width 41 height 14
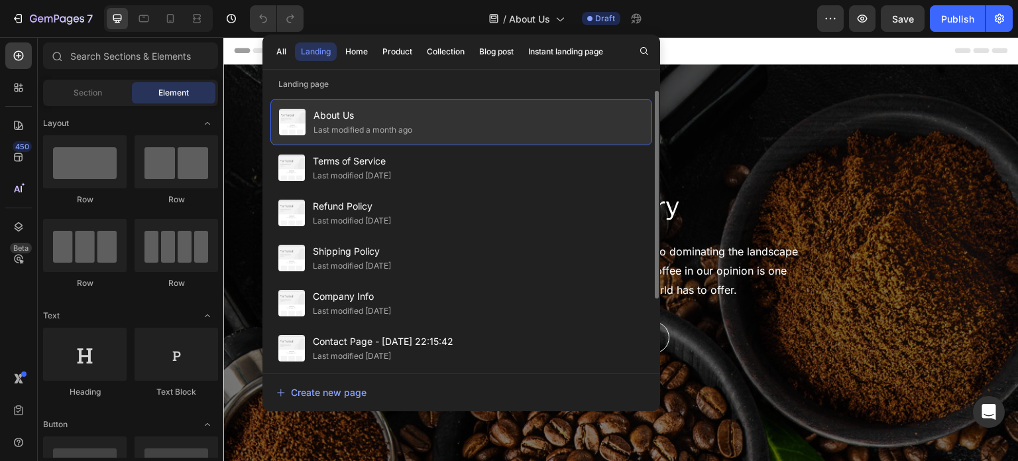
click at [365, 130] on div "Last modified a month ago" at bounding box center [363, 129] width 99 height 13
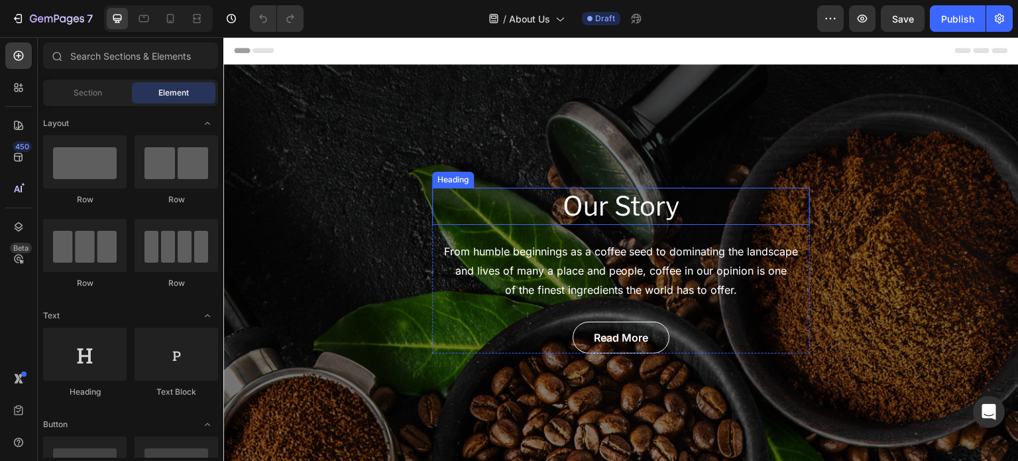
click at [518, 196] on p "Our Story" at bounding box center [621, 206] width 375 height 34
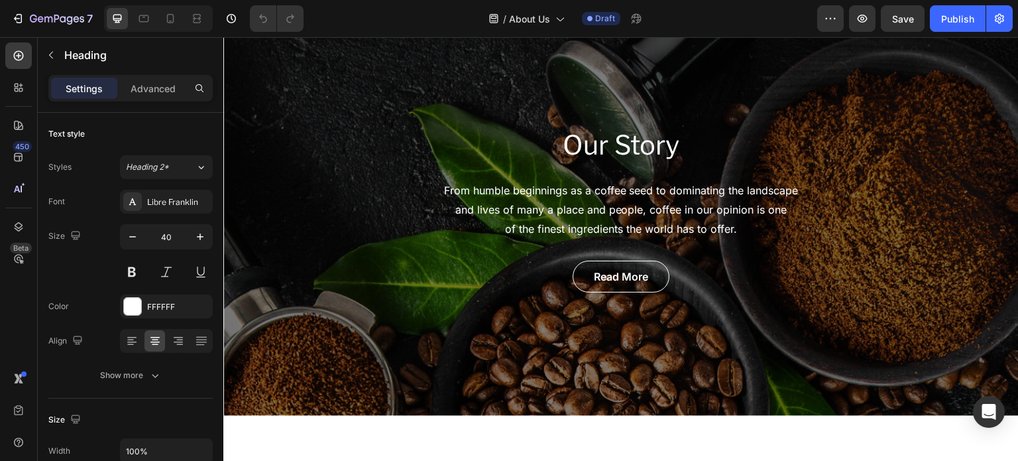
scroll to position [4, 0]
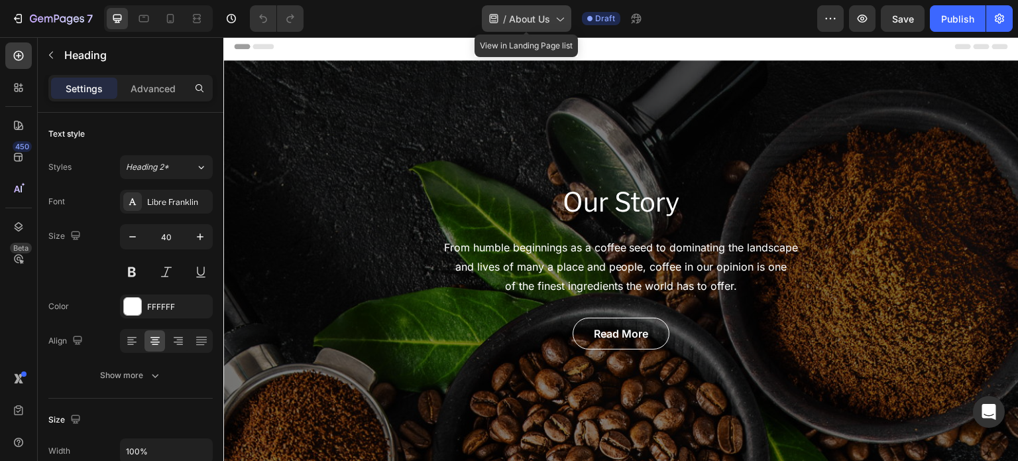
click at [568, 21] on div "/ About Us" at bounding box center [527, 18] width 90 height 27
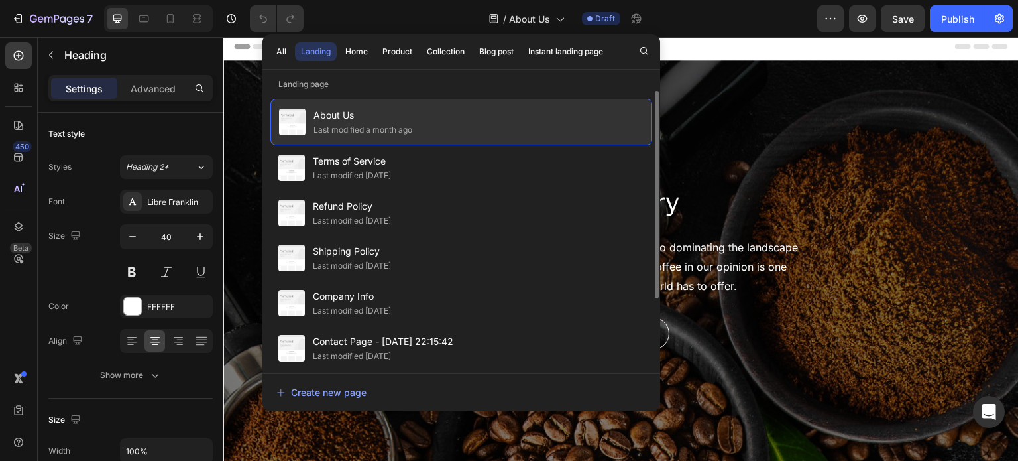
drag, startPoint x: 488, startPoint y: 115, endPoint x: 557, endPoint y: 100, distance: 70.6
click at [557, 100] on div "About Us Last modified a month ago" at bounding box center [461, 122] width 382 height 46
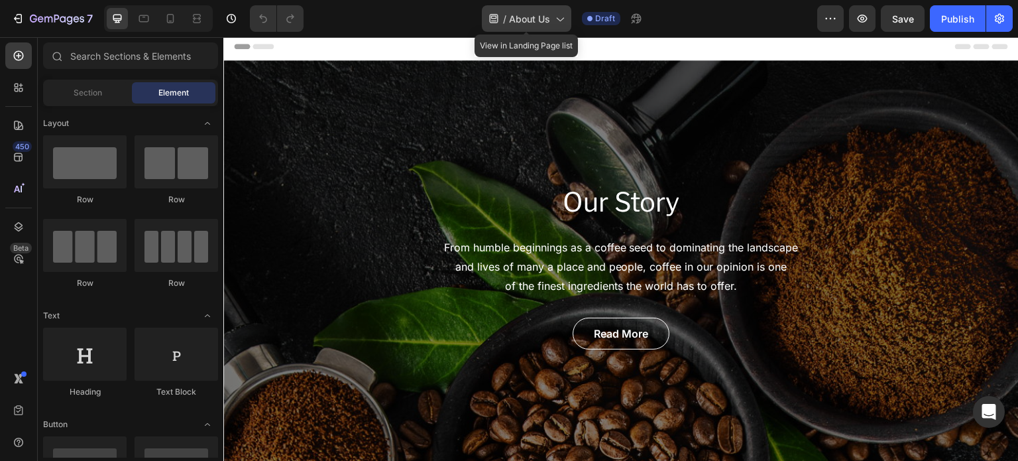
click at [544, 23] on span "About Us" at bounding box center [529, 19] width 41 height 14
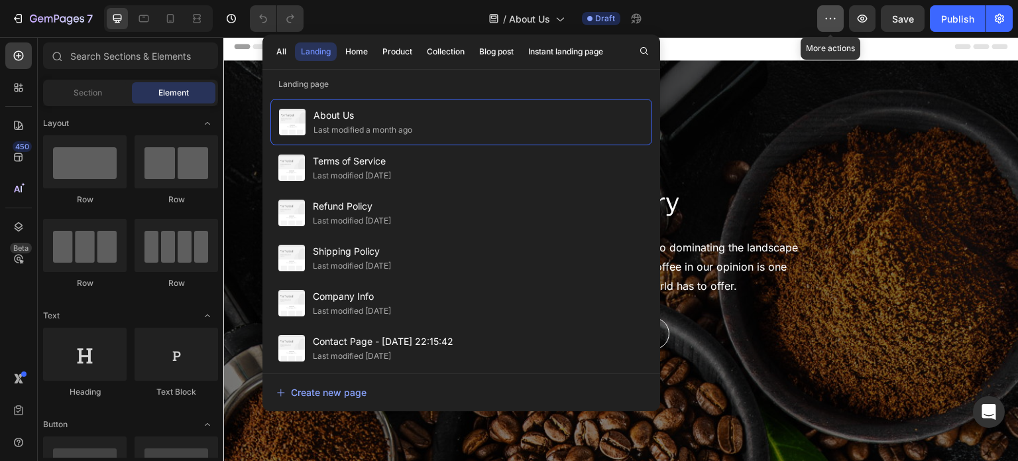
click at [825, 26] on button "button" at bounding box center [830, 18] width 27 height 27
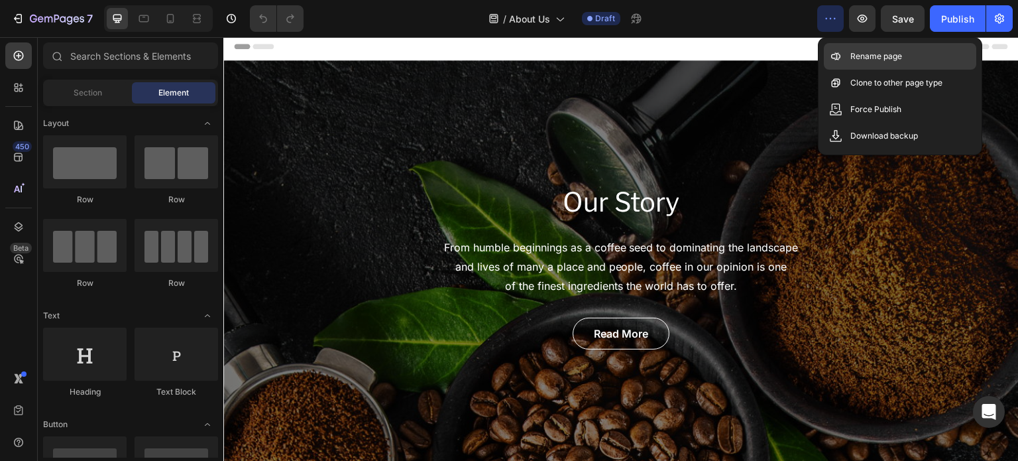
click at [830, 58] on icon at bounding box center [835, 56] width 13 height 13
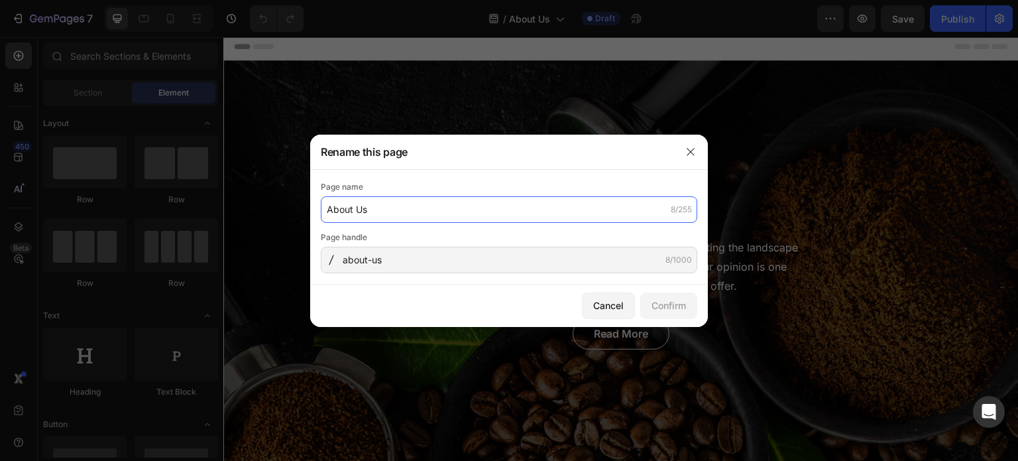
click at [401, 210] on input "About Us" at bounding box center [509, 209] width 377 height 27
type input "About Brathmere"
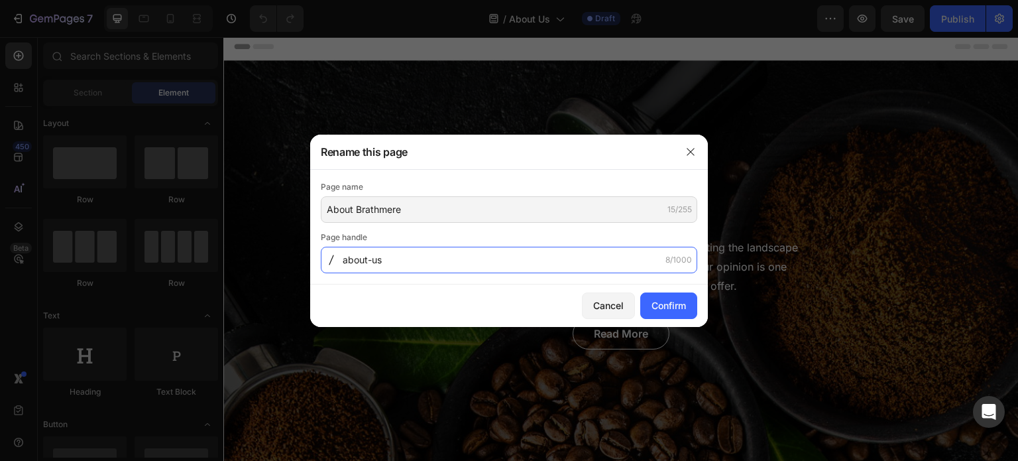
click at [403, 257] on input "about-us" at bounding box center [509, 260] width 377 height 27
type input "about-brathmere"
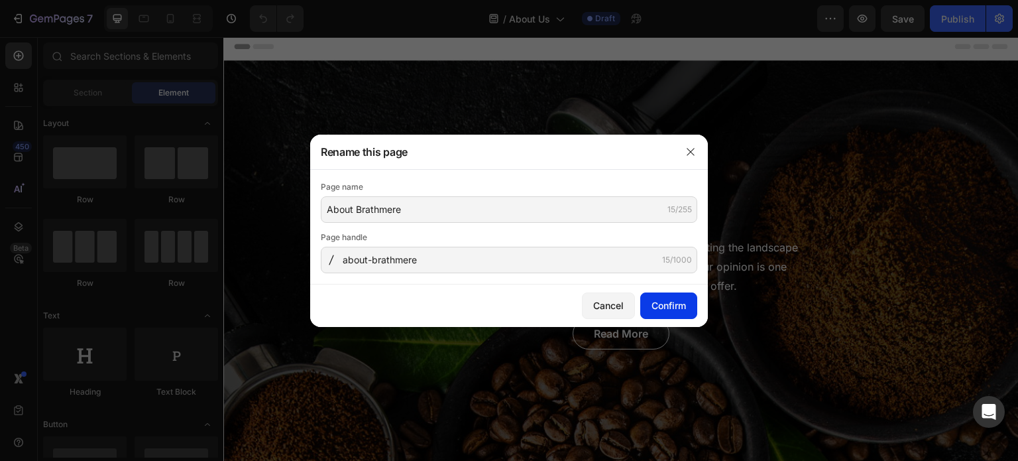
click at [652, 308] on div "Confirm" at bounding box center [669, 305] width 34 height 14
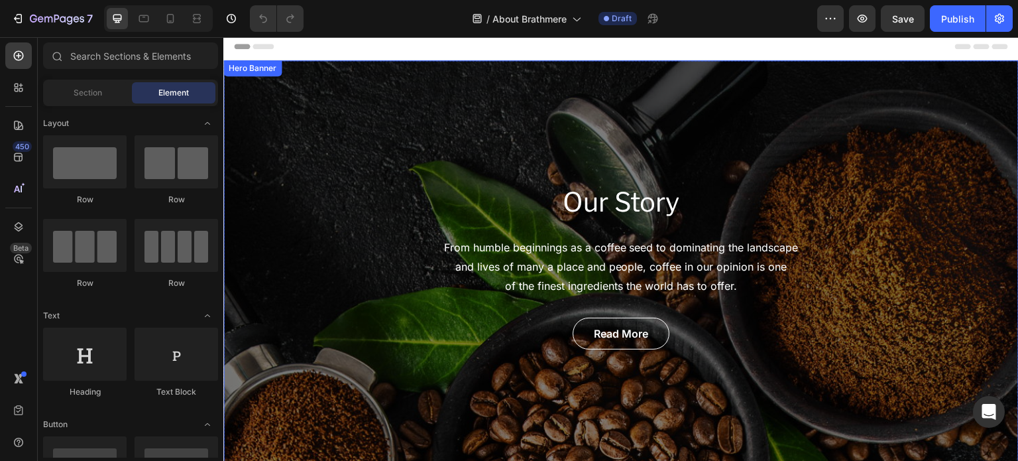
scroll to position [58, 0]
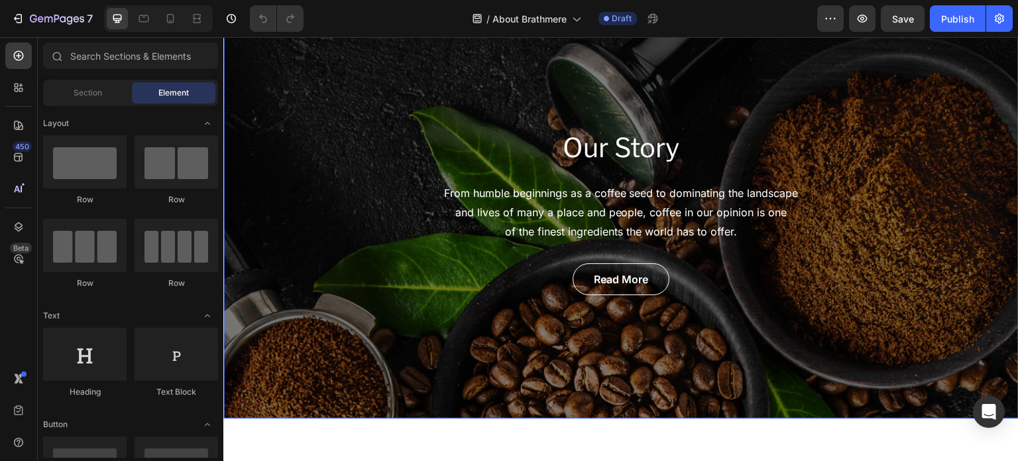
click at [384, 192] on div "Our Story Heading From humble beginnings as a coffee seed to dominating the lan…" at bounding box center [621, 212] width 796 height 412
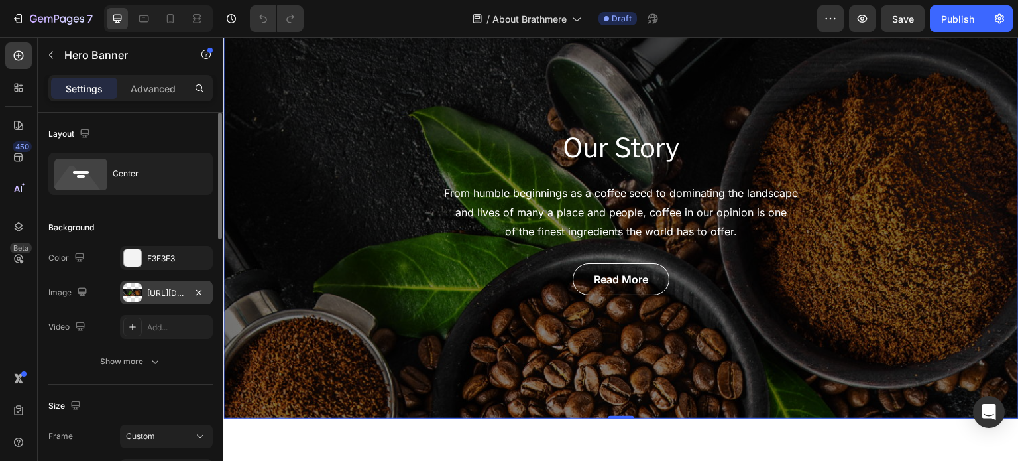
click at [169, 282] on div "[URL][DOMAIN_NAME]" at bounding box center [166, 292] width 93 height 24
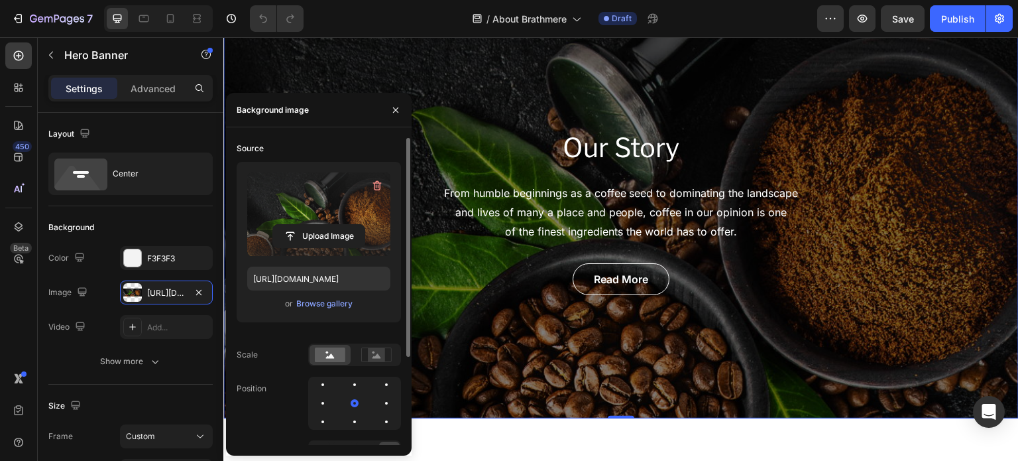
click at [343, 247] on input "file" at bounding box center [318, 236] width 91 height 23
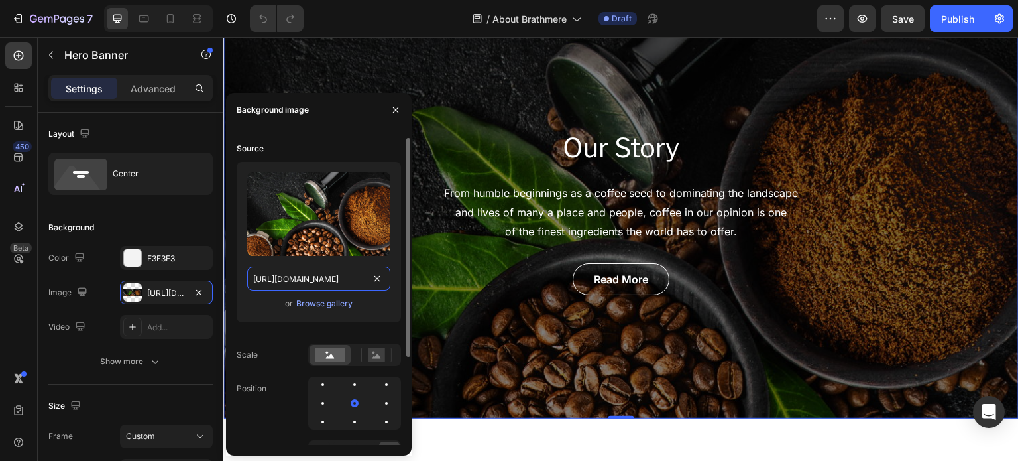
click at [330, 280] on input "https://ucarecdn.com/58b18a38-3950-4829-9df9-5d6cbdbd20ae/-/format/auto/" at bounding box center [318, 279] width 143 height 24
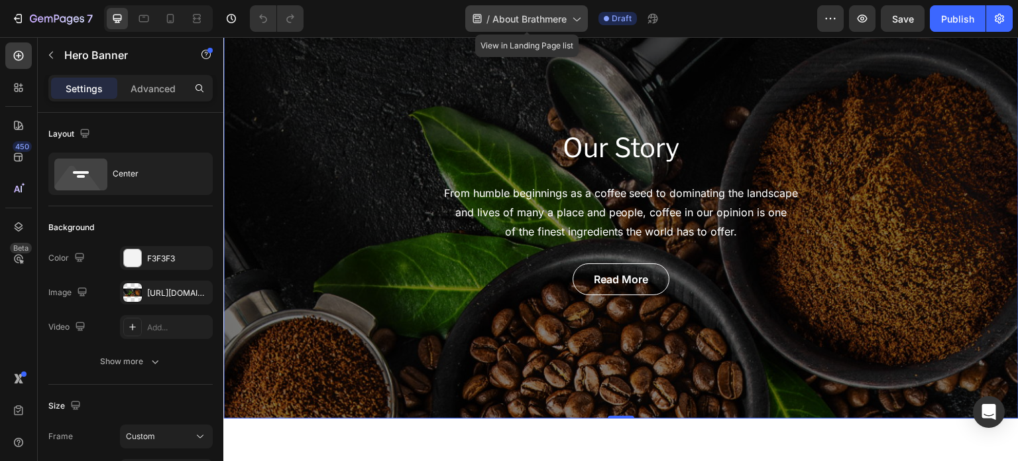
click at [493, 17] on span "About Brathmere" at bounding box center [530, 19] width 74 height 14
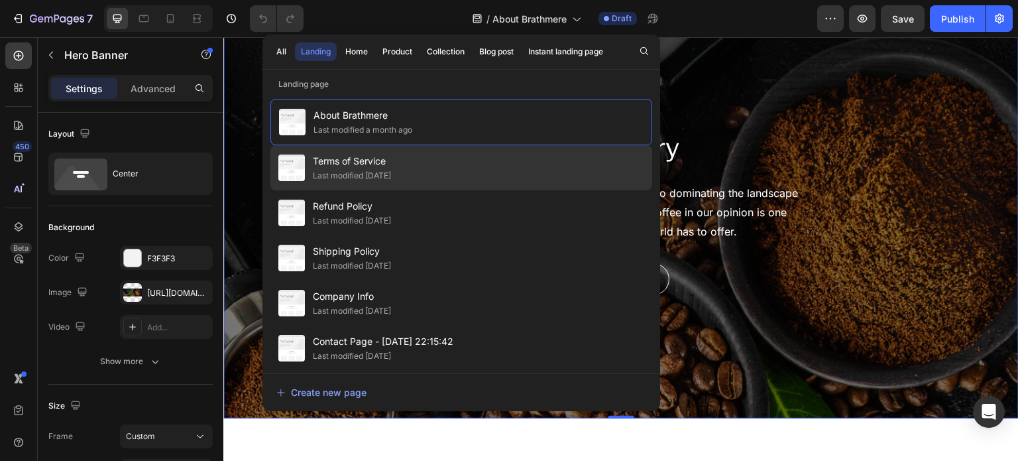
click at [391, 153] on span "Terms of Service" at bounding box center [352, 161] width 78 height 16
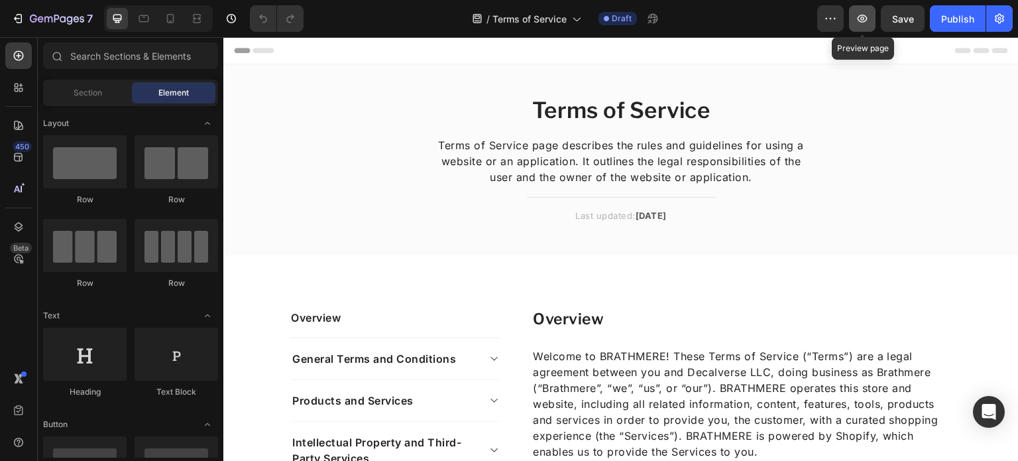
click at [857, 31] on button "button" at bounding box center [862, 18] width 27 height 27
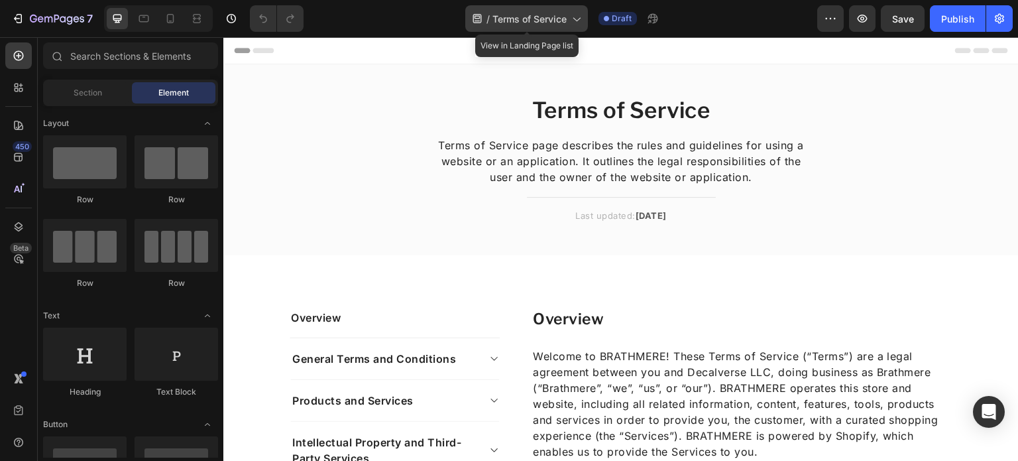
click at [525, 17] on span "Terms of Service" at bounding box center [530, 19] width 74 height 14
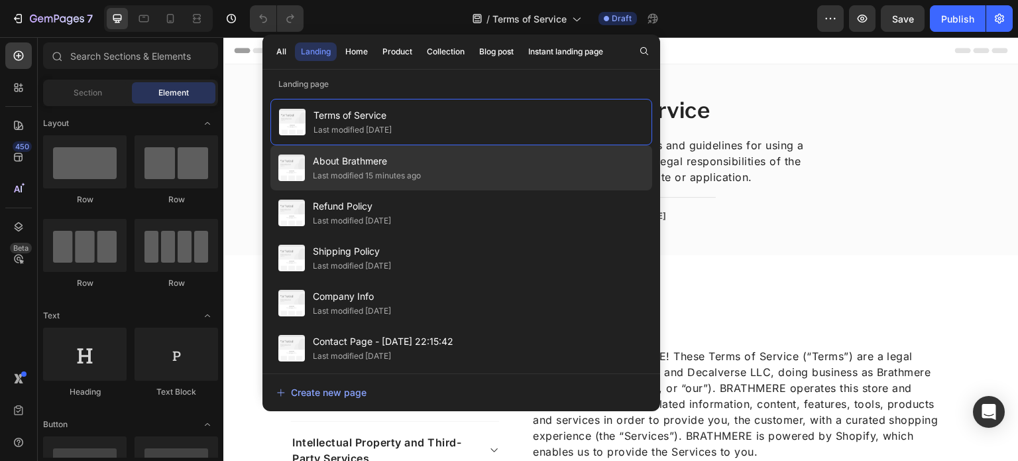
click at [493, 153] on div "About Brathmere Last modified 15 minutes ago" at bounding box center [461, 167] width 382 height 45
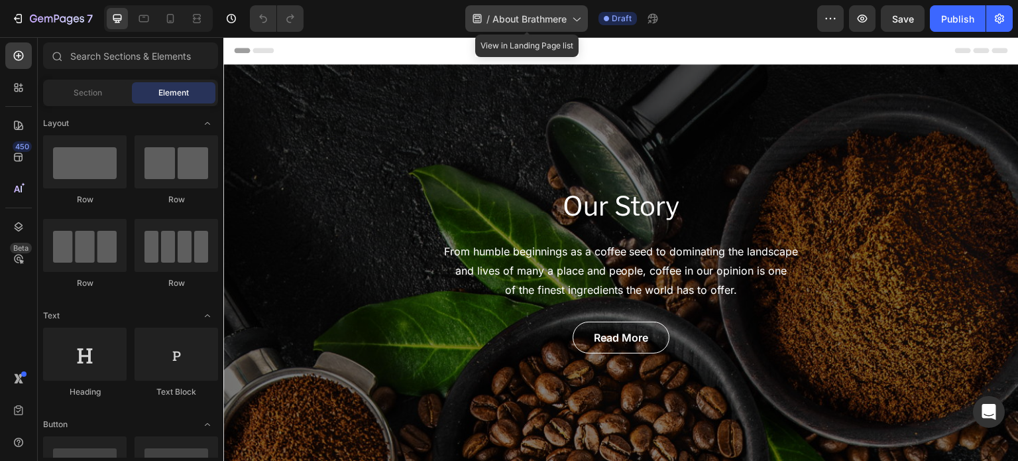
click at [565, 31] on div "/ About Brathmere" at bounding box center [526, 18] width 123 height 27
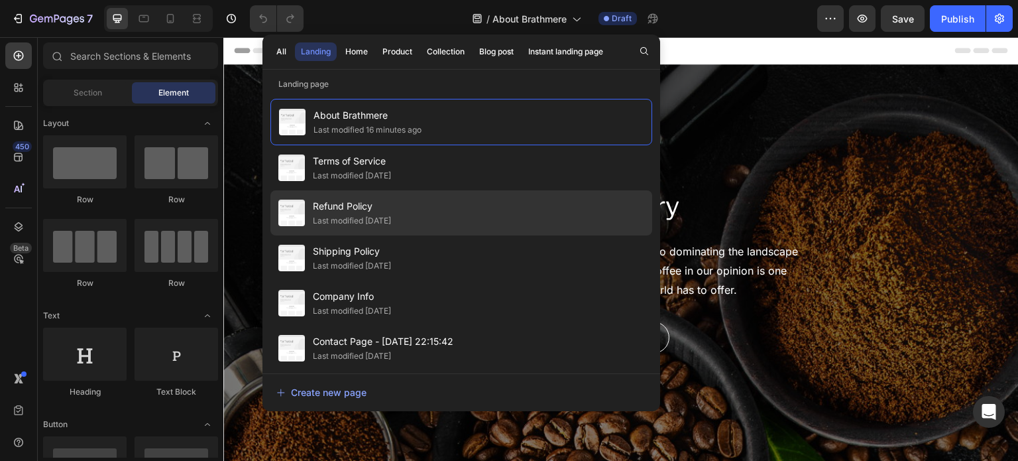
click at [499, 206] on div "Refund Policy Last modified 16 days ago" at bounding box center [461, 212] width 382 height 45
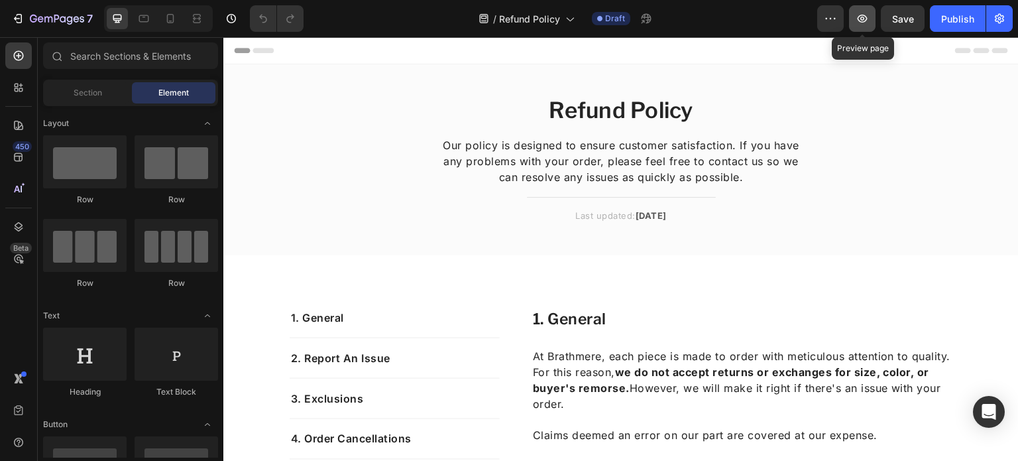
click at [872, 11] on button "button" at bounding box center [862, 18] width 27 height 27
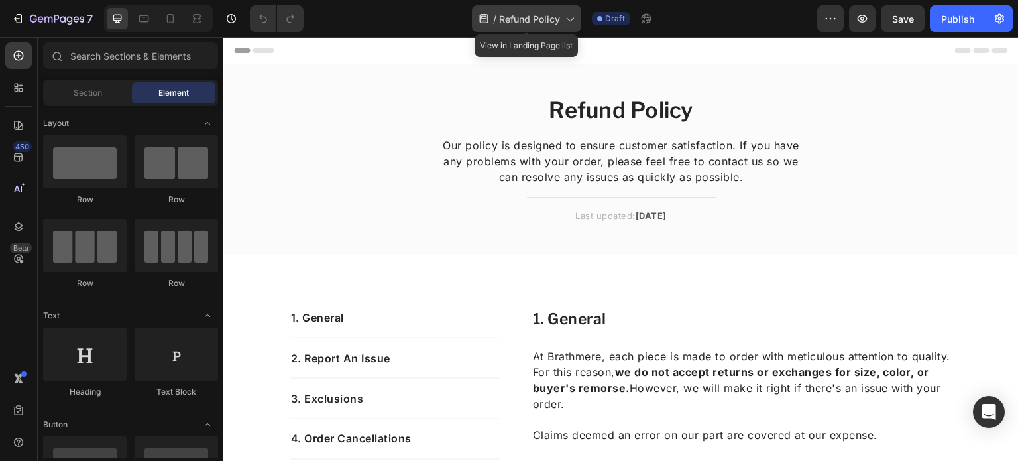
click at [546, 26] on div "/ Refund Policy" at bounding box center [526, 18] width 109 height 27
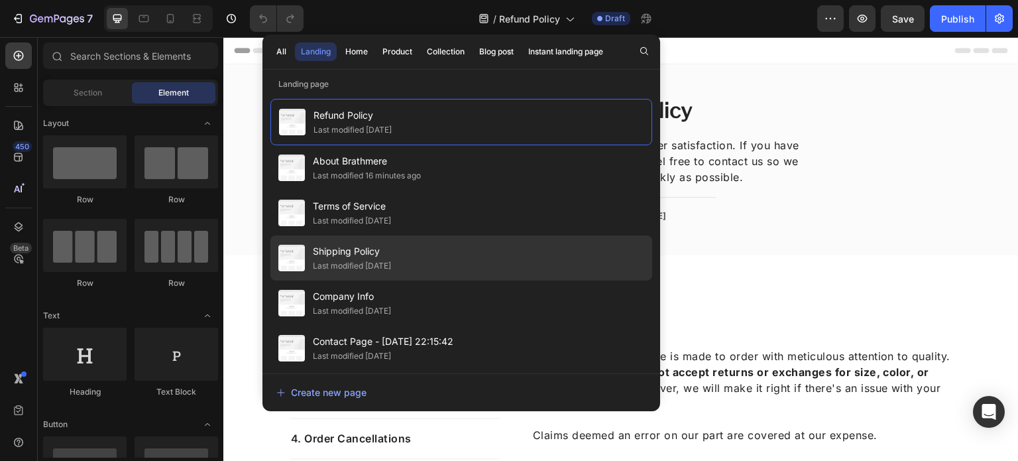
click at [483, 241] on div "Shipping Policy Last modified [DATE]" at bounding box center [461, 257] width 382 height 45
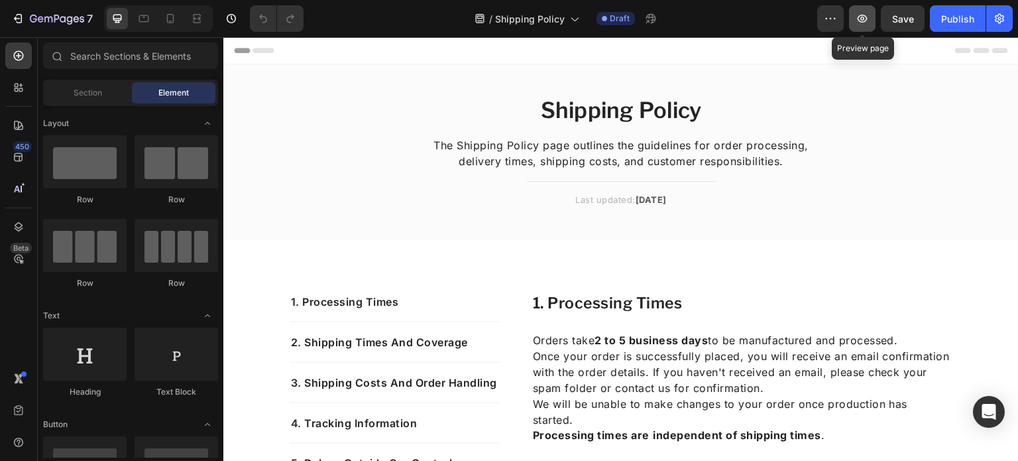
click at [860, 14] on icon "button" at bounding box center [862, 18] width 13 height 13
click at [832, 20] on icon "button" at bounding box center [830, 18] width 13 height 13
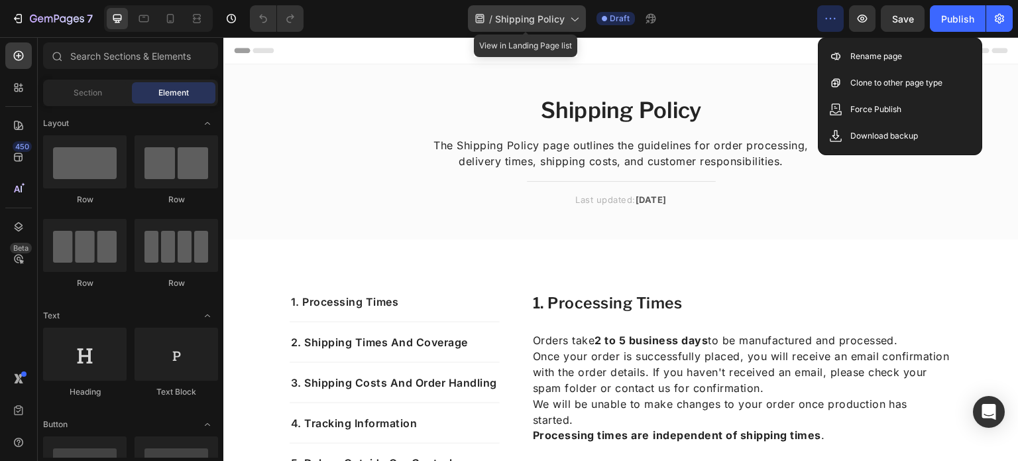
click at [514, 7] on div "/ Shipping Policy" at bounding box center [527, 18] width 118 height 27
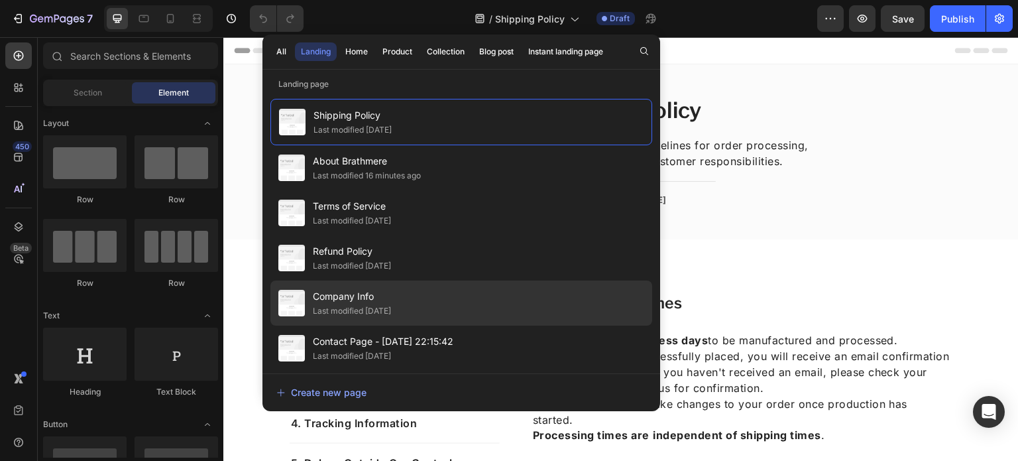
click at [451, 293] on div "Company Info Last modified 16 days ago" at bounding box center [461, 302] width 382 height 45
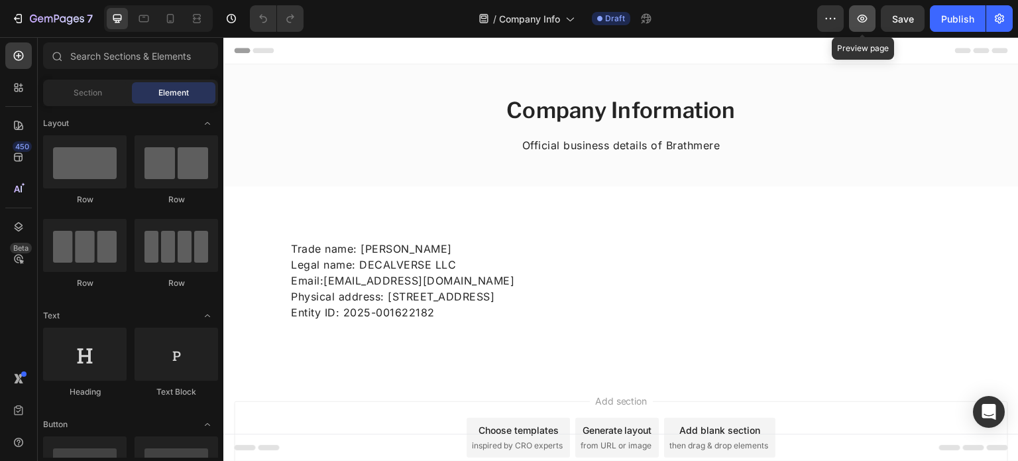
click at [872, 22] on button "button" at bounding box center [862, 18] width 27 height 27
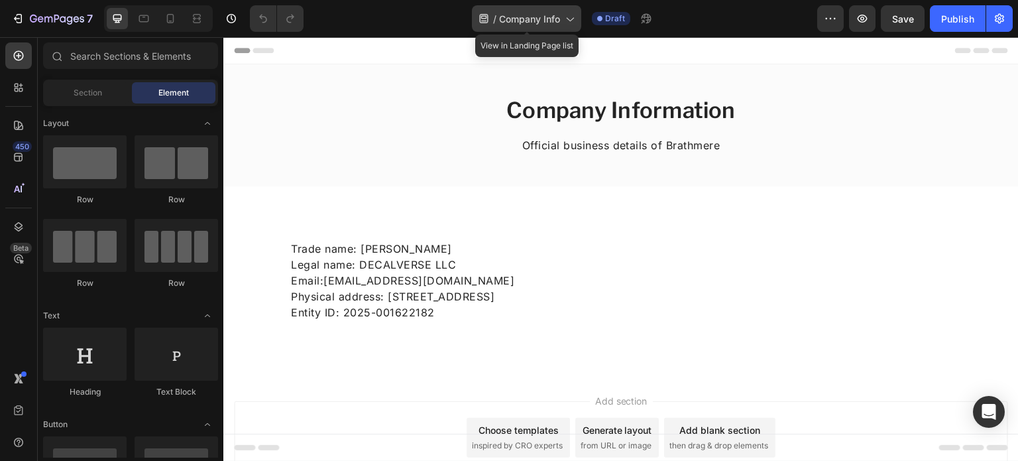
click at [529, 17] on span "Company Info" at bounding box center [529, 19] width 61 height 14
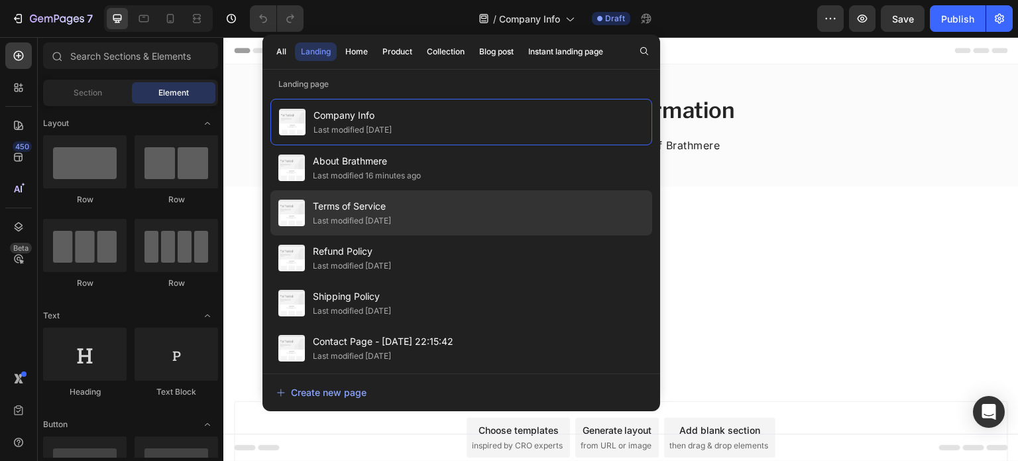
click at [485, 196] on div "Terms of Service Last modified [DATE]" at bounding box center [461, 212] width 382 height 45
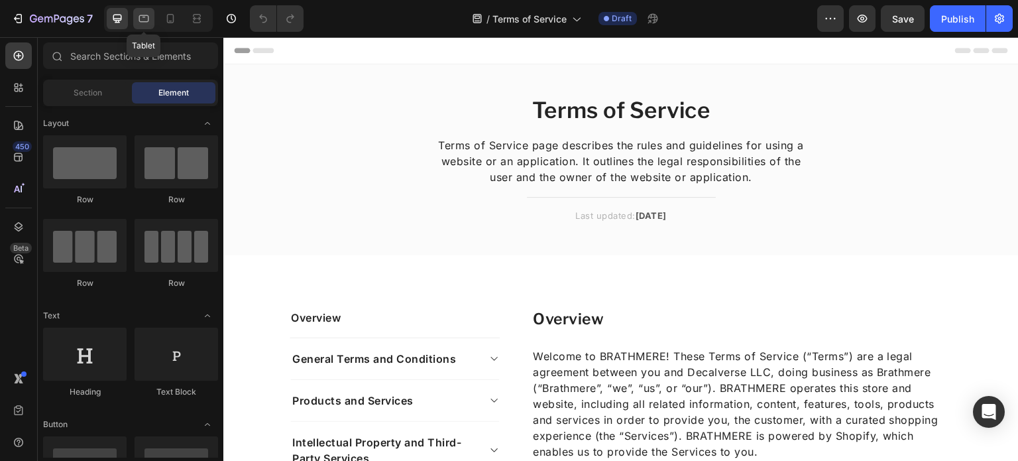
click at [145, 9] on div at bounding box center [143, 18] width 21 height 21
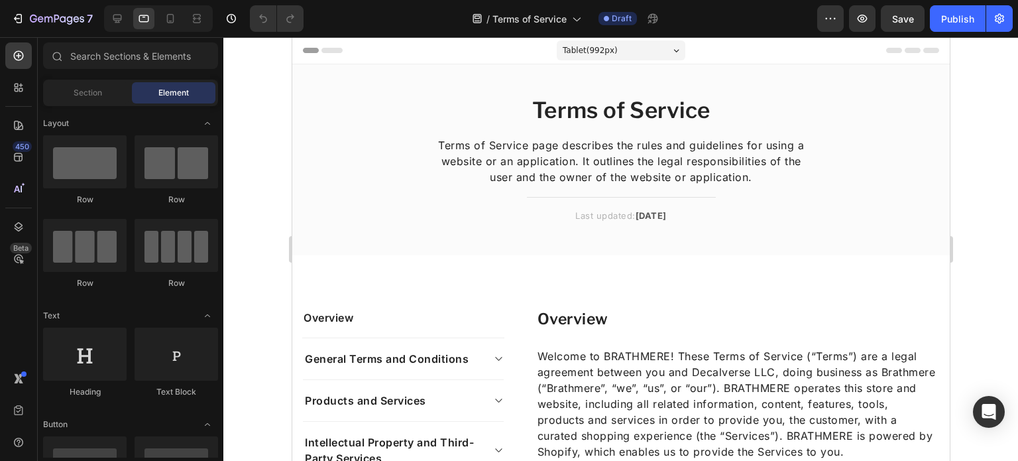
click at [601, 50] on span "Tablet ( 992 px)" at bounding box center [589, 50] width 55 height 13
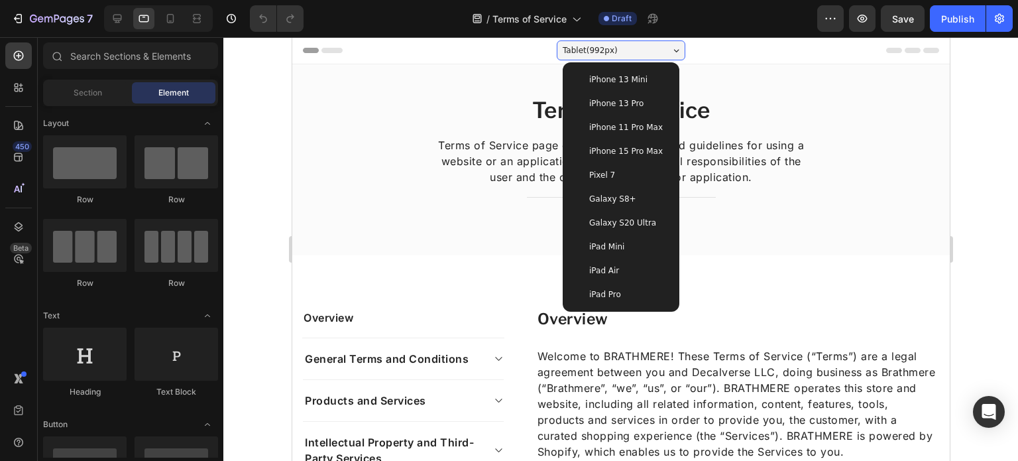
click at [644, 244] on div "iPad Mini" at bounding box center [620, 246] width 95 height 13
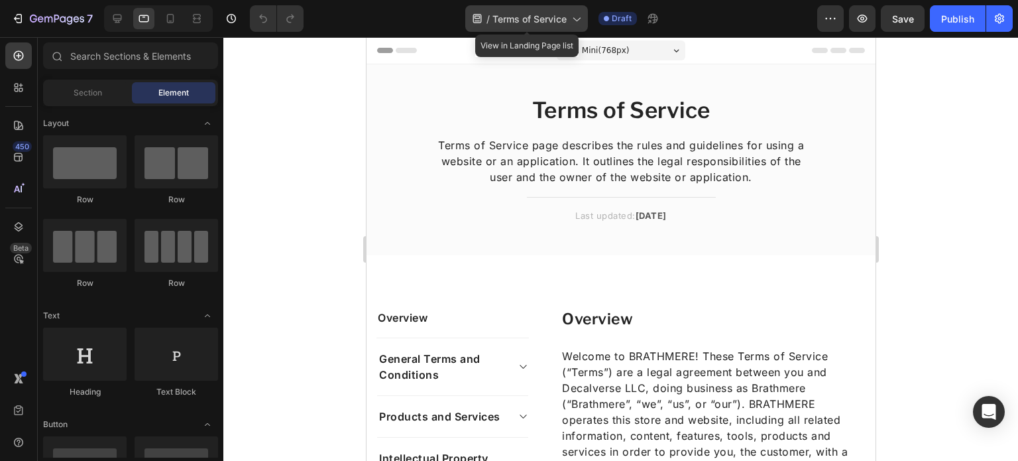
click at [545, 23] on span "Terms of Service" at bounding box center [530, 19] width 74 height 14
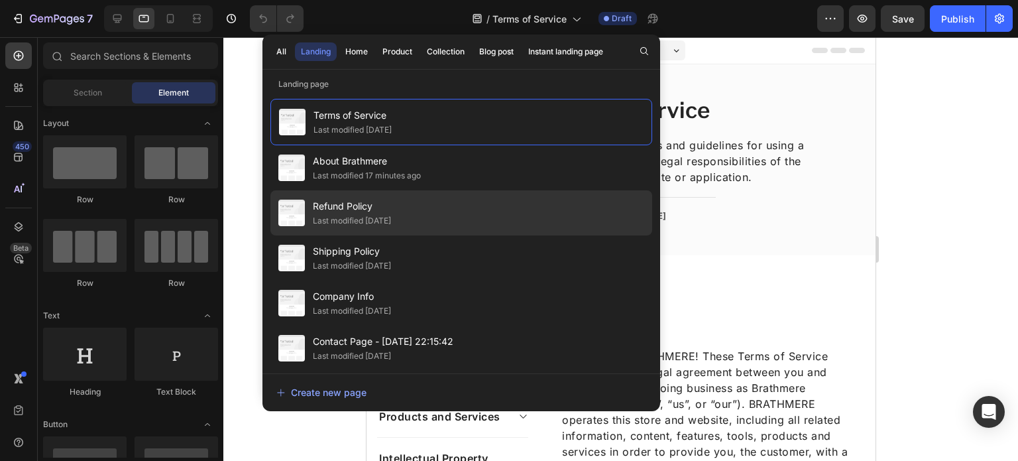
click at [420, 204] on div "Refund Policy Last modified [DATE]" at bounding box center [461, 212] width 382 height 45
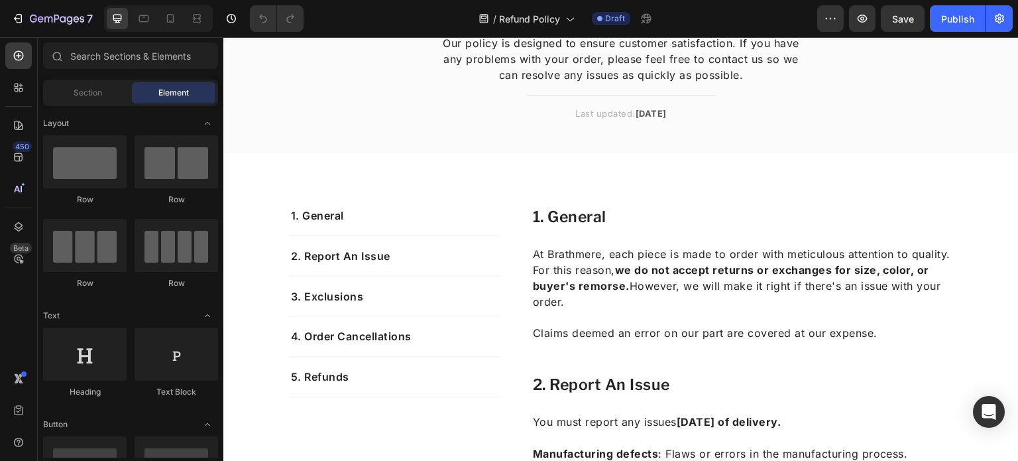
scroll to position [106, 0]
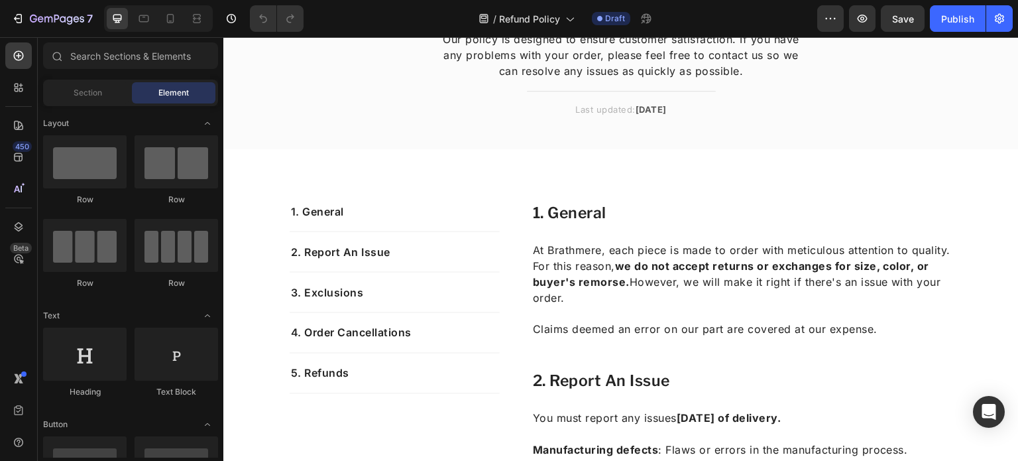
click at [131, 15] on div at bounding box center [158, 18] width 109 height 27
drag, startPoint x: 141, startPoint y: 17, endPoint x: 228, endPoint y: 101, distance: 121.0
click at [141, 17] on icon at bounding box center [143, 18] width 13 height 13
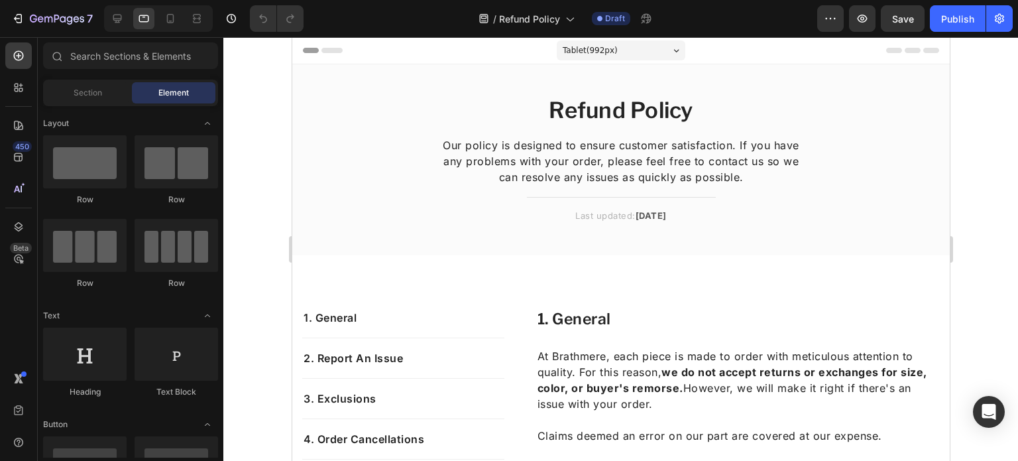
click at [589, 48] on span "Tablet ( 992 px)" at bounding box center [589, 50] width 55 height 13
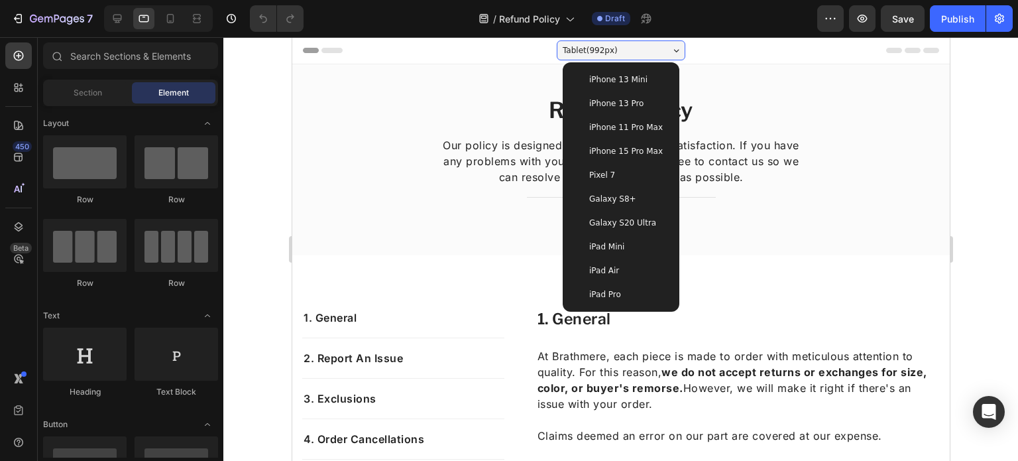
drag, startPoint x: 581, startPoint y: 230, endPoint x: 591, endPoint y: 240, distance: 14.1
click at [591, 240] on div "iPhone 13 Mini iPhone 13 Pro iPhone 11 Pro Max iPhone 15 Pro Max Pixel 7 Galaxy…" at bounding box center [620, 186] width 117 height 249
click at [591, 240] on span "iPad Mini" at bounding box center [606, 246] width 35 height 13
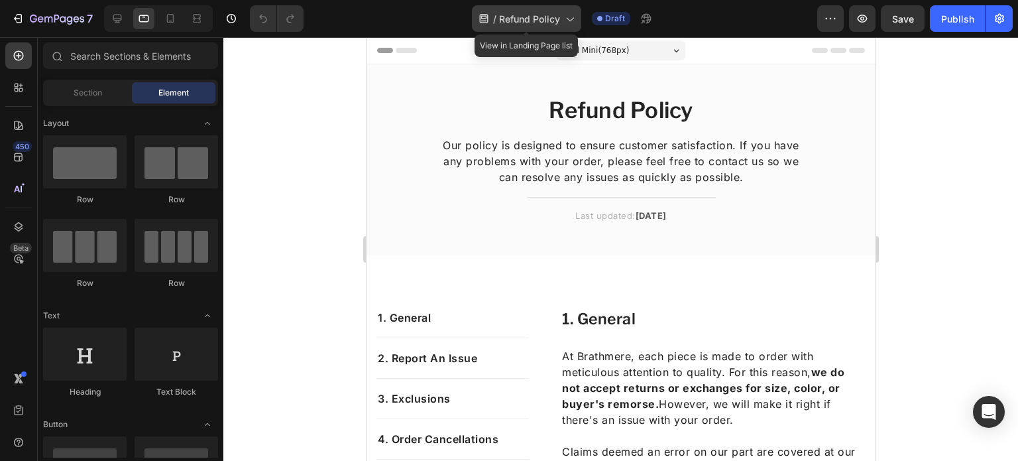
click at [545, 27] on div "/ Refund Policy" at bounding box center [526, 18] width 109 height 27
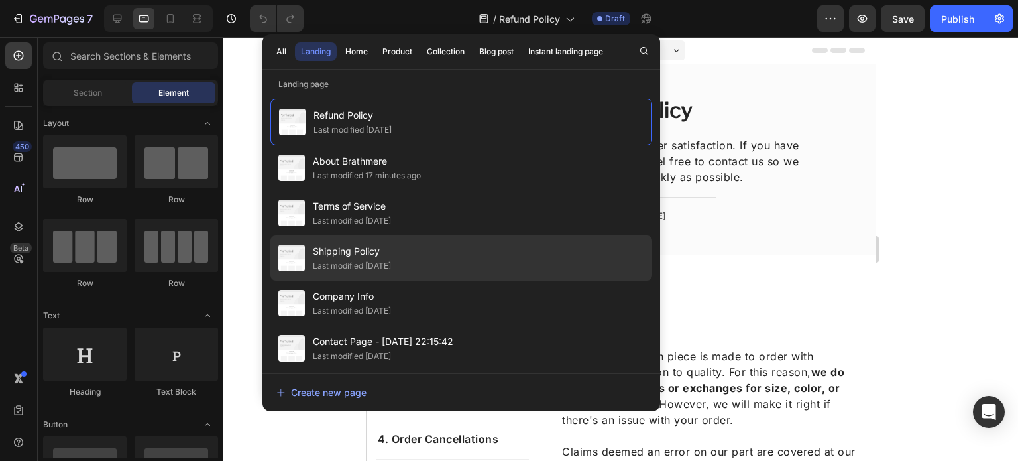
click at [451, 245] on div "Shipping Policy Last modified 16 days ago" at bounding box center [461, 257] width 382 height 45
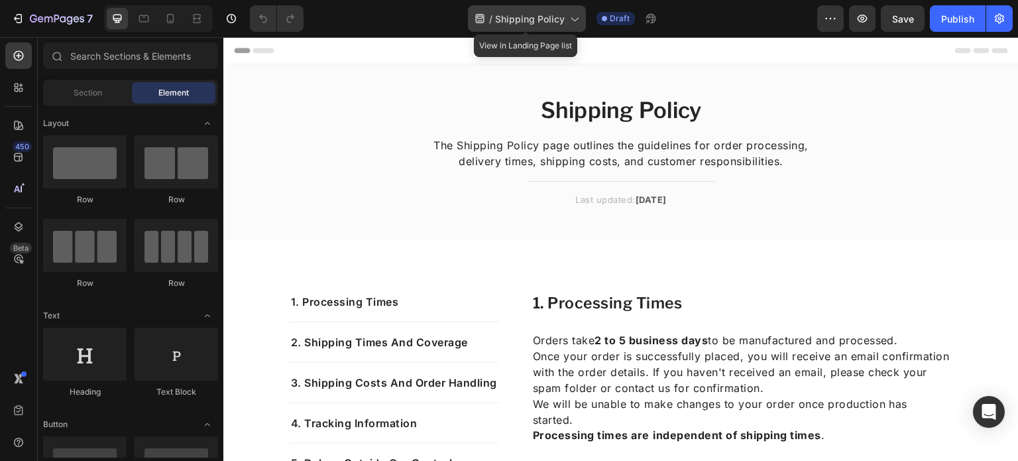
click at [552, 25] on span "Shipping Policy" at bounding box center [530, 19] width 70 height 14
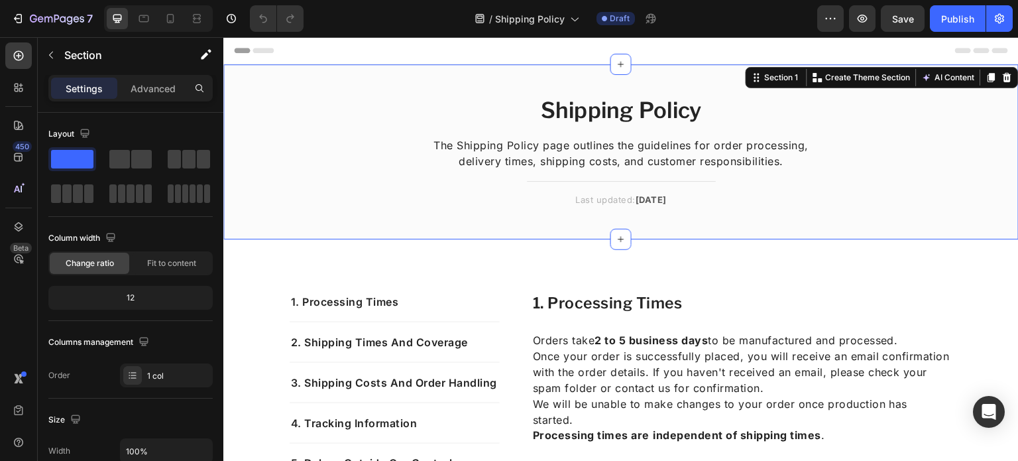
click at [824, 95] on div "Shipping Policy Heading The Shipping Policy page outlines the guidelines for or…" at bounding box center [621, 151] width 796 height 175
click at [148, 24] on icon at bounding box center [143, 18] width 13 height 13
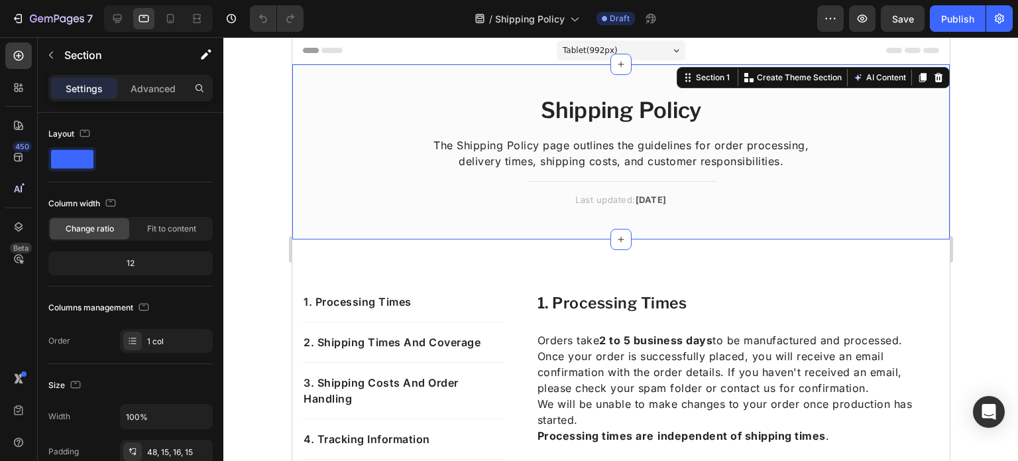
click at [610, 44] on div "Tablet ( 992 px)" at bounding box center [620, 50] width 129 height 20
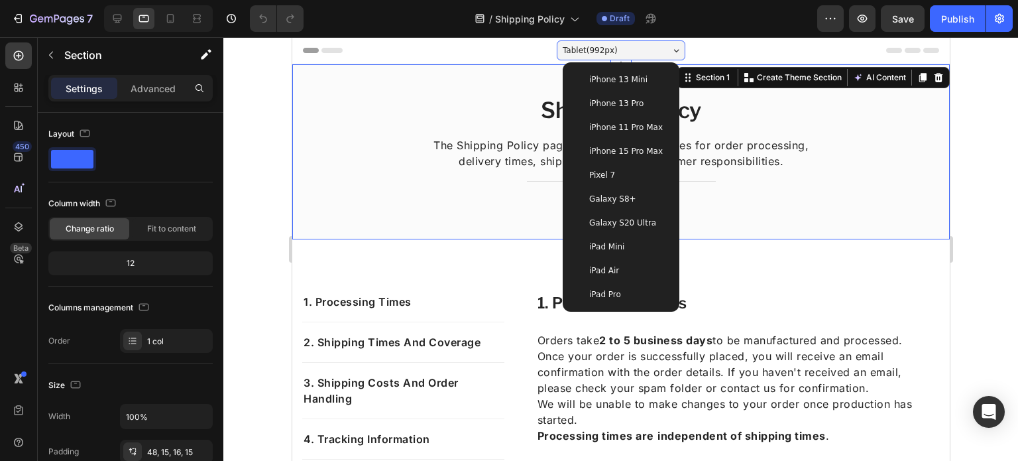
click at [624, 254] on div "iPad Mini" at bounding box center [621, 247] width 106 height 24
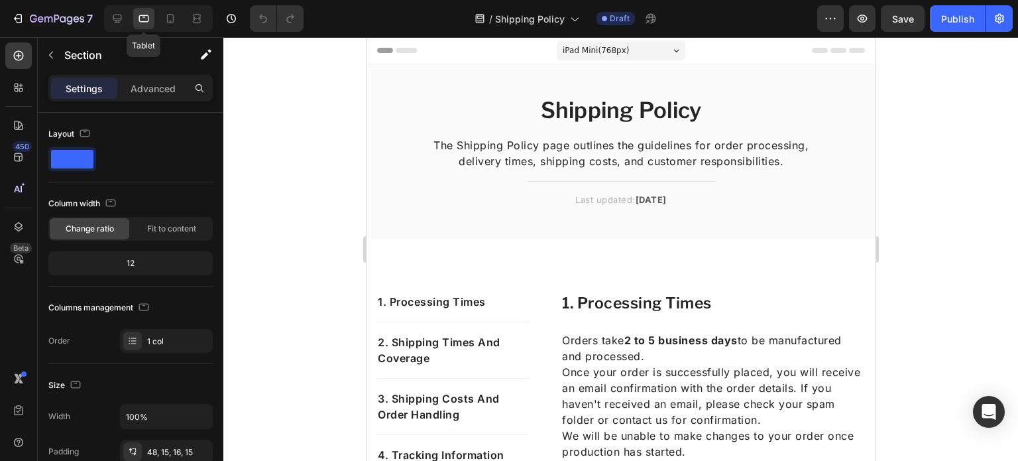
click at [139, 18] on icon at bounding box center [144, 18] width 10 height 7
click at [572, 55] on span "iPad Mini ( 768 px)" at bounding box center [595, 50] width 66 height 13
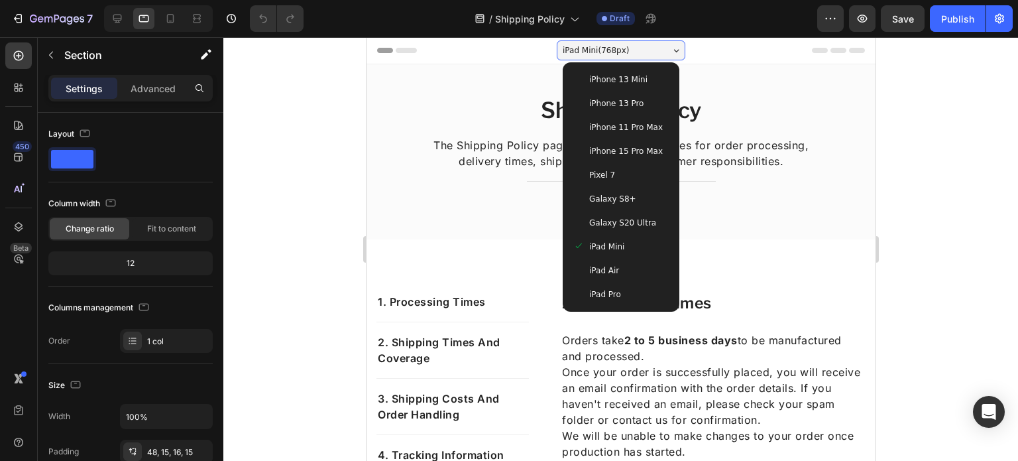
click at [599, 265] on span "iPad Air" at bounding box center [604, 270] width 30 height 13
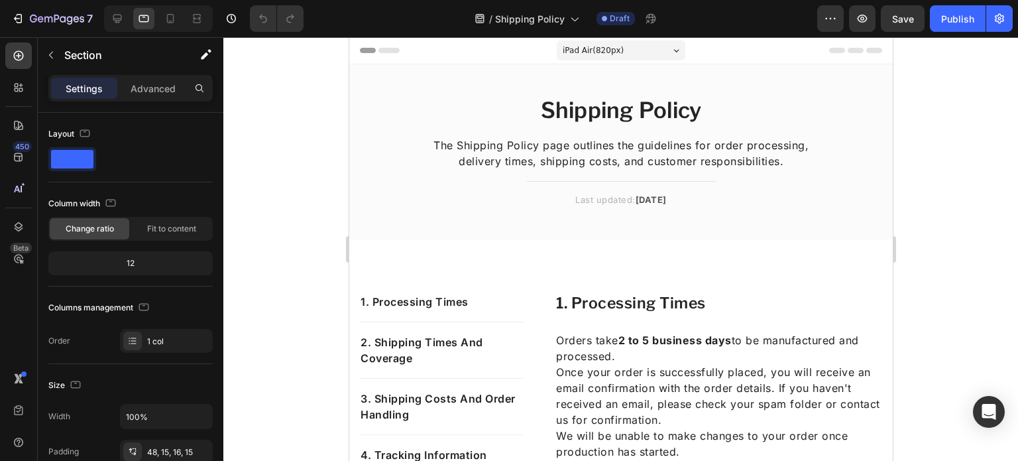
click at [593, 44] on span "iPad Air ( 820 px)" at bounding box center [592, 50] width 61 height 13
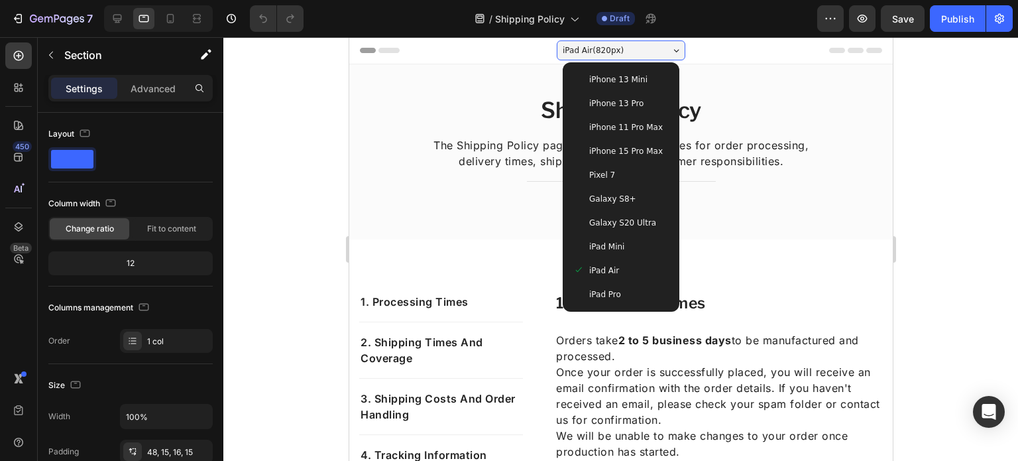
click at [226, 259] on div at bounding box center [620, 249] width 795 height 424
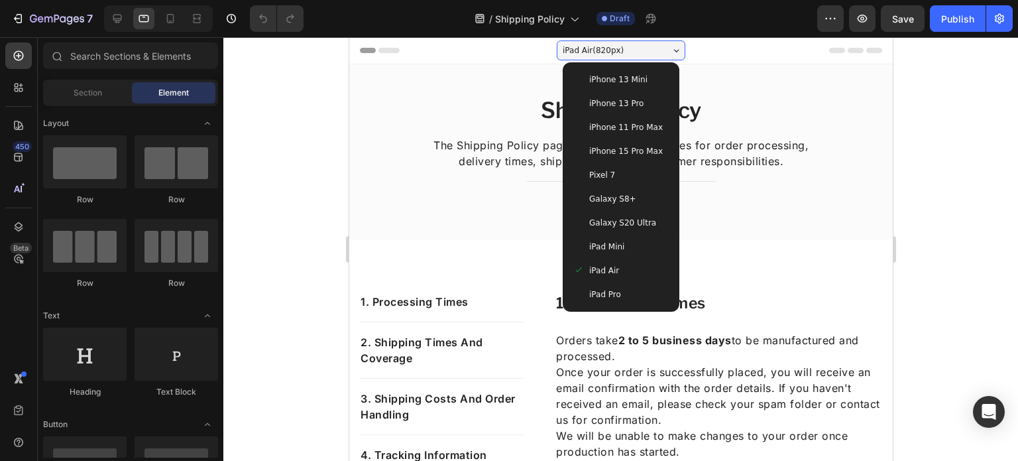
click at [280, 84] on div at bounding box center [620, 249] width 795 height 424
click at [104, 16] on div at bounding box center [158, 18] width 109 height 27
click at [109, 17] on div at bounding box center [117, 18] width 21 height 21
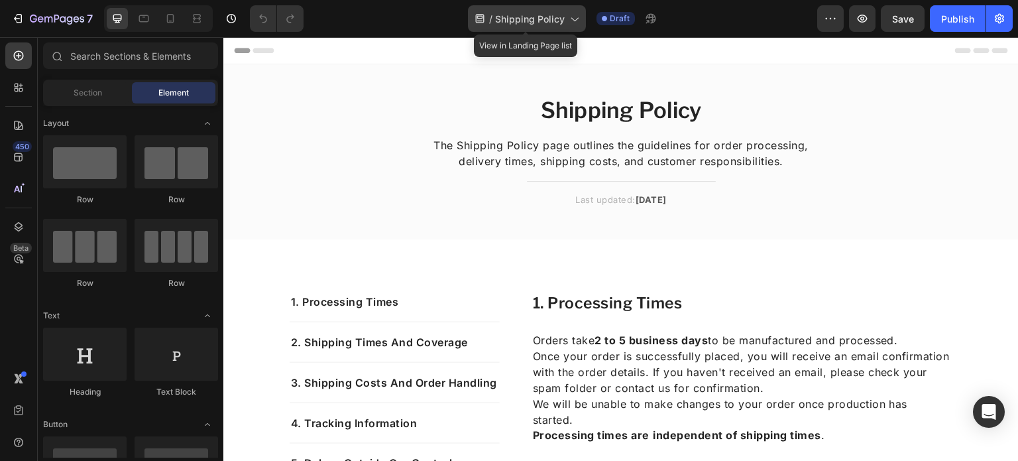
click at [511, 23] on span "Shipping Policy" at bounding box center [530, 19] width 70 height 14
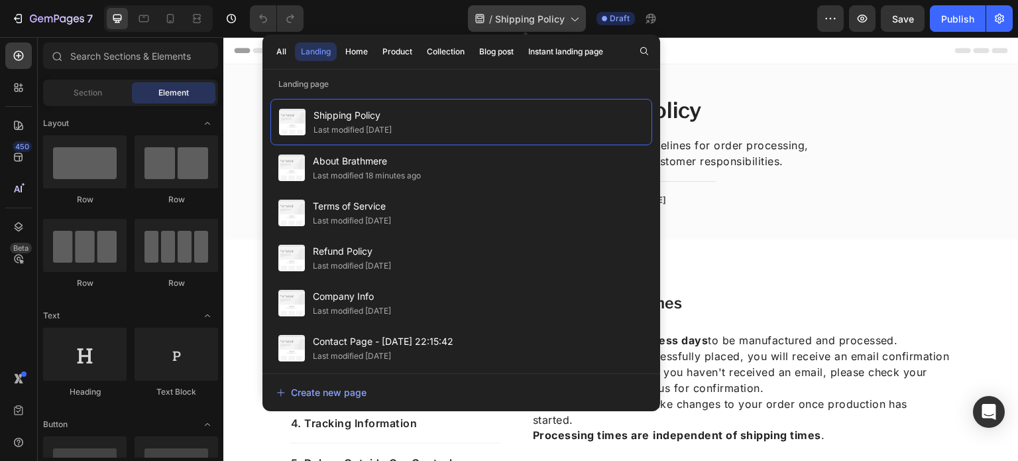
click at [511, 23] on span "Shipping Policy" at bounding box center [530, 19] width 70 height 14
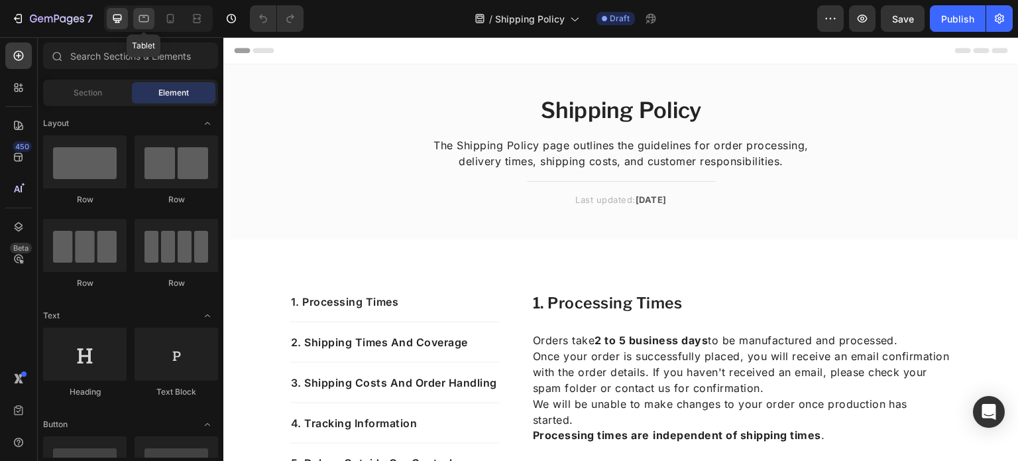
click at [135, 8] on div at bounding box center [143, 18] width 21 height 21
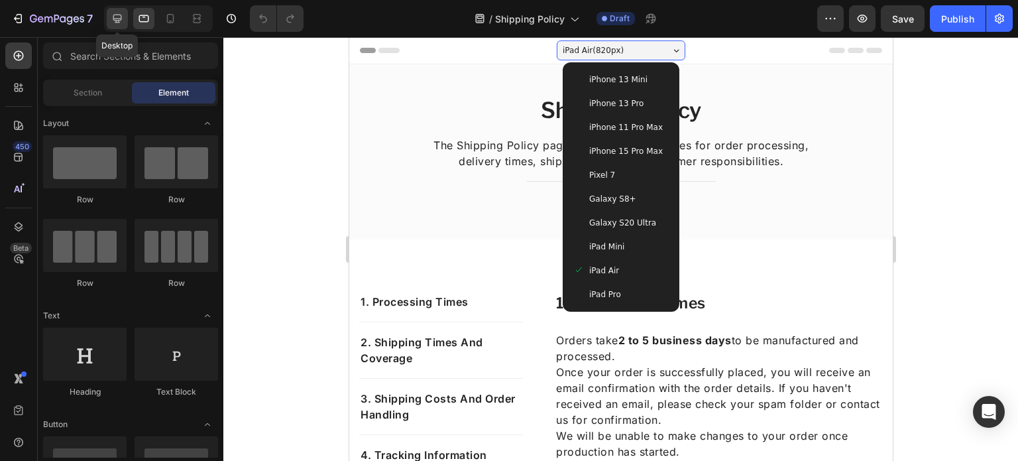
click at [117, 8] on div at bounding box center [117, 18] width 21 height 21
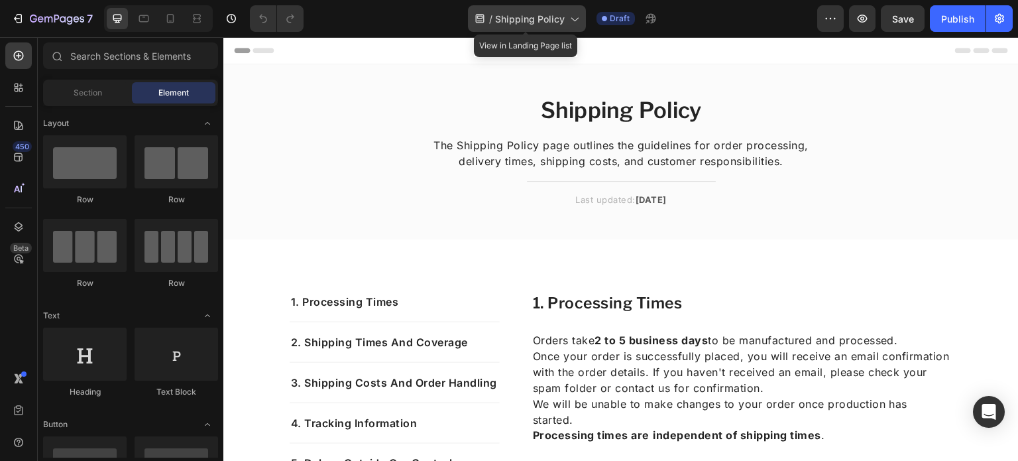
click at [515, 27] on div "/ Shipping Policy" at bounding box center [527, 18] width 118 height 27
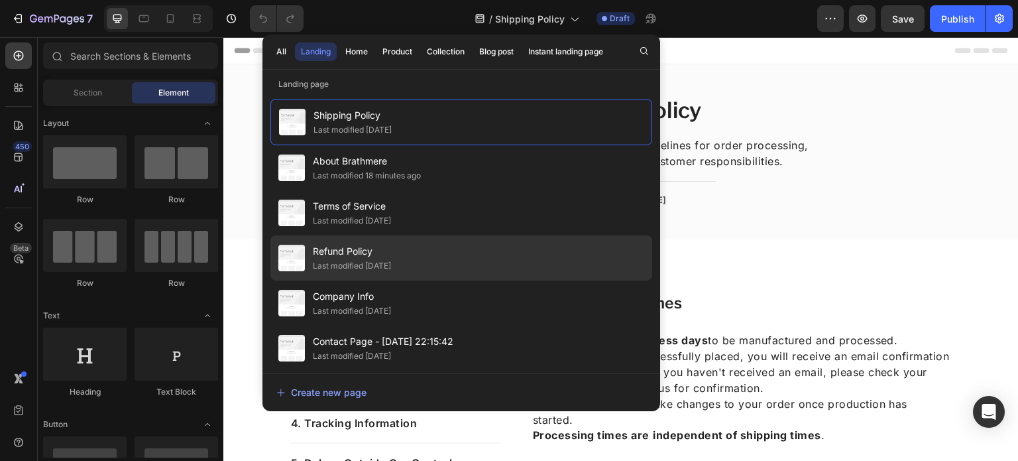
click at [437, 249] on div "Refund Policy Last modified 16 days ago" at bounding box center [461, 257] width 382 height 45
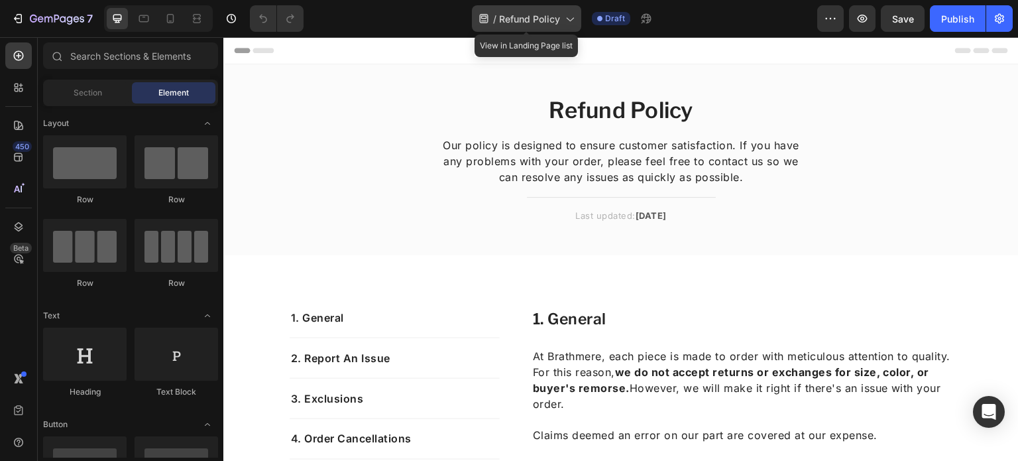
click at [545, 15] on span "Refund Policy" at bounding box center [529, 19] width 61 height 14
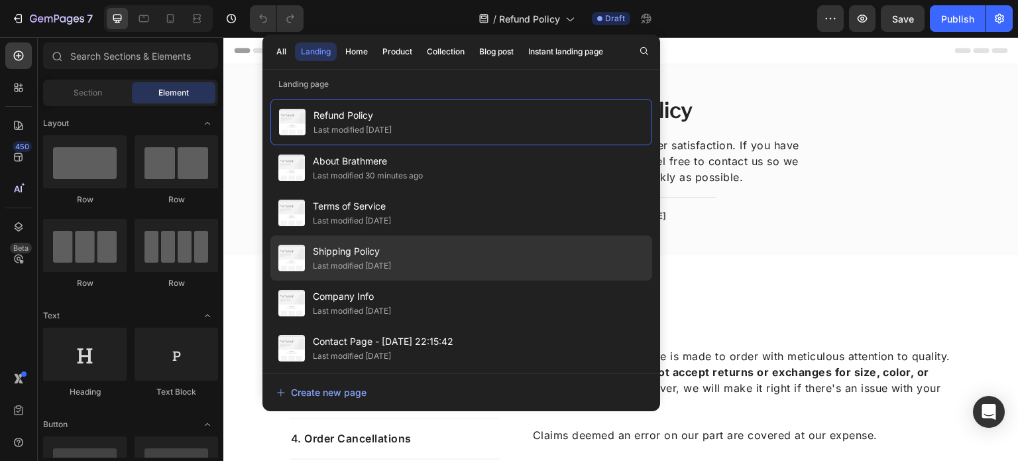
click at [446, 253] on div "Shipping Policy Last modified 16 days ago" at bounding box center [461, 257] width 382 height 45
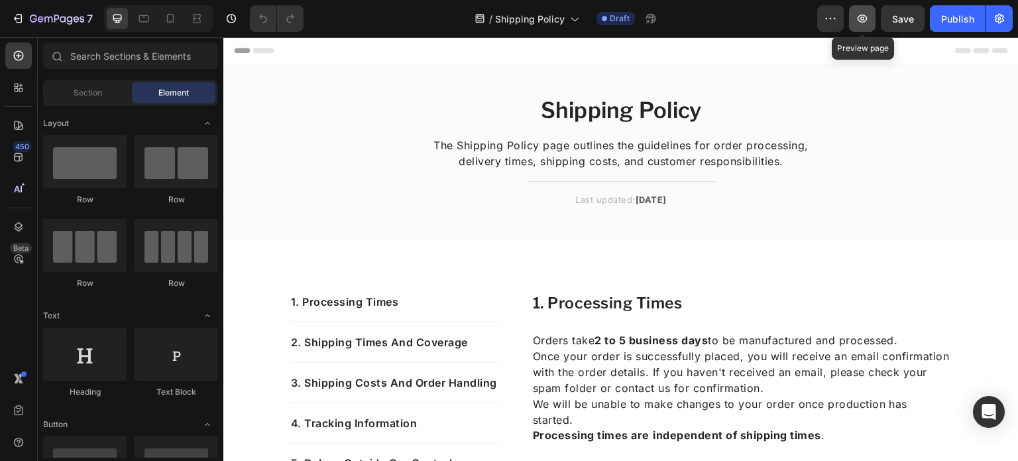
click at [862, 23] on icon "button" at bounding box center [862, 18] width 13 height 13
click at [137, 18] on icon at bounding box center [143, 18] width 13 height 13
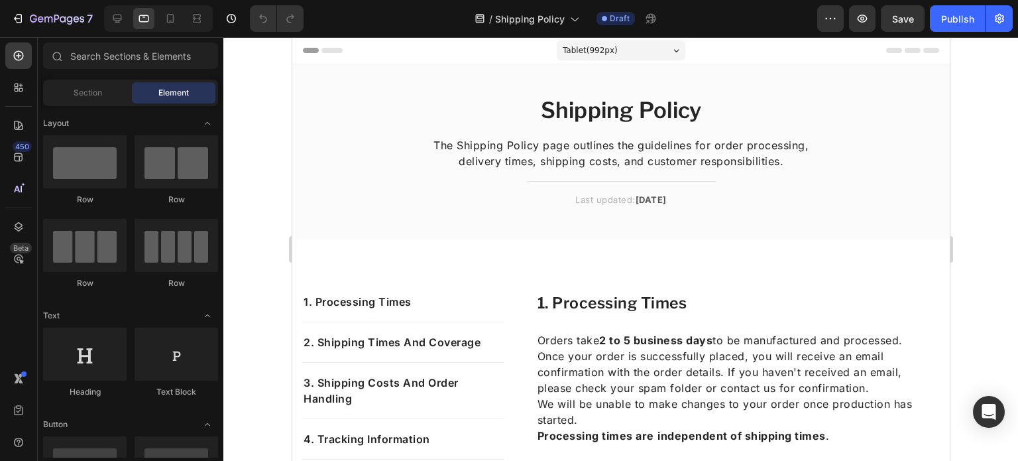
click at [606, 58] on div "Tablet ( 992 px)" at bounding box center [620, 50] width 129 height 20
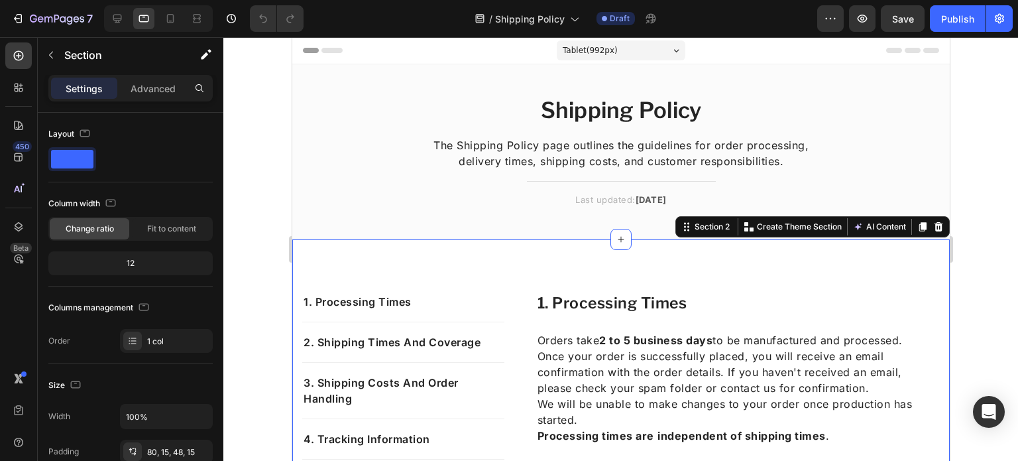
click at [616, 49] on div "Tablet ( 992 px)" at bounding box center [620, 50] width 129 height 20
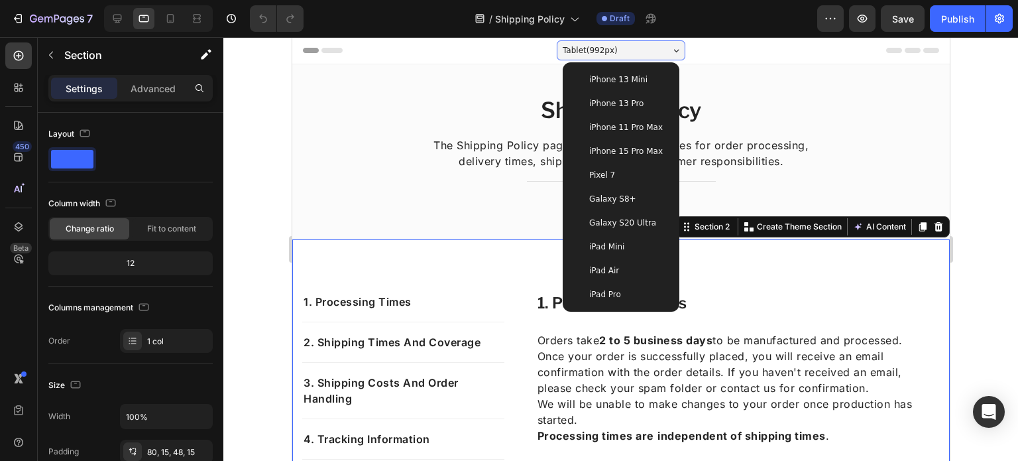
click at [621, 290] on div "iPad Pro" at bounding box center [620, 294] width 95 height 13
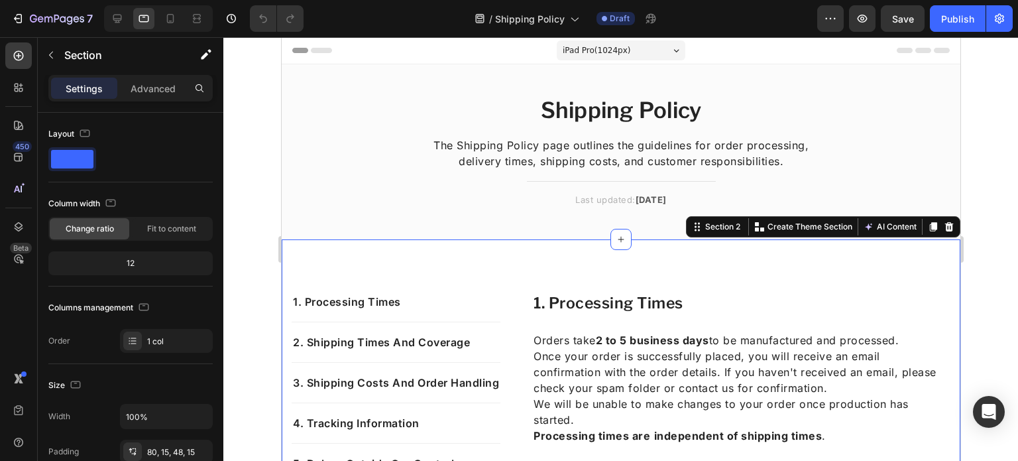
click at [609, 60] on div "iPad Pro ( 1024 px) iPhone 13 Mini iPhone 13 Pro iPhone 11 Pro Max iPhone 15 Pr…" at bounding box center [620, 51] width 129 height 27
click at [607, 38] on div "iPad Pro ( 1024 px) iPhone 13 Mini iPhone 13 Pro iPhone 11 Pro Max iPhone 15 Pr…" at bounding box center [620, 51] width 129 height 27
click at [608, 44] on span "iPad Pro ( 1024 px)" at bounding box center [596, 50] width 68 height 13
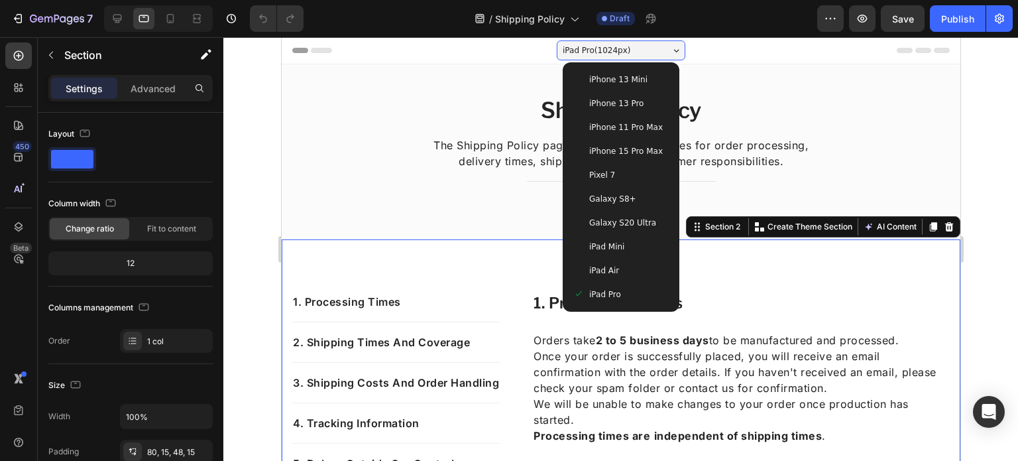
click at [627, 276] on div "iPad Air" at bounding box center [620, 270] width 95 height 13
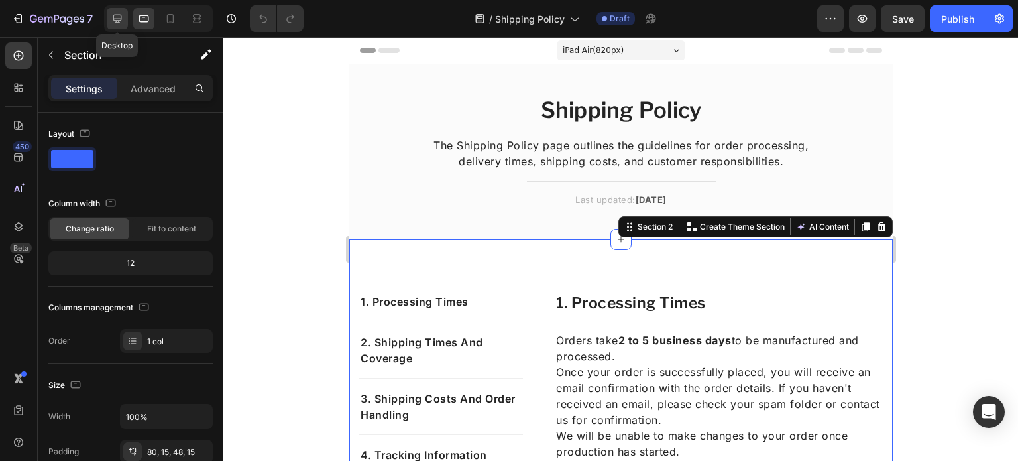
click at [114, 8] on div at bounding box center [117, 18] width 21 height 21
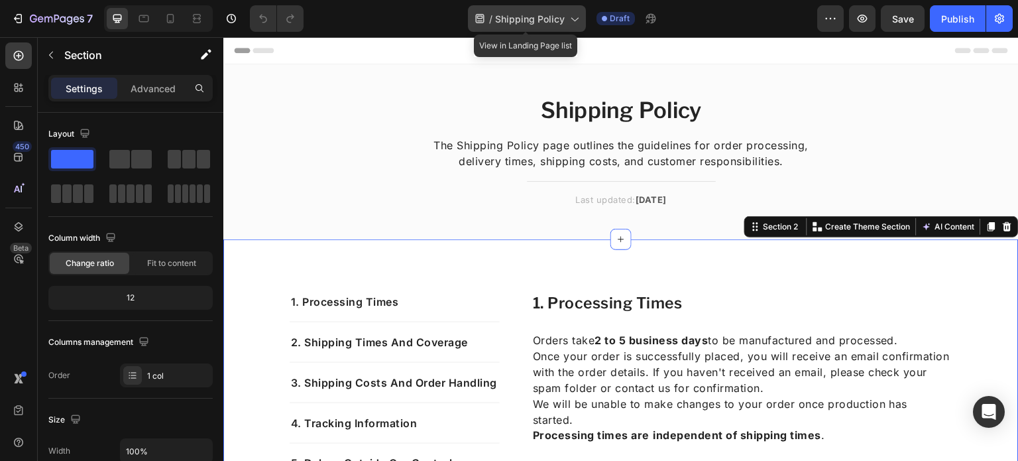
click at [484, 12] on icon at bounding box center [479, 18] width 13 height 13
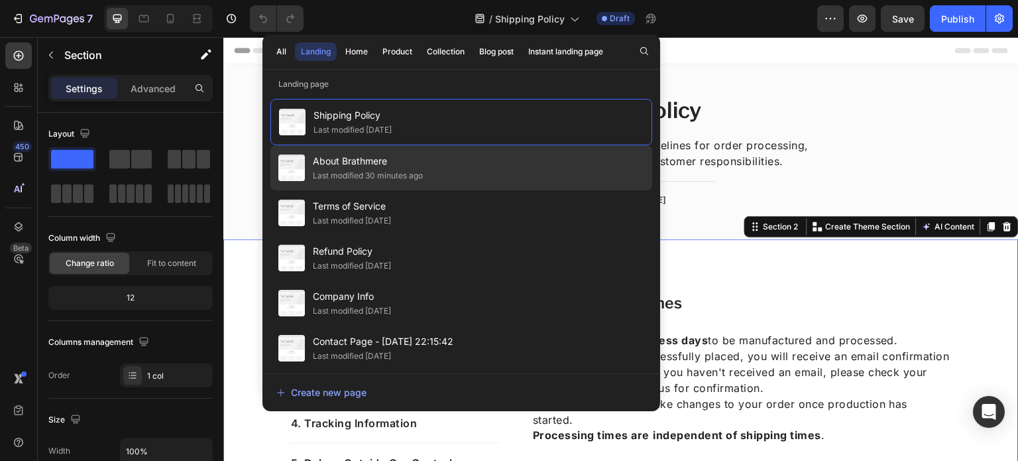
click at [409, 169] on div "Last modified 30 minutes ago" at bounding box center [368, 175] width 110 height 13
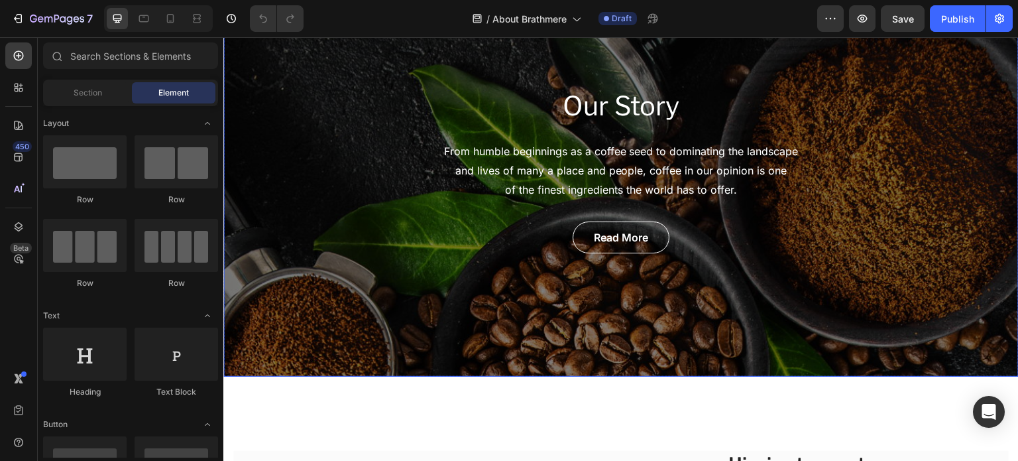
scroll to position [101, 0]
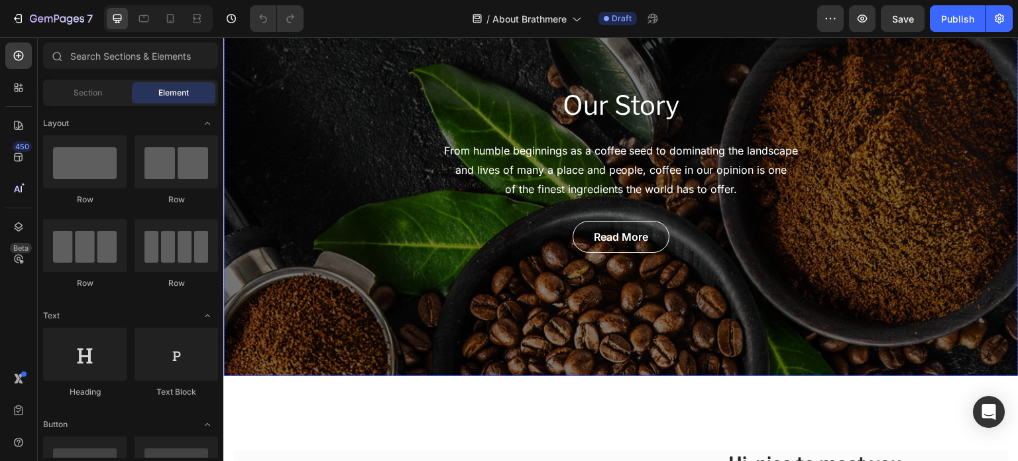
click at [375, 157] on div "Our Story Heading From humble beginnings as a coffee seed to dominating the lan…" at bounding box center [621, 170] width 796 height 412
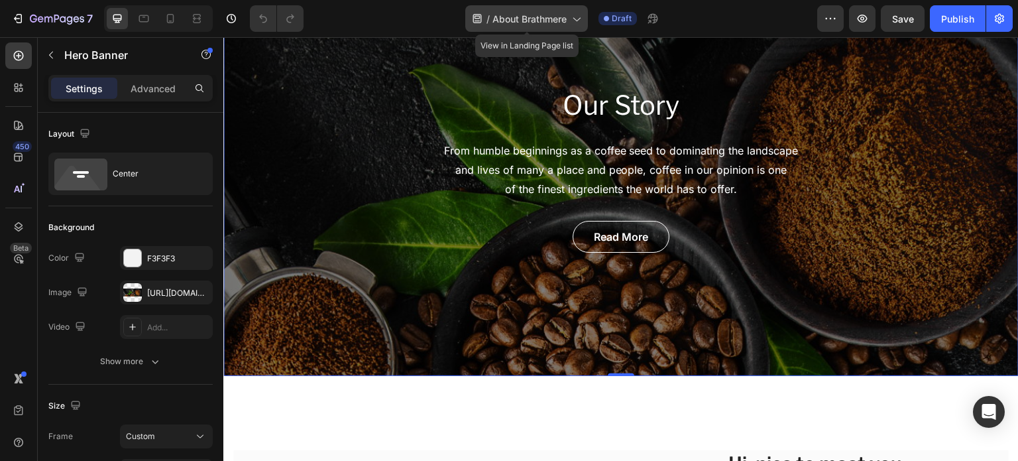
click at [517, 29] on div "/ About Brathmere" at bounding box center [526, 18] width 123 height 27
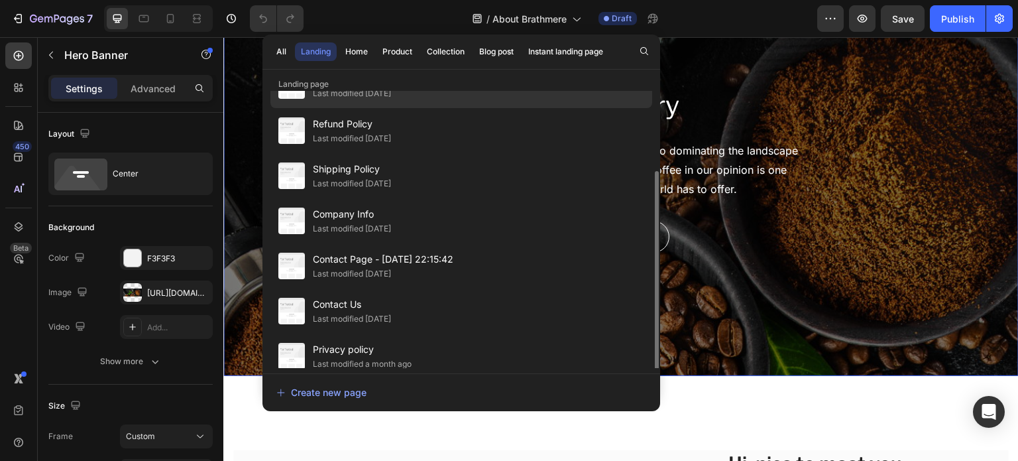
scroll to position [93, 0]
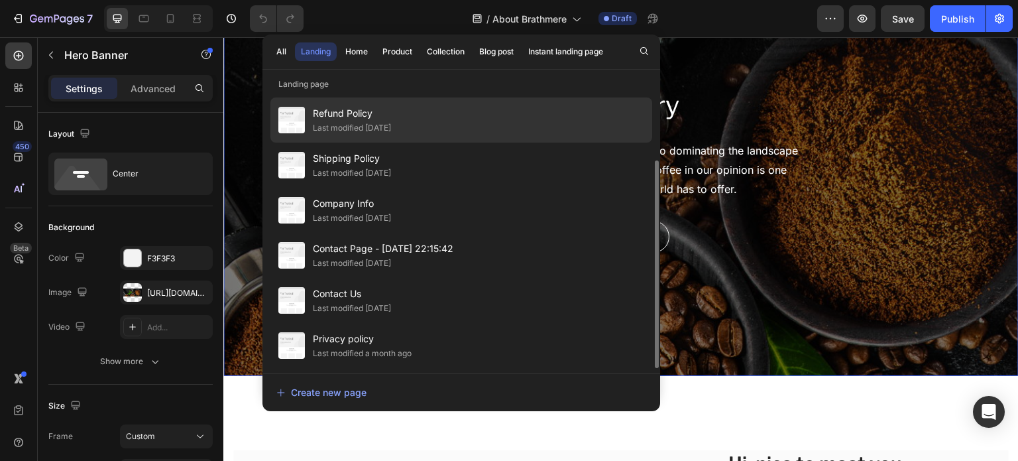
click at [411, 116] on div "Refund Policy Last modified [DATE]" at bounding box center [461, 119] width 382 height 45
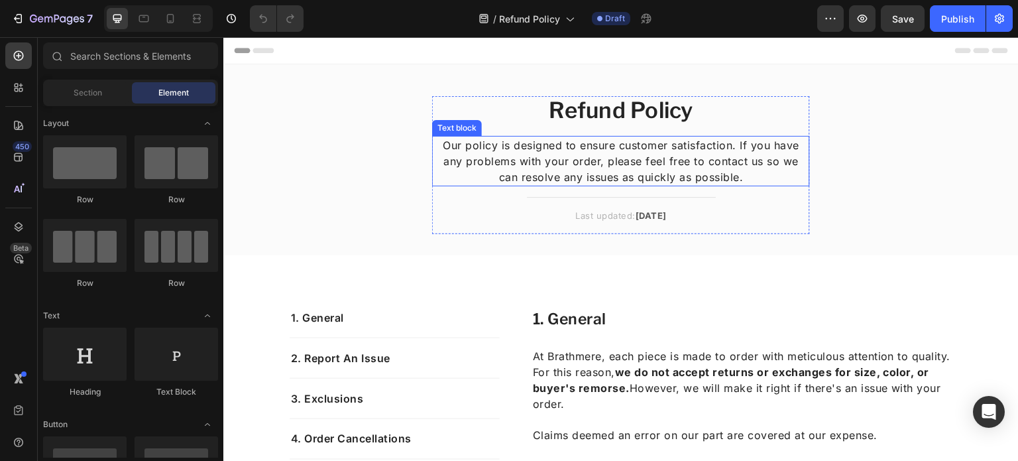
scroll to position [11, 0]
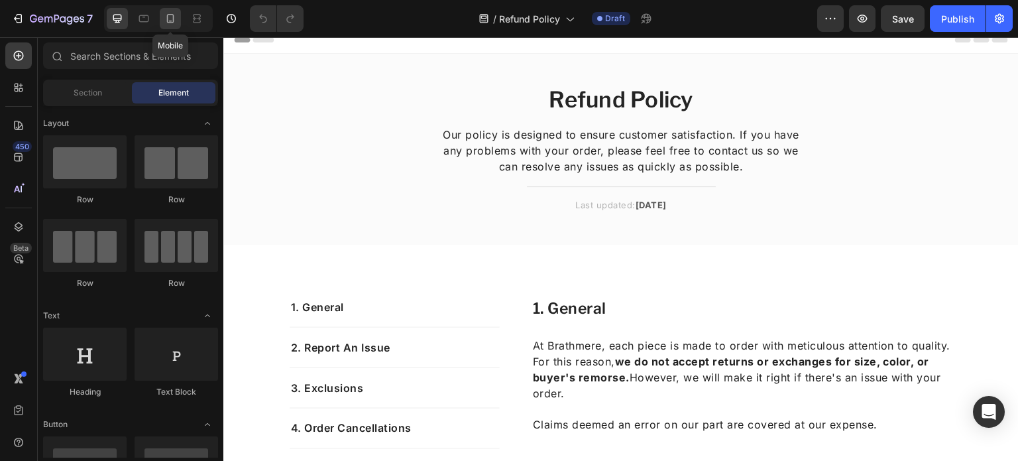
click at [178, 19] on div at bounding box center [170, 18] width 21 height 21
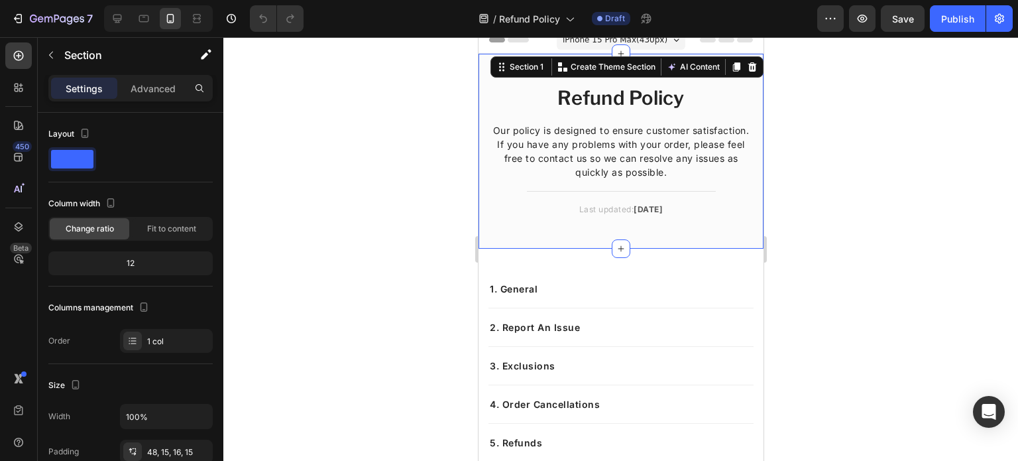
click at [485, 109] on div "Refund Policy Heading Our policy is designed to ensure customer satisfaction. I…" at bounding box center [620, 151] width 285 height 195
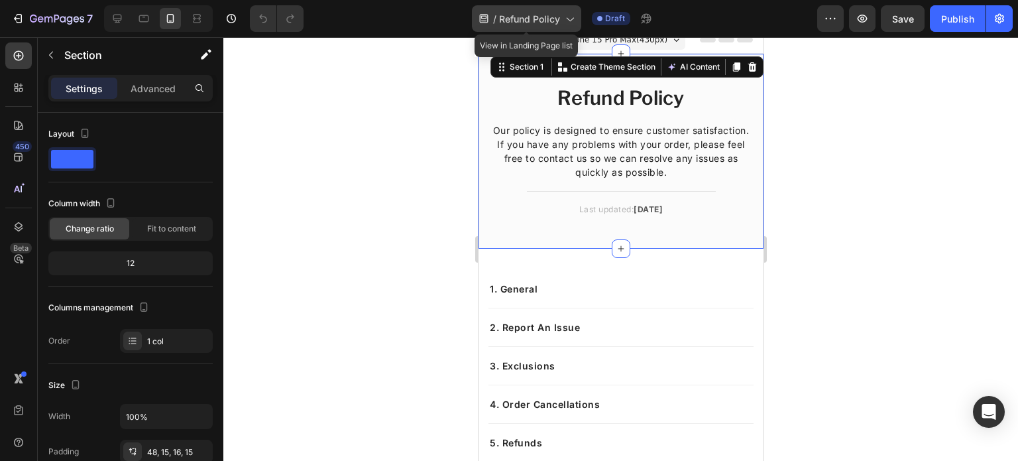
click at [516, 26] on div "/ Refund Policy" at bounding box center [526, 18] width 109 height 27
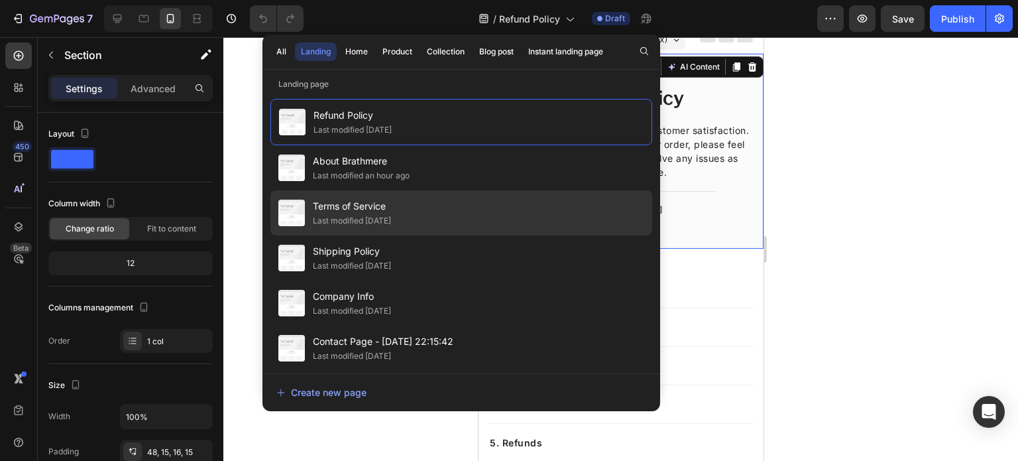
click at [430, 208] on div "Terms of Service Last modified [DATE]" at bounding box center [461, 212] width 382 height 45
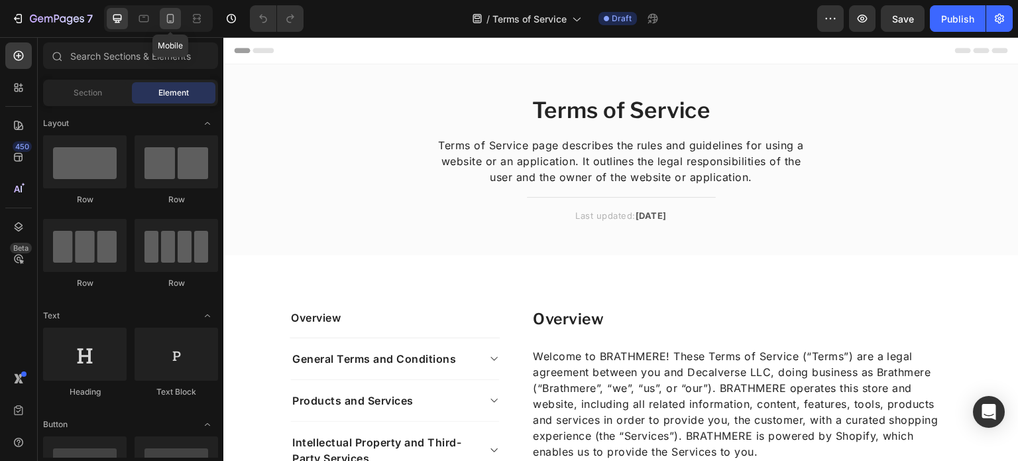
click at [170, 17] on icon at bounding box center [170, 18] width 13 height 13
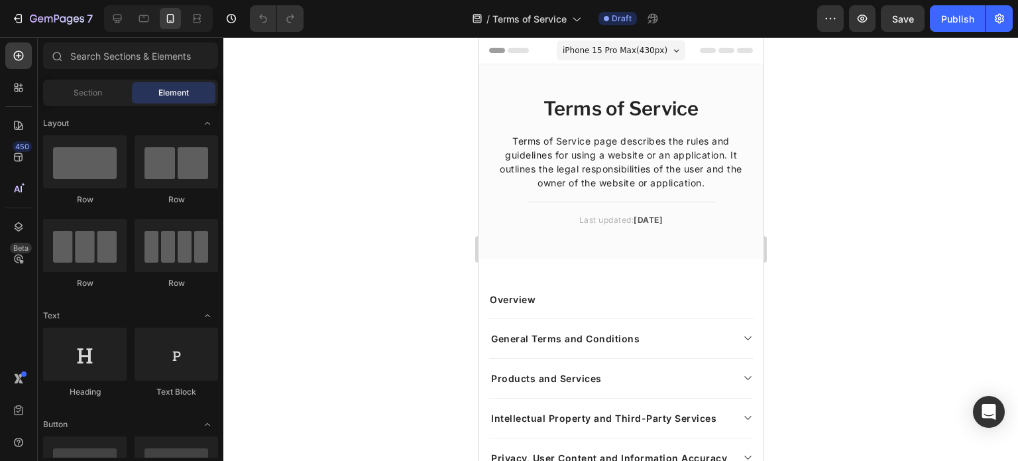
click at [101, 21] on div at bounding box center [156, 18] width 114 height 27
click at [113, 21] on icon at bounding box center [117, 18] width 13 height 13
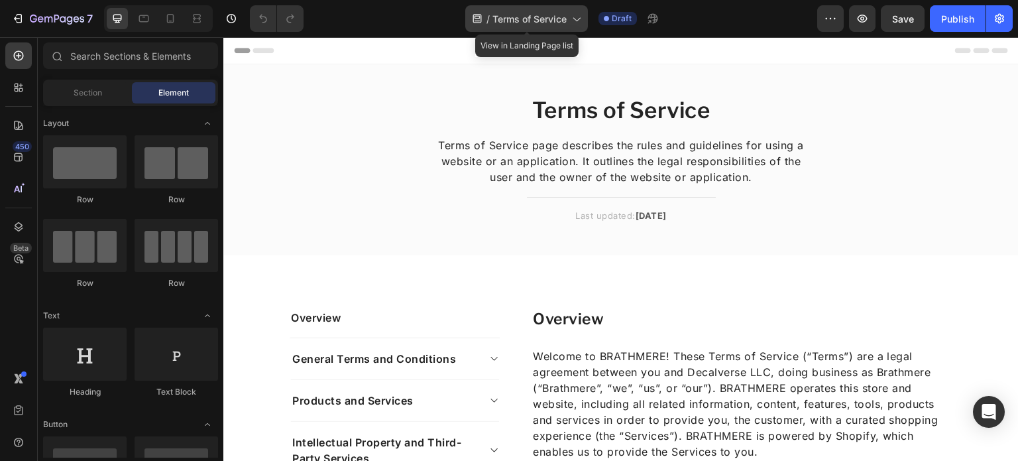
click at [492, 18] on div "/ Terms of Service" at bounding box center [526, 18] width 123 height 27
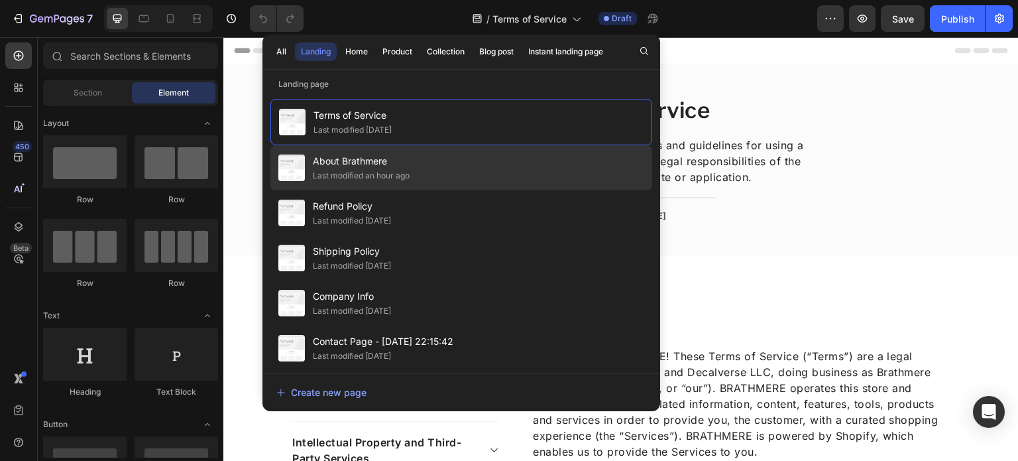
click at [497, 183] on div "About Brathmere Last modified an hour ago" at bounding box center [461, 167] width 382 height 45
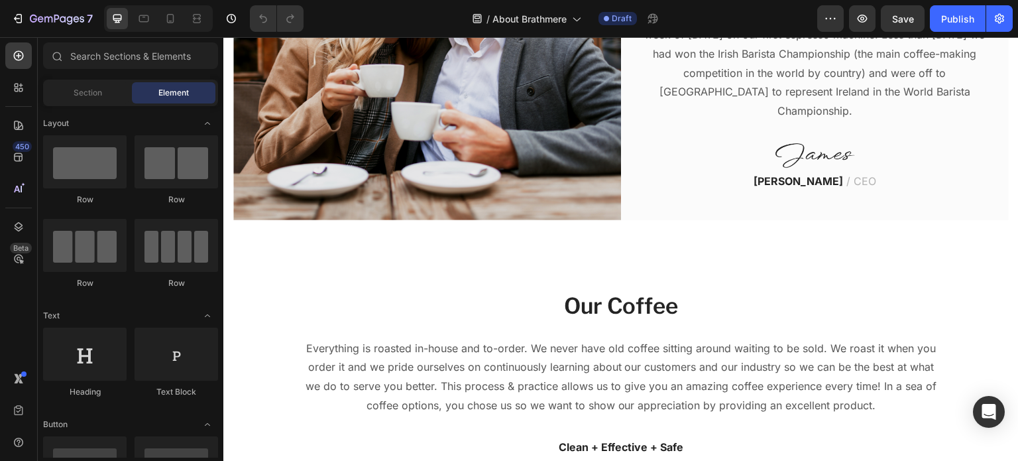
scroll to position [640, 0]
click at [335, 285] on div "Image Hi, nice to meet you Heading Our coffee story is much wider, much higher,…" at bounding box center [621, 63] width 796 height 454
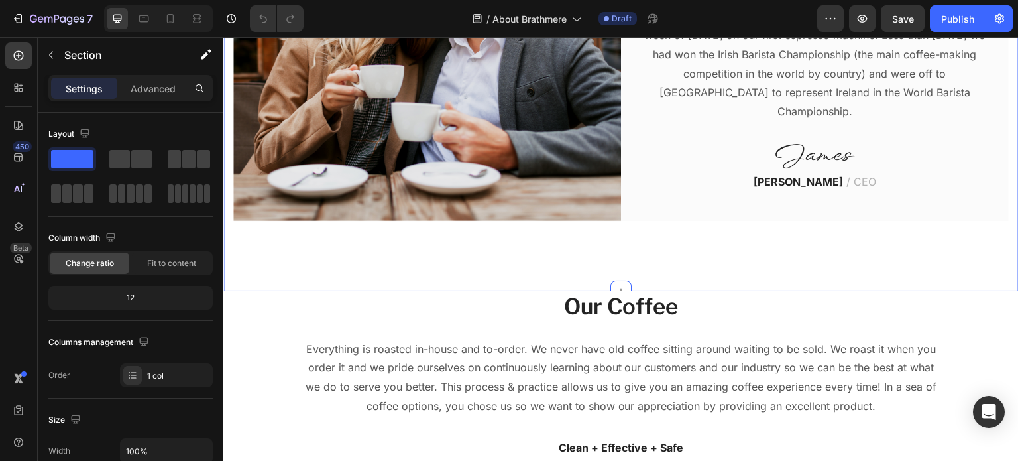
click at [350, 306] on p "Our Coffee" at bounding box center [621, 306] width 640 height 29
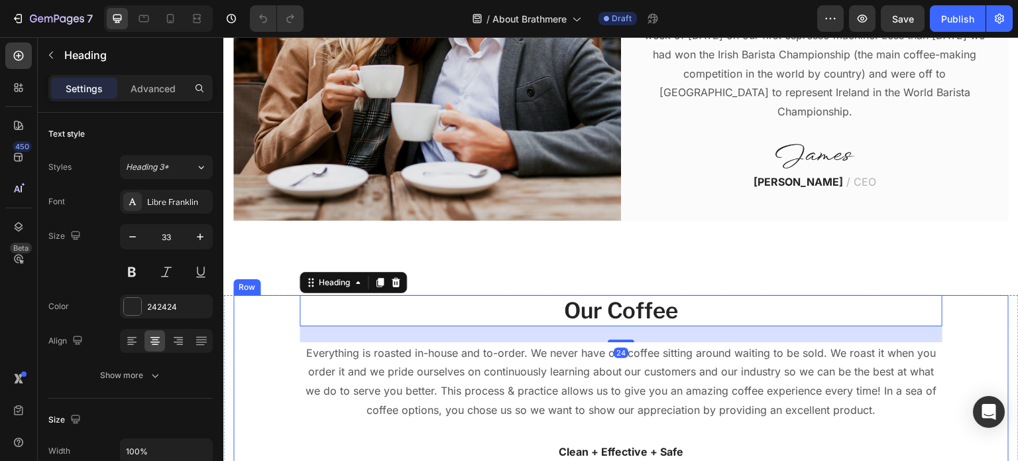
click at [261, 326] on div "Our Coffee Heading 24 Everything is roasted in-house and to-order. We never hav…" at bounding box center [621, 383] width 776 height 176
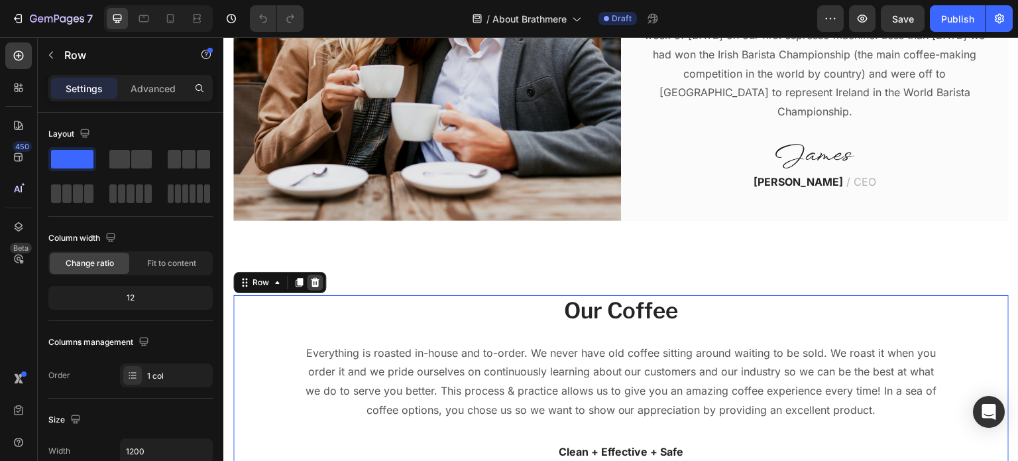
click at [316, 284] on div at bounding box center [315, 282] width 16 height 16
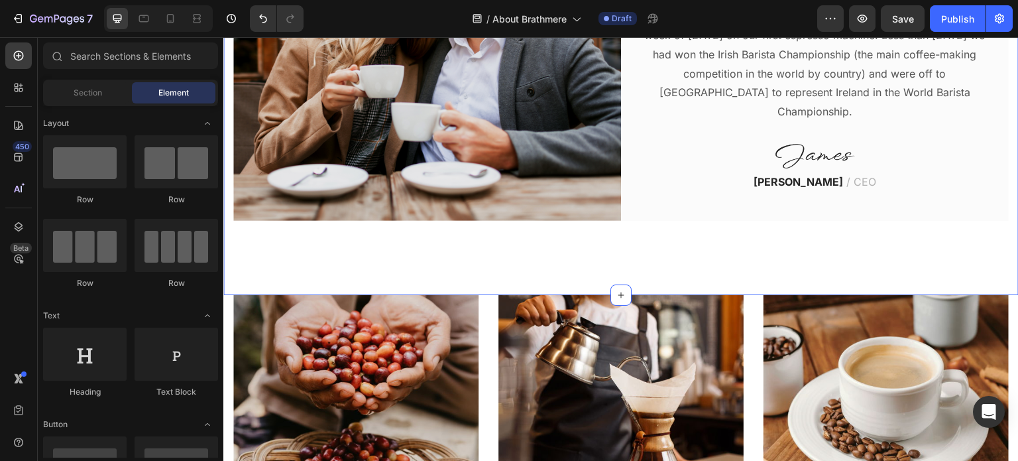
click at [408, 269] on div "Image Hi, nice to meet you Heading Our coffee story is much wider, much higher,…" at bounding box center [621, 65] width 796 height 458
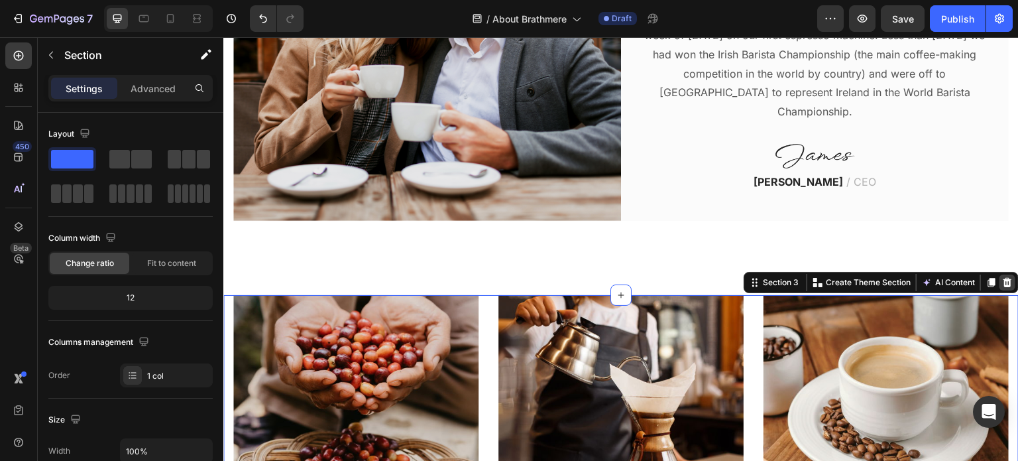
click at [1004, 278] on icon at bounding box center [1008, 282] width 9 height 9
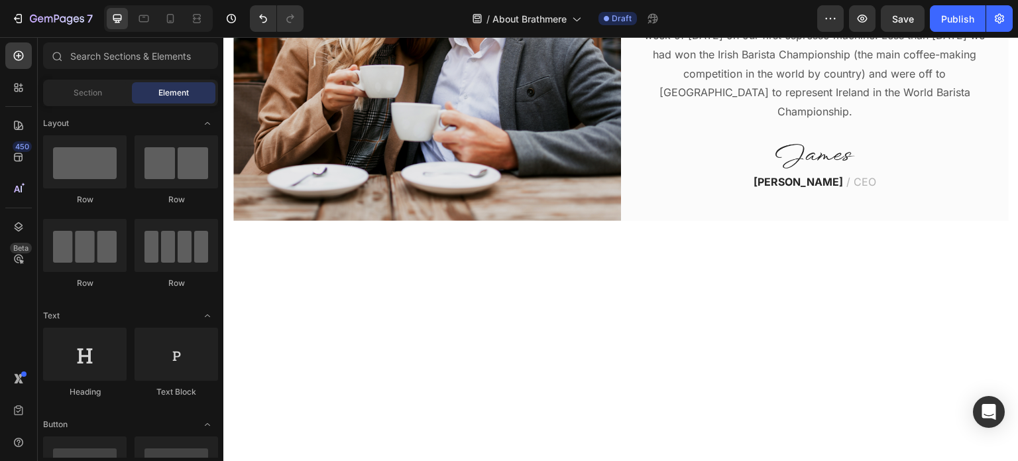
click at [634, 337] on div at bounding box center [621, 347] width 796 height 104
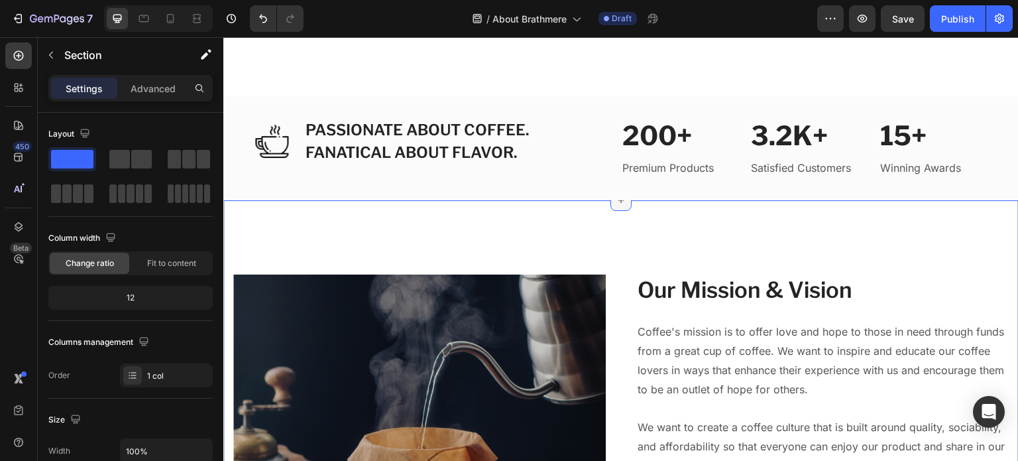
scroll to position [644, 0]
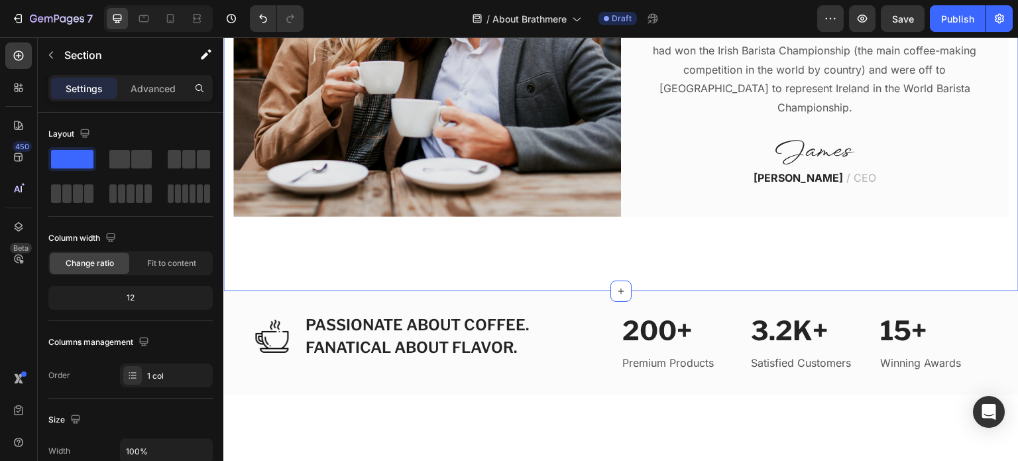
click at [239, 300] on div "Image PASSIONATE ABOUT COFFEE. FANATICAL ABOUT FLAVOR. Heading Row 200+ Heading…" at bounding box center [621, 343] width 796 height 104
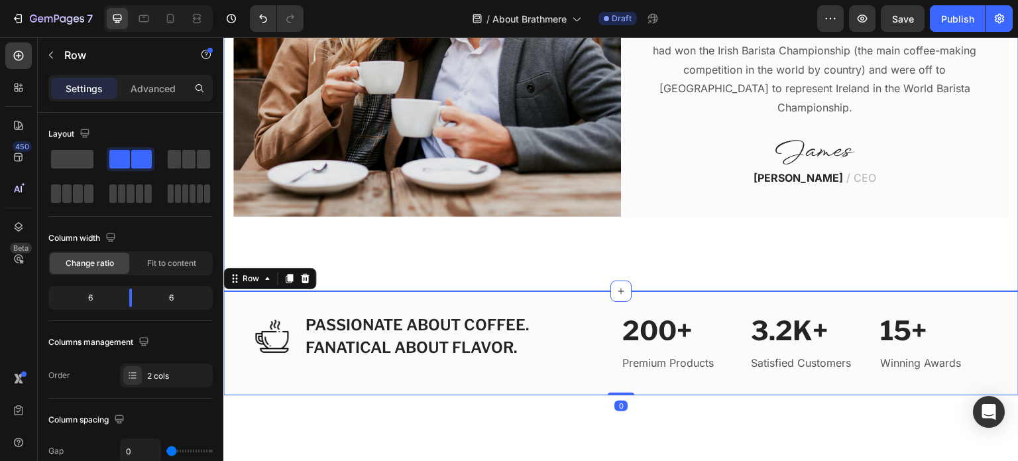
click at [316, 277] on div "Image Hi, nice to meet you Heading Our coffee story is much wider, much higher,…" at bounding box center [621, 61] width 796 height 458
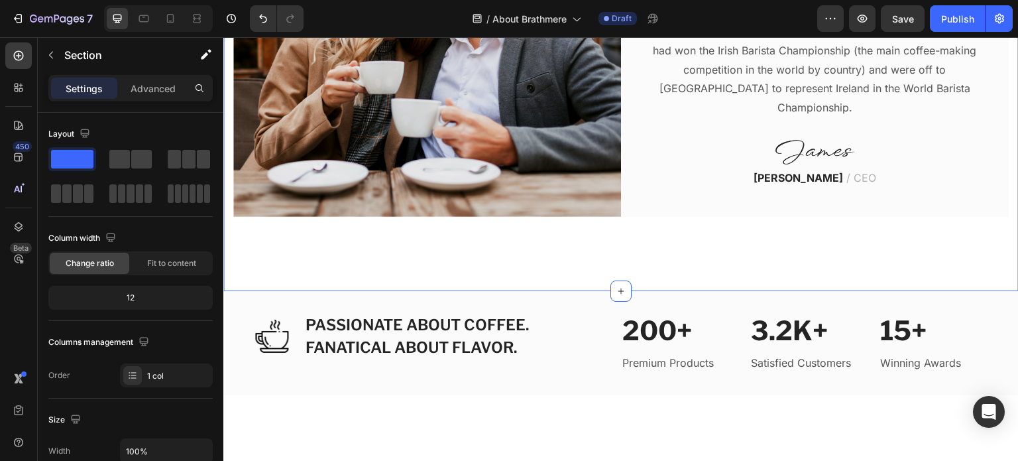
click at [310, 276] on div "Image Hi, nice to meet you Heading Our coffee story is much wider, much higher,…" at bounding box center [621, 61] width 796 height 458
click at [263, 298] on div "Image PASSIONATE ABOUT COFFEE. FANATICAL ABOUT FLAVOR. Heading Row 200+ Heading…" at bounding box center [621, 343] width 796 height 104
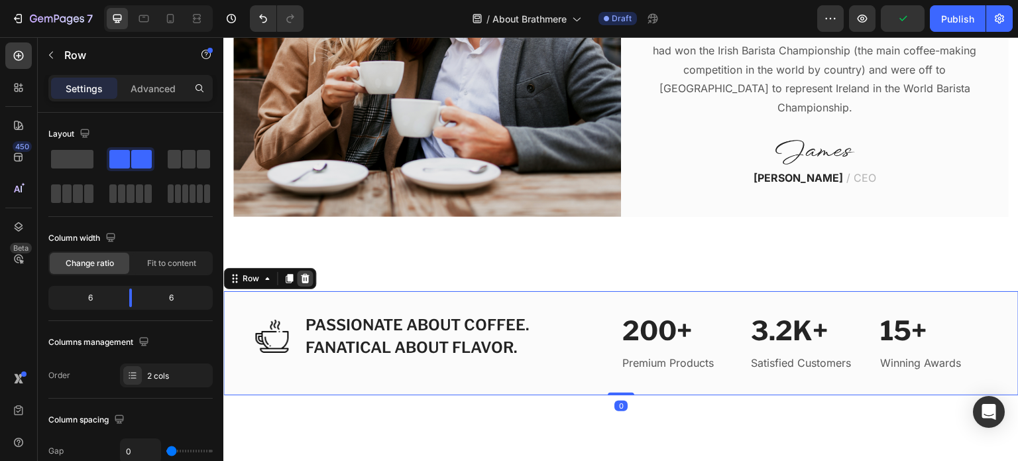
click at [308, 273] on icon at bounding box center [305, 278] width 11 height 11
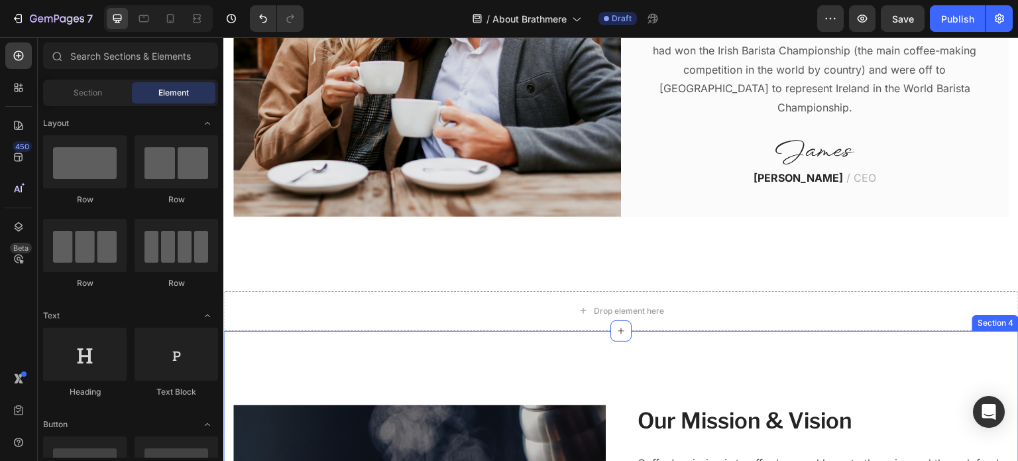
click at [278, 308] on div "Drop element here" at bounding box center [621, 311] width 796 height 40
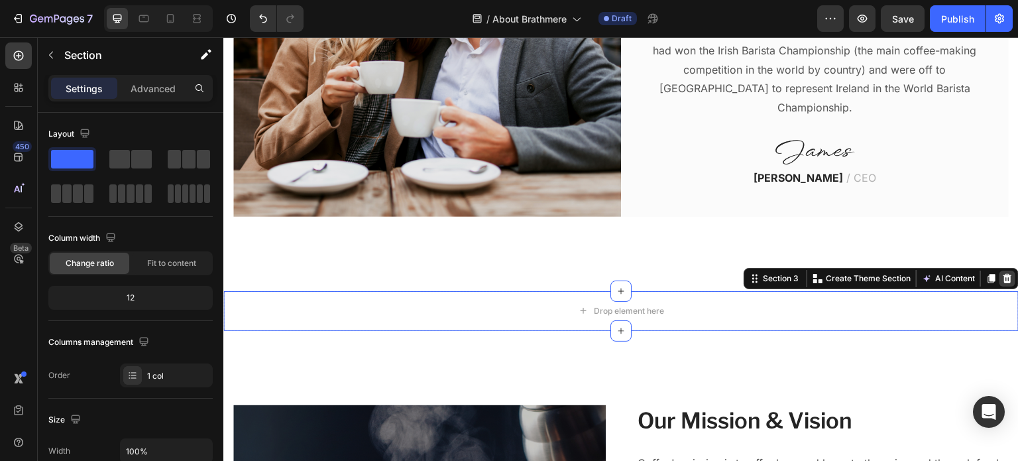
click at [1002, 273] on icon at bounding box center [1007, 278] width 11 height 11
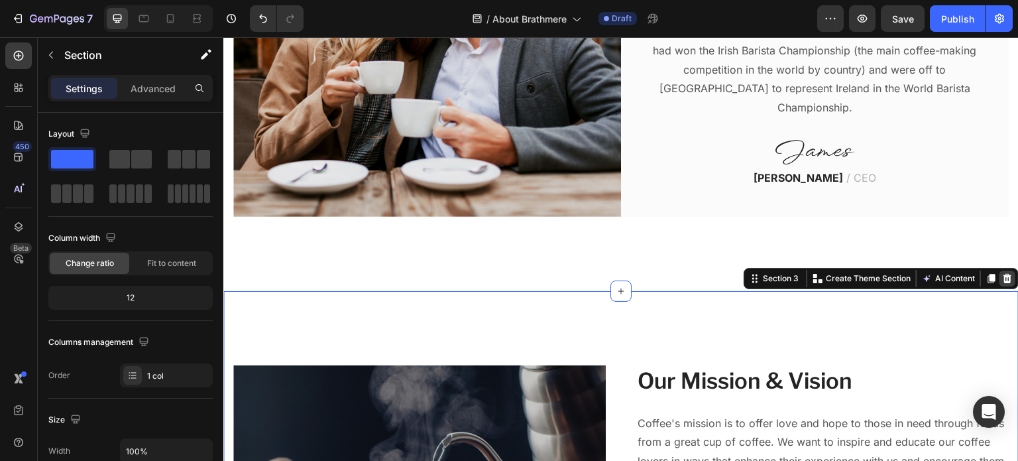
click at [1004, 274] on icon at bounding box center [1008, 278] width 9 height 9
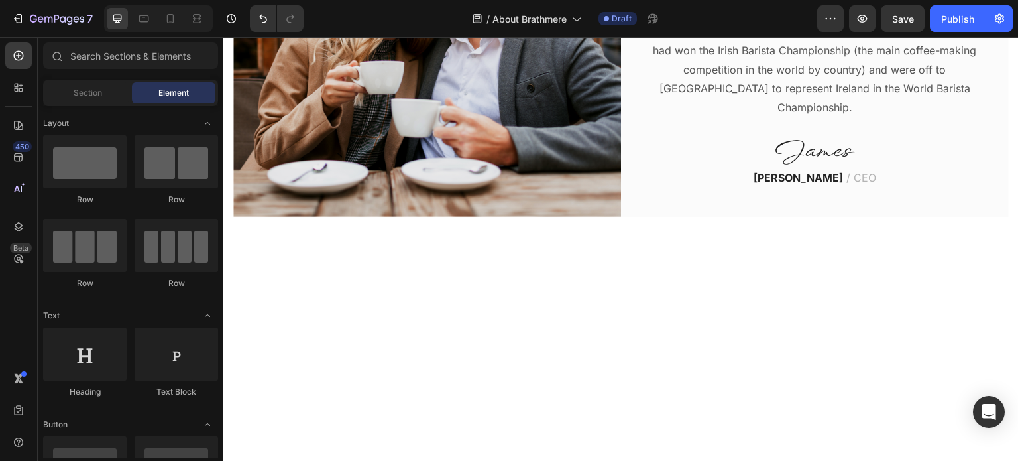
click at [771, 311] on div at bounding box center [621, 402] width 796 height 223
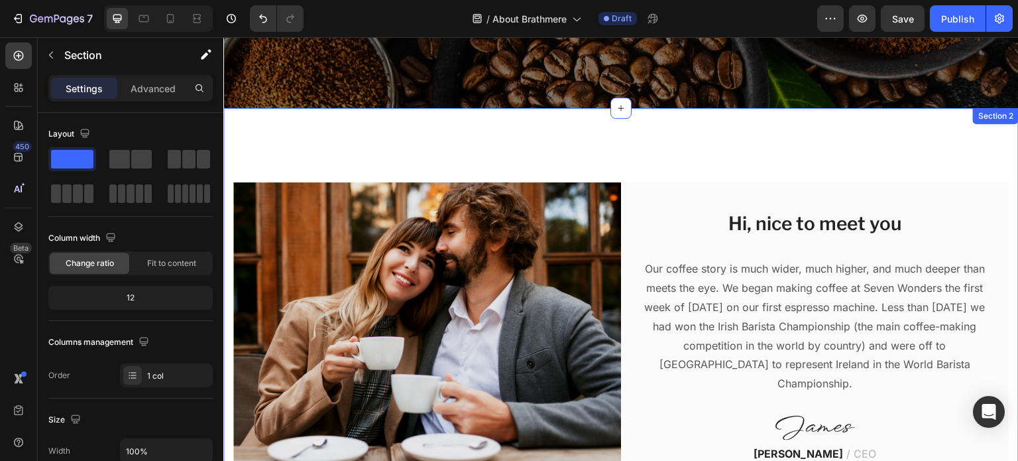
scroll to position [367, 0]
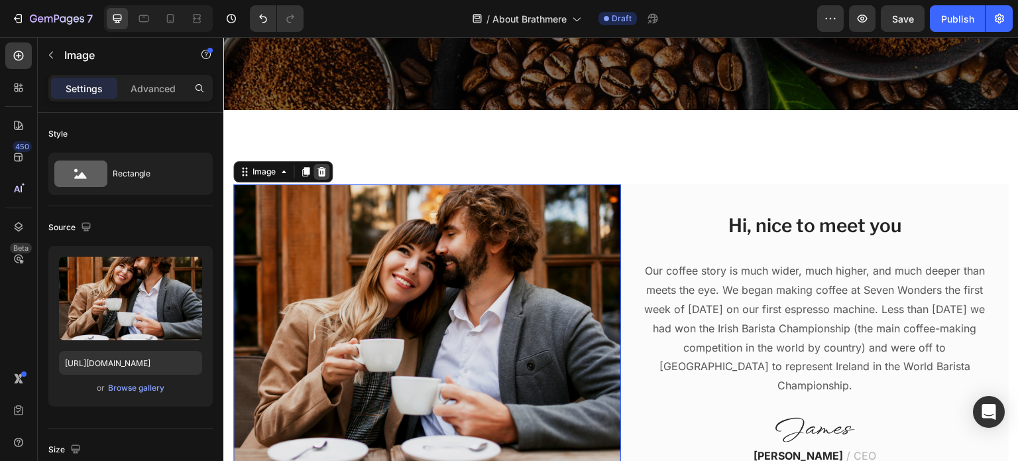
click at [318, 169] on icon at bounding box center [322, 171] width 9 height 9
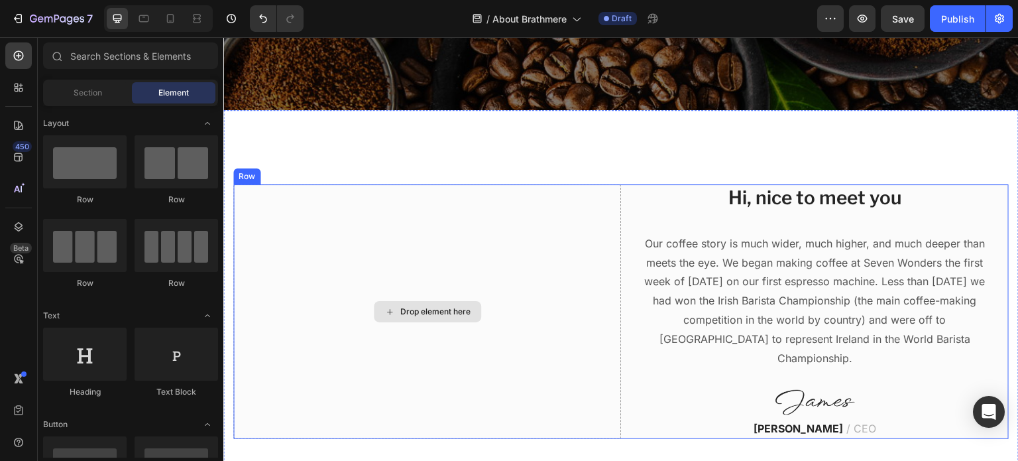
click at [401, 222] on div "Drop element here" at bounding box center [427, 311] width 388 height 255
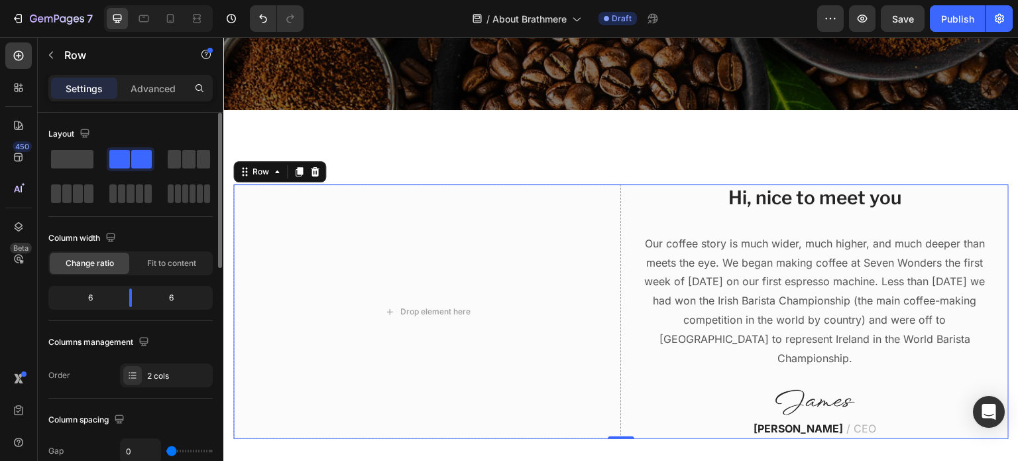
click at [72, 145] on div "Layout" at bounding box center [130, 164] width 164 height 82
click at [73, 153] on span at bounding box center [72, 159] width 42 height 19
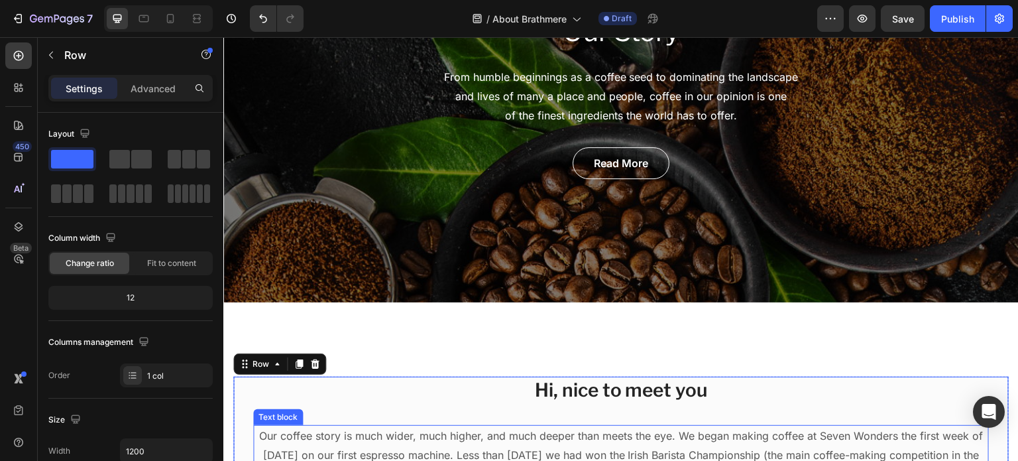
scroll to position [170, 0]
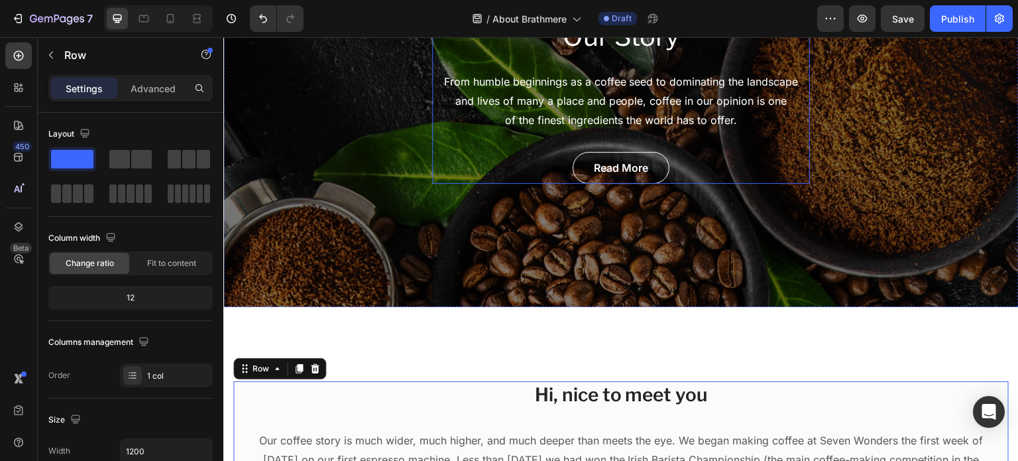
click at [528, 67] on div "Our Story Heading From humble beginnings as a coffee seed to dominating the lan…" at bounding box center [621, 101] width 378 height 166
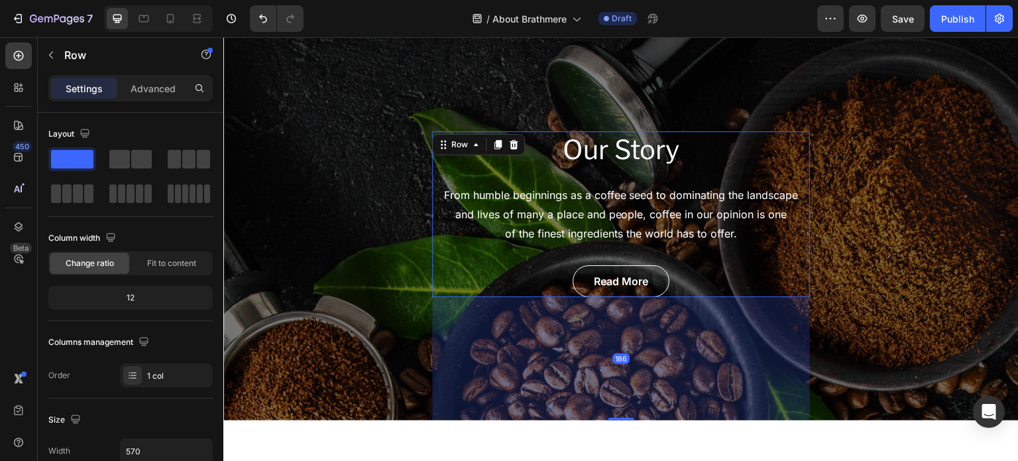
scroll to position [56, 0]
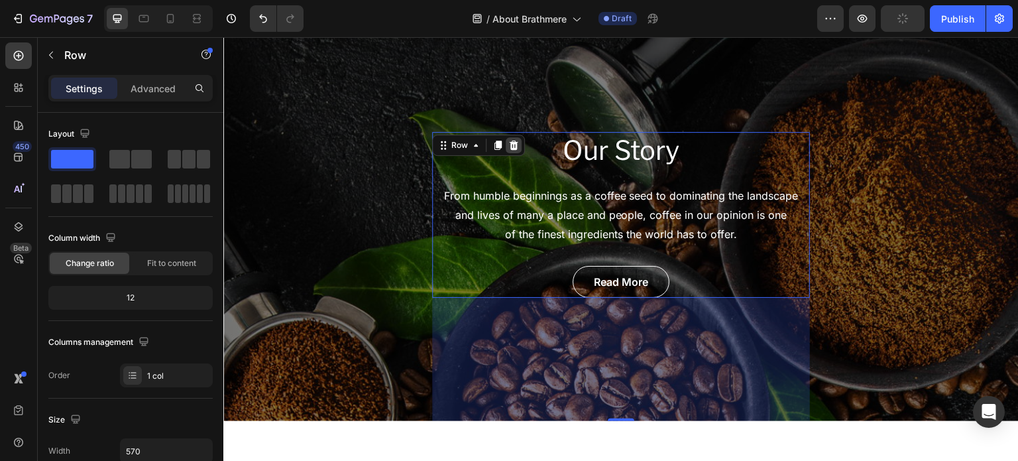
click at [509, 141] on icon at bounding box center [514, 145] width 11 height 11
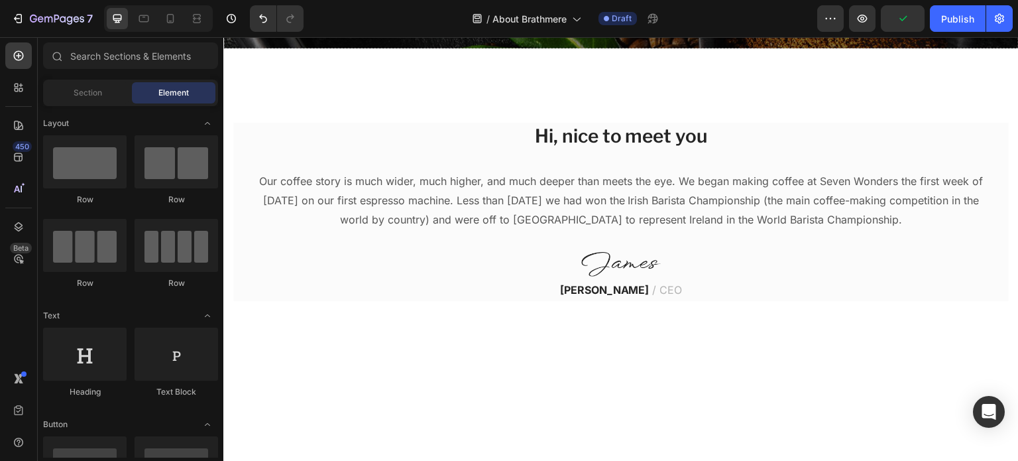
scroll to position [0, 0]
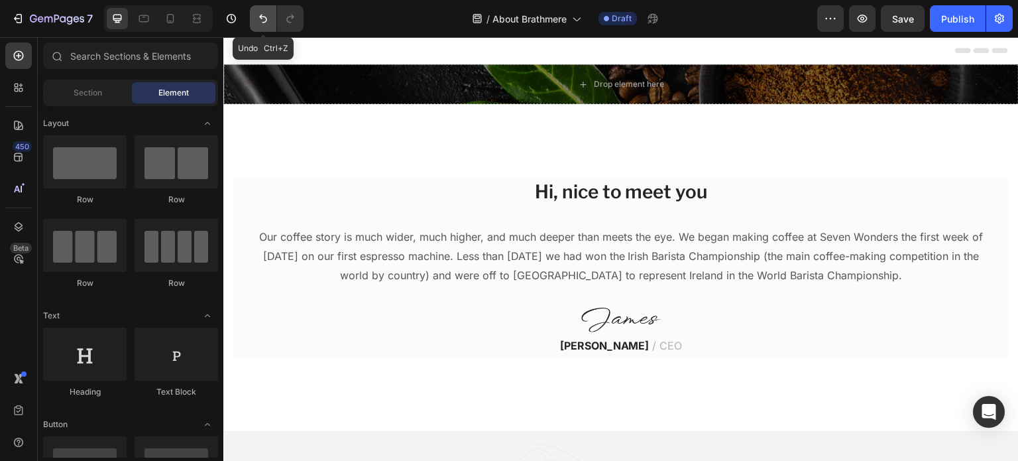
click at [263, 9] on button "Undo/Redo" at bounding box center [263, 18] width 27 height 27
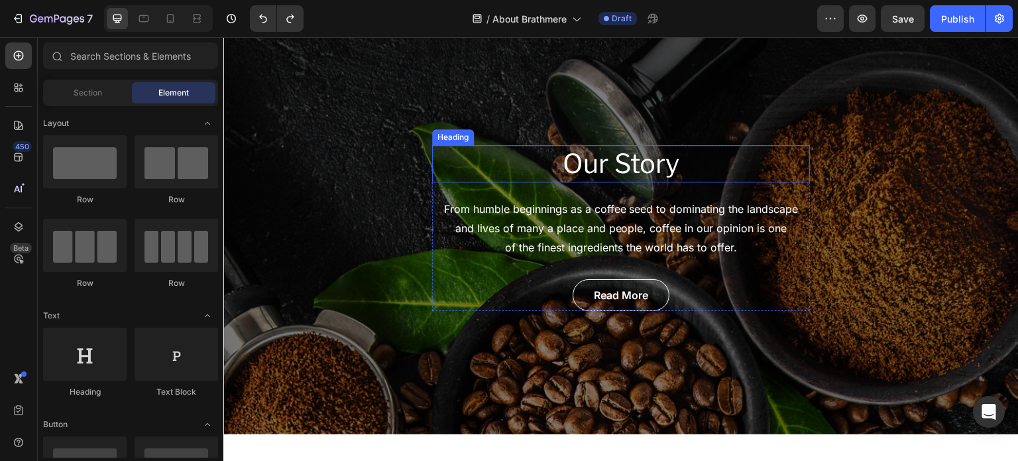
scroll to position [42, 0]
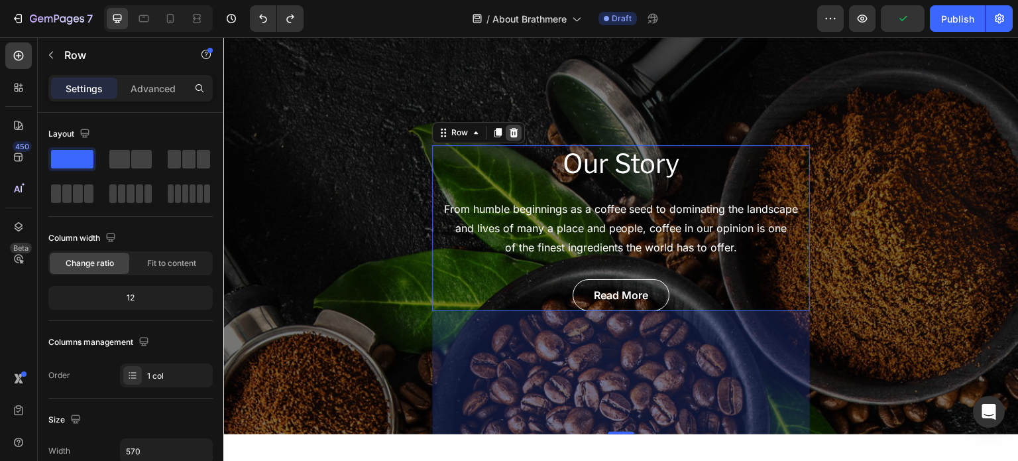
click at [510, 136] on icon at bounding box center [514, 132] width 9 height 9
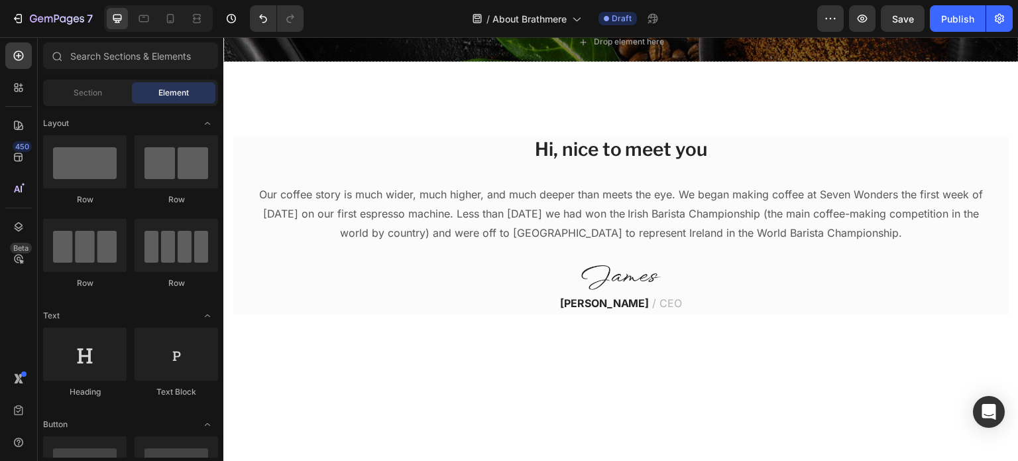
scroll to position [0, 0]
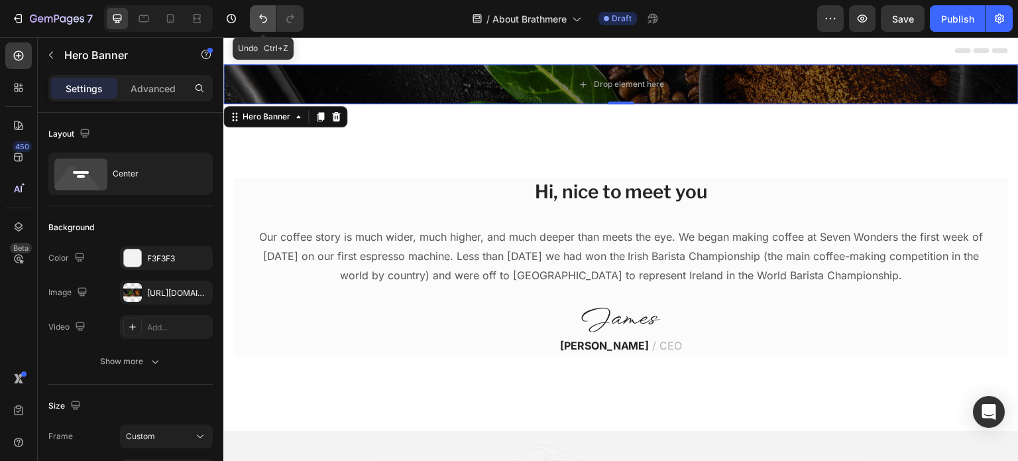
click at [254, 18] on button "Undo/Redo" at bounding box center [263, 18] width 27 height 27
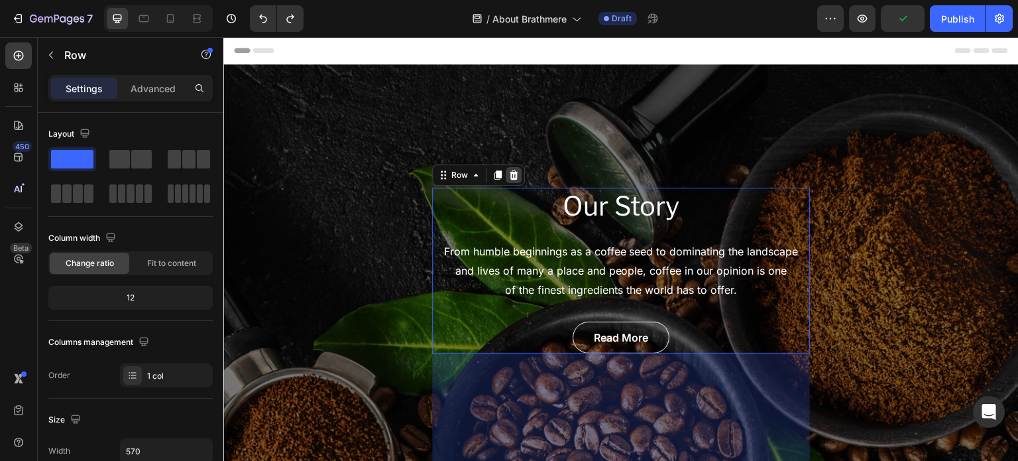
click at [509, 170] on icon at bounding box center [514, 175] width 11 height 11
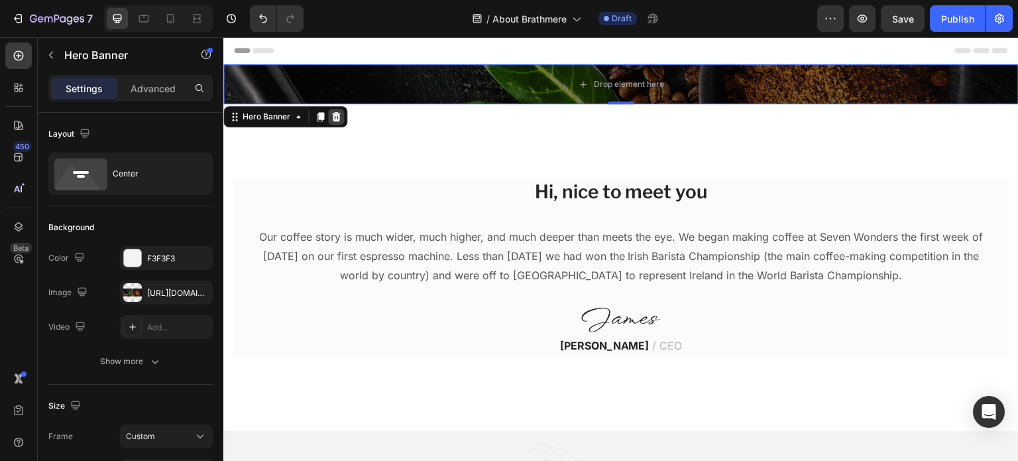
click at [342, 115] on div at bounding box center [336, 117] width 16 height 16
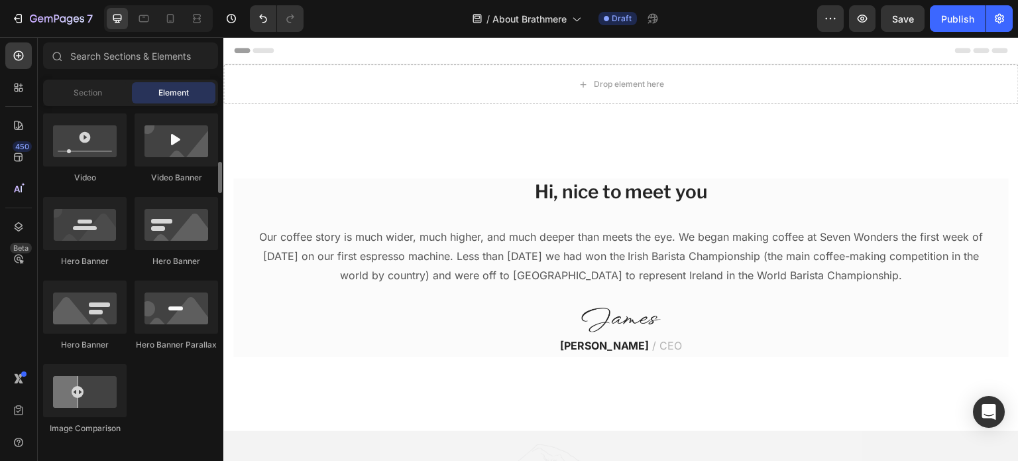
scroll to position [525, 0]
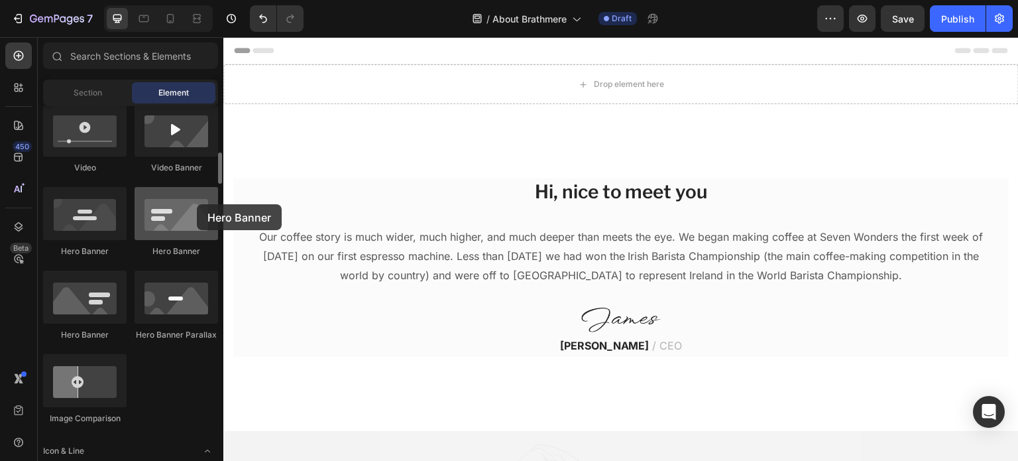
drag, startPoint x: 163, startPoint y: 215, endPoint x: 175, endPoint y: 211, distance: 12.6
click at [175, 211] on div at bounding box center [177, 213] width 84 height 53
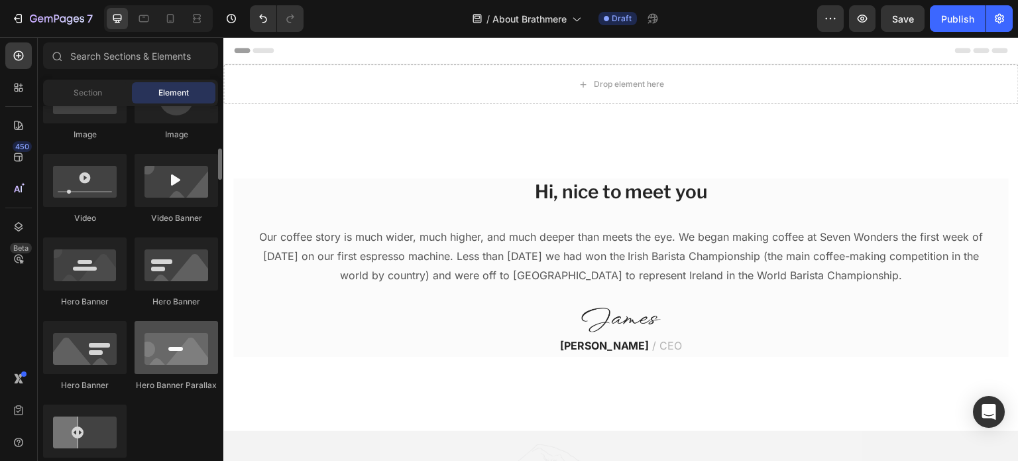
scroll to position [451, 0]
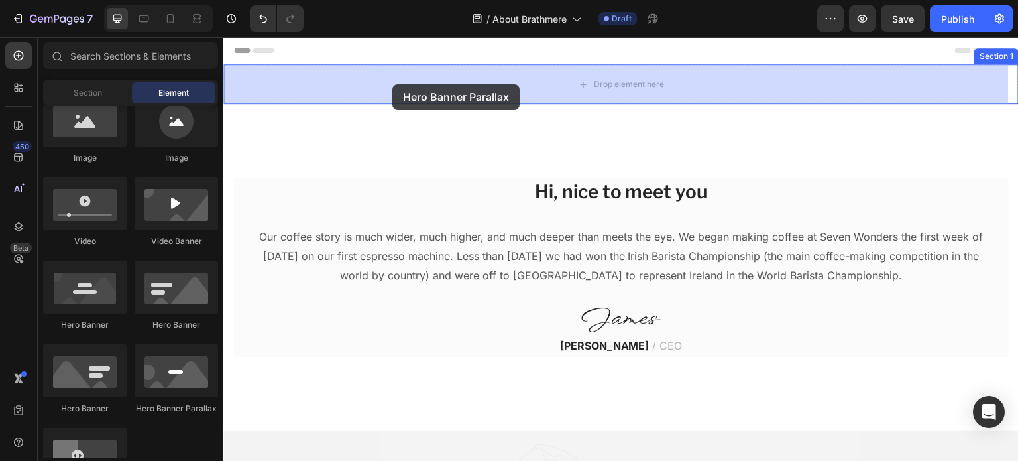
drag, startPoint x: 400, startPoint y: 400, endPoint x: 392, endPoint y: 84, distance: 315.7
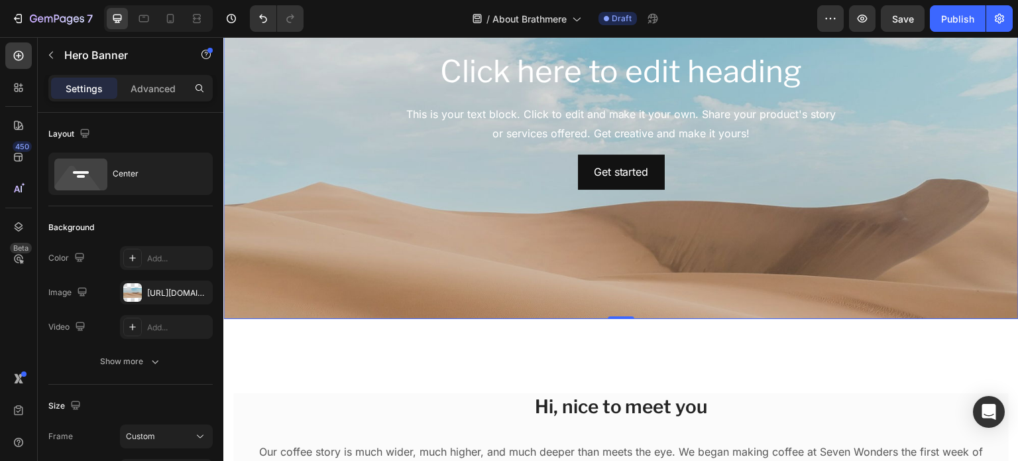
scroll to position [143, 0]
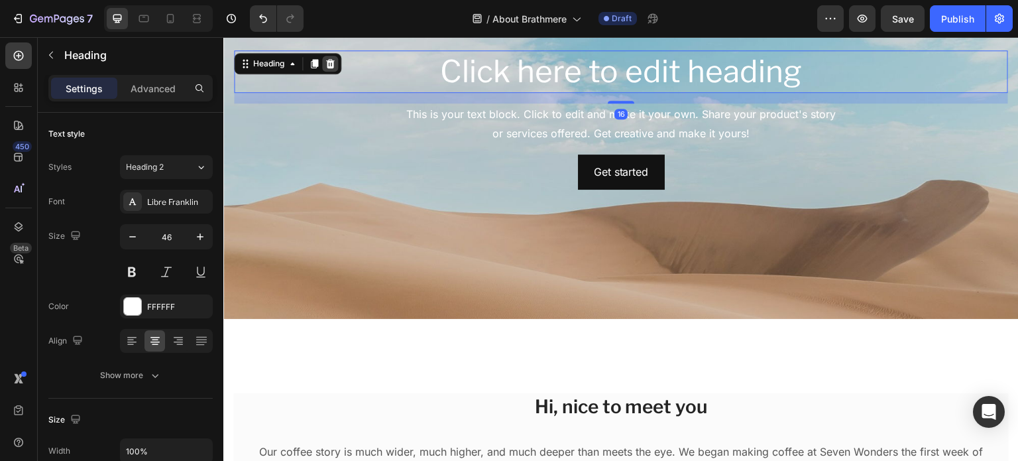
click at [330, 66] on icon at bounding box center [330, 63] width 9 height 9
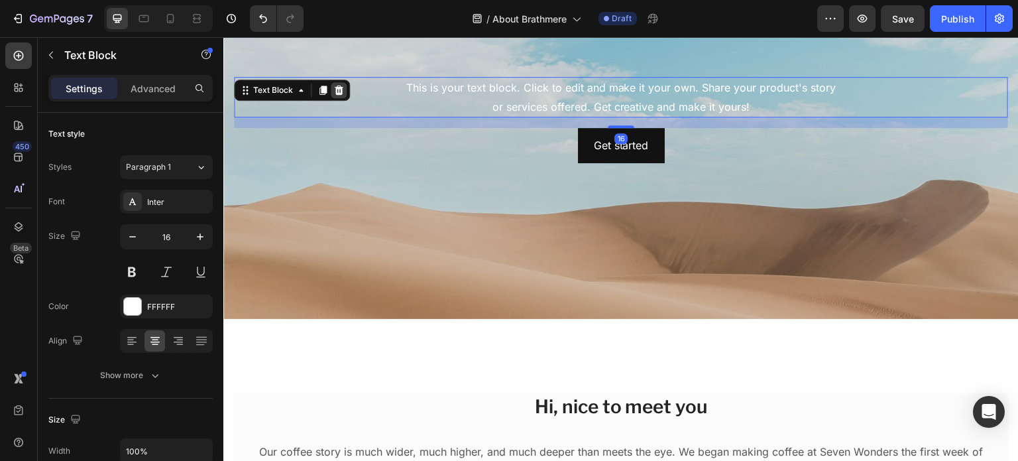
click at [336, 91] on icon at bounding box center [339, 90] width 9 height 9
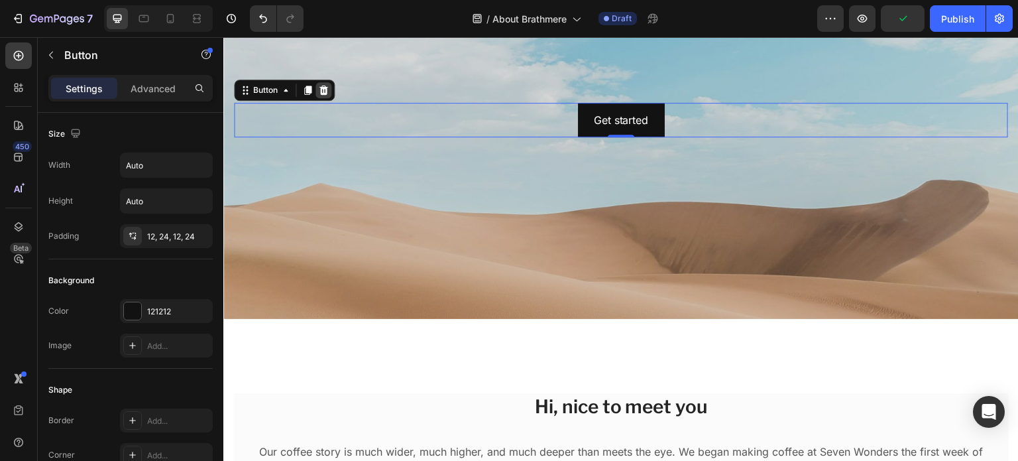
click at [328, 89] on icon at bounding box center [323, 90] width 11 height 11
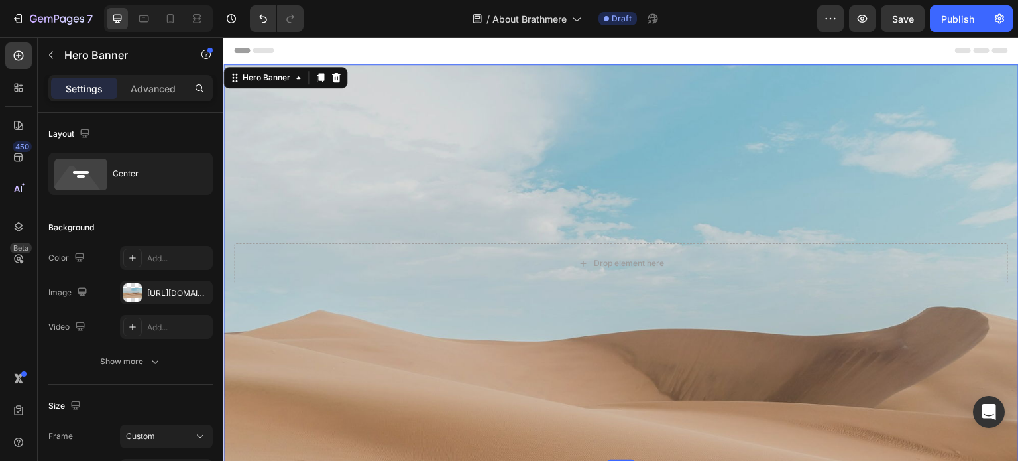
scroll to position [0, 0]
click at [444, 282] on div "Drop element here" at bounding box center [621, 263] width 774 height 40
click at [331, 87] on div "Hero Banner" at bounding box center [285, 77] width 124 height 21
click at [345, 77] on div "Hero Banner" at bounding box center [285, 77] width 124 height 21
click at [334, 76] on icon at bounding box center [336, 77] width 11 height 11
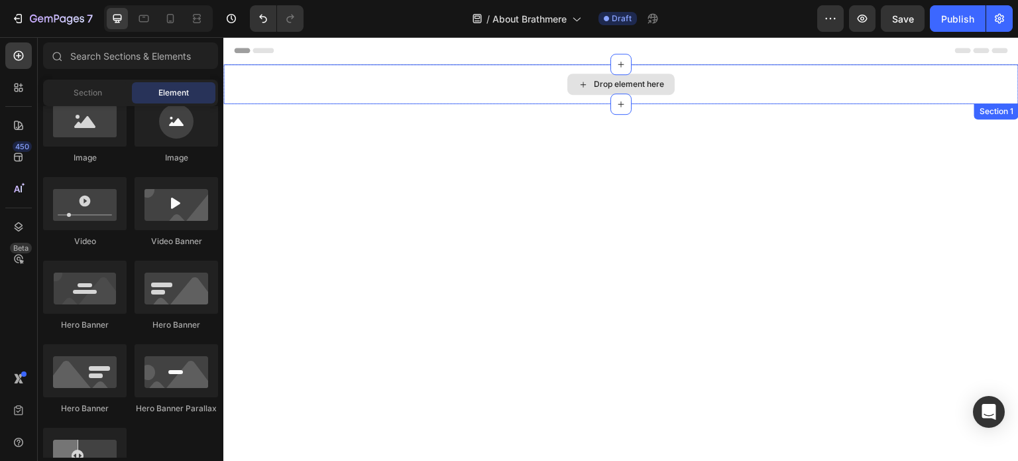
click at [441, 88] on div "Drop element here" at bounding box center [621, 84] width 796 height 40
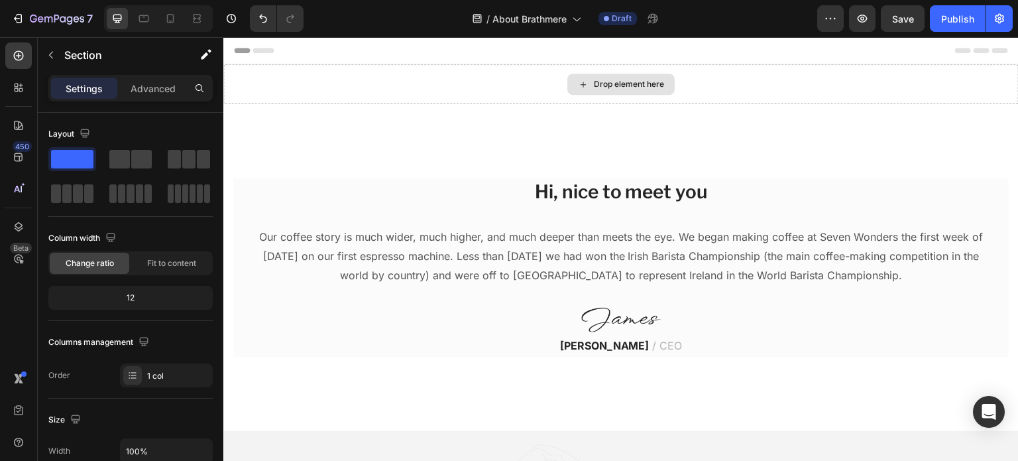
click at [359, 101] on div "Drop element here" at bounding box center [621, 84] width 796 height 40
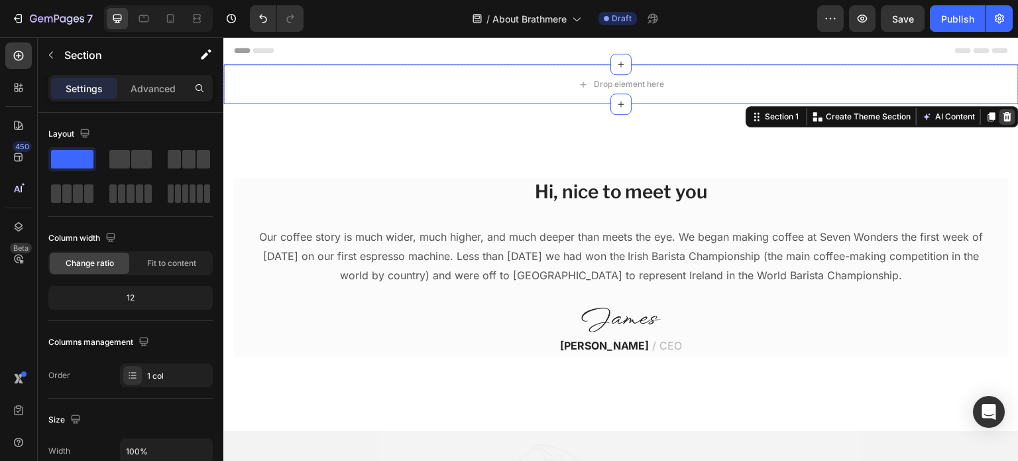
click at [1004, 115] on div at bounding box center [1008, 117] width 16 height 16
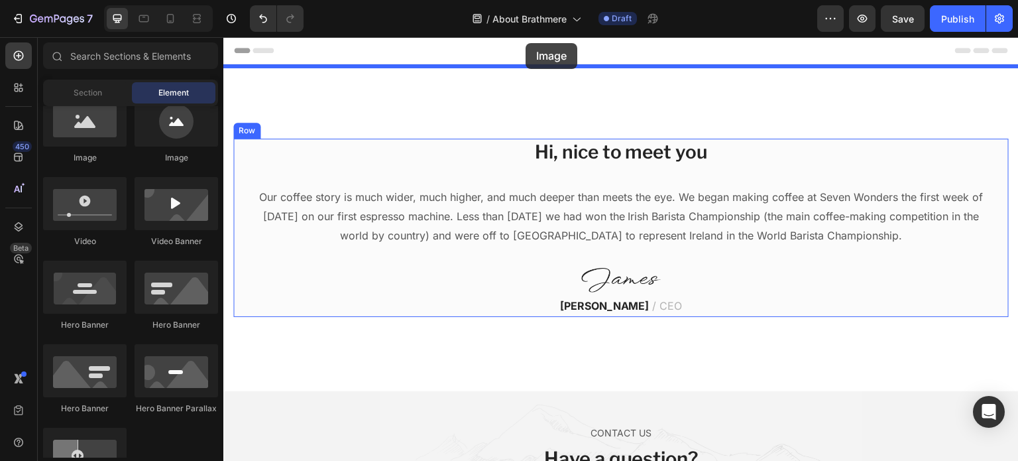
drag, startPoint x: 300, startPoint y: 193, endPoint x: 526, endPoint y: 44, distance: 269.9
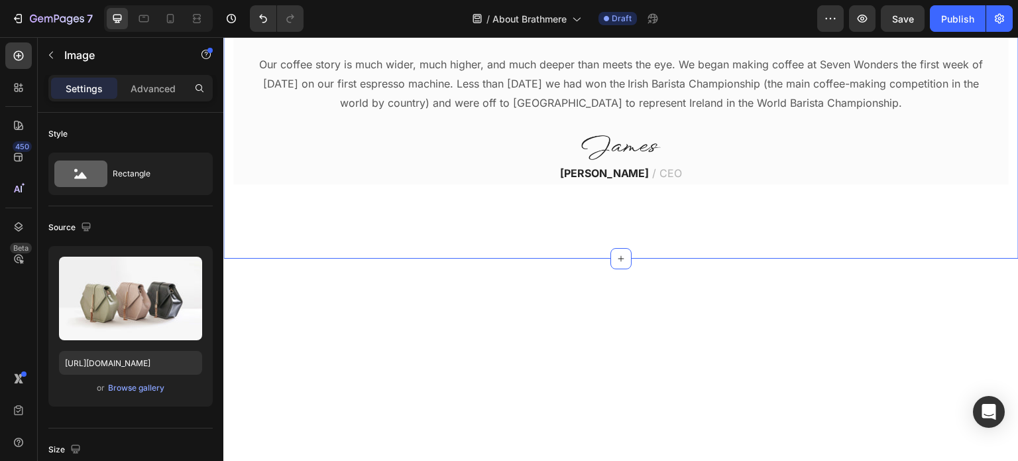
scroll to position [176, 0]
click at [265, 12] on icon "Undo/Redo" at bounding box center [263, 18] width 13 height 13
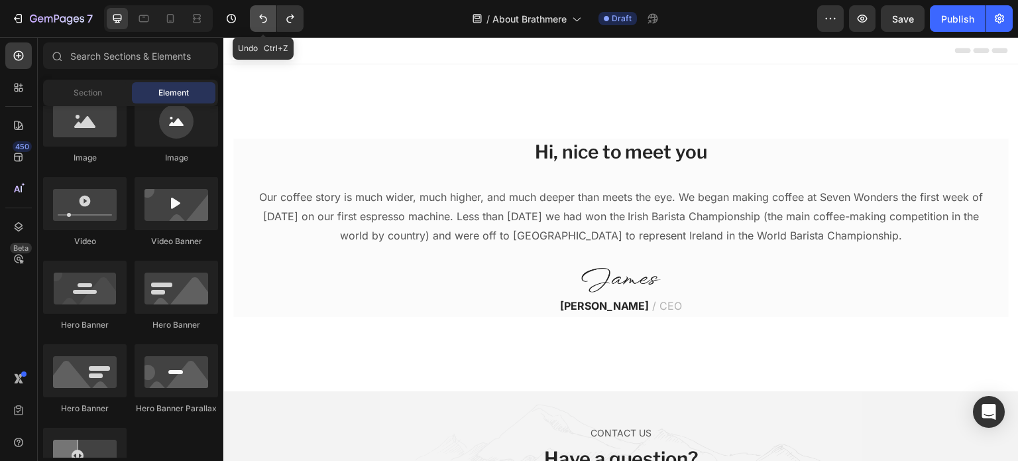
click at [265, 12] on icon "Undo/Redo" at bounding box center [263, 18] width 13 height 13
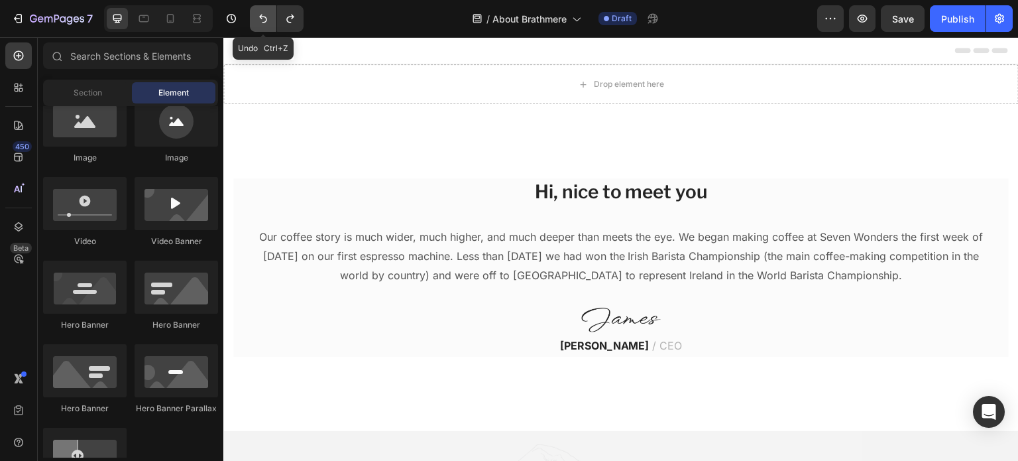
scroll to position [0, 0]
click at [265, 12] on icon "Undo/Redo" at bounding box center [263, 18] width 13 height 13
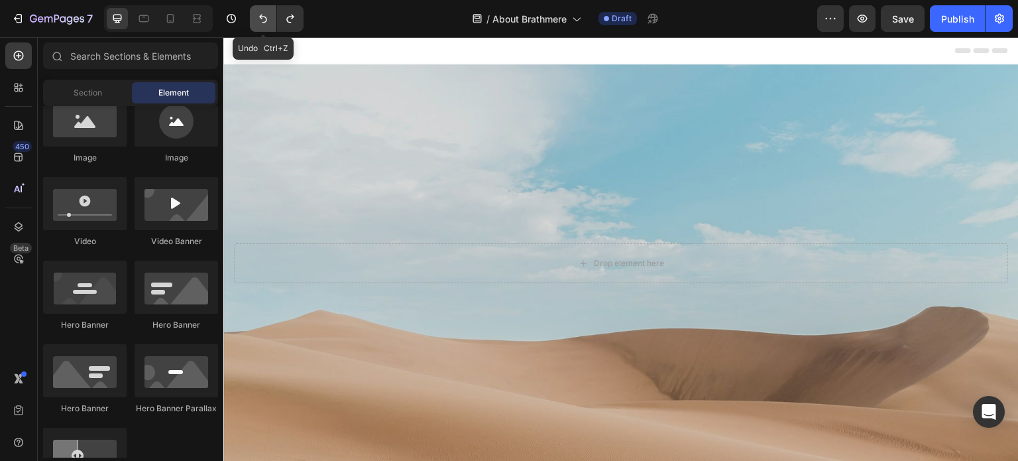
click at [265, 12] on icon "Undo/Redo" at bounding box center [263, 18] width 13 height 13
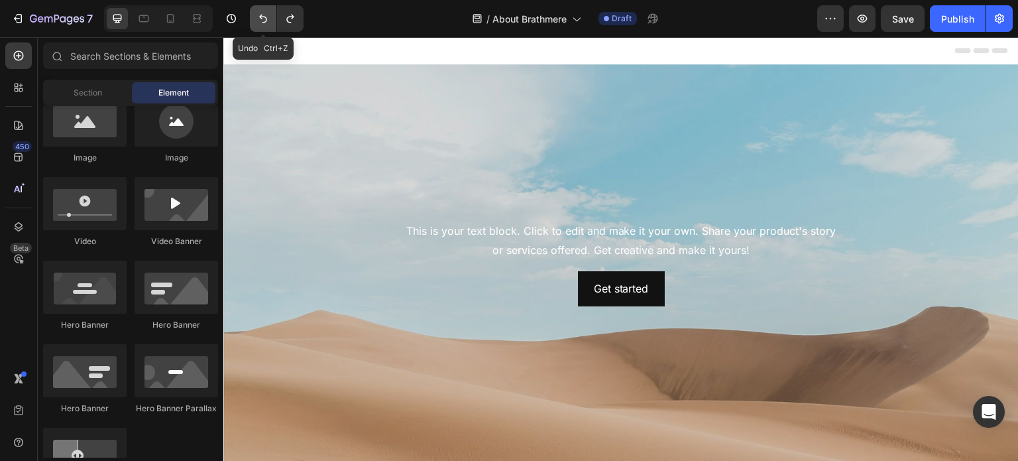
click at [265, 12] on icon "Undo/Redo" at bounding box center [263, 18] width 13 height 13
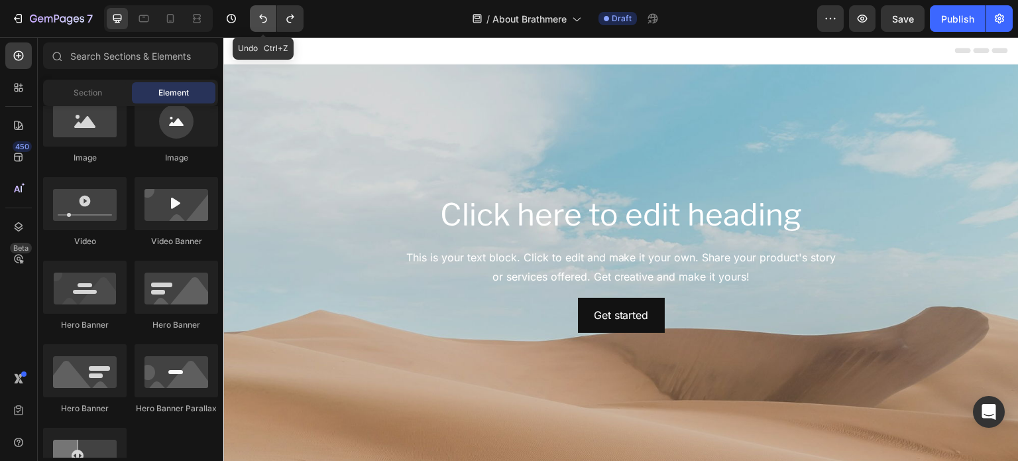
click at [265, 12] on icon "Undo/Redo" at bounding box center [263, 18] width 13 height 13
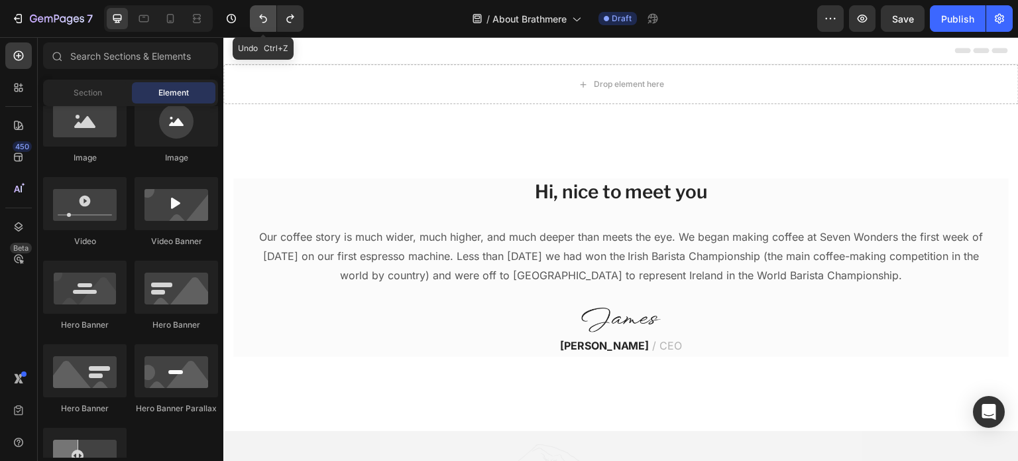
click at [265, 12] on icon "Undo/Redo" at bounding box center [263, 18] width 13 height 13
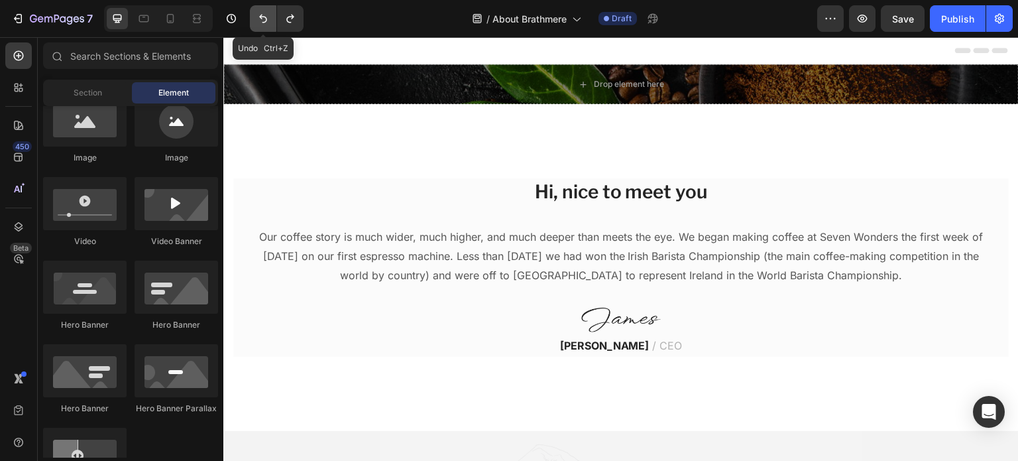
click at [265, 12] on icon "Undo/Redo" at bounding box center [263, 18] width 13 height 13
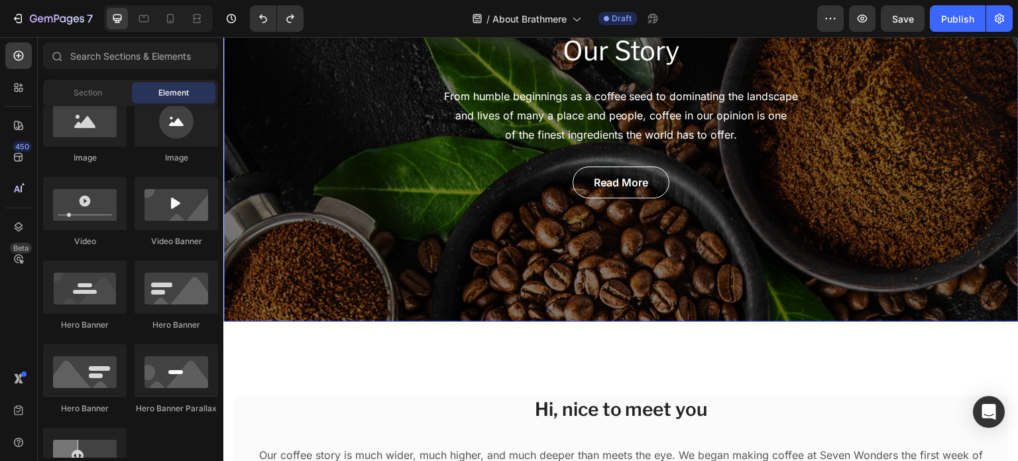
scroll to position [146, 0]
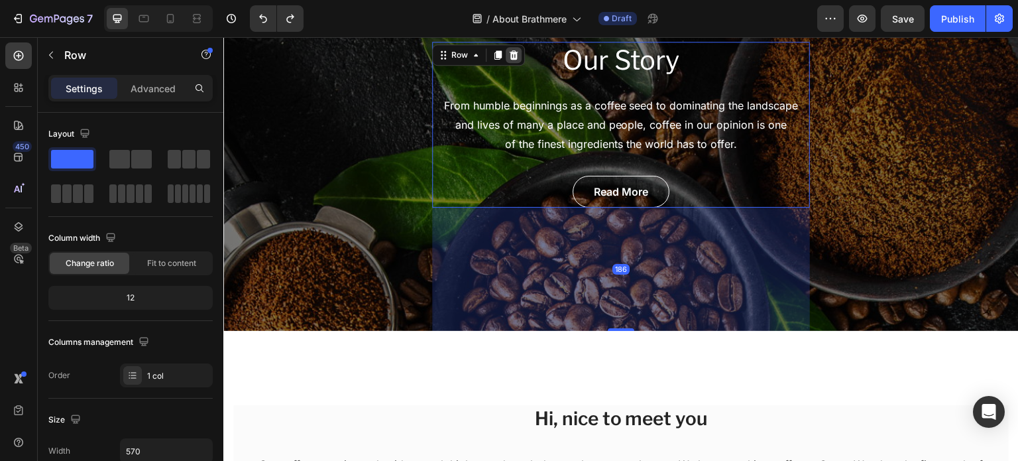
click at [510, 53] on icon at bounding box center [514, 54] width 9 height 9
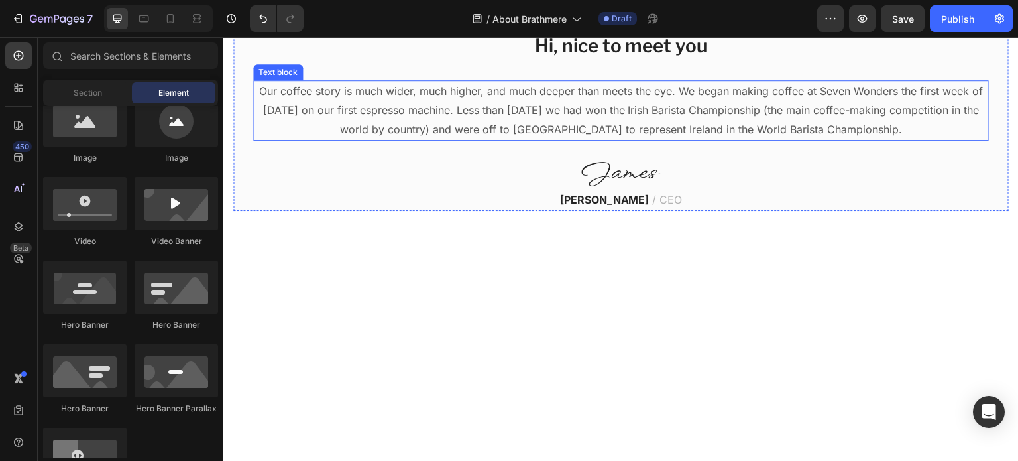
scroll to position [0, 0]
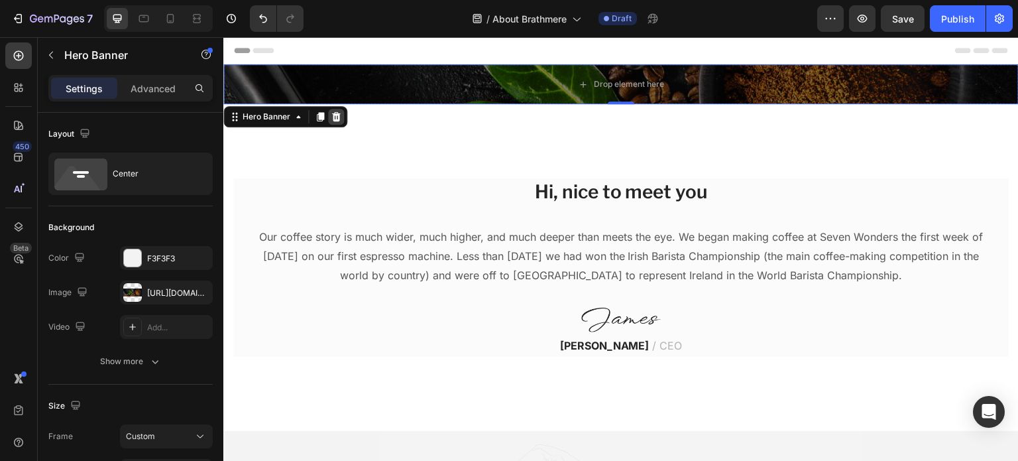
click at [331, 117] on icon at bounding box center [336, 116] width 11 height 11
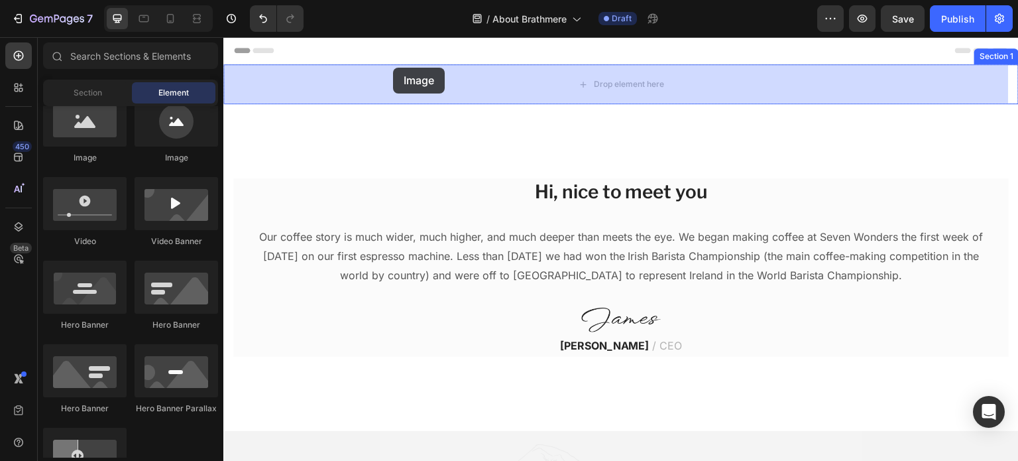
drag, startPoint x: 300, startPoint y: 178, endPoint x: 393, endPoint y: 68, distance: 144.5
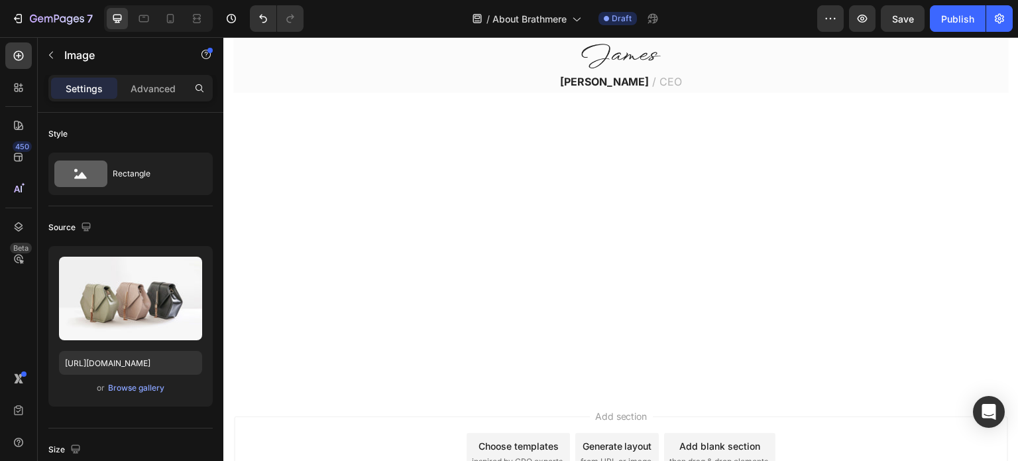
scroll to position [225, 0]
click at [200, 15] on icon at bounding box center [197, 15] width 8 height 3
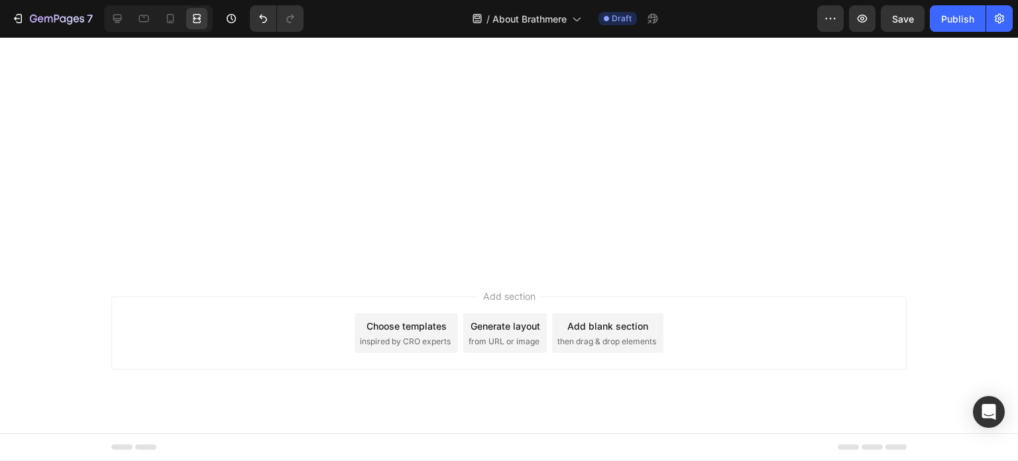
scroll to position [562, 0]
click at [122, 20] on icon at bounding box center [117, 18] width 13 height 13
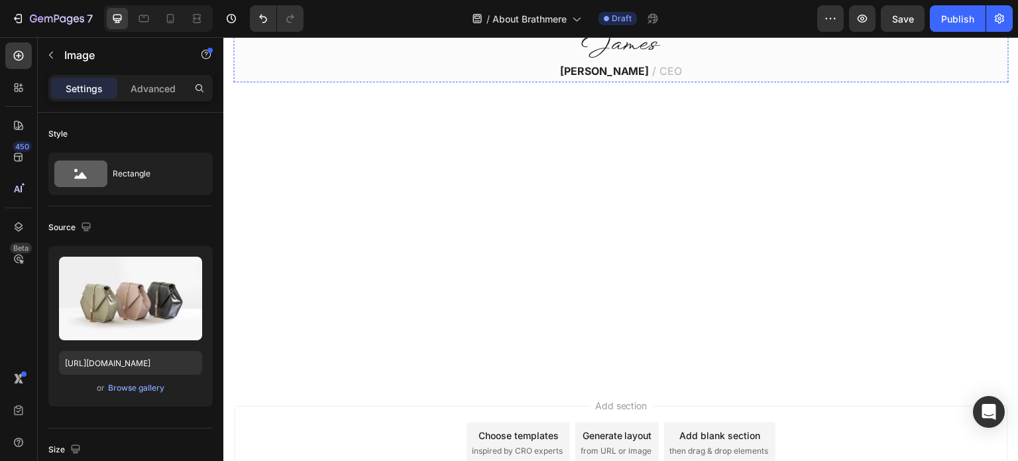
scroll to position [233, 0]
click at [265, 26] on button "Undo/Redo" at bounding box center [263, 18] width 27 height 27
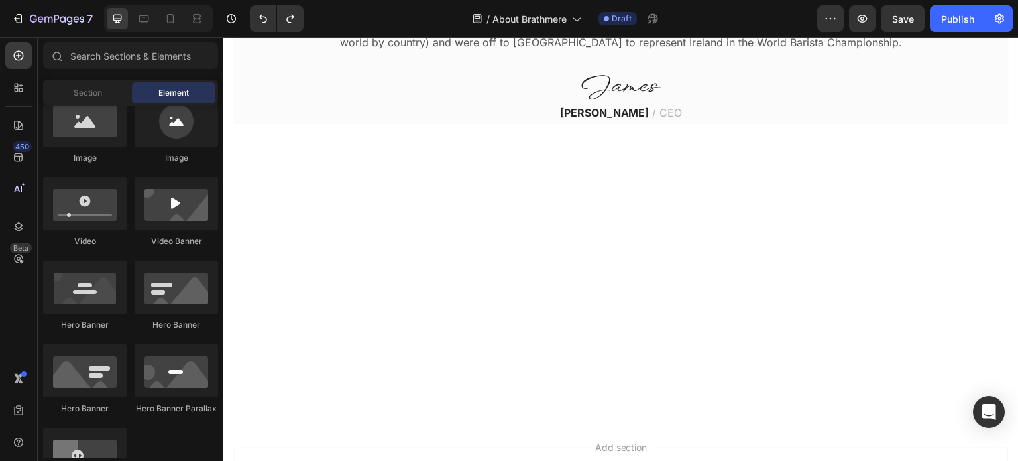
scroll to position [0, 0]
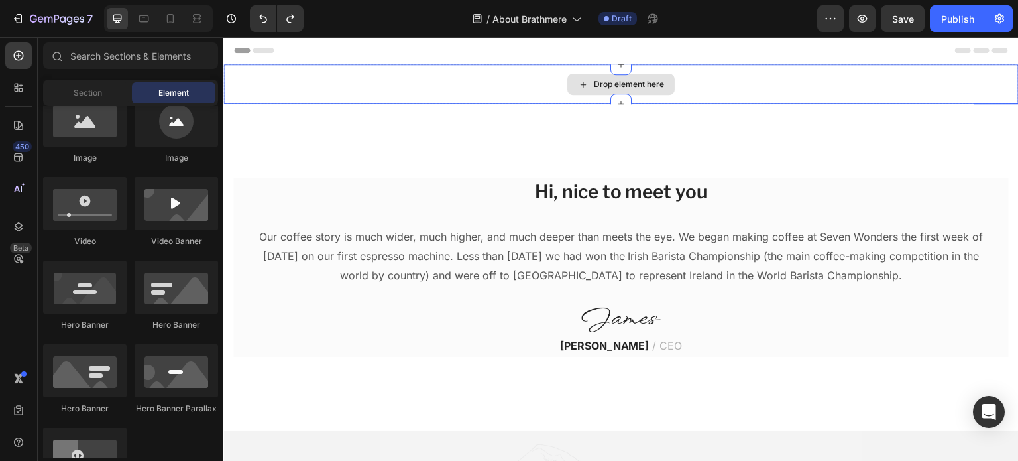
click at [388, 78] on div "Drop element here" at bounding box center [621, 84] width 796 height 40
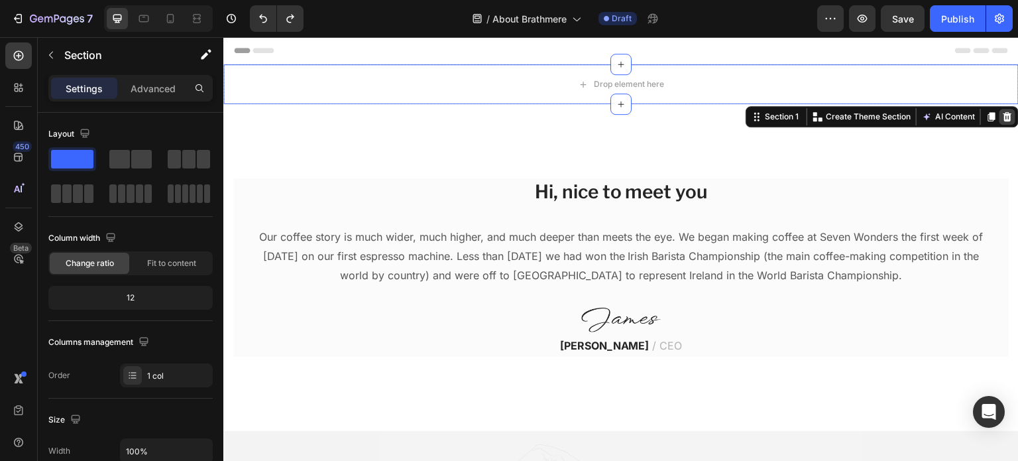
click at [1002, 121] on icon at bounding box center [1007, 116] width 11 height 11
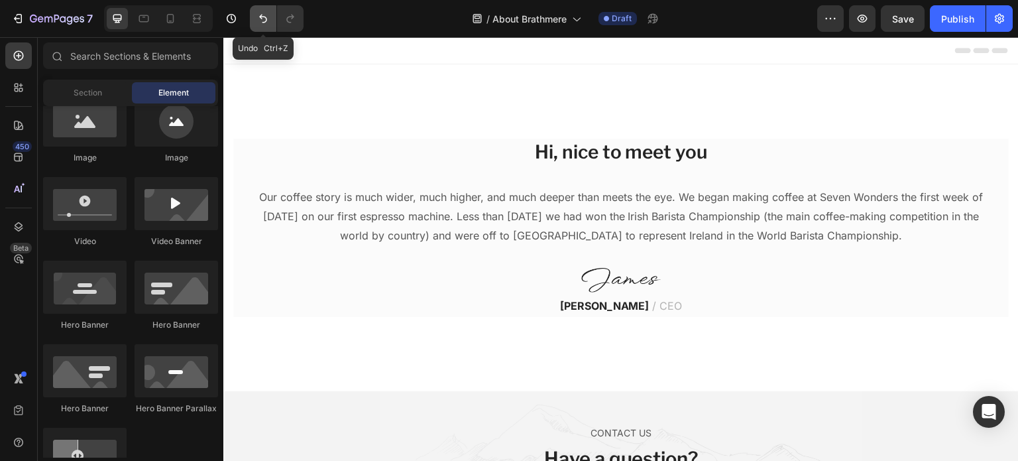
click at [274, 13] on button "Undo/Redo" at bounding box center [263, 18] width 27 height 27
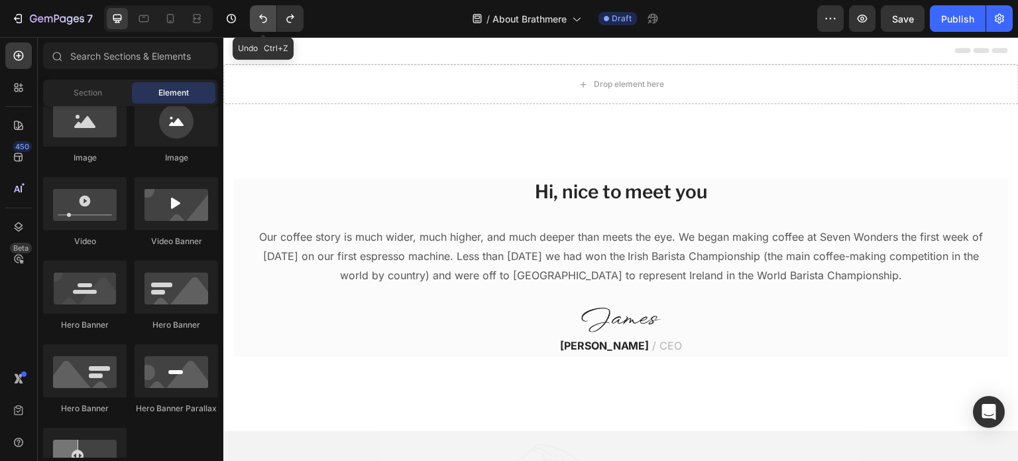
click at [274, 13] on button "Undo/Redo" at bounding box center [263, 18] width 27 height 27
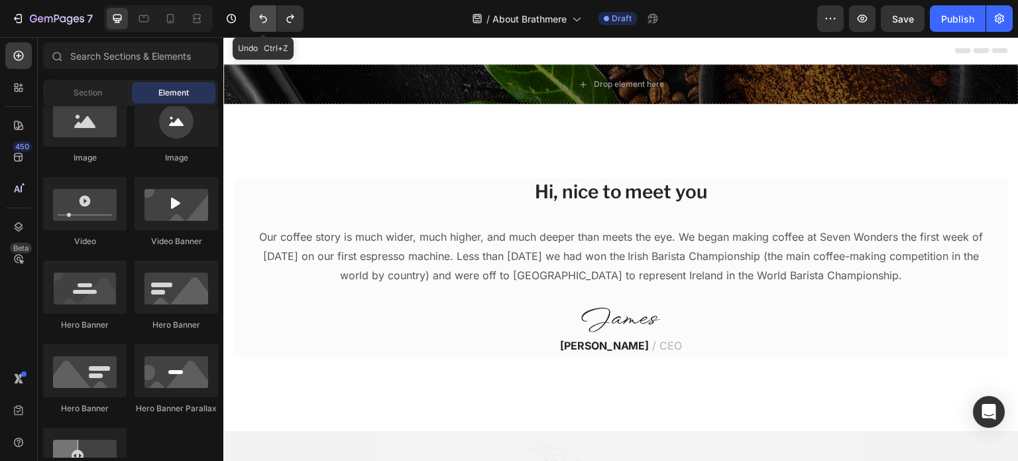
click at [274, 13] on button "Undo/Redo" at bounding box center [263, 18] width 27 height 27
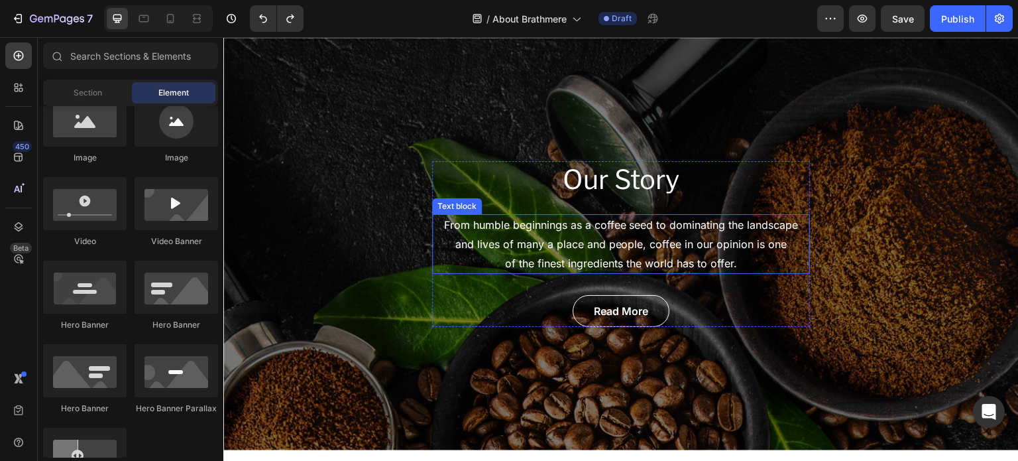
scroll to position [31, 0]
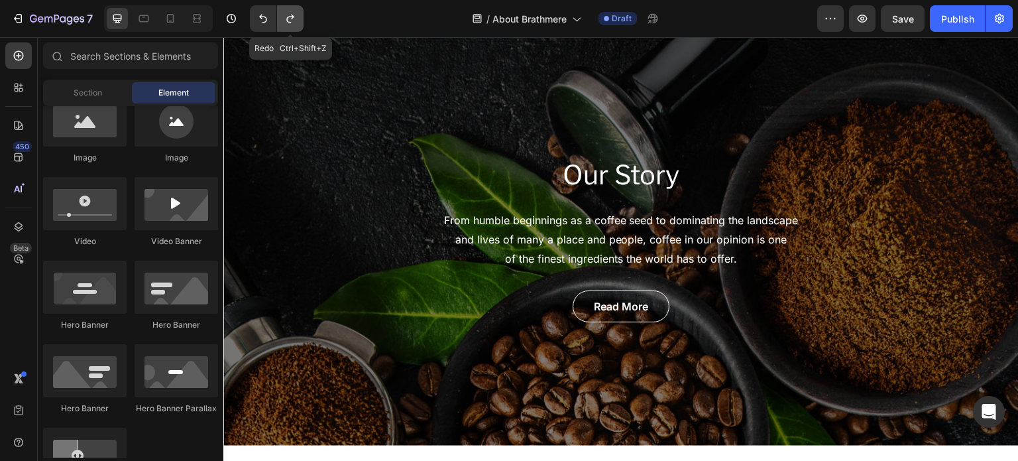
click at [289, 17] on icon "Undo/Redo" at bounding box center [290, 18] width 13 height 13
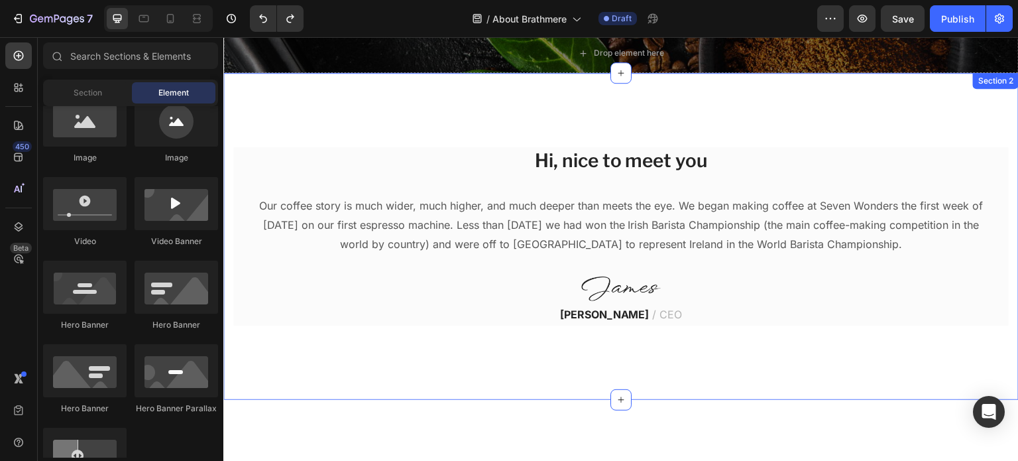
scroll to position [0, 0]
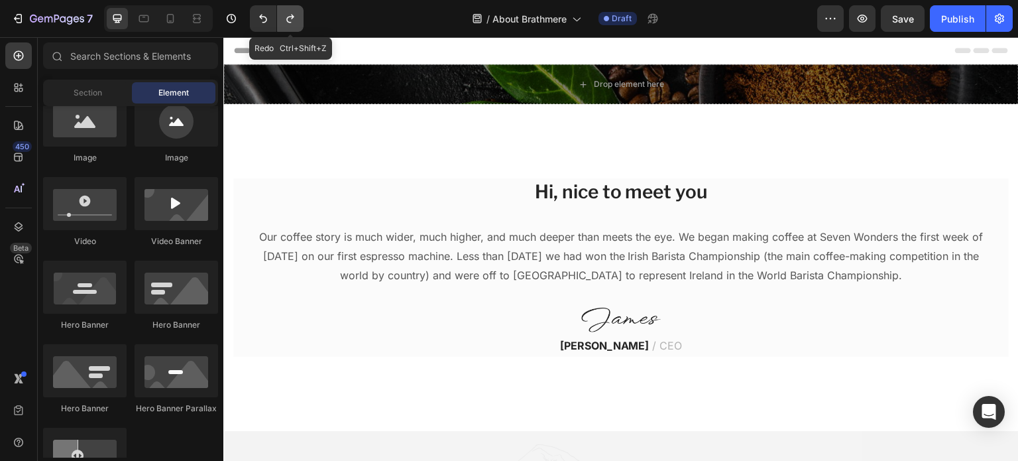
click at [289, 11] on button "Undo/Redo" at bounding box center [290, 18] width 27 height 27
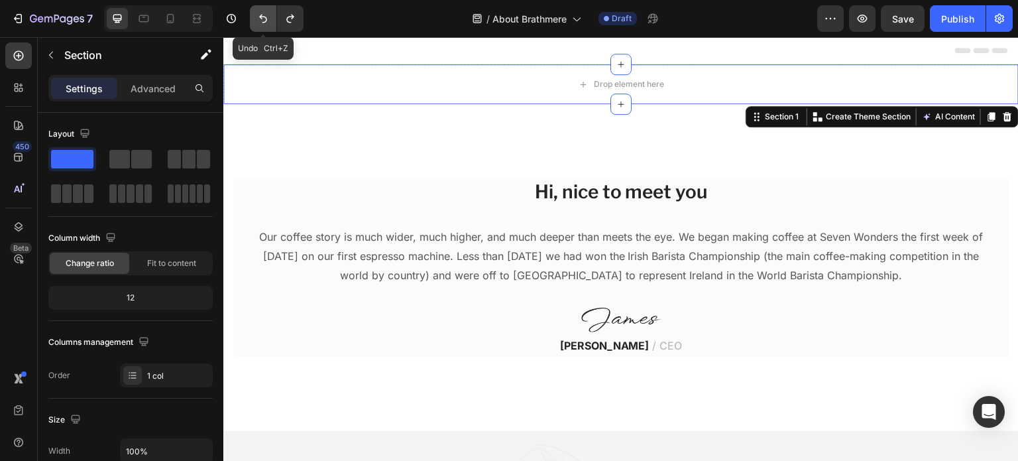
click at [255, 17] on button "Undo/Redo" at bounding box center [263, 18] width 27 height 27
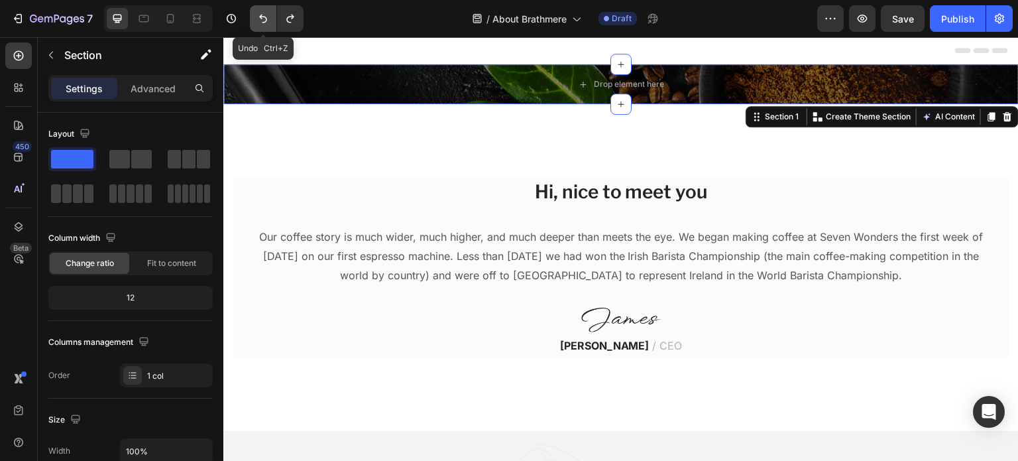
click at [255, 17] on button "Undo/Redo" at bounding box center [263, 18] width 27 height 27
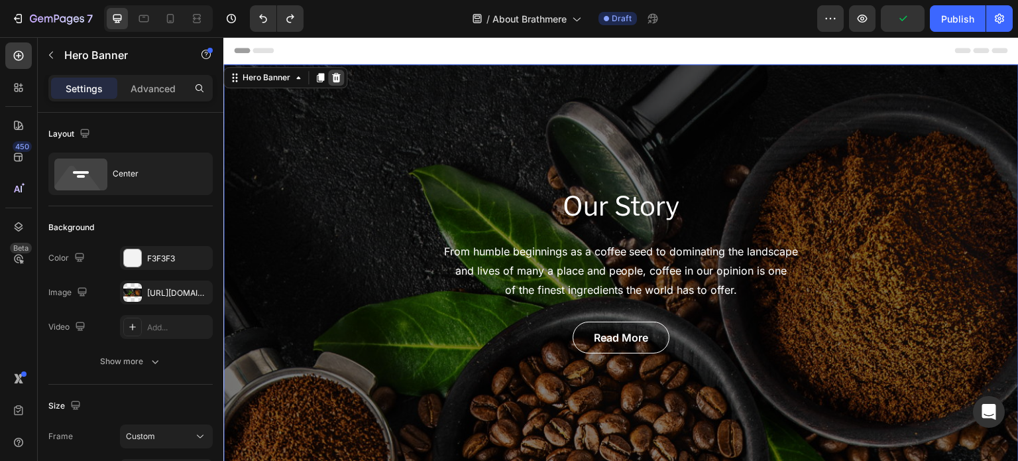
click at [333, 78] on icon at bounding box center [336, 77] width 9 height 9
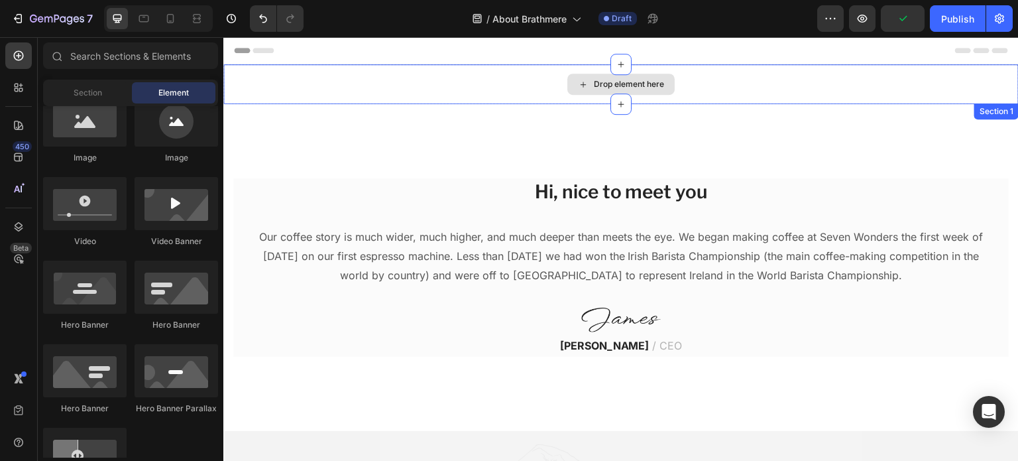
click at [326, 68] on div "Drop element here" at bounding box center [621, 84] width 796 height 40
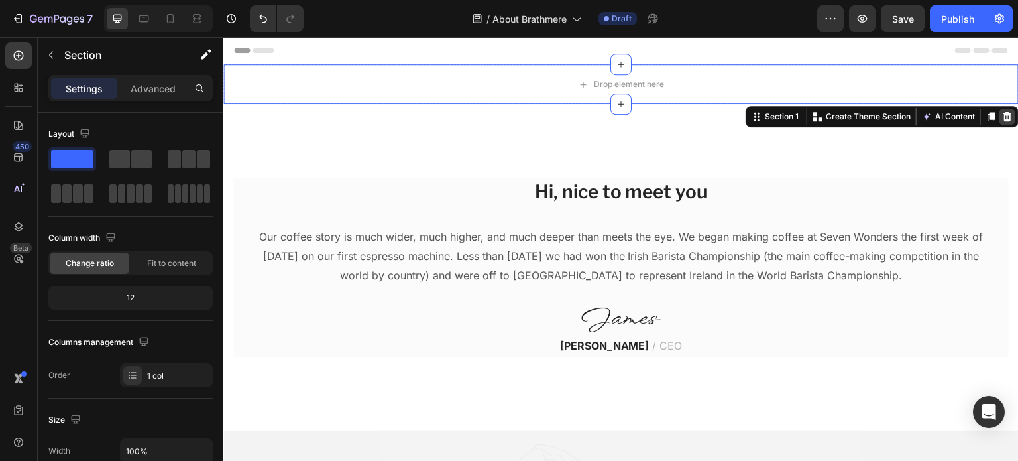
click at [1002, 115] on icon at bounding box center [1007, 116] width 11 height 11
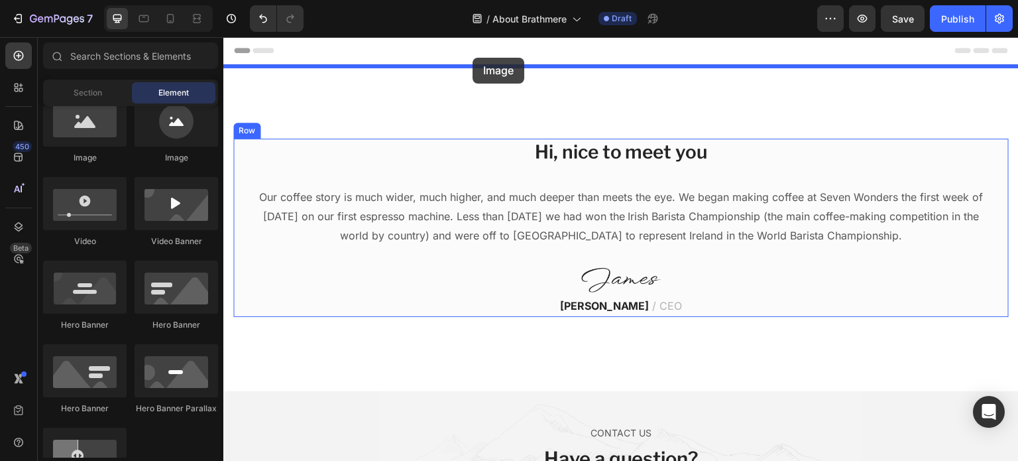
drag, startPoint x: 314, startPoint y: 180, endPoint x: 473, endPoint y: 58, distance: 200.5
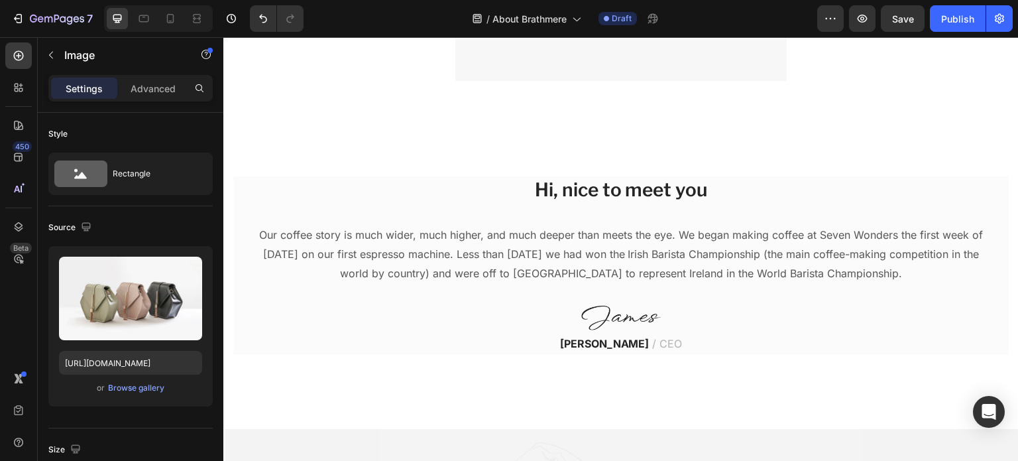
scroll to position [267, 0]
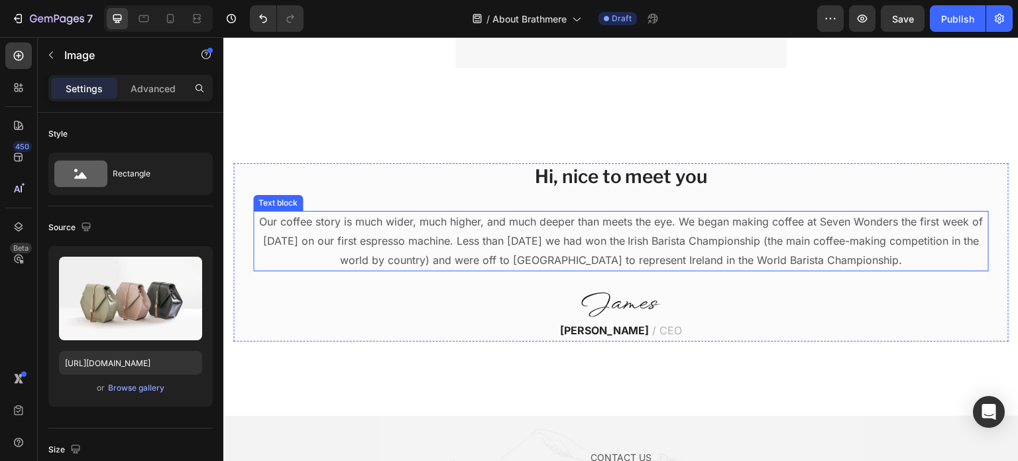
click at [478, 269] on p "Our coffee story is much wider, much higher, and much deeper than meets the eye…" at bounding box center [621, 240] width 733 height 57
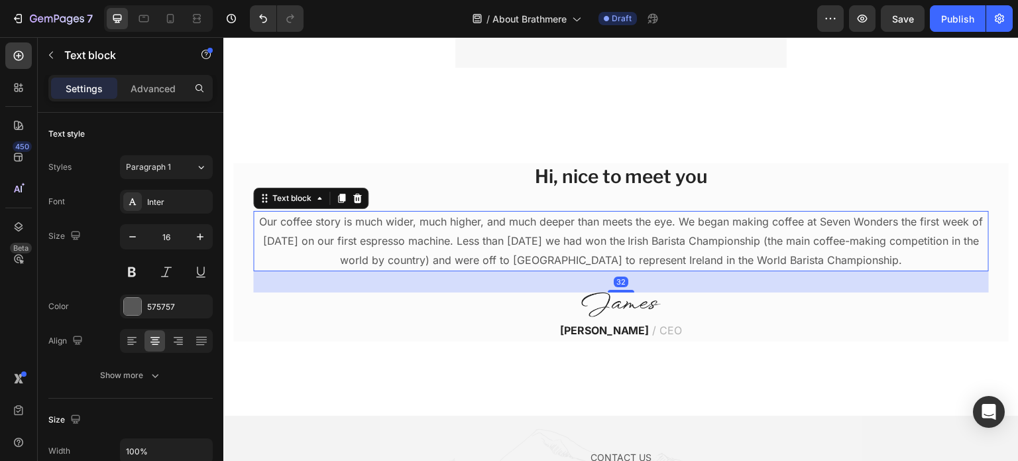
click at [466, 249] on p "Our coffee story is much wider, much higher, and much deeper than meets the eye…" at bounding box center [621, 240] width 733 height 57
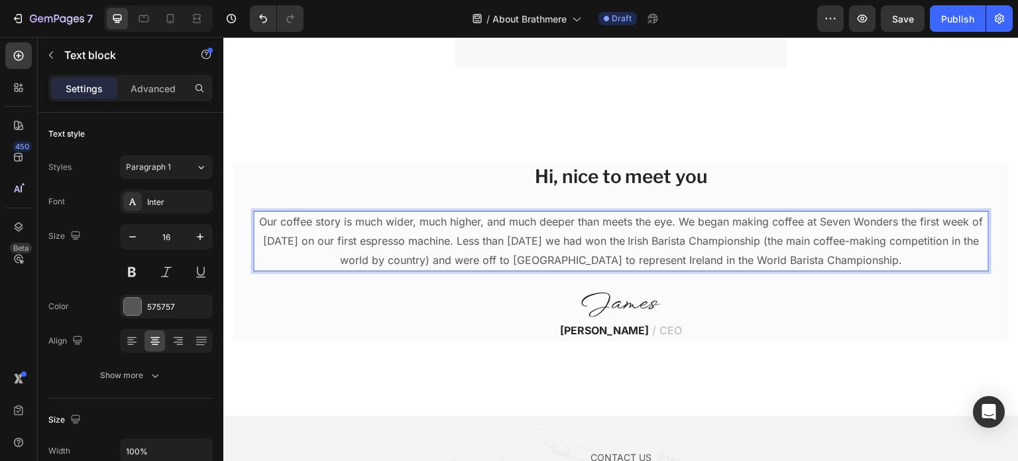
click at [466, 249] on p "Our coffee story is much wider, much higher, and much deeper than meets the eye…" at bounding box center [621, 240] width 733 height 57
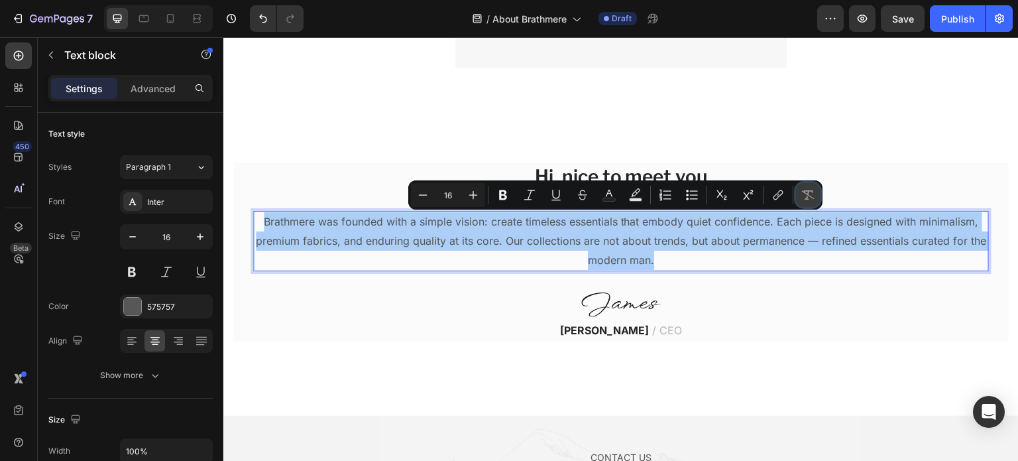
click at [814, 190] on button "Remove Format" at bounding box center [808, 195] width 24 height 24
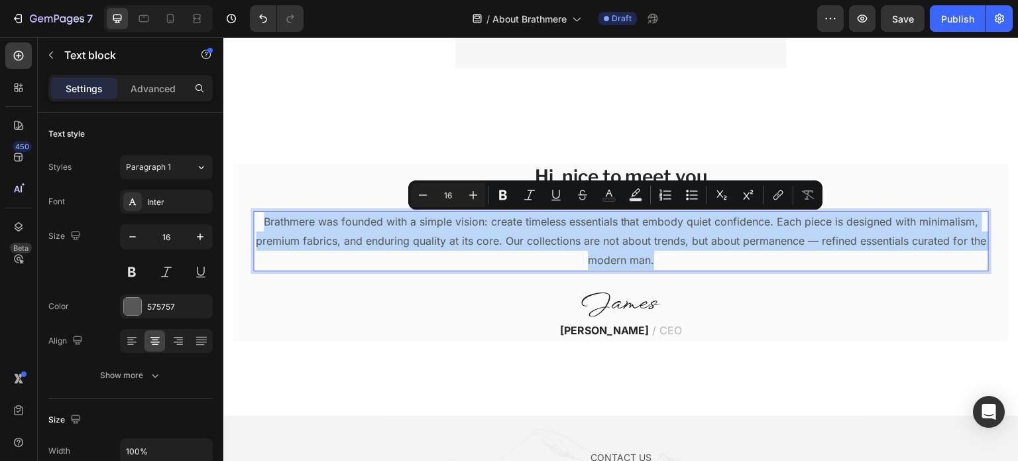
click at [851, 238] on p "Brathmere was founded with a simple vision: create timeless essentials that emb…" at bounding box center [621, 240] width 733 height 57
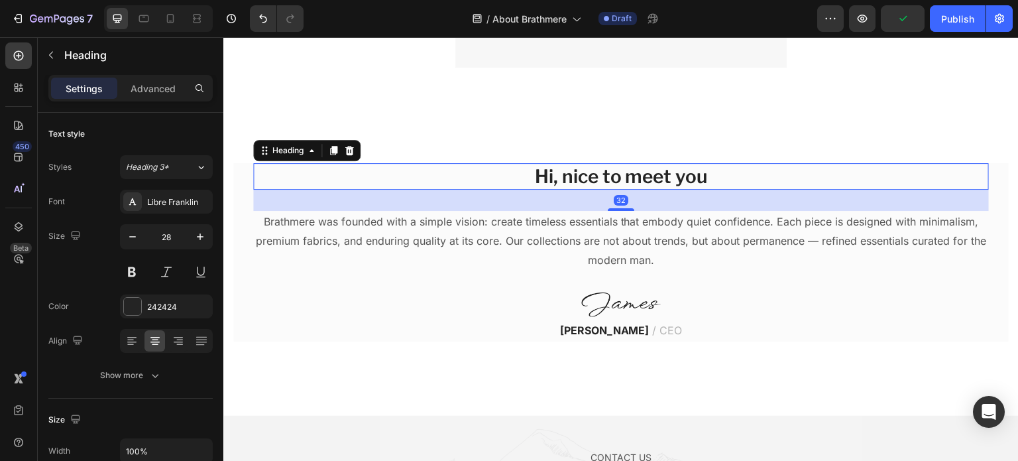
click at [359, 153] on div "Heading" at bounding box center [306, 150] width 107 height 21
click at [353, 149] on icon at bounding box center [349, 150] width 11 height 11
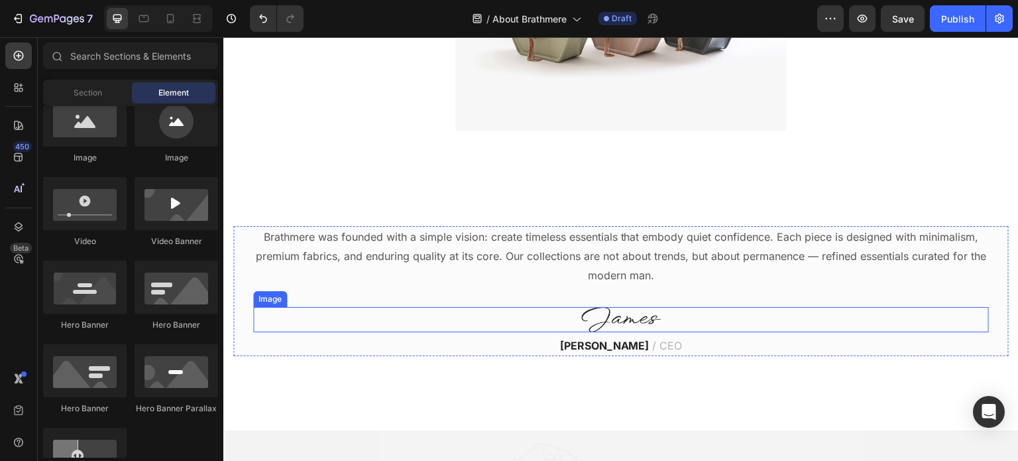
scroll to position [204, 0]
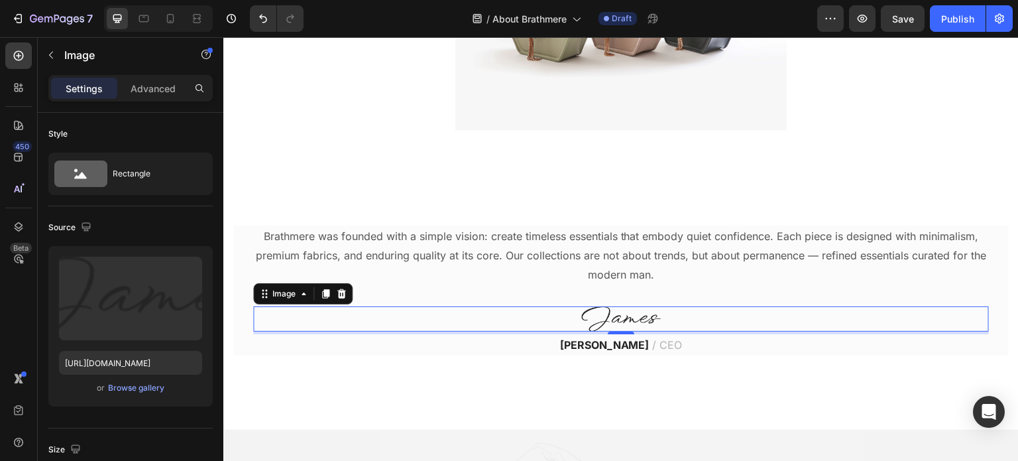
click at [627, 324] on img at bounding box center [621, 318] width 80 height 25
click at [655, 318] on img at bounding box center [621, 318] width 80 height 25
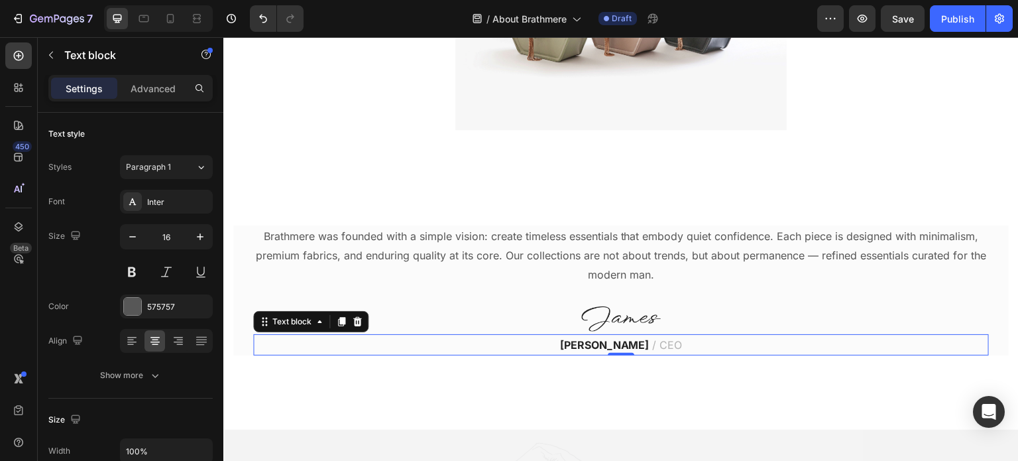
click at [630, 345] on strong "James Frank" at bounding box center [605, 344] width 90 height 13
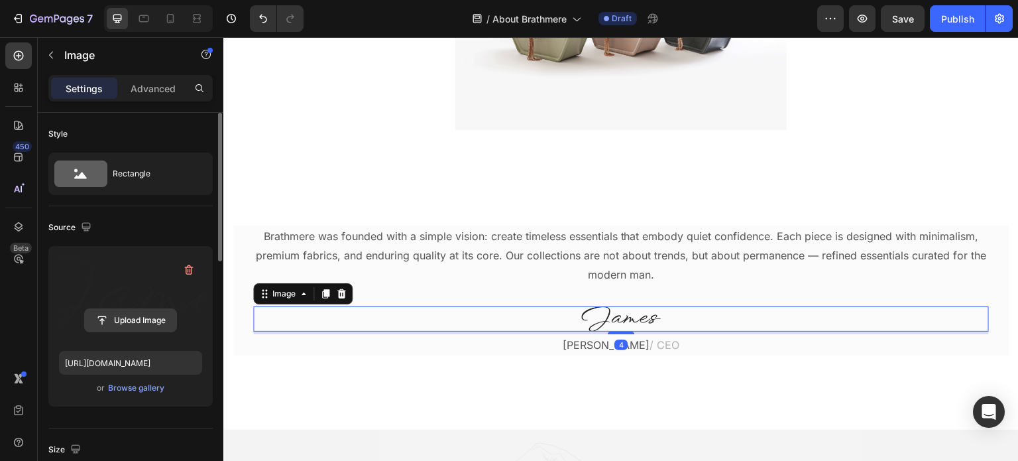
click at [119, 316] on input "file" at bounding box center [130, 320] width 91 height 23
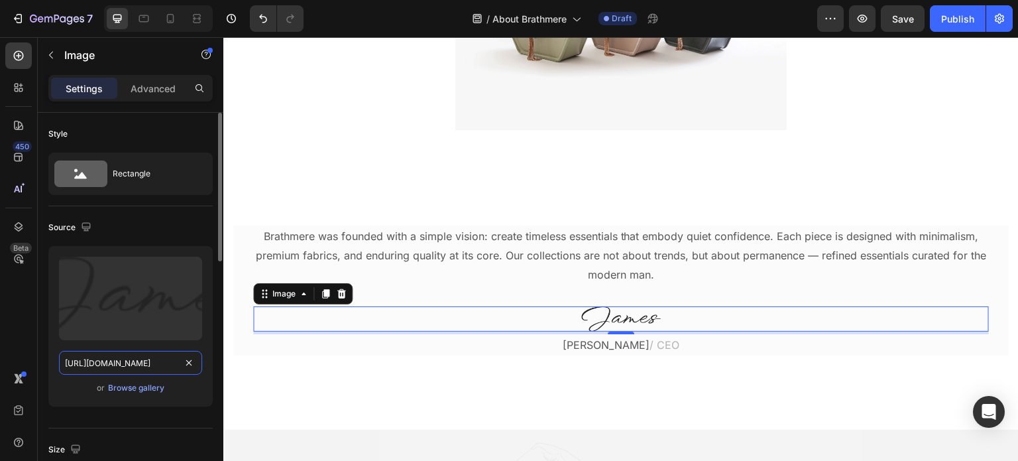
click at [137, 363] on input "https://ucarecdn.com/ae2a4229-4be1-47a8-bc1f-044fd24e11af/-/format/auto/" at bounding box center [130, 363] width 143 height 24
click at [652, 323] on img at bounding box center [621, 318] width 80 height 25
click at [646, 321] on img at bounding box center [621, 318] width 80 height 25
click at [141, 385] on div "Browse gallery" at bounding box center [136, 388] width 56 height 12
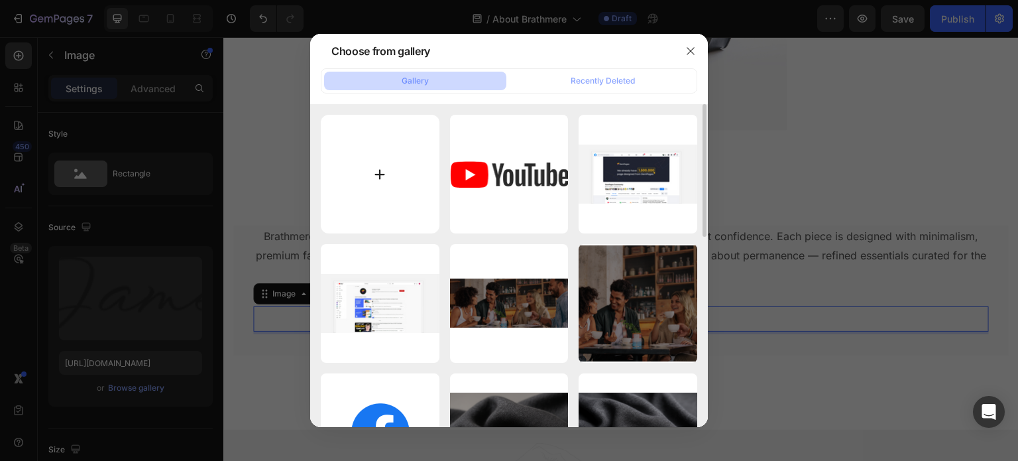
click at [349, 190] on input "file" at bounding box center [380, 174] width 119 height 119
type input "C:\fakepath\P. Salvador.png"
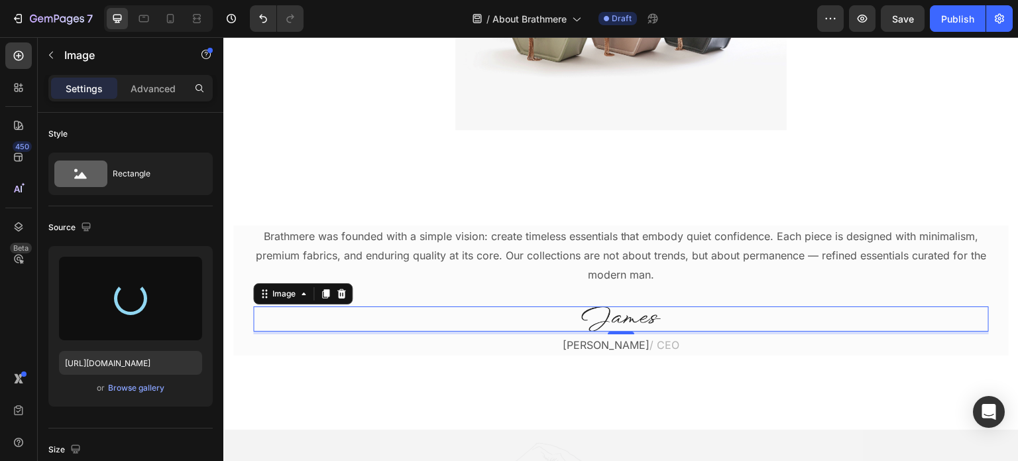
type input "[URL][DOMAIN_NAME]"
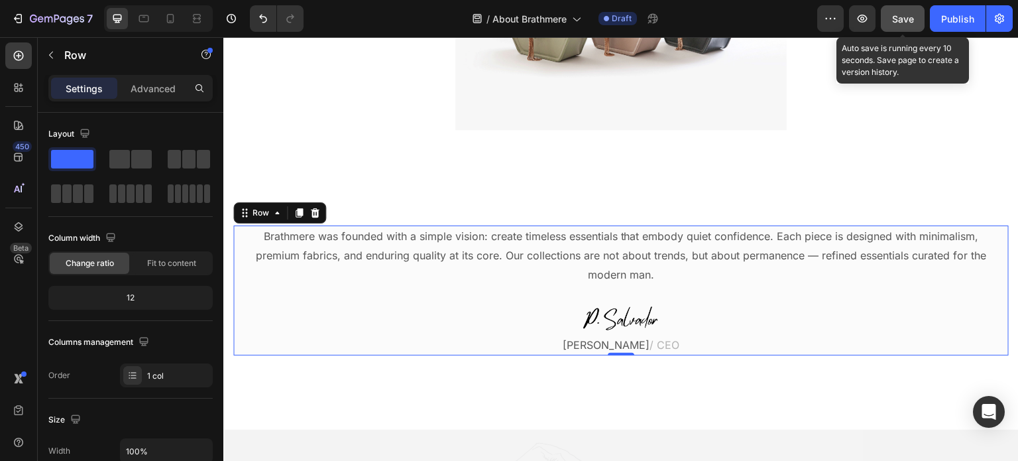
click at [893, 29] on button "Save" at bounding box center [903, 18] width 44 height 27
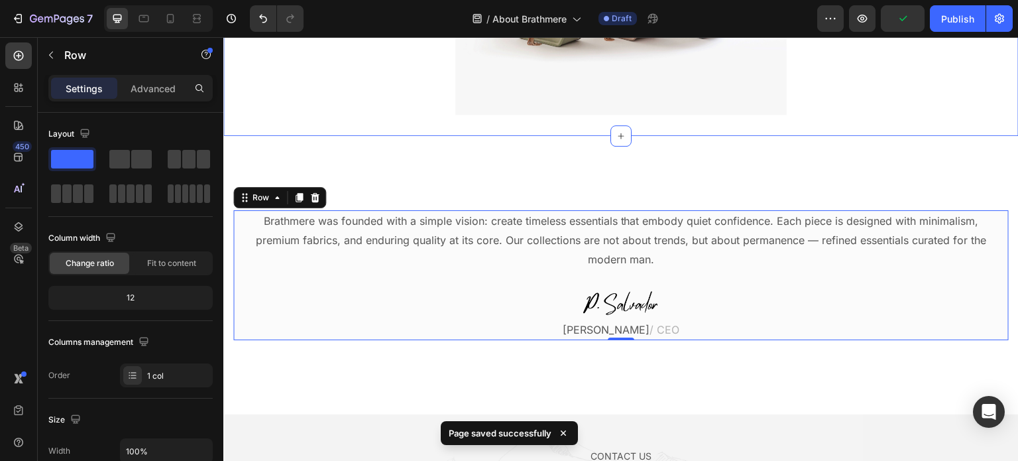
scroll to position [220, 0]
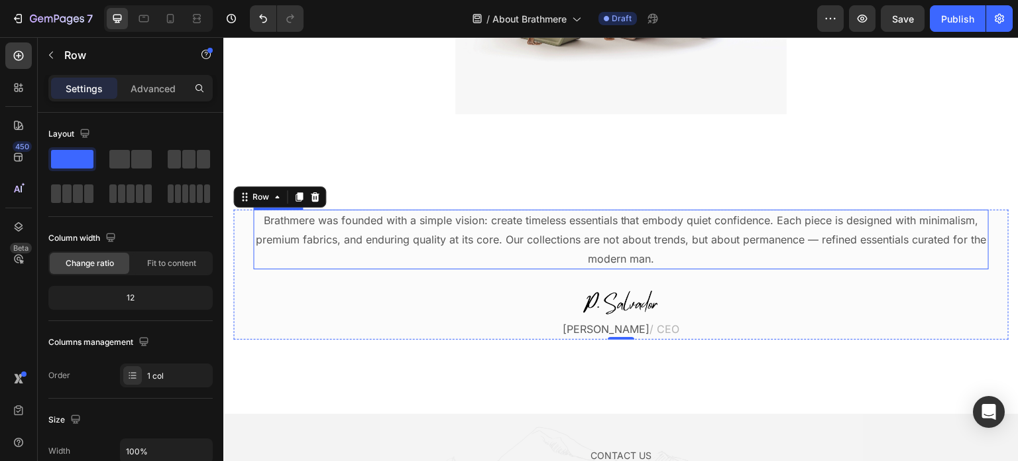
click at [500, 247] on p "Brathmere was founded with a simple vision: create timeless essentials that emb…" at bounding box center [621, 239] width 733 height 57
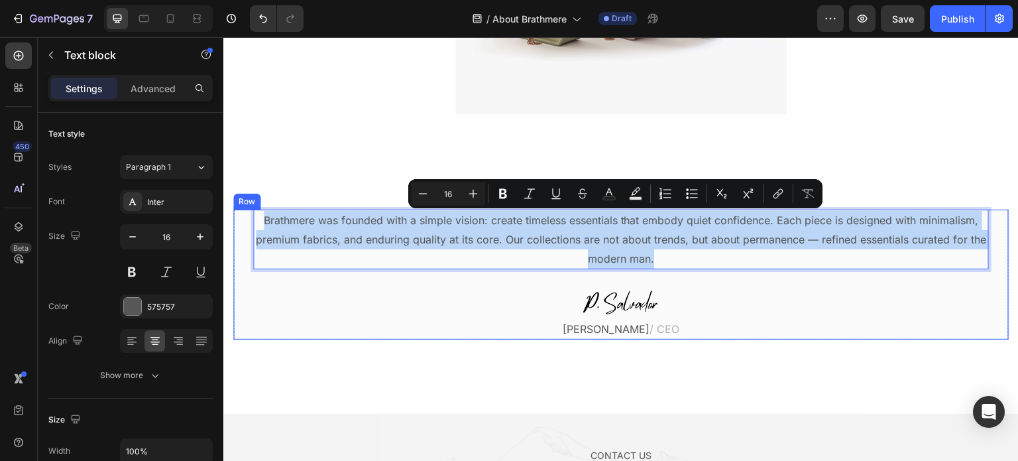
drag, startPoint x: 255, startPoint y: 219, endPoint x: 792, endPoint y: 270, distance: 538.7
click at [792, 270] on div "Brathmere was founded with a simple vision: create timeless essentials that emb…" at bounding box center [621, 275] width 736 height 130
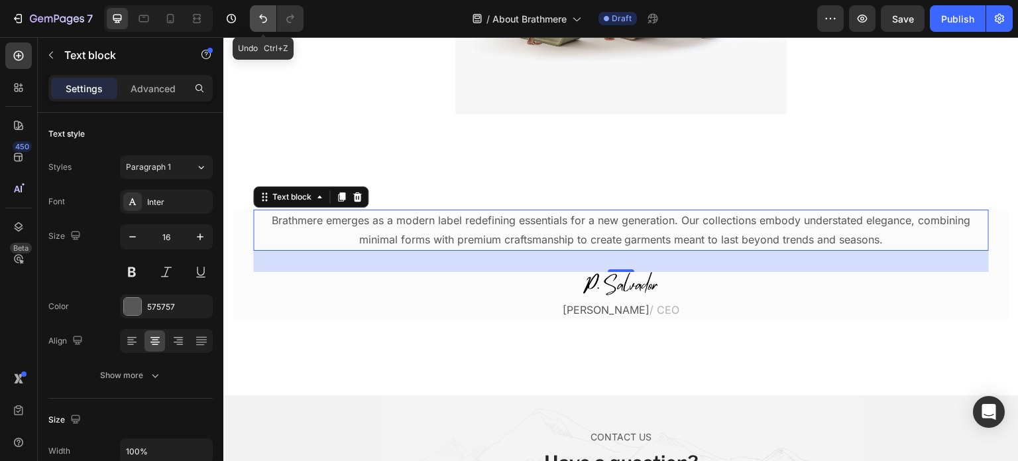
click at [255, 13] on button "Undo/Redo" at bounding box center [263, 18] width 27 height 27
click at [261, 15] on icon "Undo/Redo" at bounding box center [263, 19] width 8 height 9
click at [289, 21] on icon "Undo/Redo" at bounding box center [290, 18] width 13 height 13
click at [265, 23] on icon "Undo/Redo" at bounding box center [263, 18] width 13 height 13
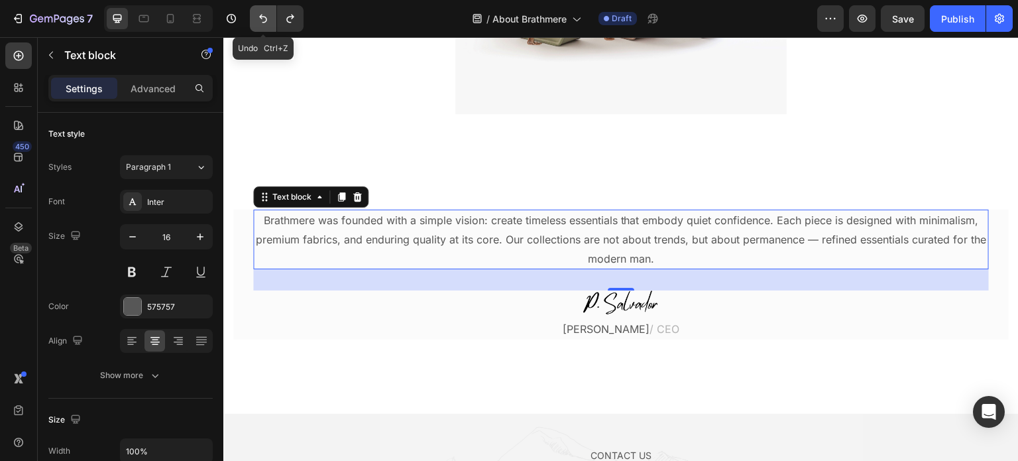
click at [265, 23] on icon "Undo/Redo" at bounding box center [263, 18] width 13 height 13
click at [289, 22] on icon "Undo/Redo" at bounding box center [289, 19] width 7 height 9
click at [288, 21] on icon "Undo/Redo" at bounding box center [290, 18] width 13 height 13
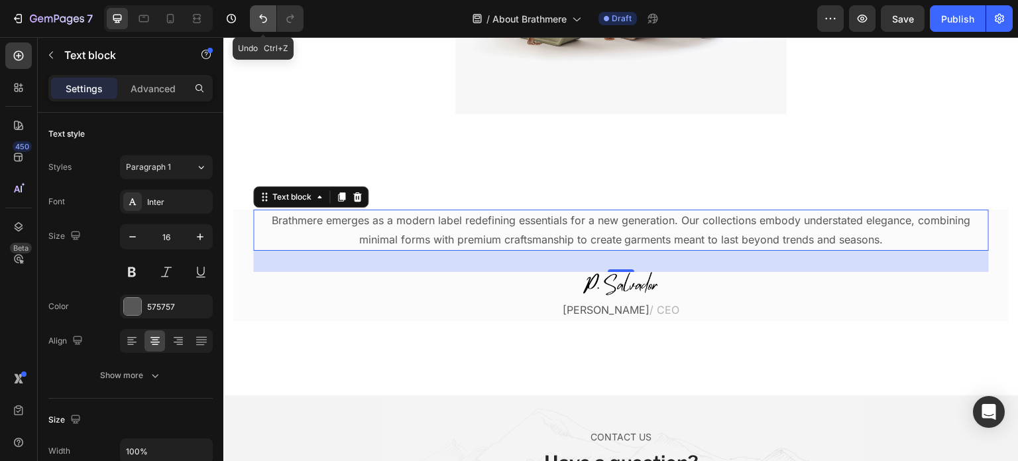
click at [266, 21] on icon "Undo/Redo" at bounding box center [263, 19] width 8 height 9
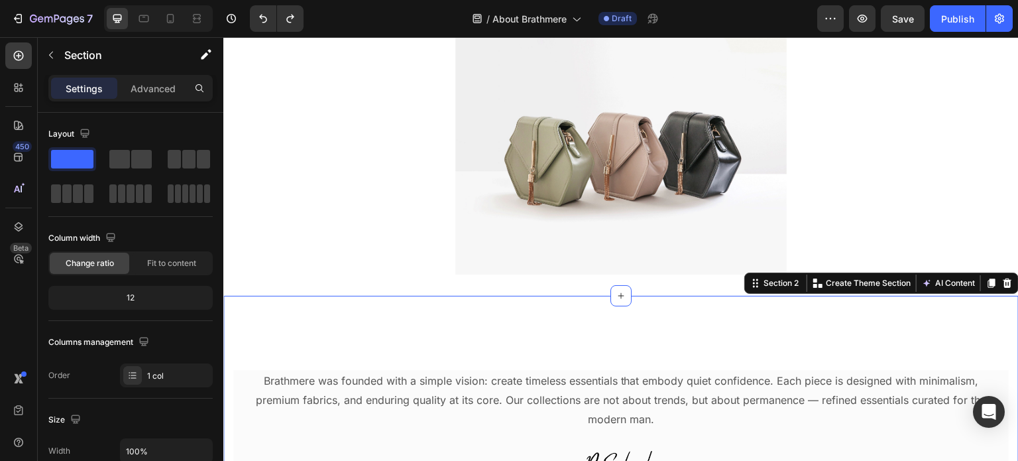
scroll to position [60, 0]
click at [507, 11] on div at bounding box center [509, 10] width 5 height 11
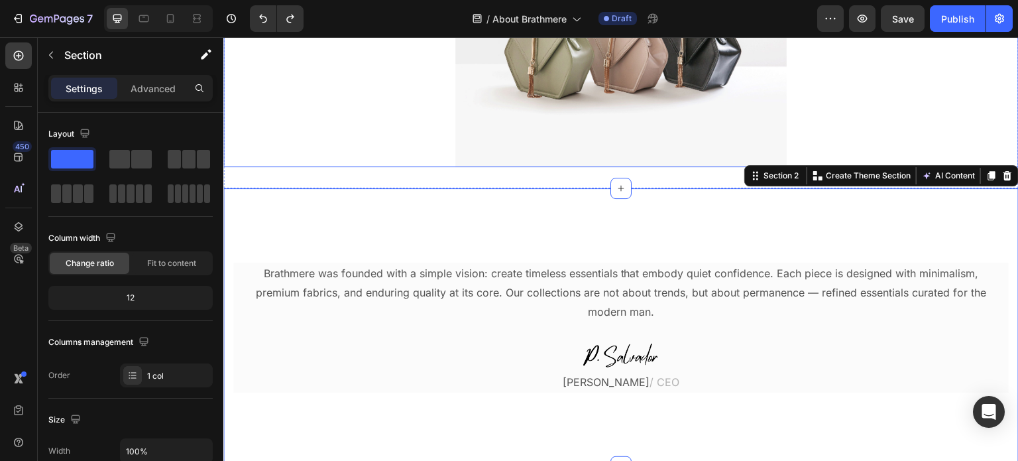
scroll to position [183, 0]
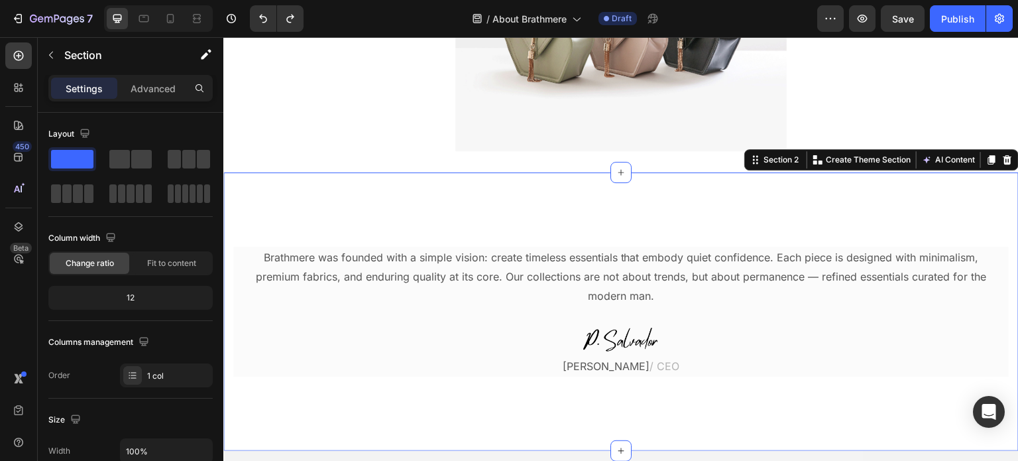
click at [309, 241] on div "Brathmere was founded with a simple vision: create timeless essentials that emb…" at bounding box center [621, 311] width 796 height 278
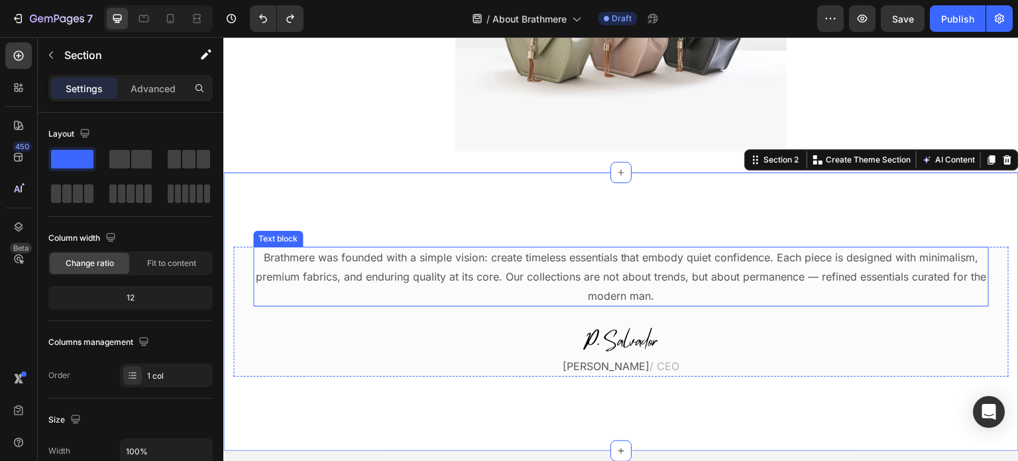
click at [313, 255] on p "Brathmere was founded with a simple vision: create timeless essentials that emb…" at bounding box center [621, 276] width 733 height 57
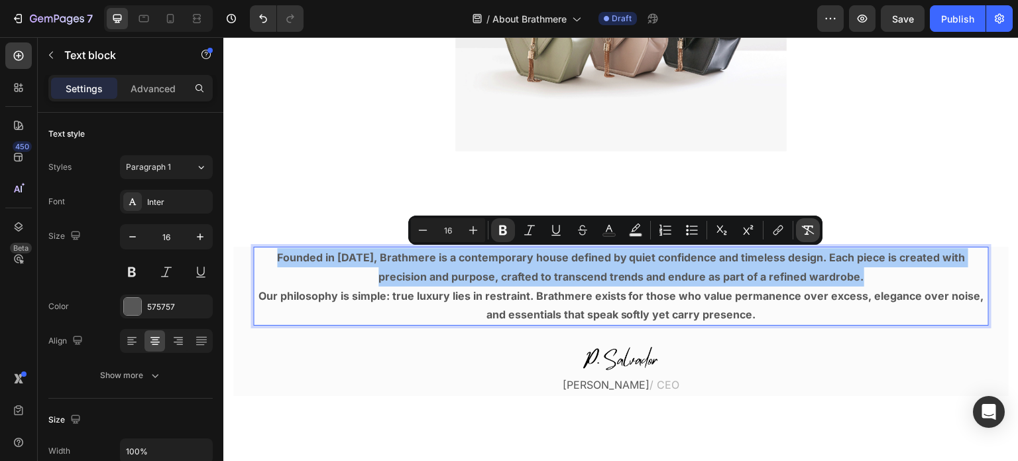
click at [810, 229] on icon "Editor contextual toolbar" at bounding box center [808, 229] width 13 height 13
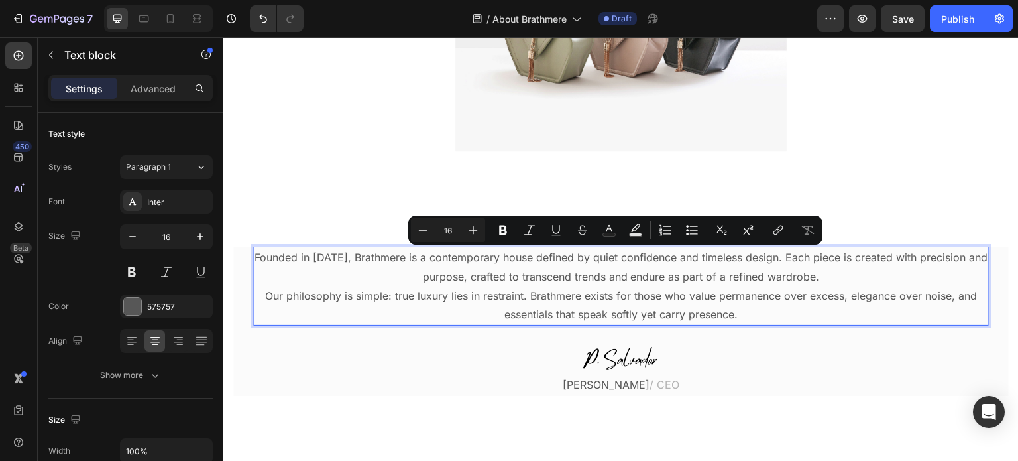
click at [856, 283] on p "Founded in [DATE], Brathmere is a contemporary house defined by quiet confidenc…" at bounding box center [621, 267] width 733 height 38
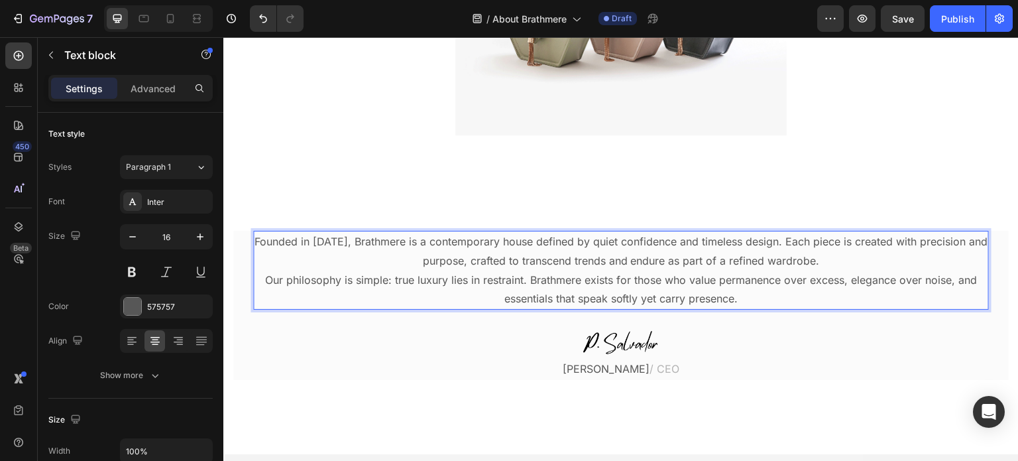
scroll to position [199, 0]
click at [784, 285] on p "Our philosophy is simple: true luxury lies in restraint. Brathmere exists for t…" at bounding box center [621, 289] width 733 height 38
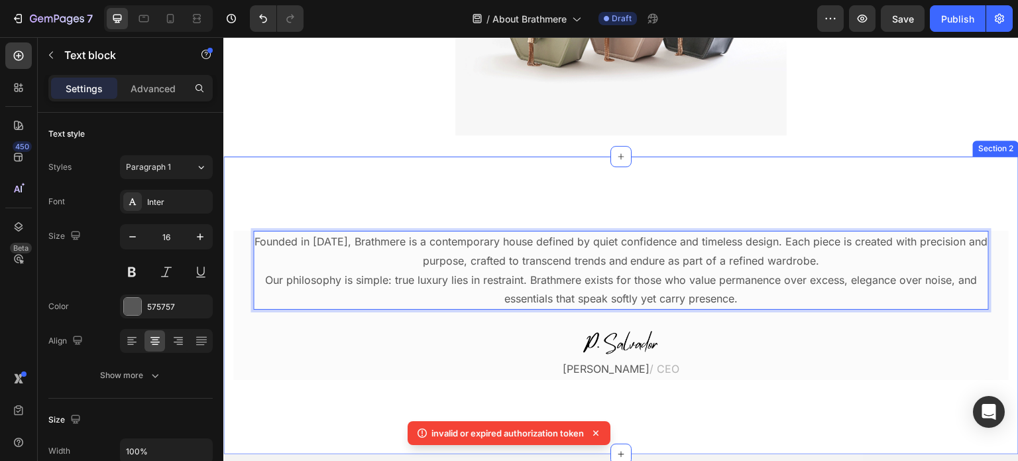
scroll to position [200, 0]
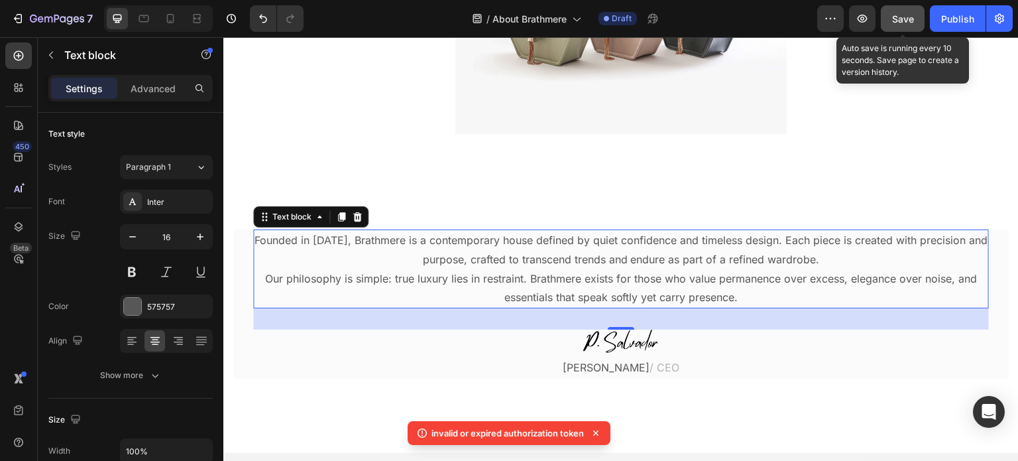
click at [904, 13] on span "Save" at bounding box center [903, 18] width 22 height 11
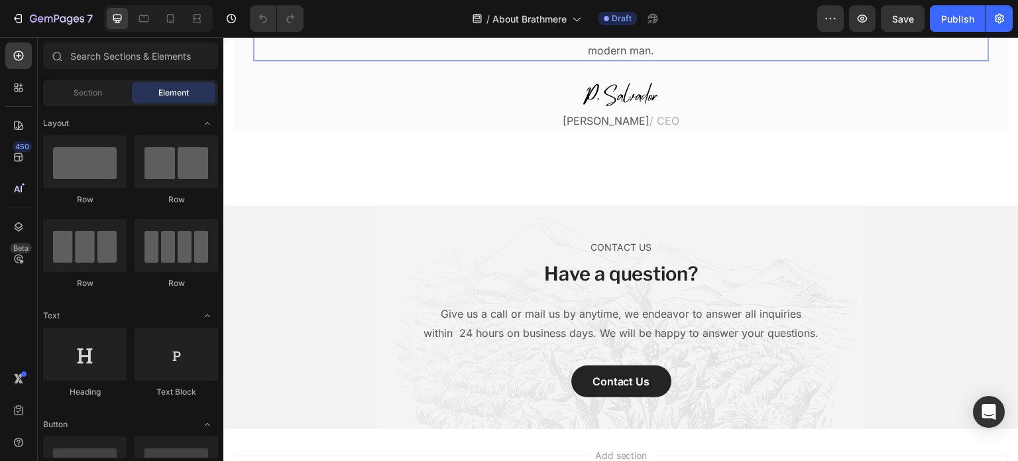
click at [518, 60] on p "Brathmere was founded with a simple vision: create timeless essentials that emb…" at bounding box center [621, 31] width 733 height 57
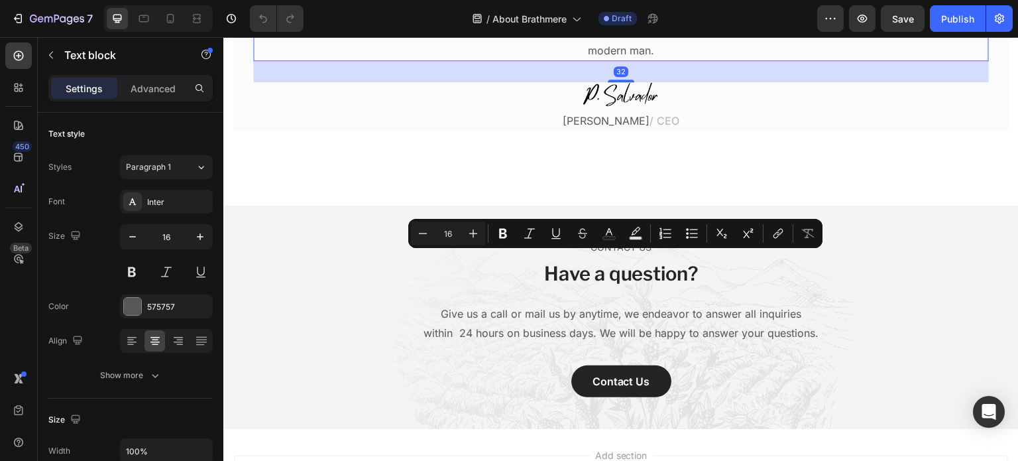
click at [518, 61] on div "Brathmere was founded with a simple vision: create timeless essentials that emb…" at bounding box center [621, 31] width 736 height 60
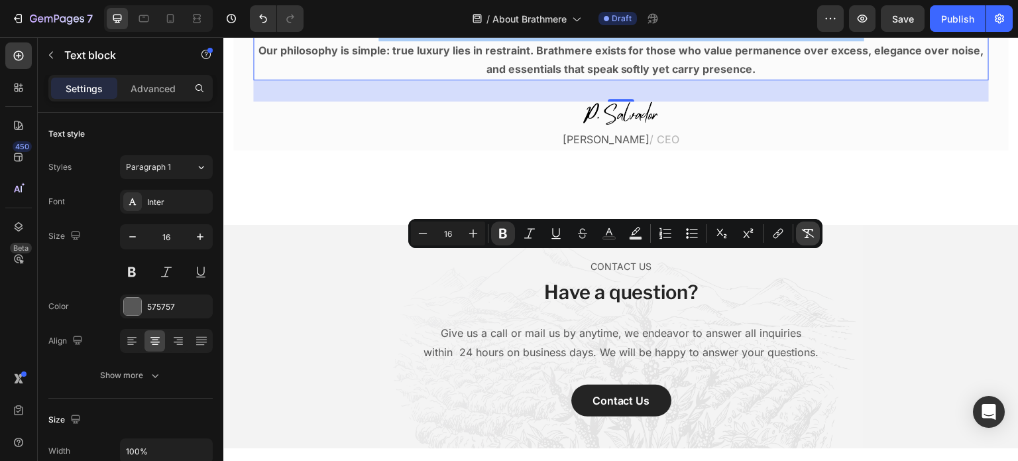
click at [812, 222] on button "Remove Format" at bounding box center [808, 233] width 24 height 24
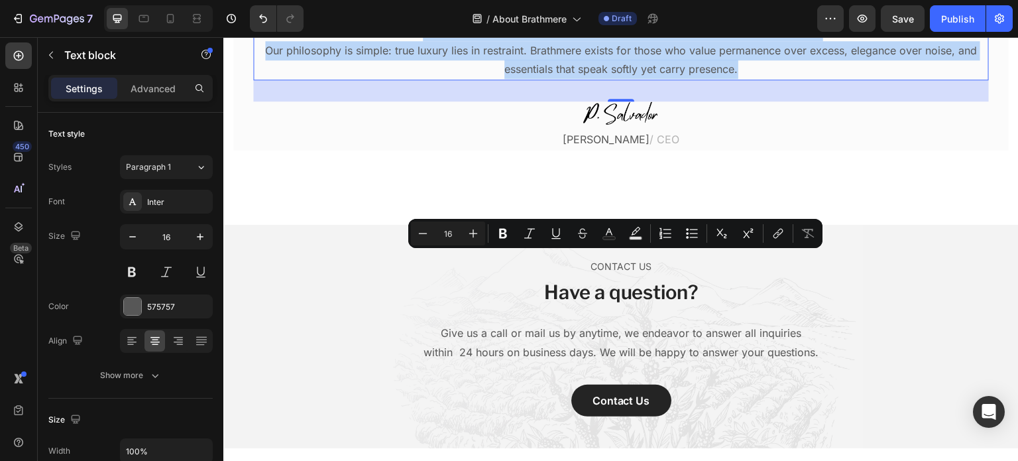
click at [770, 80] on p "Our philosophy is simple: true luxury lies in restraint. Brathmere exists for t…" at bounding box center [621, 60] width 733 height 38
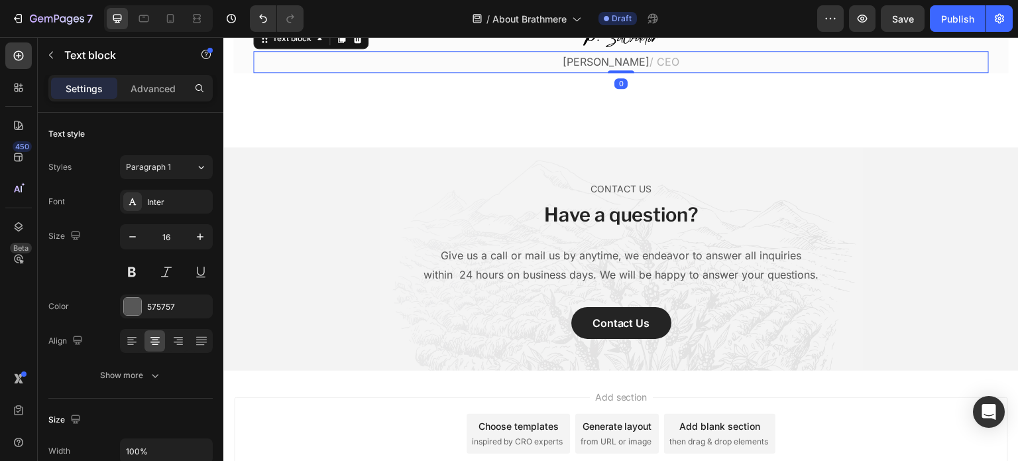
scroll to position [259, 0]
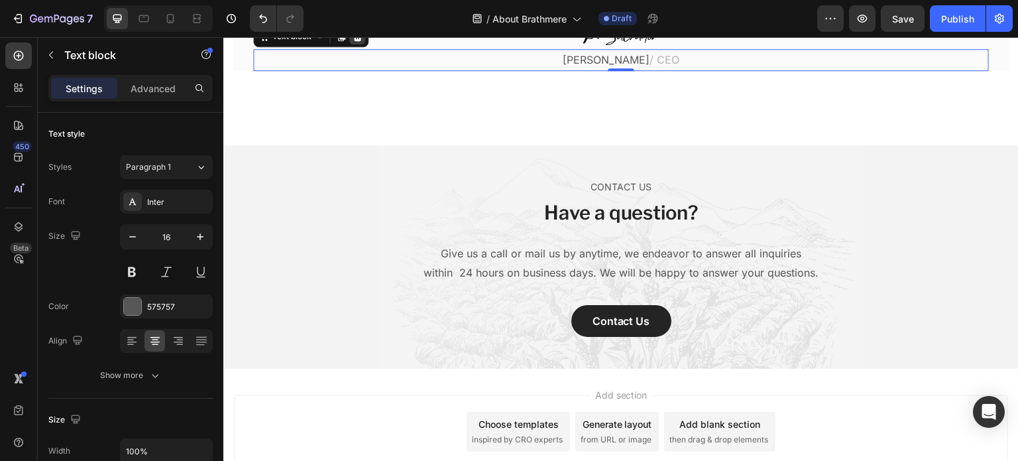
click at [358, 42] on icon at bounding box center [357, 36] width 11 height 11
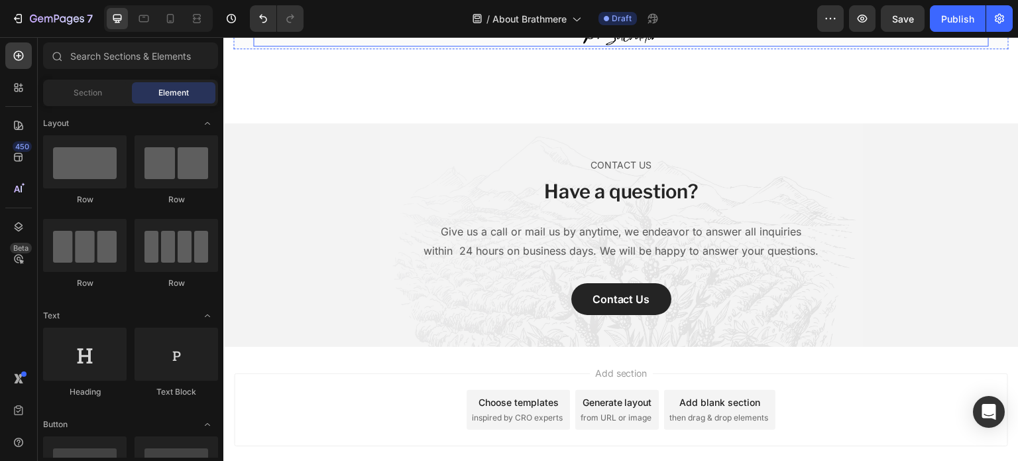
click at [585, 46] on img at bounding box center [621, 34] width 80 height 25
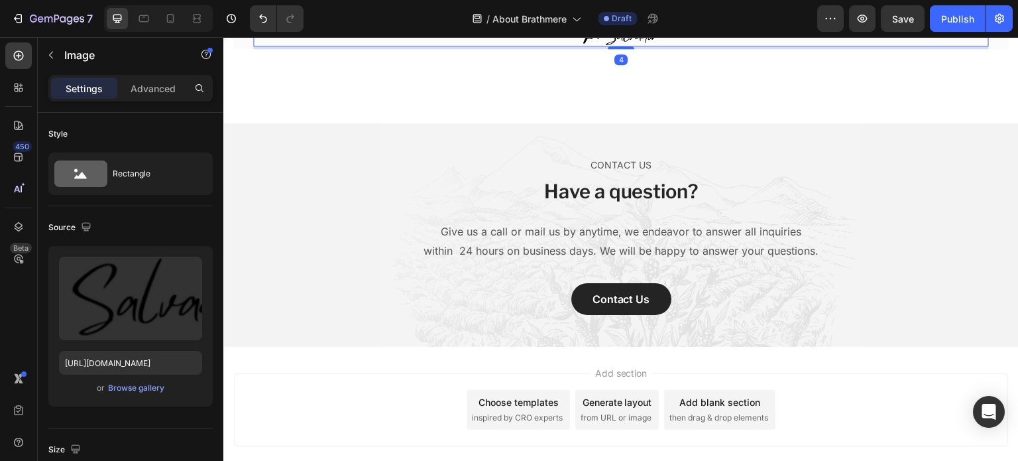
click at [342, 15] on icon at bounding box center [341, 9] width 11 height 11
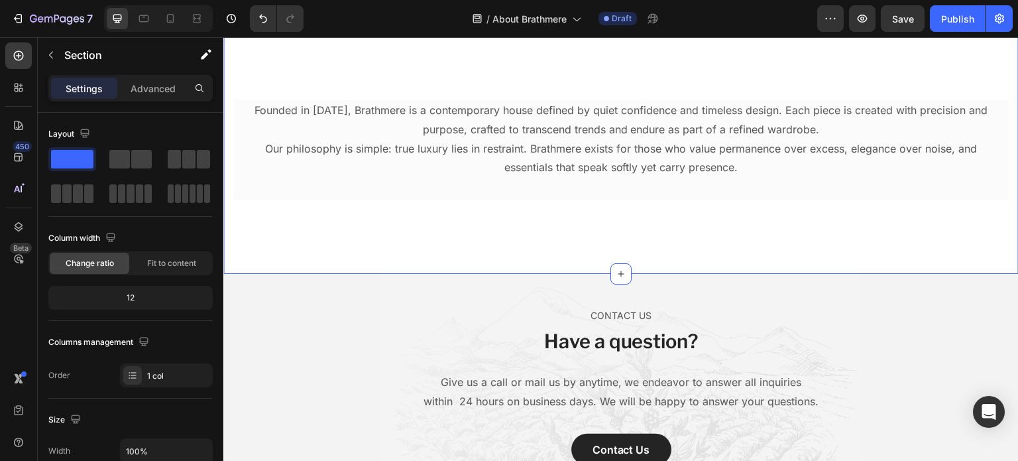
click at [501, 212] on div "Founded in [DATE], Brathmere is a contemporary house defined by quiet confidenc…" at bounding box center [621, 149] width 796 height 249
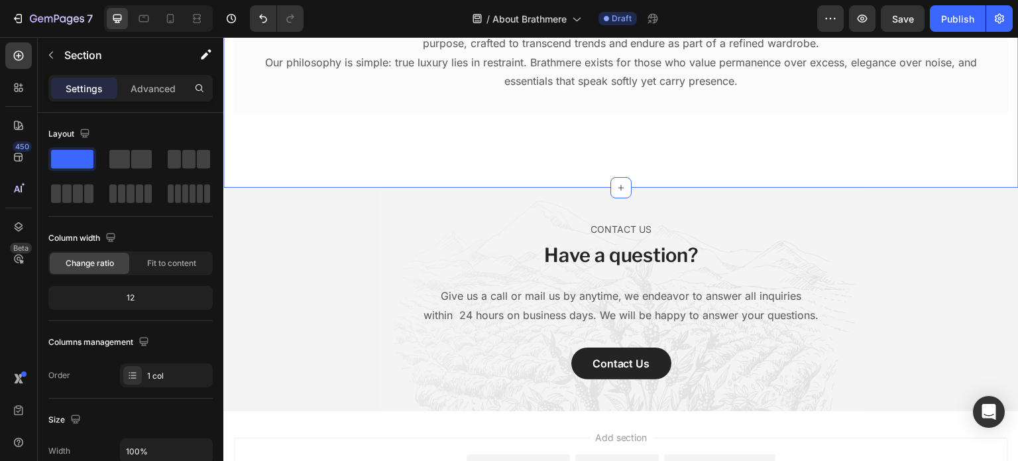
scroll to position [416, 0]
click at [695, 260] on p "Have a question?" at bounding box center [621, 255] width 395 height 25
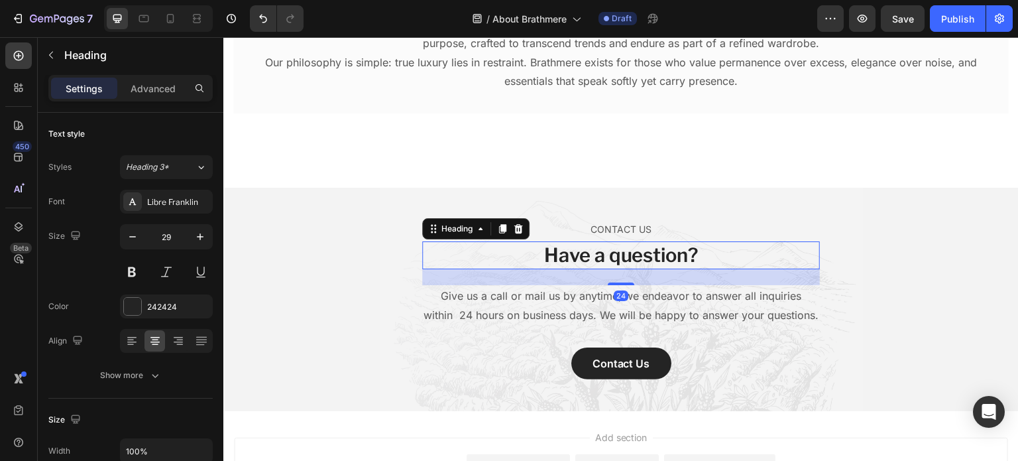
click at [695, 260] on p "Have a question?" at bounding box center [621, 255] width 395 height 25
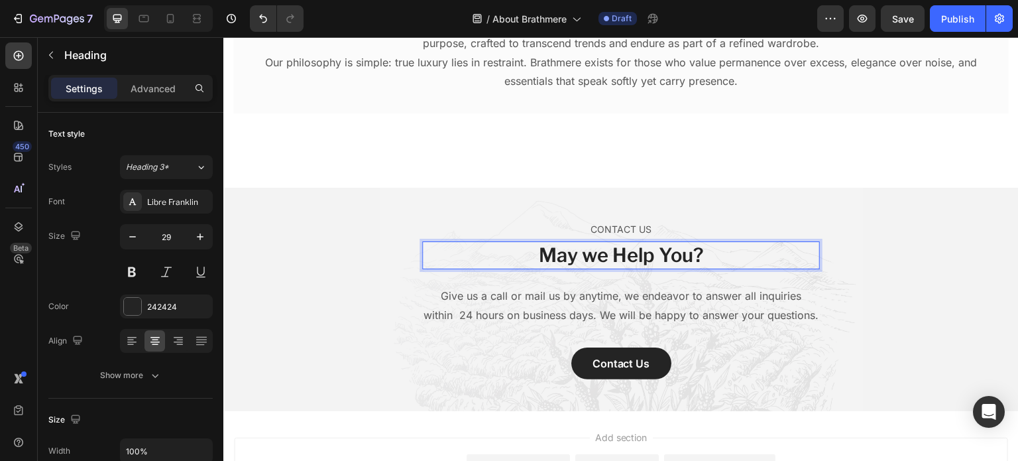
click at [625, 257] on p "May we Help You?" at bounding box center [621, 255] width 395 height 25
click at [664, 260] on p "May we help You?" at bounding box center [621, 255] width 395 height 25
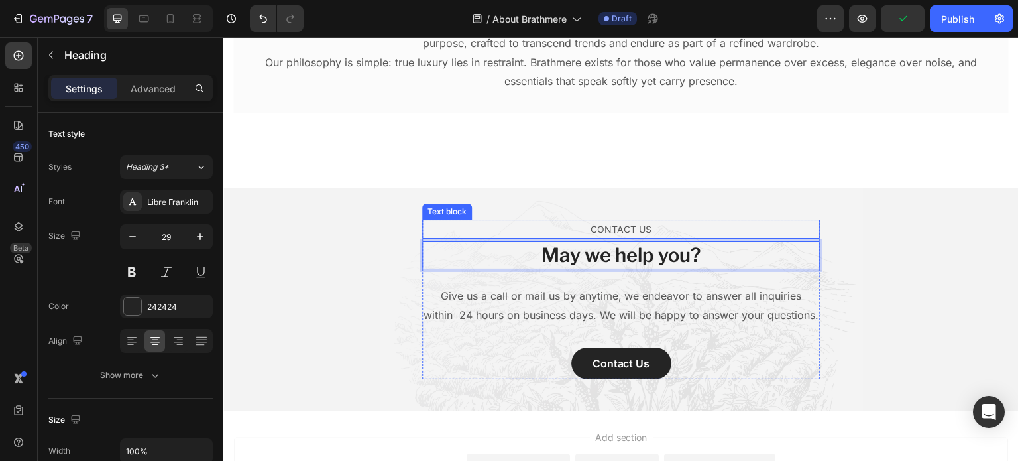
click at [670, 223] on p "CONTACT US" at bounding box center [621, 229] width 395 height 17
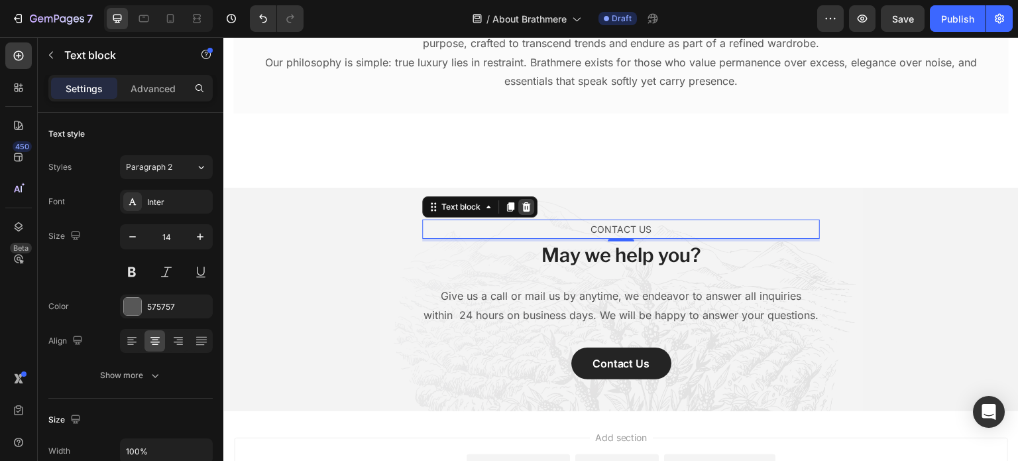
click at [523, 210] on icon at bounding box center [526, 206] width 9 height 9
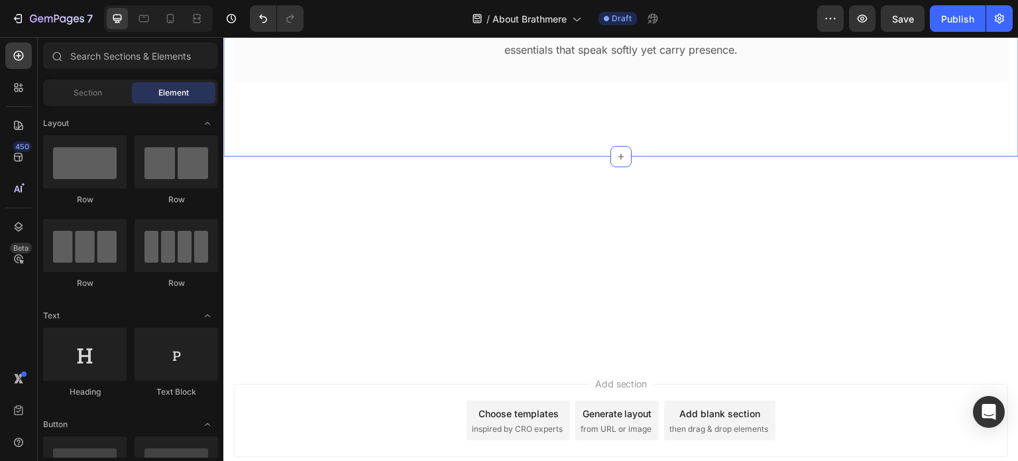
scroll to position [0, 0]
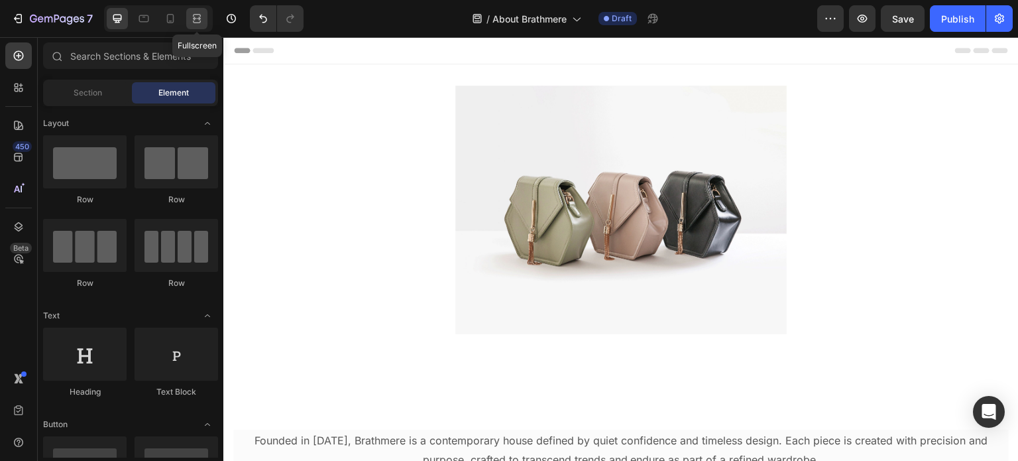
click at [201, 25] on icon at bounding box center [196, 18] width 13 height 13
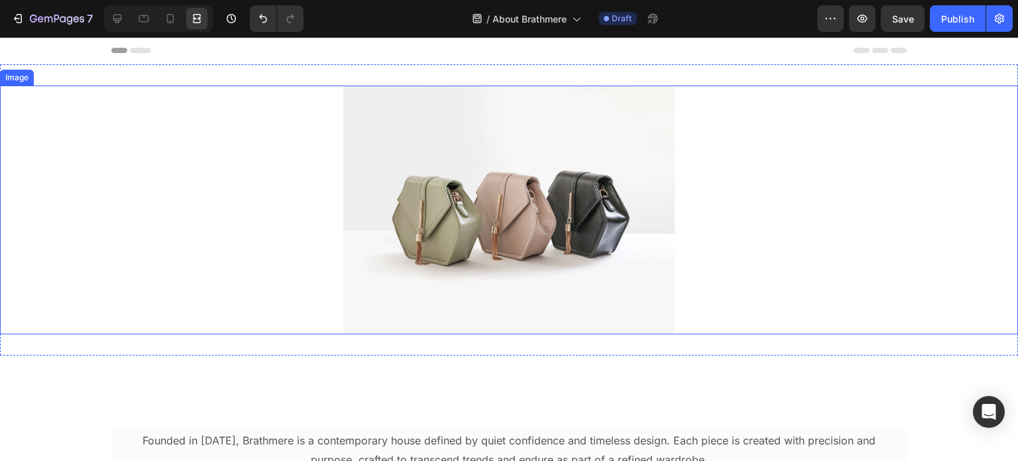
scroll to position [194, 0]
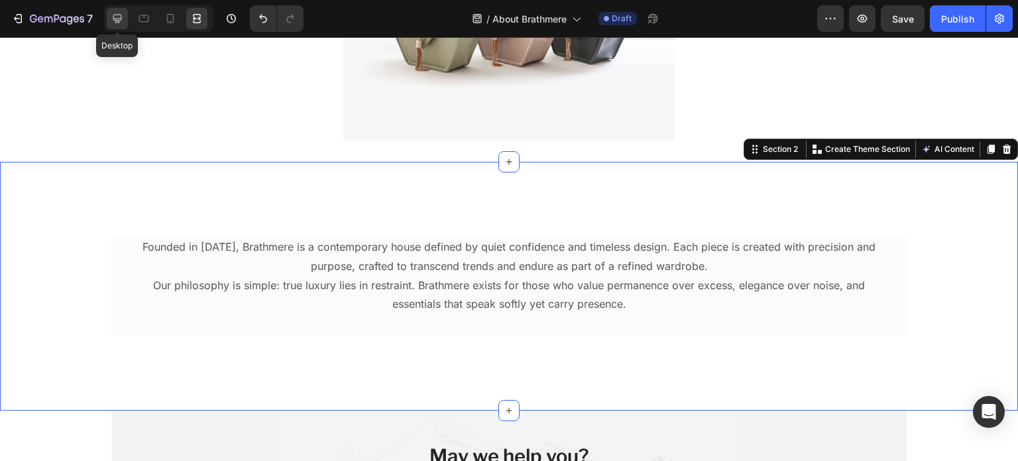
click at [115, 13] on icon at bounding box center [117, 18] width 13 height 13
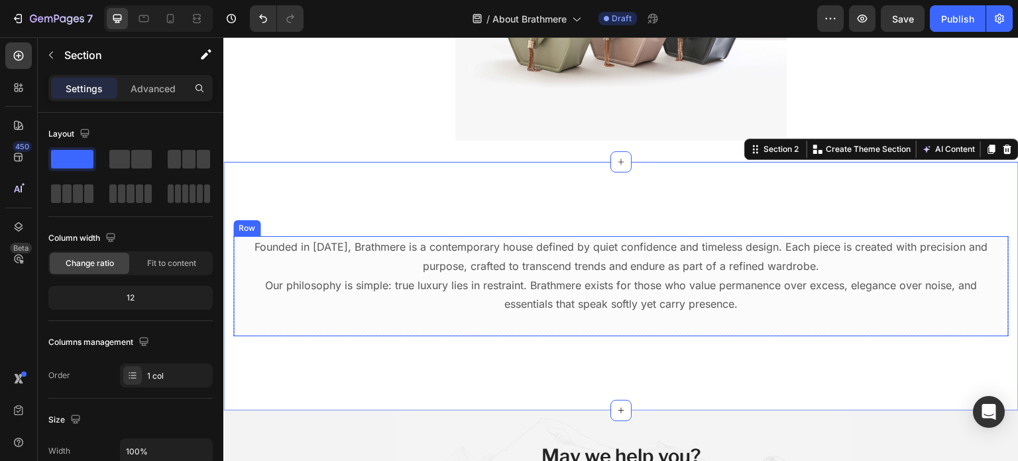
click at [265, 318] on div "Founded in [DATE], Brathmere is a contemporary house defined by quiet confidenc…" at bounding box center [621, 286] width 736 height 100
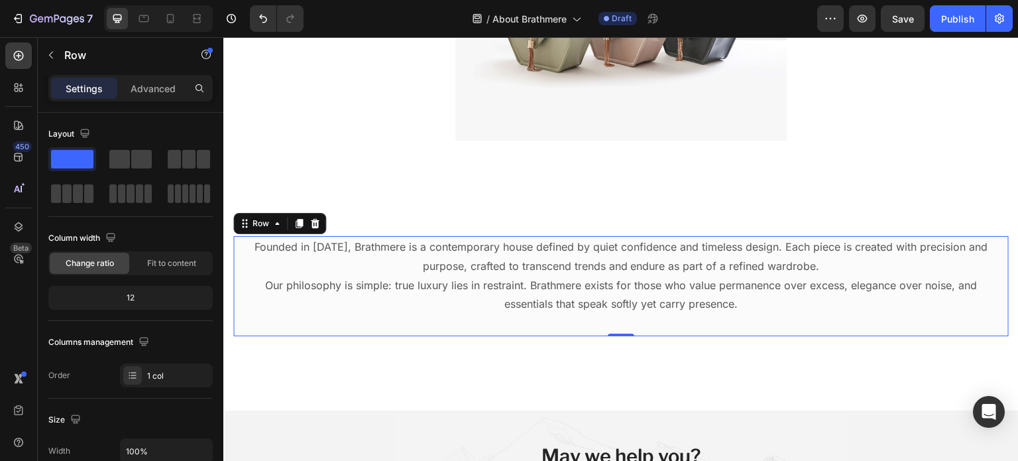
scroll to position [386, 0]
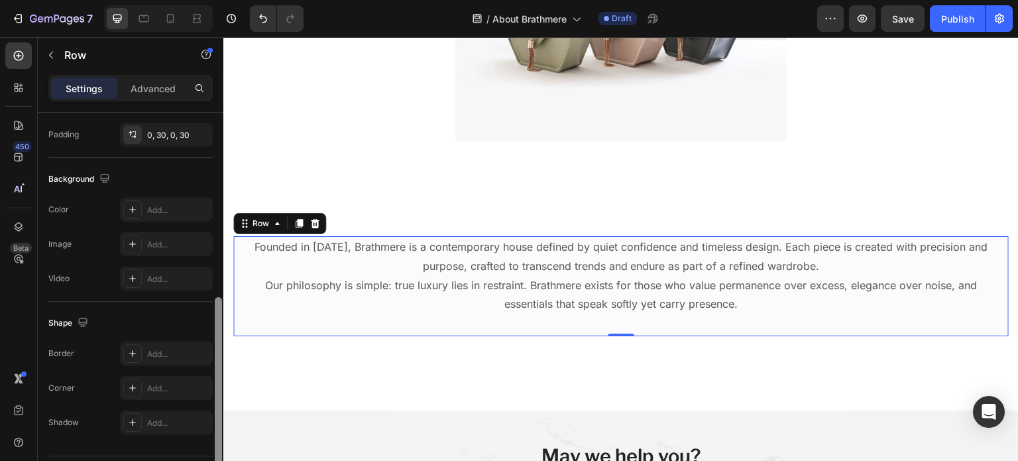
click at [223, 272] on div at bounding box center [218, 306] width 10 height 386
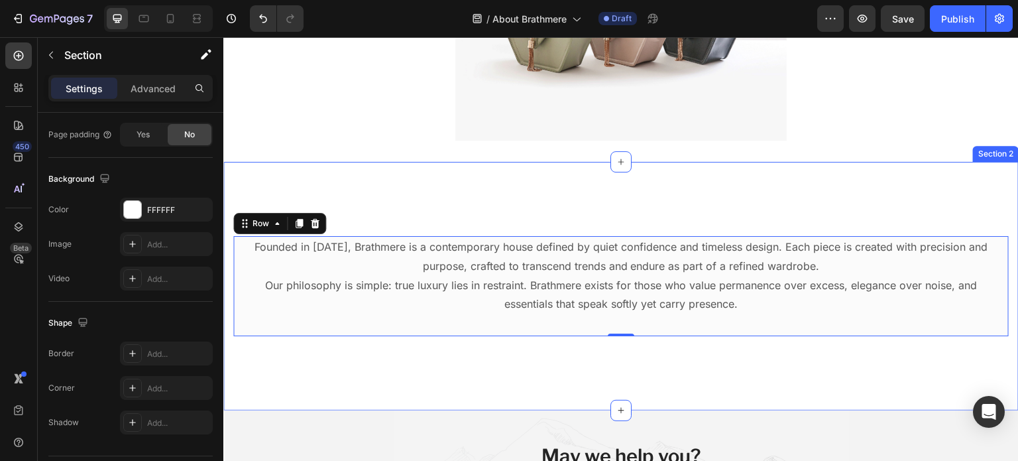
scroll to position [0, 0]
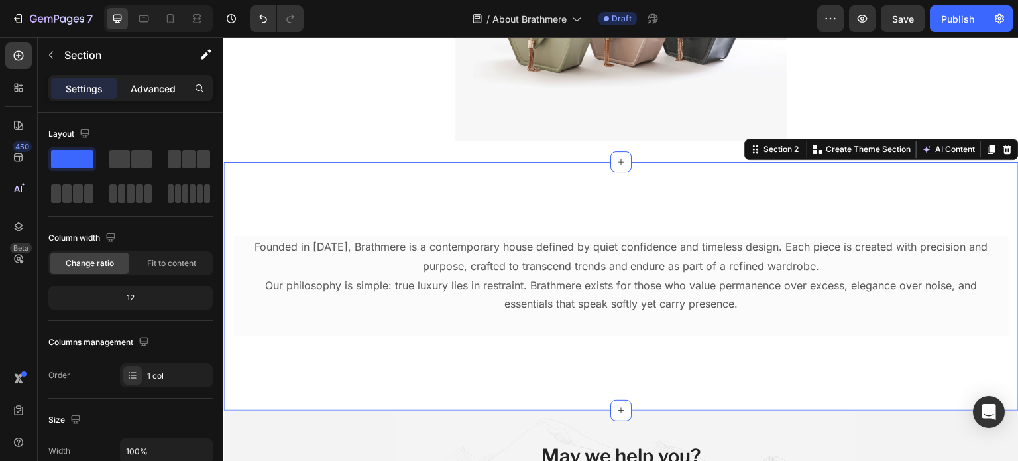
click at [144, 92] on p "Advanced" at bounding box center [153, 89] width 45 height 14
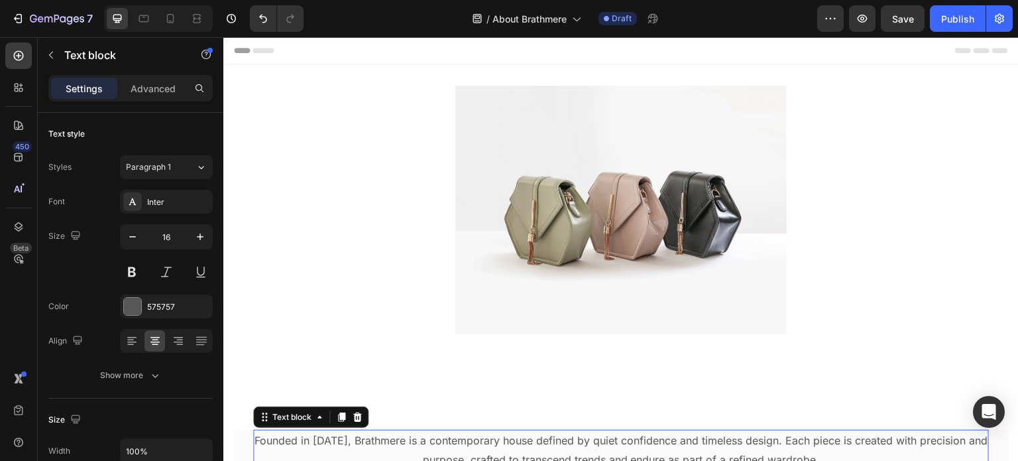
click at [123, 7] on div at bounding box center [158, 18] width 109 height 27
click at [197, 23] on icon at bounding box center [197, 22] width 8 height 3
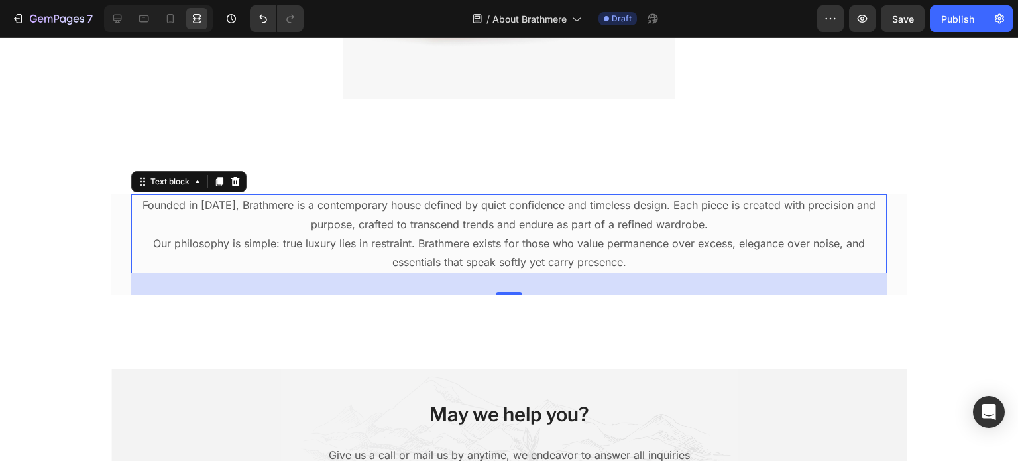
scroll to position [233, 0]
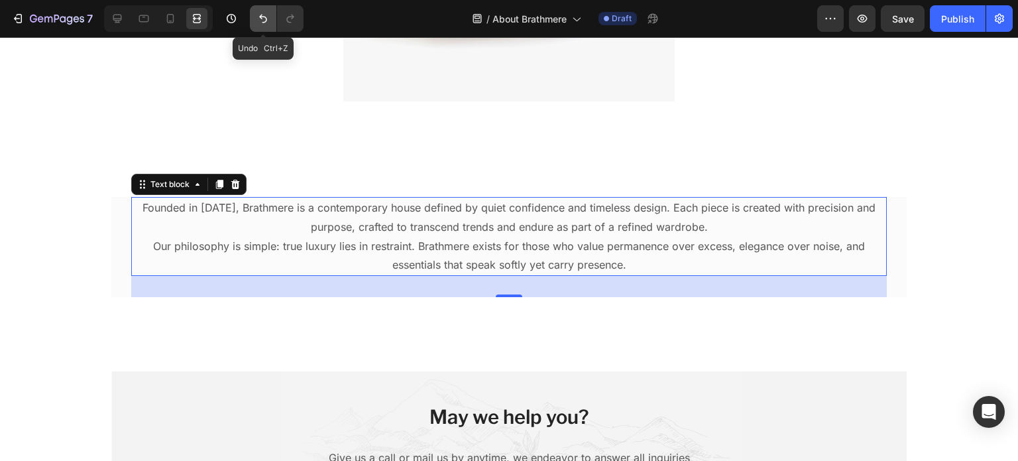
click at [268, 23] on icon "Undo/Redo" at bounding box center [263, 18] width 13 height 13
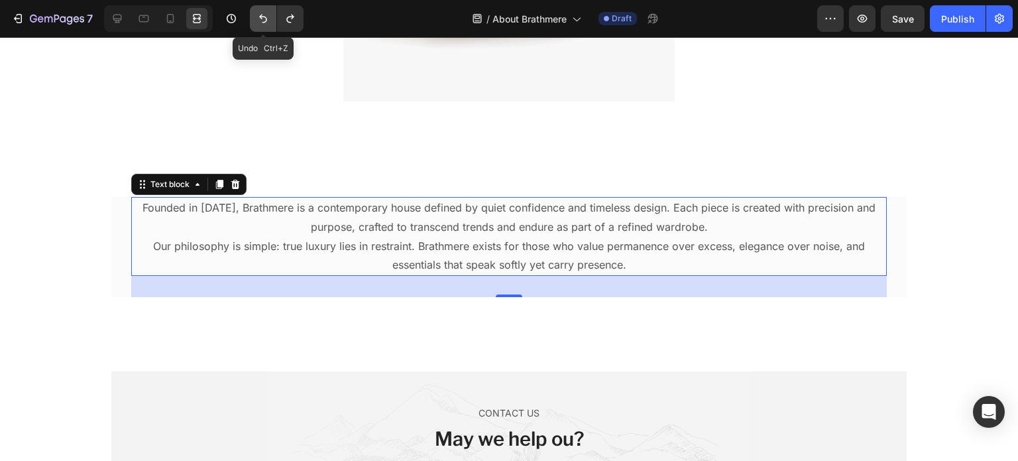
click at [268, 23] on icon "Undo/Redo" at bounding box center [263, 18] width 13 height 13
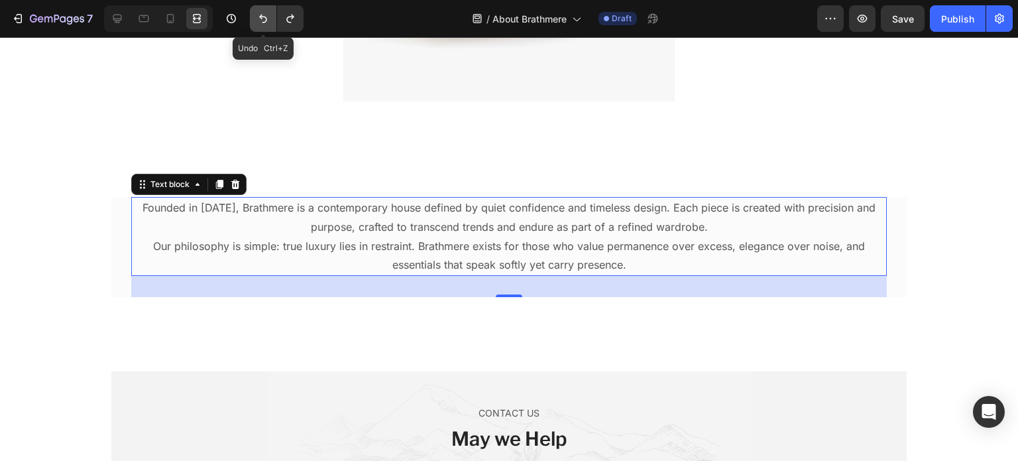
click at [268, 23] on icon "Undo/Redo" at bounding box center [263, 18] width 13 height 13
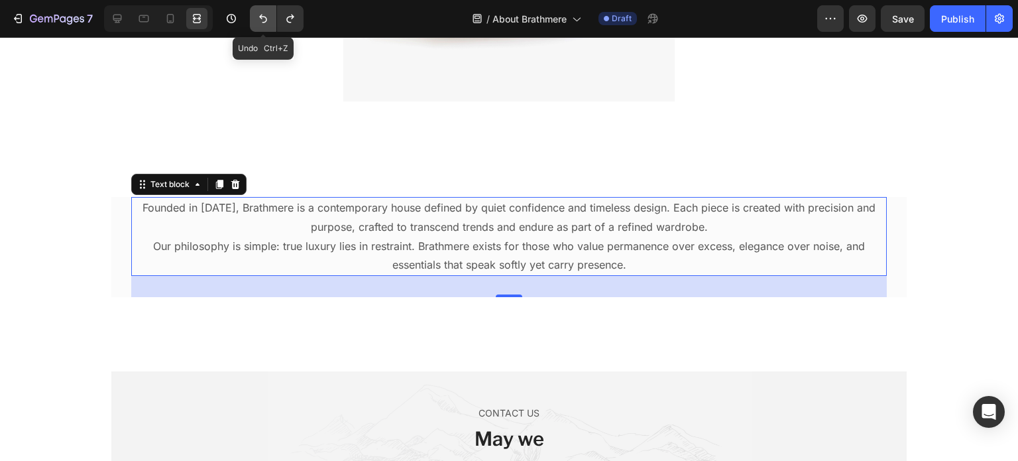
click at [268, 23] on icon "Undo/Redo" at bounding box center [263, 18] width 13 height 13
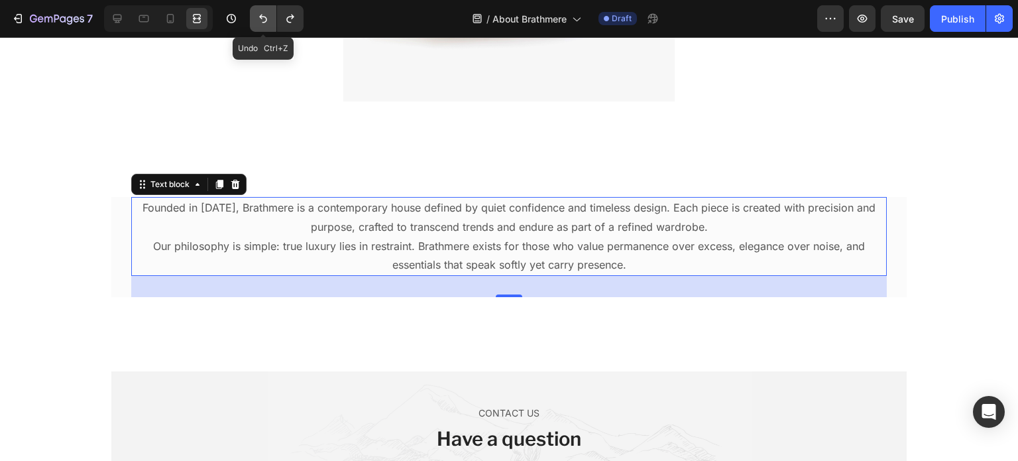
click at [268, 23] on icon "Undo/Redo" at bounding box center [263, 18] width 13 height 13
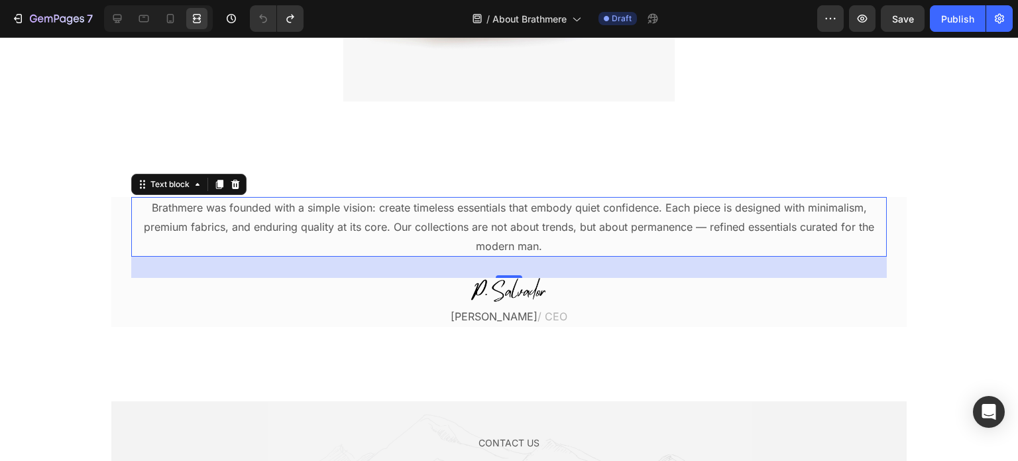
scroll to position [0, 0]
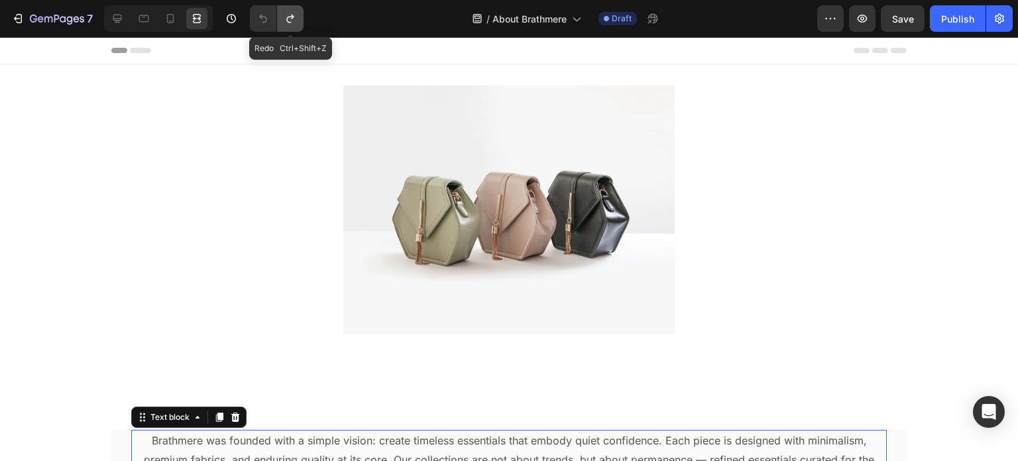
click at [288, 18] on icon "Undo/Redo" at bounding box center [290, 18] width 13 height 13
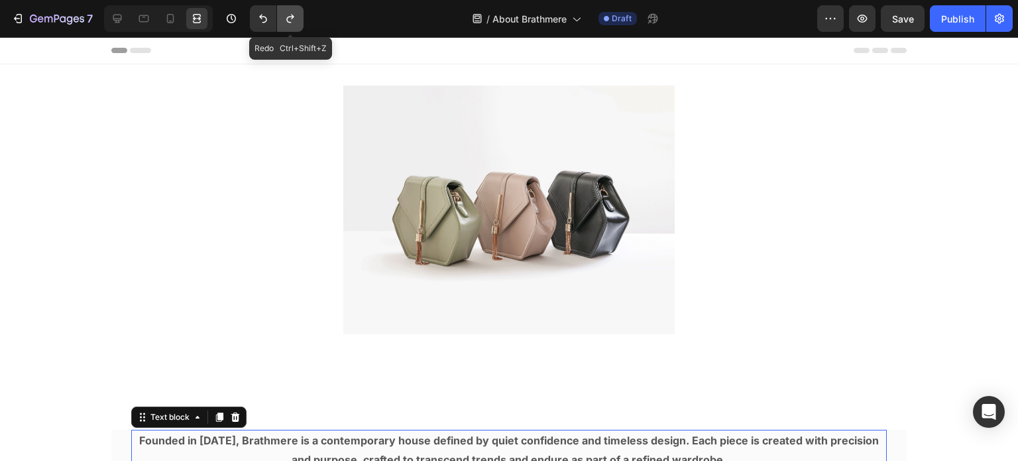
click at [288, 18] on icon "Undo/Redo" at bounding box center [290, 18] width 13 height 13
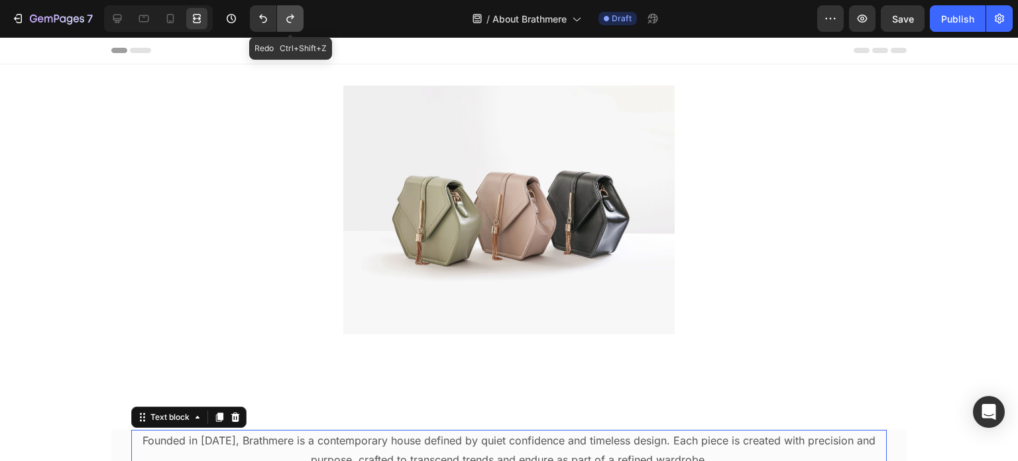
click at [288, 18] on icon "Undo/Redo" at bounding box center [290, 18] width 13 height 13
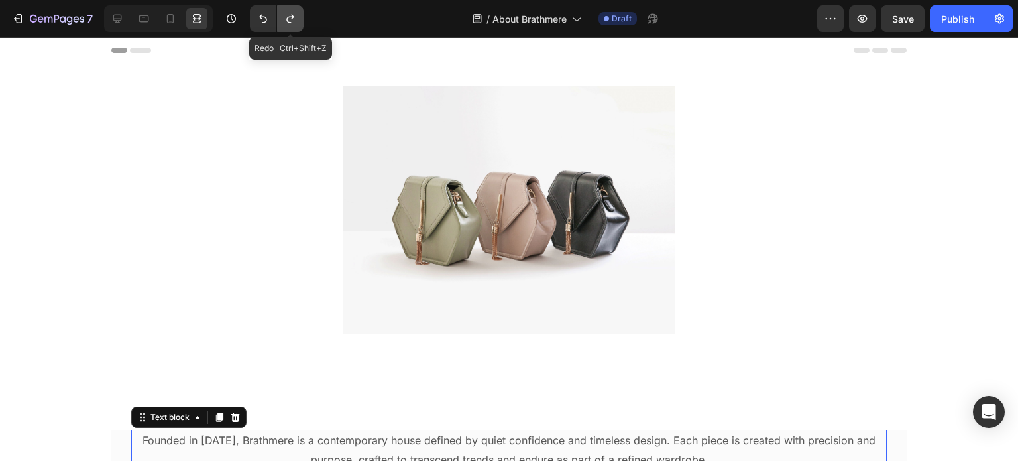
click at [288, 18] on icon "Undo/Redo" at bounding box center [290, 18] width 13 height 13
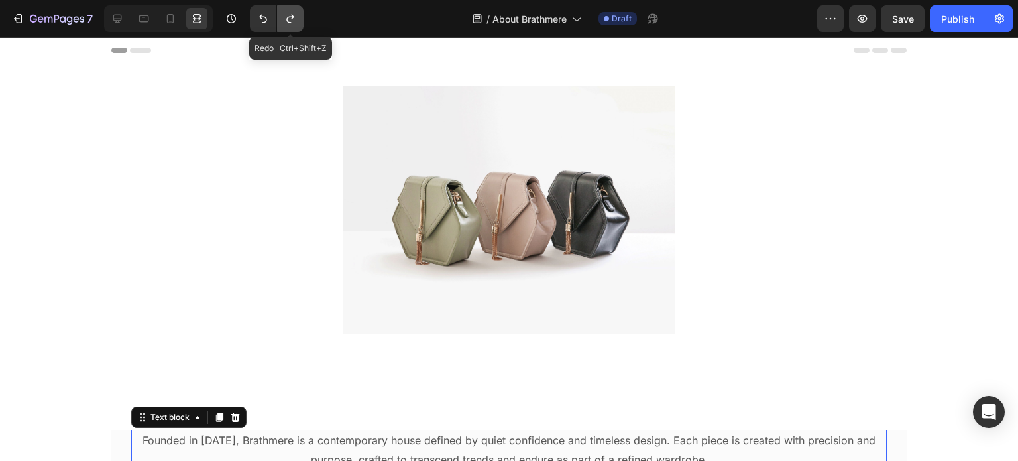
click at [288, 18] on icon "Undo/Redo" at bounding box center [290, 18] width 13 height 13
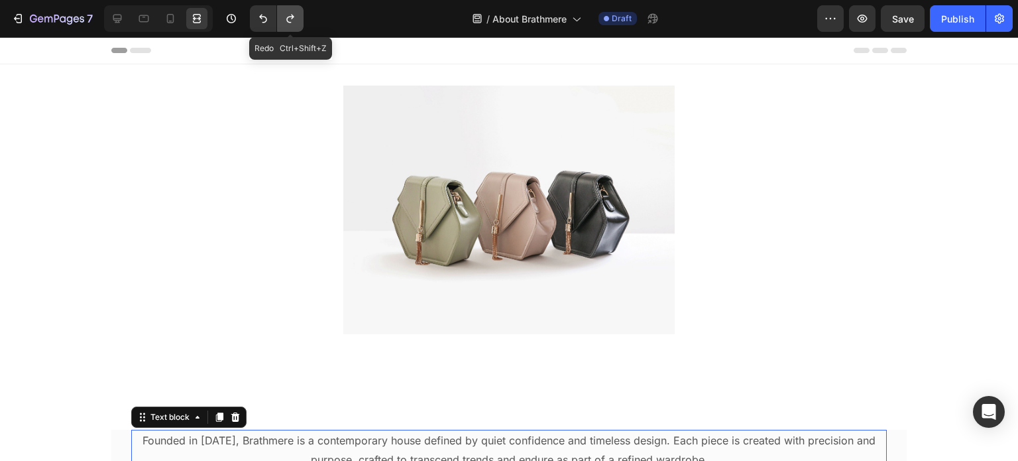
click at [288, 18] on icon "Undo/Redo" at bounding box center [290, 18] width 13 height 13
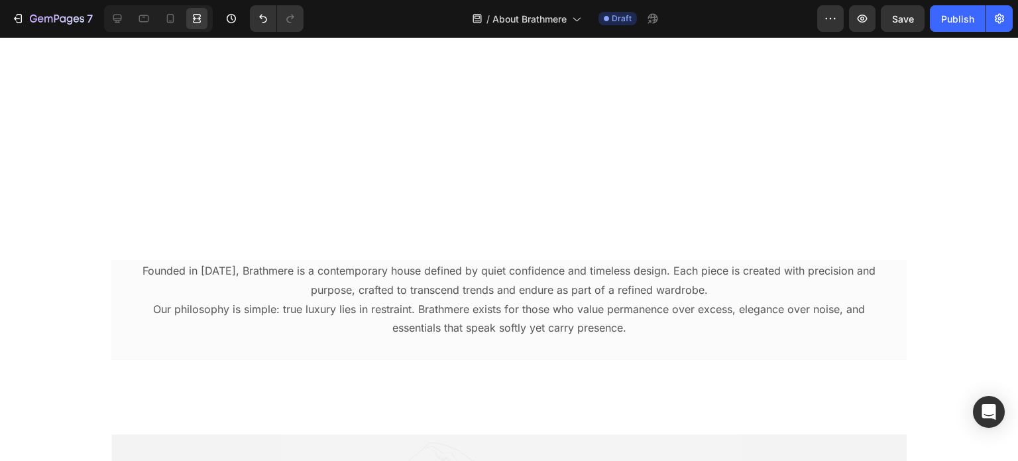
scroll to position [160, 0]
